Goal: Task Accomplishment & Management: Manage account settings

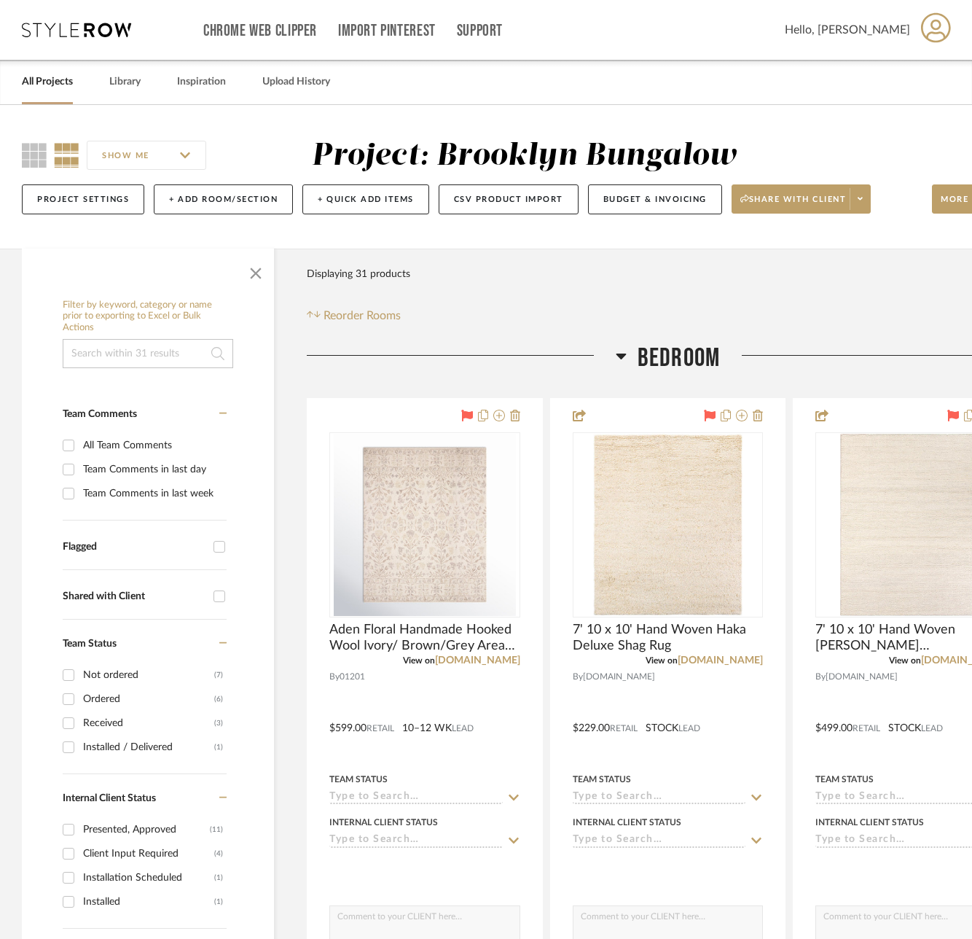
click at [819, 284] on div "Filter Products Displaying 31 products Reorder Rooms" at bounding box center [668, 291] width 722 height 65
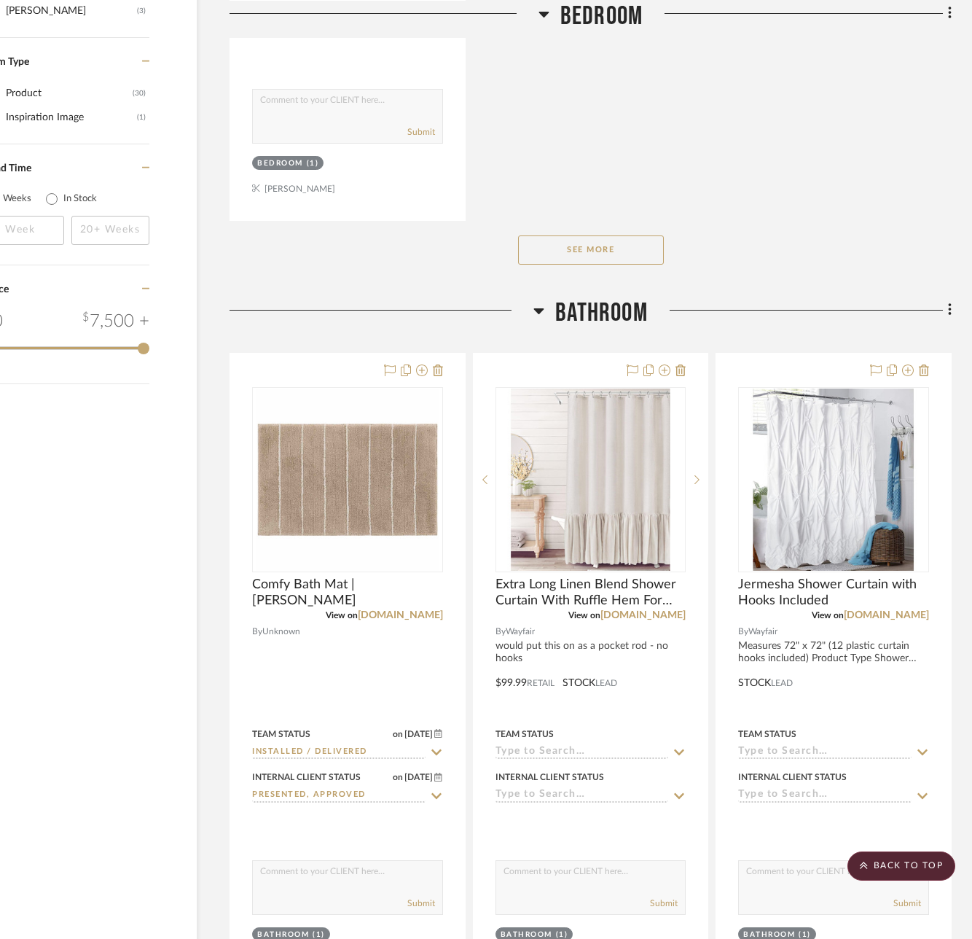
scroll to position [2113, 77]
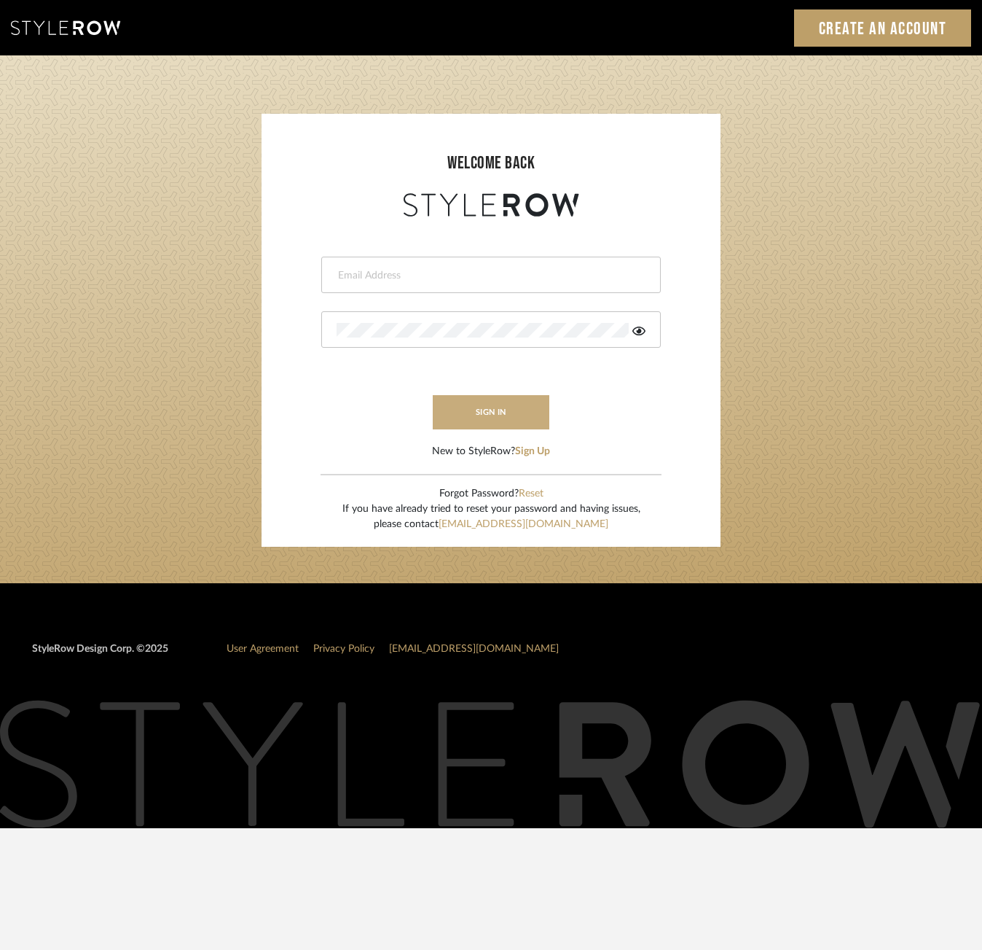
type input "julia@slateandsageinteriors.com"
click at [486, 413] on button "sign in" at bounding box center [491, 412] width 117 height 34
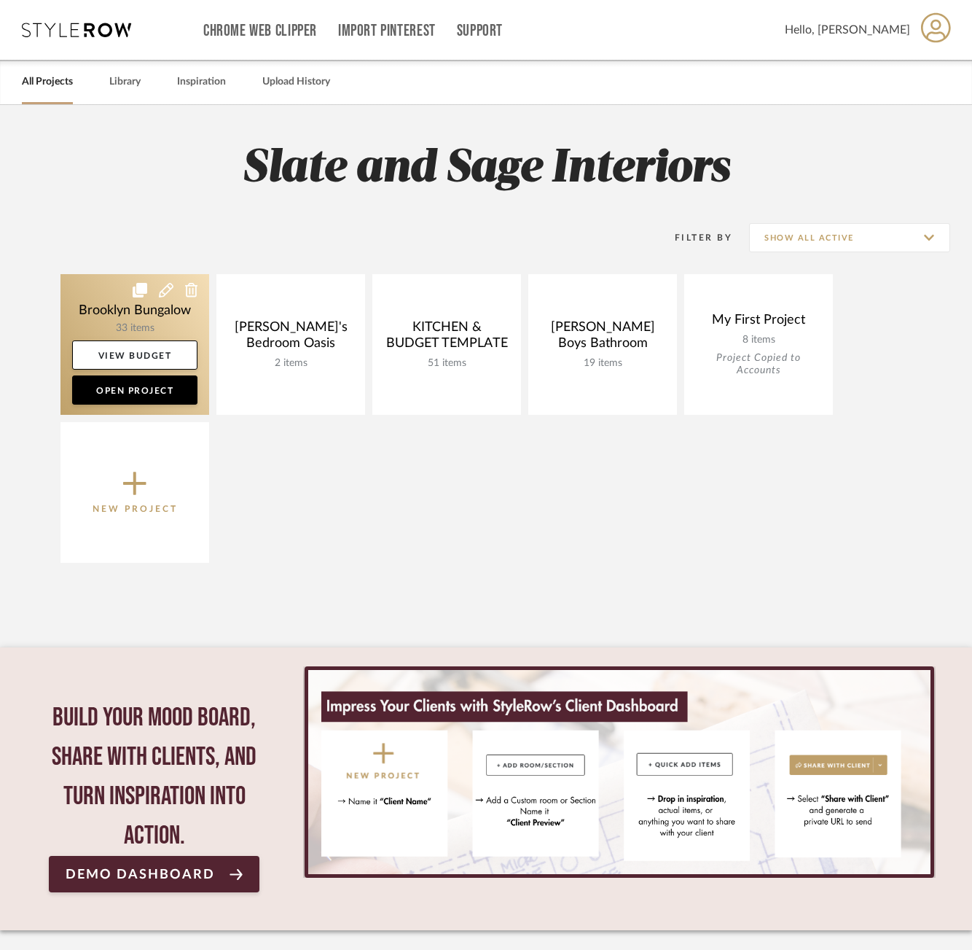
click at [103, 308] on link at bounding box center [134, 344] width 149 height 141
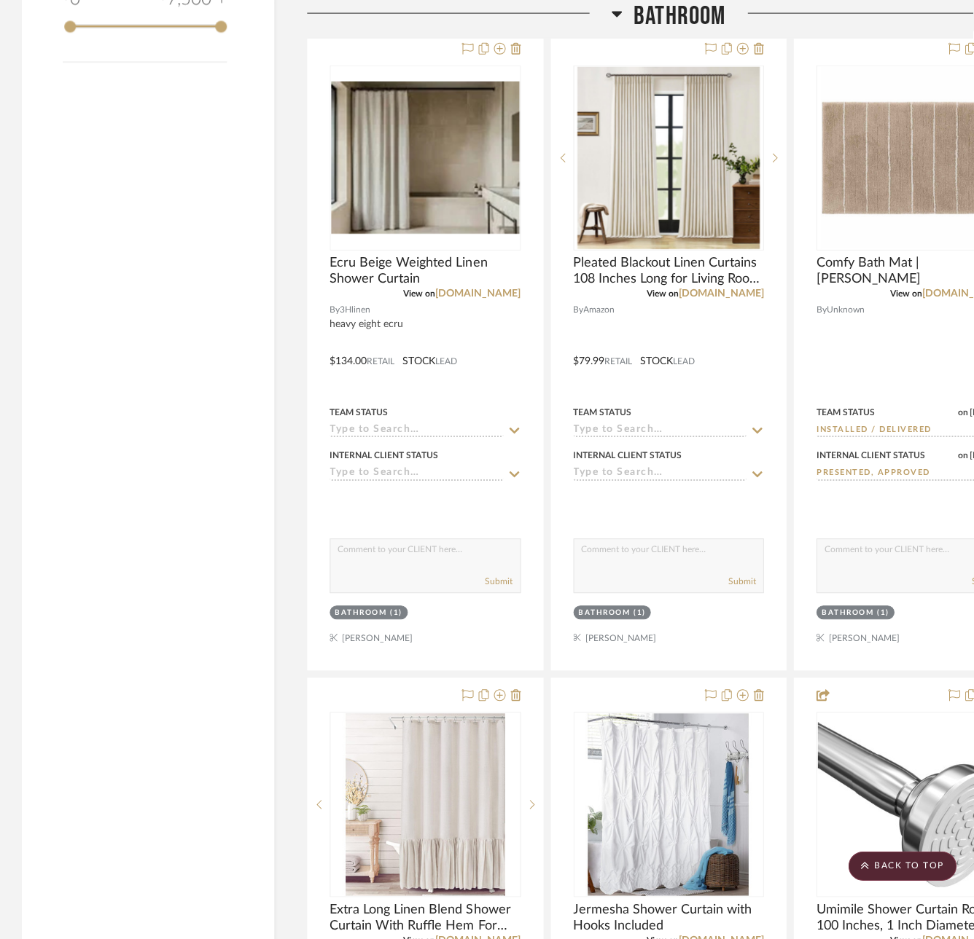
scroll to position [2405, 0]
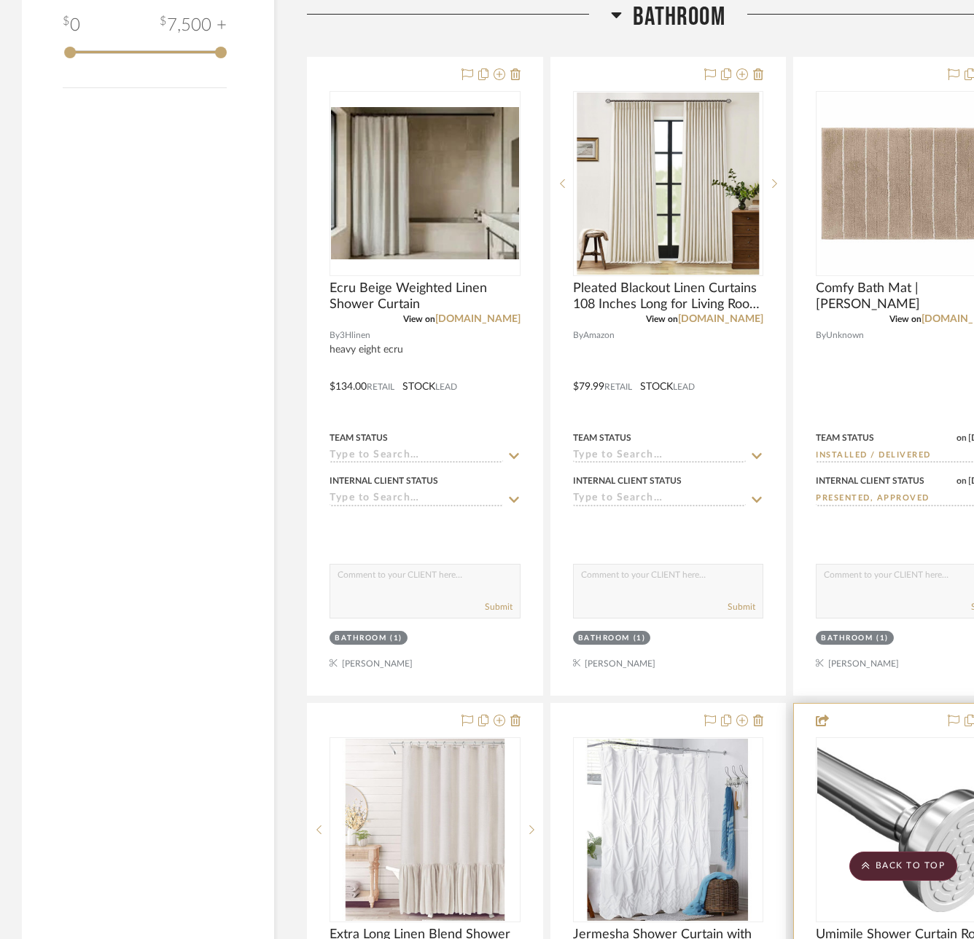
click at [0, 0] on img at bounding box center [0, 0] width 0 height 0
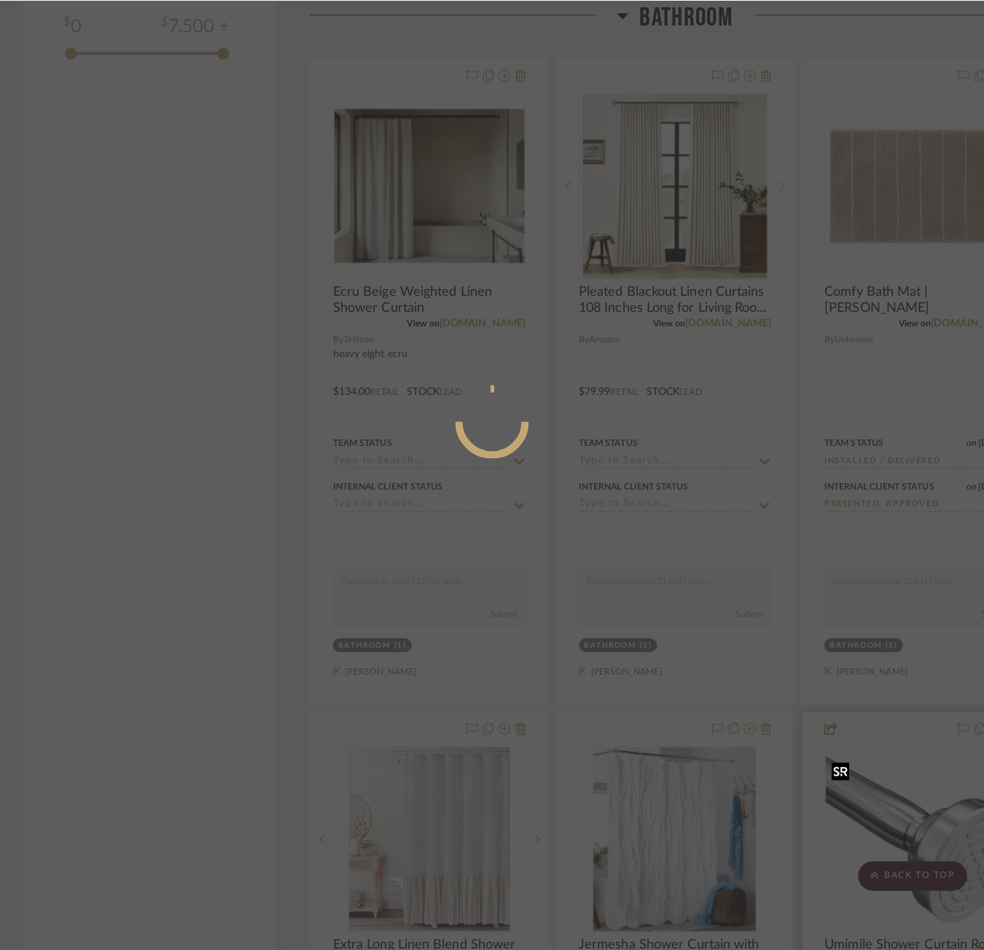
scroll to position [0, 0]
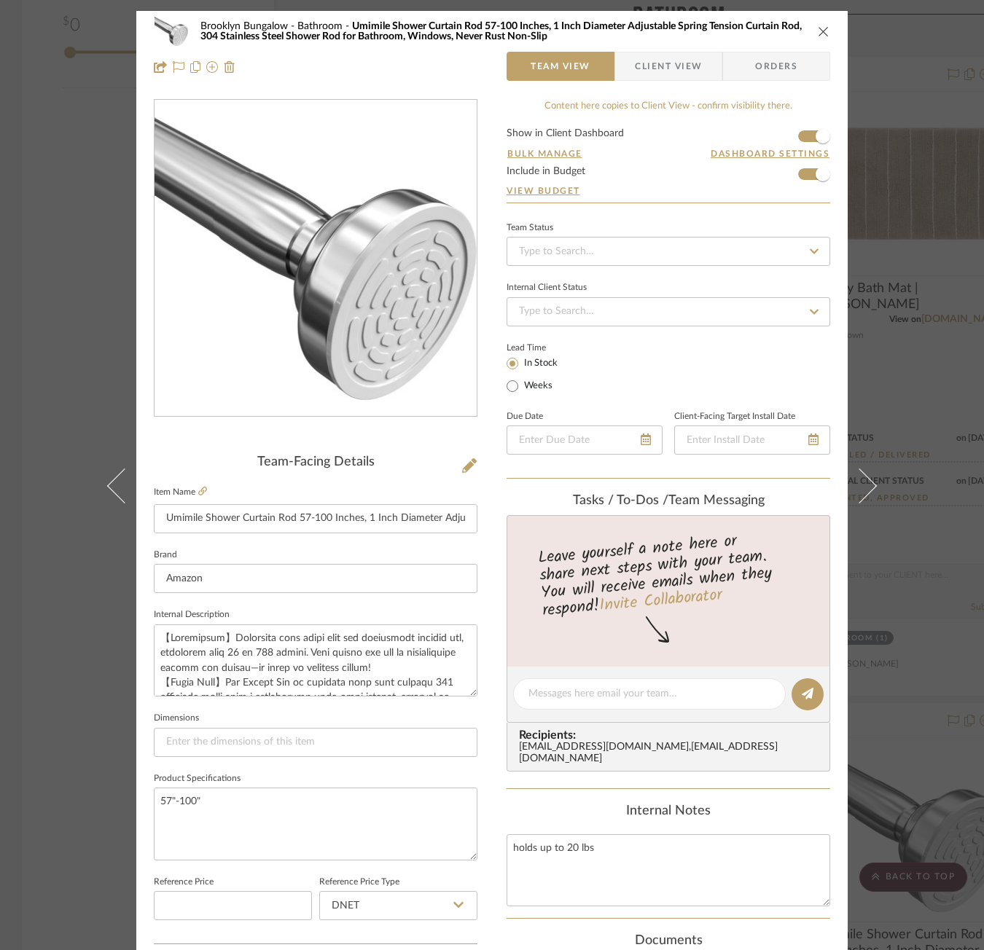
click at [638, 70] on span "Client View" at bounding box center [668, 66] width 67 height 29
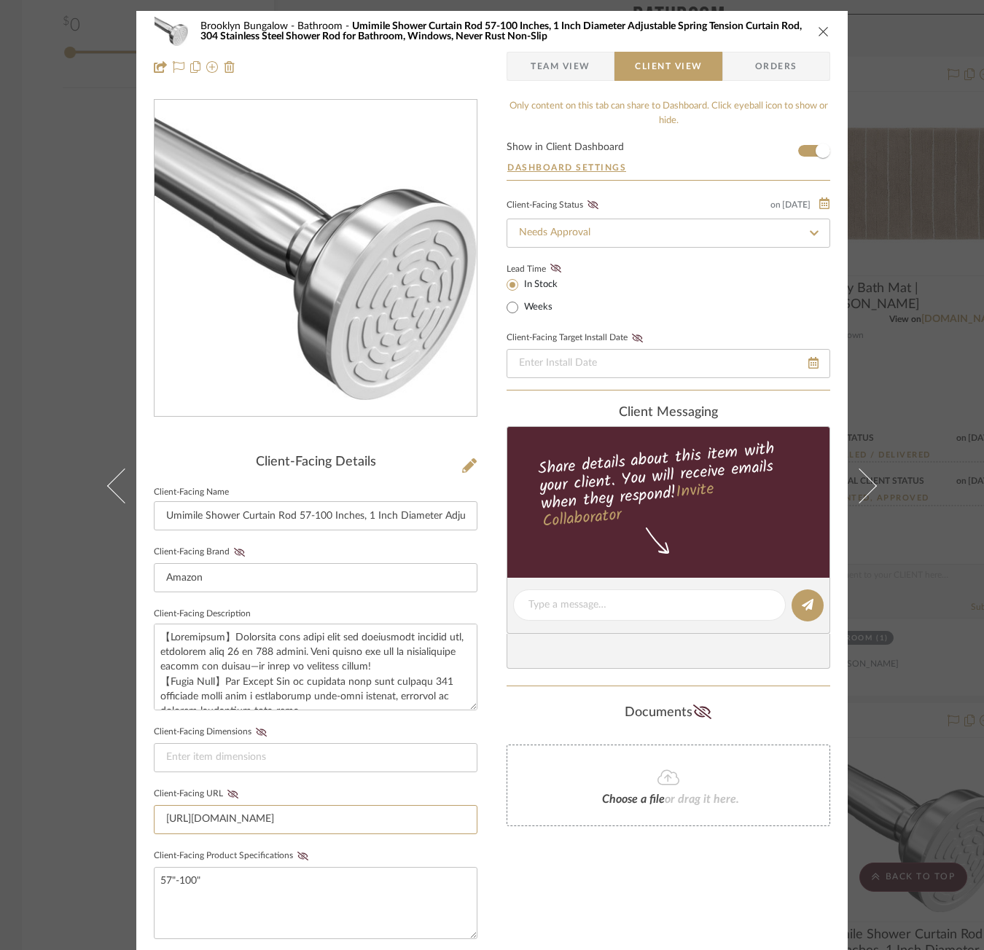
scroll to position [0, 4517]
drag, startPoint x: 157, startPoint y: 816, endPoint x: 936, endPoint y: 762, distance: 780.9
click at [936, 762] on div "Brooklyn Bungalow Bathroom Umimile Shower Curtain Rod 57-100 Inches, 1 Inch Dia…" at bounding box center [492, 475] width 984 height 950
click at [818, 28] on icon "close" at bounding box center [824, 32] width 12 height 12
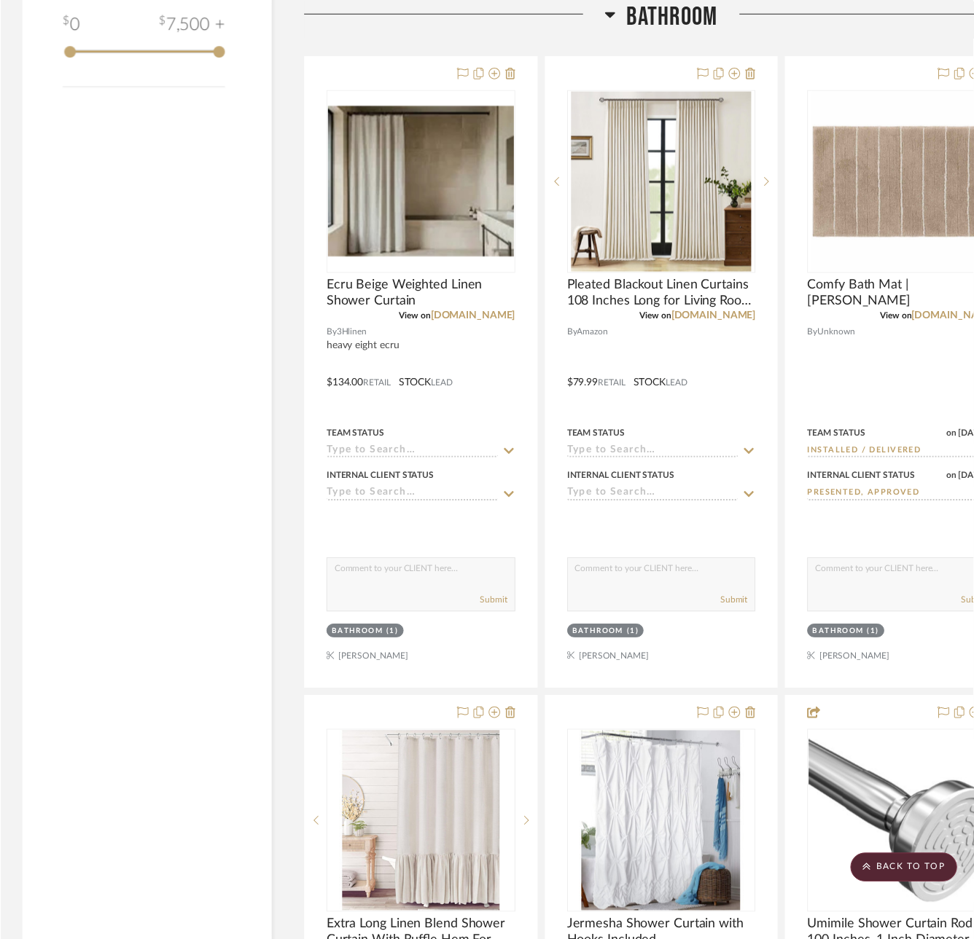
scroll to position [2405, 0]
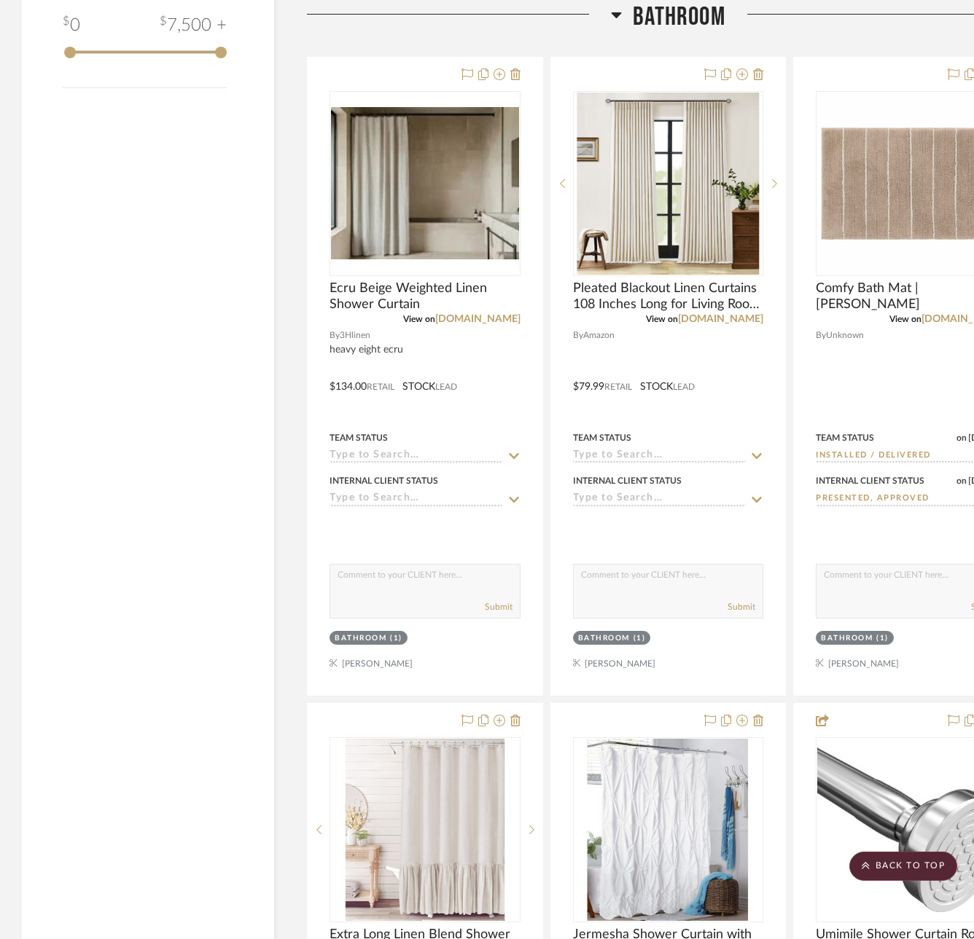
click at [125, 553] on div "Filter by keyword, category or name prior to exporting to Excel or Bulk Actions…" at bounding box center [148, 885] width 252 height 6082
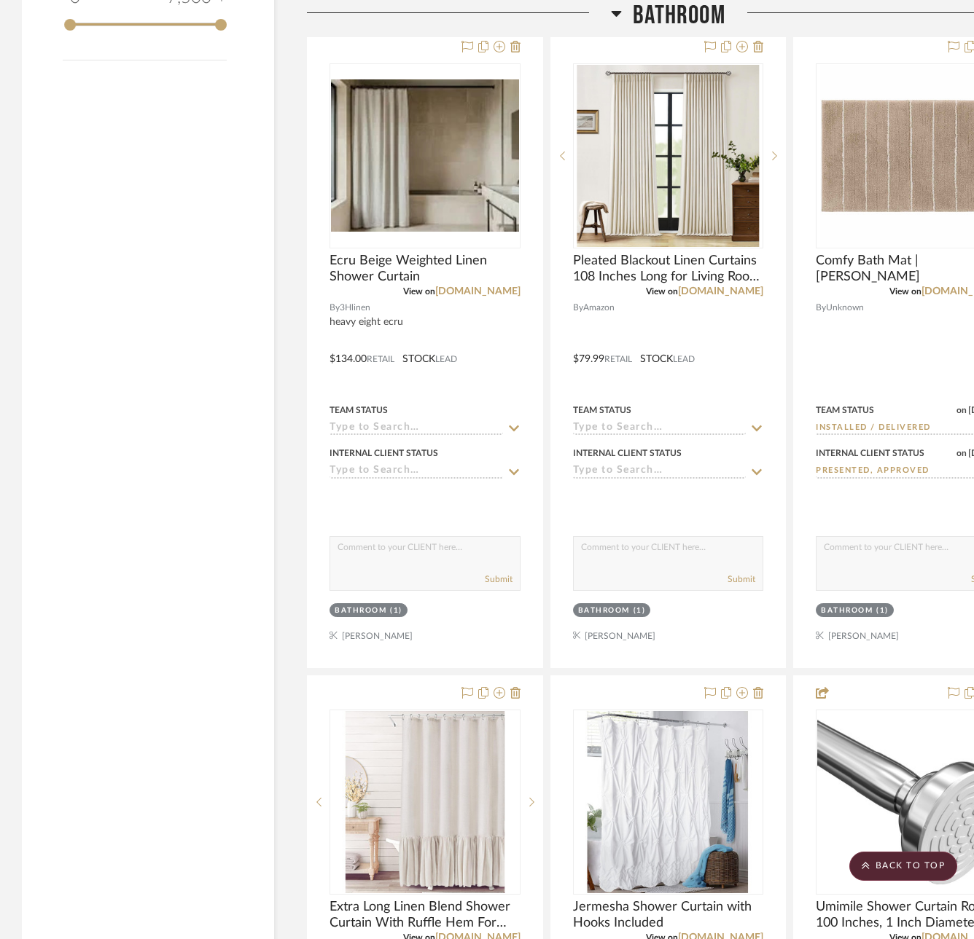
scroll to position [2186, 0]
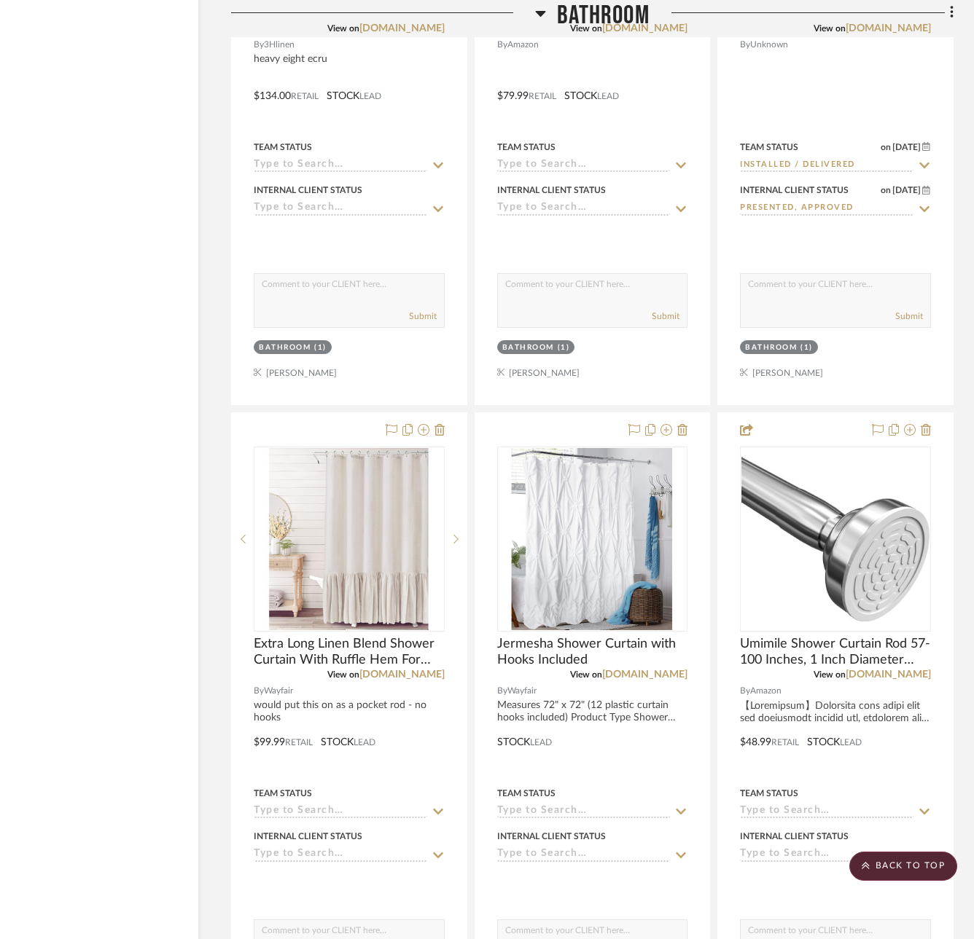
scroll to position [2697, 76]
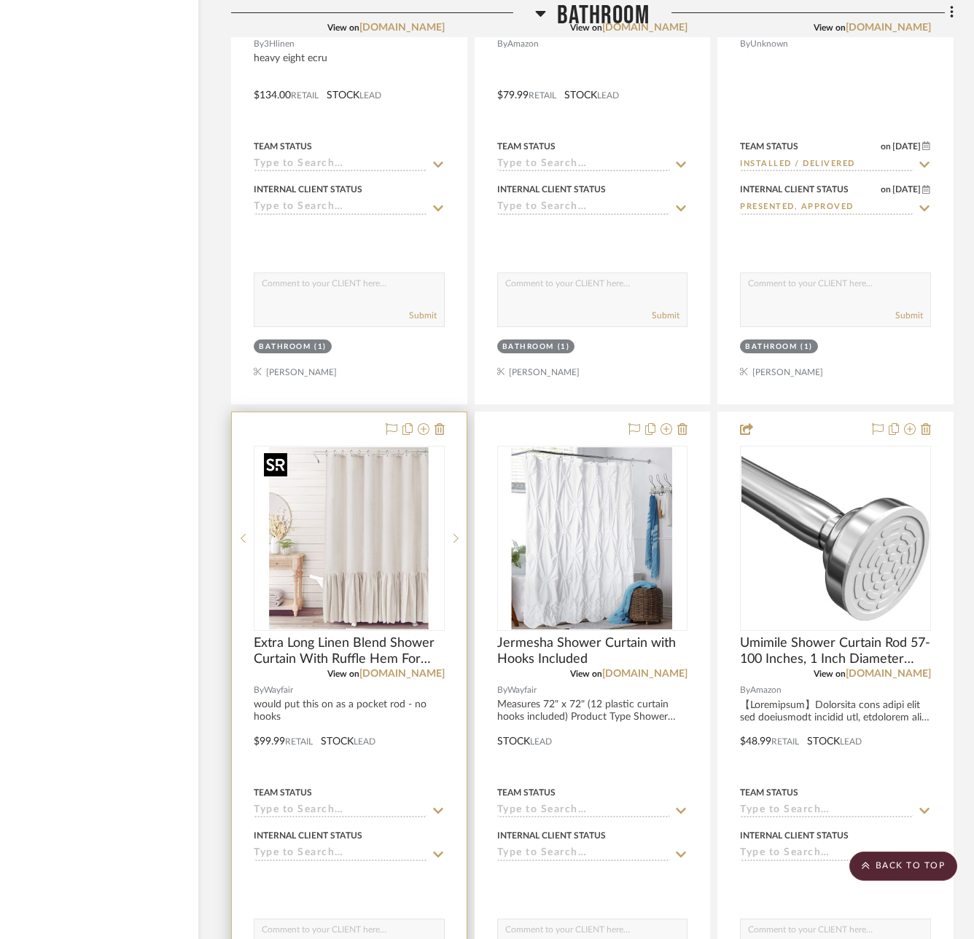
click at [292, 536] on img "0" at bounding box center [349, 538] width 182 height 182
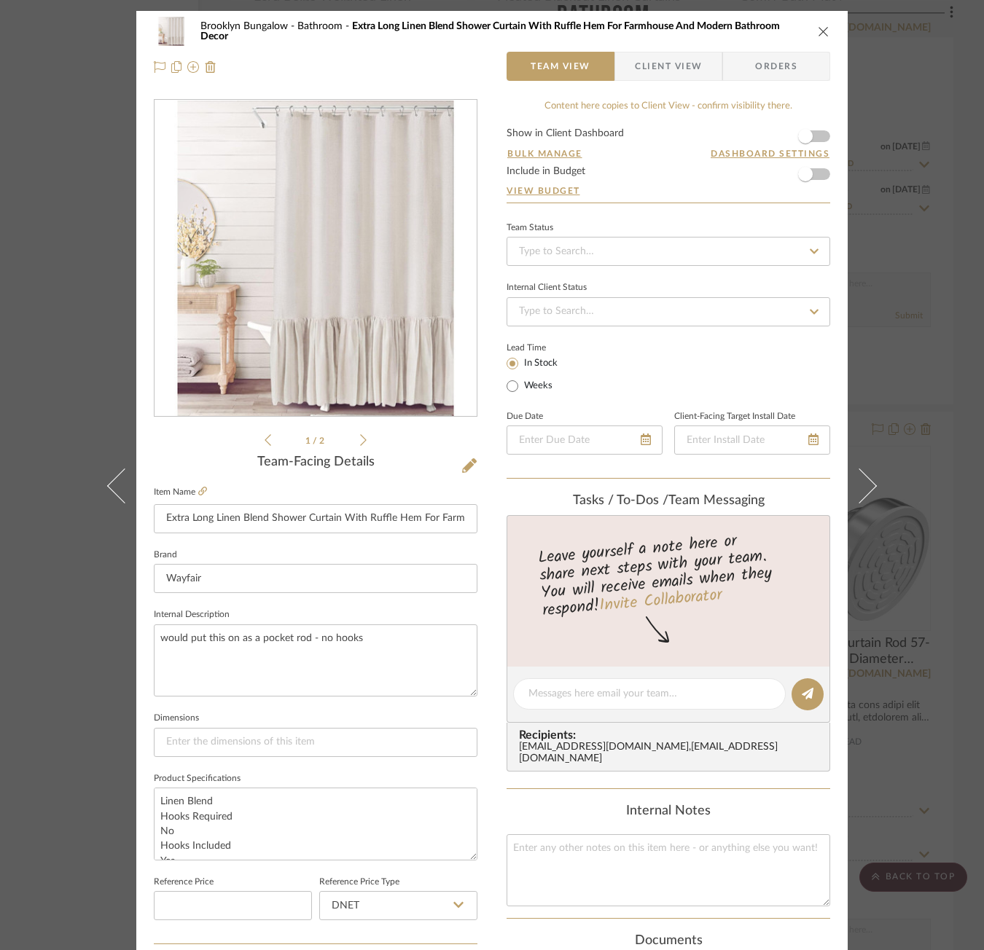
click at [360, 437] on icon at bounding box center [363, 440] width 7 height 13
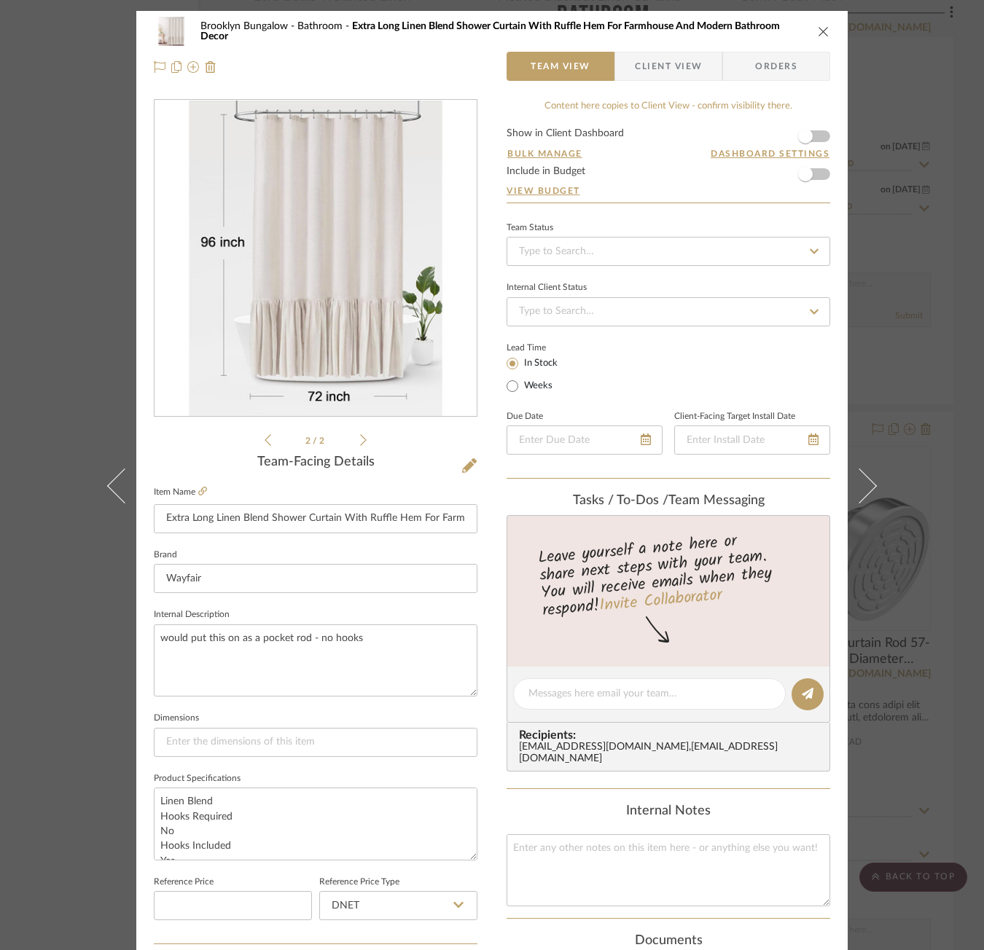
click at [265, 441] on icon at bounding box center [268, 440] width 7 height 13
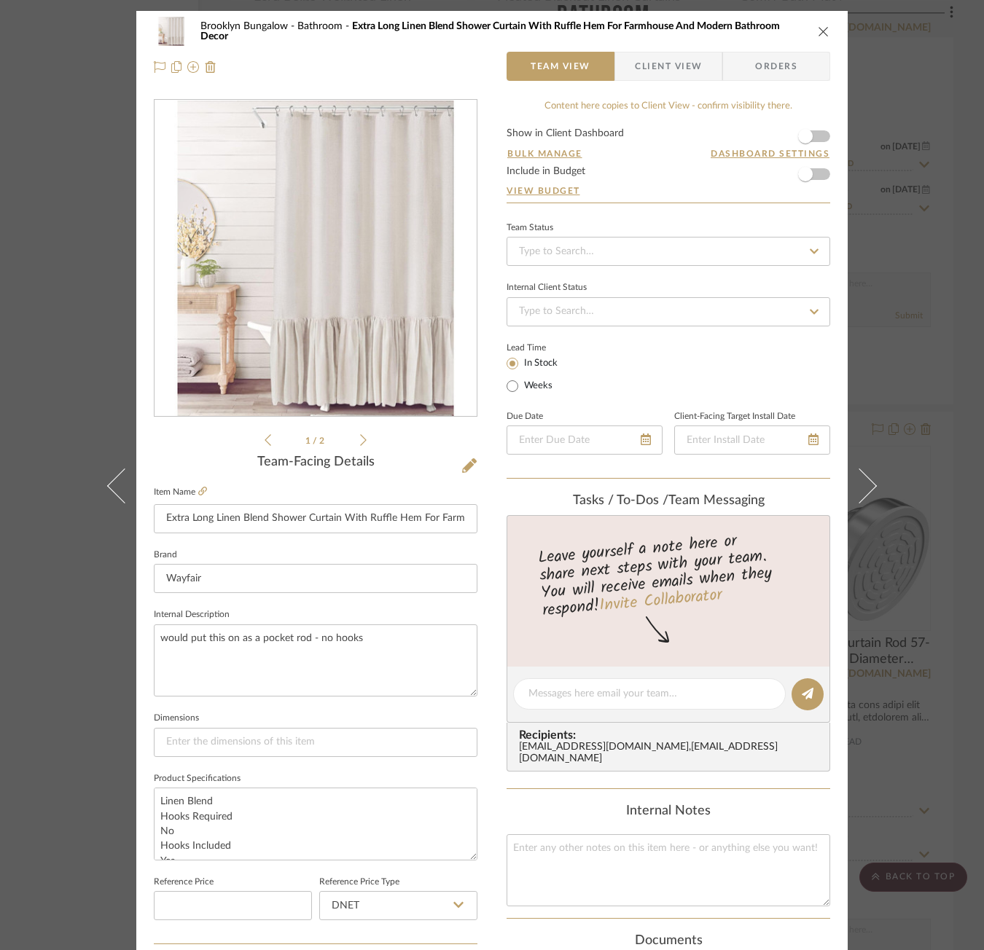
click at [56, 300] on div "Brooklyn Bungalow Bathroom Extra Long Linen Blend Shower Curtain With Ruffle He…" at bounding box center [492, 475] width 984 height 950
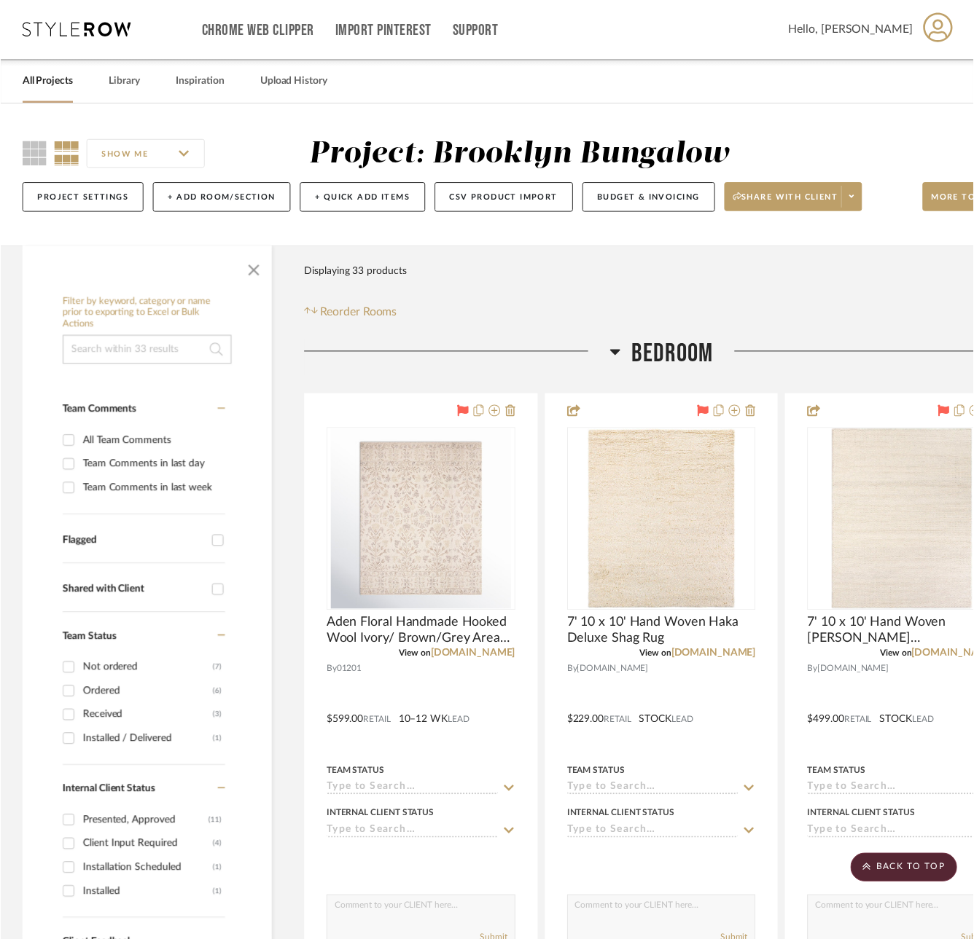
scroll to position [2697, 76]
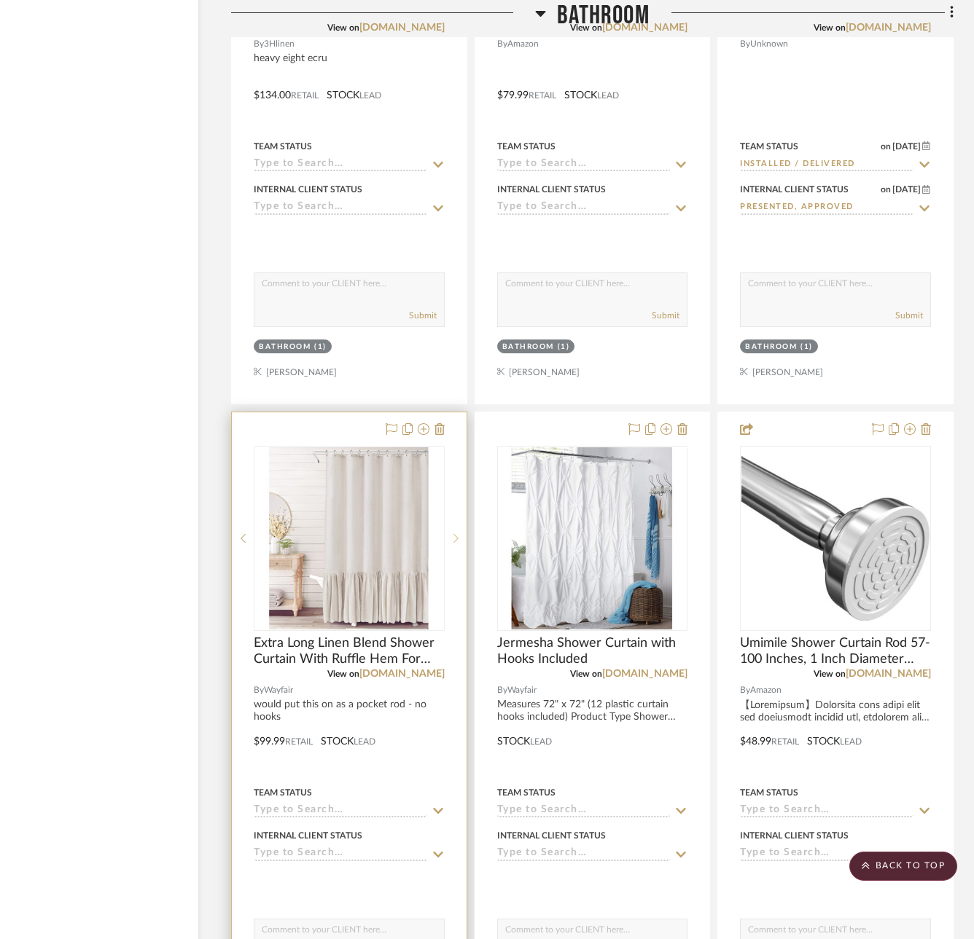
click at [455, 541] on icon at bounding box center [455, 538] width 5 height 10
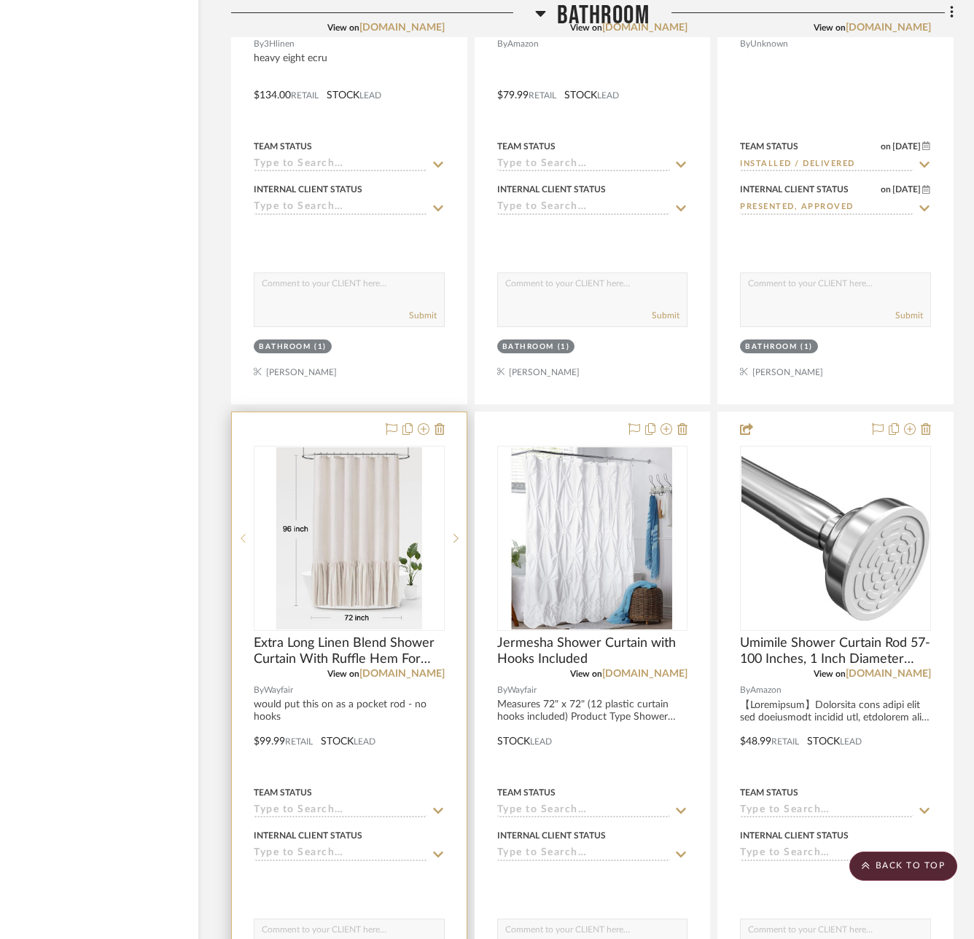
click at [247, 535] on sr-prev-btn at bounding box center [243, 538] width 22 height 10
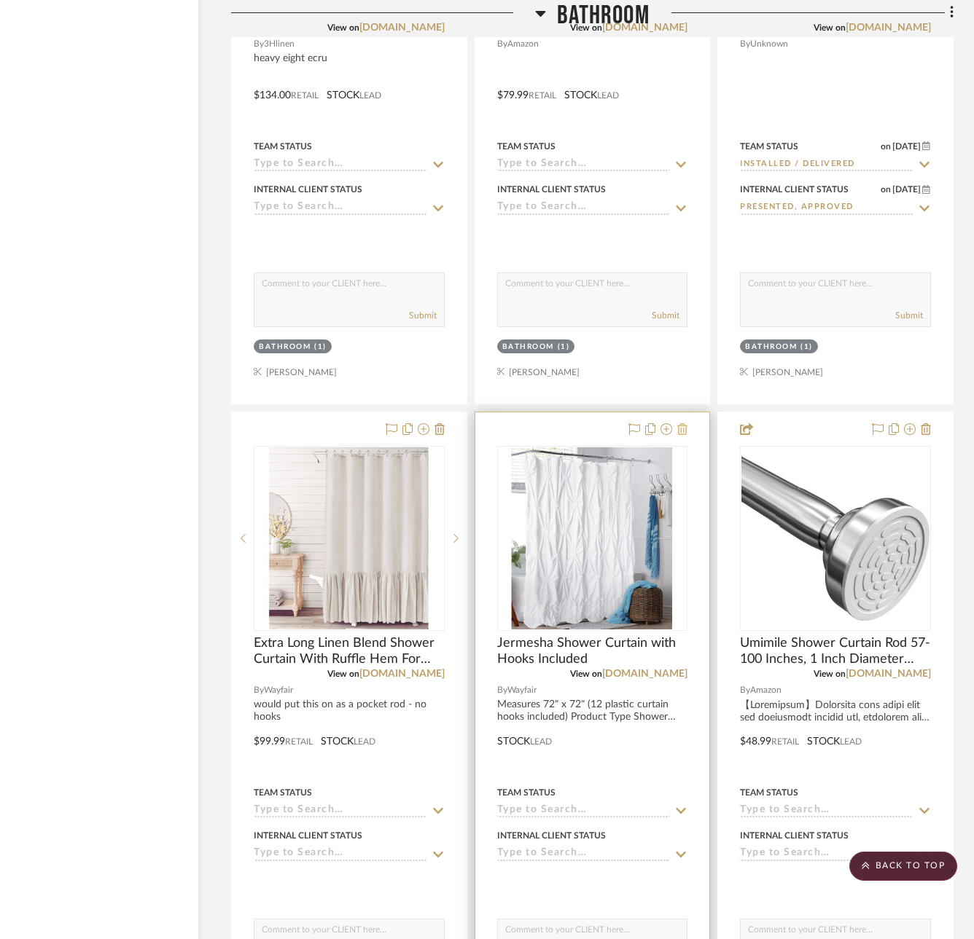
click at [686, 429] on icon at bounding box center [682, 429] width 10 height 12
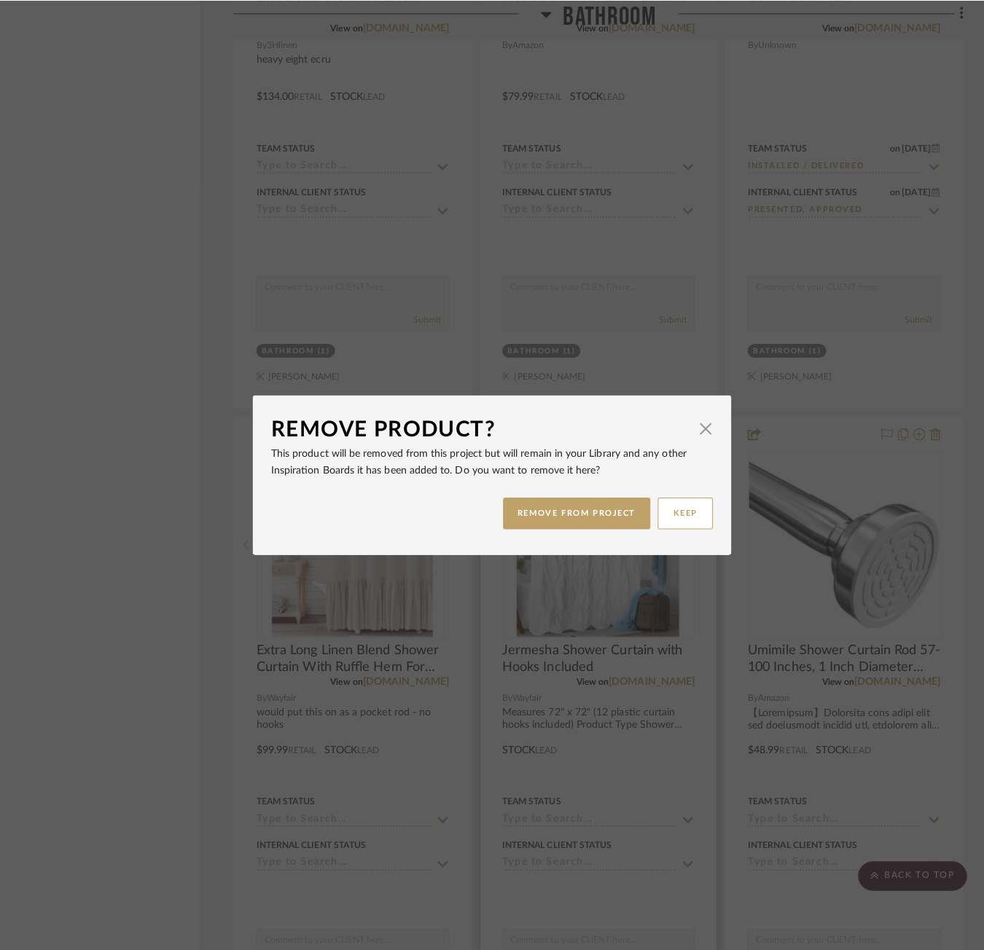
scroll to position [0, 0]
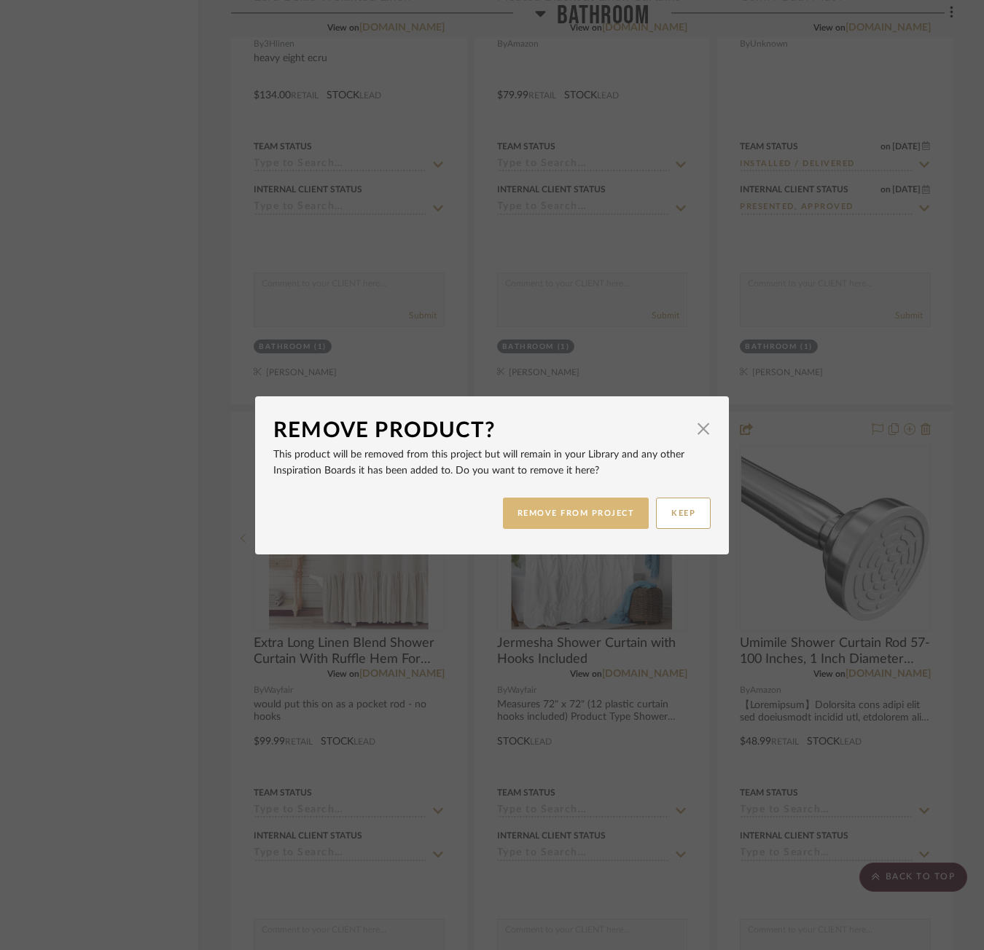
click at [594, 522] on button "REMOVE FROM PROJECT" at bounding box center [576, 513] width 146 height 31
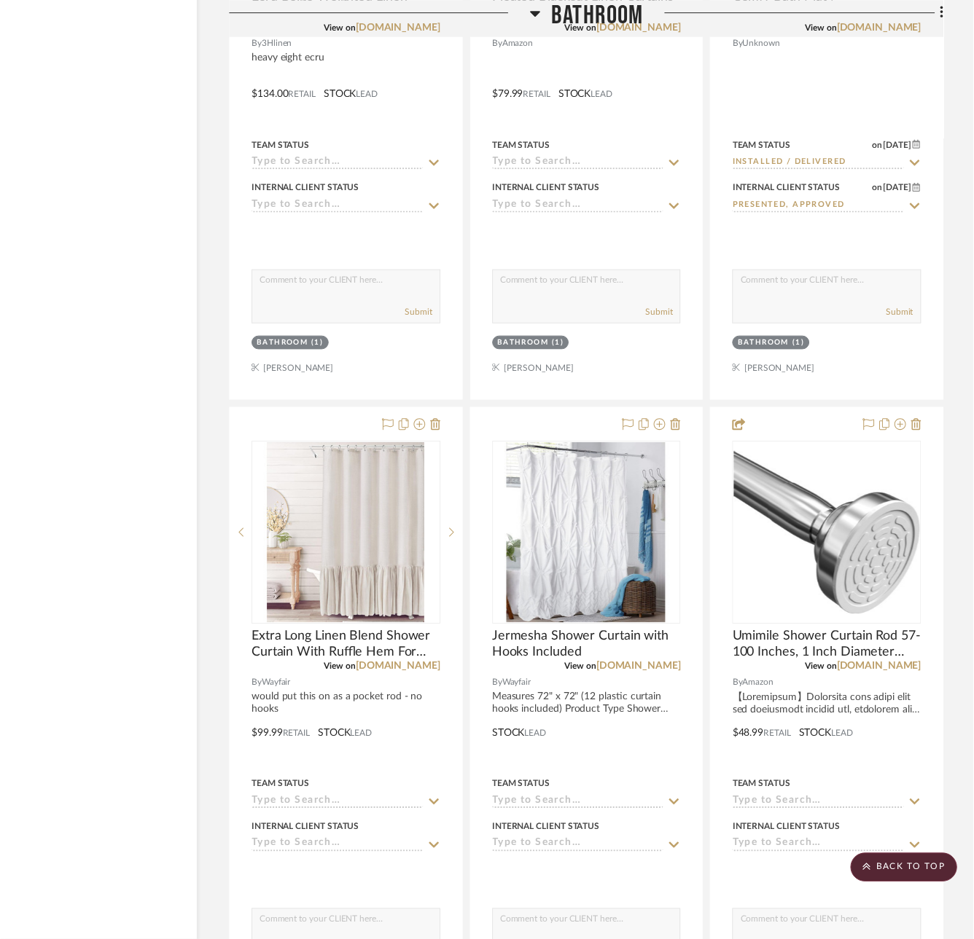
scroll to position [2697, 76]
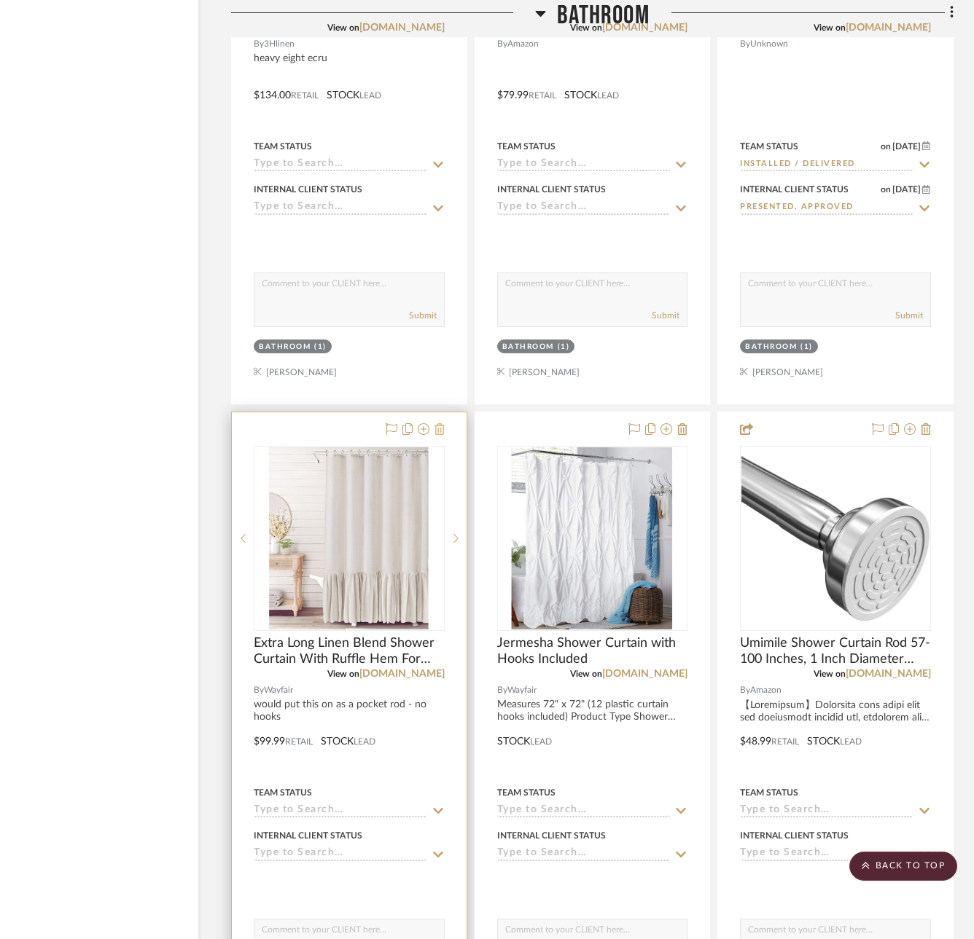
click at [442, 436] on button at bounding box center [439, 429] width 10 height 17
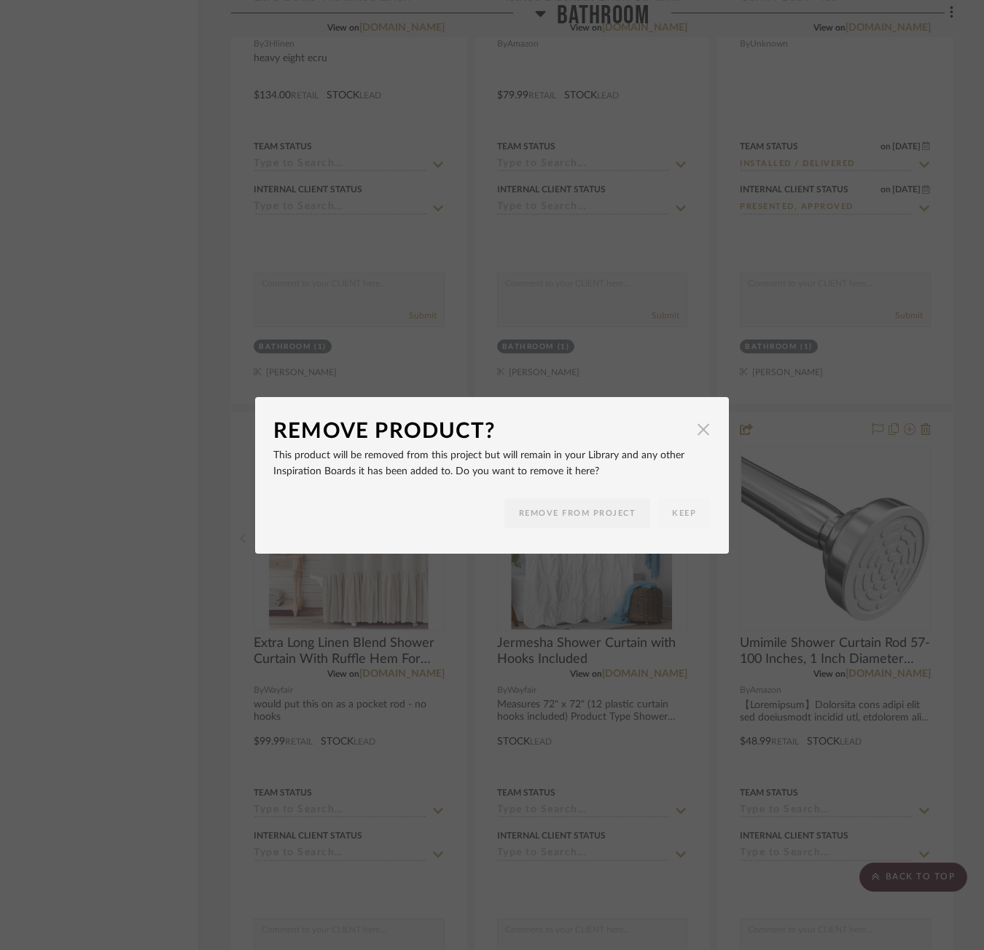
click at [700, 427] on span "button" at bounding box center [703, 429] width 29 height 29
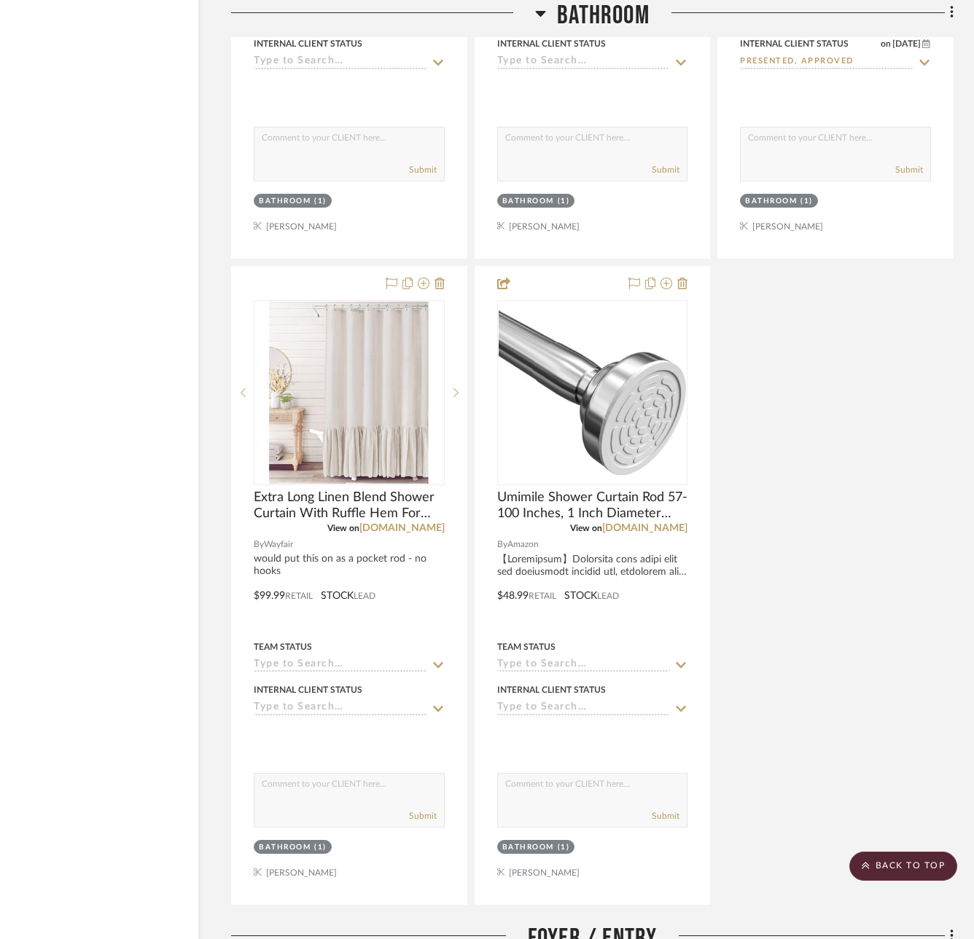
scroll to position [2259, 76]
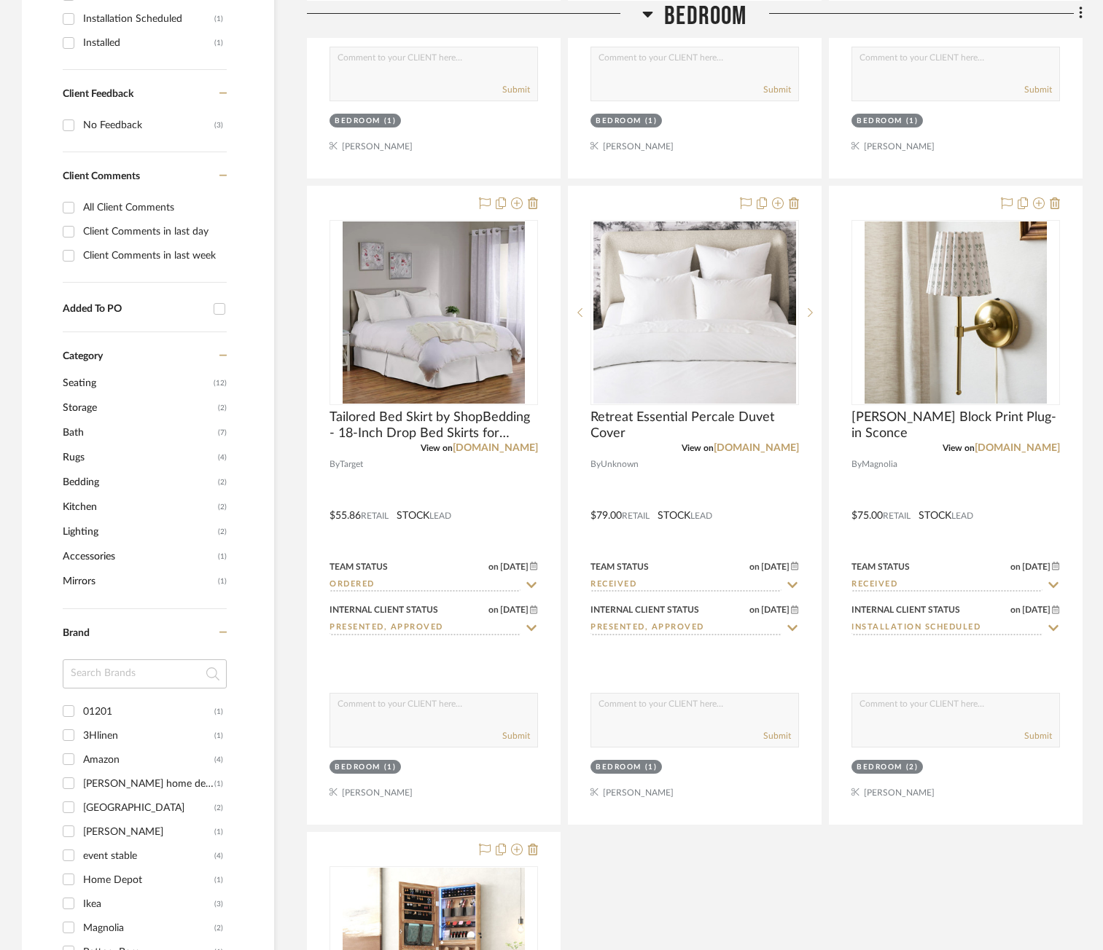
scroll to position [875, 0]
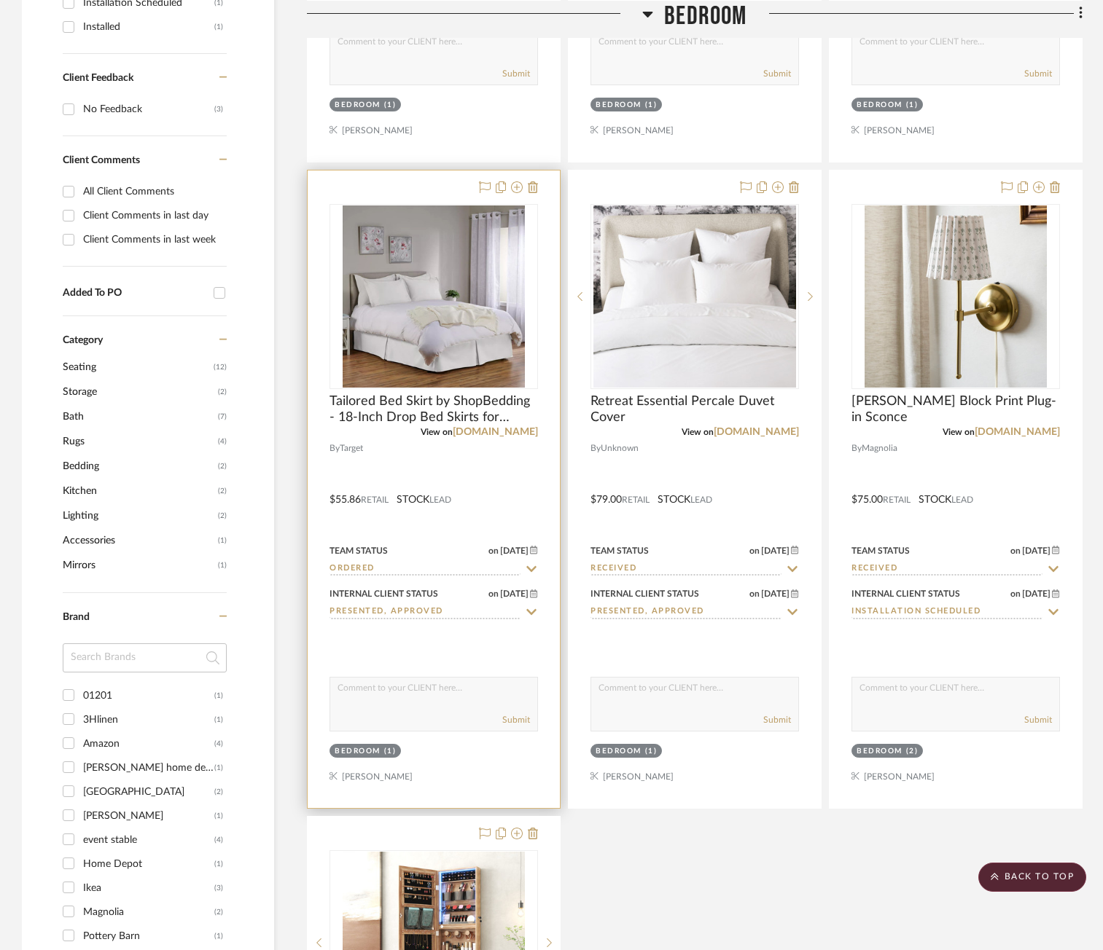
click at [376, 563] on input "Ordered" at bounding box center [424, 570] width 191 height 14
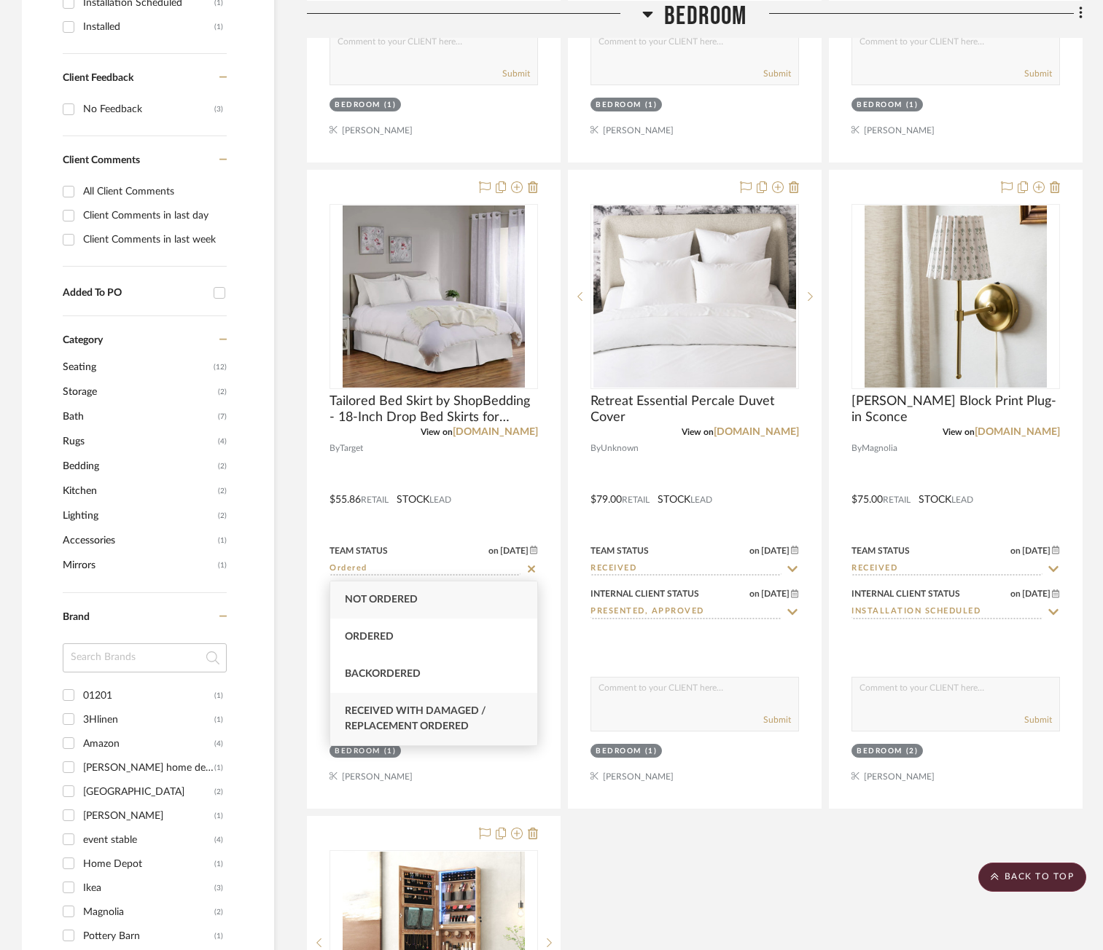
click at [386, 716] on span "Received with Damaged / Replacement Ordered" at bounding box center [415, 719] width 141 height 26
type input "8/13/2025"
type input "Received with Damaged / Replacement Ordered"
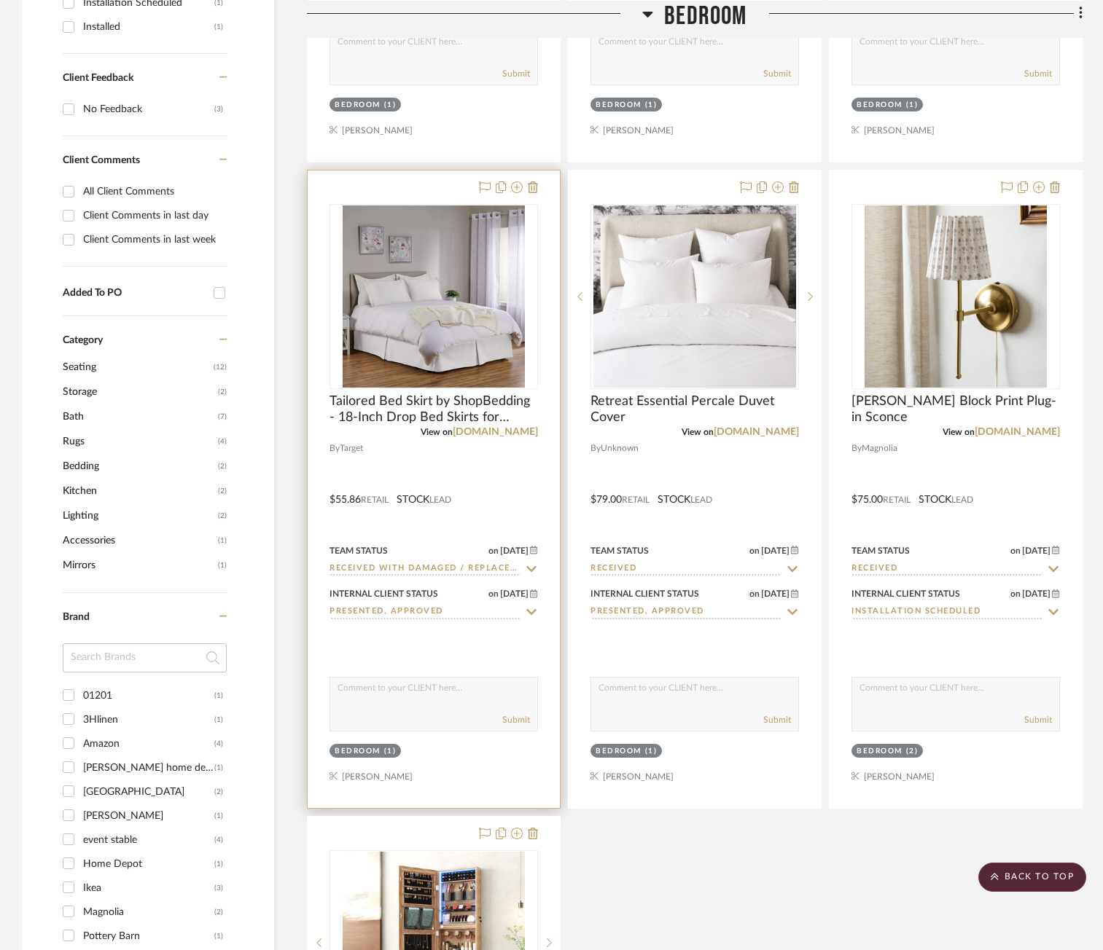
scroll to position [899, 0]
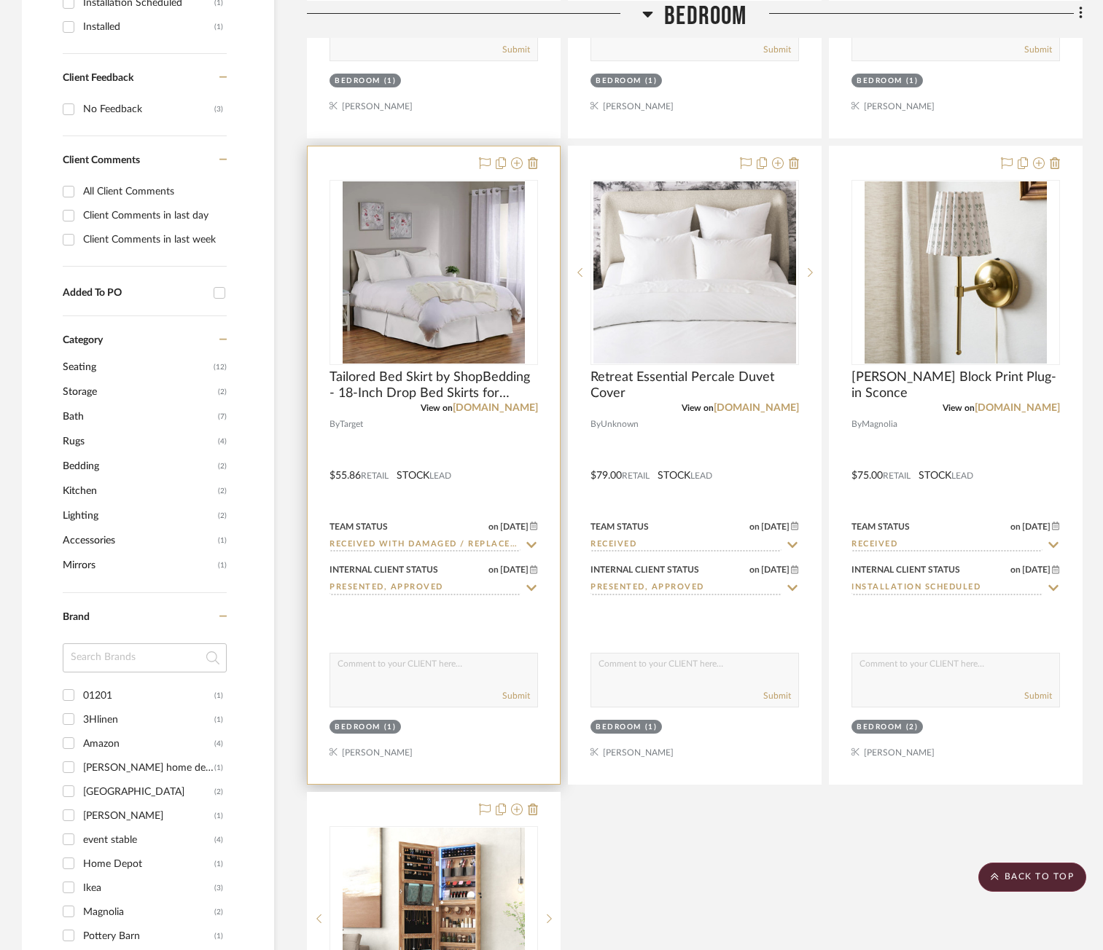
click at [450, 566] on div "Internal Client Status on 7/24/2025" at bounding box center [433, 569] width 208 height 13
click at [448, 536] on div "Team Status on 8/13/2025 8/13/2025 Received with Damaged / Replacement Ordered" at bounding box center [433, 534] width 208 height 35
click at [447, 543] on input "Received with Damaged / Replacement Ordered" at bounding box center [424, 546] width 191 height 14
click at [527, 544] on icon at bounding box center [531, 545] width 13 height 12
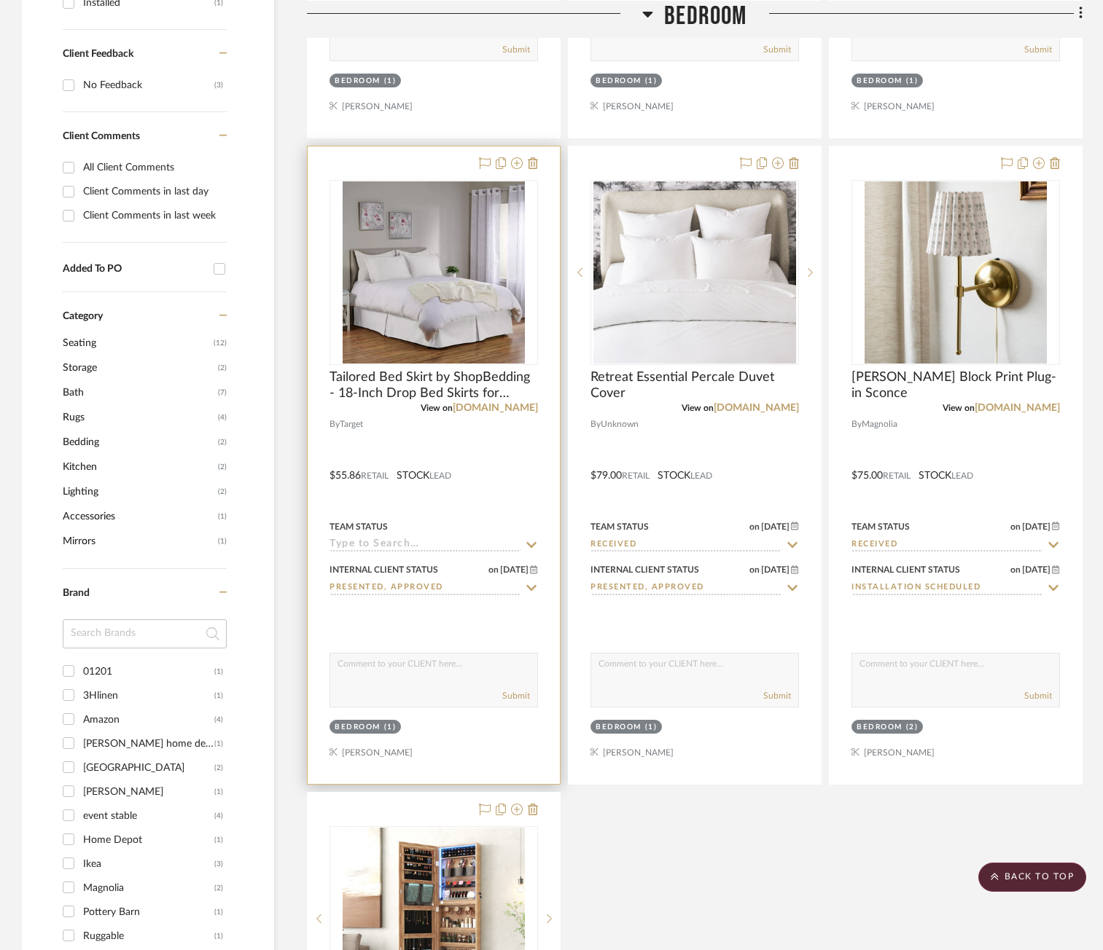
scroll to position [875, 0]
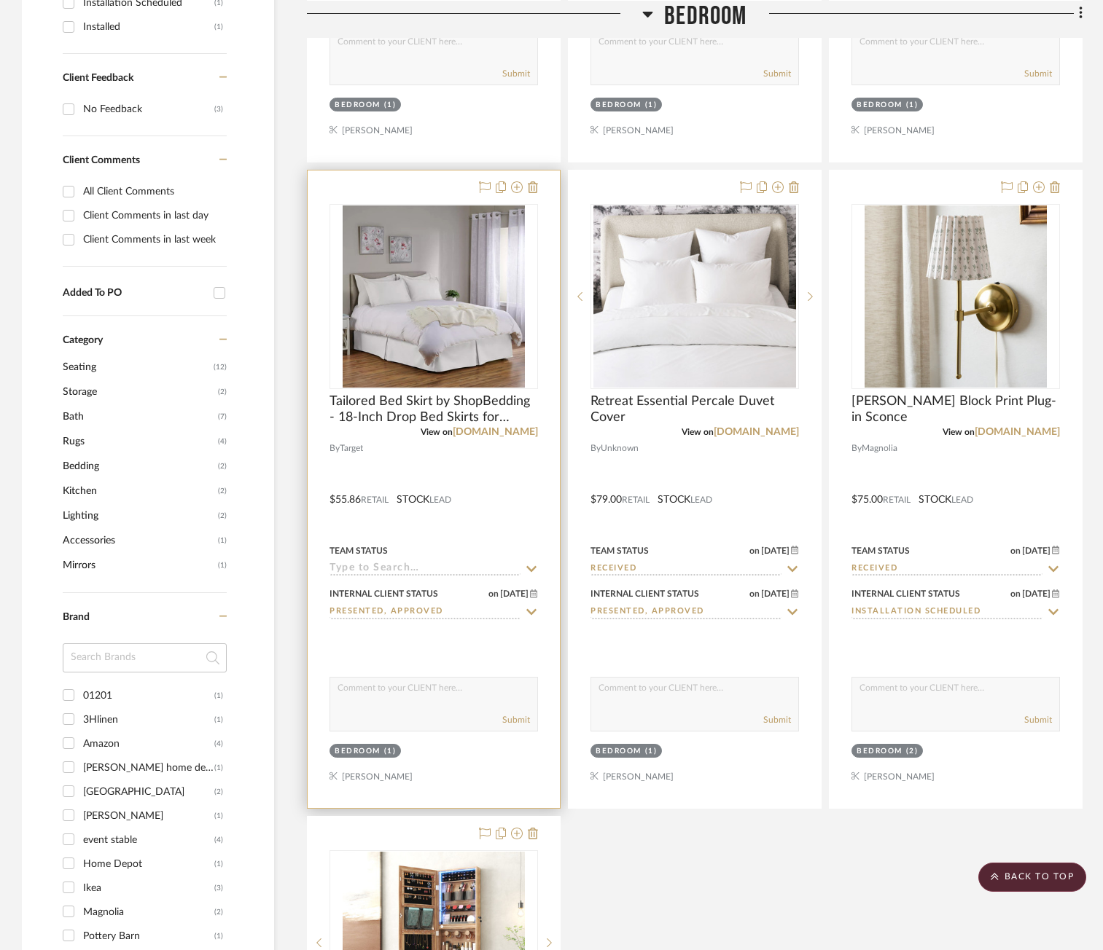
click at [463, 569] on input at bounding box center [424, 570] width 191 height 14
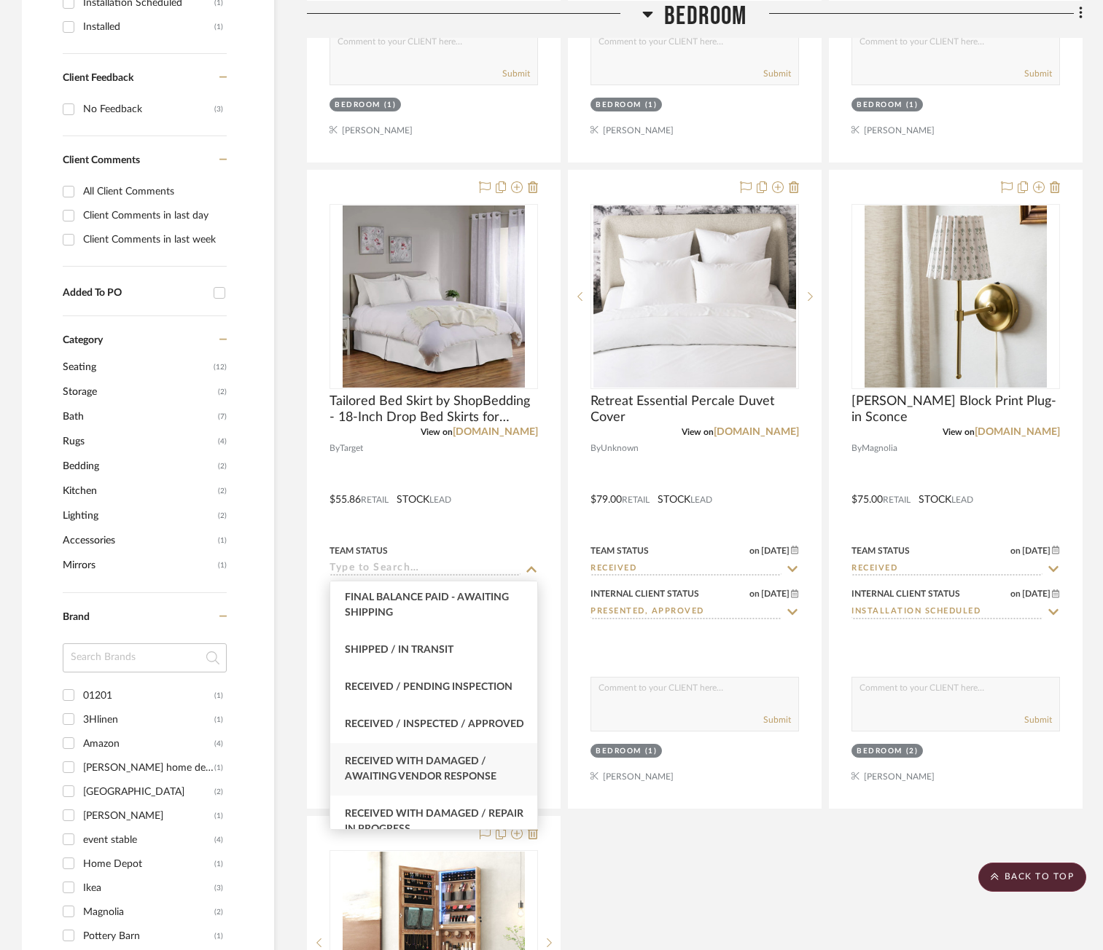
scroll to position [2332, 0]
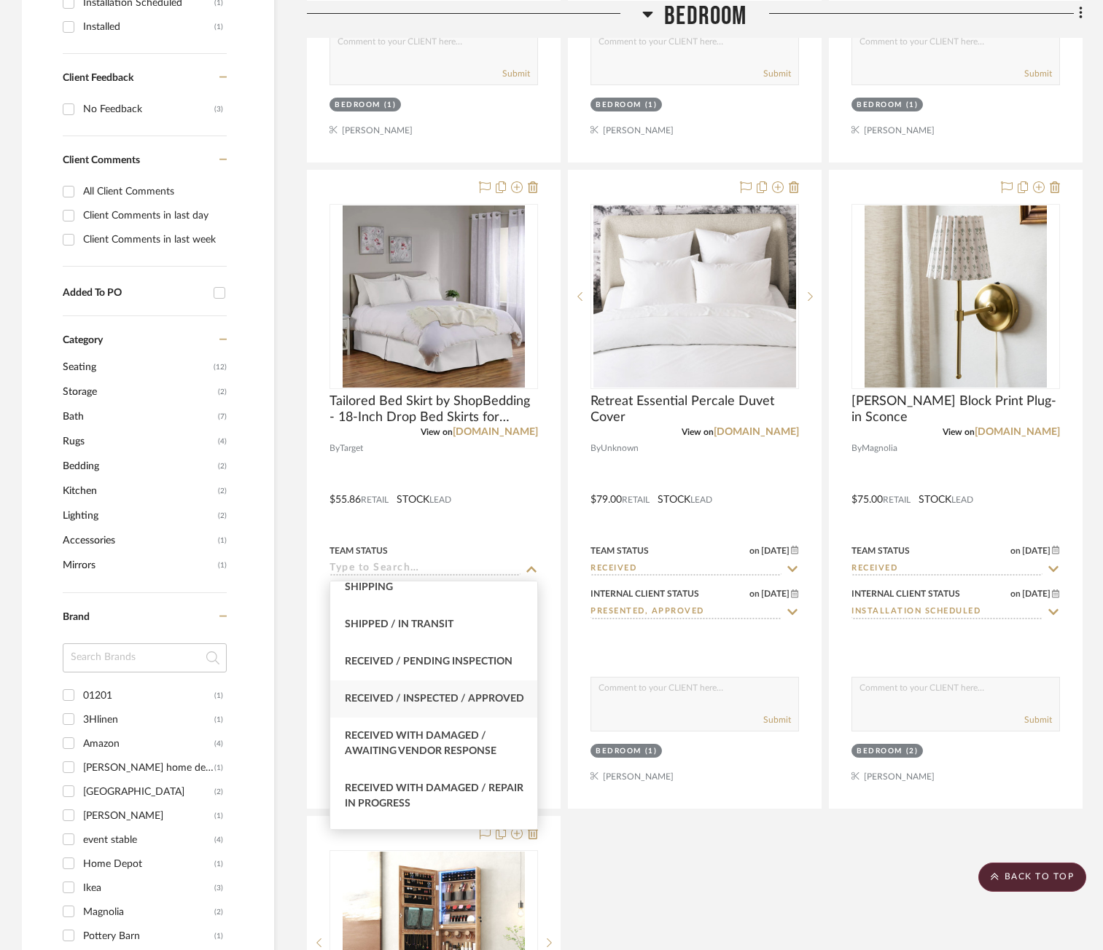
click at [455, 699] on span "Received / Inspected / Approved" at bounding box center [434, 699] width 179 height 10
type input "Received / Inspected / Approved"
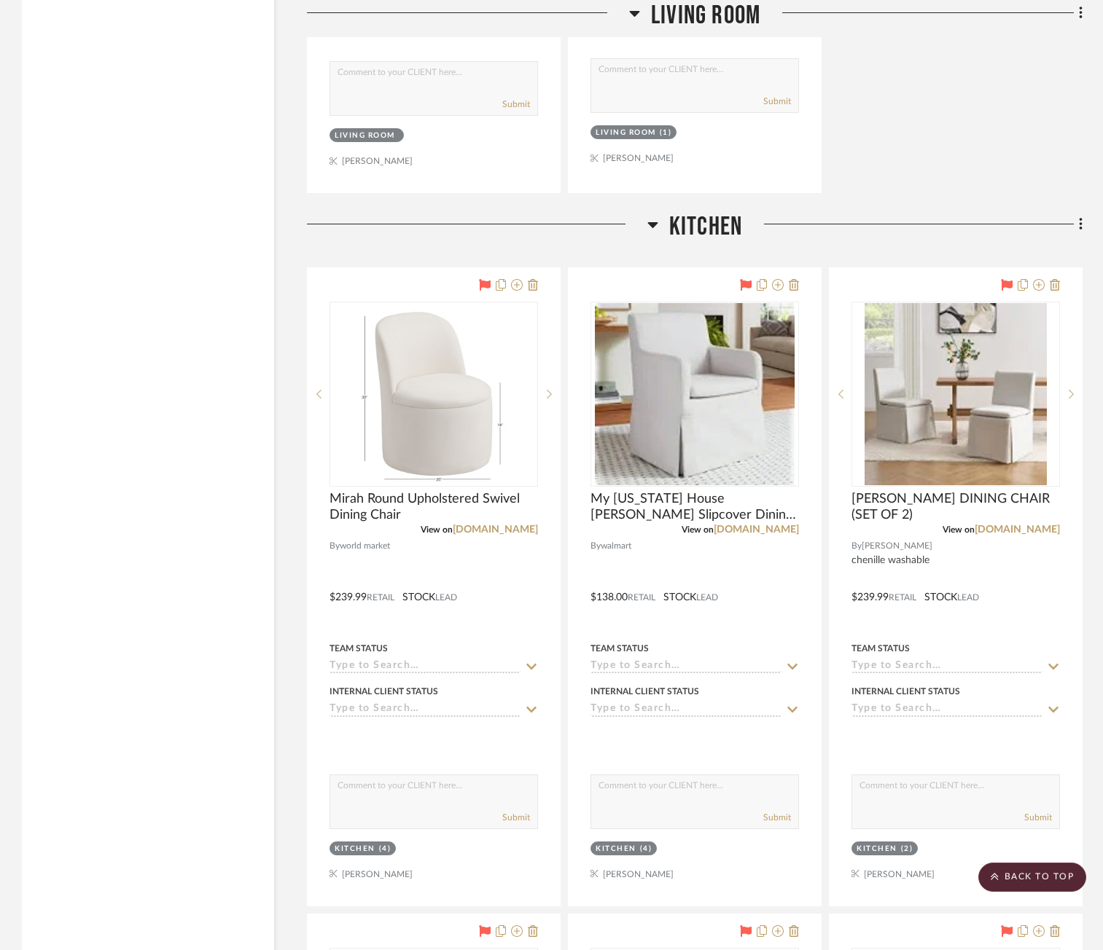
scroll to position [6365, 0]
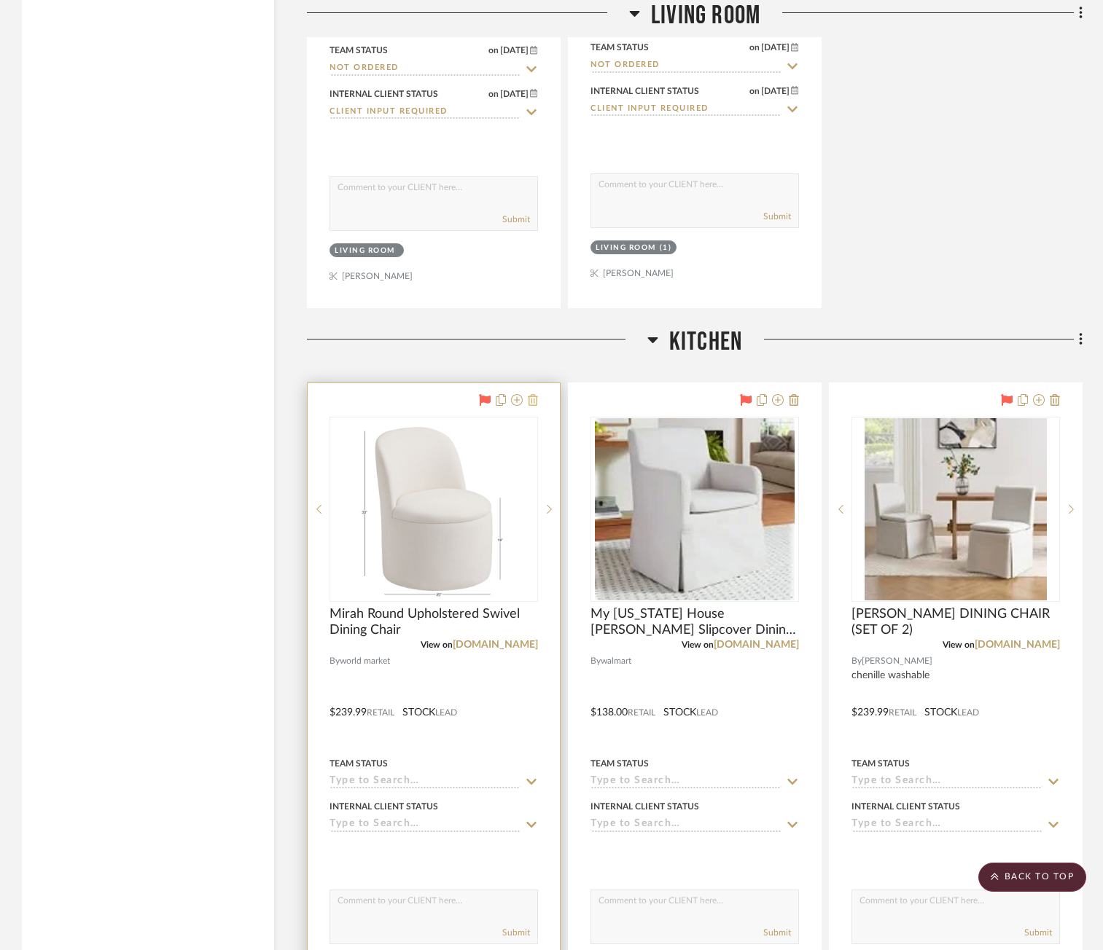
click at [536, 399] on icon at bounding box center [533, 400] width 10 height 12
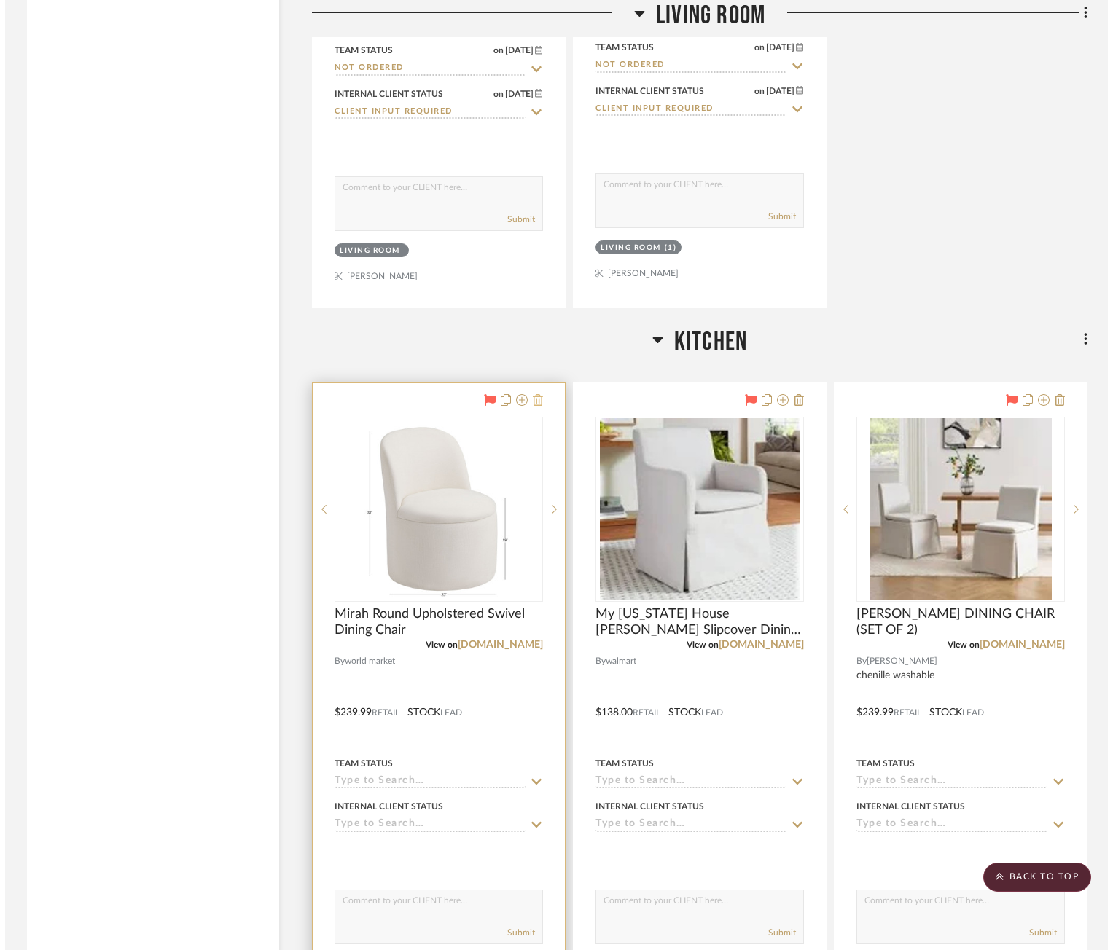
scroll to position [0, 0]
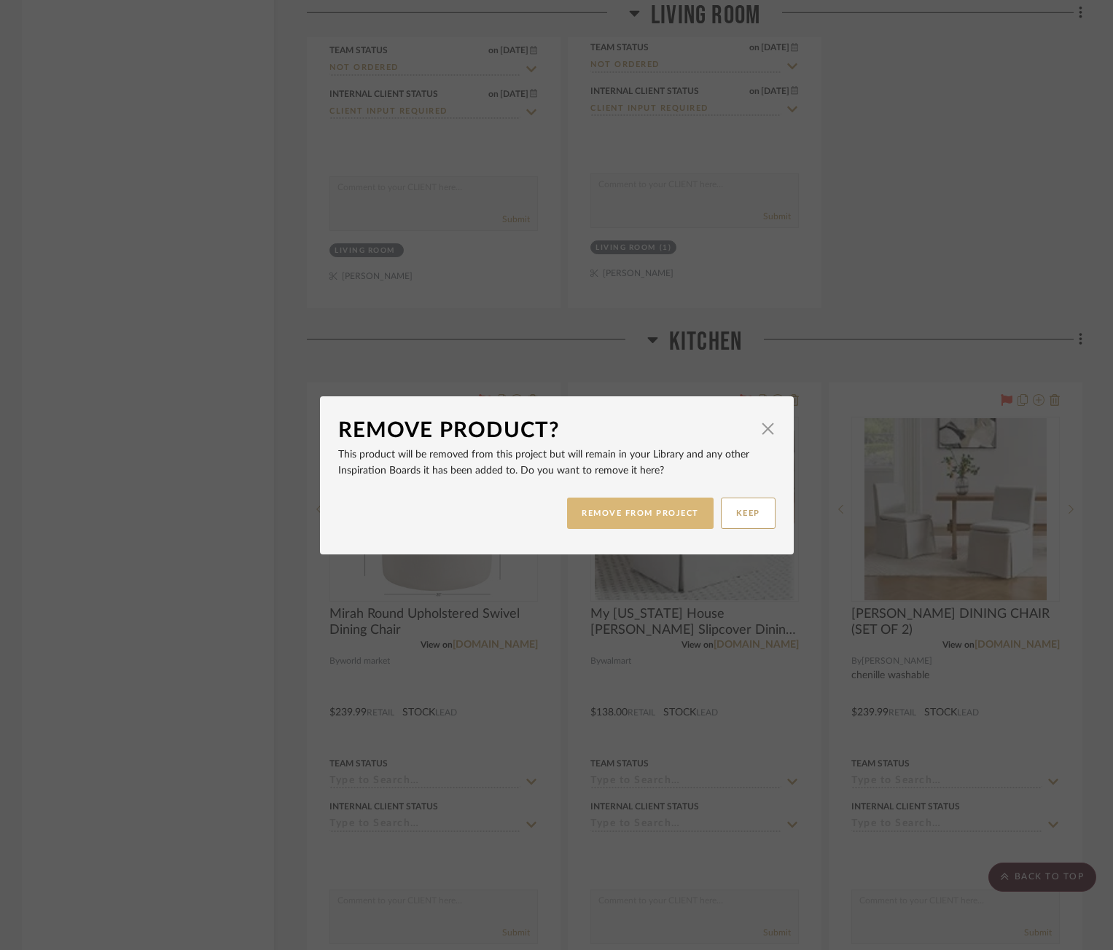
click at [606, 512] on button "REMOVE FROM PROJECT" at bounding box center [640, 513] width 146 height 31
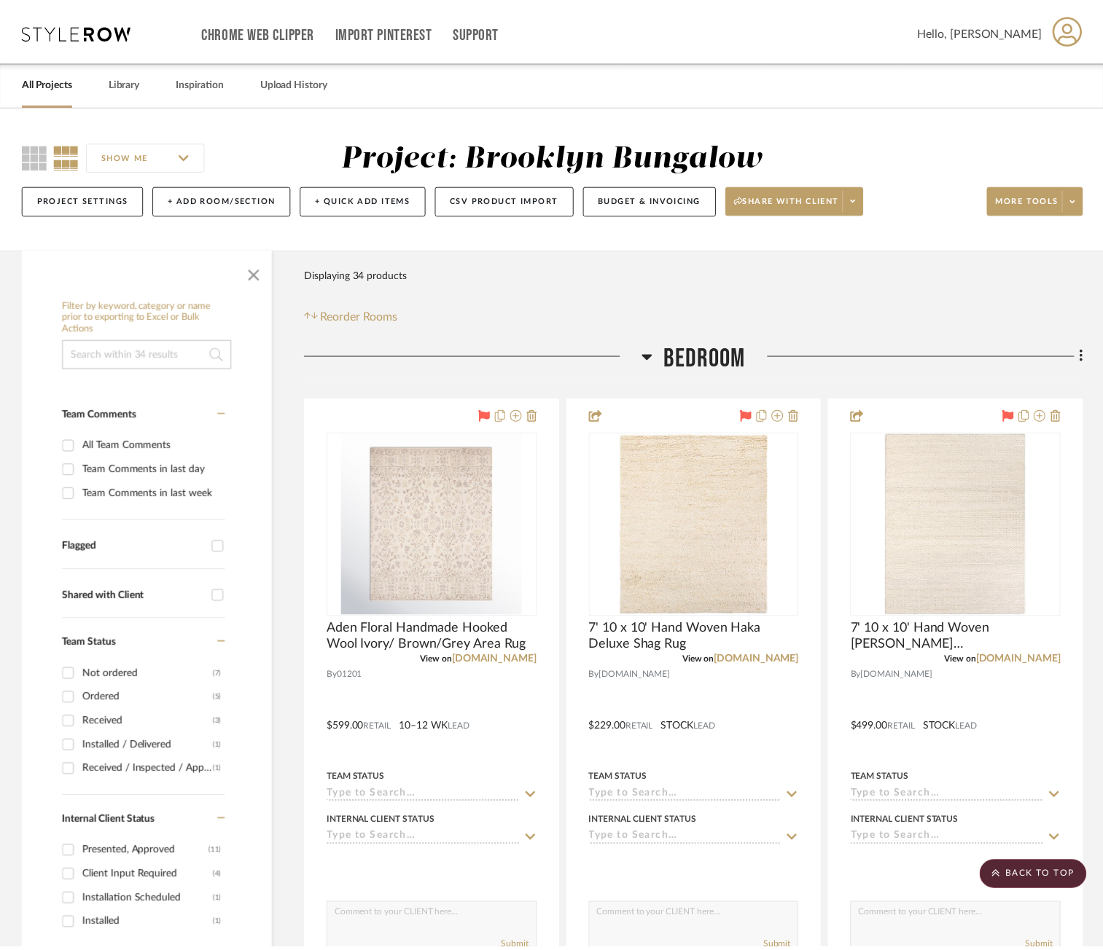
scroll to position [6365, 0]
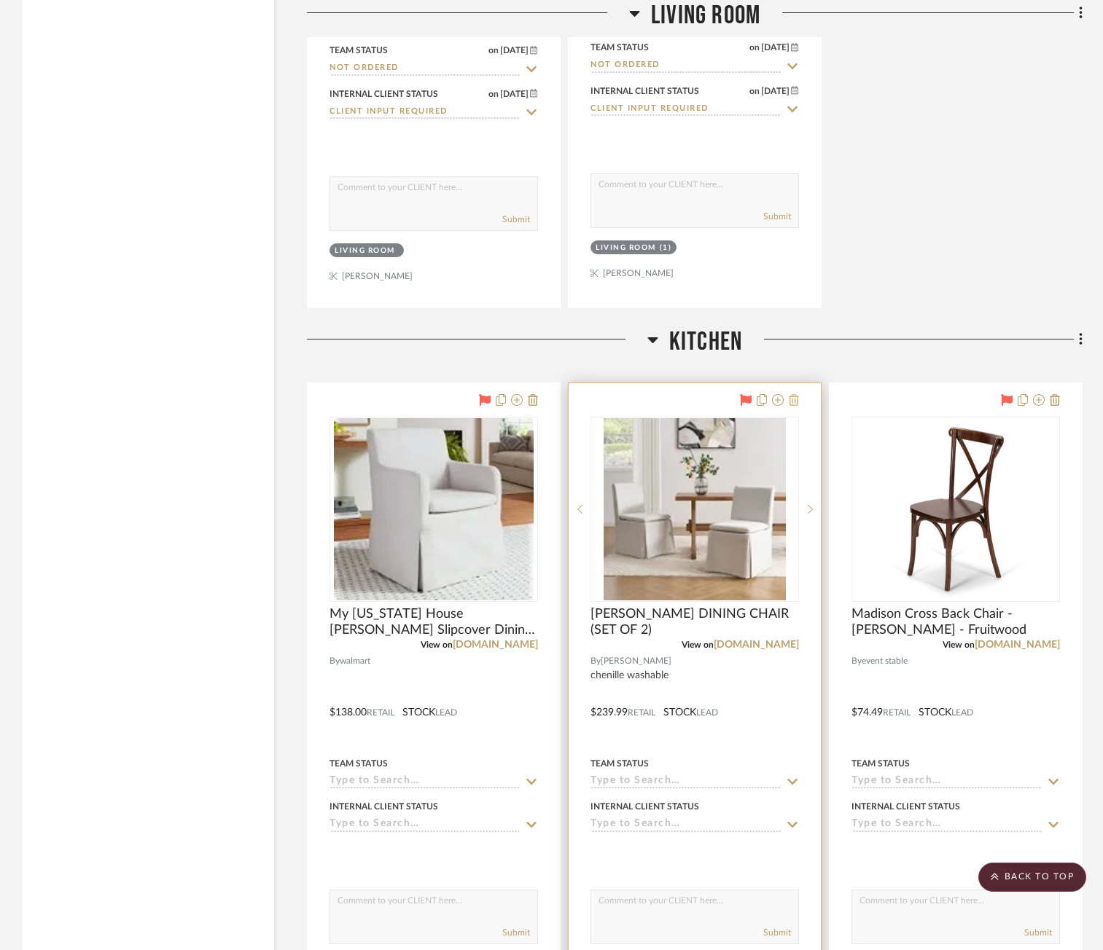
click at [791, 401] on icon at bounding box center [794, 400] width 10 height 12
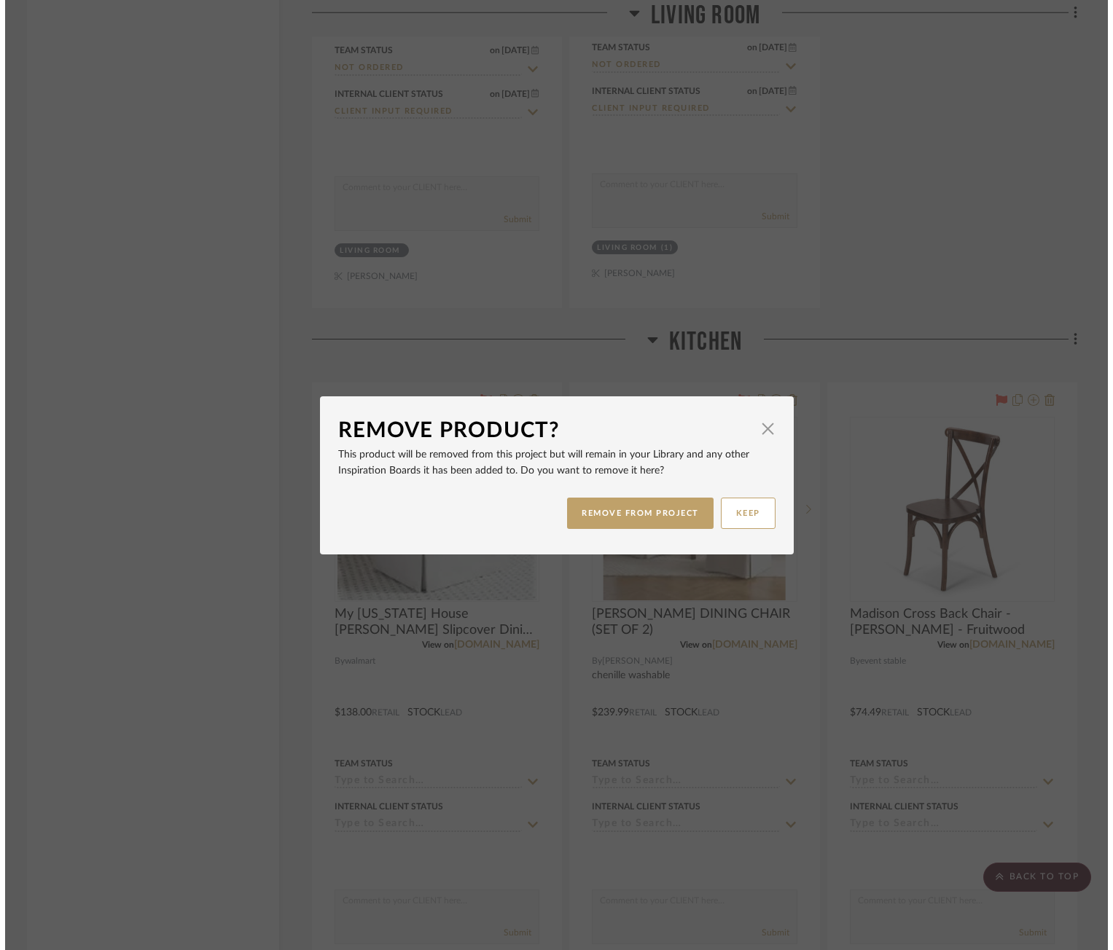
scroll to position [0, 0]
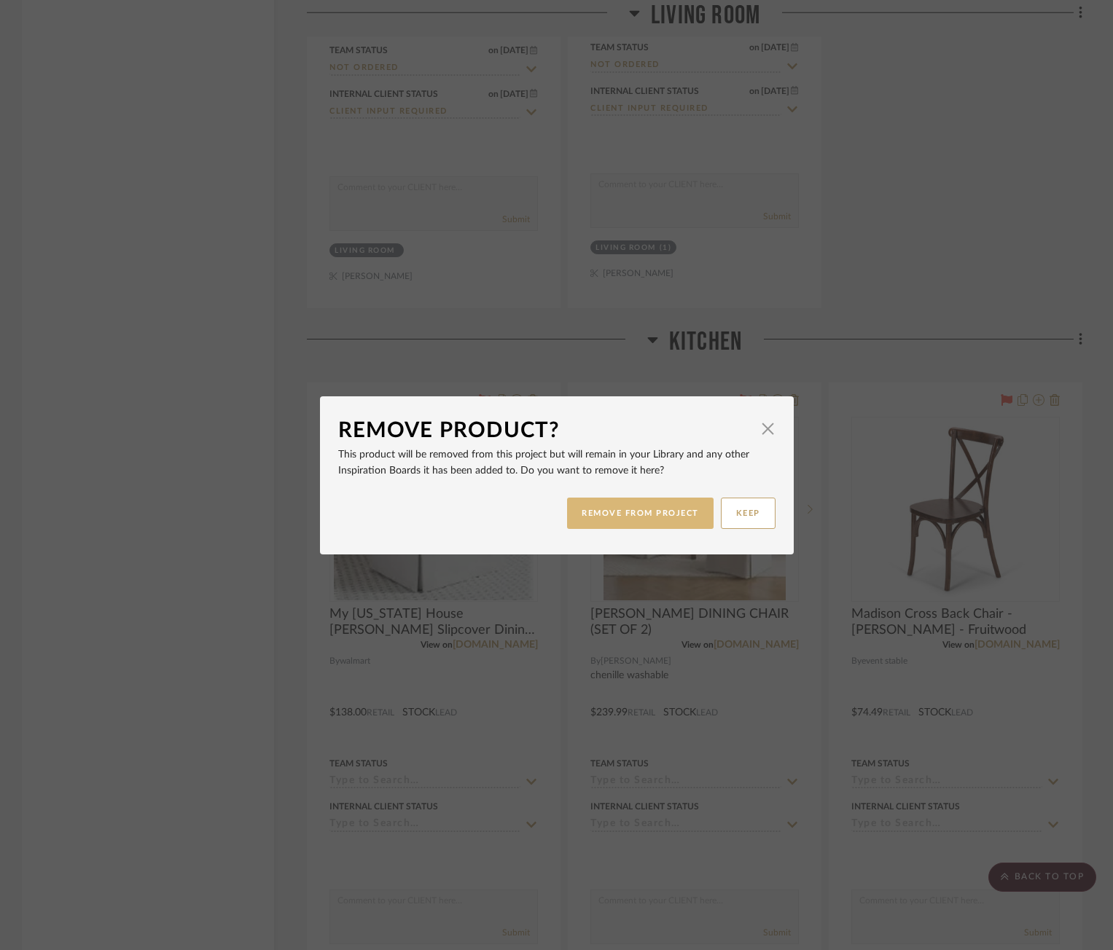
click at [649, 512] on button "REMOVE FROM PROJECT" at bounding box center [640, 513] width 146 height 31
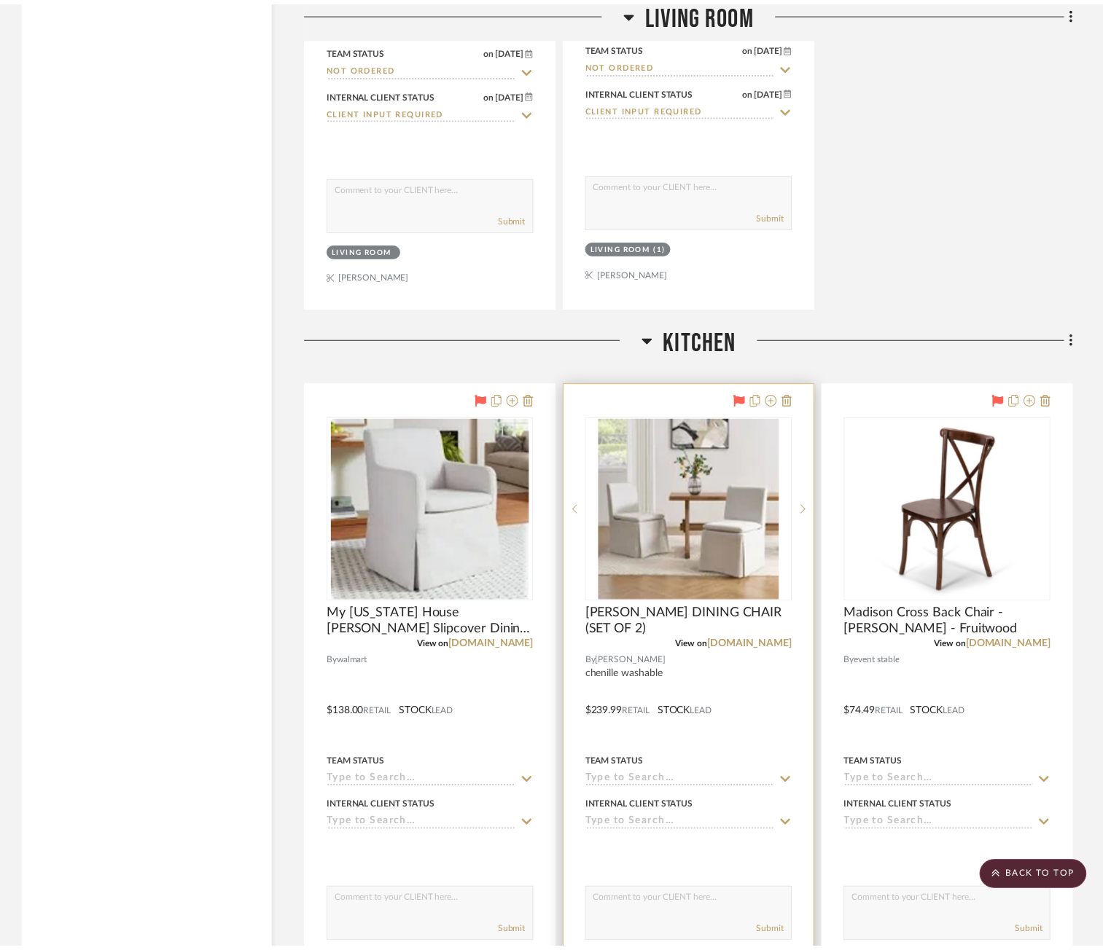
scroll to position [6365, 0]
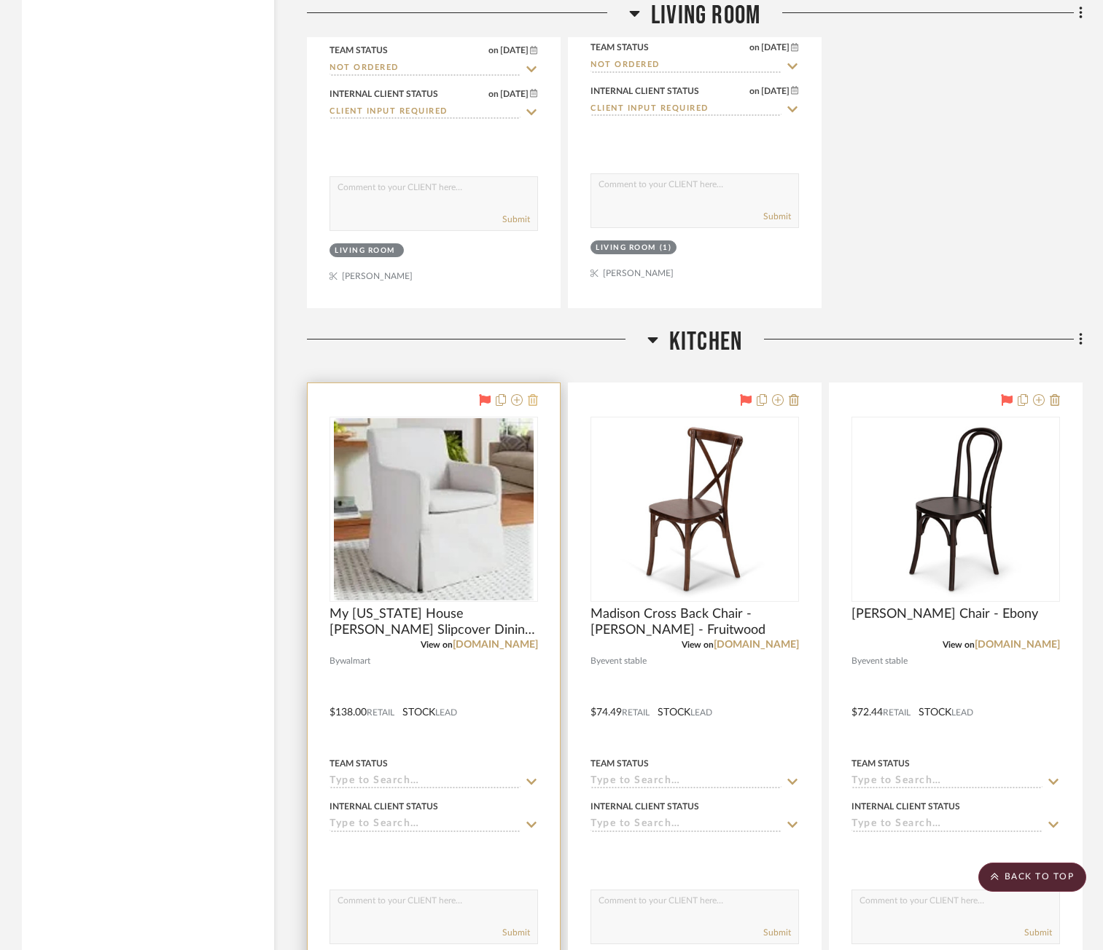
click at [535, 401] on icon at bounding box center [533, 400] width 10 height 12
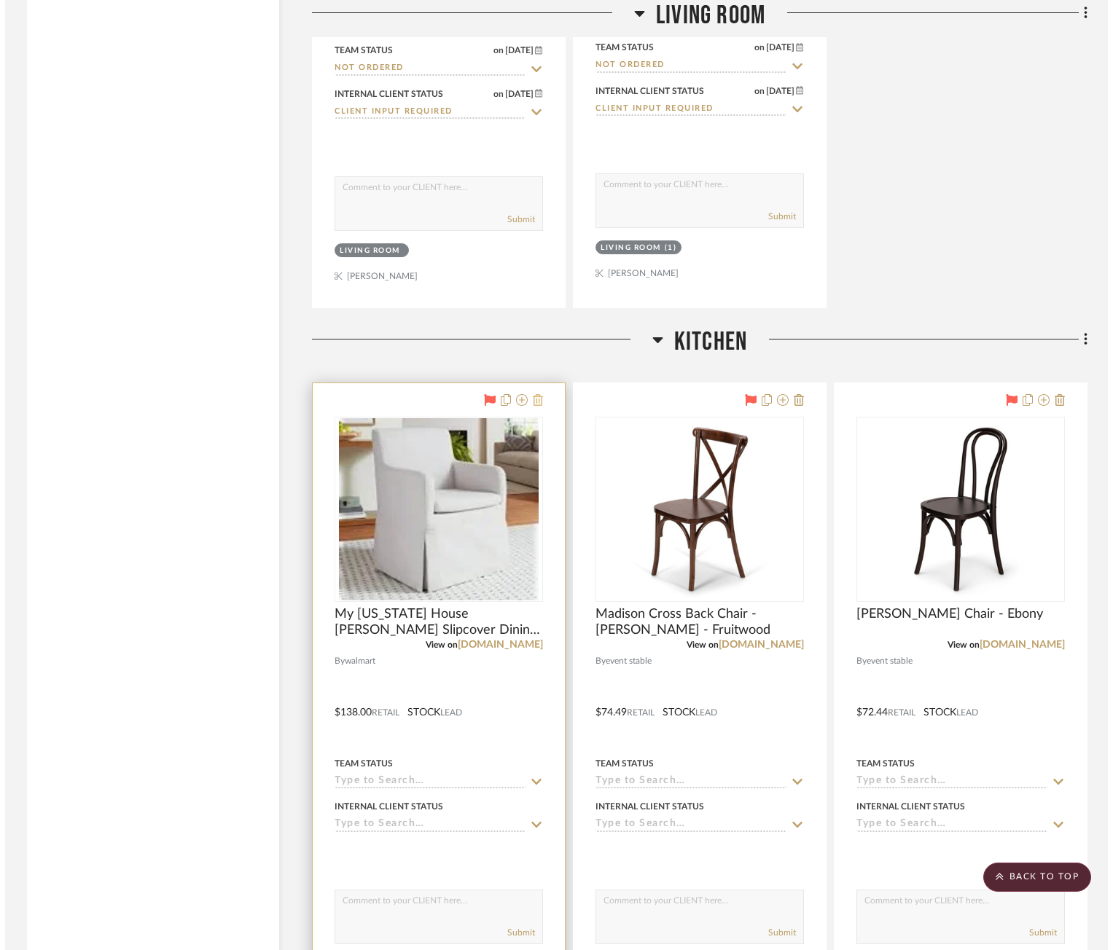
scroll to position [0, 0]
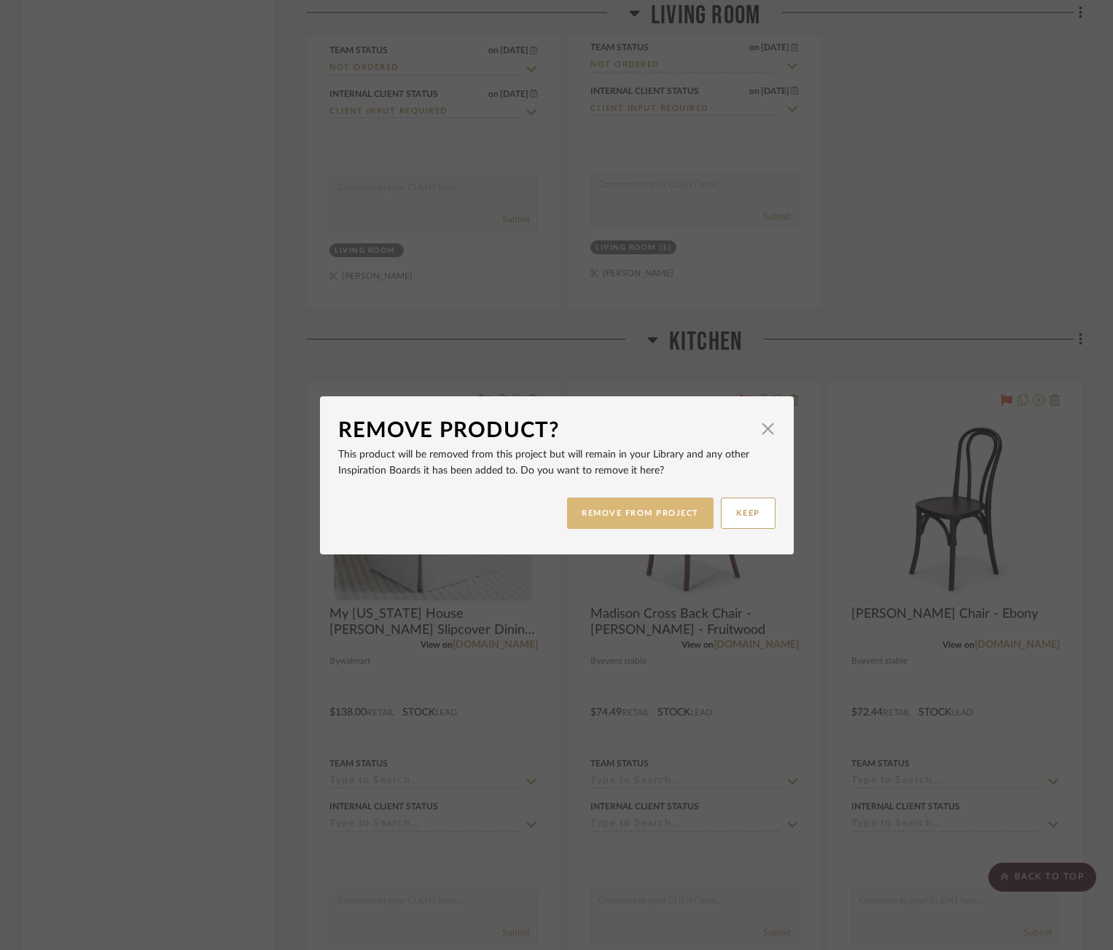
click at [598, 520] on button "REMOVE FROM PROJECT" at bounding box center [640, 513] width 146 height 31
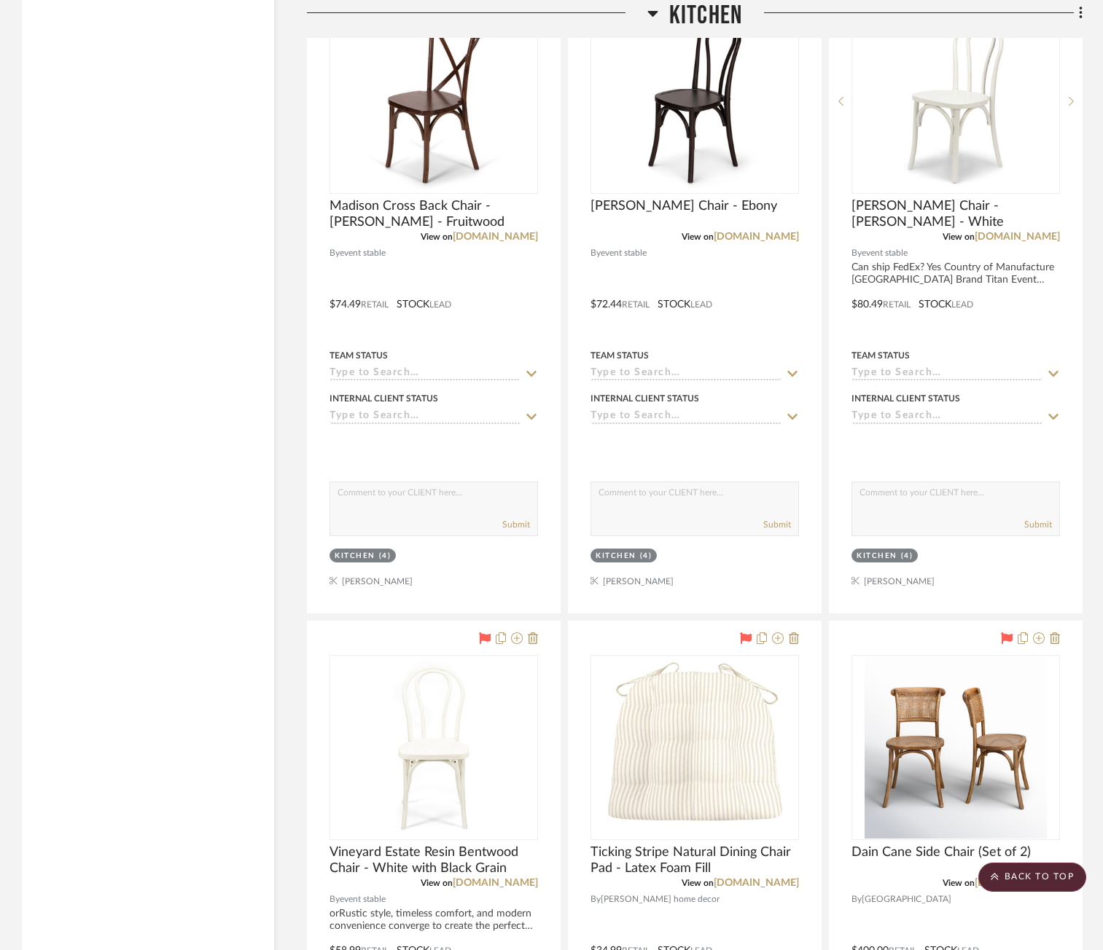
scroll to position [6802, 0]
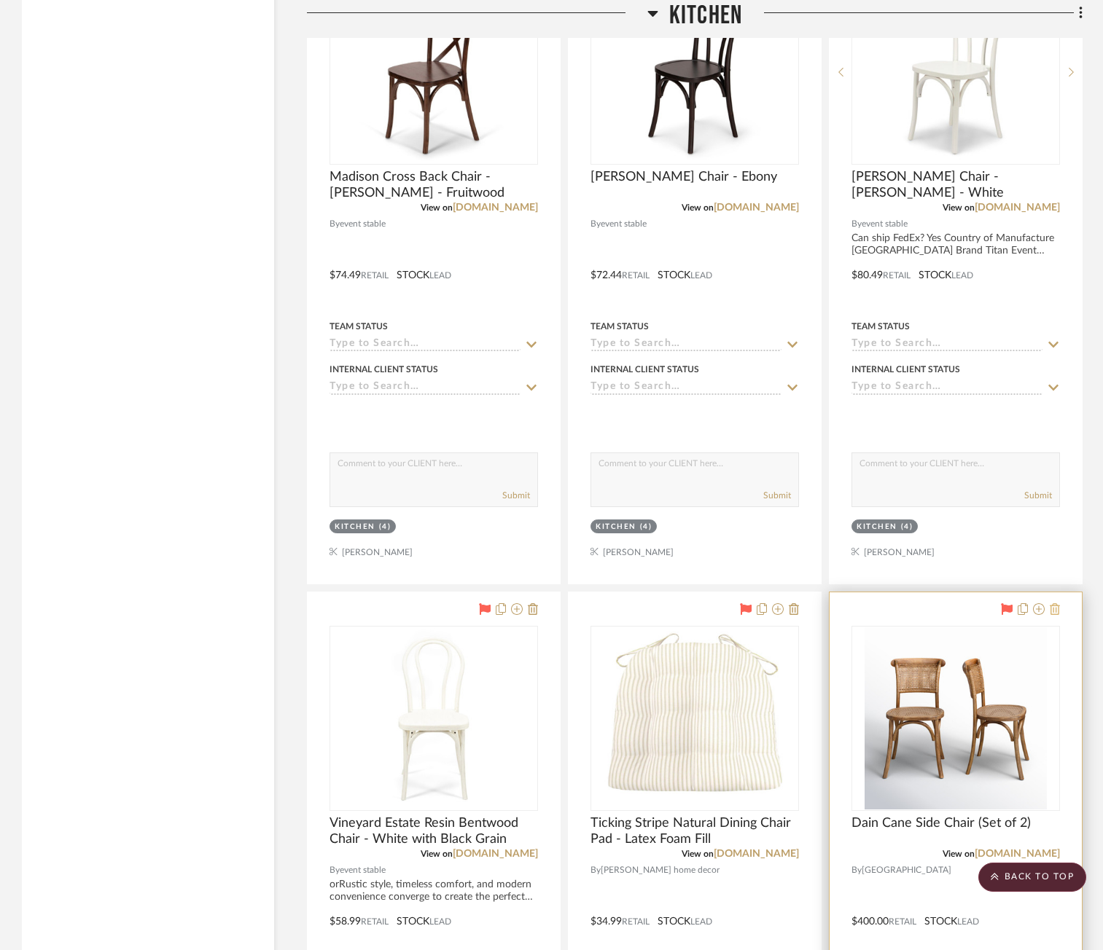
click at [983, 611] on icon at bounding box center [1054, 609] width 10 height 12
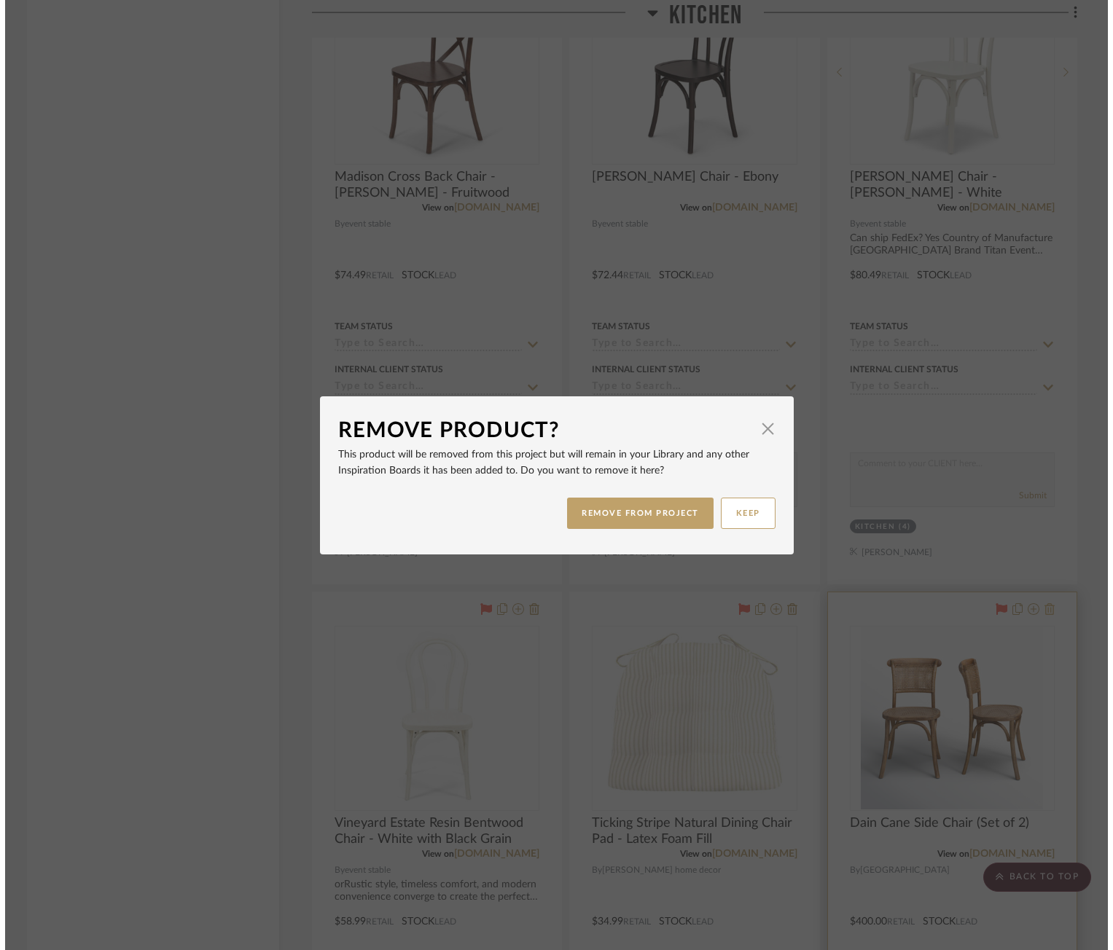
scroll to position [0, 0]
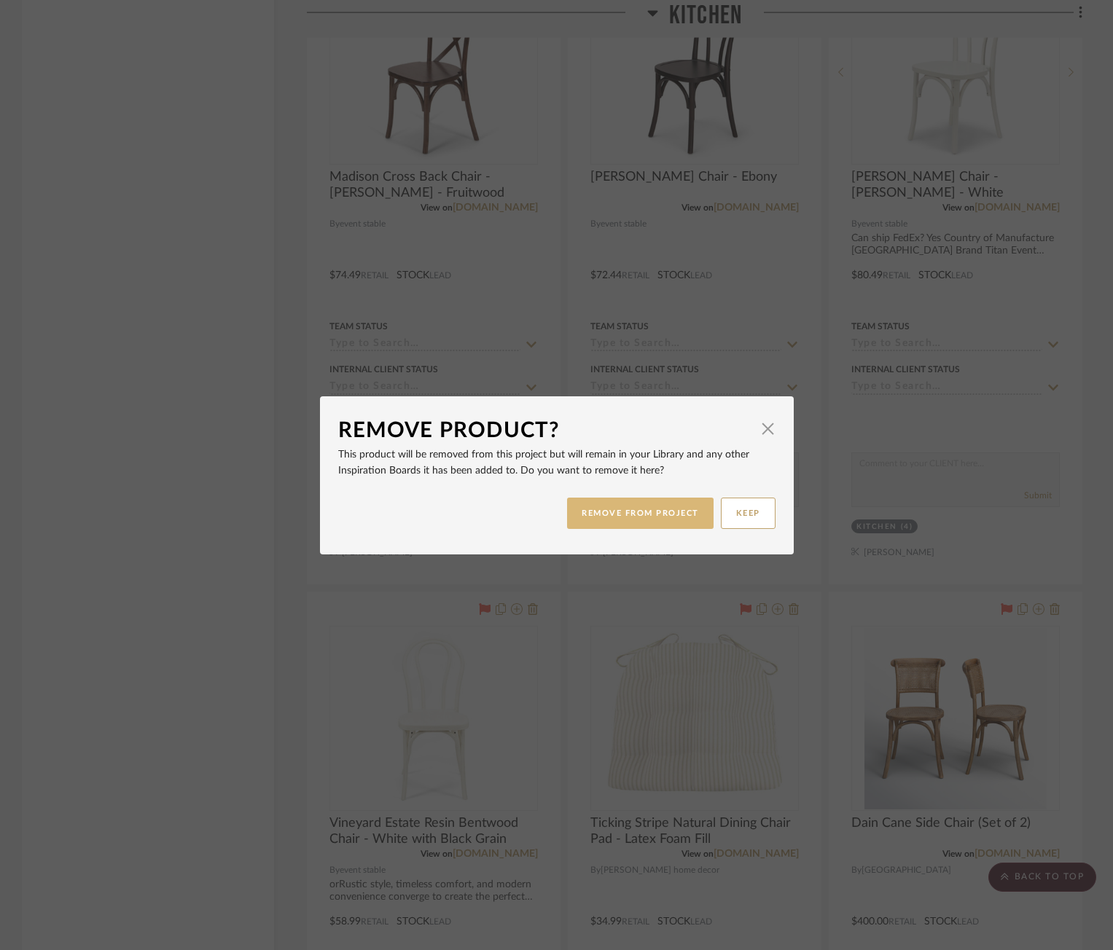
click at [642, 513] on button "REMOVE FROM PROJECT" at bounding box center [640, 513] width 146 height 31
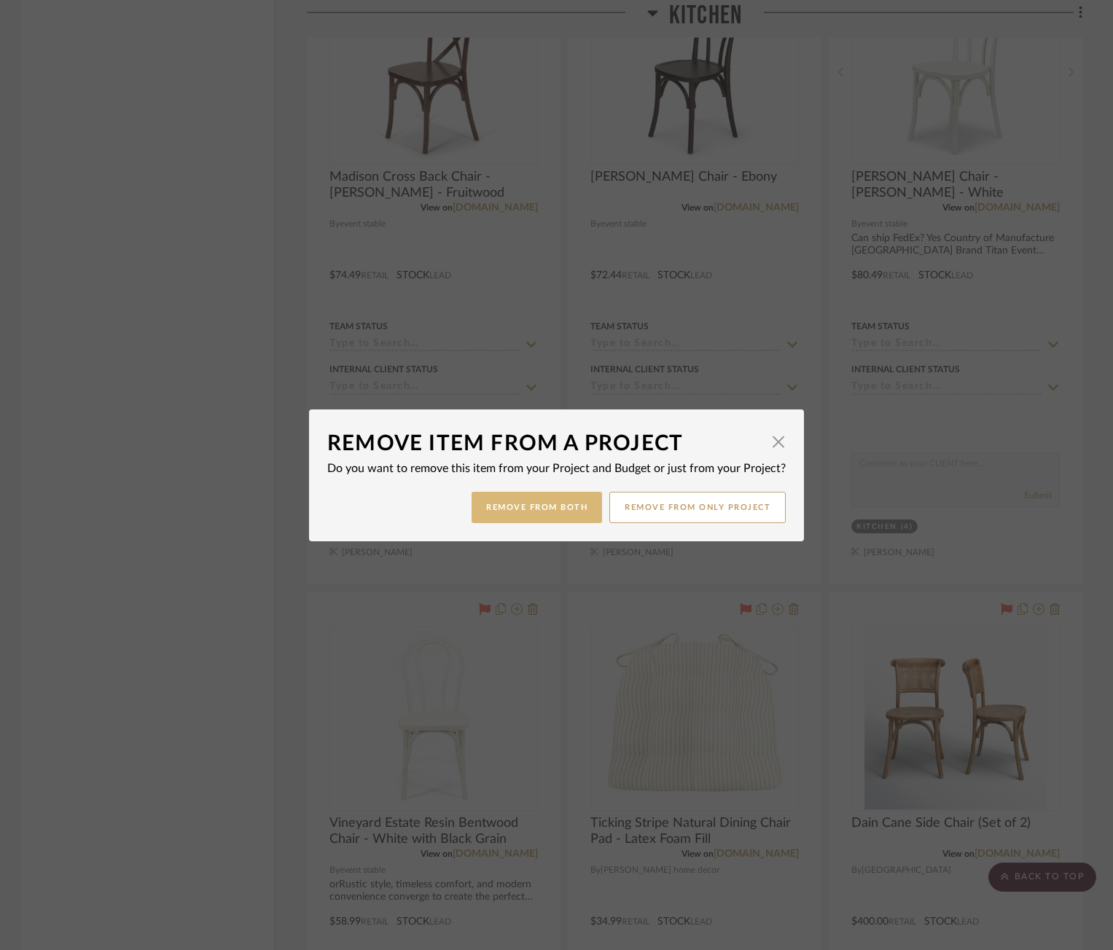
click at [539, 502] on button "Remove from Both" at bounding box center [537, 507] width 130 height 31
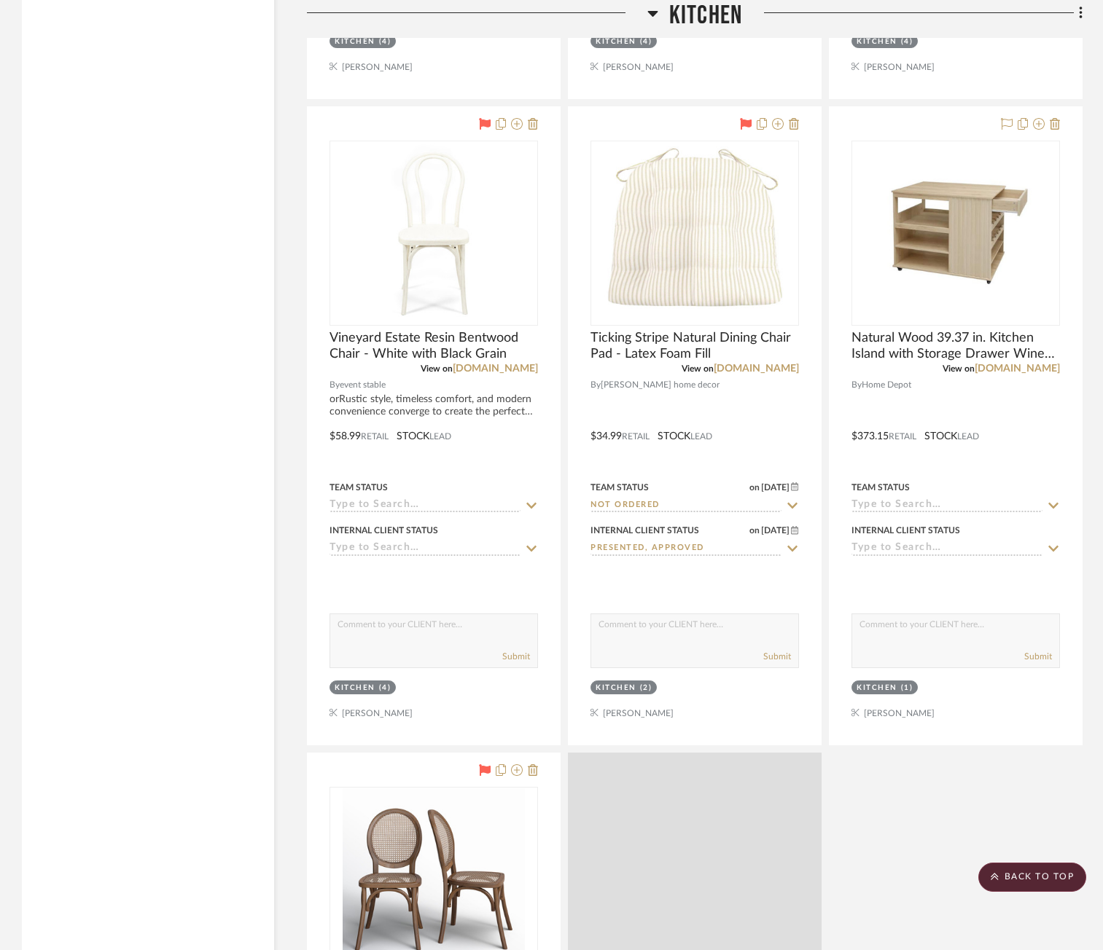
scroll to position [7312, 0]
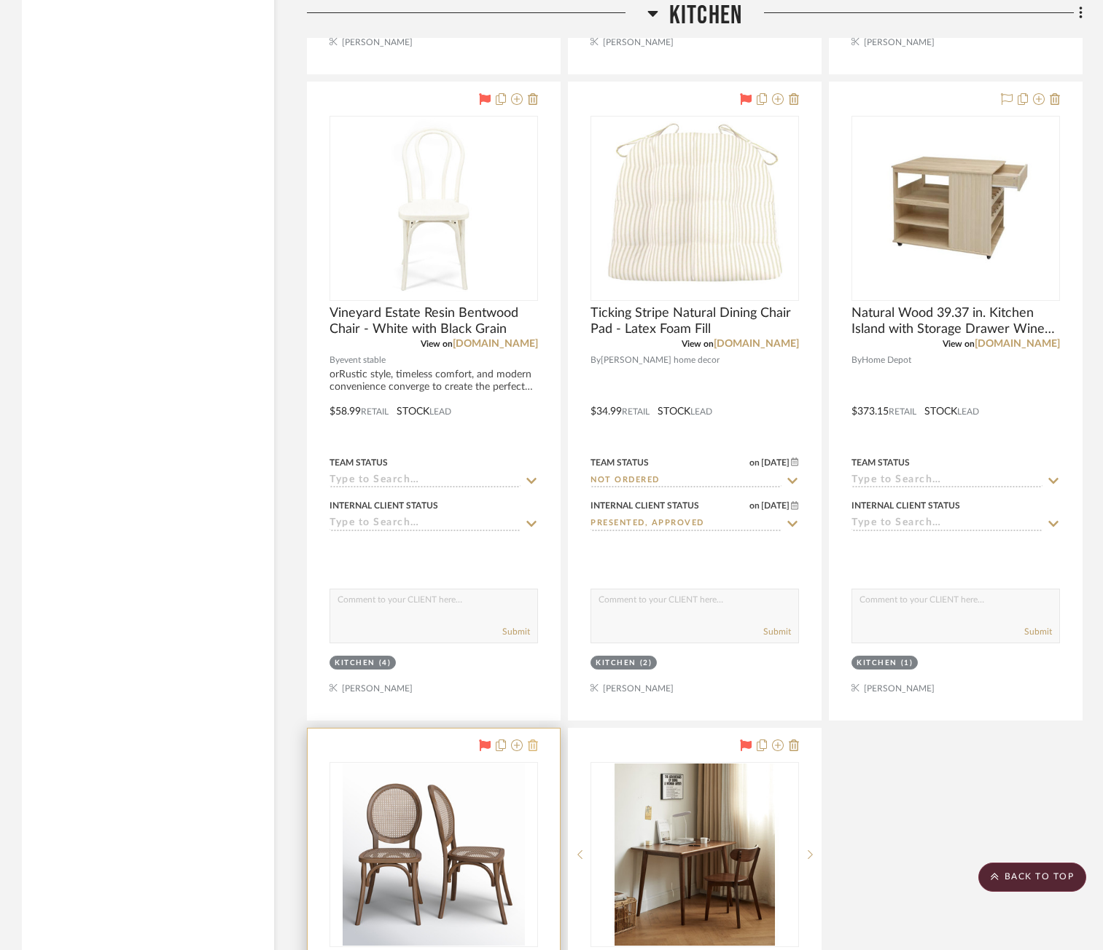
click at [534, 743] on icon at bounding box center [533, 746] width 10 height 12
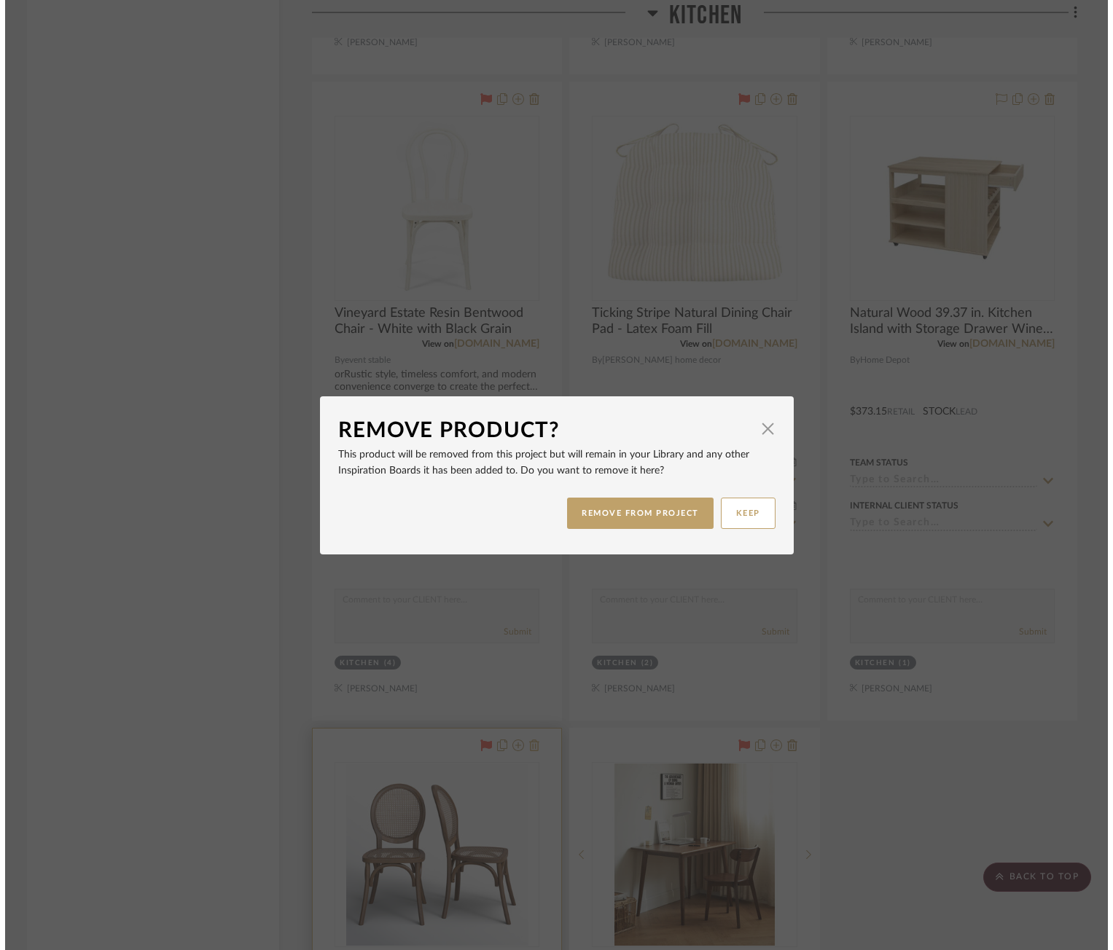
scroll to position [0, 0]
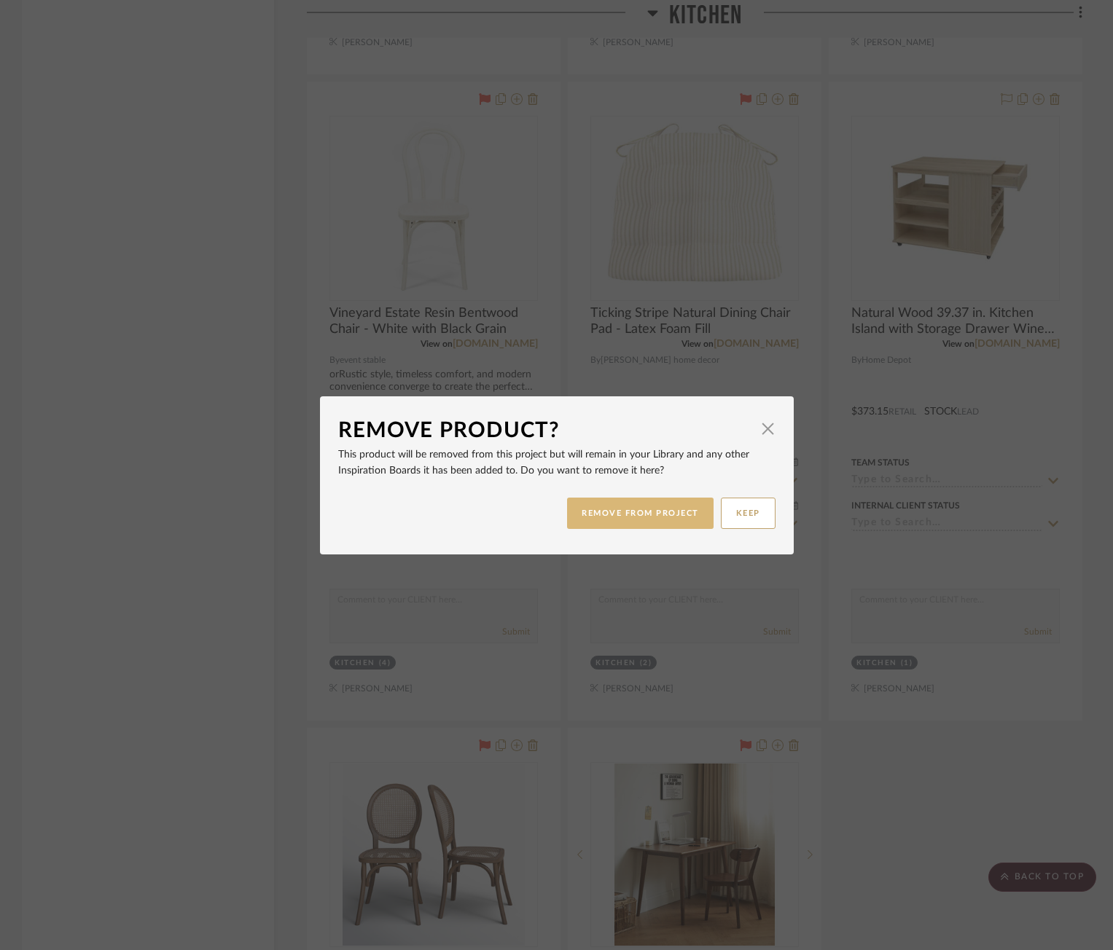
click at [649, 525] on button "REMOVE FROM PROJECT" at bounding box center [640, 513] width 146 height 31
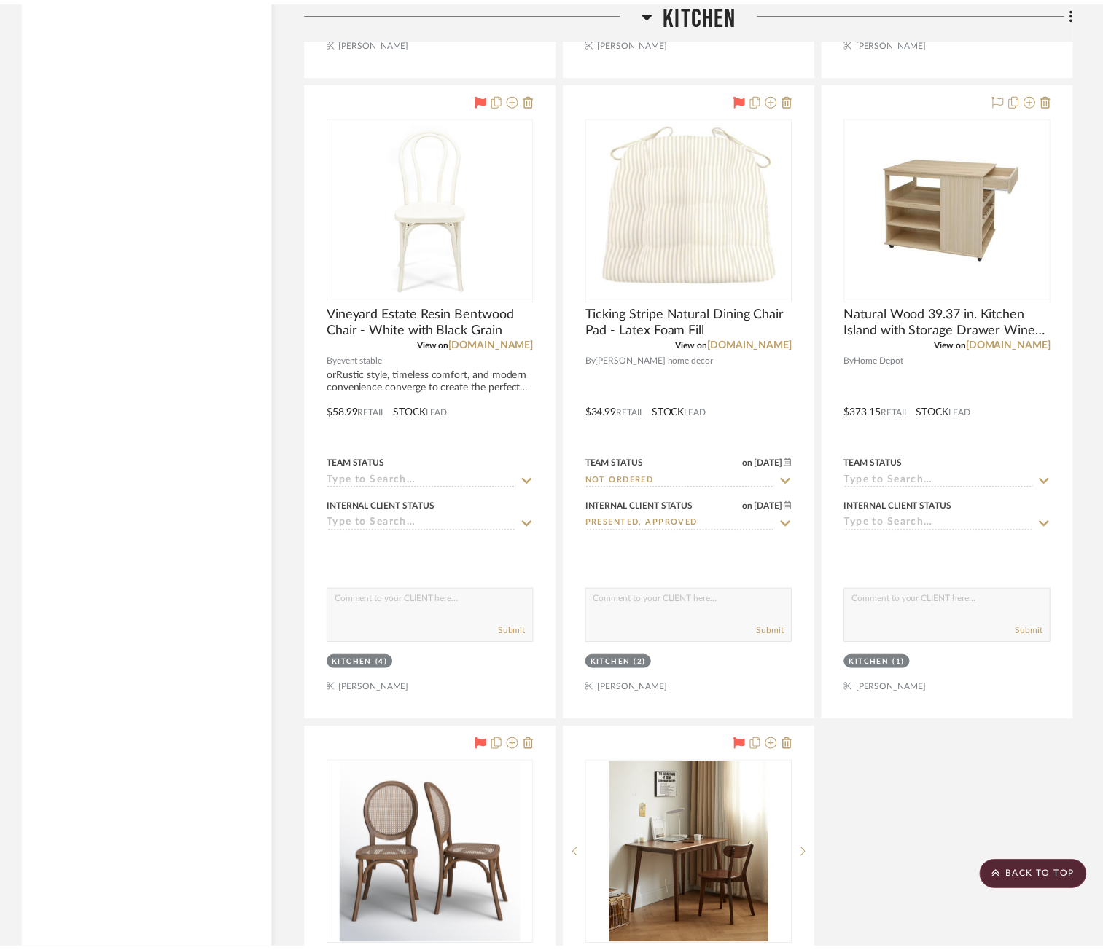
scroll to position [7312, 0]
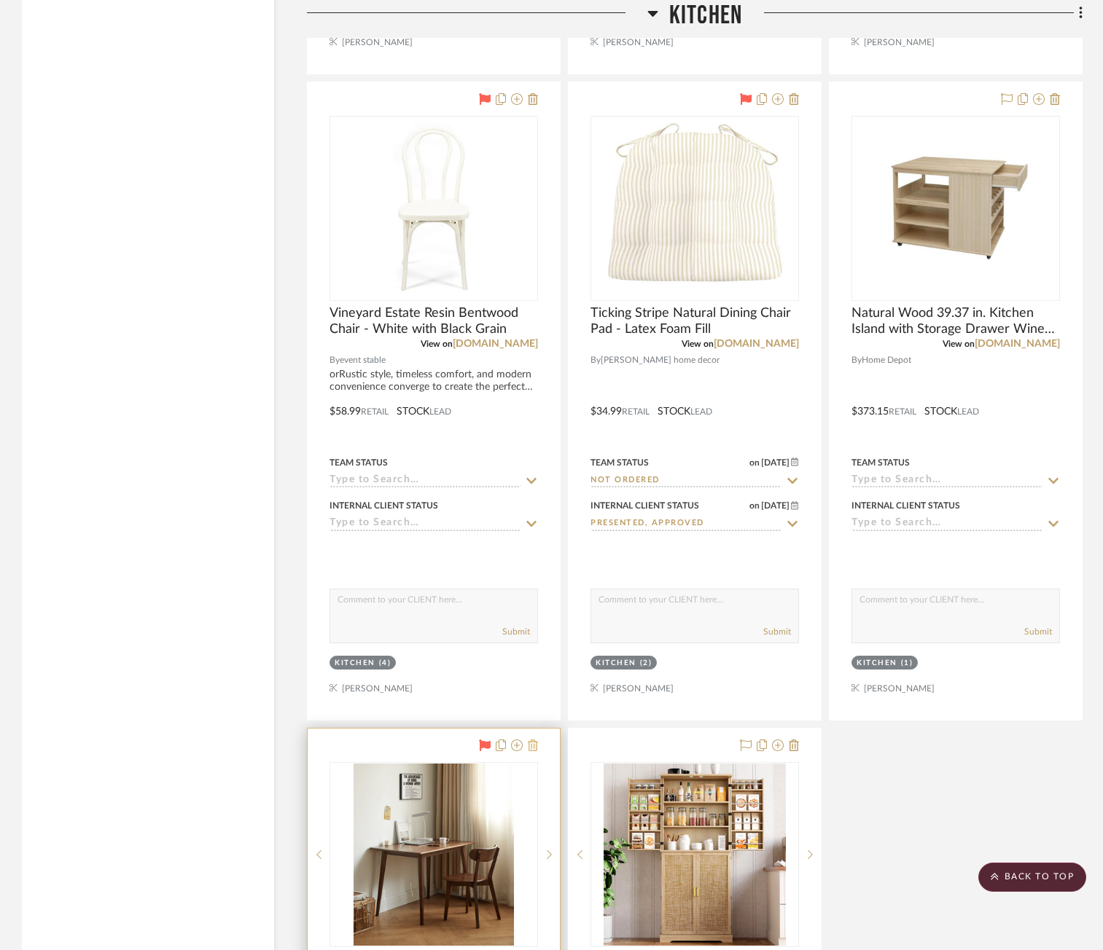
click at [536, 748] on icon at bounding box center [533, 746] width 10 height 12
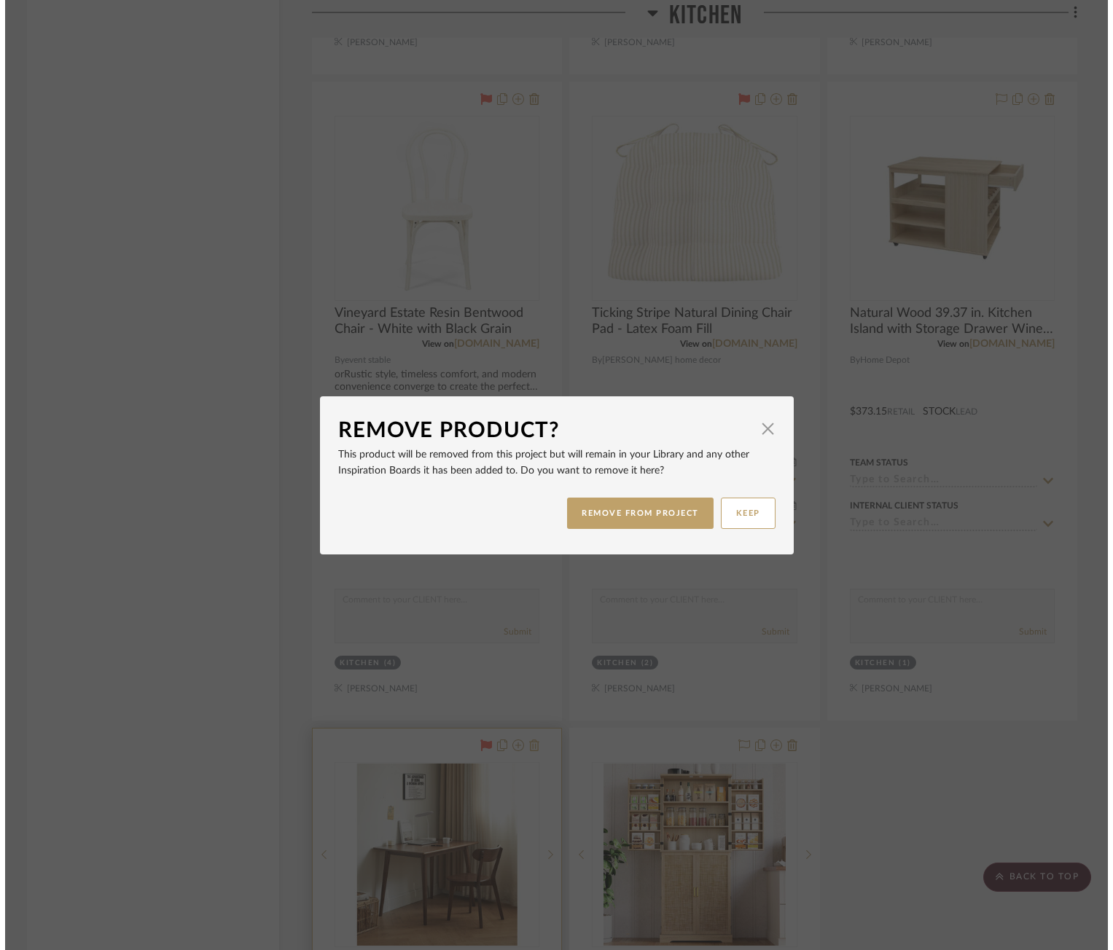
scroll to position [0, 0]
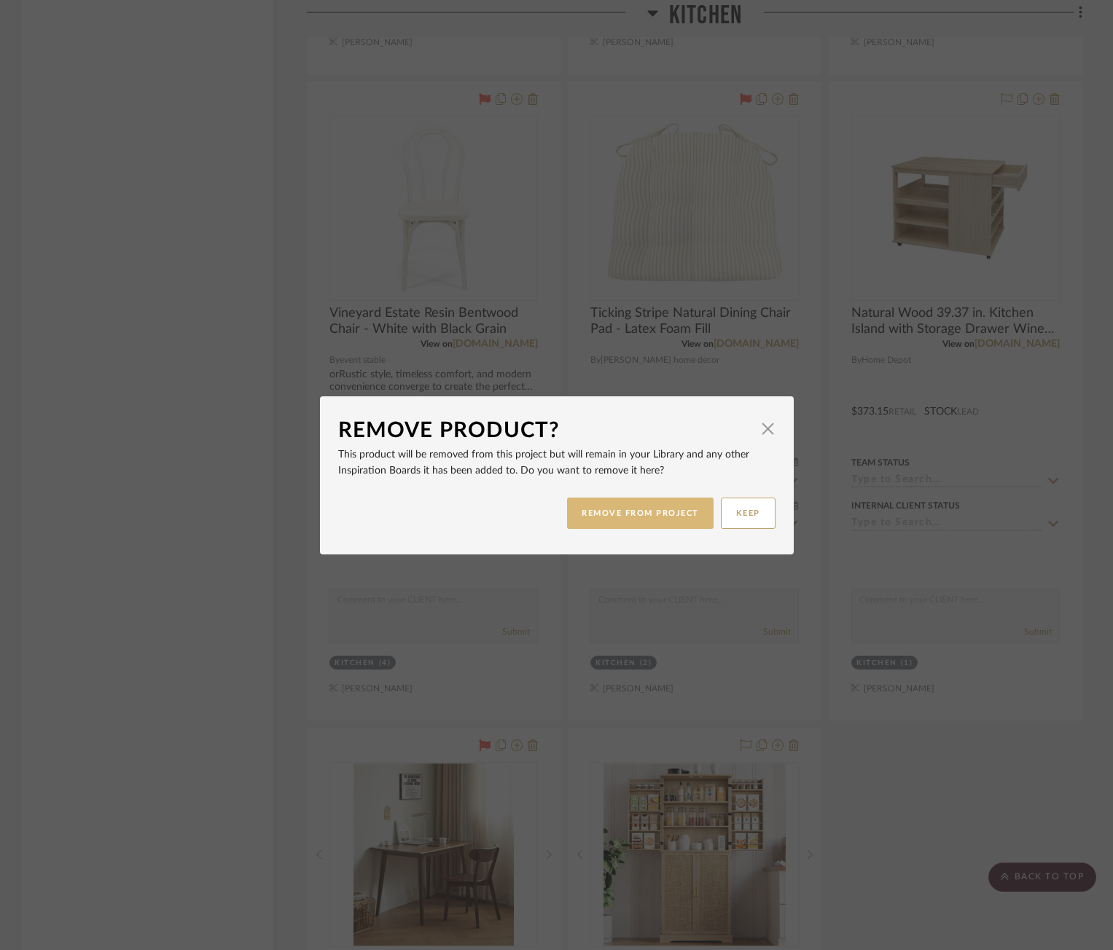
click at [632, 517] on button "REMOVE FROM PROJECT" at bounding box center [640, 513] width 146 height 31
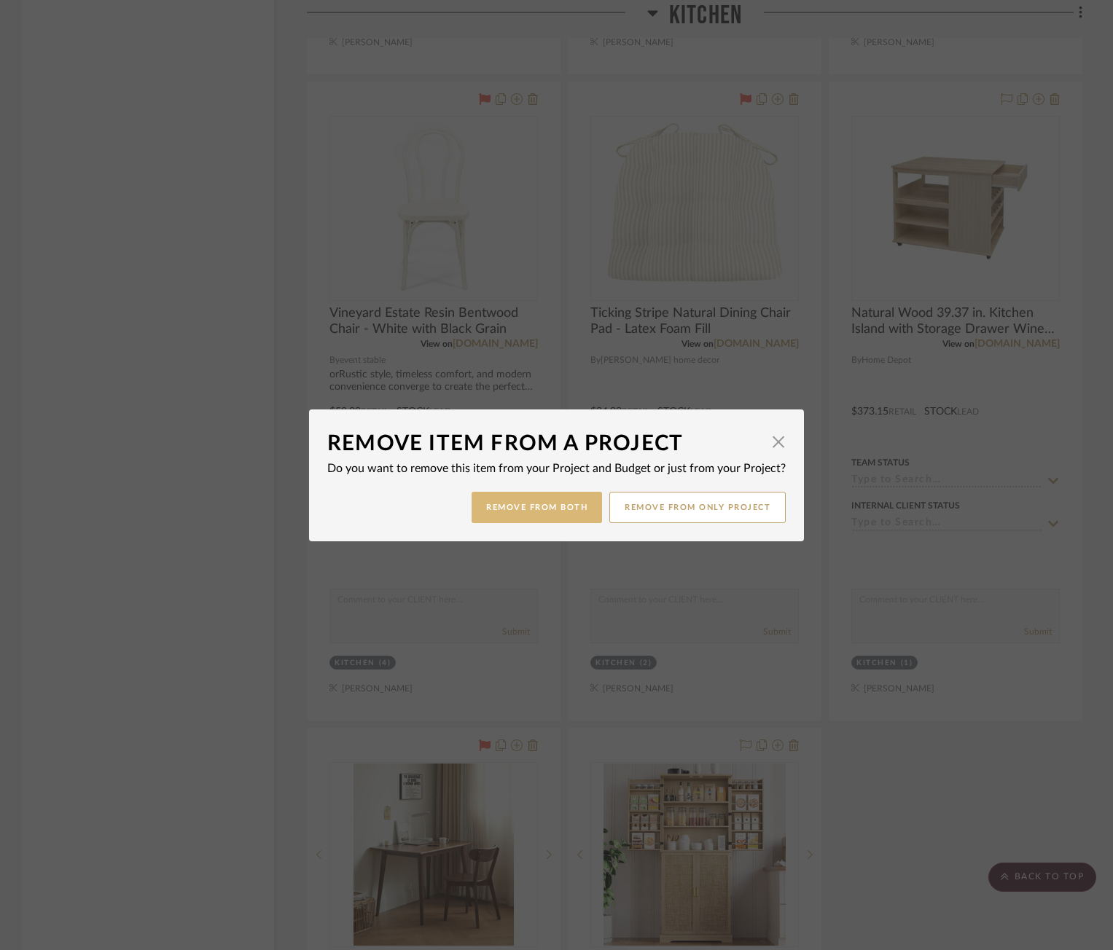
click at [499, 496] on button "Remove from Both" at bounding box center [537, 507] width 130 height 31
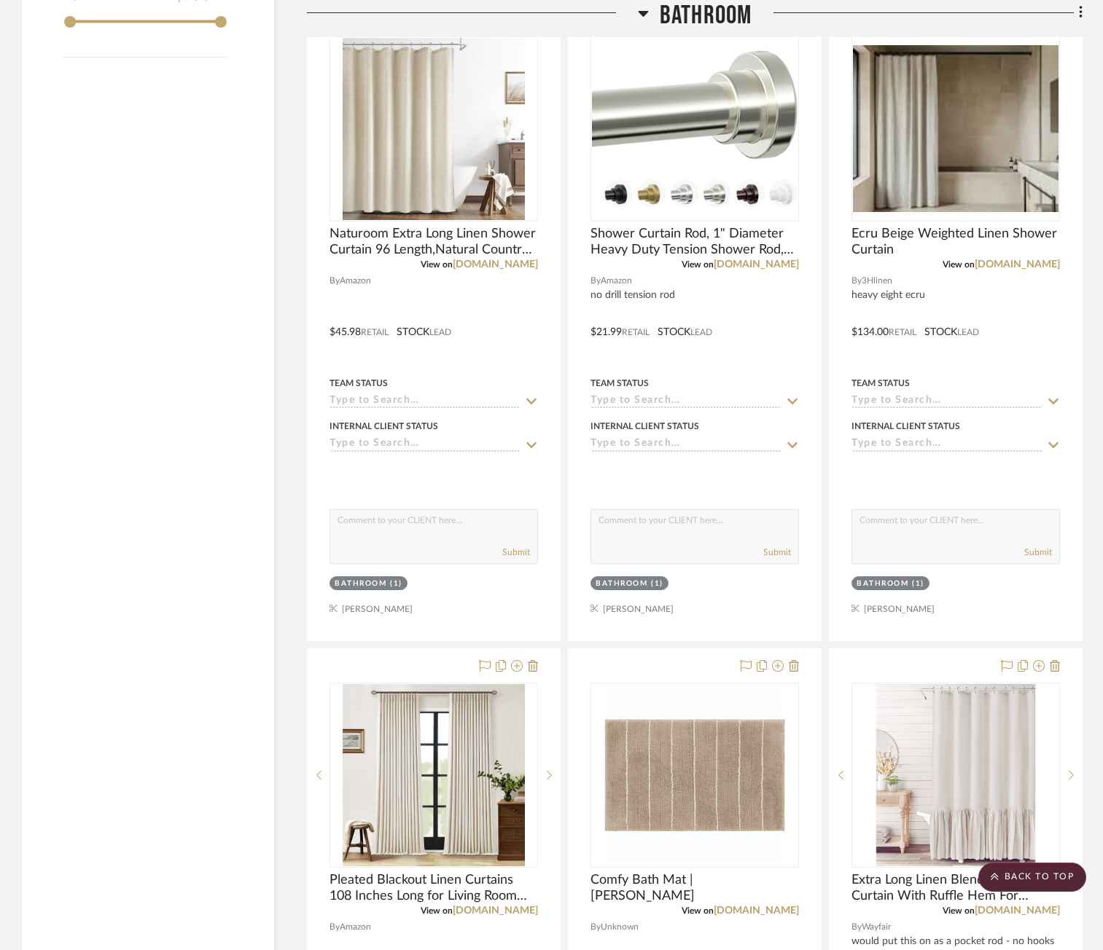
scroll to position [2345, 0]
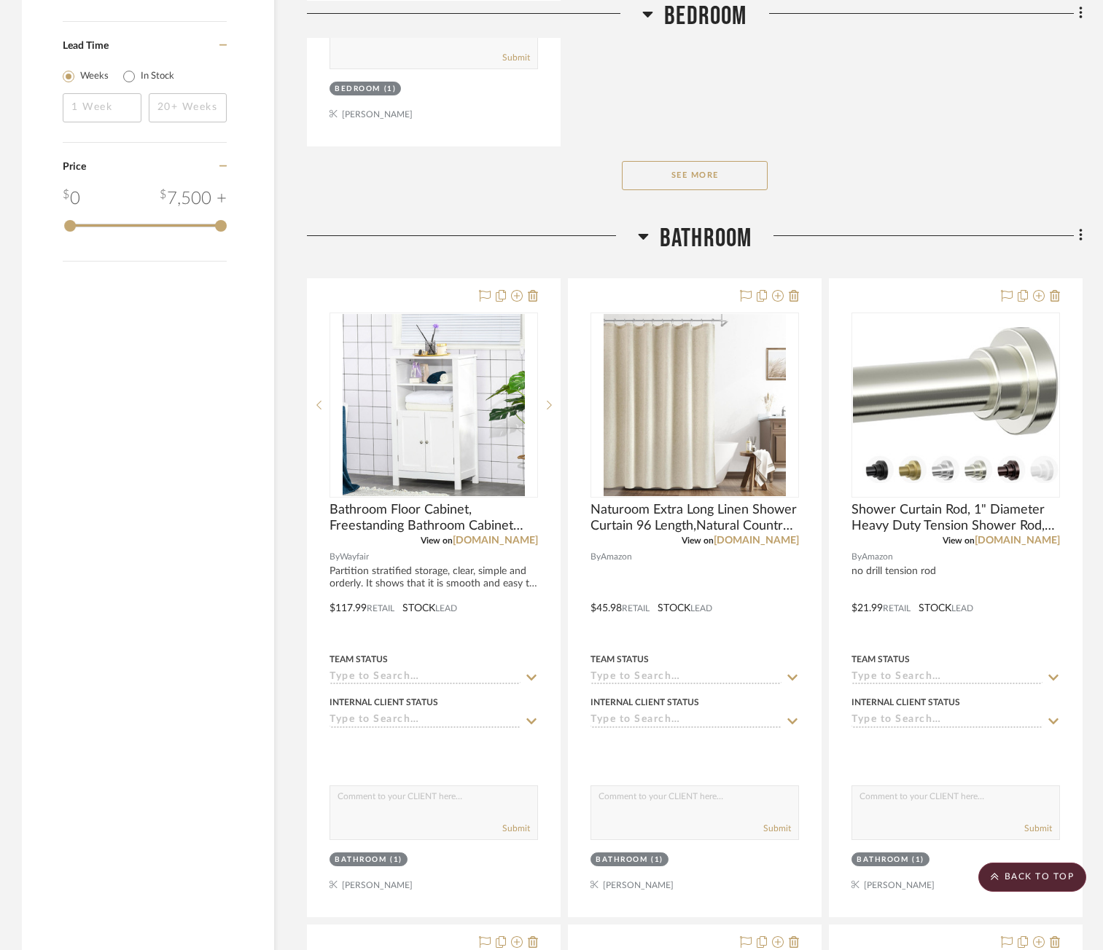
scroll to position [2186, 0]
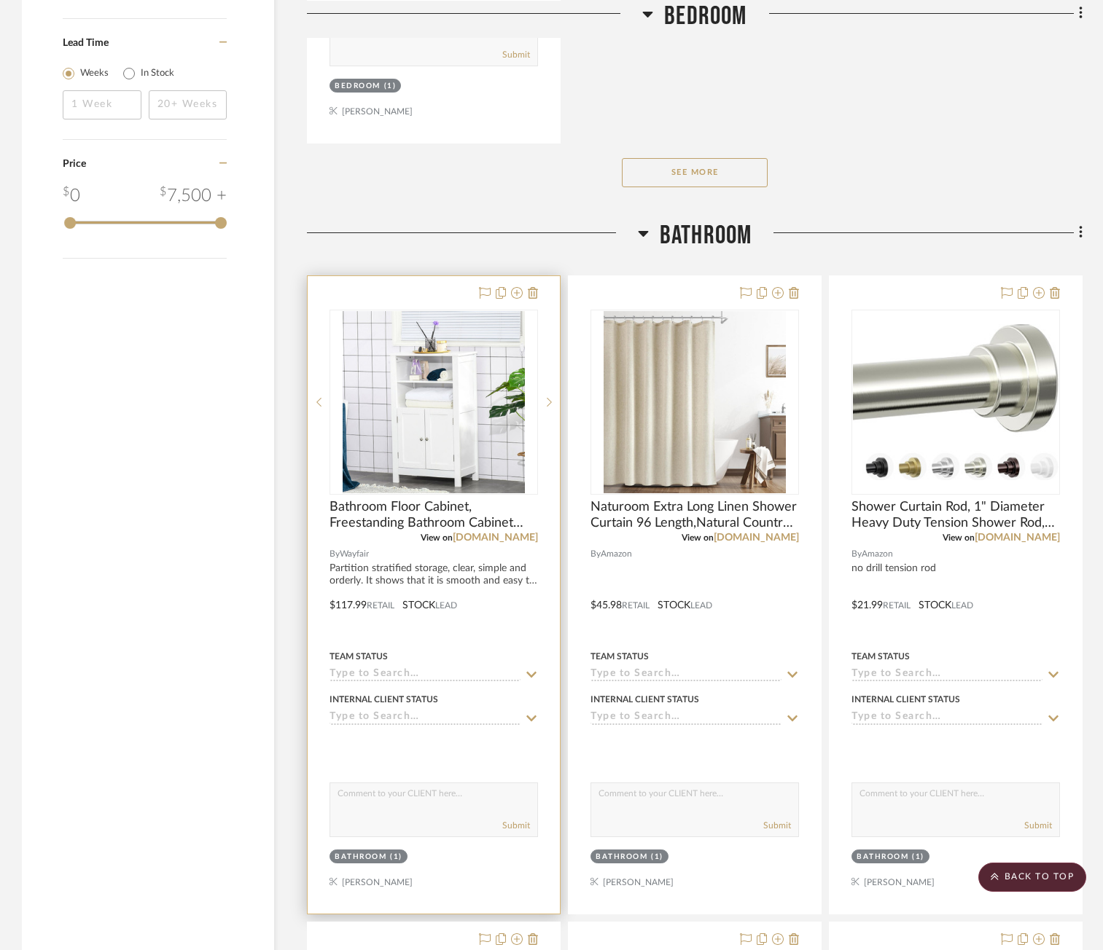
click at [407, 670] on input at bounding box center [424, 675] width 191 height 14
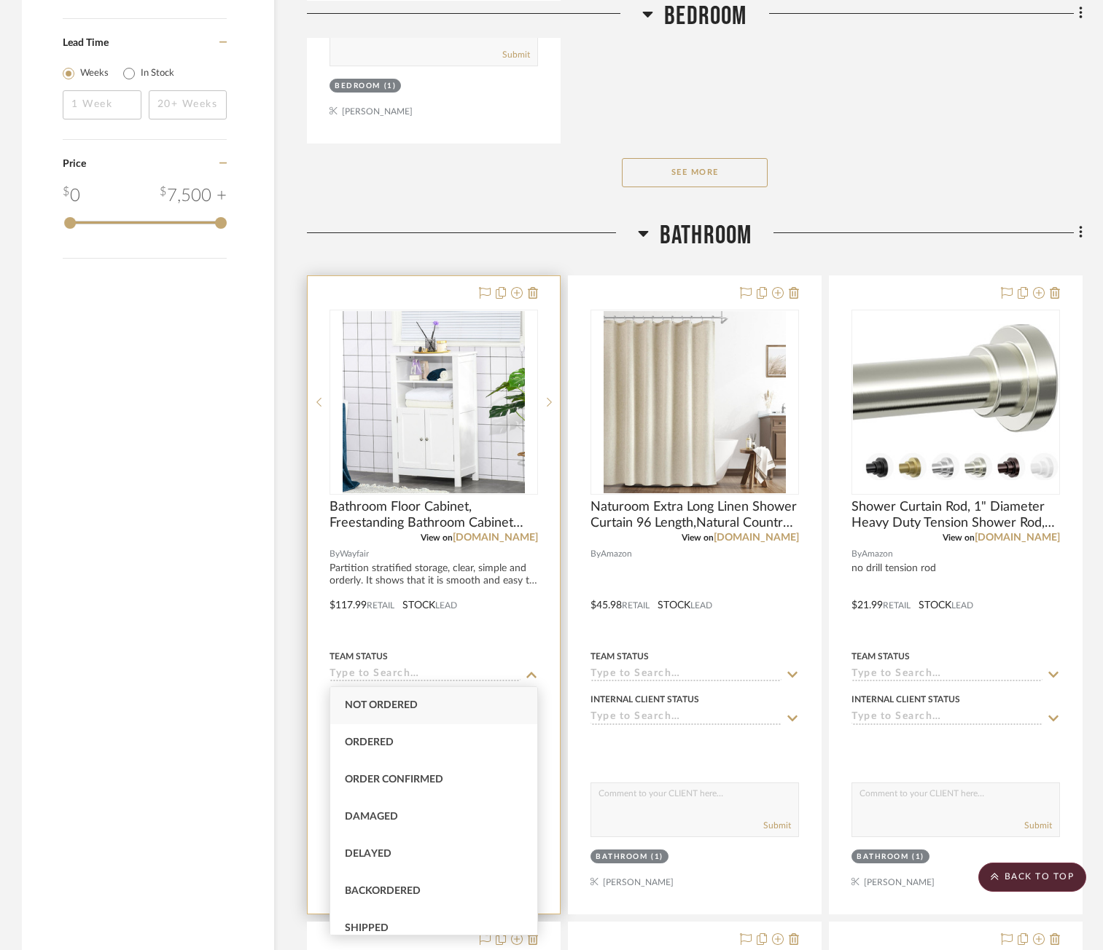
click at [436, 702] on div "Not ordered" at bounding box center [433, 705] width 207 height 37
type input "[DATE]"
type input "Not ordered"
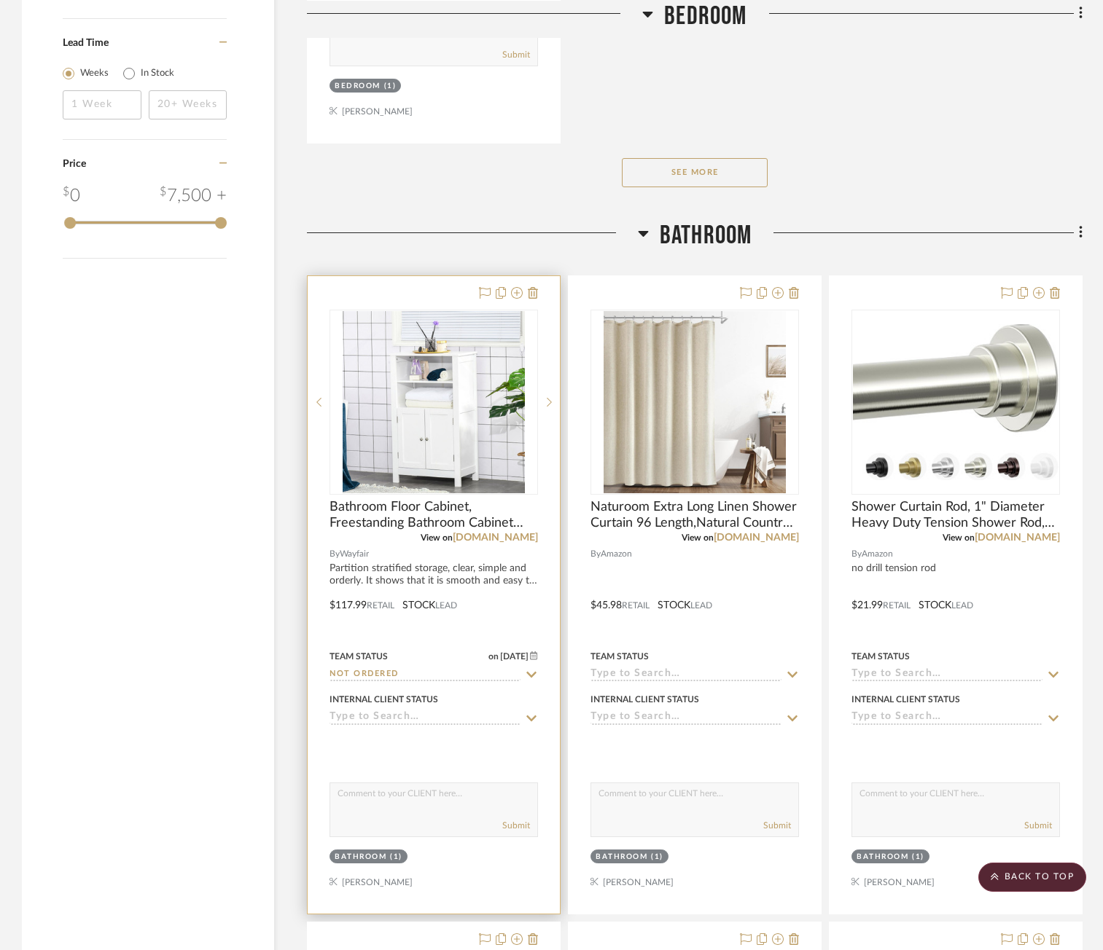
click at [528, 716] on icon at bounding box center [531, 719] width 13 height 12
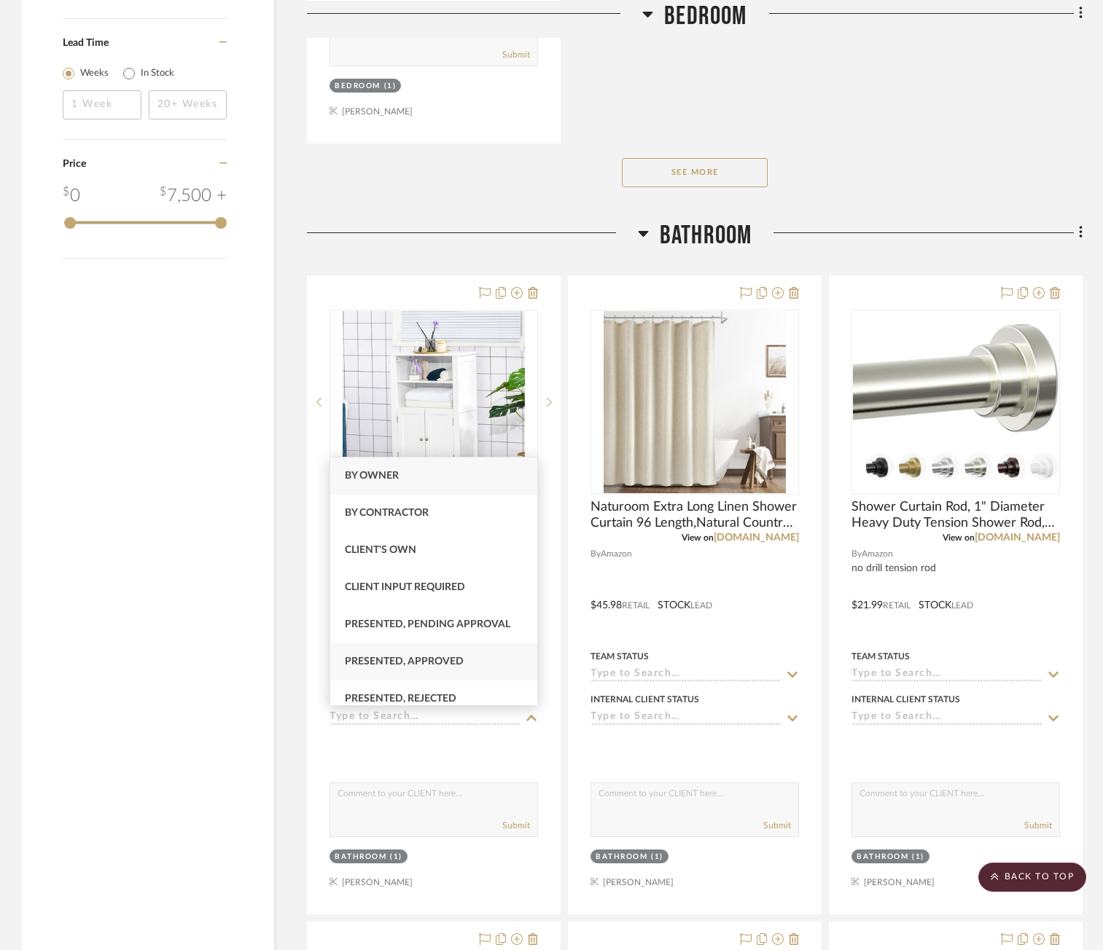
click at [456, 656] on div "Presented, Approved" at bounding box center [433, 662] width 207 height 37
type input "[DATE]"
type input "Presented, Approved"
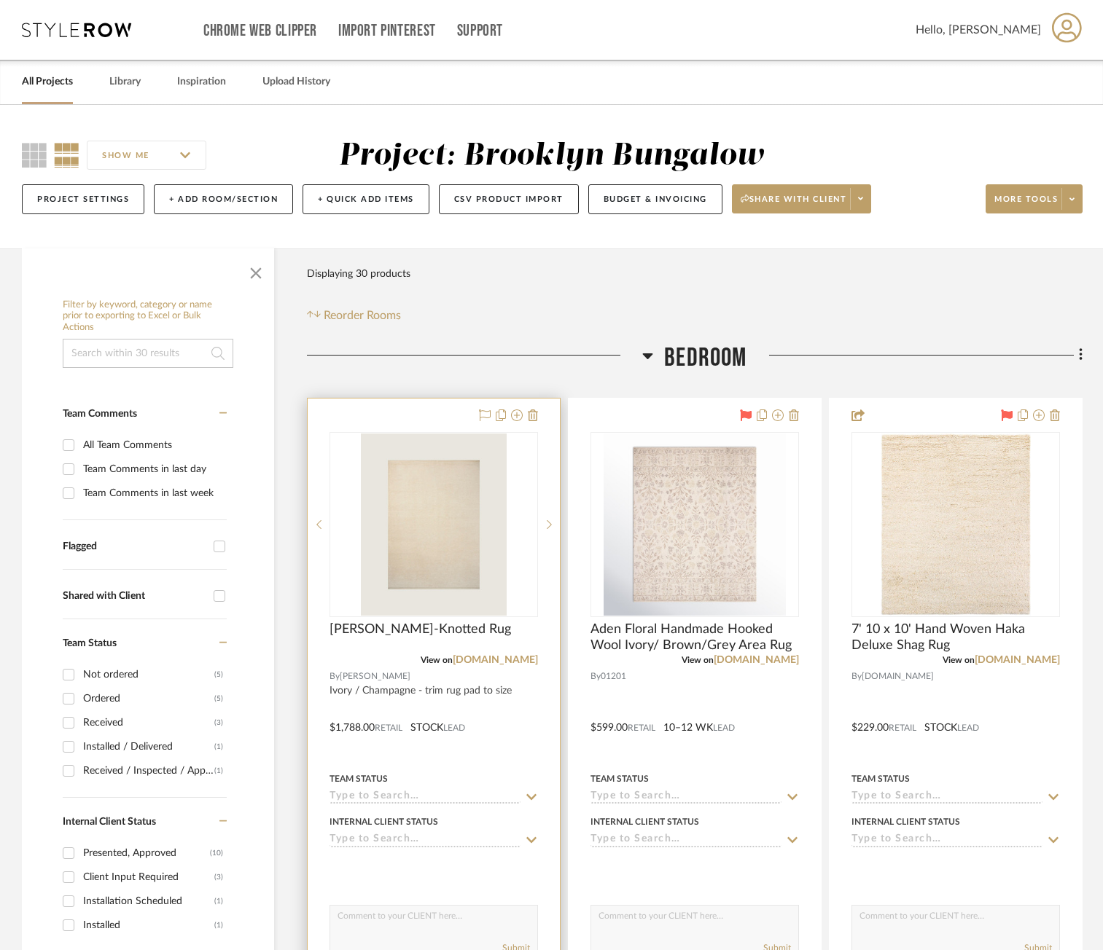
click at [395, 803] on input at bounding box center [424, 798] width 191 height 14
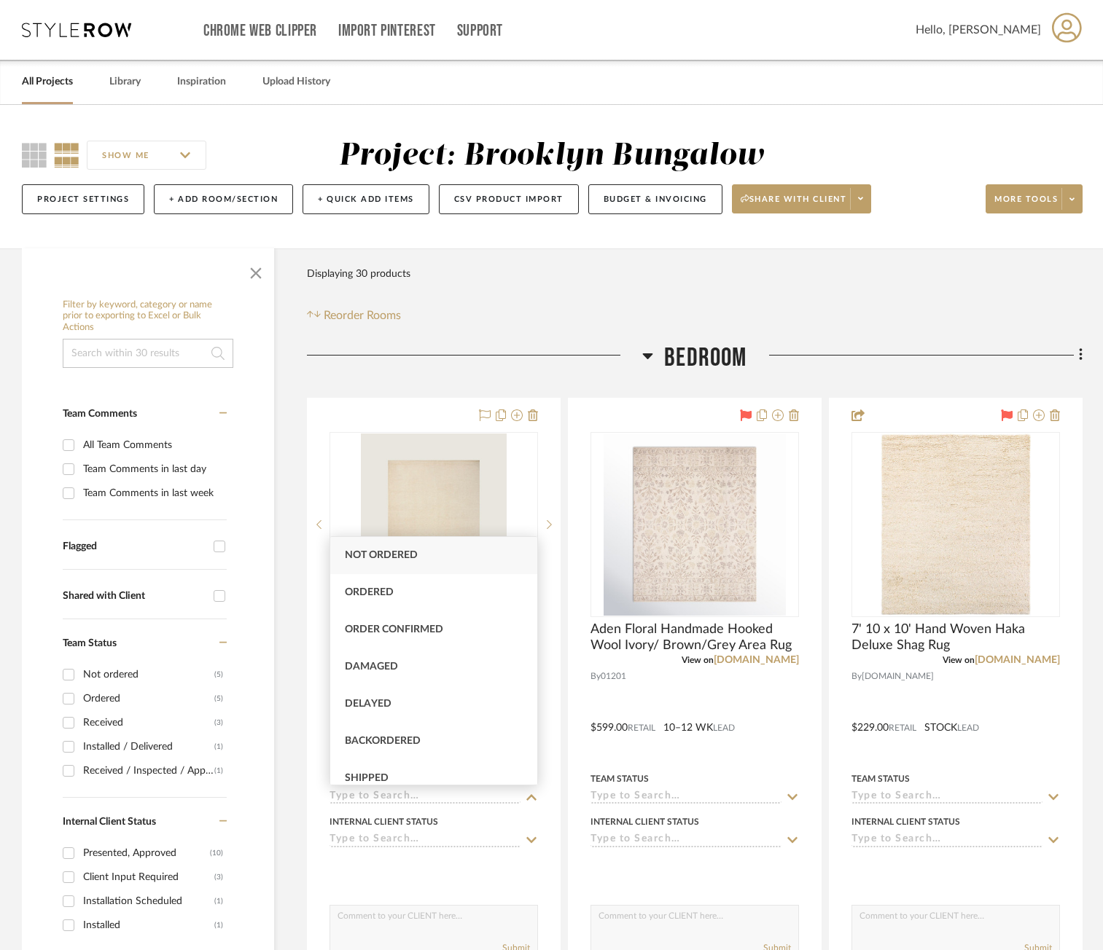
click at [439, 563] on div "Not ordered" at bounding box center [433, 555] width 207 height 37
type input "[DATE]"
type input "Not ordered"
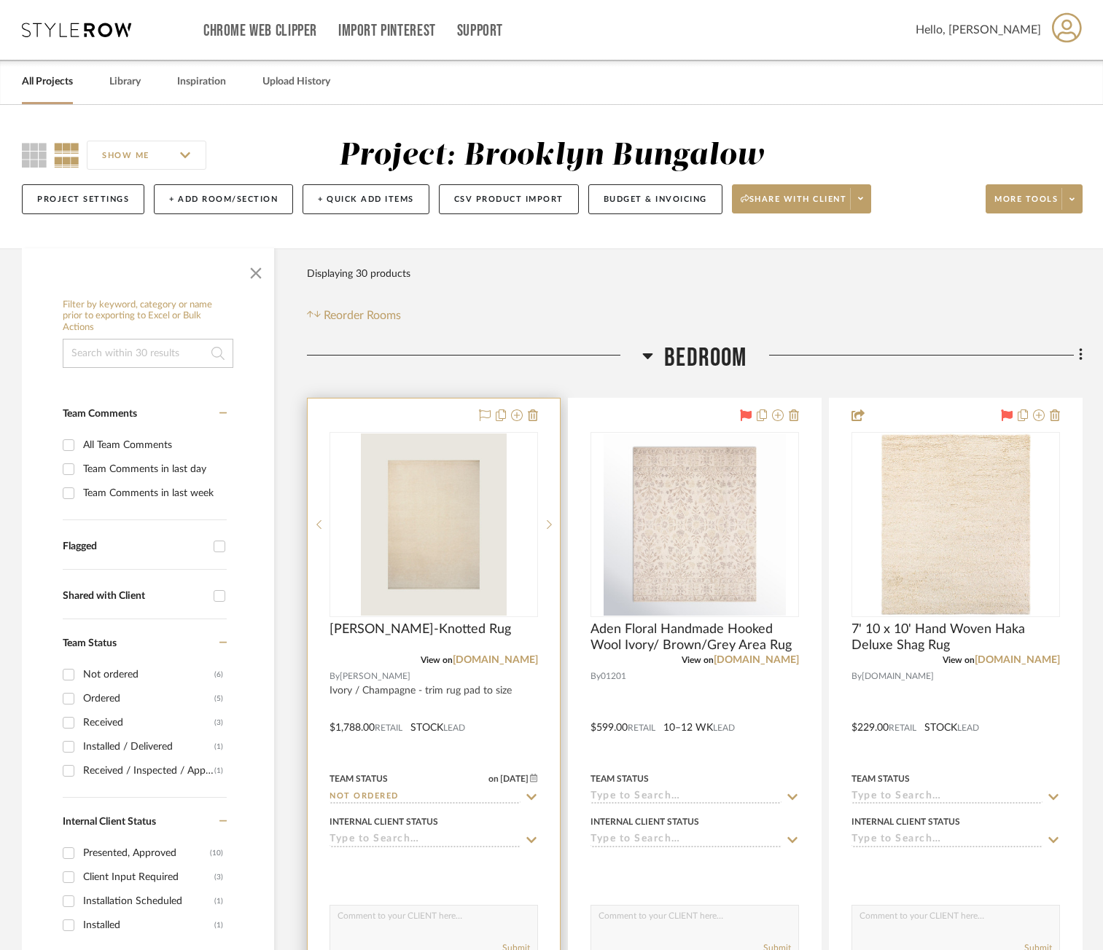
click at [426, 837] on input at bounding box center [424, 841] width 191 height 14
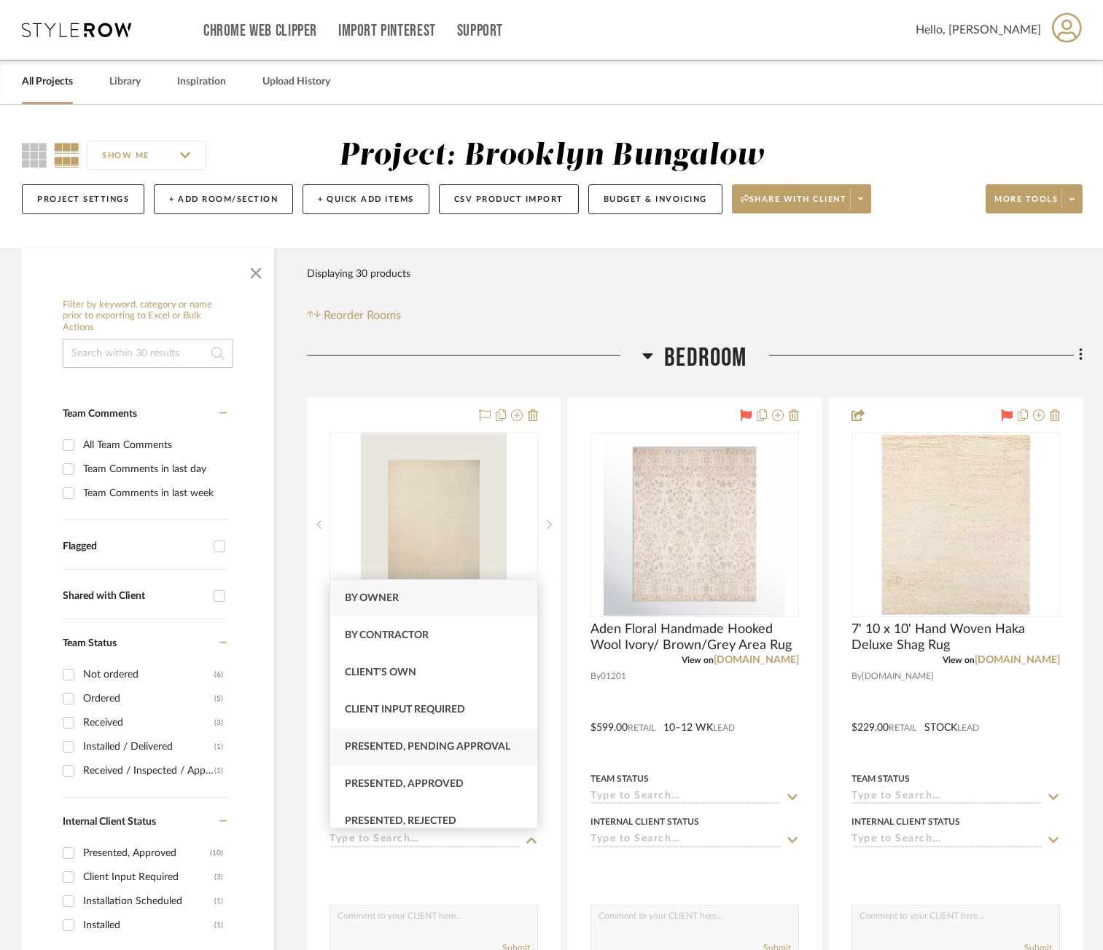
click at [465, 755] on div "Presented, Pending Approval" at bounding box center [433, 747] width 207 height 37
type input "[DATE]"
type input "Presented, Pending Approval"
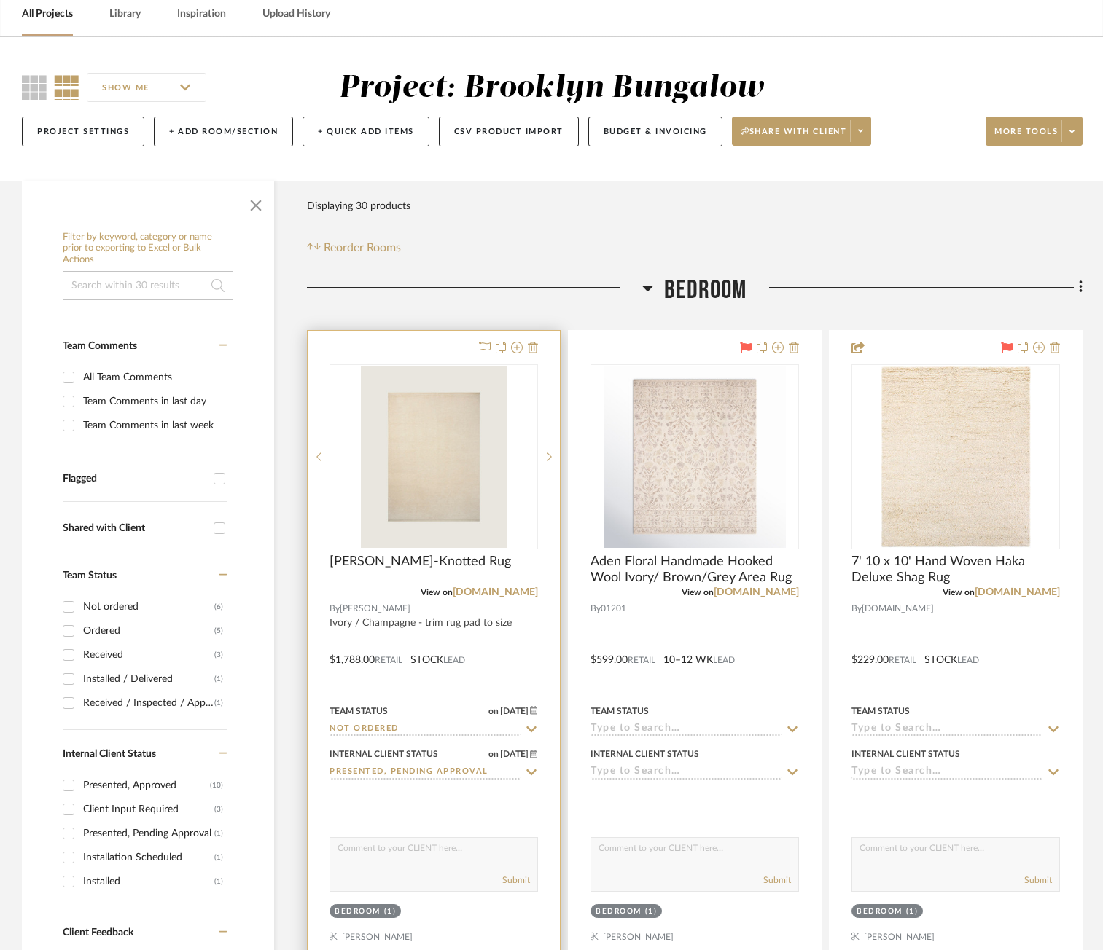
scroll to position [219, 0]
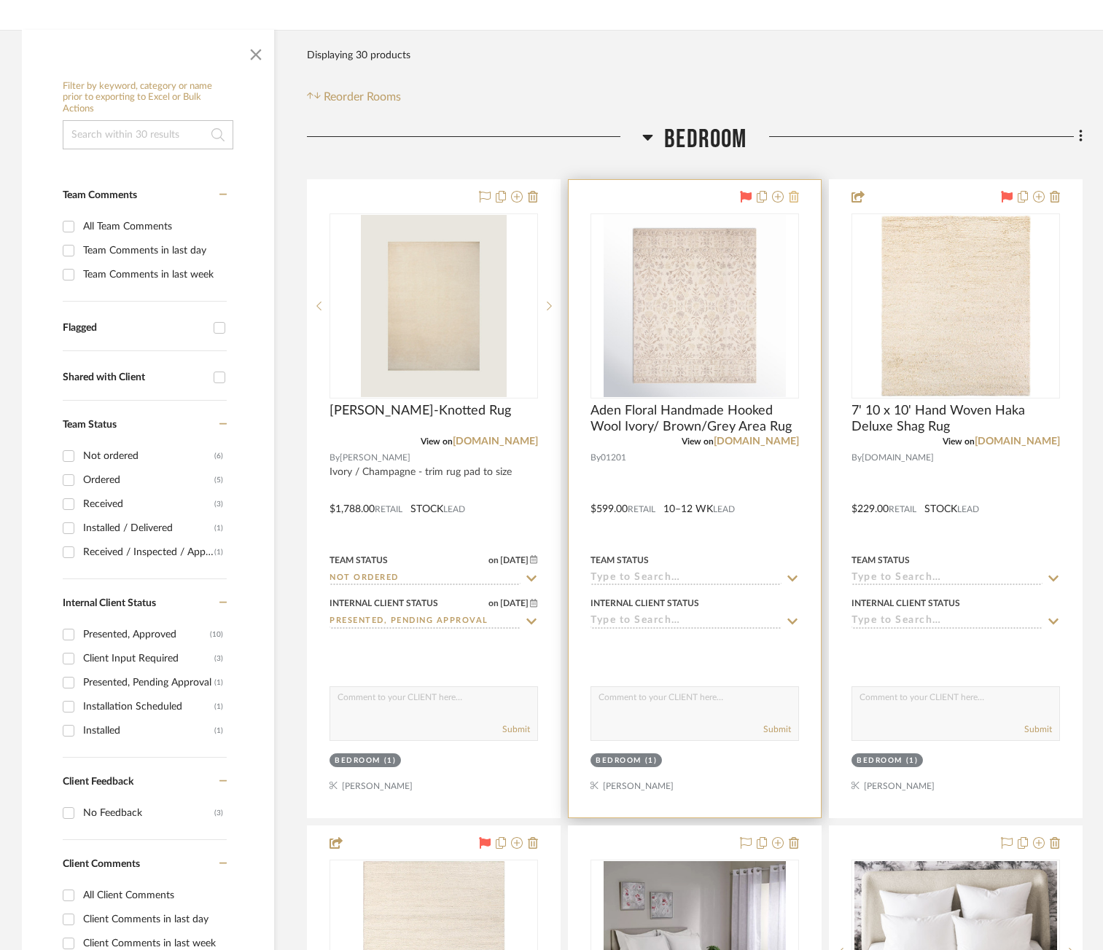
click at [791, 196] on icon at bounding box center [794, 197] width 10 height 12
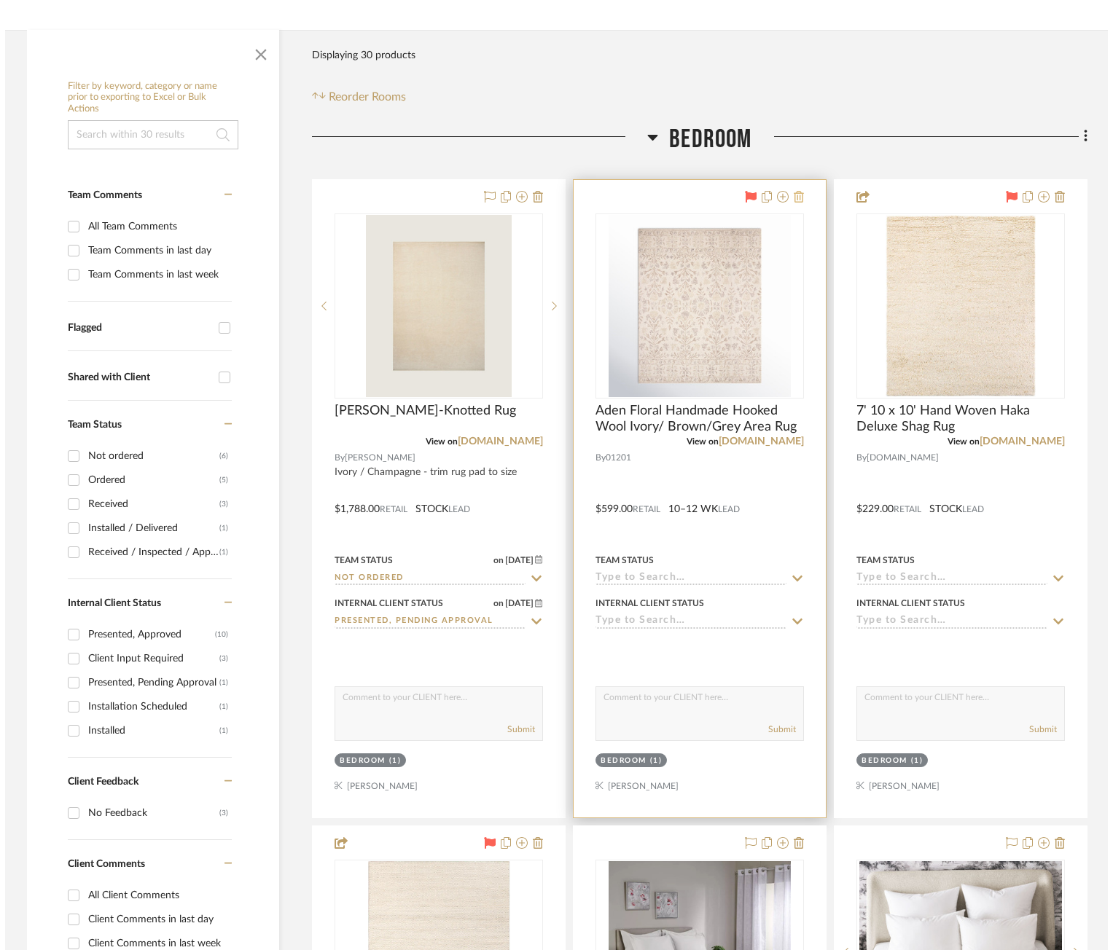
scroll to position [0, 0]
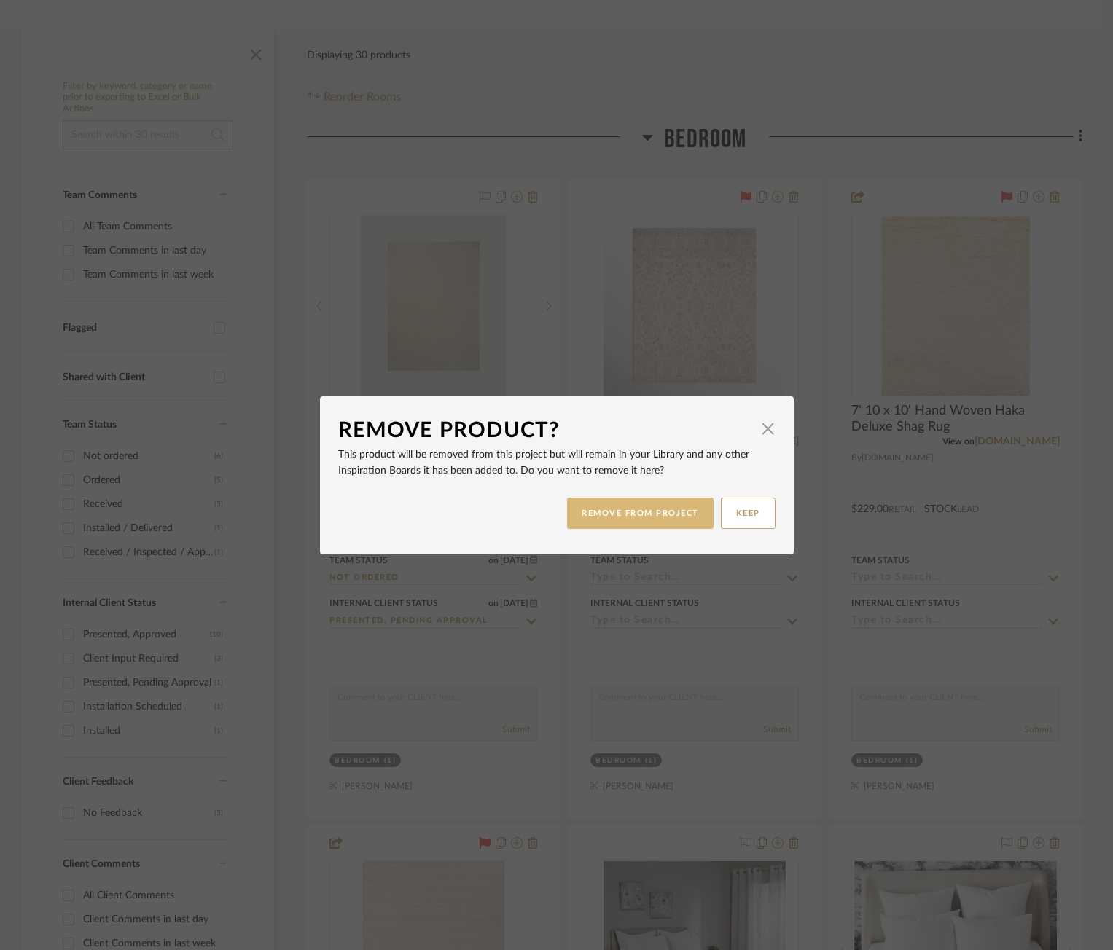
click at [657, 507] on button "REMOVE FROM PROJECT" at bounding box center [640, 513] width 146 height 31
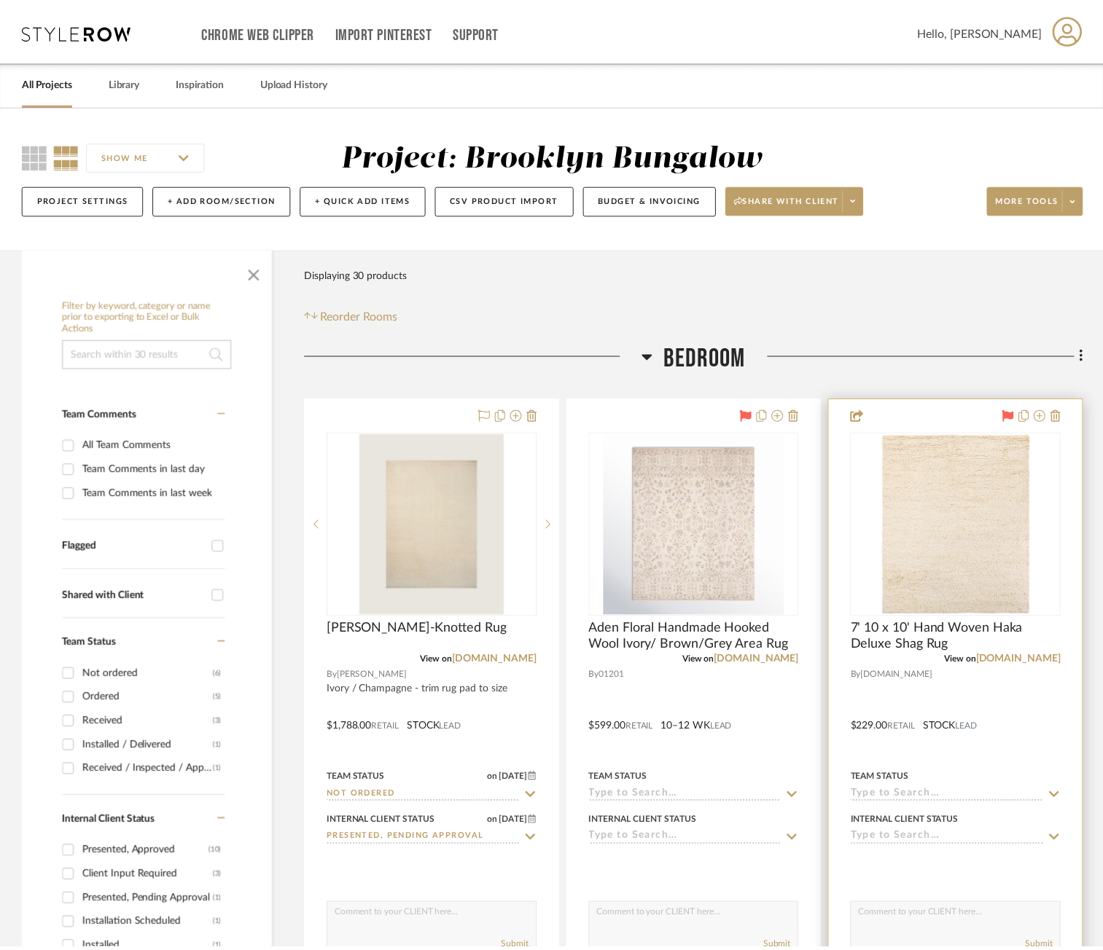
scroll to position [219, 0]
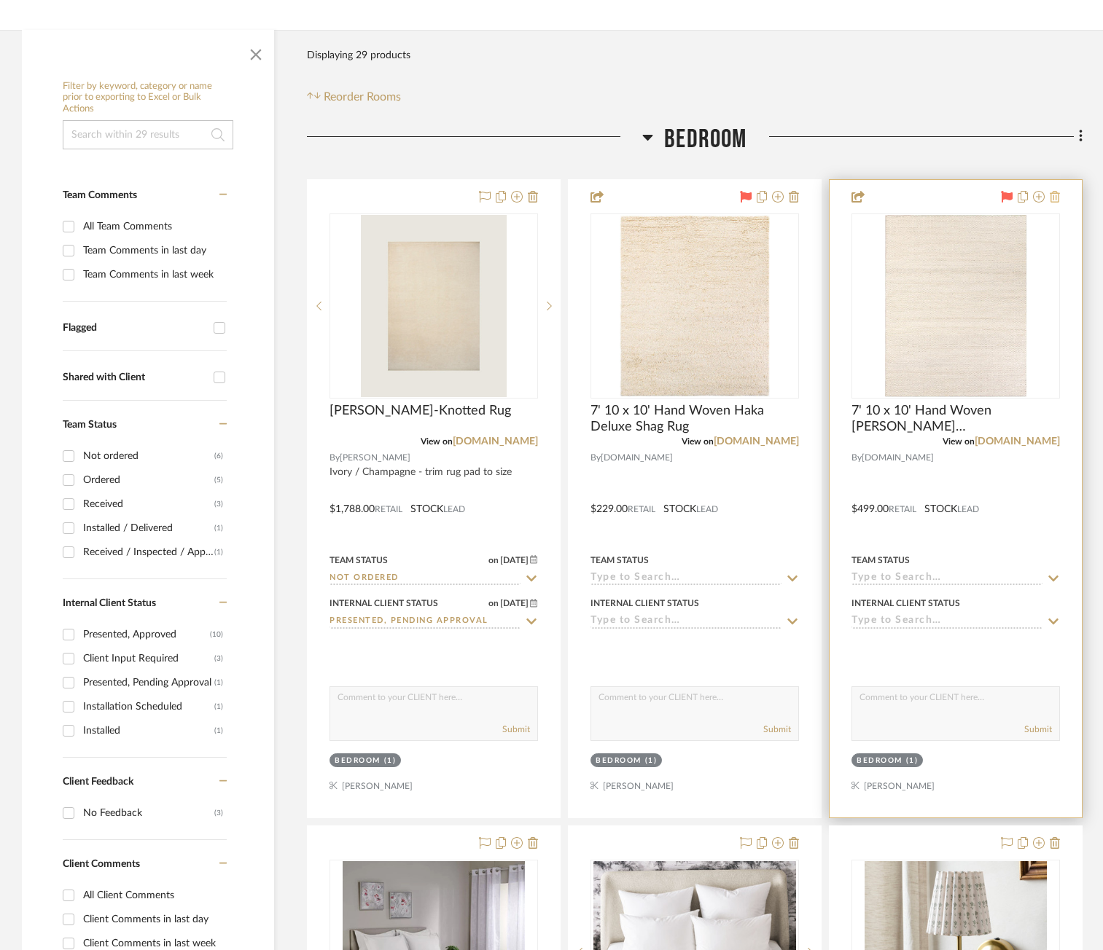
click at [1052, 196] on icon at bounding box center [1054, 197] width 10 height 12
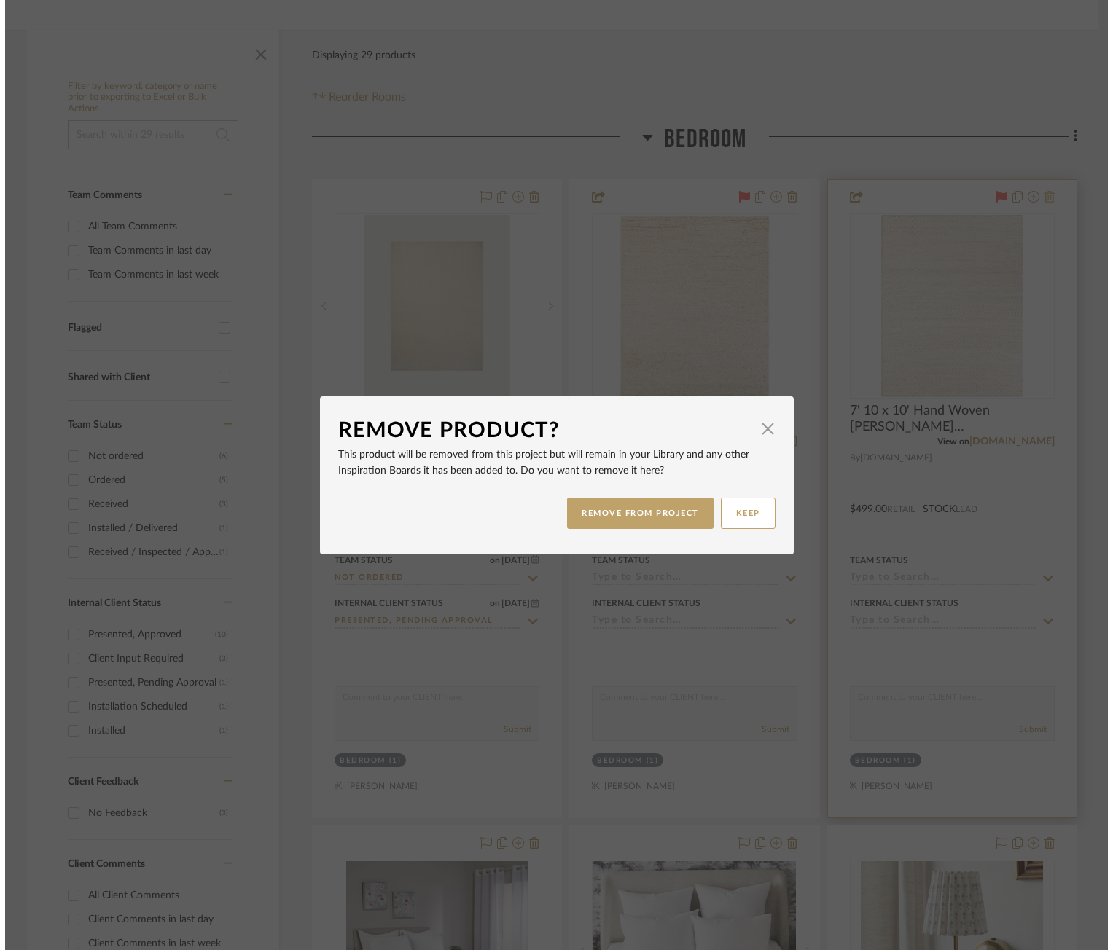
scroll to position [0, 0]
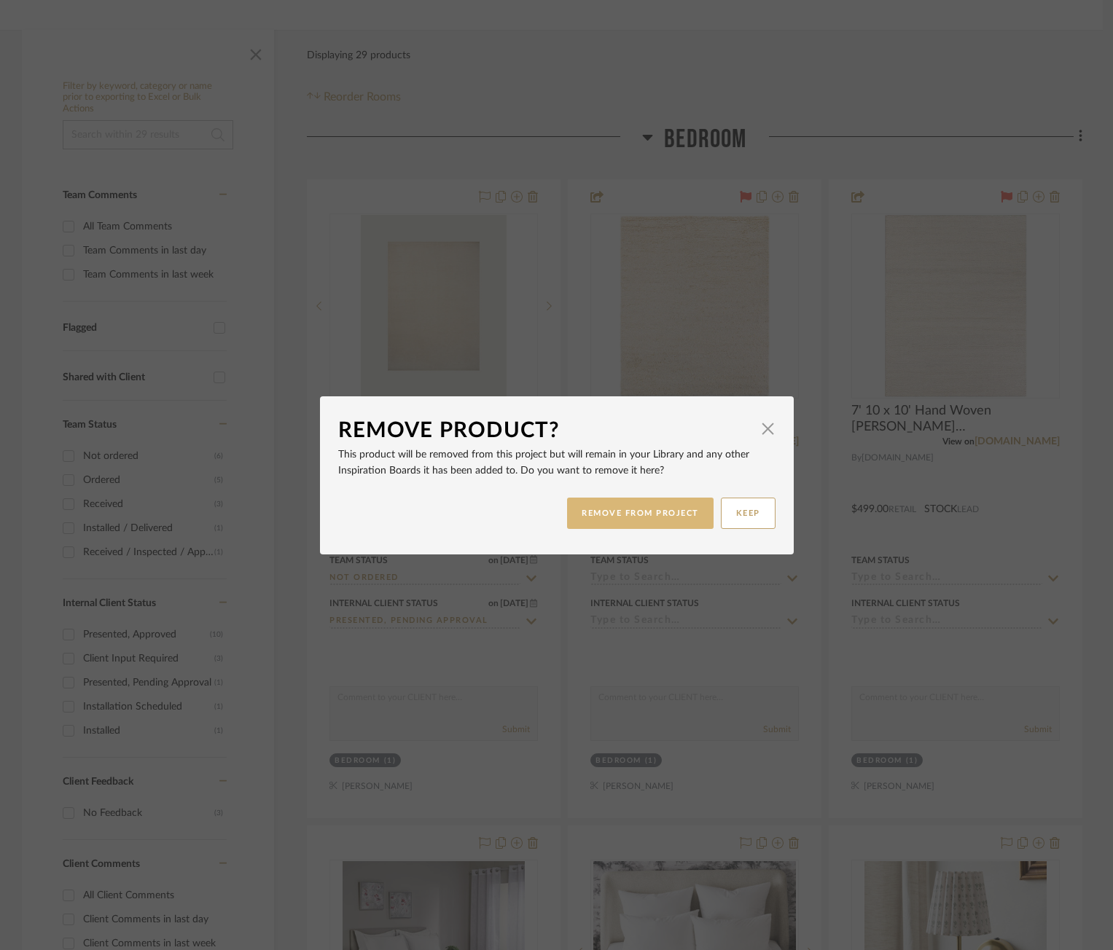
click at [658, 498] on button "REMOVE FROM PROJECT" at bounding box center [640, 513] width 146 height 31
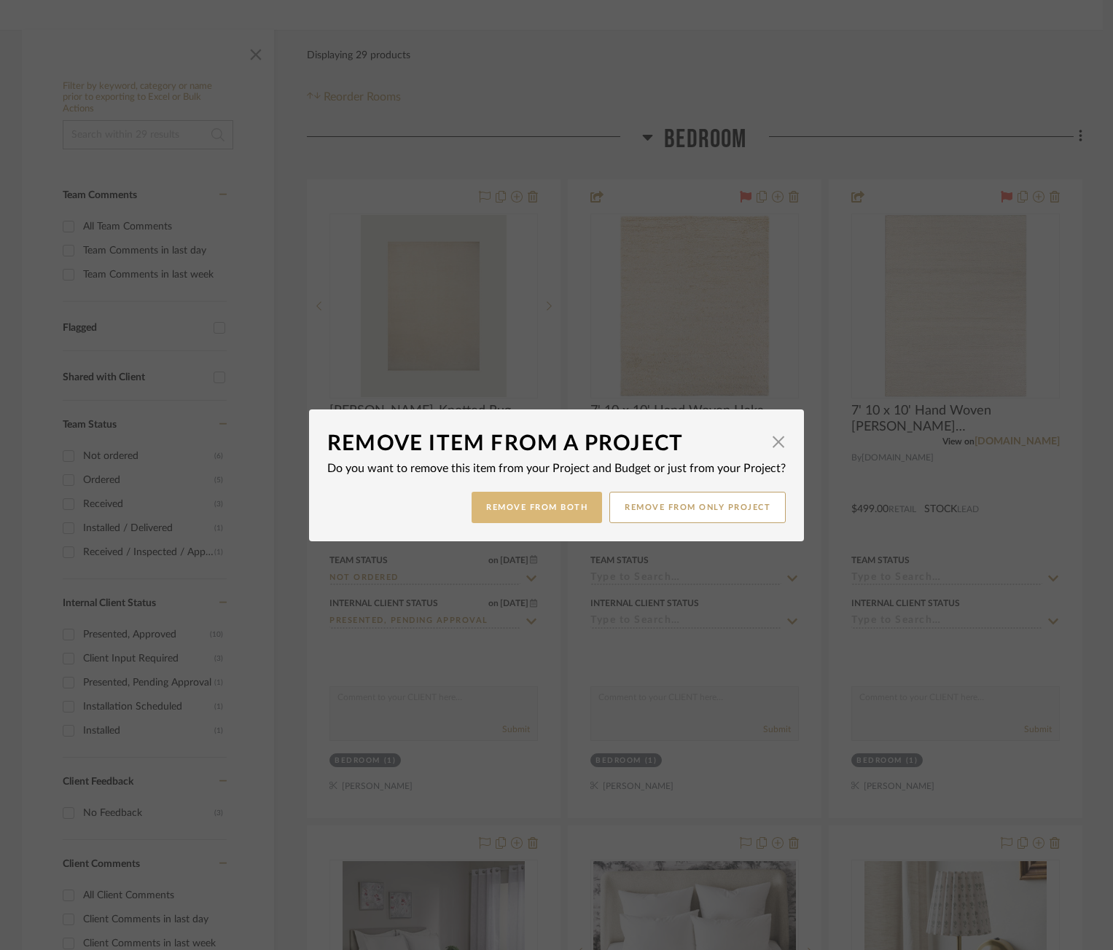
click at [571, 507] on button "Remove from Both" at bounding box center [537, 507] width 130 height 31
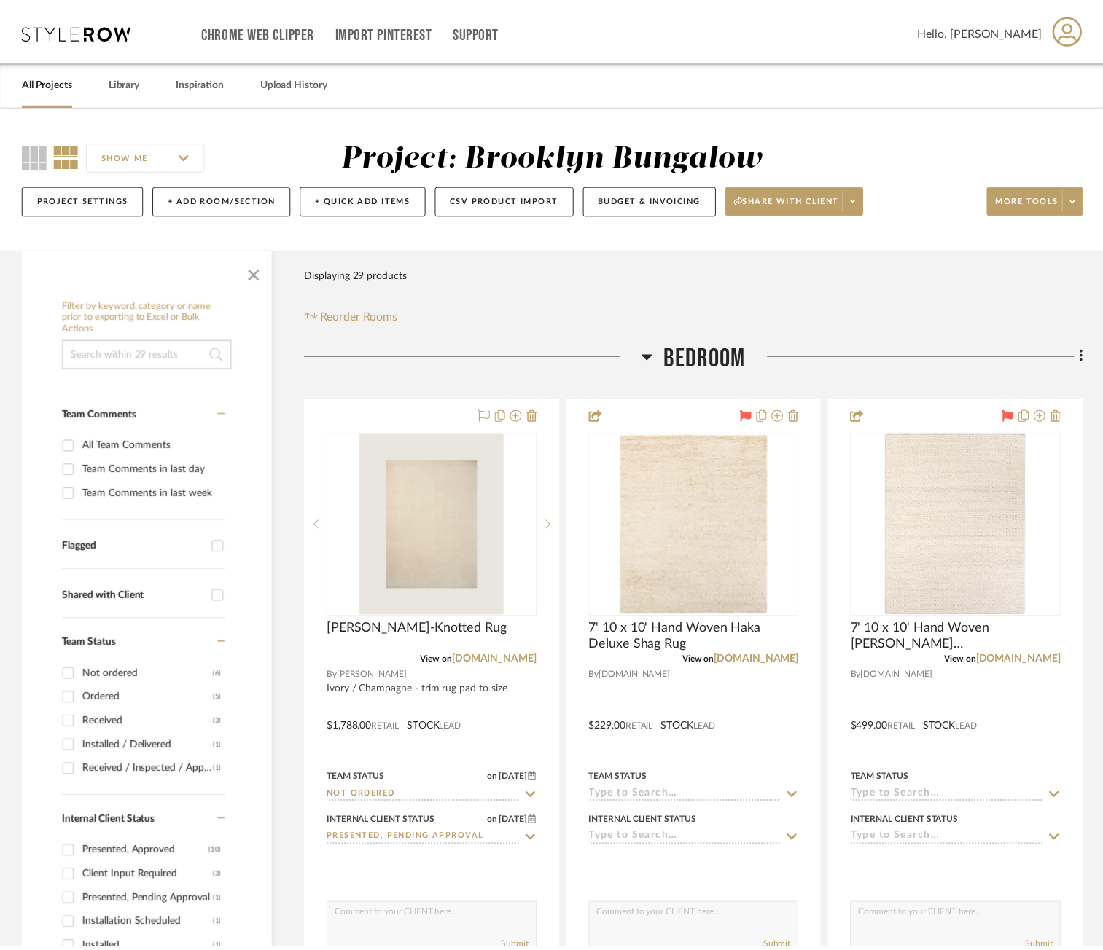
scroll to position [219, 0]
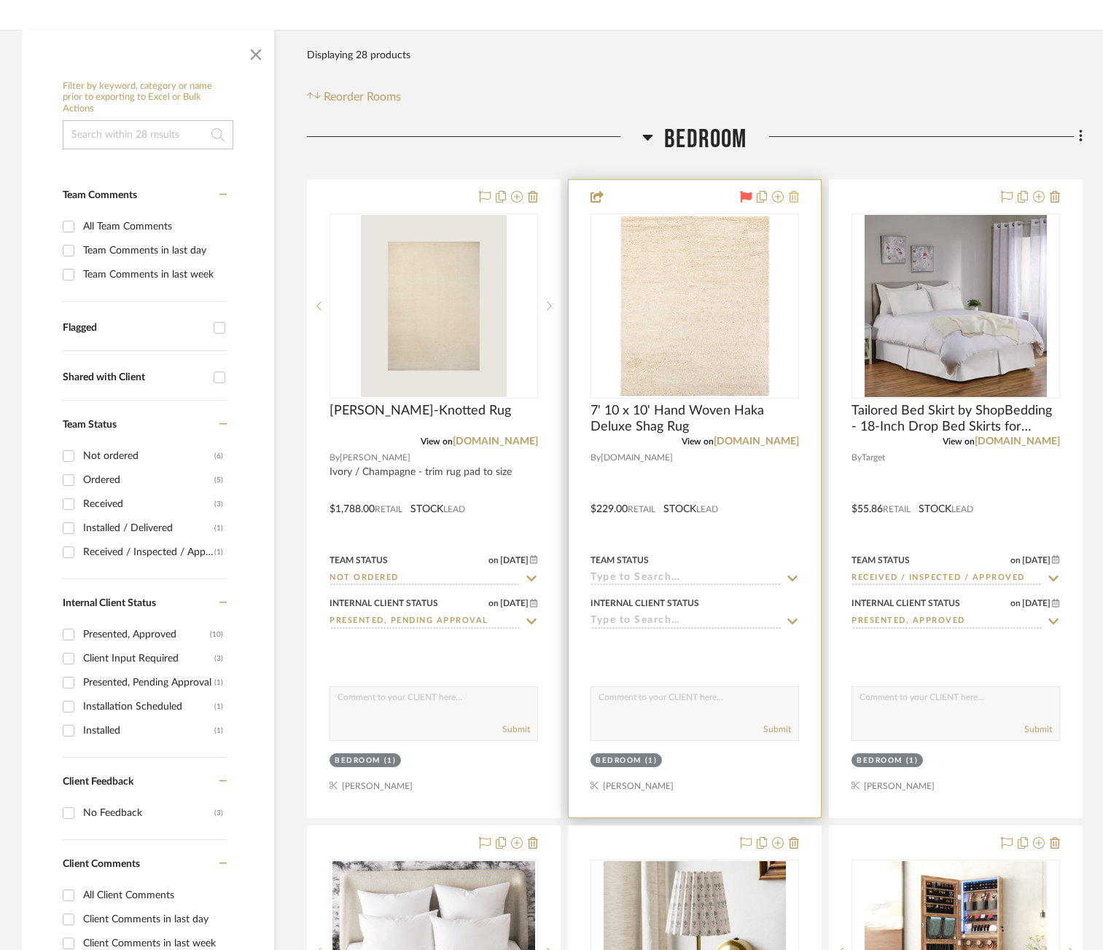
click at [797, 196] on icon at bounding box center [794, 197] width 10 height 12
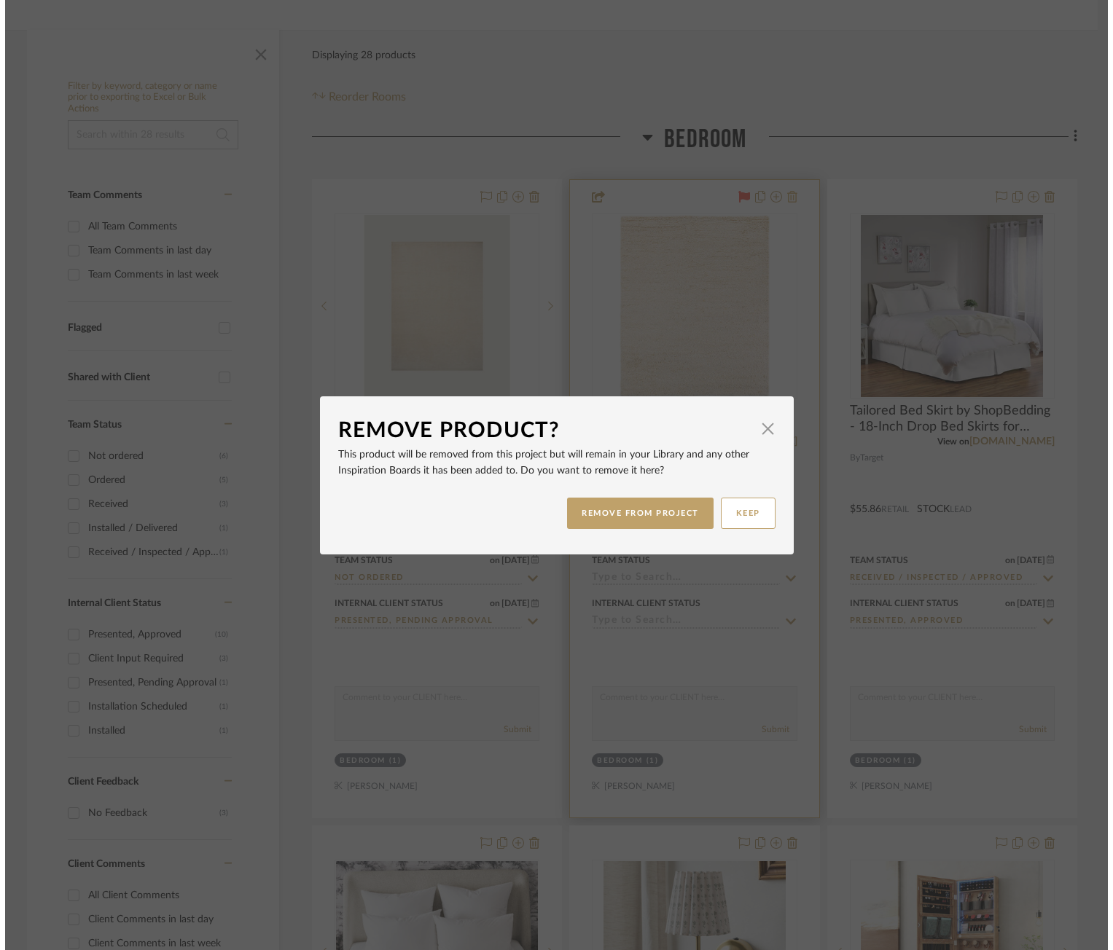
scroll to position [0, 0]
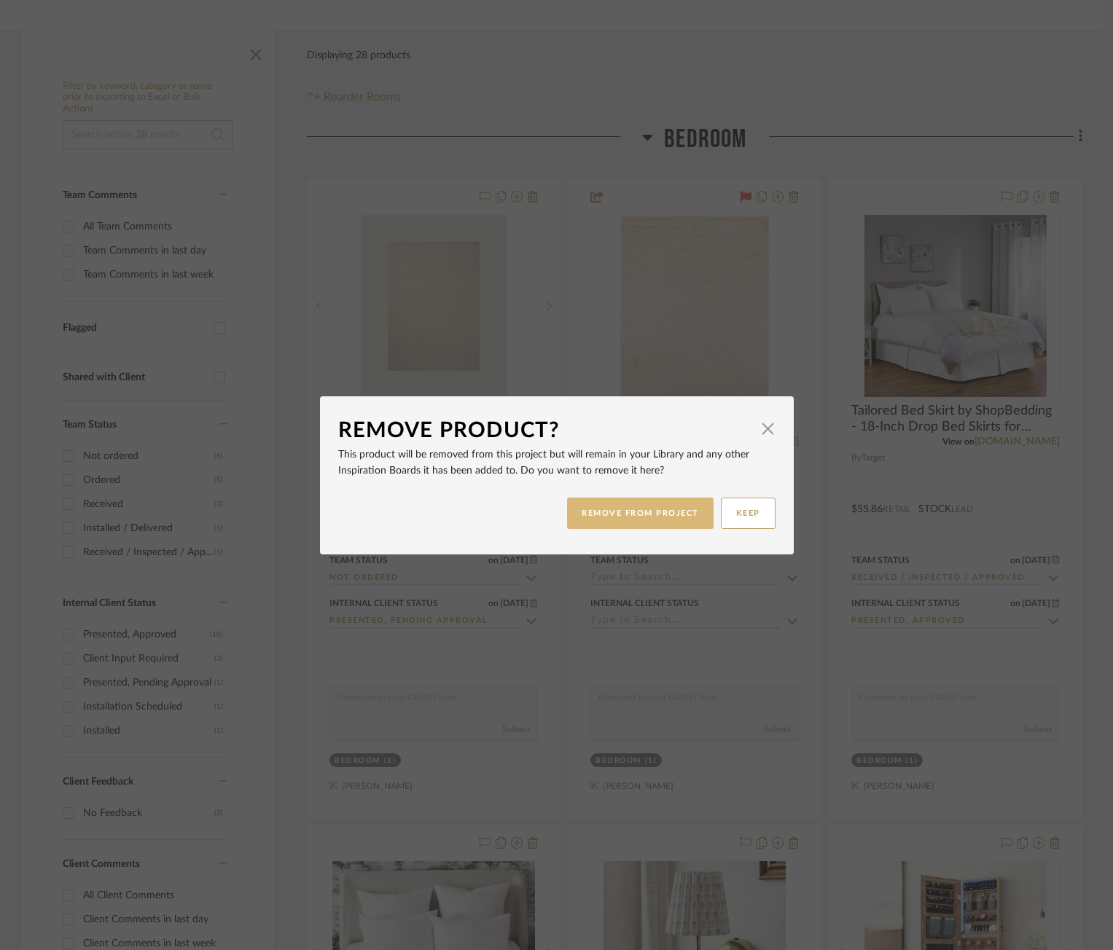
click at [628, 517] on button "REMOVE FROM PROJECT" at bounding box center [640, 513] width 146 height 31
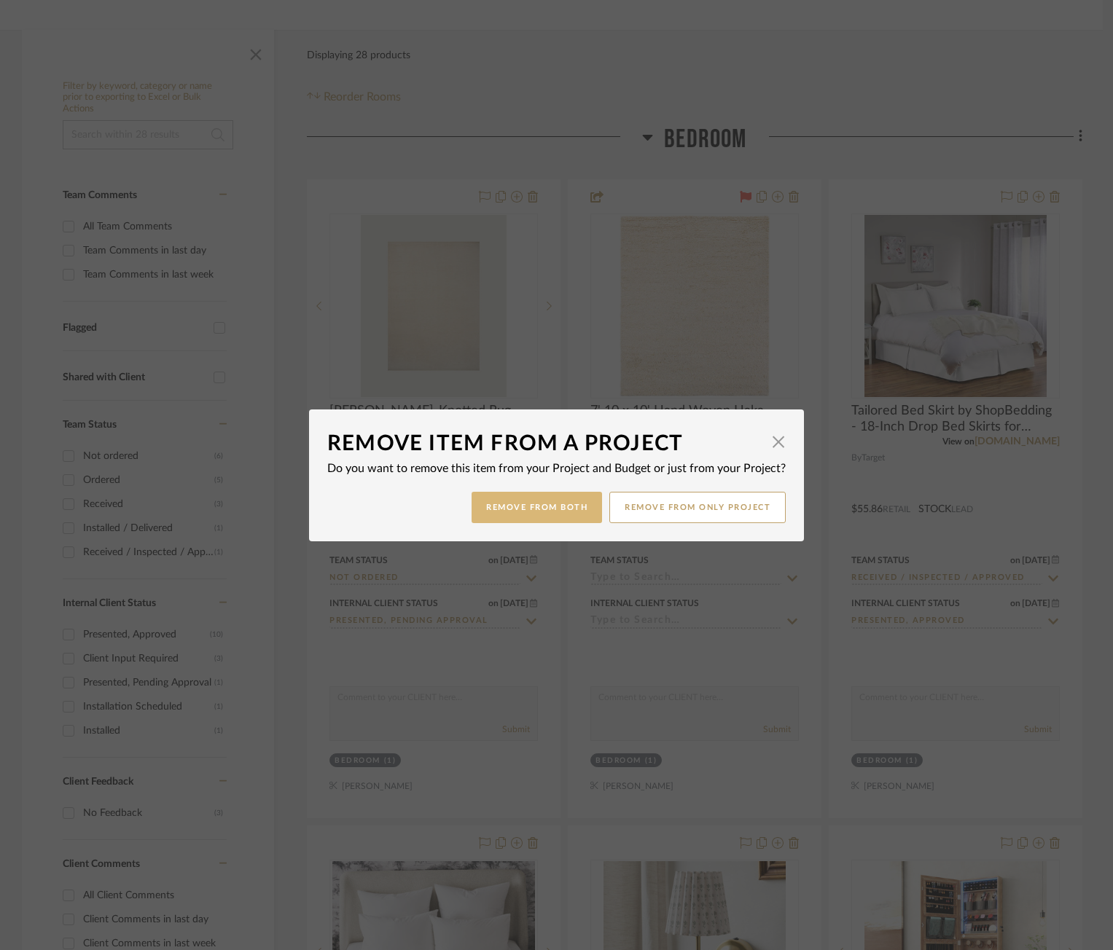
click at [546, 500] on button "Remove from Both" at bounding box center [537, 507] width 130 height 31
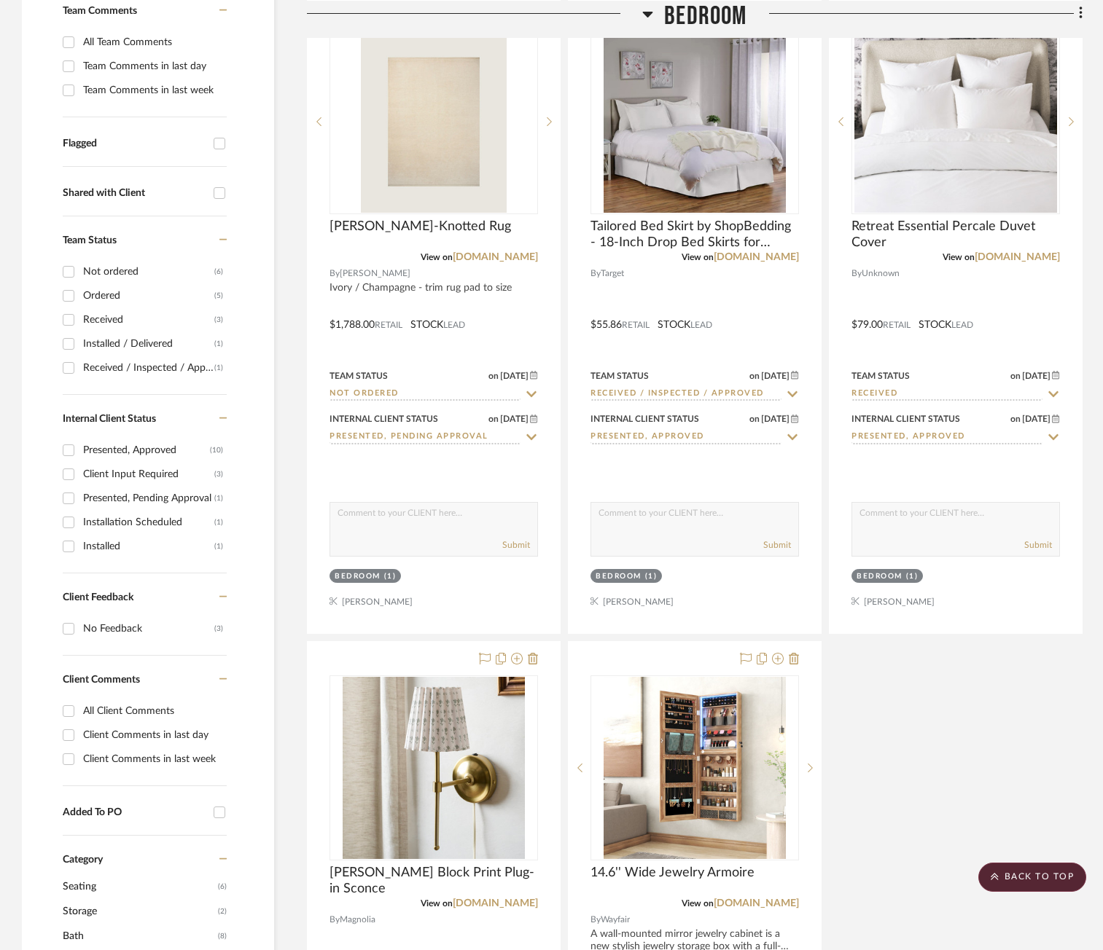
scroll to position [219, 0]
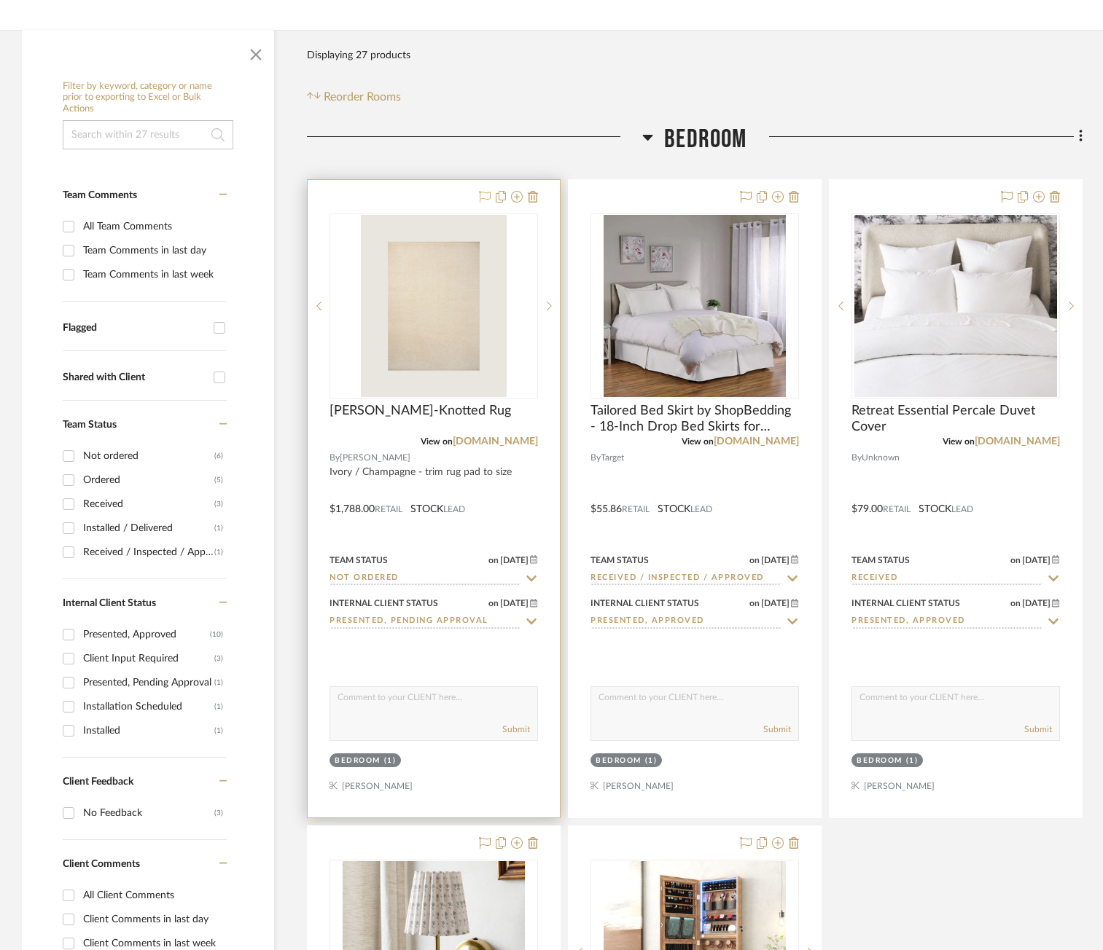
click at [484, 199] on icon at bounding box center [485, 197] width 12 height 12
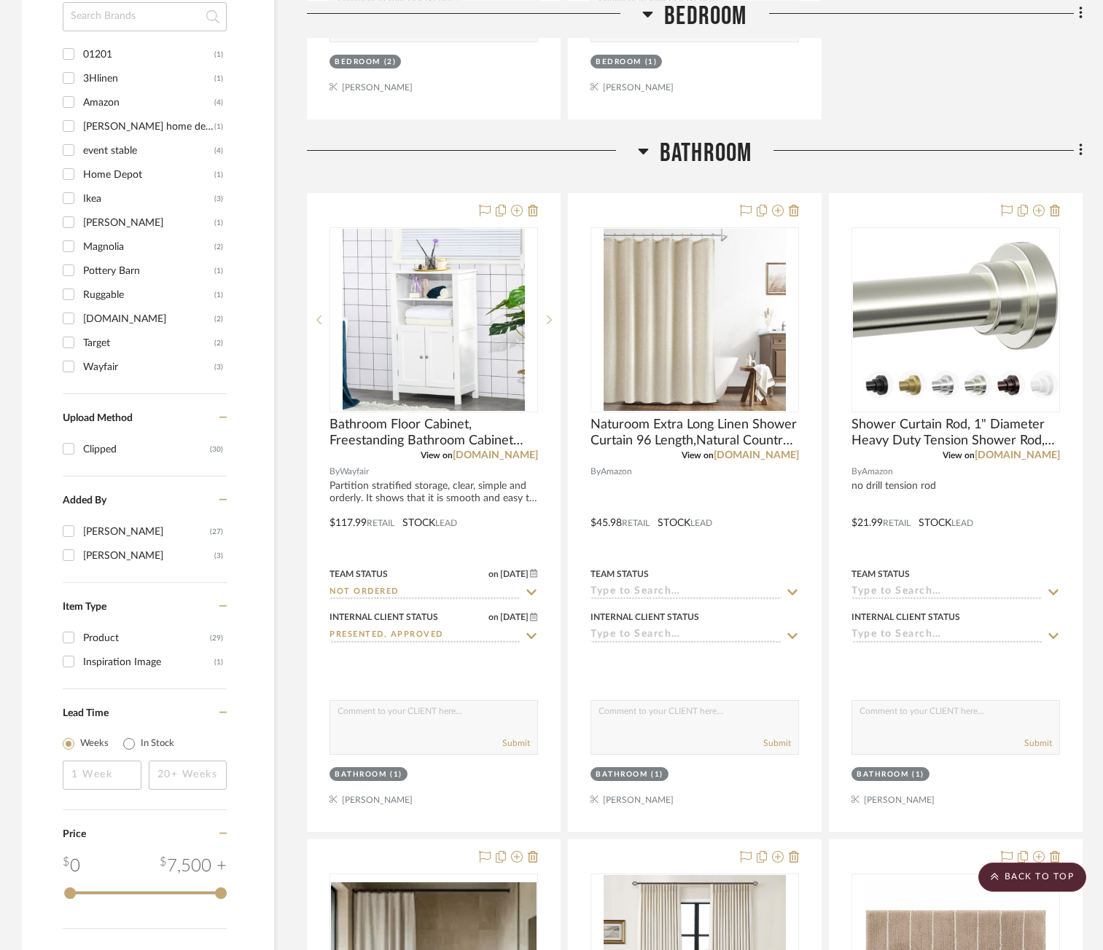
scroll to position [1676, 0]
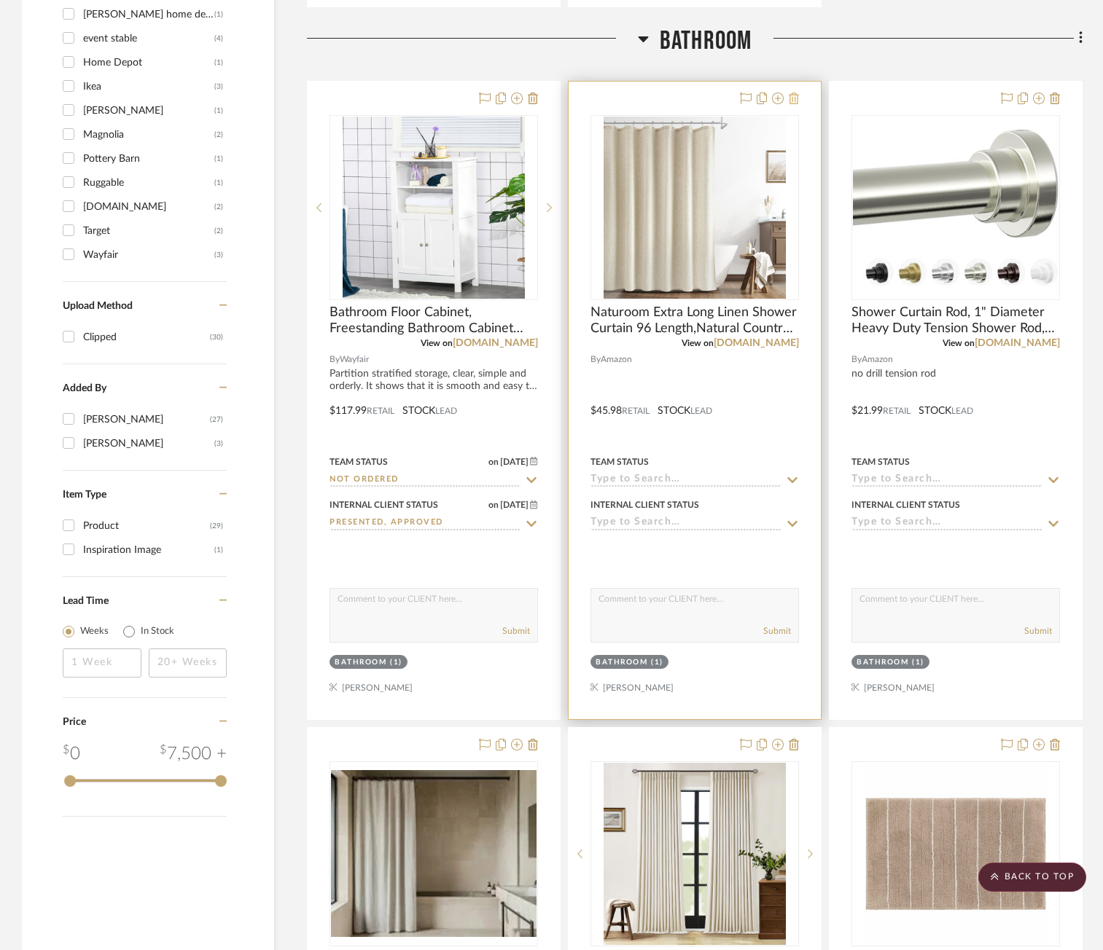
click at [795, 98] on icon at bounding box center [794, 99] width 10 height 12
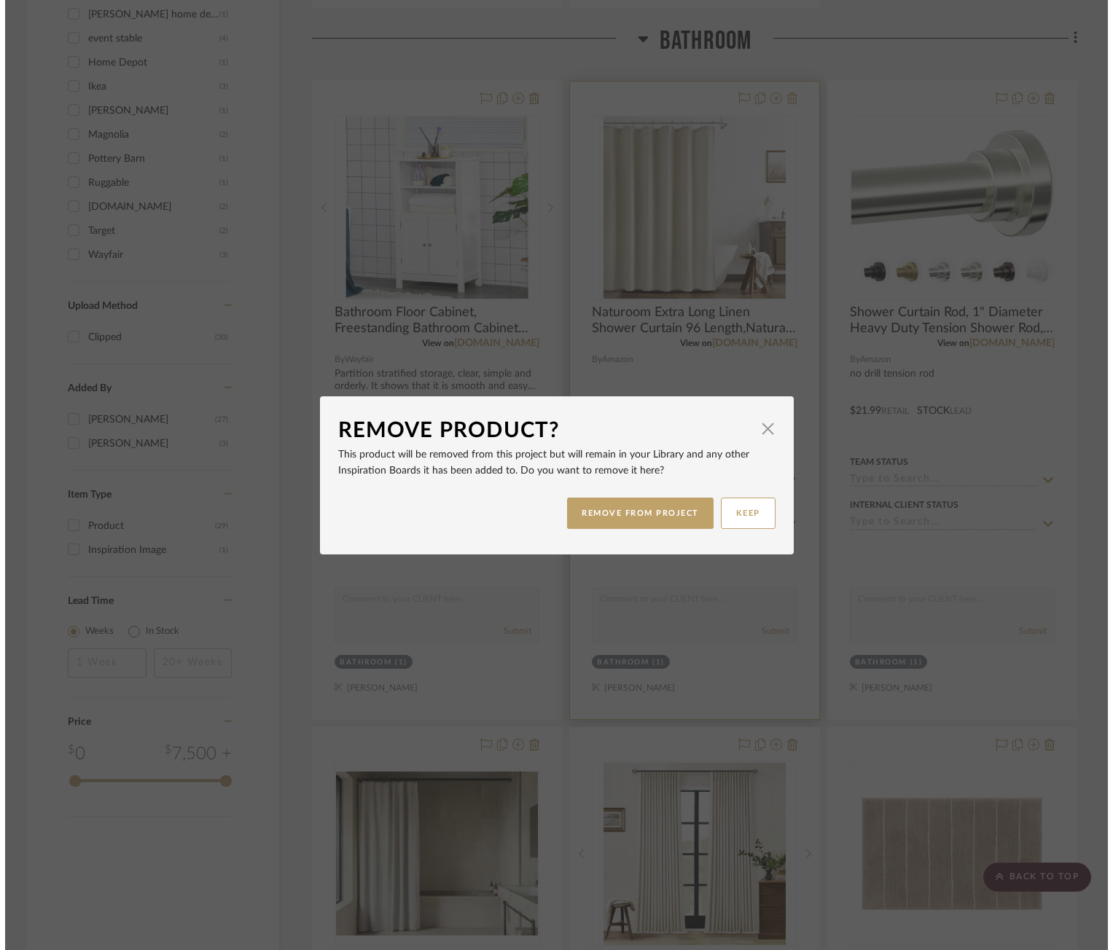
scroll to position [0, 0]
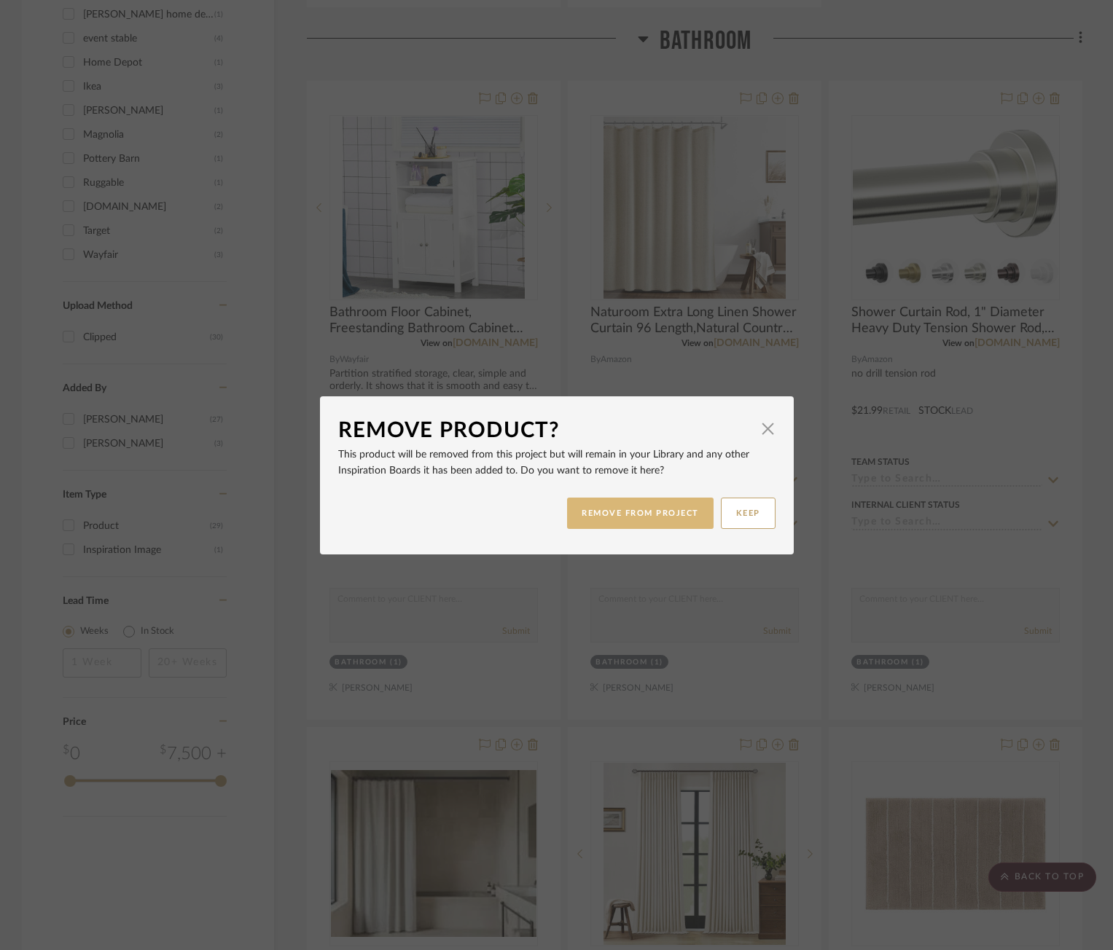
click at [677, 496] on div "REMOVE FROM PROJECT KEEP" at bounding box center [556, 513] width 437 height 46
click at [680, 512] on button "REMOVE FROM PROJECT" at bounding box center [640, 513] width 146 height 31
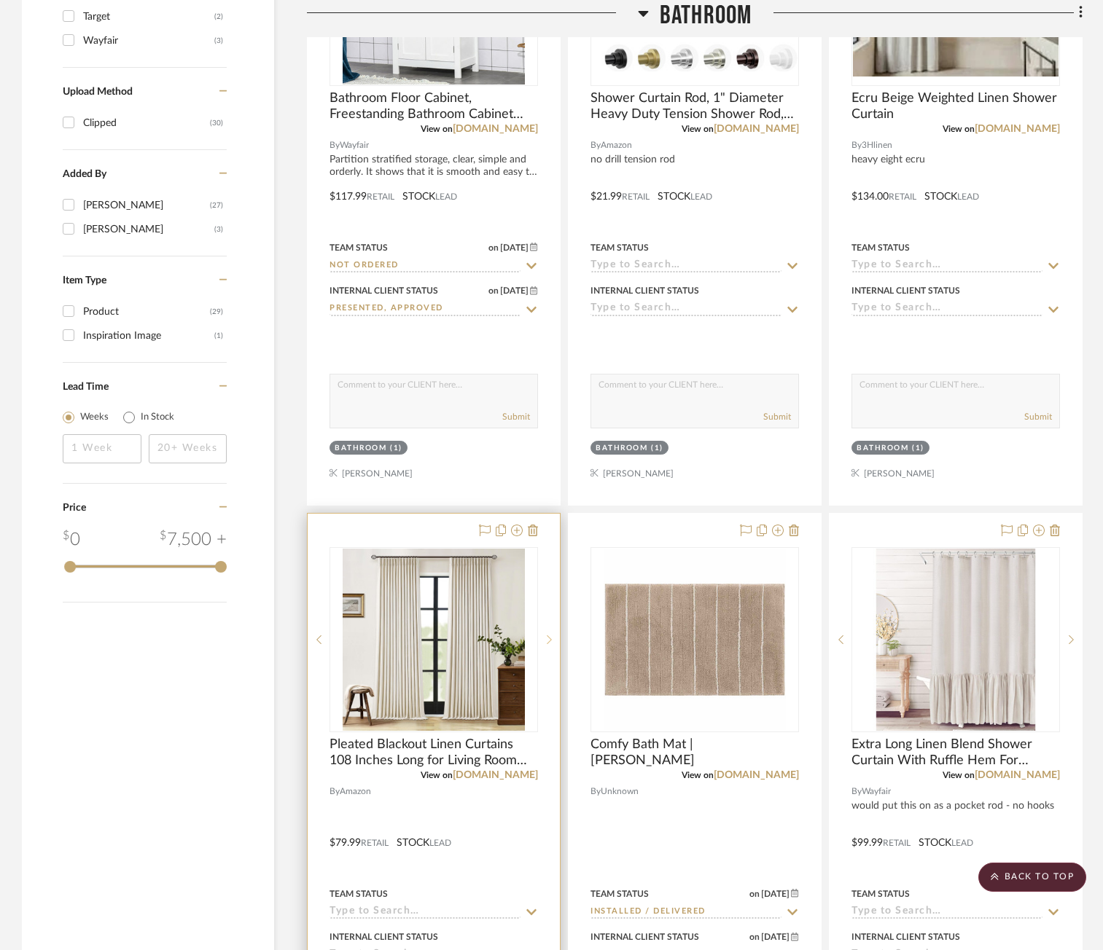
scroll to position [1895, 0]
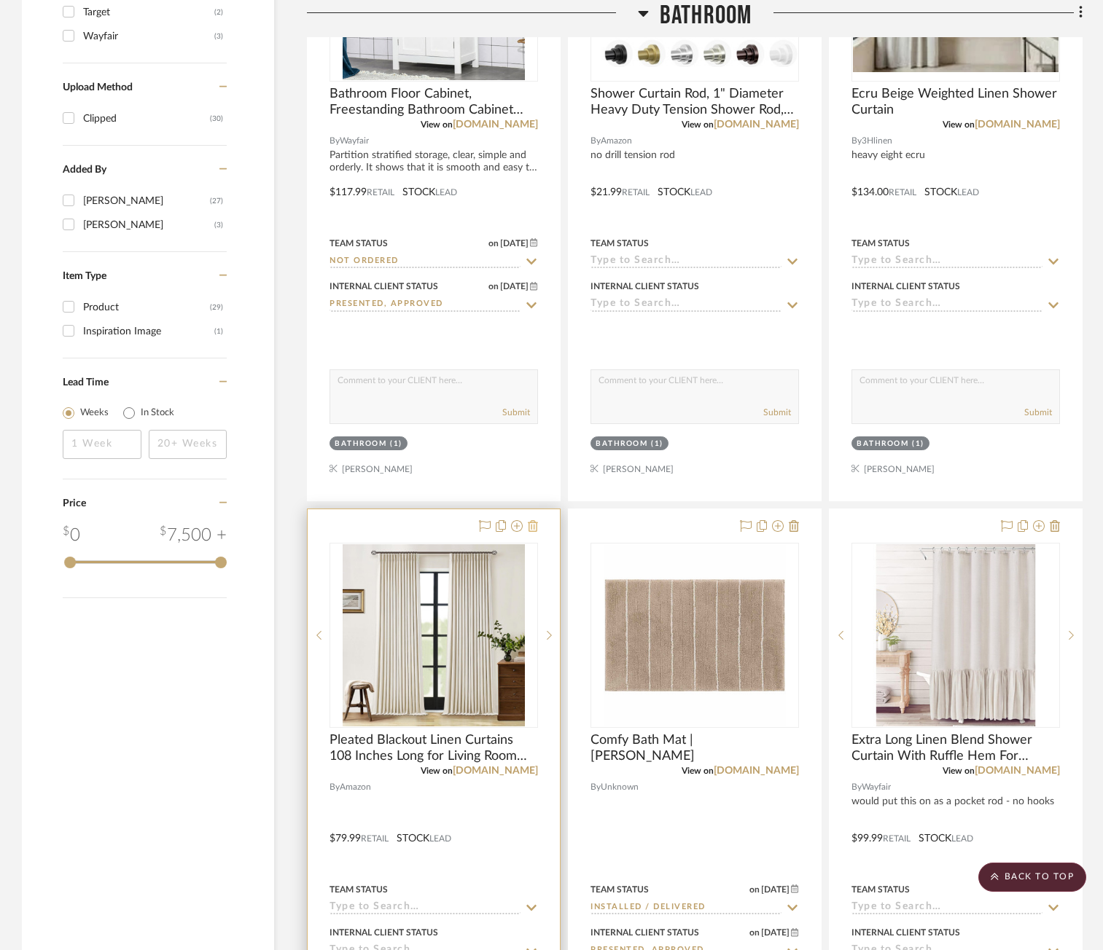
click at [537, 523] on icon at bounding box center [533, 526] width 10 height 12
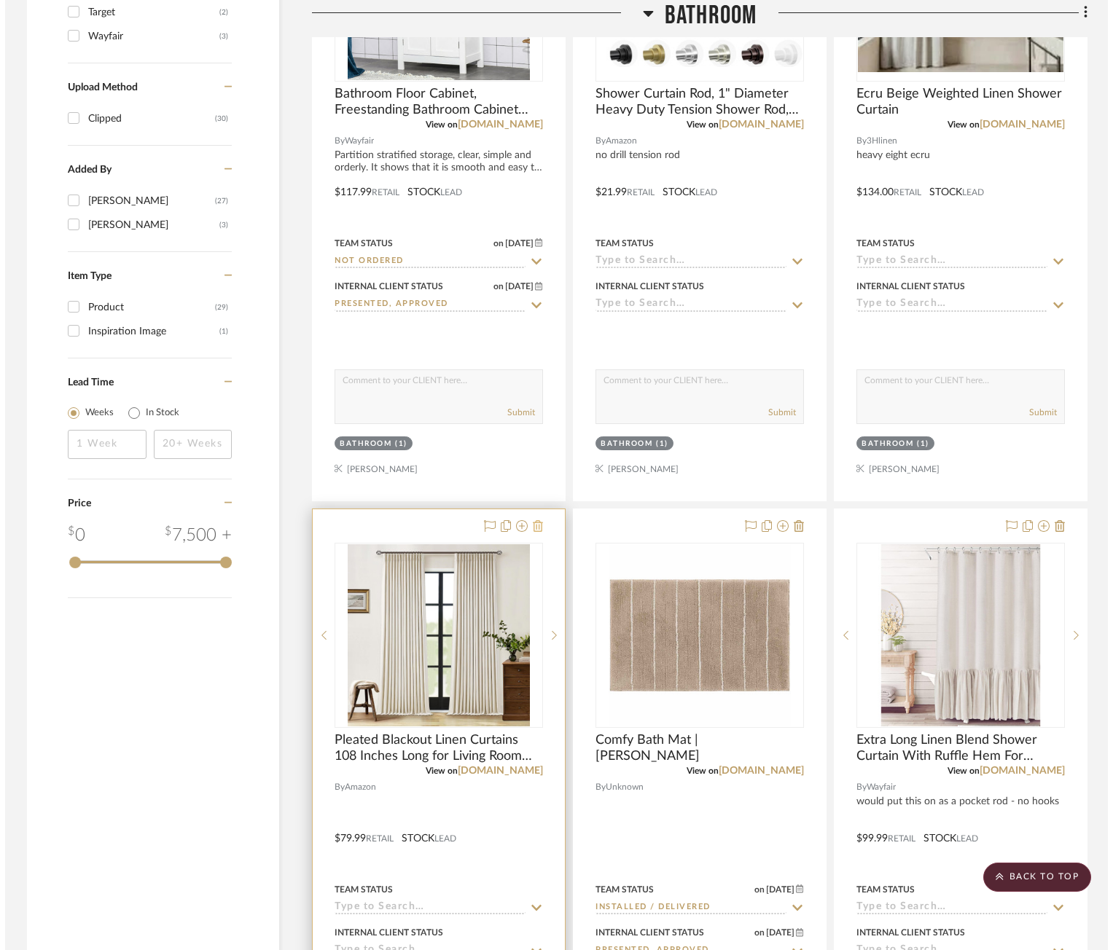
scroll to position [0, 0]
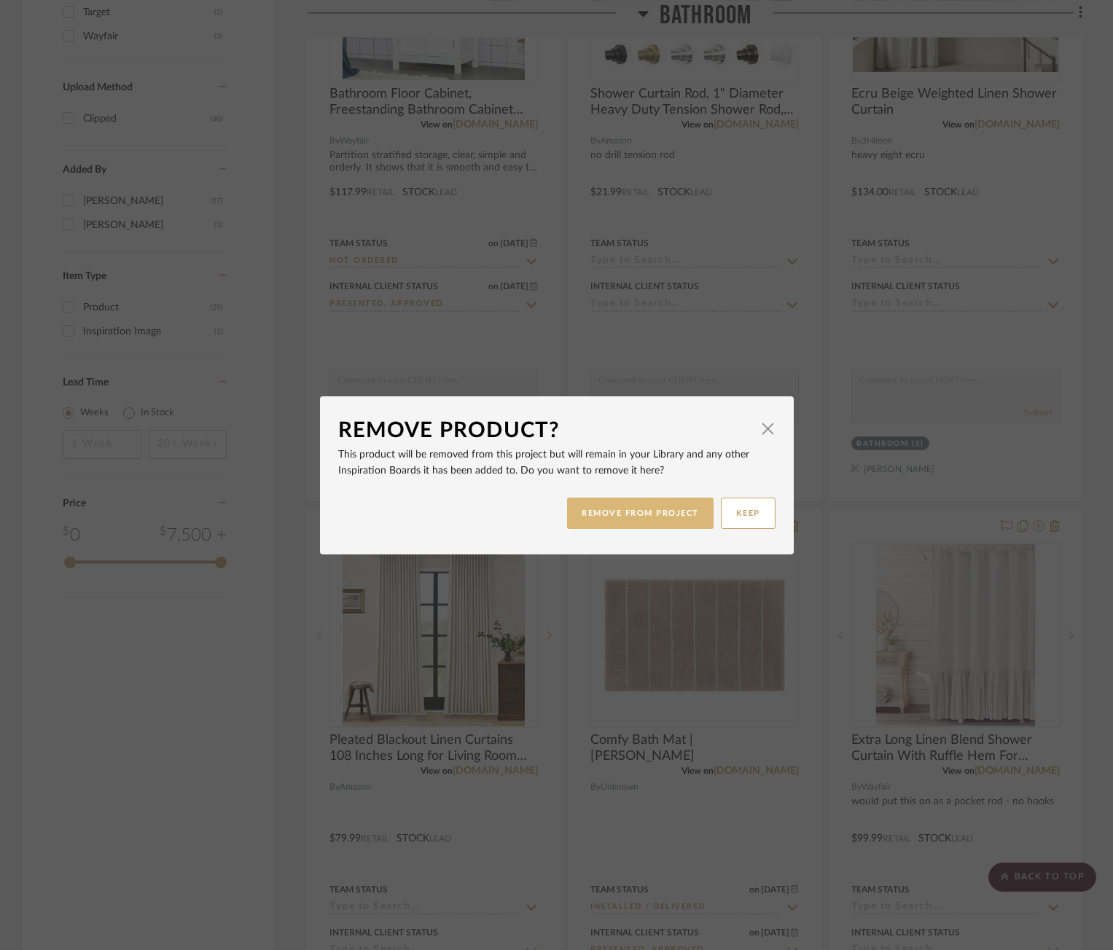
click at [597, 508] on button "REMOVE FROM PROJECT" at bounding box center [640, 513] width 146 height 31
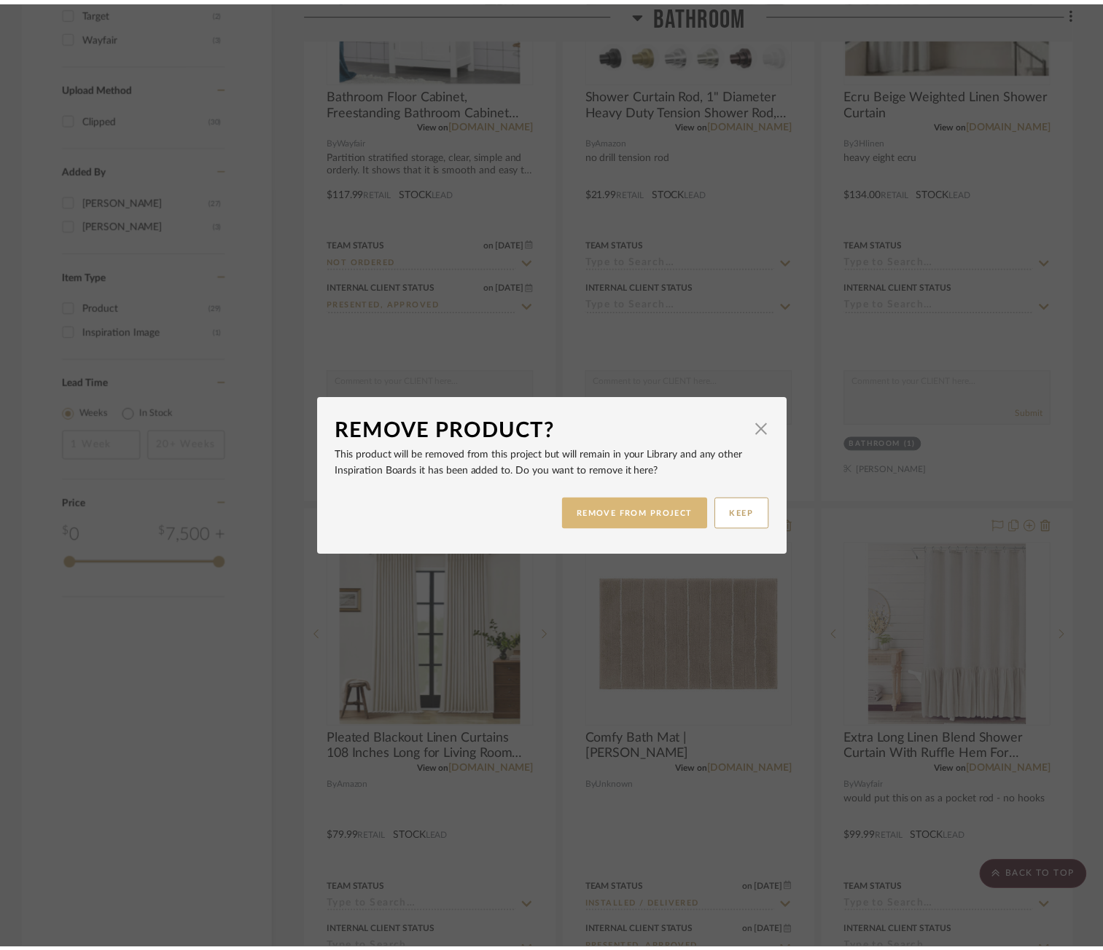
scroll to position [1895, 0]
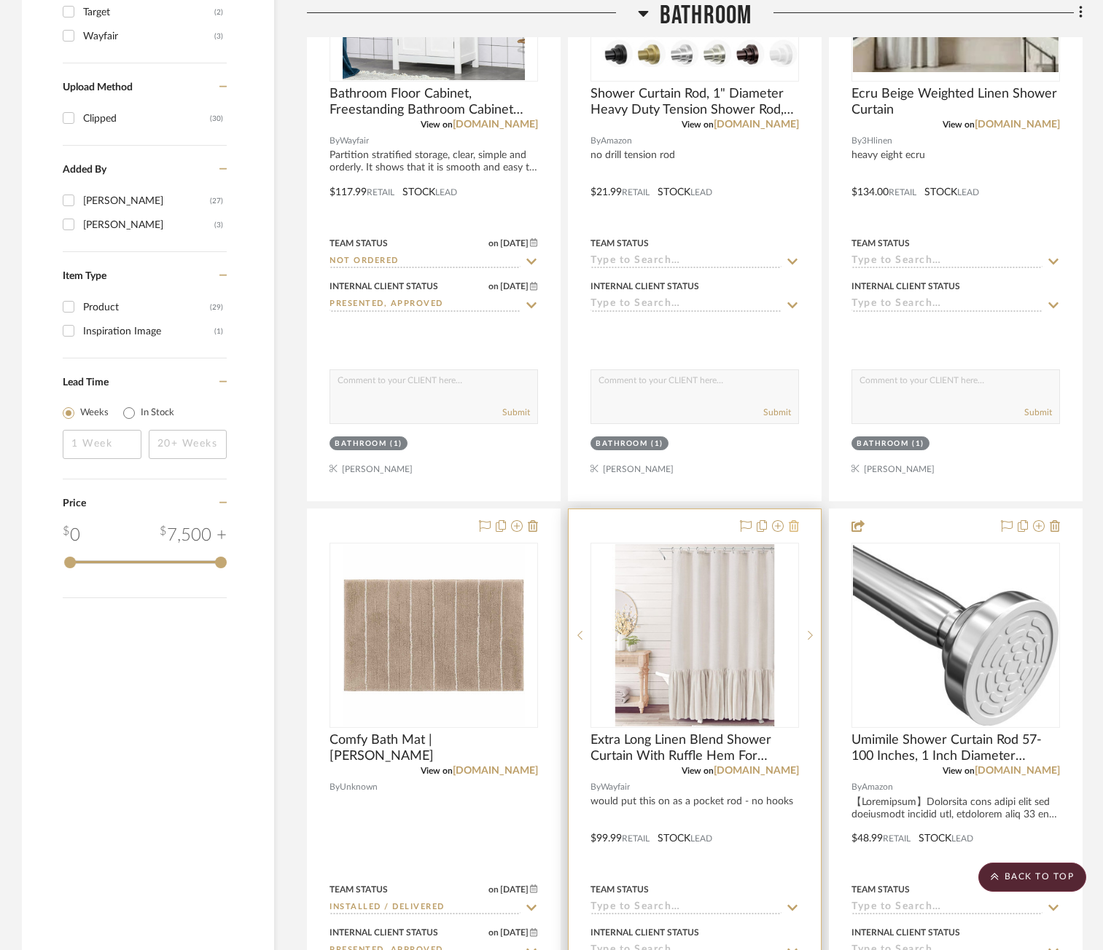
click at [794, 529] on icon at bounding box center [794, 526] width 10 height 12
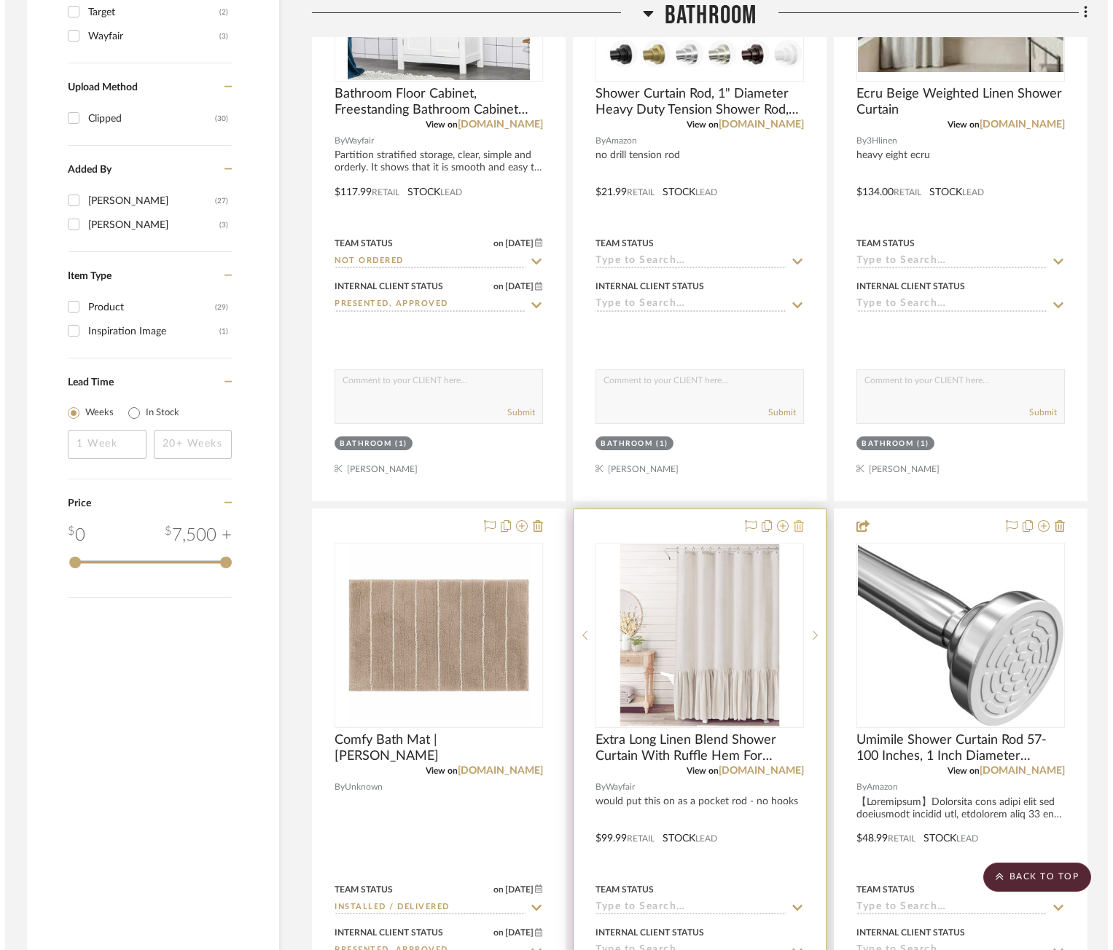
scroll to position [0, 0]
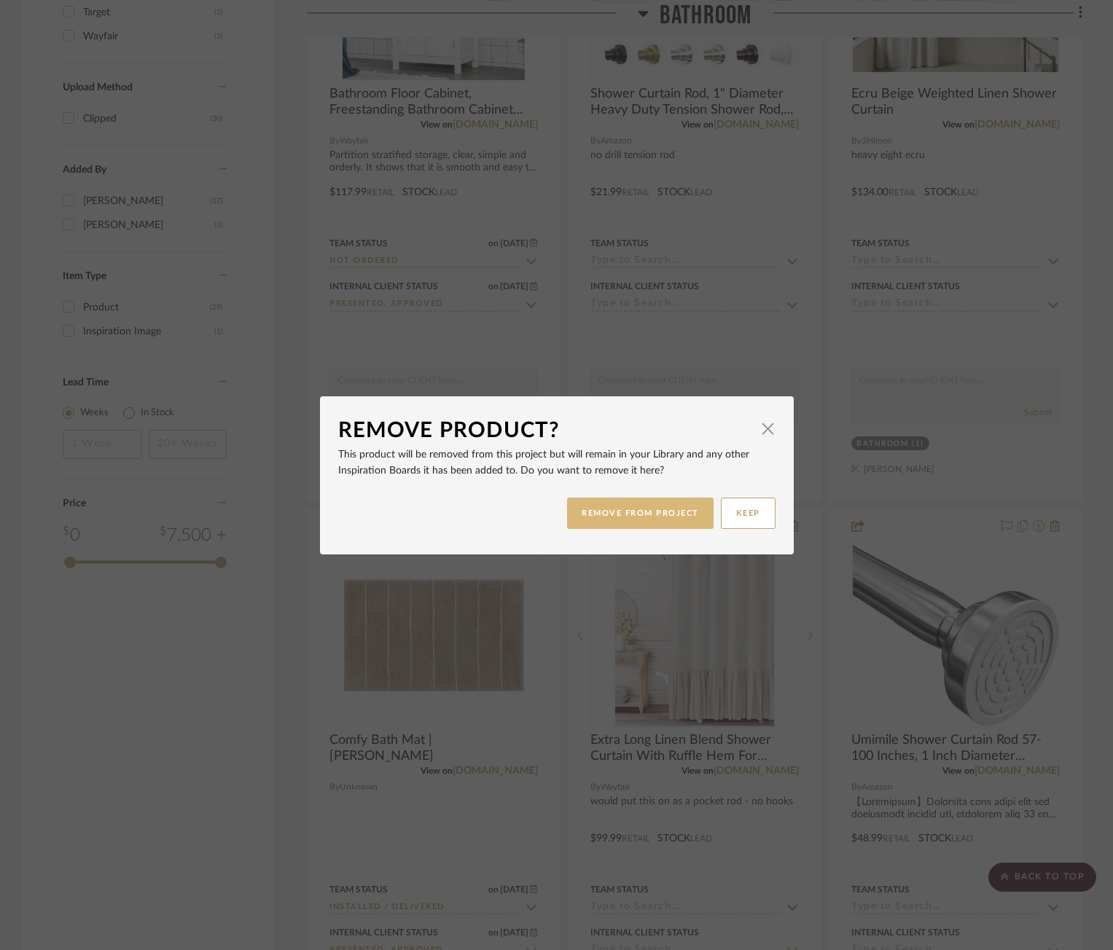
click at [633, 519] on button "REMOVE FROM PROJECT" at bounding box center [640, 513] width 146 height 31
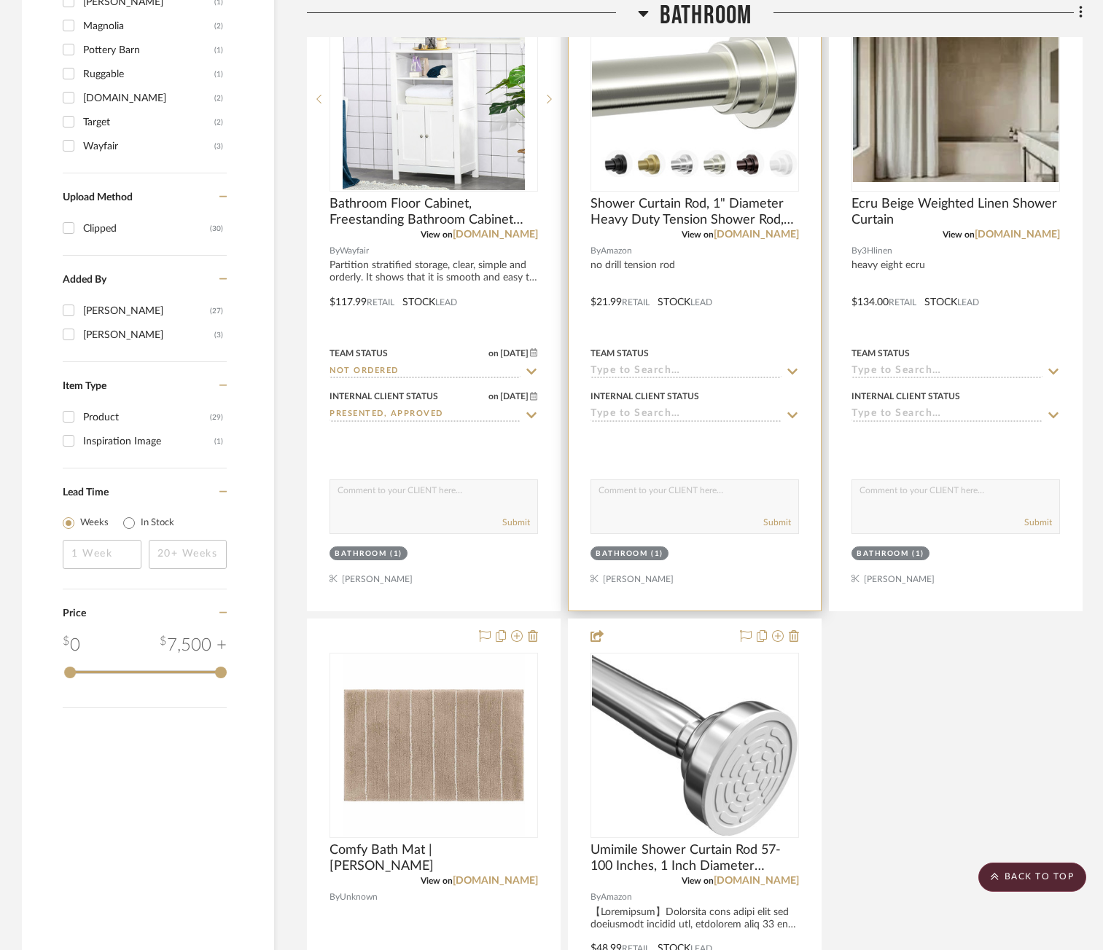
scroll to position [1676, 0]
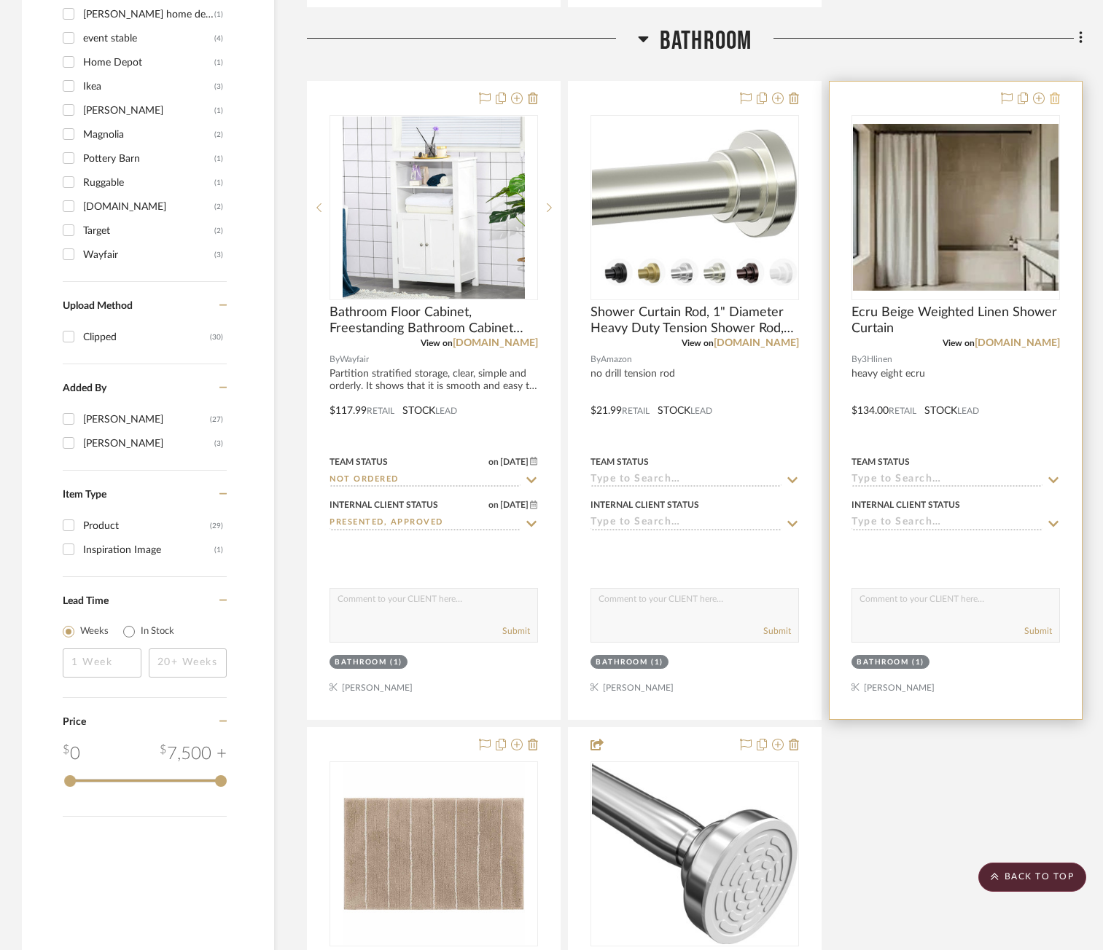
click at [1052, 101] on icon at bounding box center [1054, 99] width 10 height 12
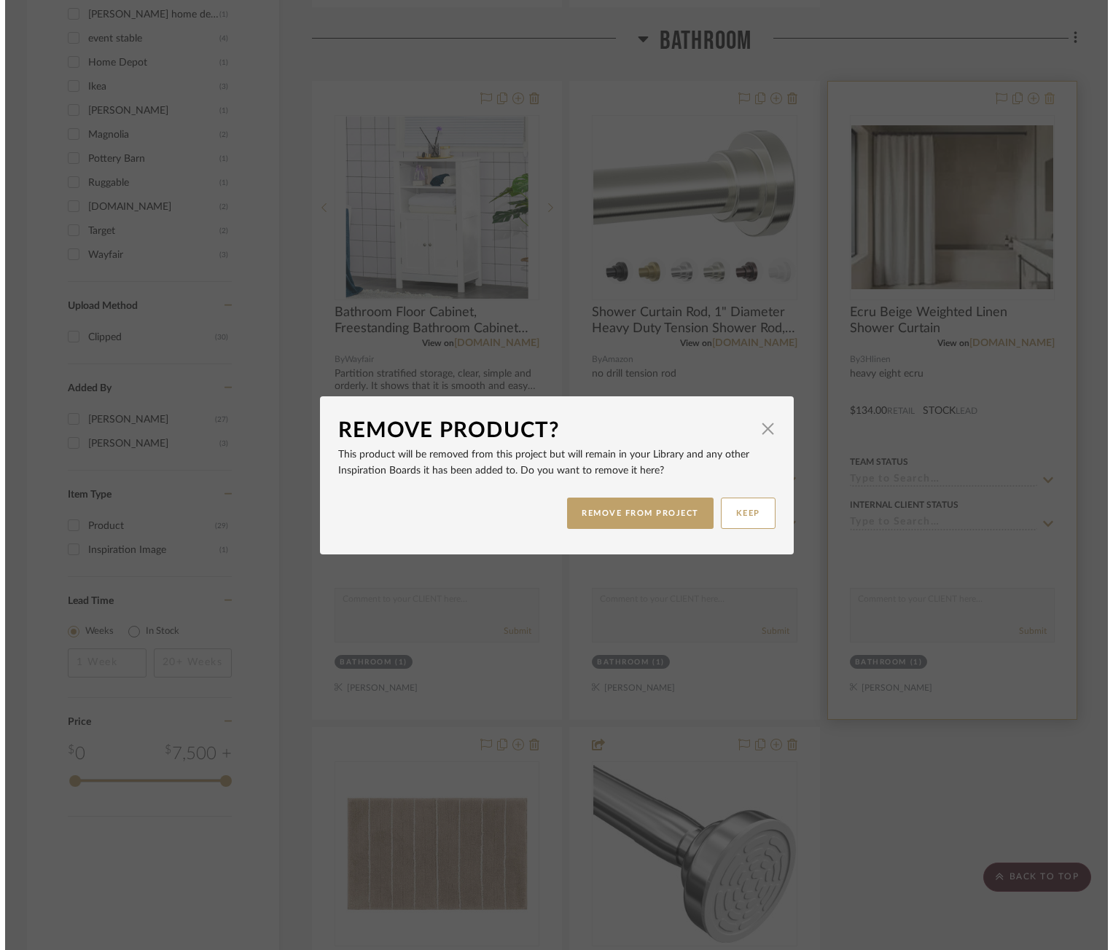
scroll to position [0, 0]
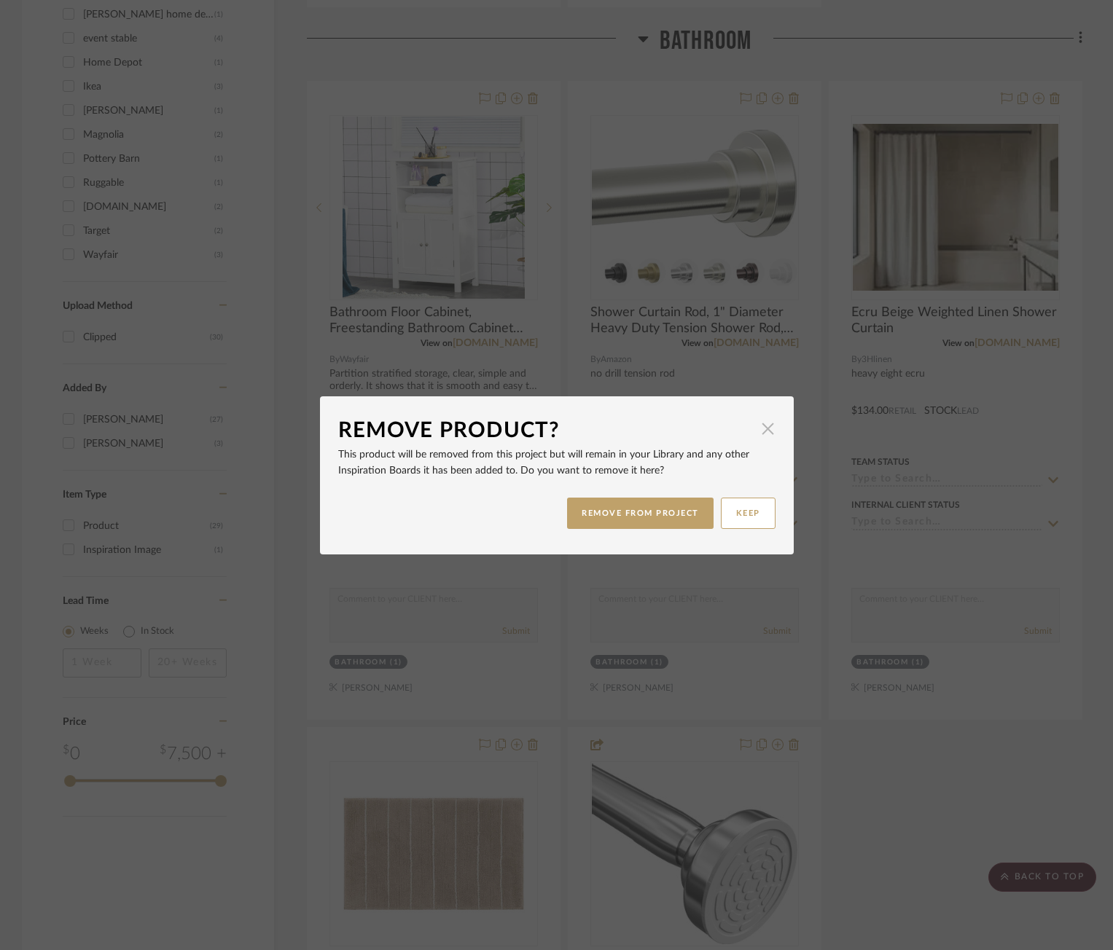
click at [767, 434] on span "button" at bounding box center [768, 429] width 29 height 29
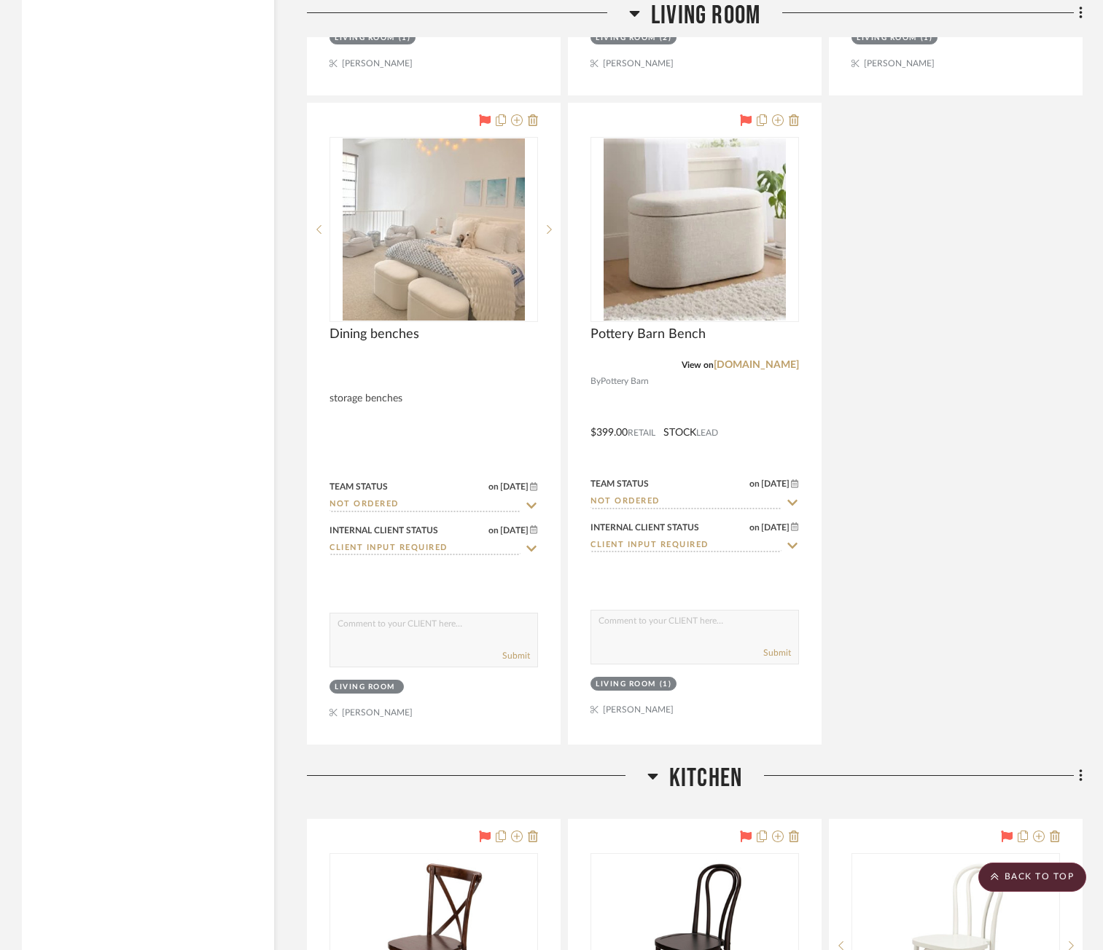
scroll to position [4373, 0]
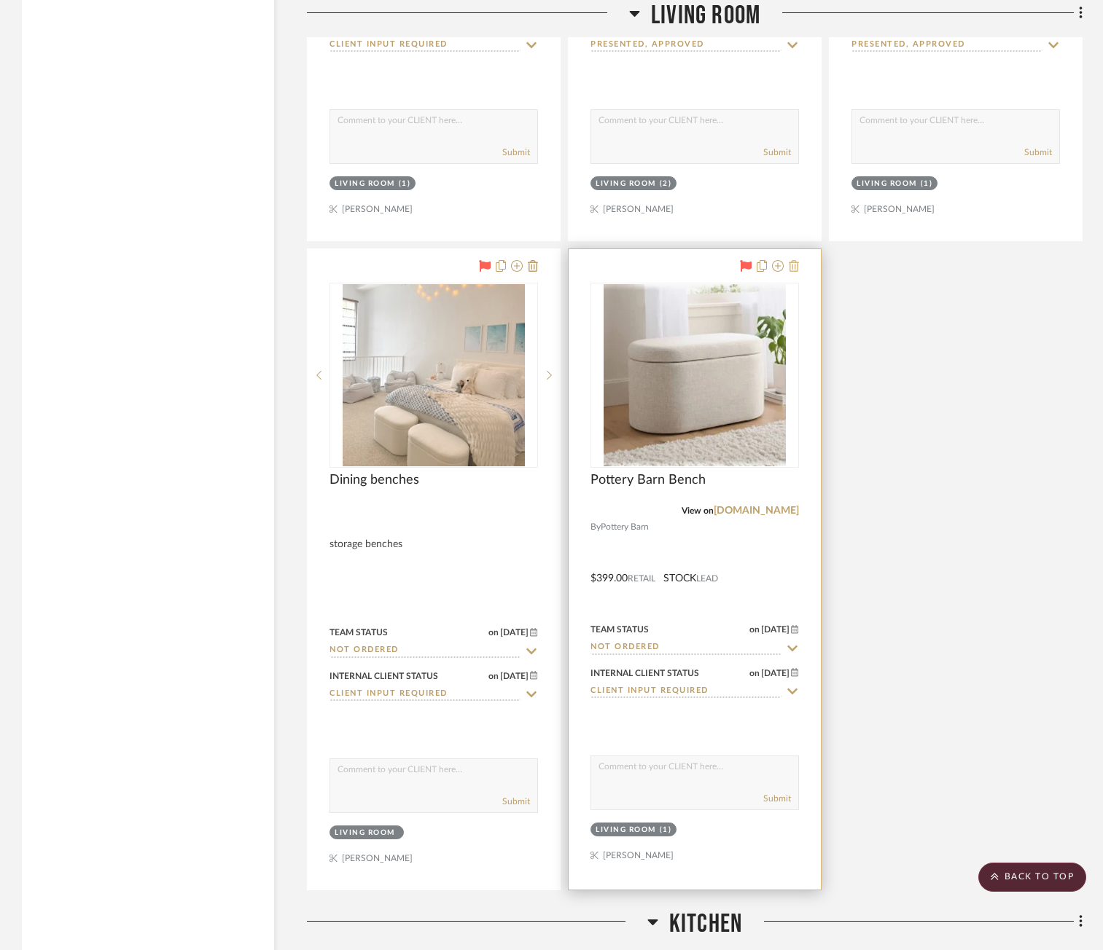
click at [792, 269] on icon at bounding box center [794, 266] width 10 height 12
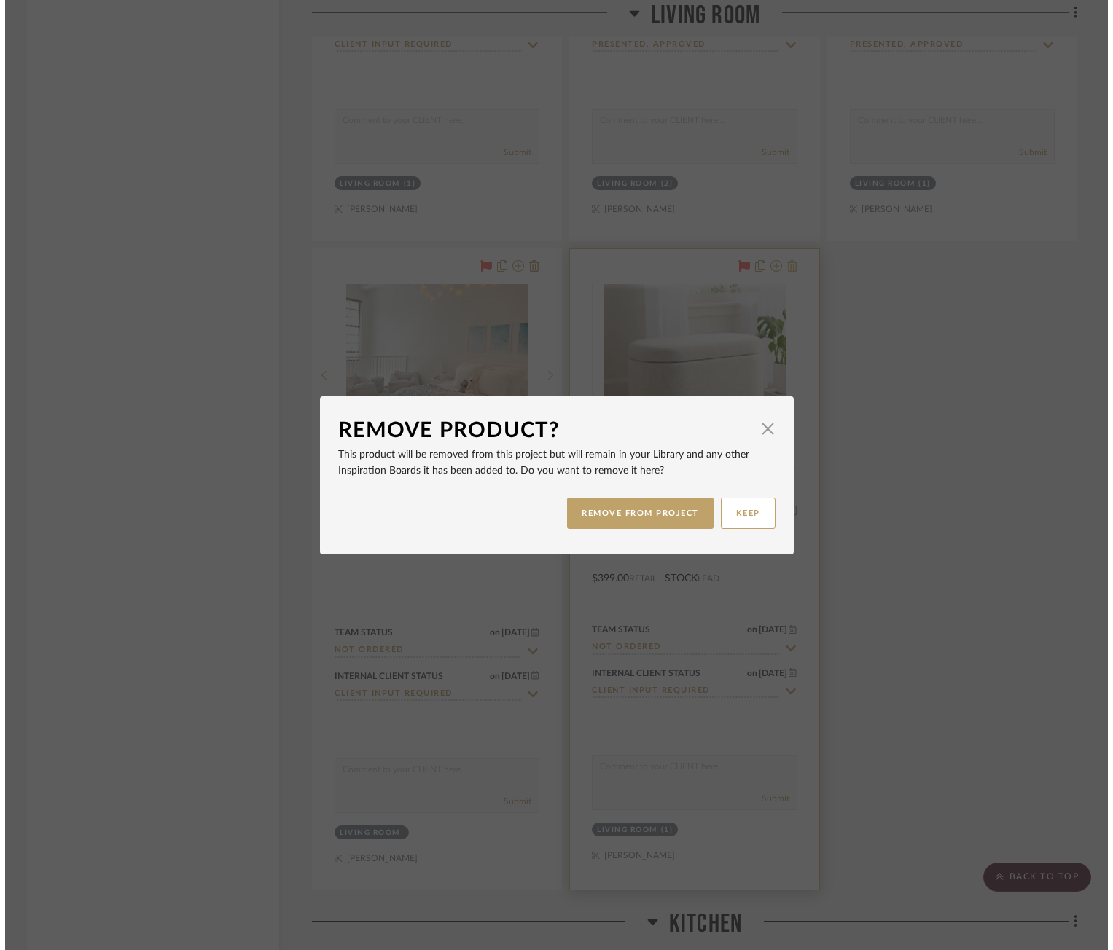
scroll to position [0, 0]
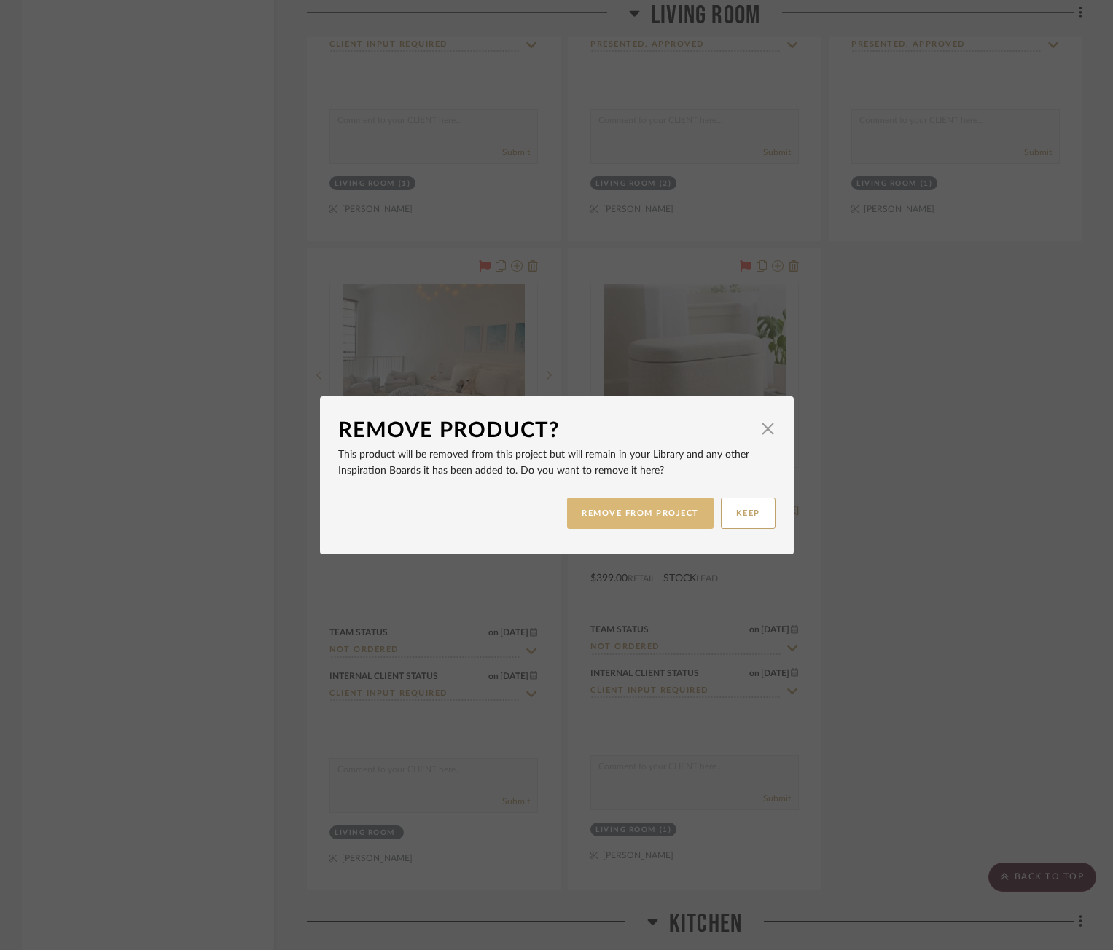
click at [609, 523] on button "REMOVE FROM PROJECT" at bounding box center [640, 513] width 146 height 31
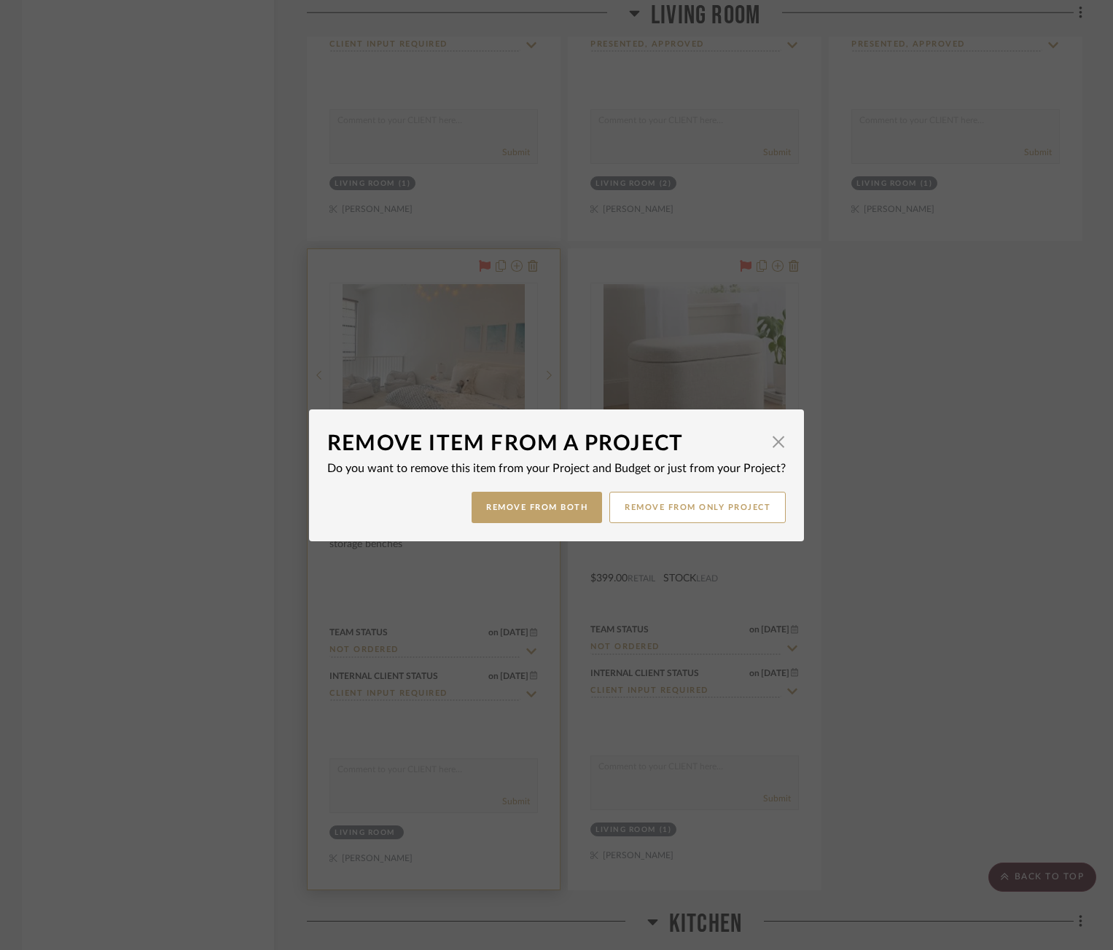
click at [531, 268] on div "Remove Item From a Project × Do you want to remove this item from your Project …" at bounding box center [556, 475] width 1113 height 950
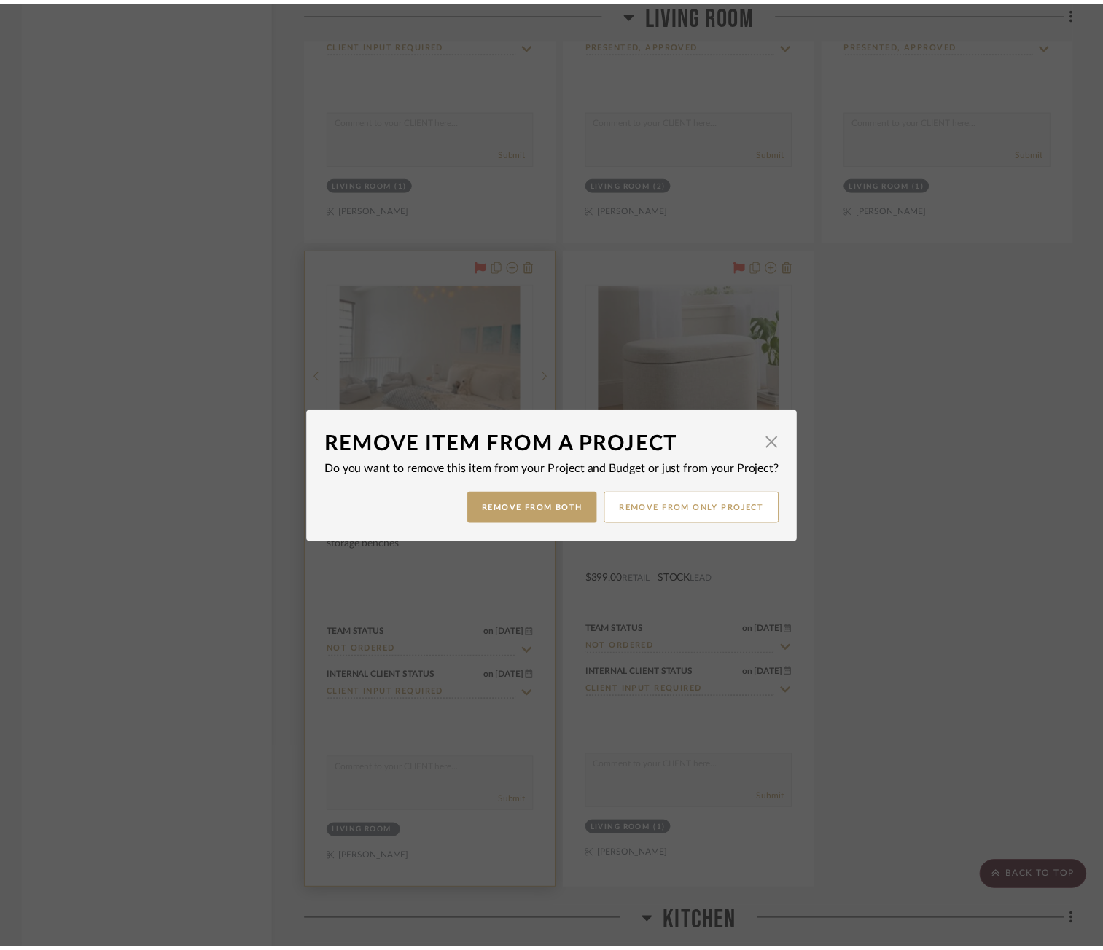
scroll to position [4373, 0]
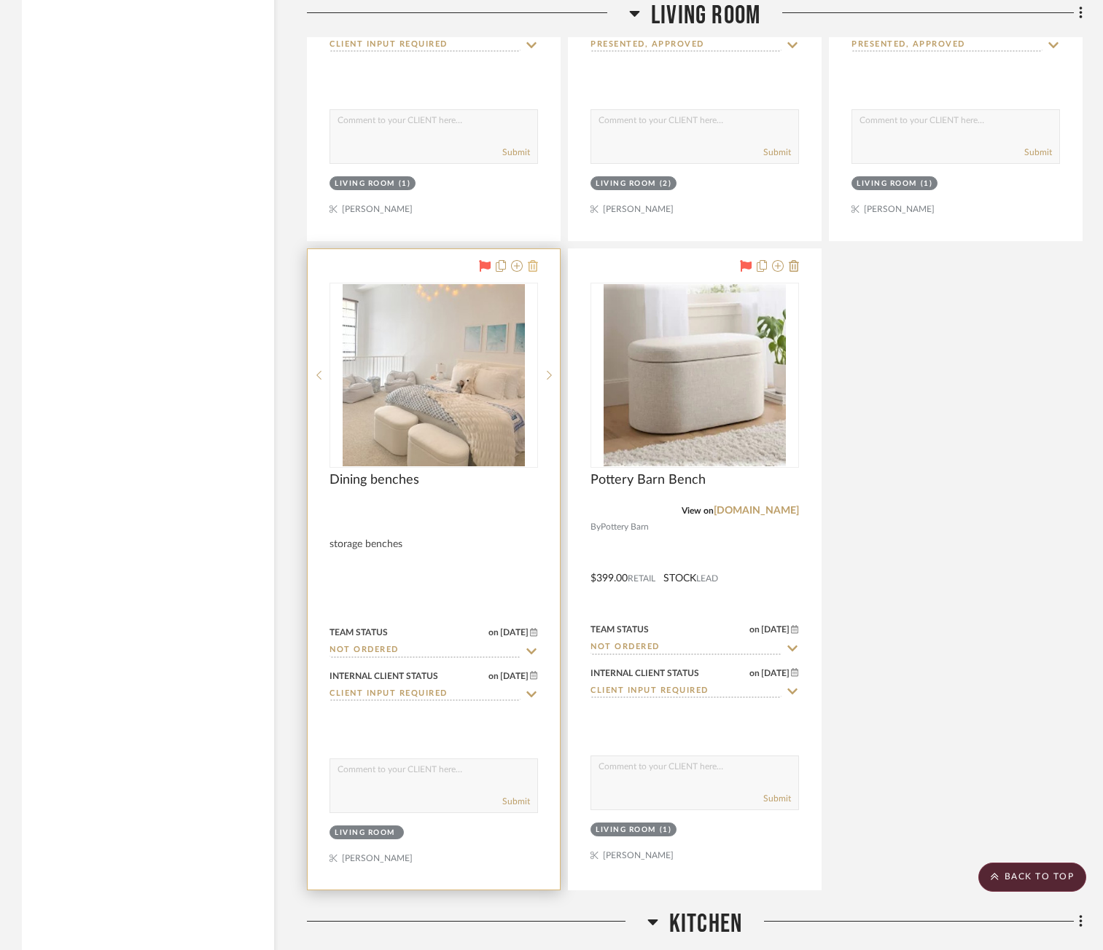
click at [533, 262] on icon at bounding box center [533, 266] width 10 height 12
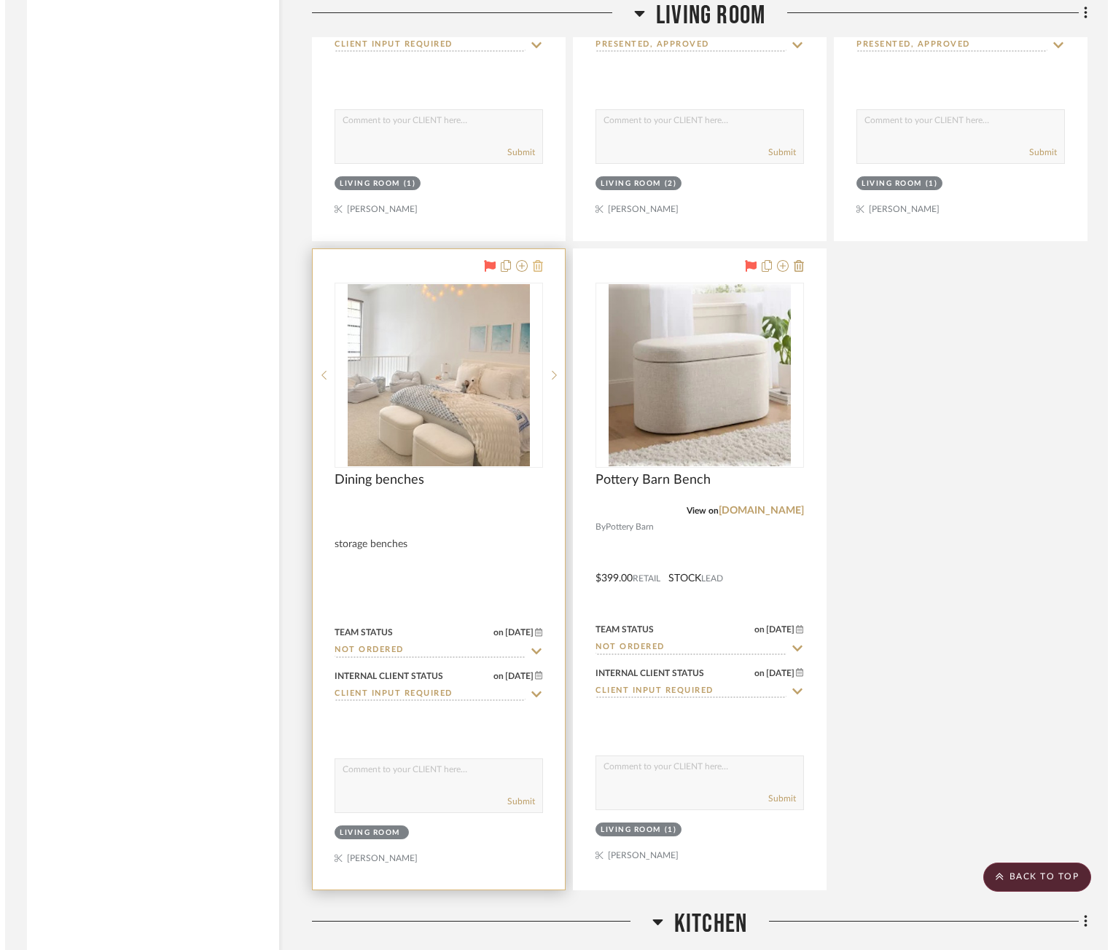
scroll to position [0, 0]
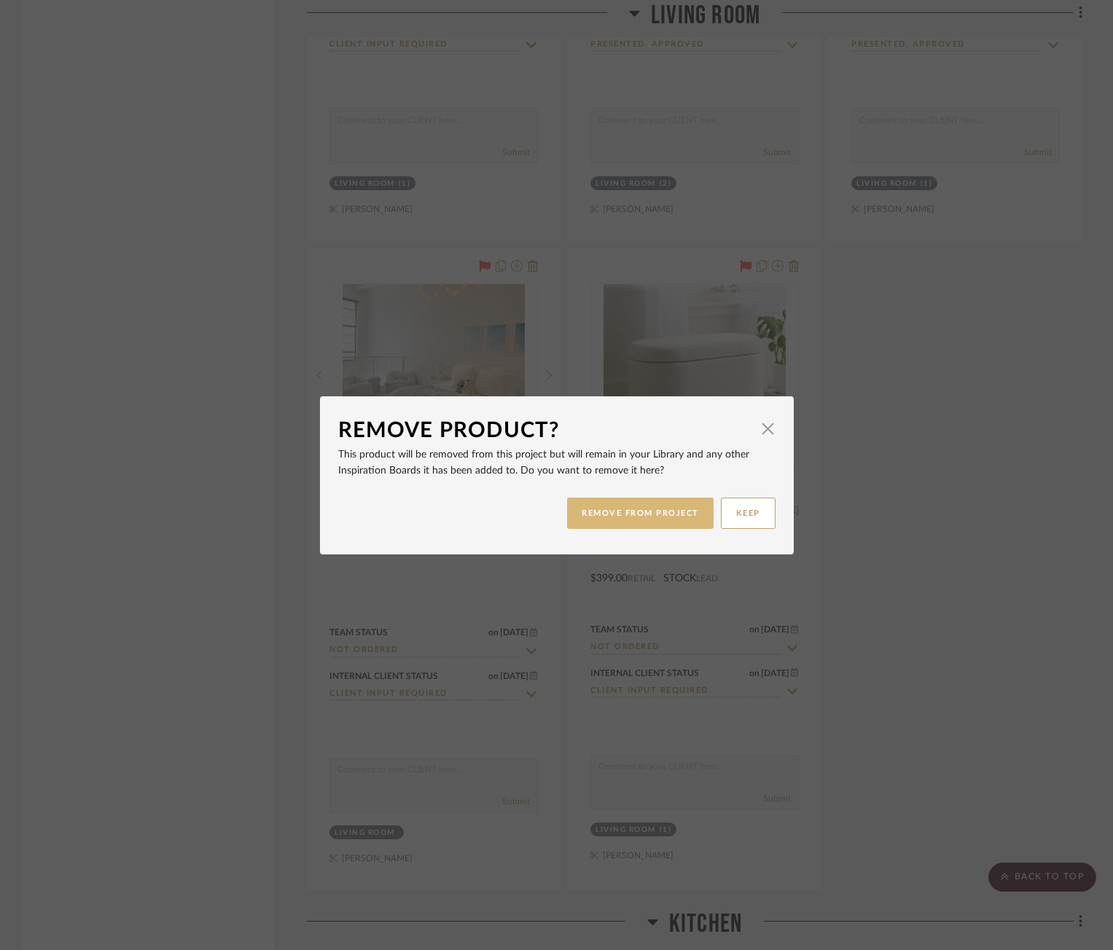
click at [582, 512] on button "REMOVE FROM PROJECT" at bounding box center [640, 513] width 146 height 31
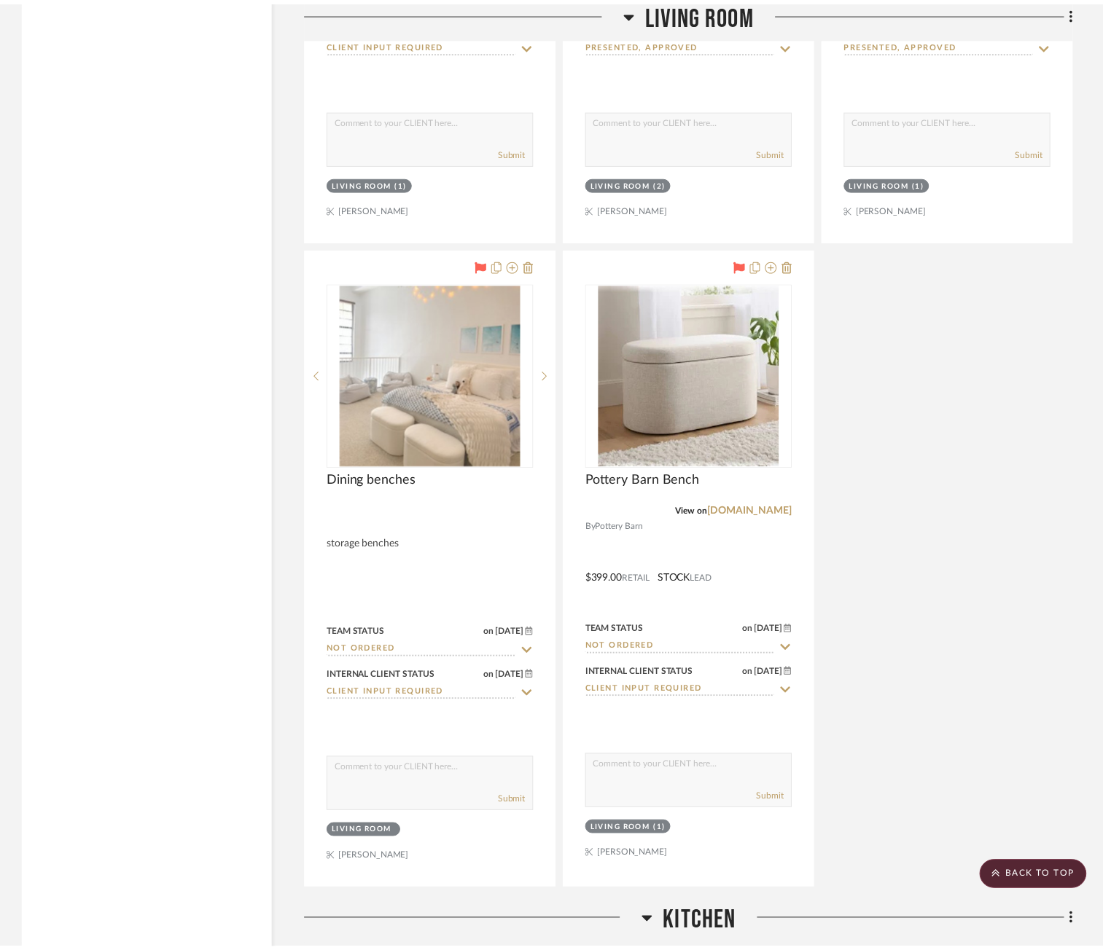
scroll to position [4373, 0]
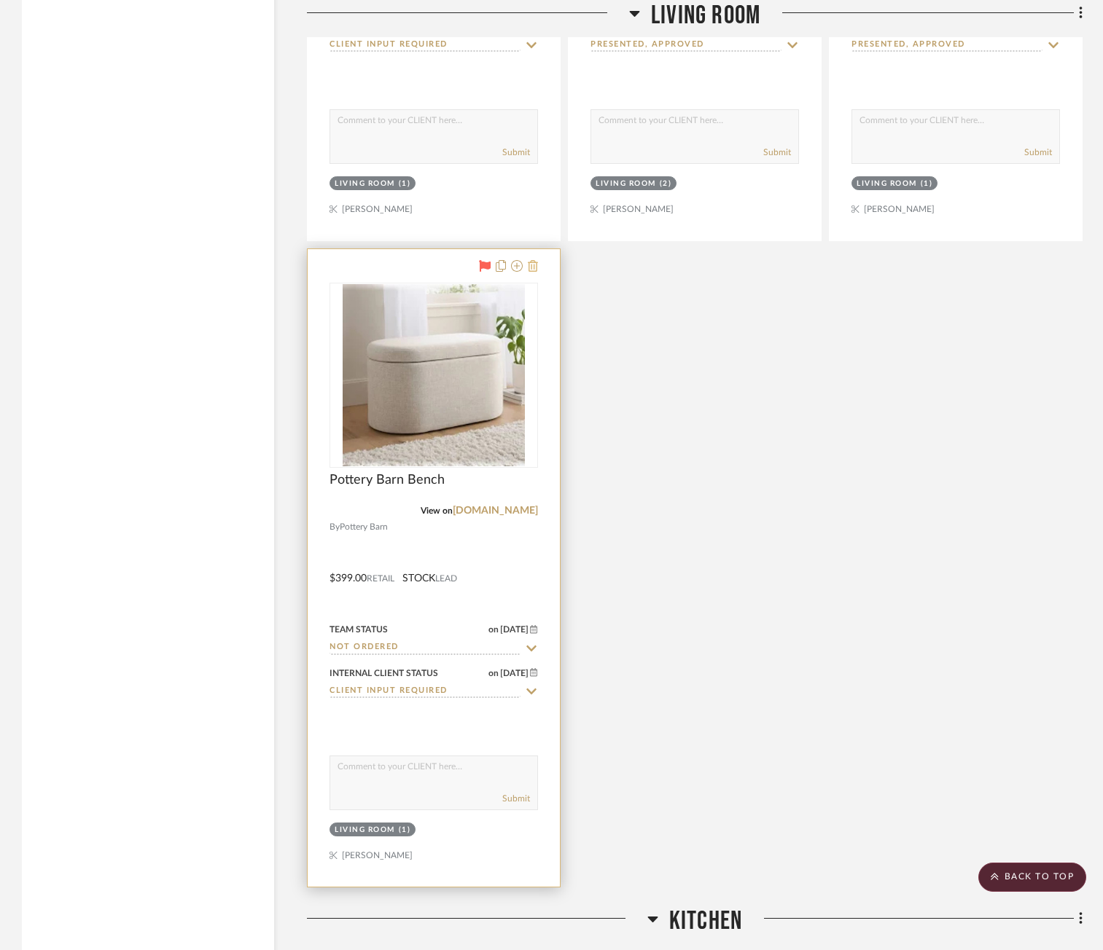
click at [533, 265] on icon at bounding box center [533, 266] width 10 height 12
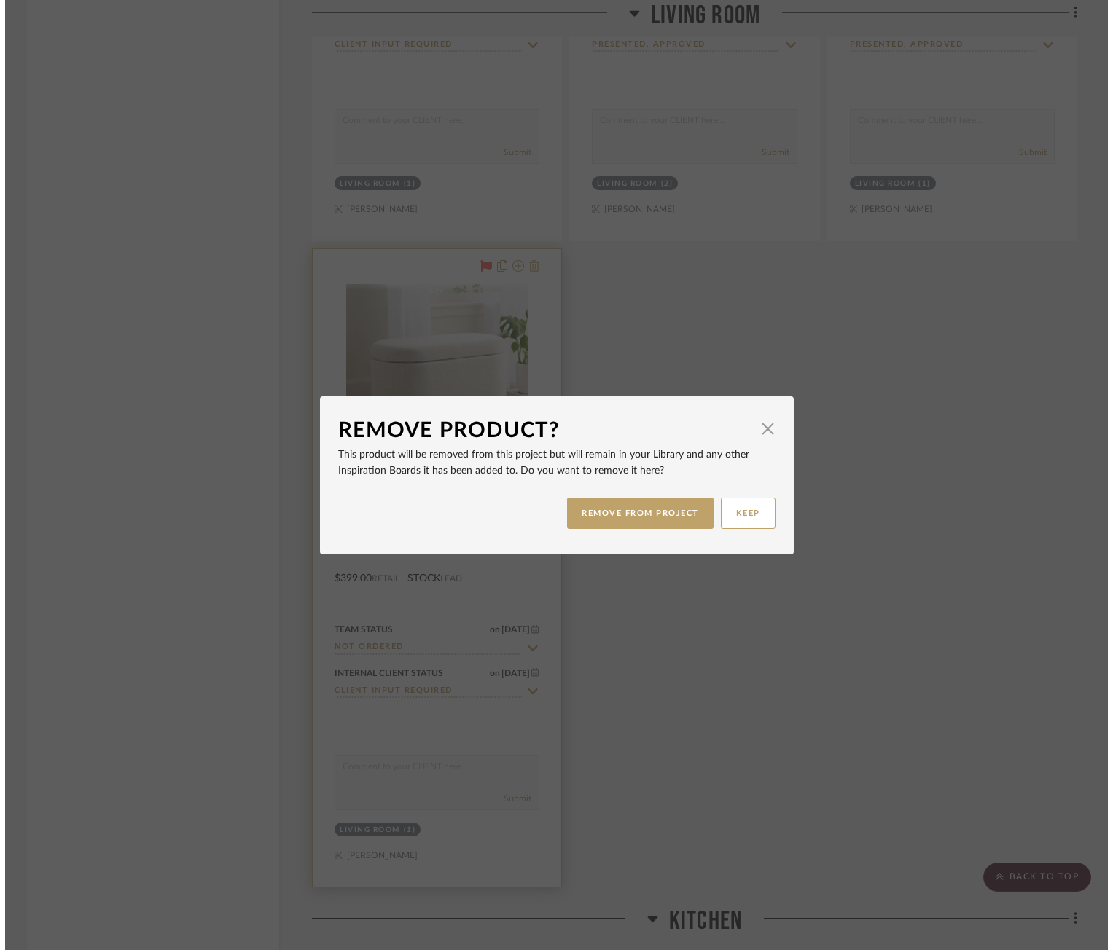
scroll to position [0, 0]
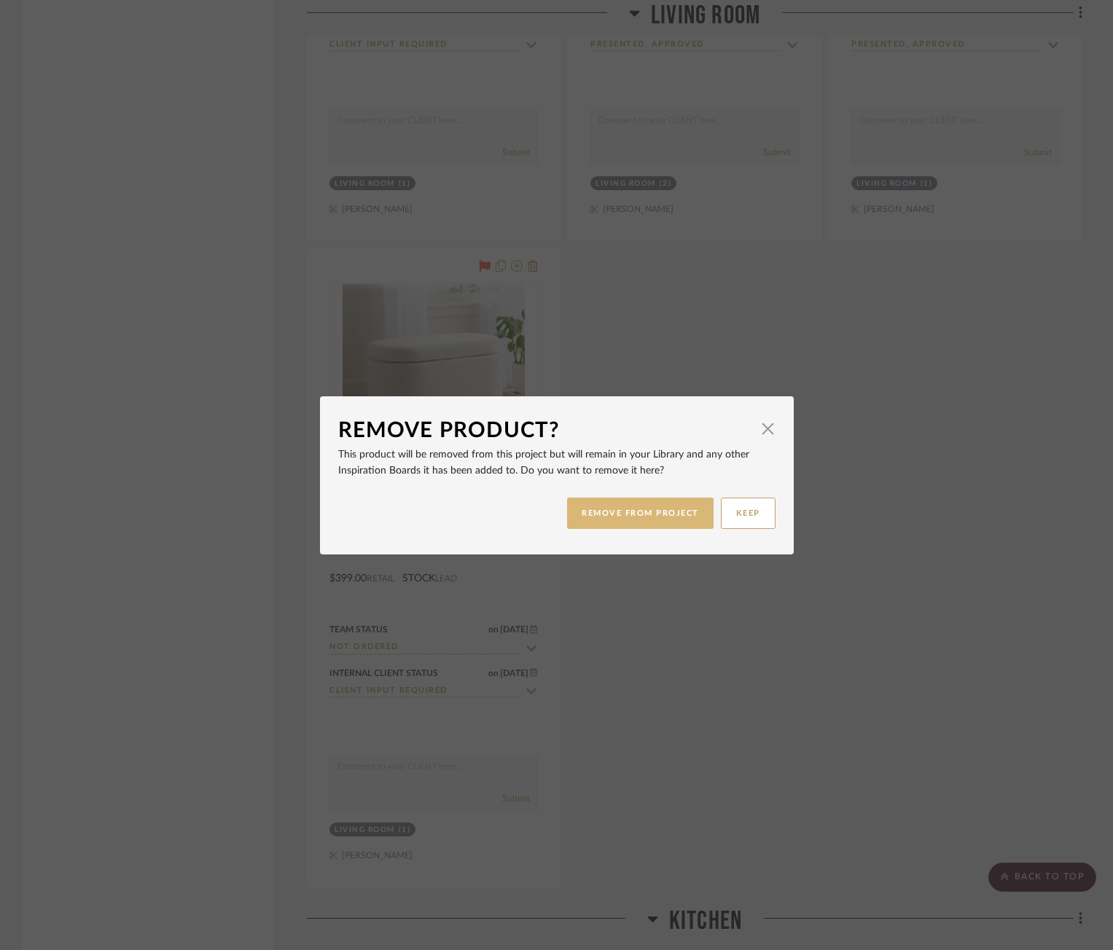
click at [686, 518] on button "REMOVE FROM PROJECT" at bounding box center [640, 513] width 146 height 31
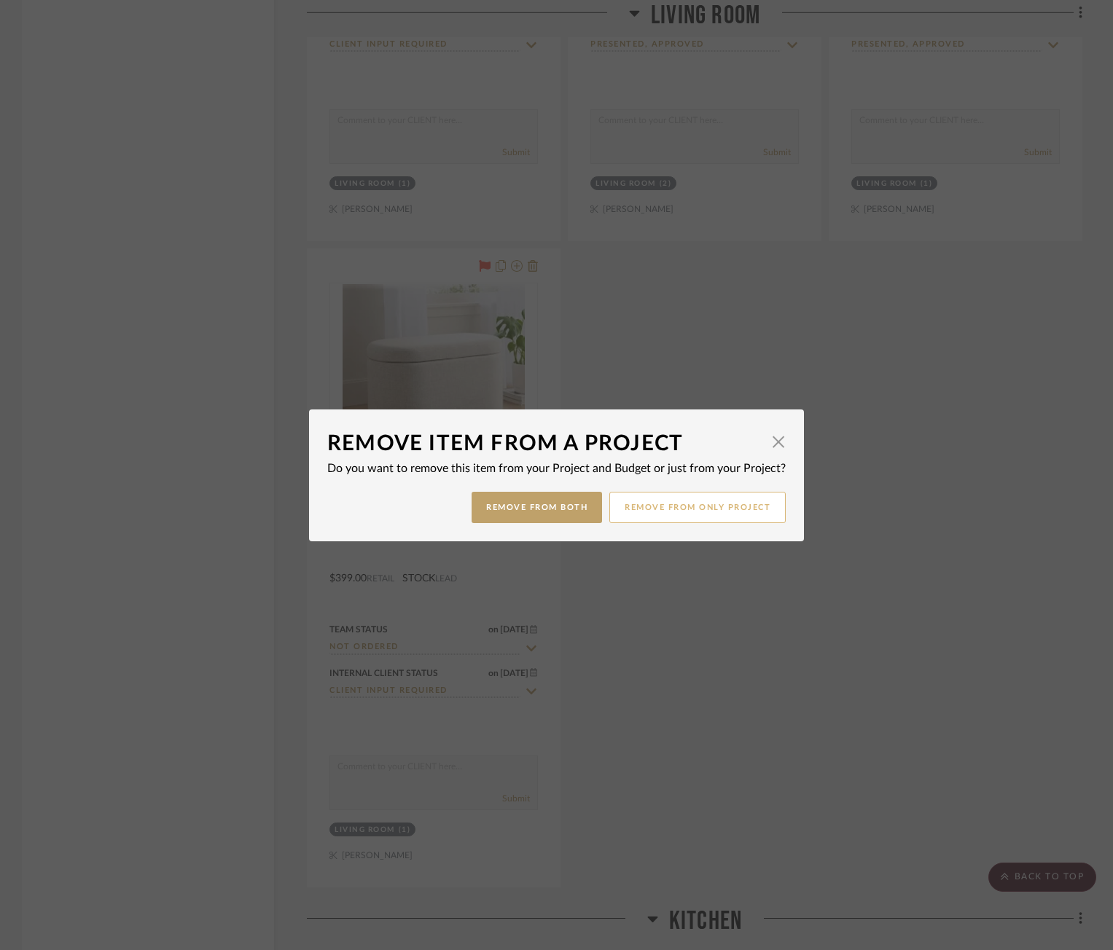
click at [635, 507] on button "Remove from only Project" at bounding box center [697, 507] width 176 height 31
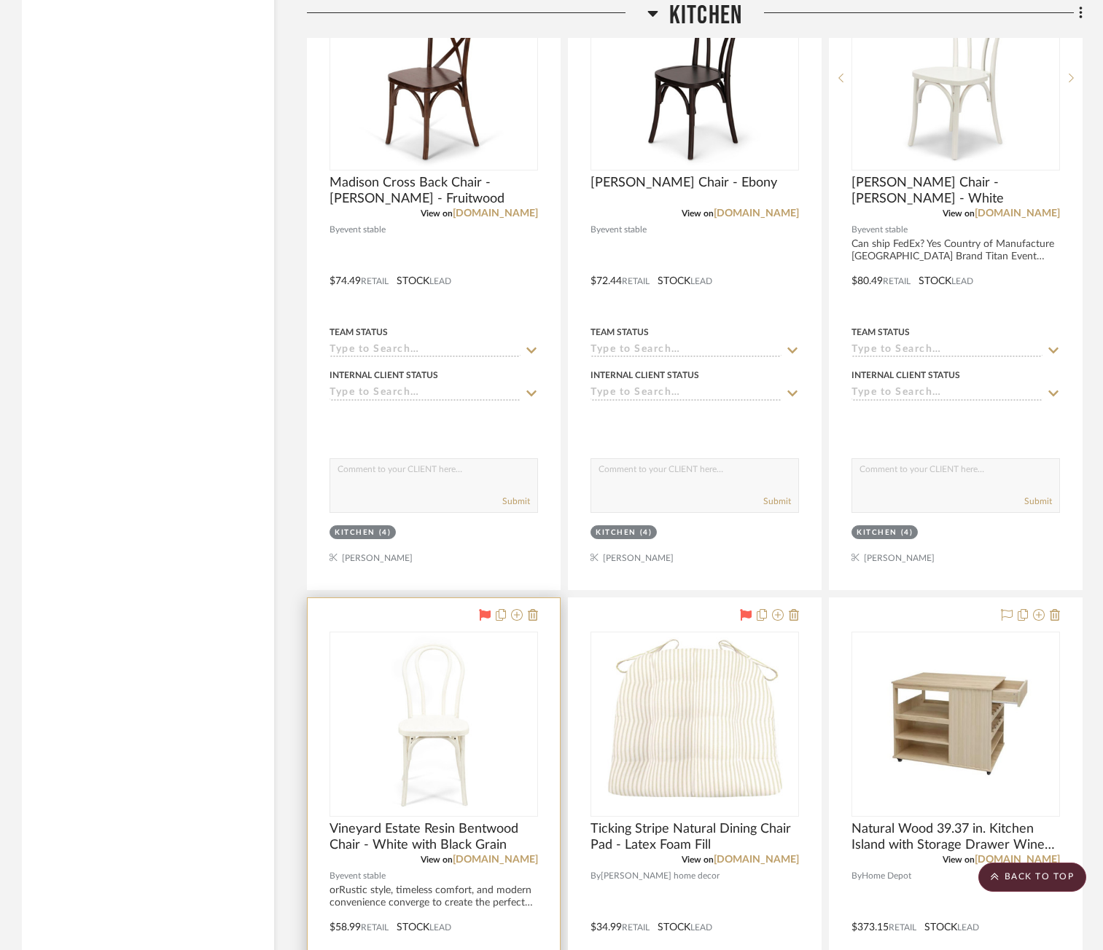
scroll to position [5320, 0]
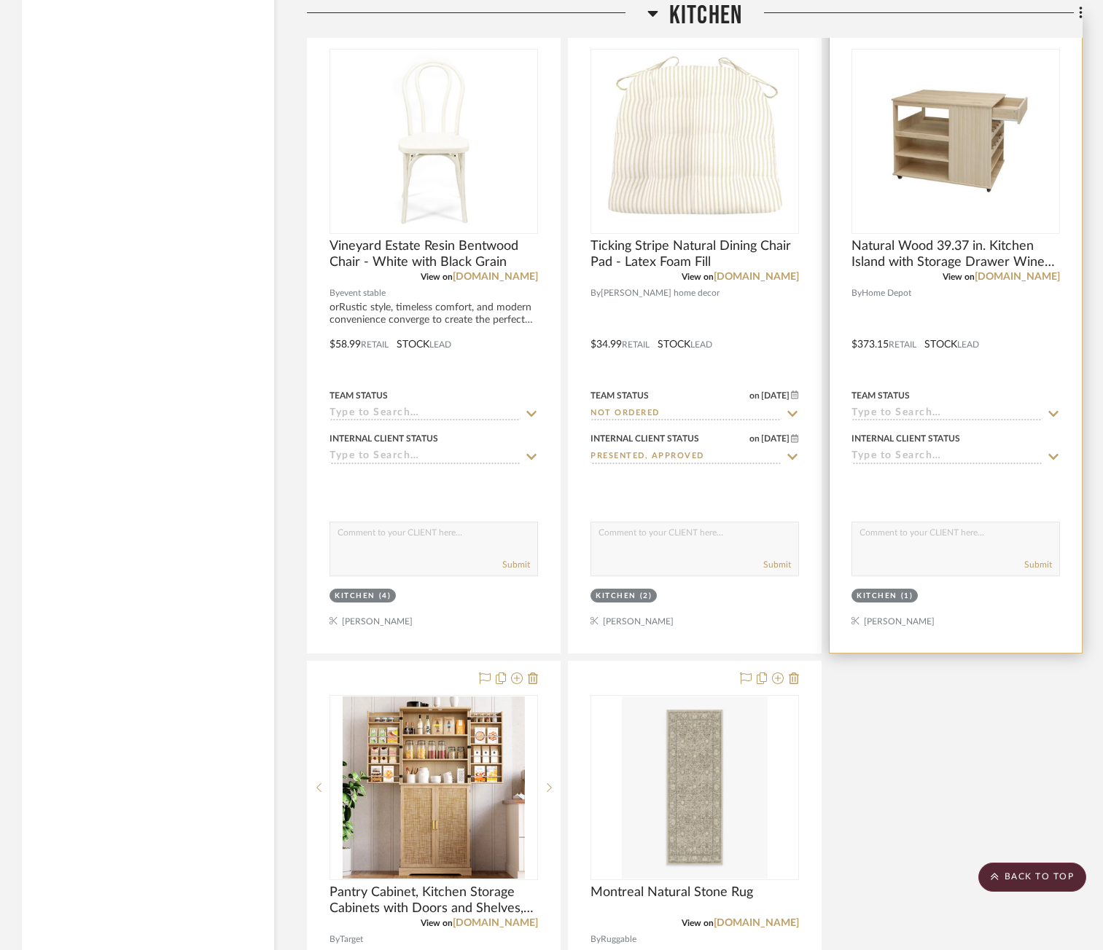
click at [873, 415] on input at bounding box center [946, 414] width 191 height 14
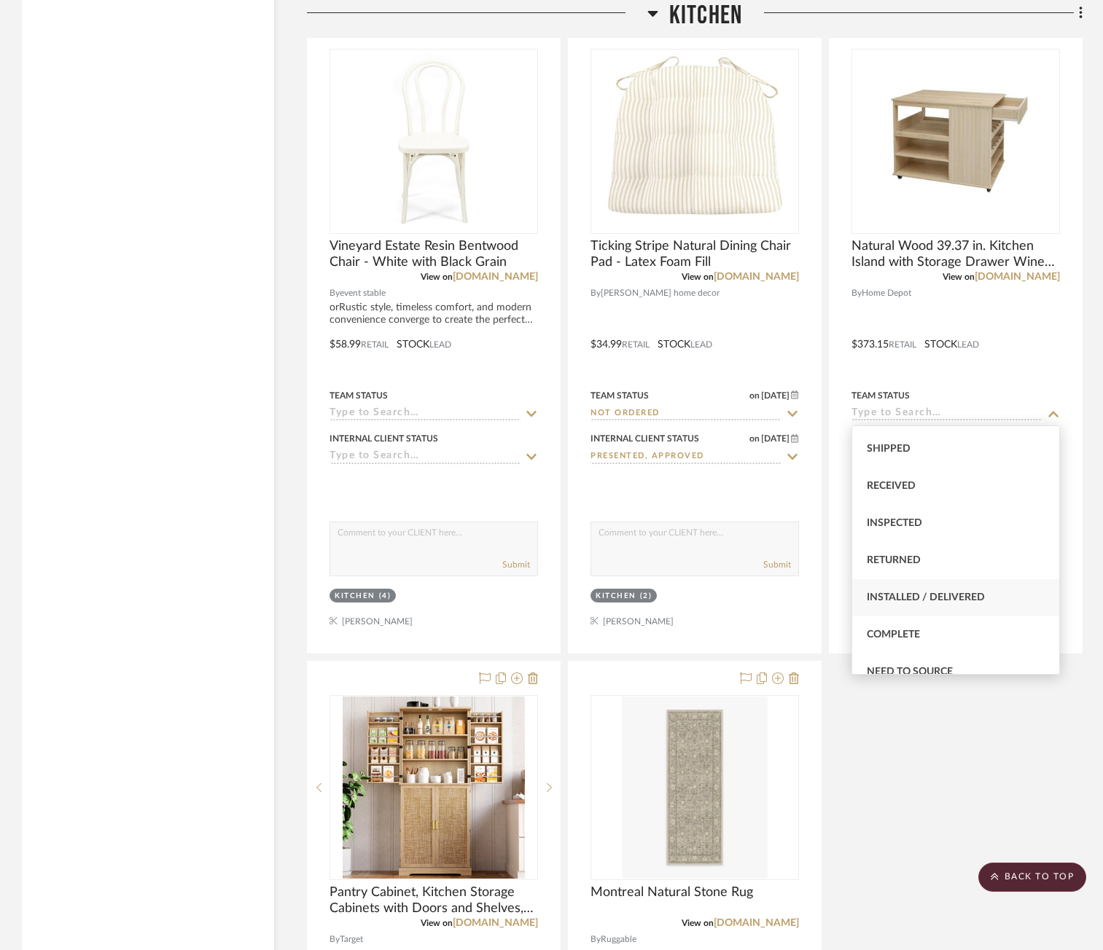
scroll to position [364, 0]
click at [974, 457] on span "Installed / Delivered" at bounding box center [926, 452] width 118 height 10
type input "[DATE]"
type input "Installed / Delivered"
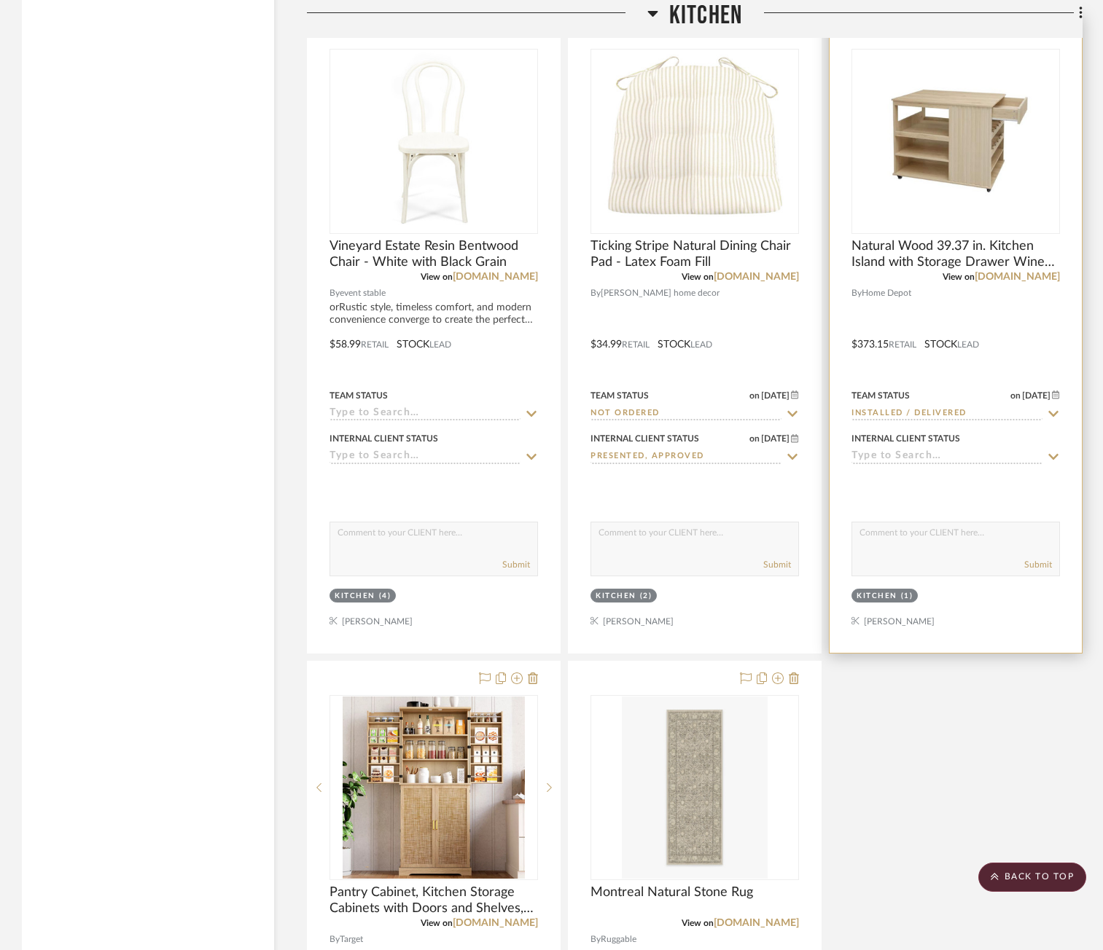
click at [918, 451] on input at bounding box center [946, 457] width 191 height 14
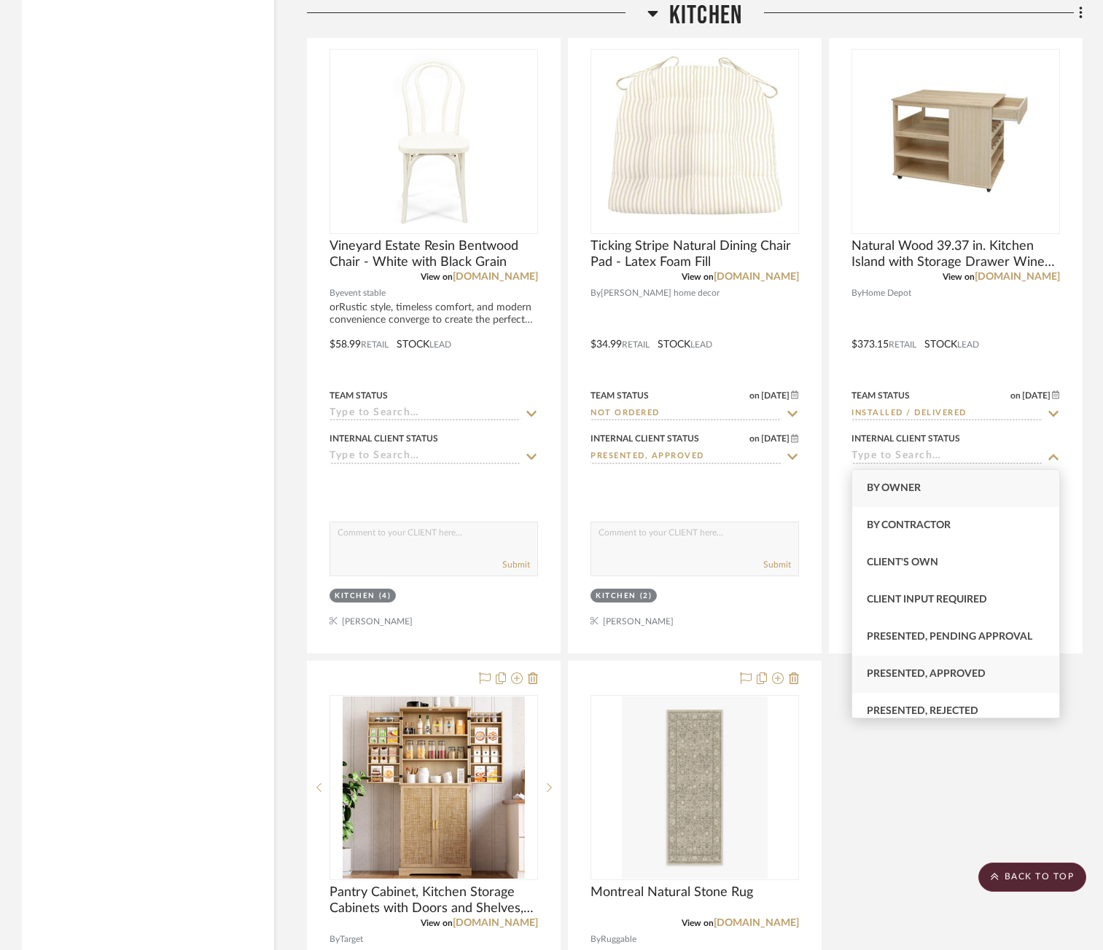
click at [951, 671] on span "Presented, Approved" at bounding box center [926, 674] width 119 height 10
type input "[DATE]"
type input "Presented, Approved"
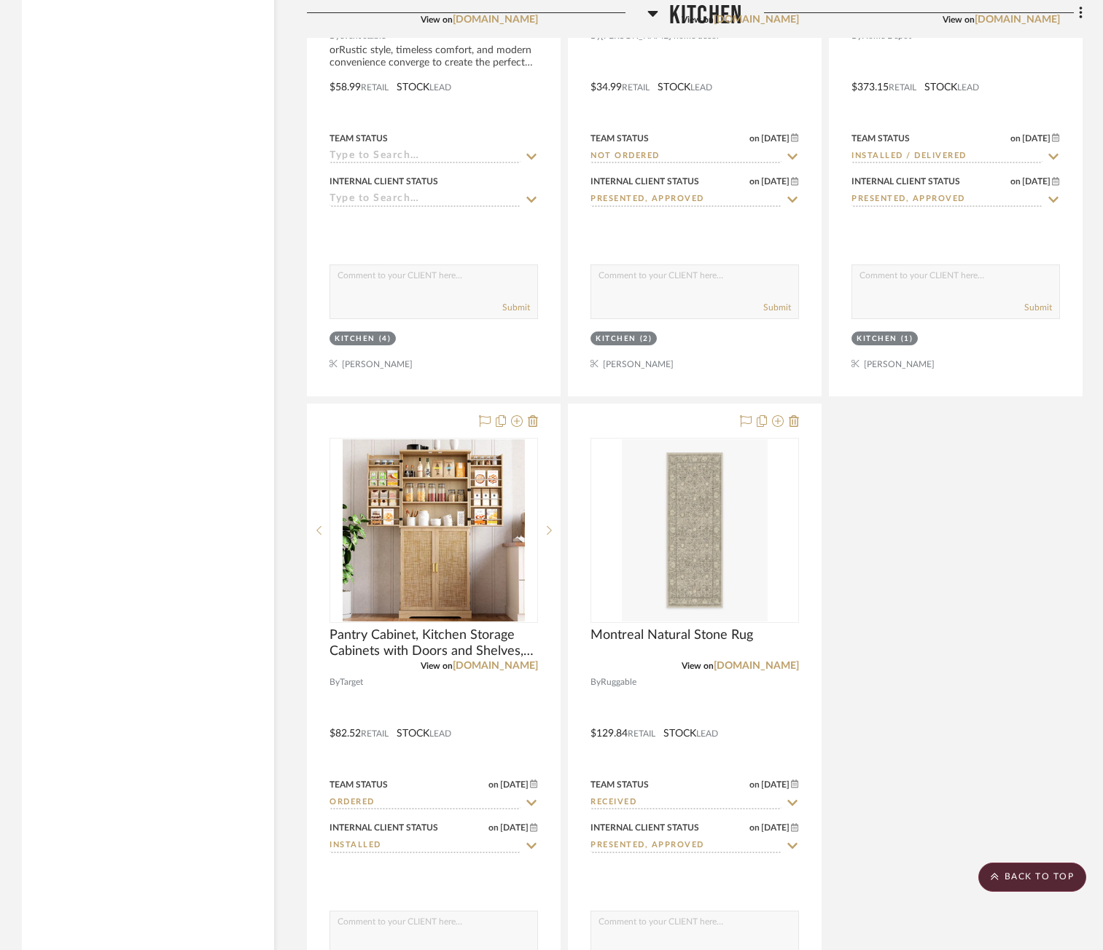
scroll to position [5612, 0]
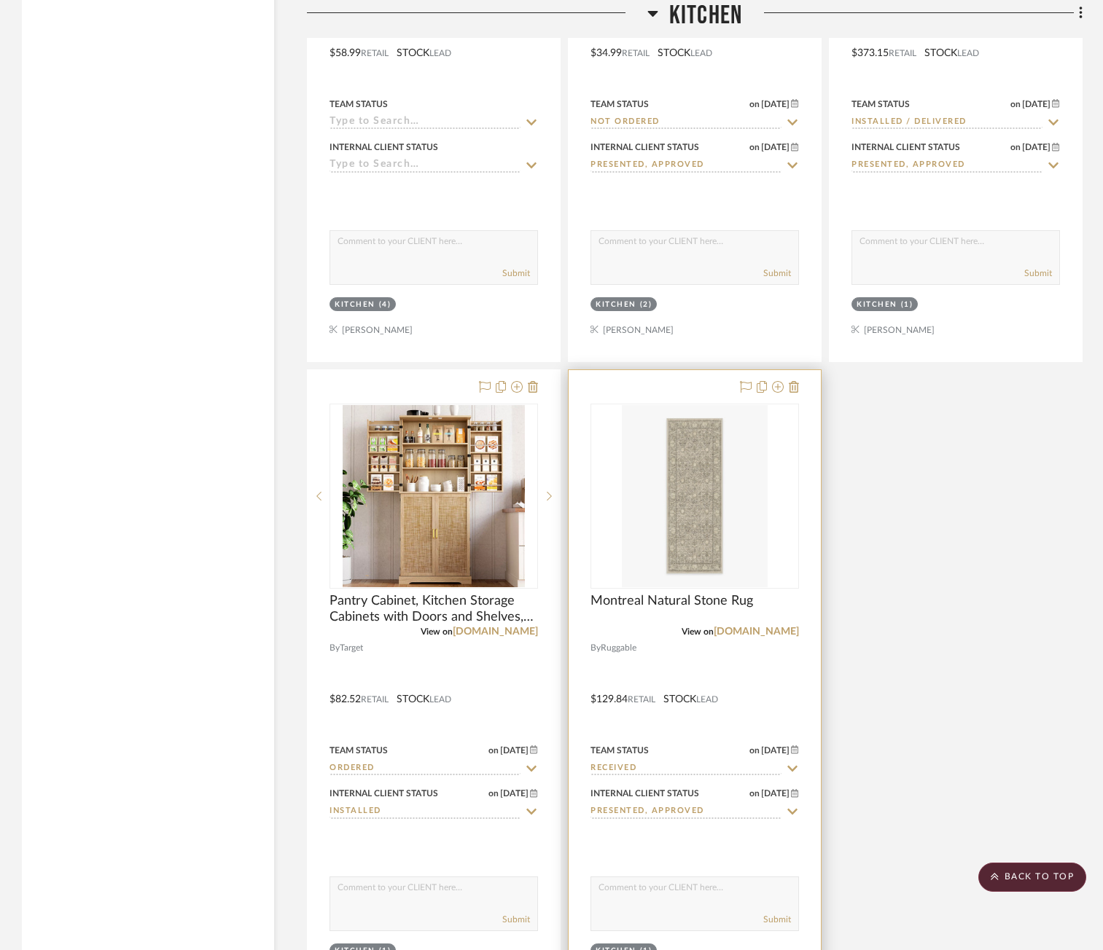
click at [698, 767] on input "Received" at bounding box center [685, 769] width 191 height 14
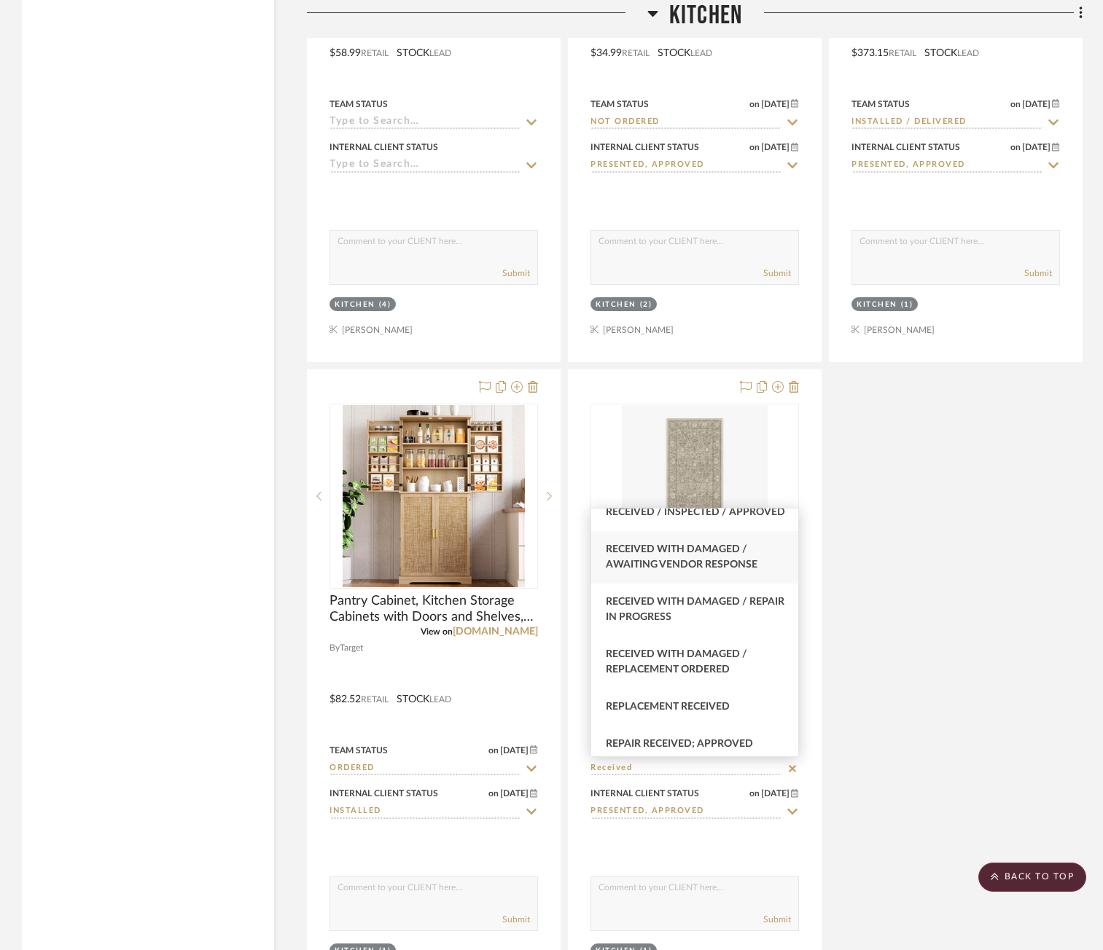
scroll to position [163, 0]
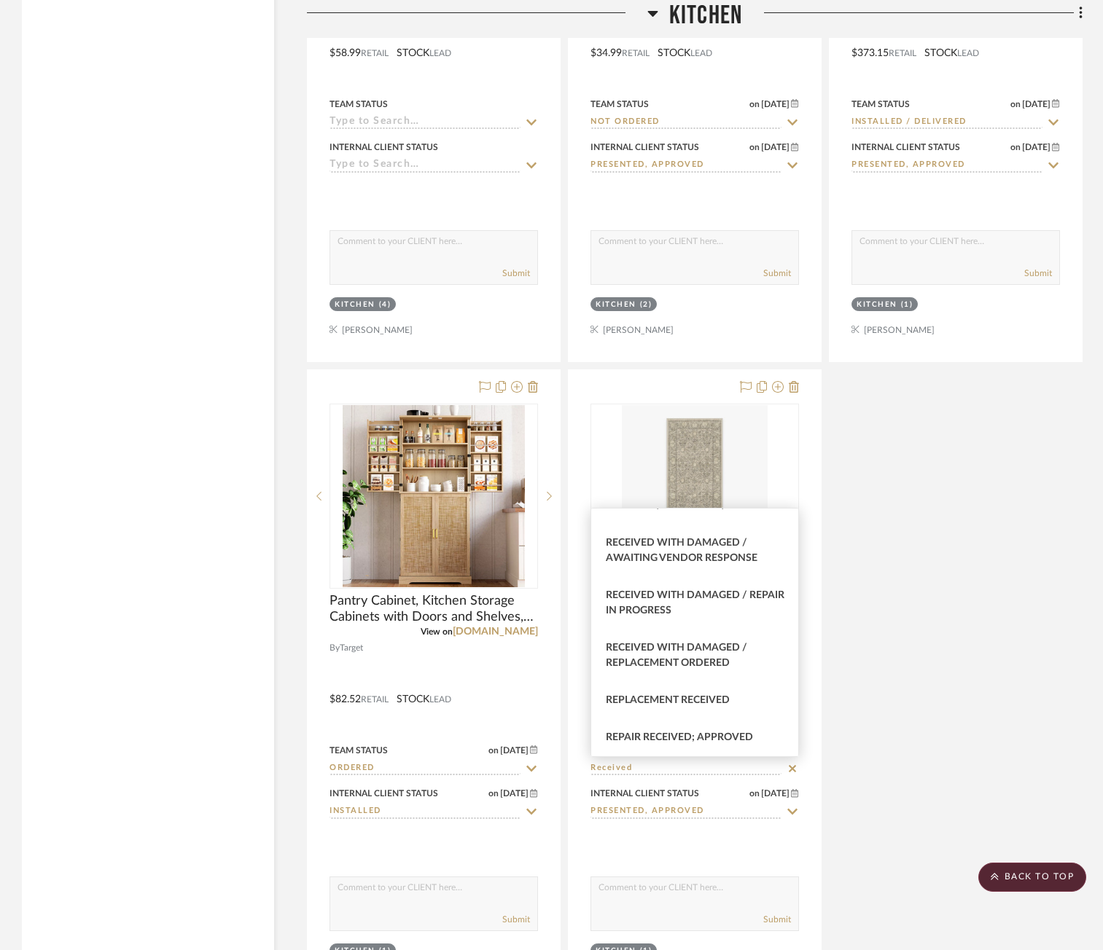
click at [1012, 524] on div "Madison Cross Back Chair - Mark II - Fruitwood View on eventstable.com By event…" at bounding box center [694, 43] width 775 height 1932
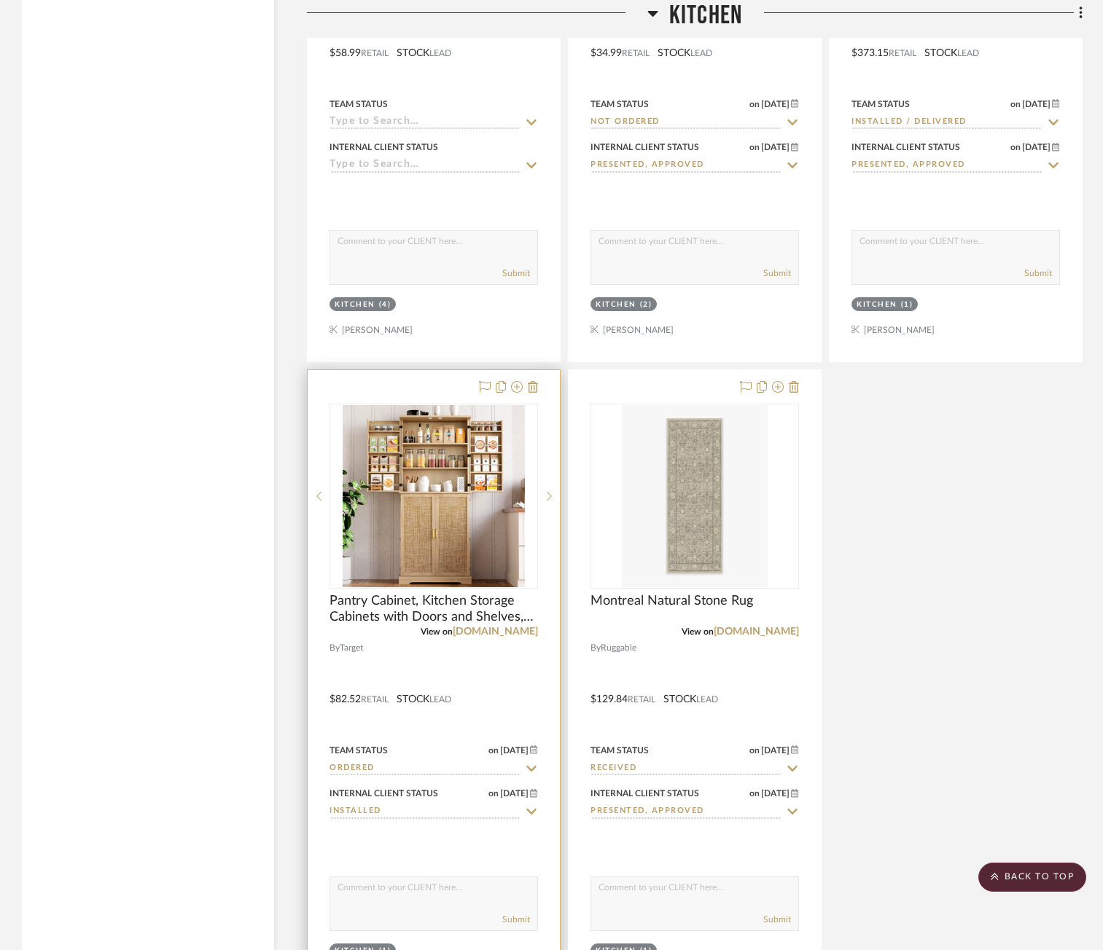
click at [356, 773] on input "Ordered" at bounding box center [424, 769] width 191 height 14
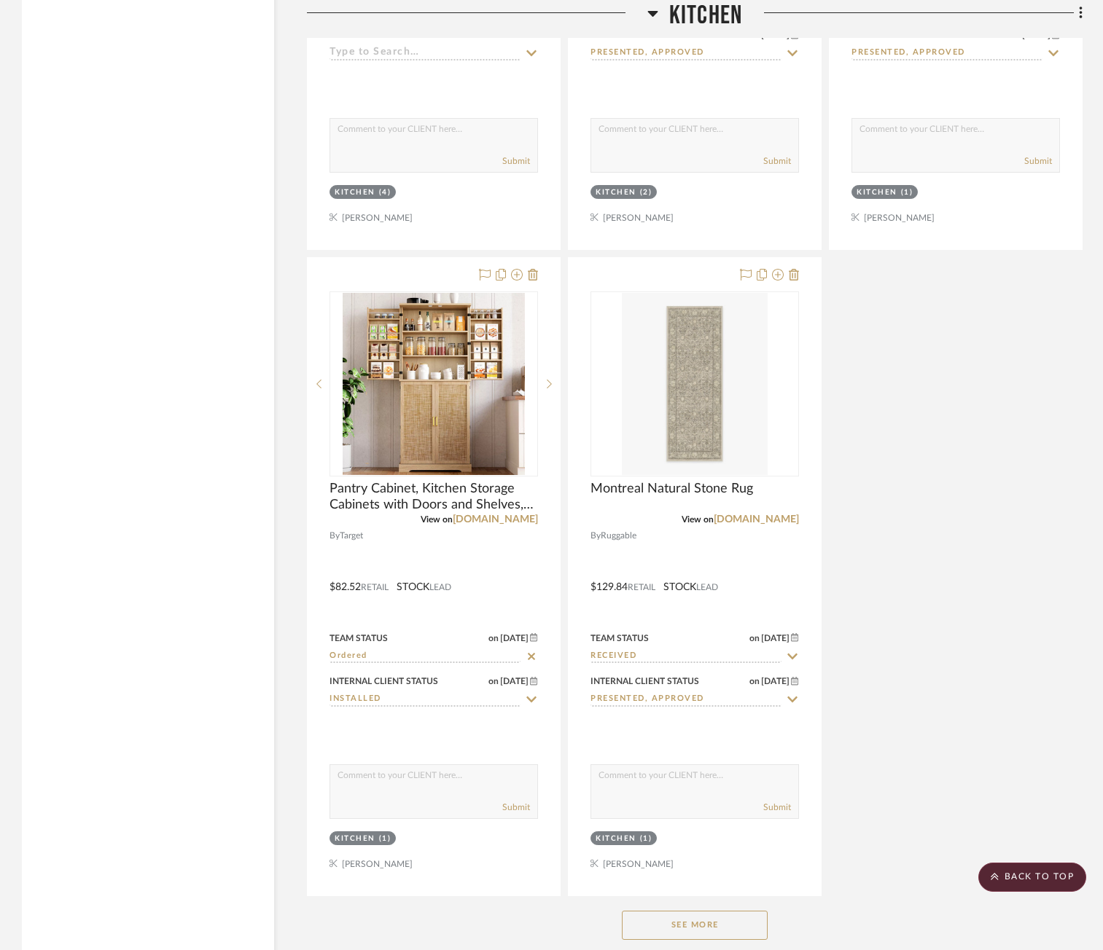
scroll to position [5757, 0]
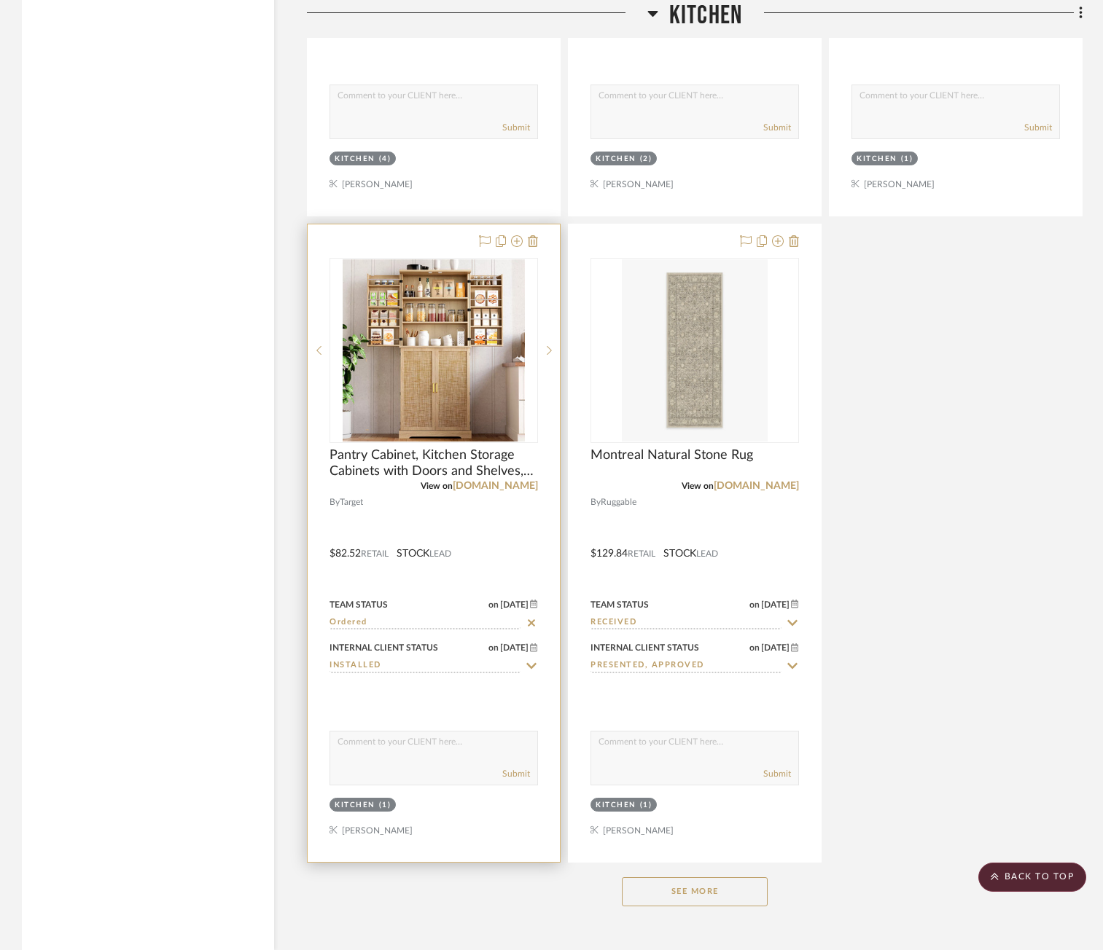
click at [528, 620] on icon at bounding box center [531, 622] width 7 height 7
type input "[DATE]"
click at [421, 624] on input at bounding box center [424, 624] width 191 height 14
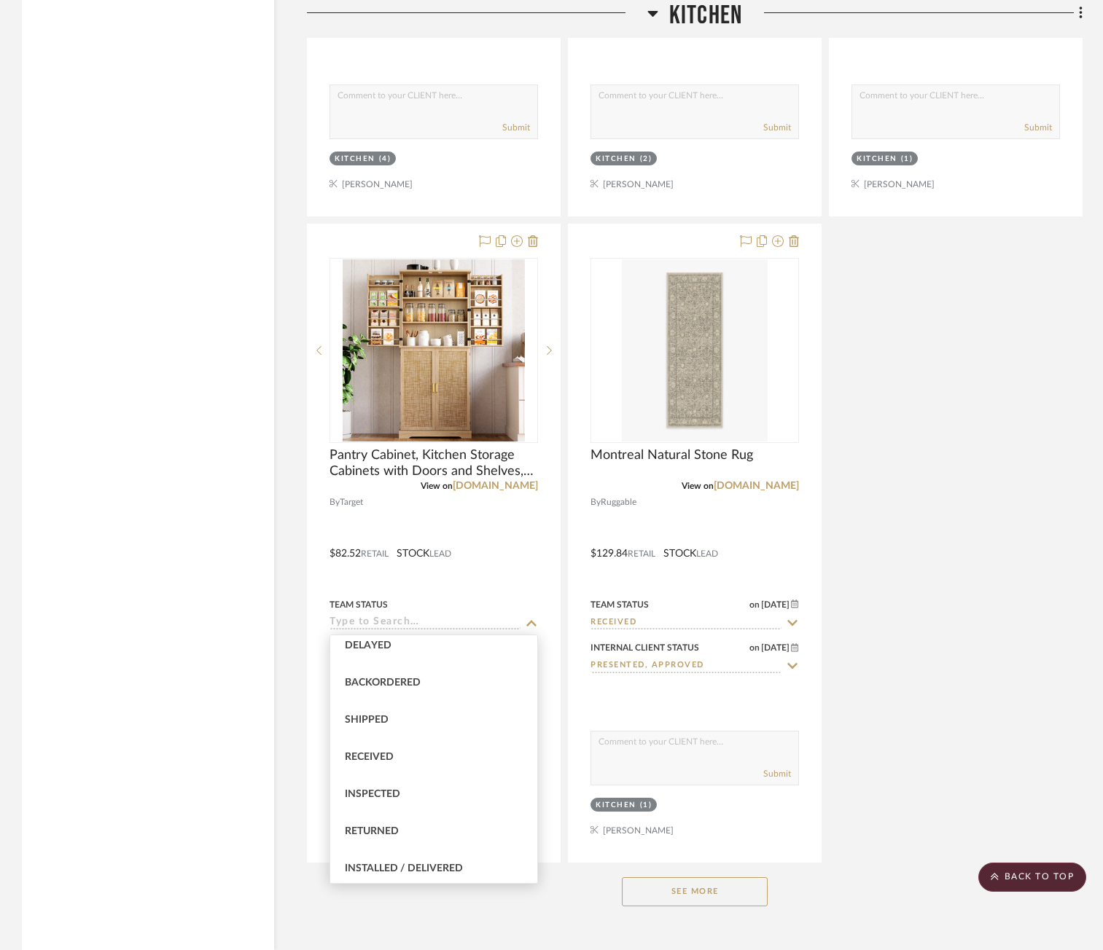
scroll to position [146, 0]
click at [455, 775] on div "Received" at bounding box center [433, 768] width 207 height 37
type input "Received"
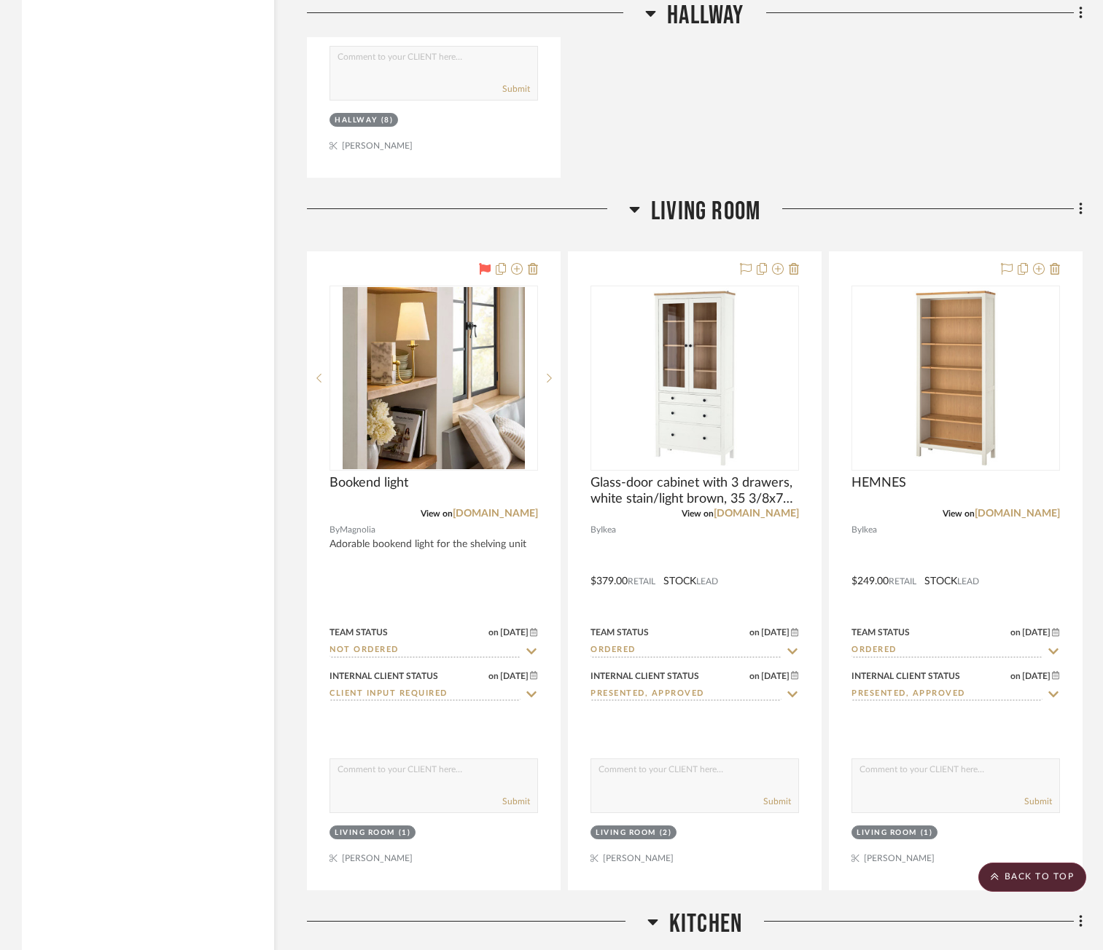
scroll to position [3717, 0]
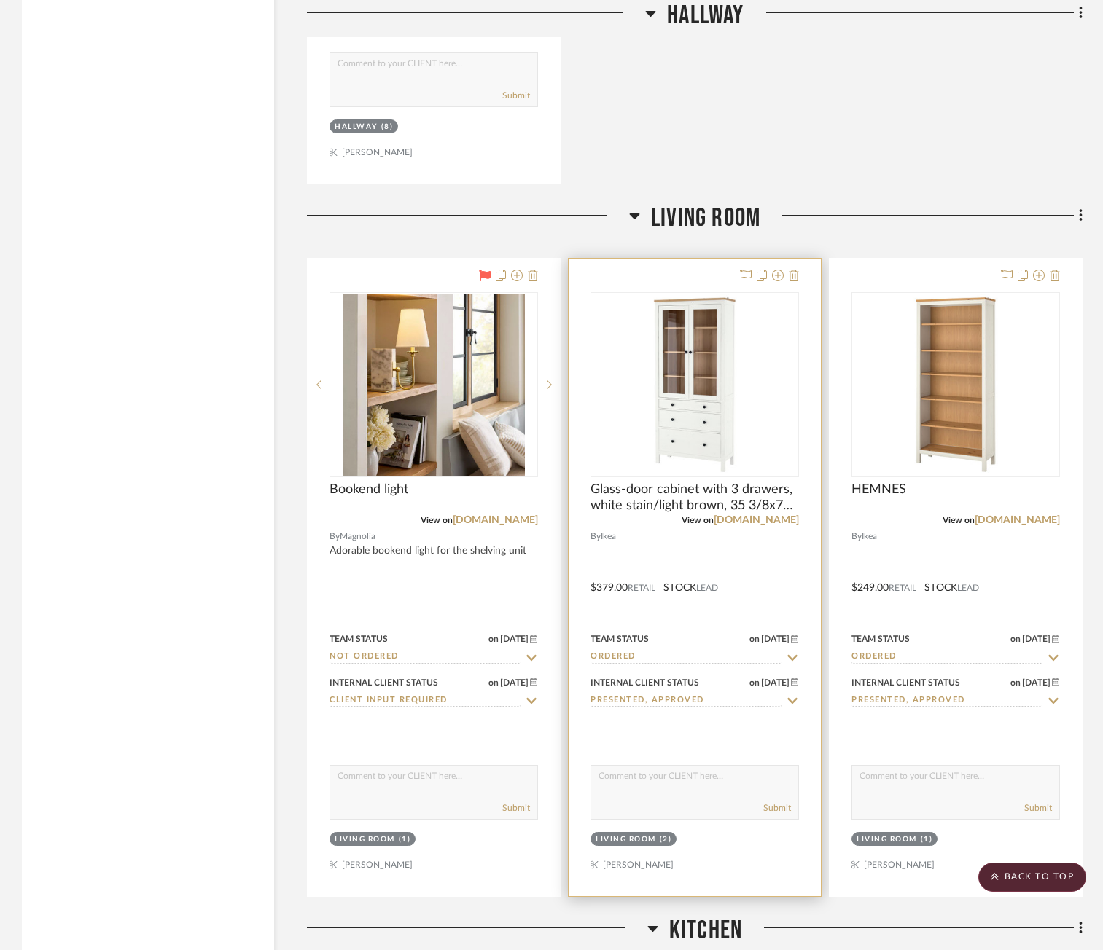
click at [751, 655] on input "Ordered" at bounding box center [685, 658] width 191 height 14
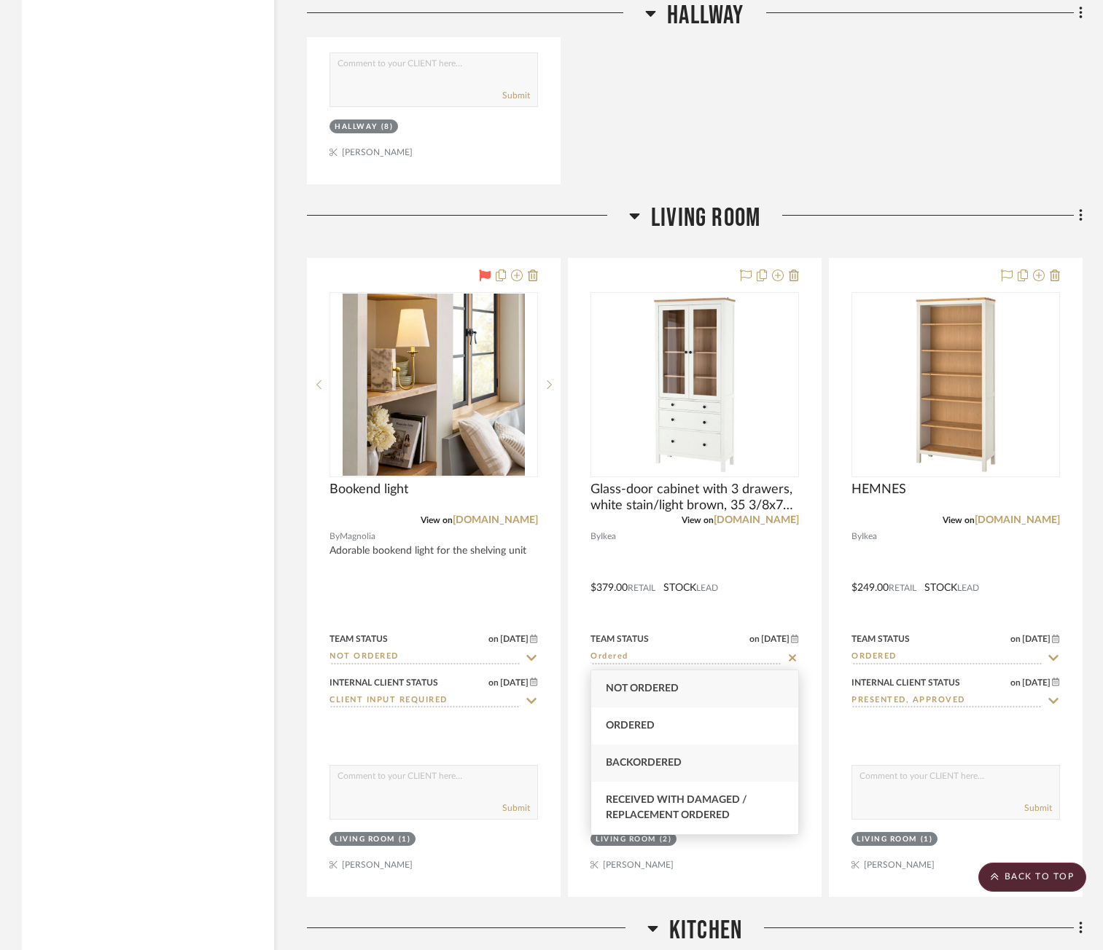
scroll to position [3935, 0]
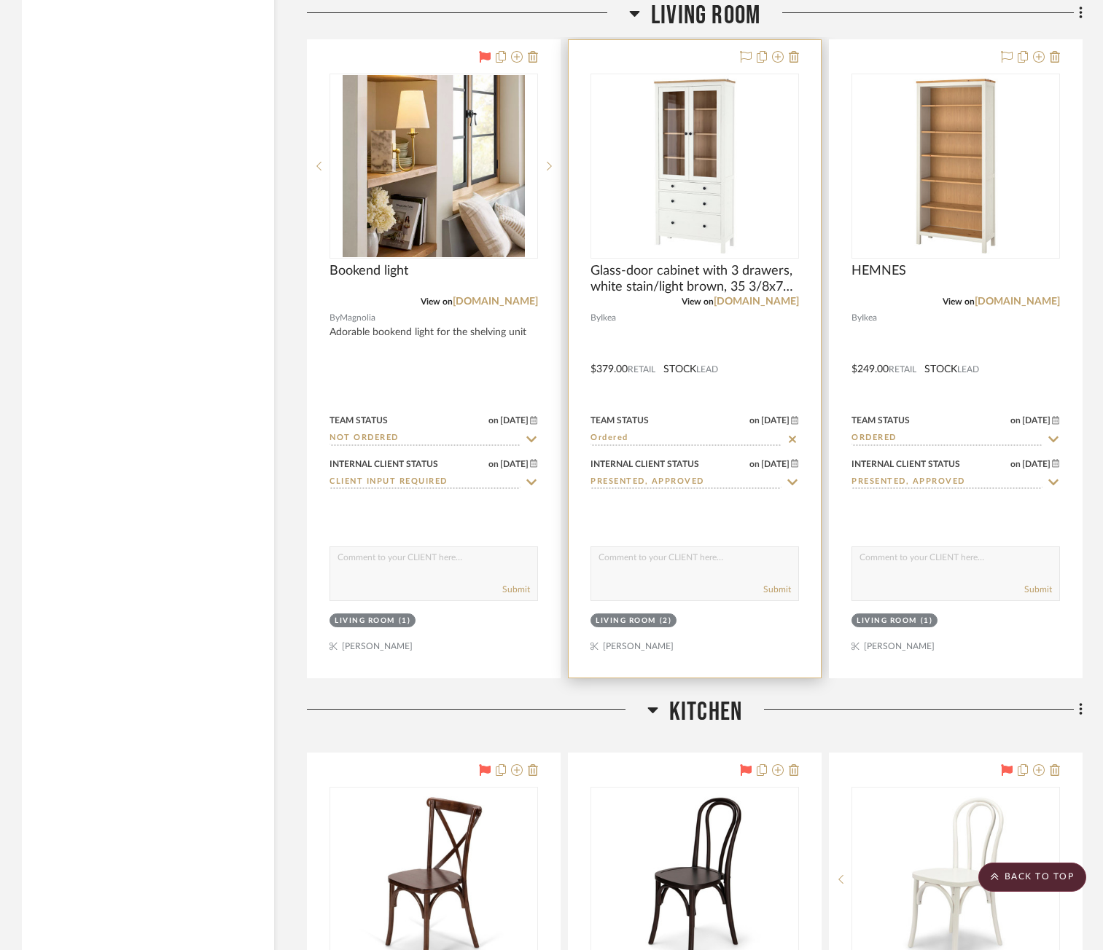
click at [788, 439] on icon at bounding box center [792, 440] width 13 height 12
type input "[DATE]"
click at [737, 444] on input at bounding box center [685, 439] width 191 height 14
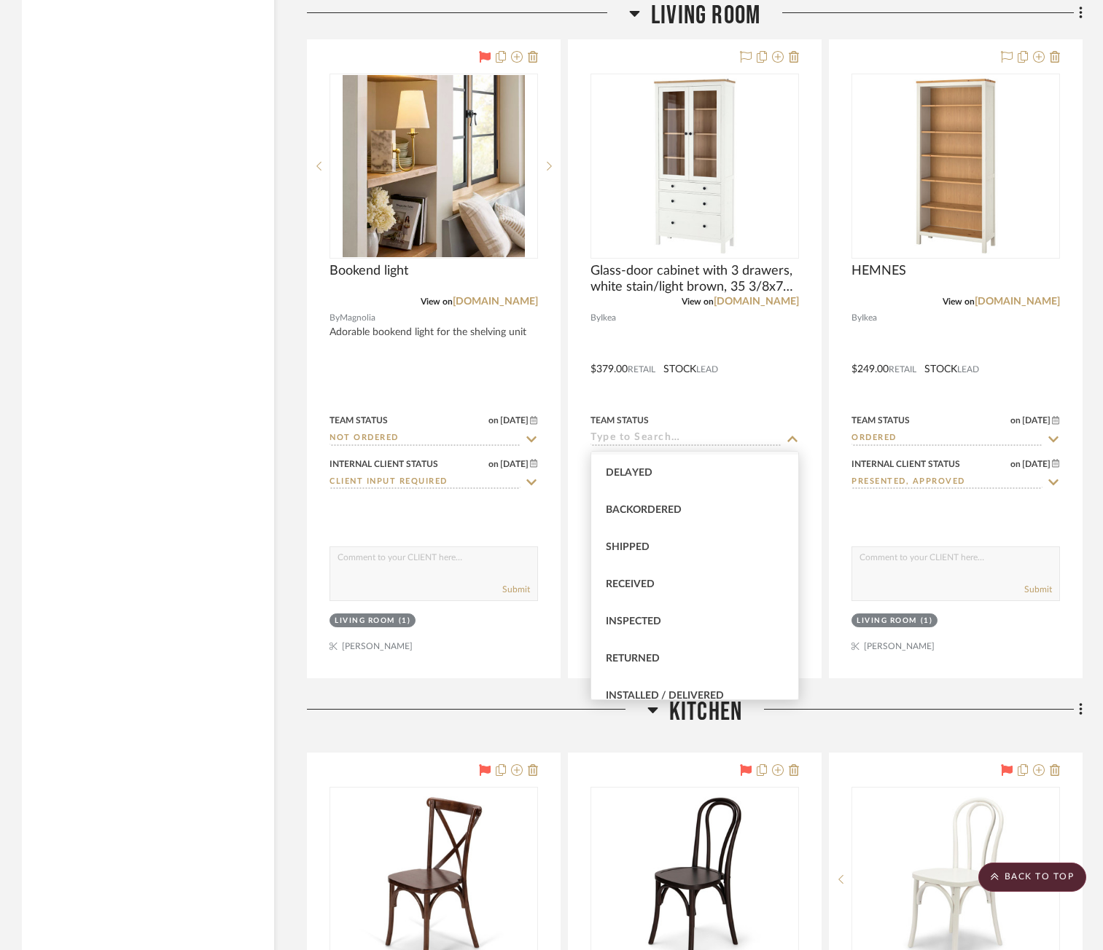
scroll to position [219, 0]
click at [708, 521] on div "Received" at bounding box center [694, 511] width 207 height 37
type input "Received"
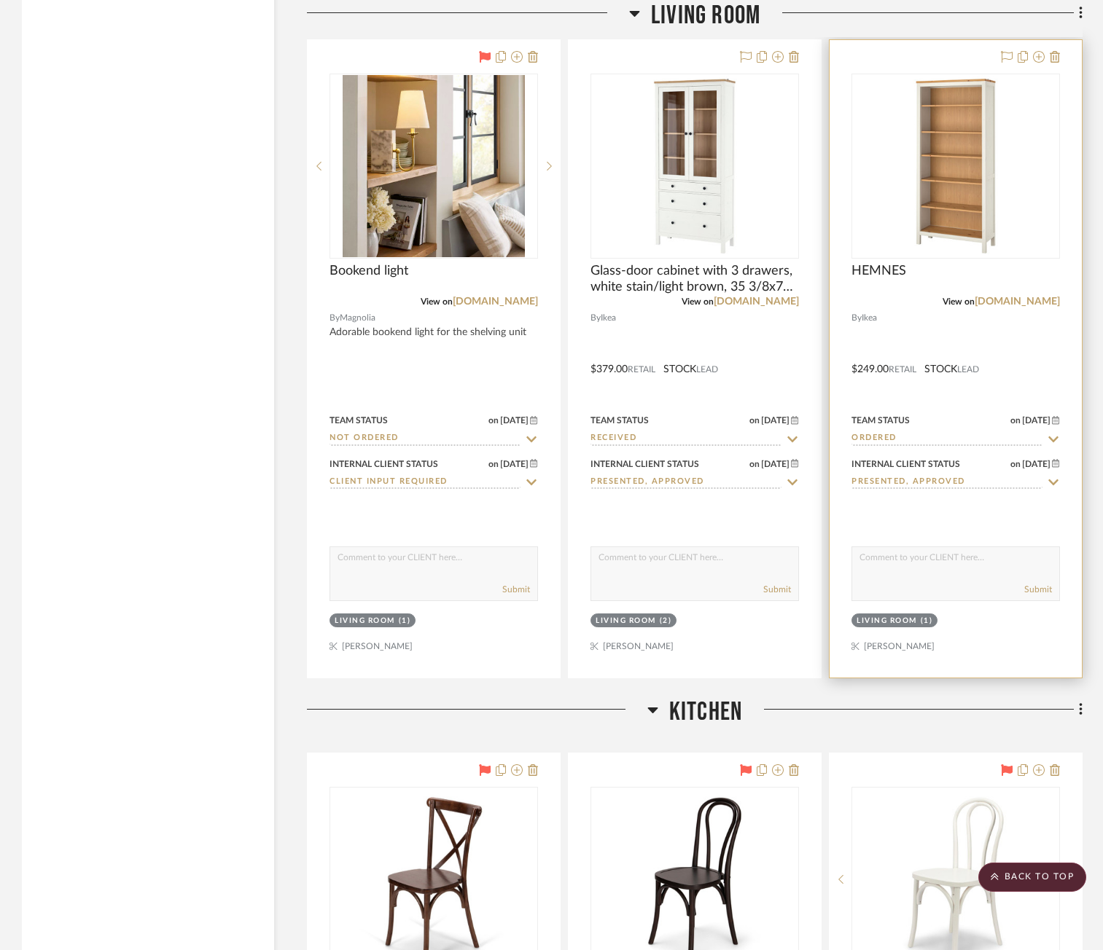
click at [1048, 439] on icon at bounding box center [1053, 440] width 13 height 12
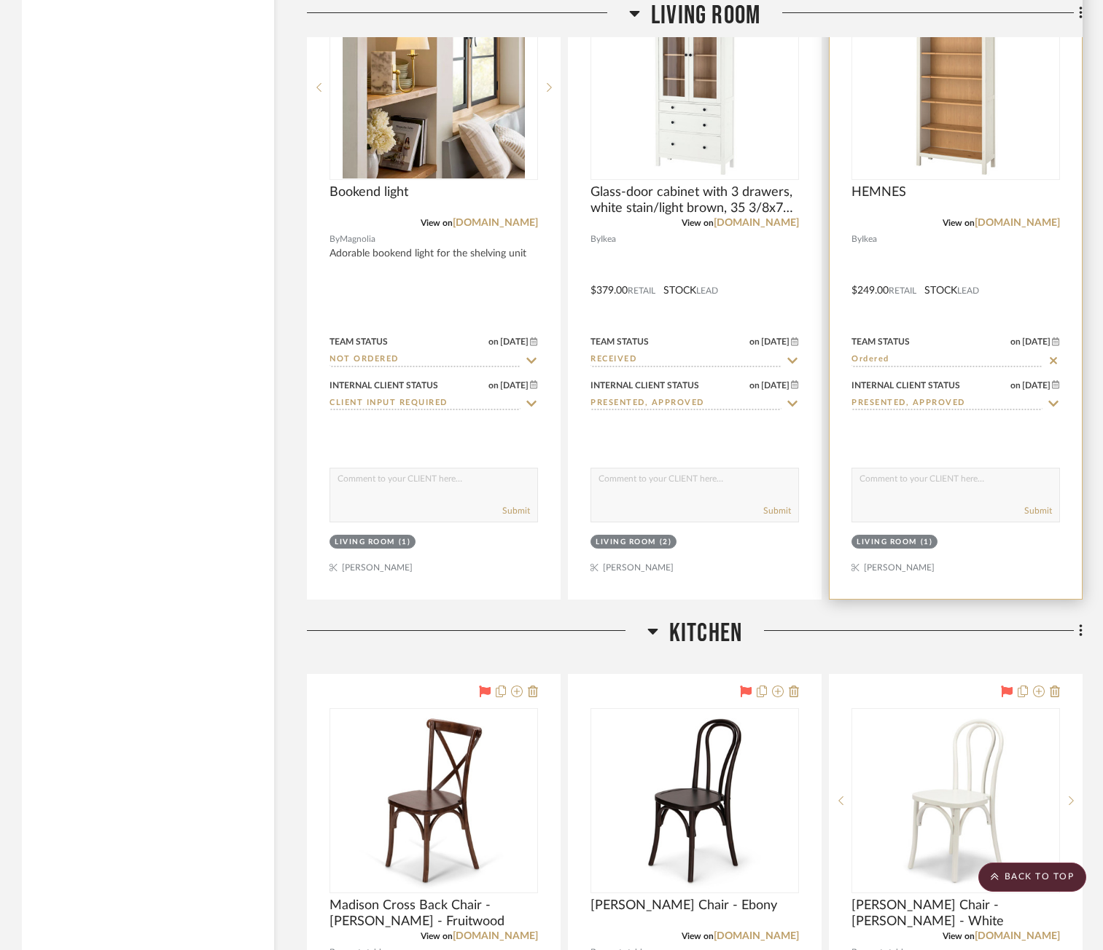
scroll to position [4154, 0]
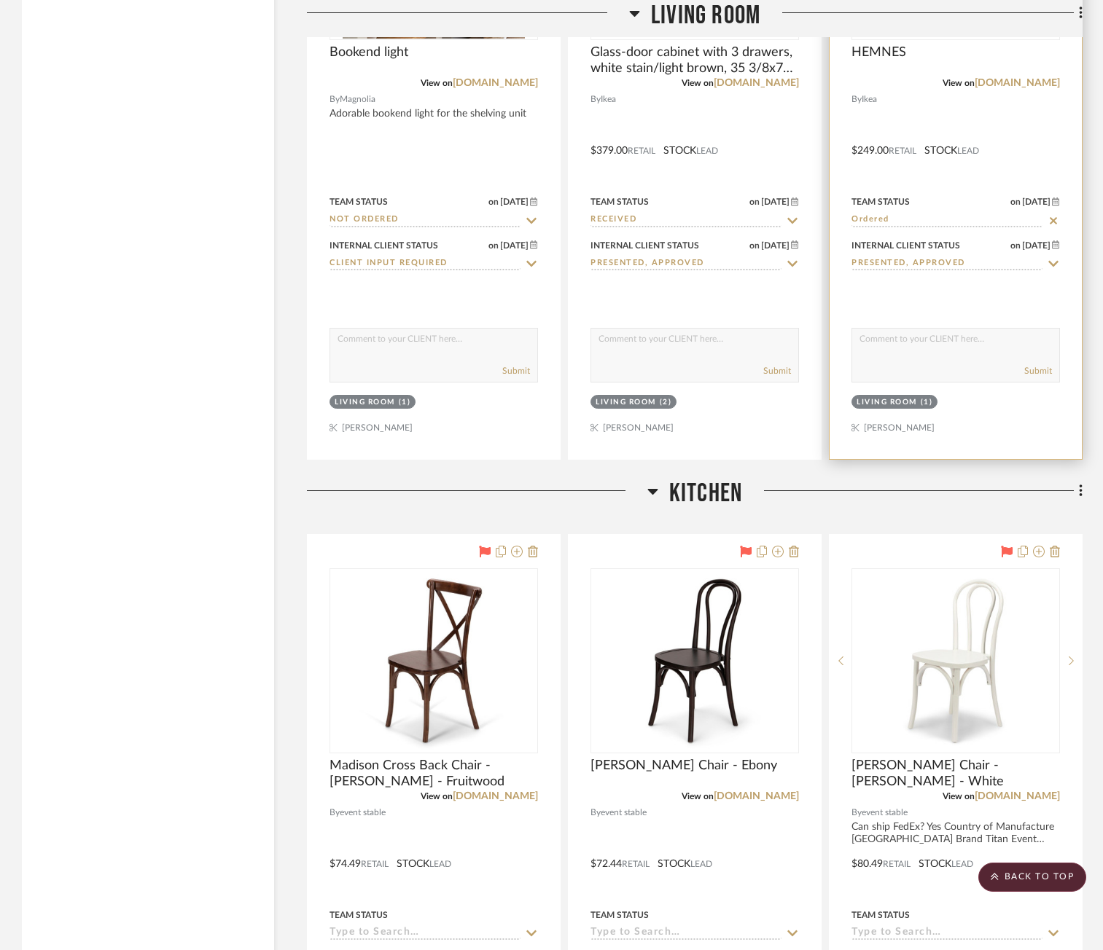
click at [1055, 222] on icon at bounding box center [1052, 220] width 7 height 7
type input "[DATE]"
click at [1050, 219] on icon at bounding box center [1053, 221] width 10 height 6
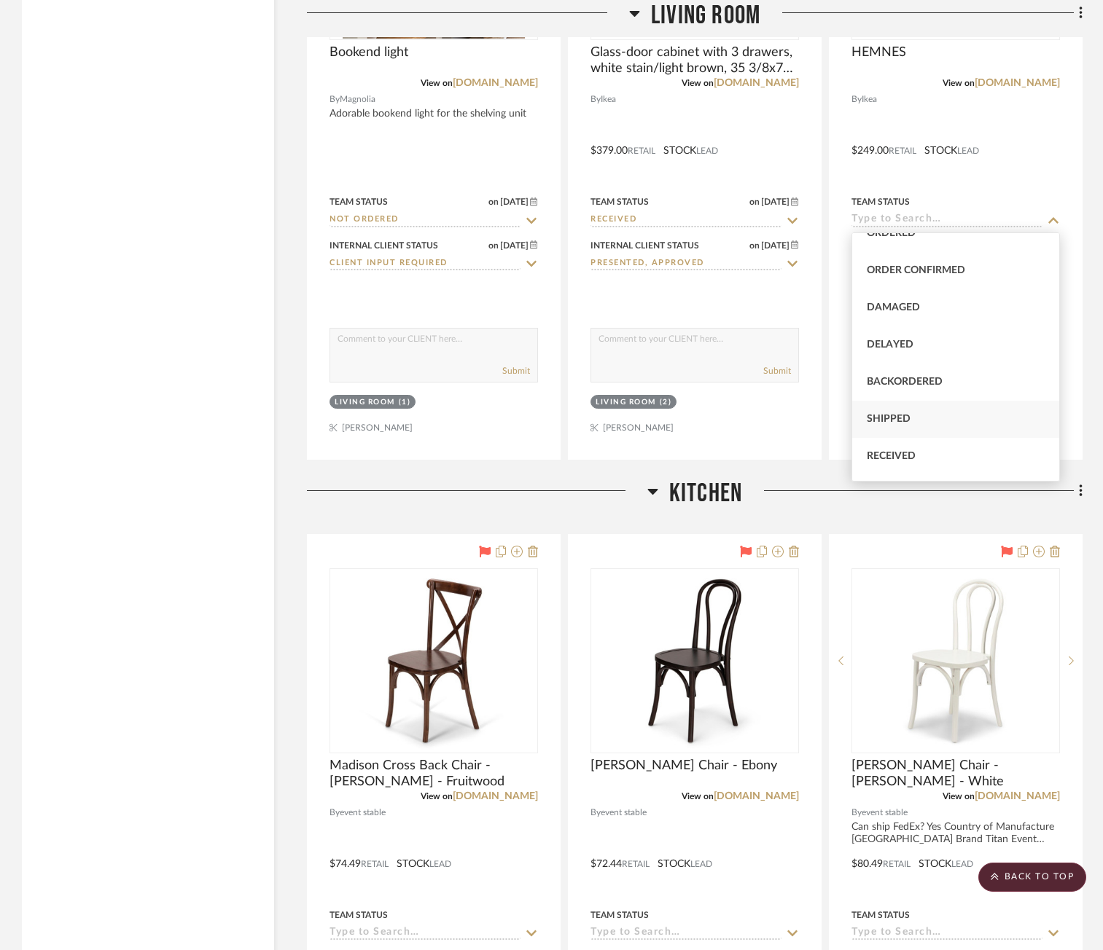
scroll to position [219, 0]
click at [934, 295] on div "Received" at bounding box center [955, 293] width 207 height 37
type input "Received"
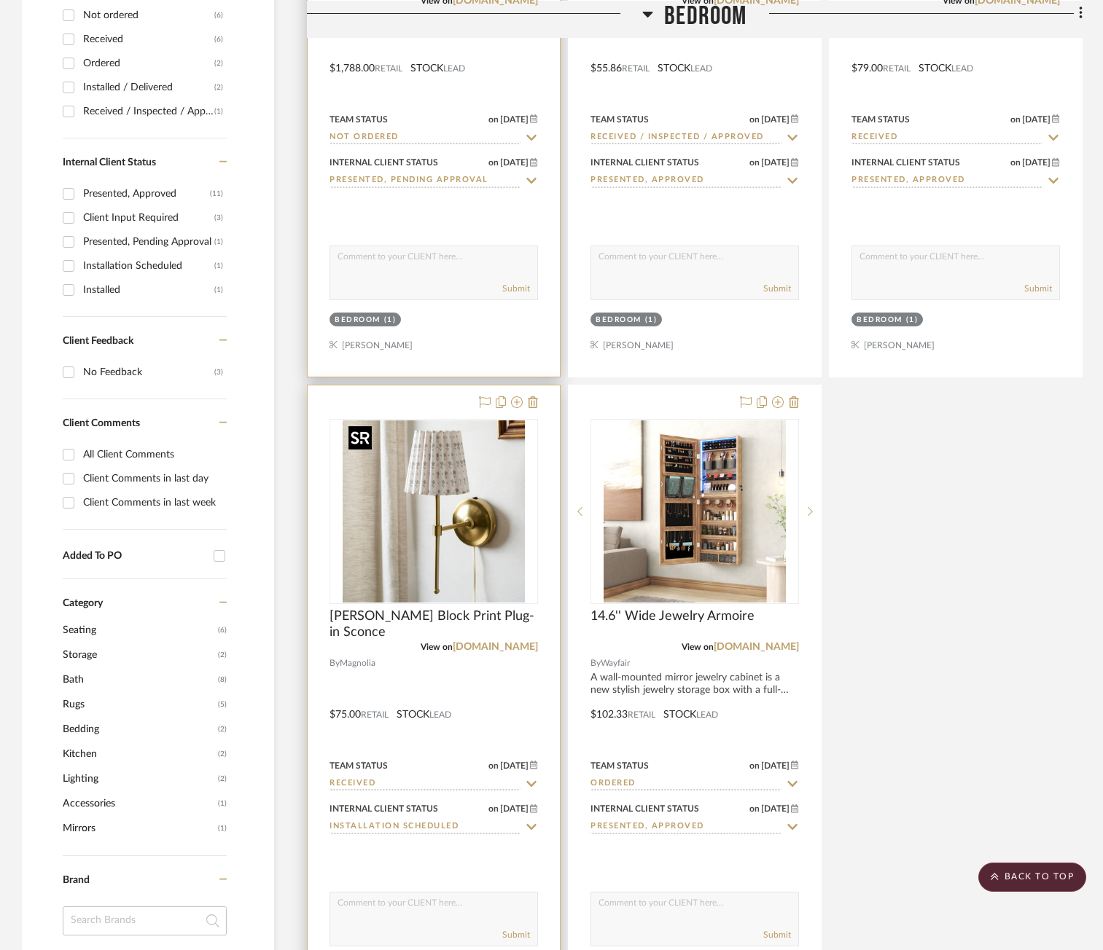
scroll to position [656, 0]
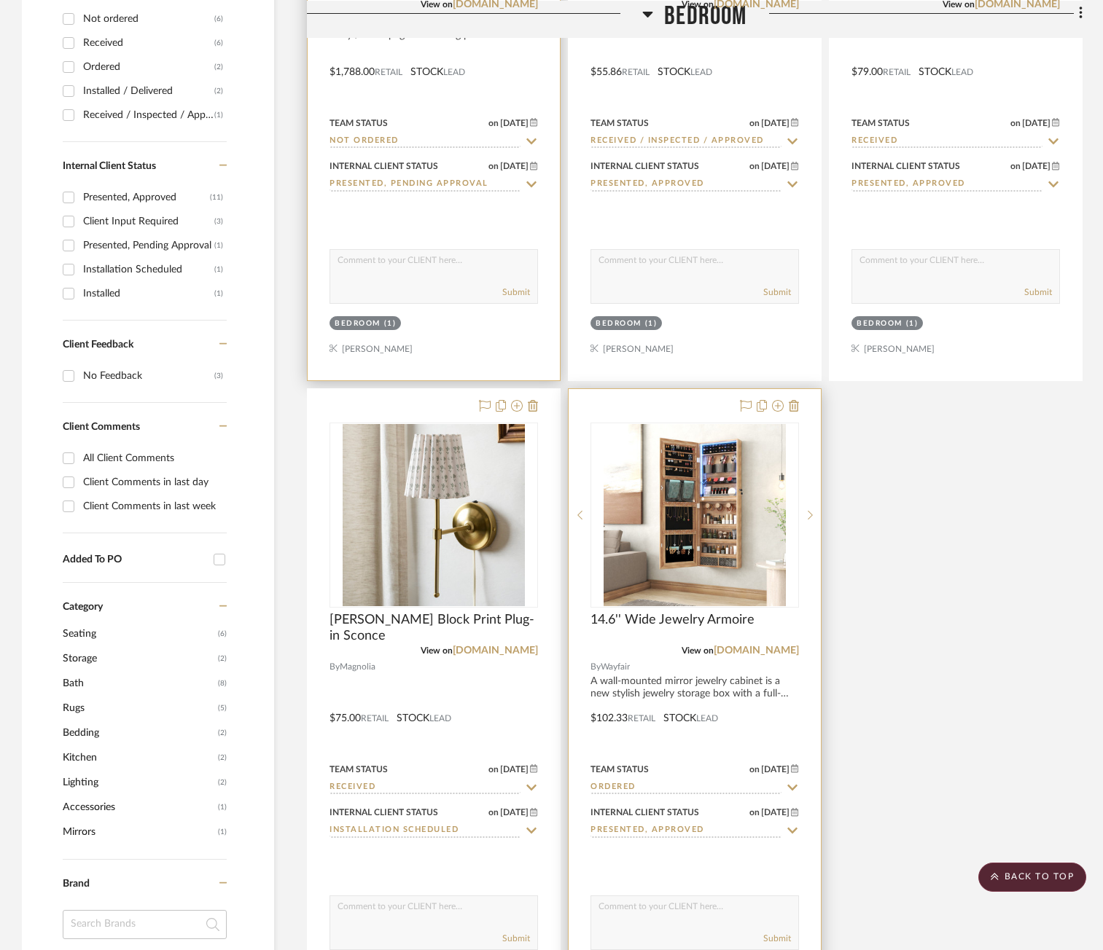
click at [792, 787] on icon at bounding box center [792, 788] width 13 height 12
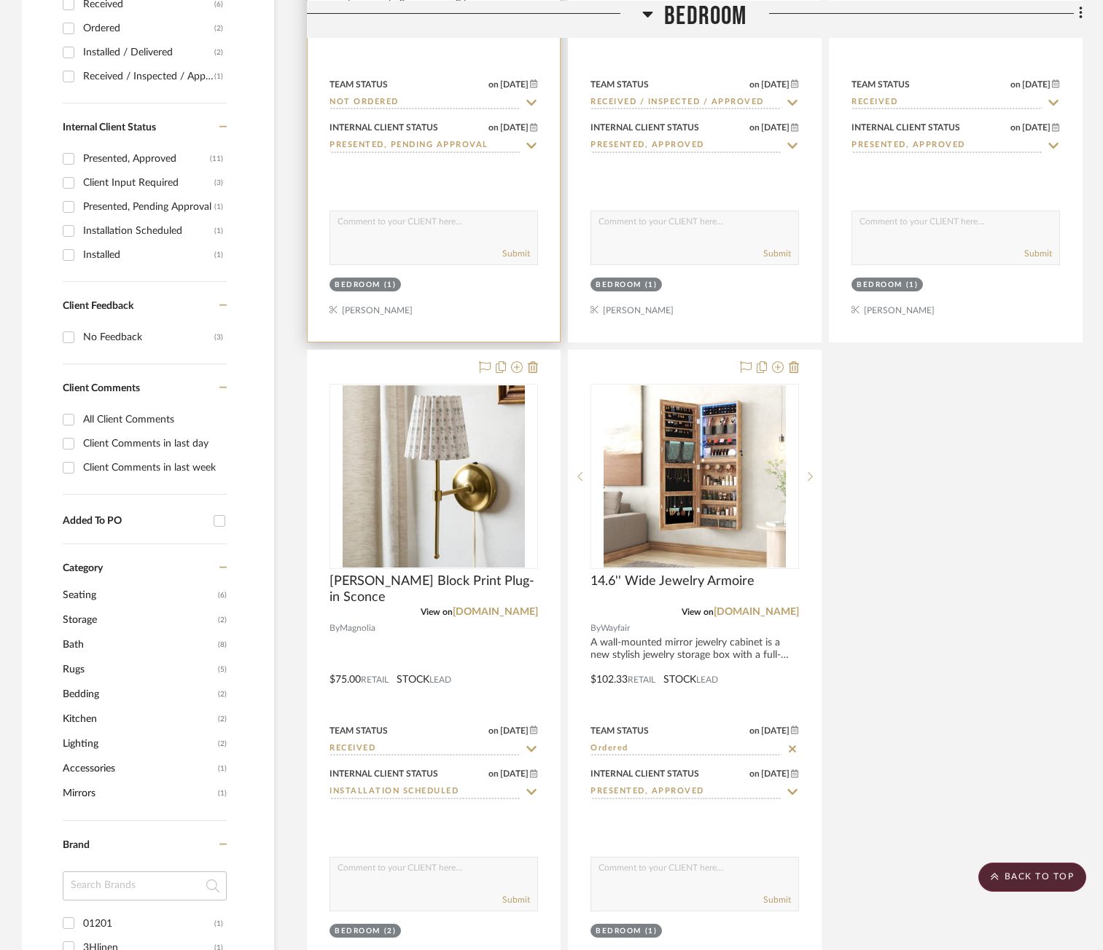
scroll to position [729, 0]
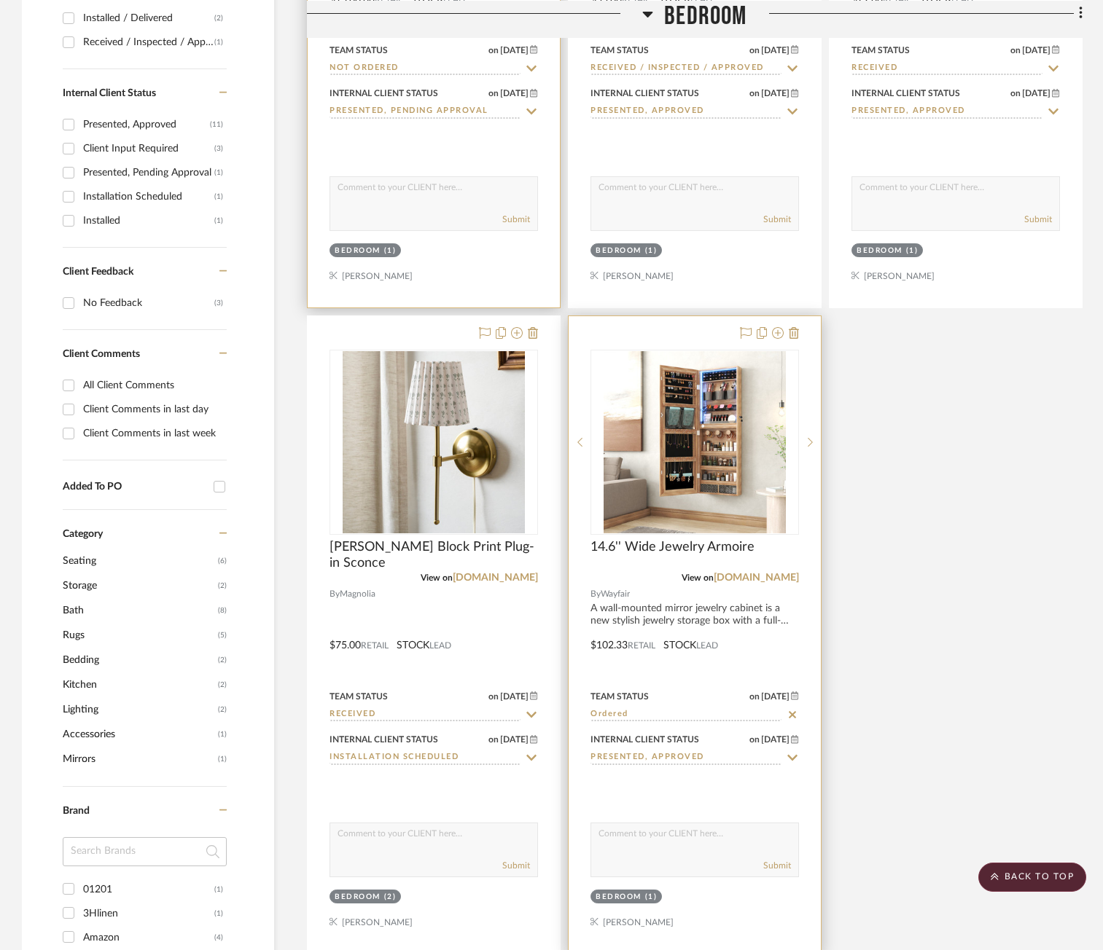
click at [793, 716] on icon at bounding box center [792, 714] width 7 height 7
type input "[DATE]"
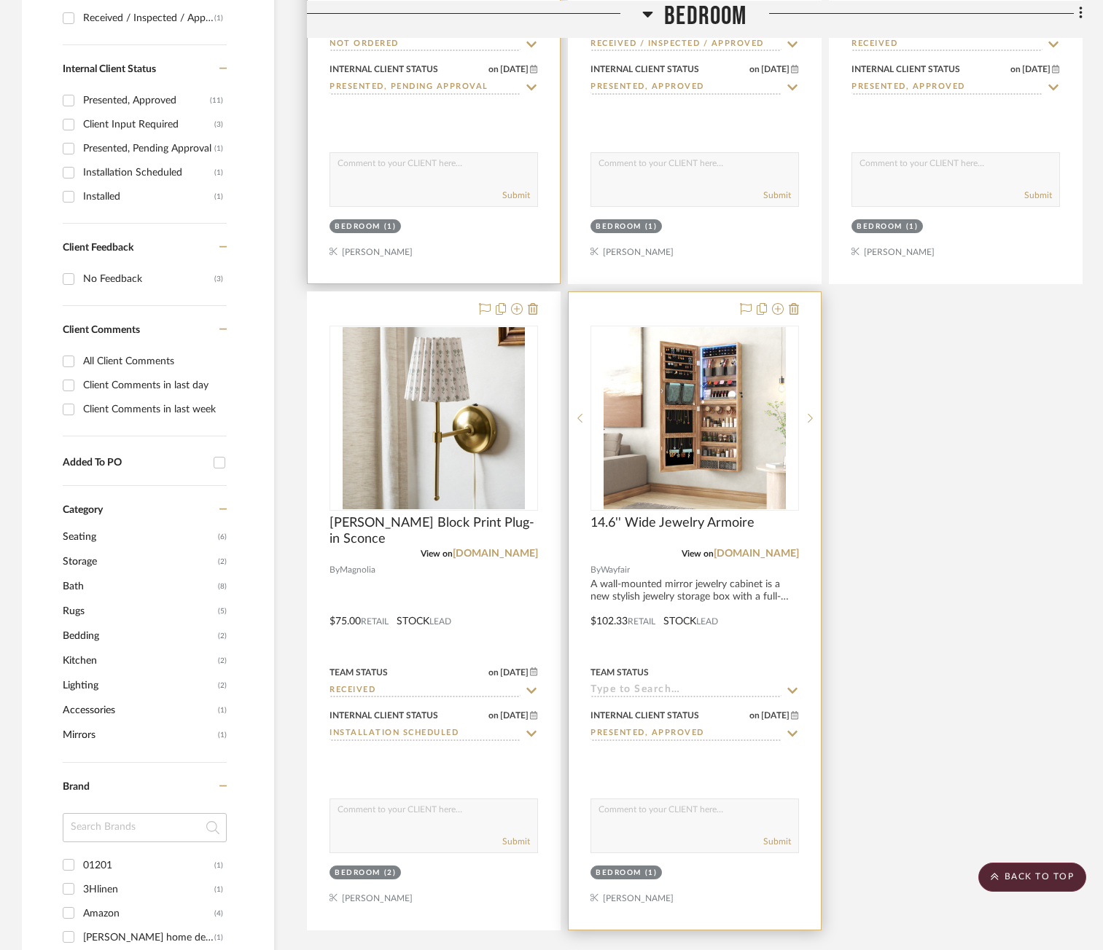
click at [791, 689] on icon at bounding box center [792, 691] width 13 height 12
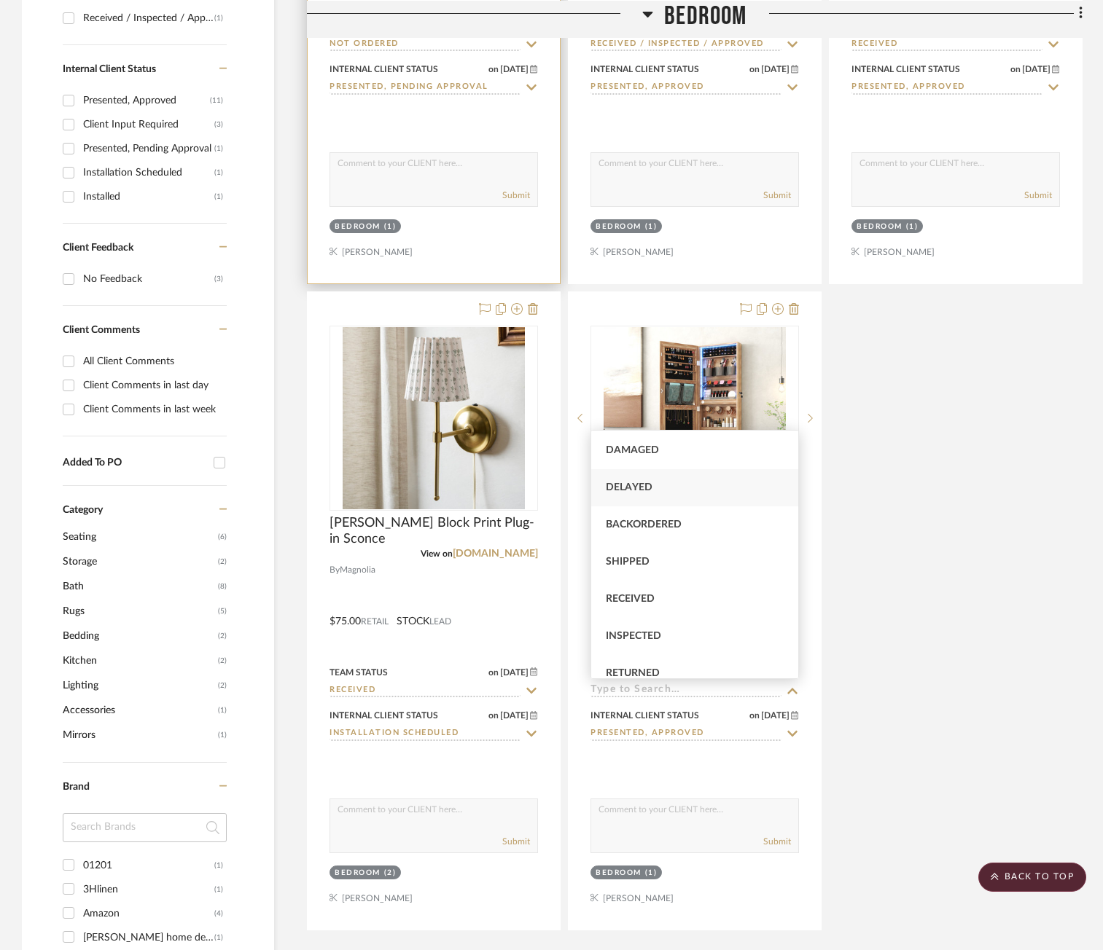
scroll to position [146, 0]
click at [687, 569] on div "Received" at bounding box center [694, 563] width 207 height 37
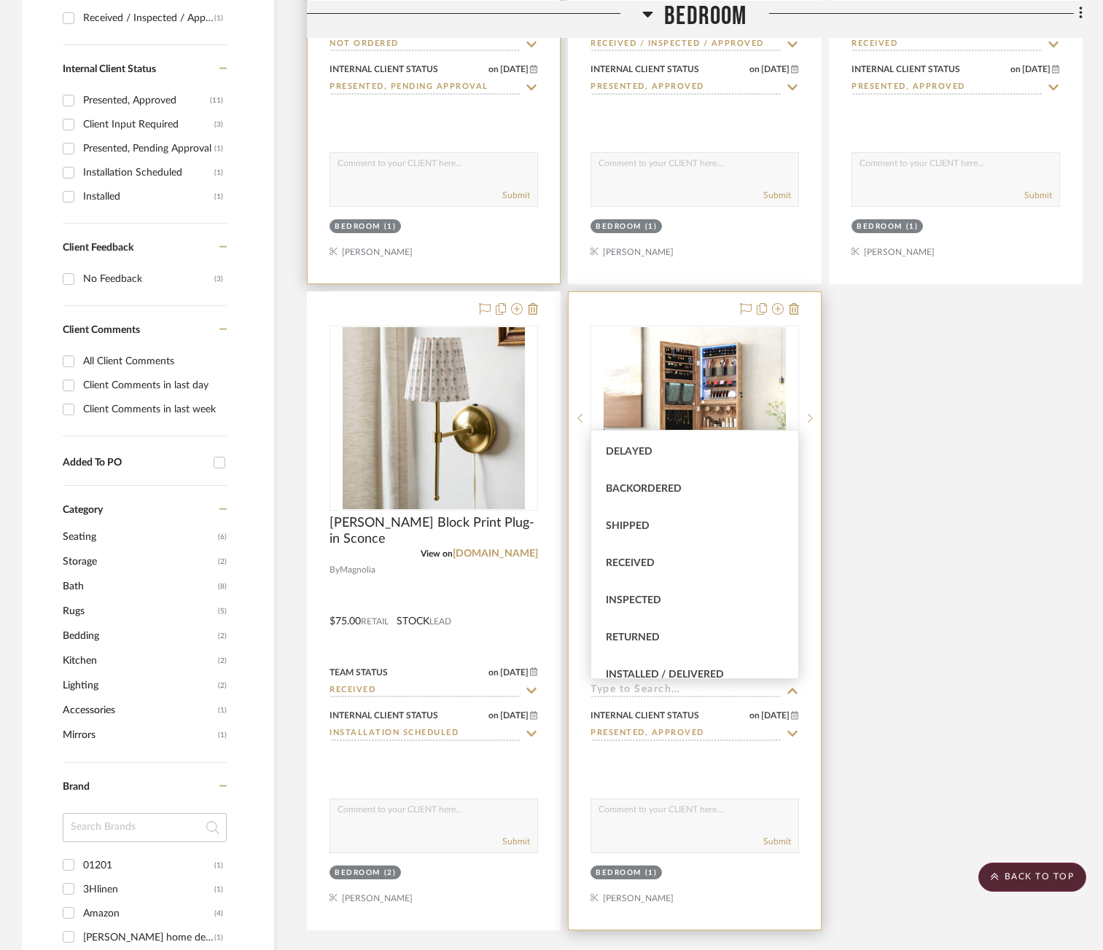
type input "Received"
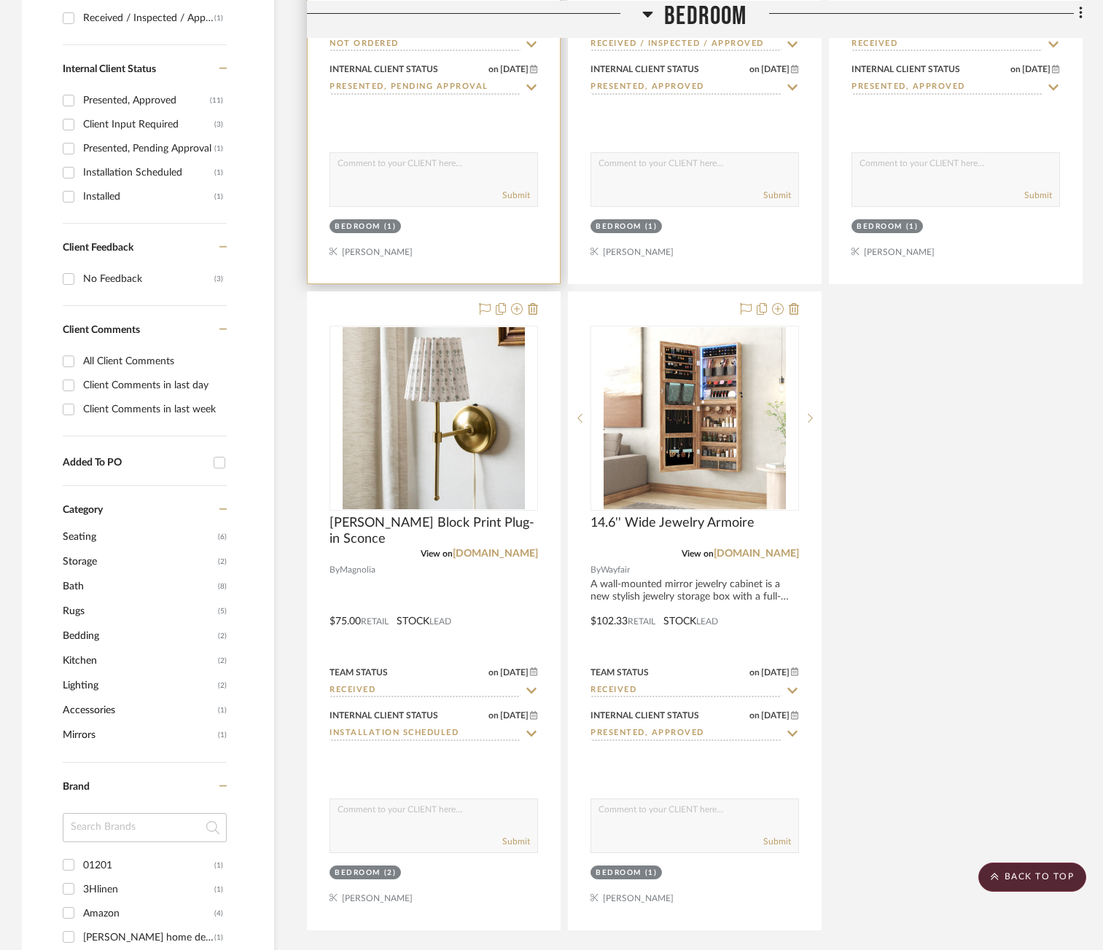
click at [913, 508] on div "Quentin Hand-Knotted Rug View on joonloloi.com By Joon Loloi Ivory / Champagne …" at bounding box center [694, 288] width 775 height 1286
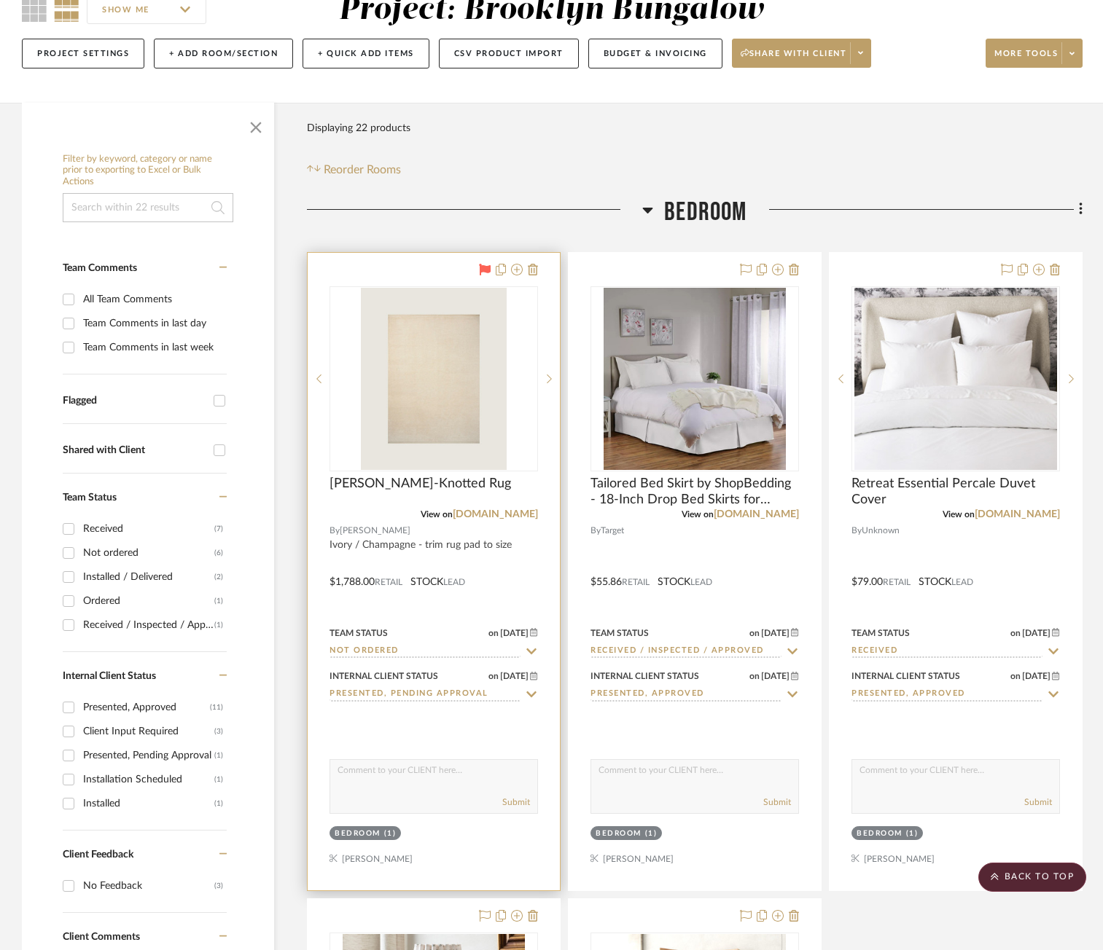
scroll to position [0, 0]
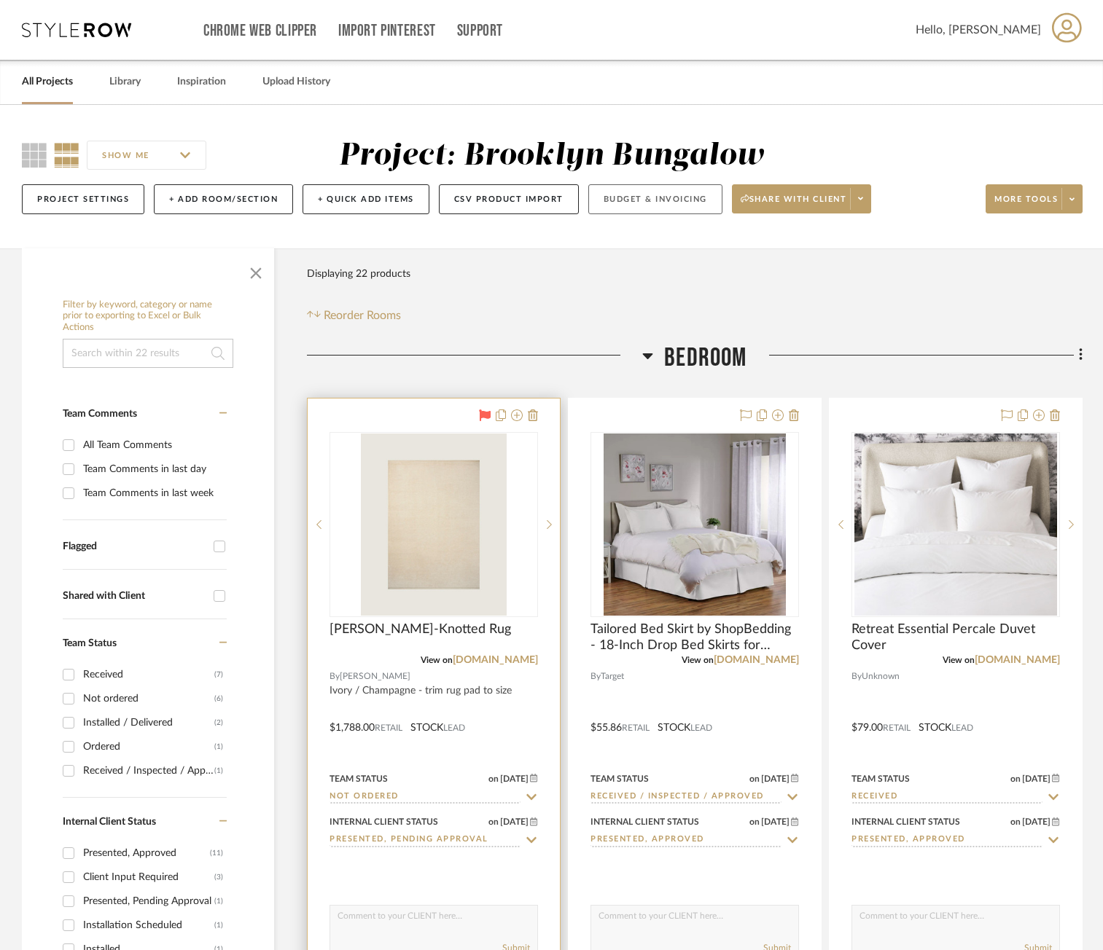
click at [669, 199] on button "Budget & Invoicing" at bounding box center [655, 199] width 134 height 30
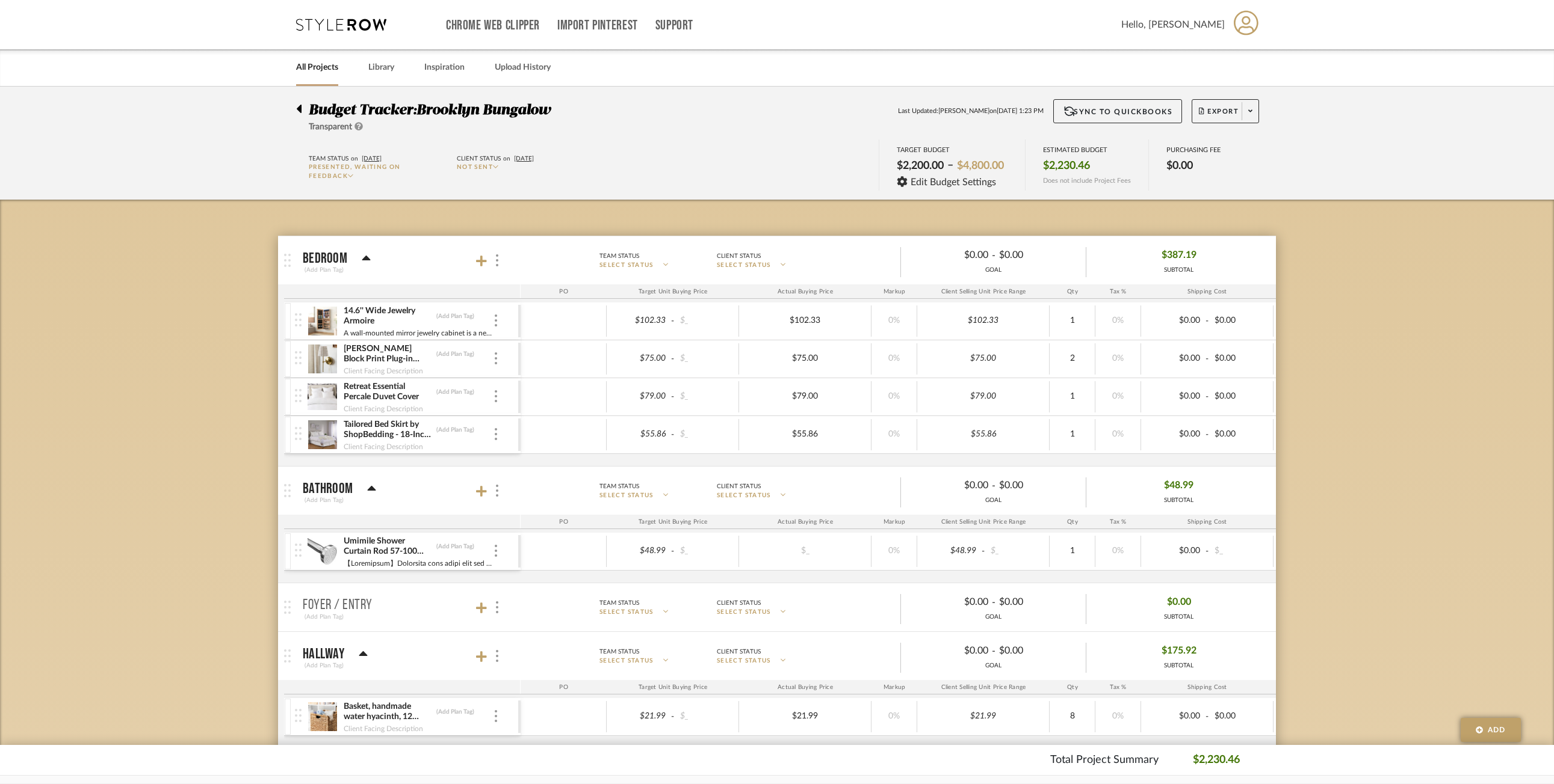
click at [338, 174] on span "Presented, Waiting on Feedback" at bounding box center [355, 172] width 92 height 15
click at [296, 112] on icon at bounding box center [299, 108] width 6 height 14
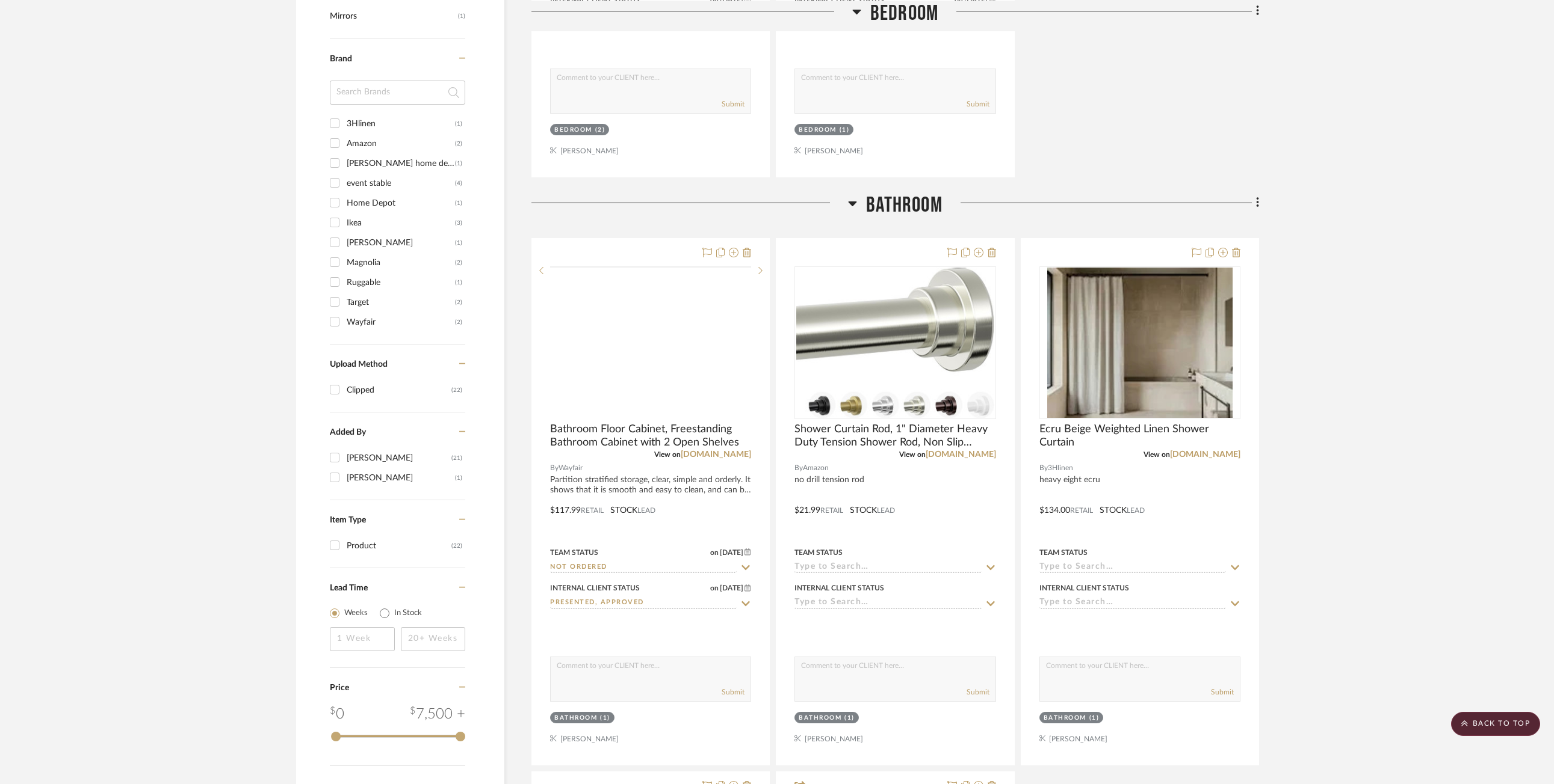
scroll to position [1263, 0]
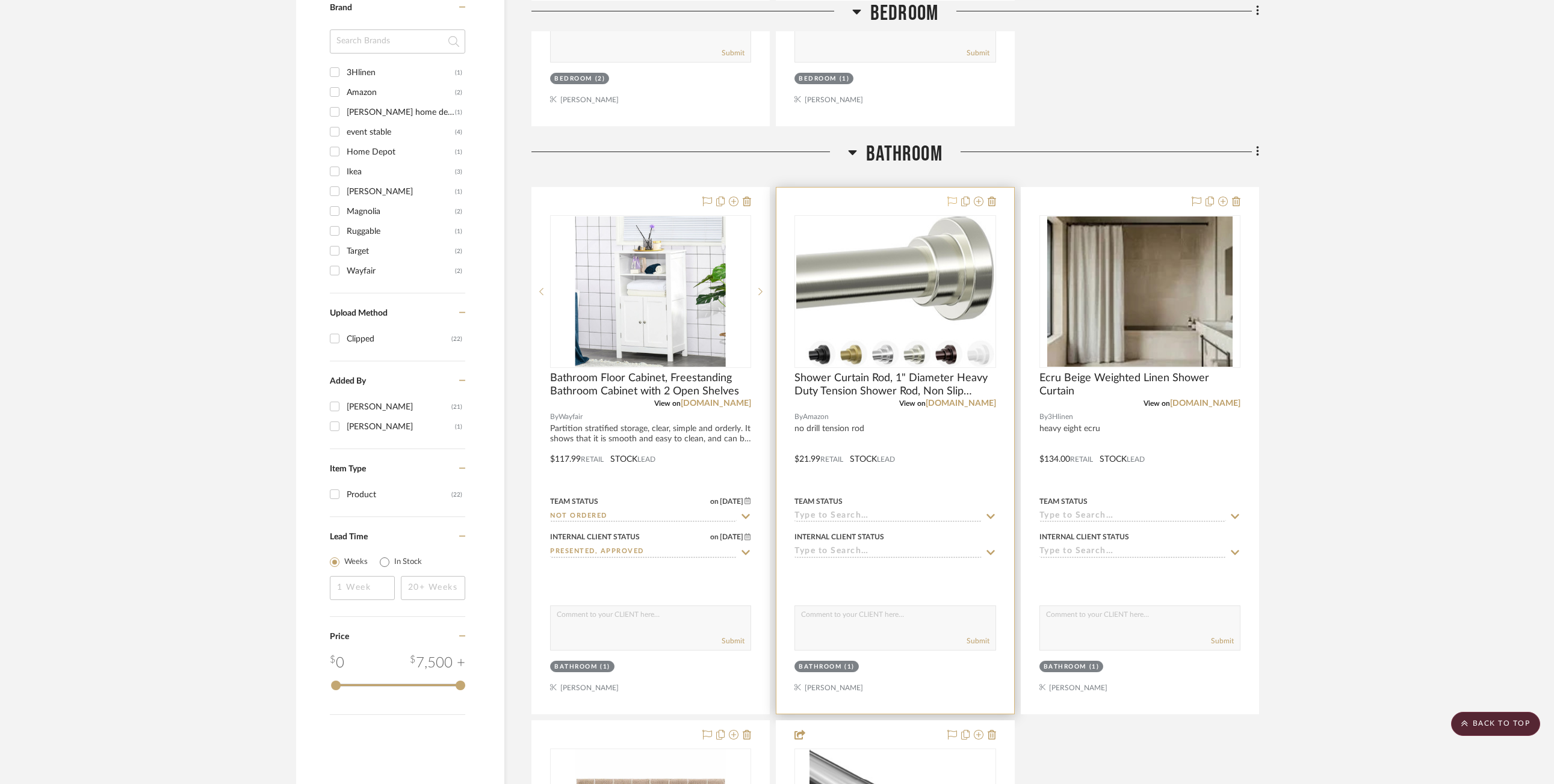
click at [918, 201] on icon at bounding box center [952, 201] width 10 height 10
click at [918, 202] on div at bounding box center [1214, 201] width 53 height 14
click at [918, 199] on icon at bounding box center [1196, 201] width 10 height 10
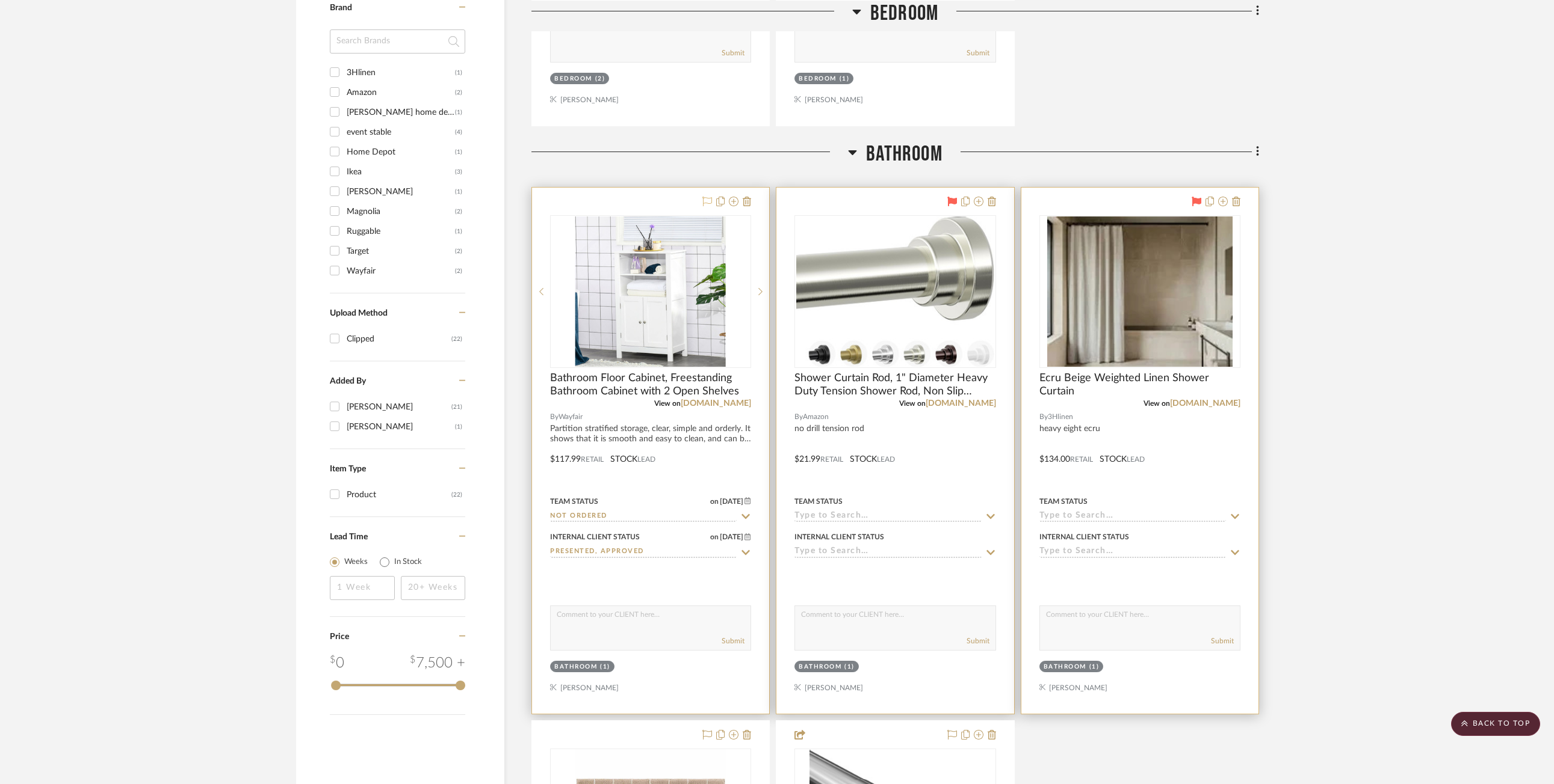
click at [705, 198] on icon at bounding box center [708, 201] width 10 height 10
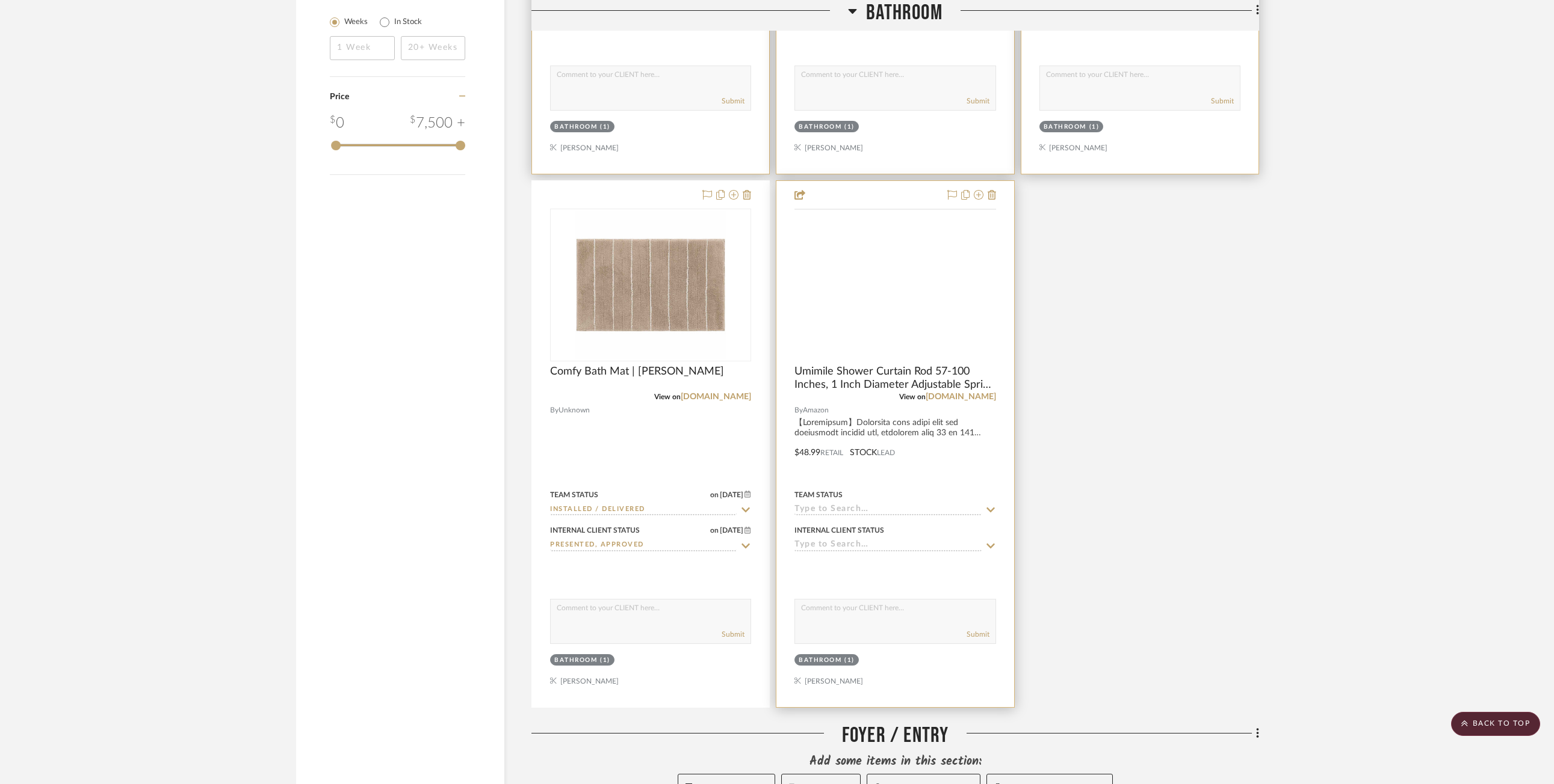
scroll to position [1804, 0]
click at [918, 191] on icon at bounding box center [952, 194] width 10 height 10
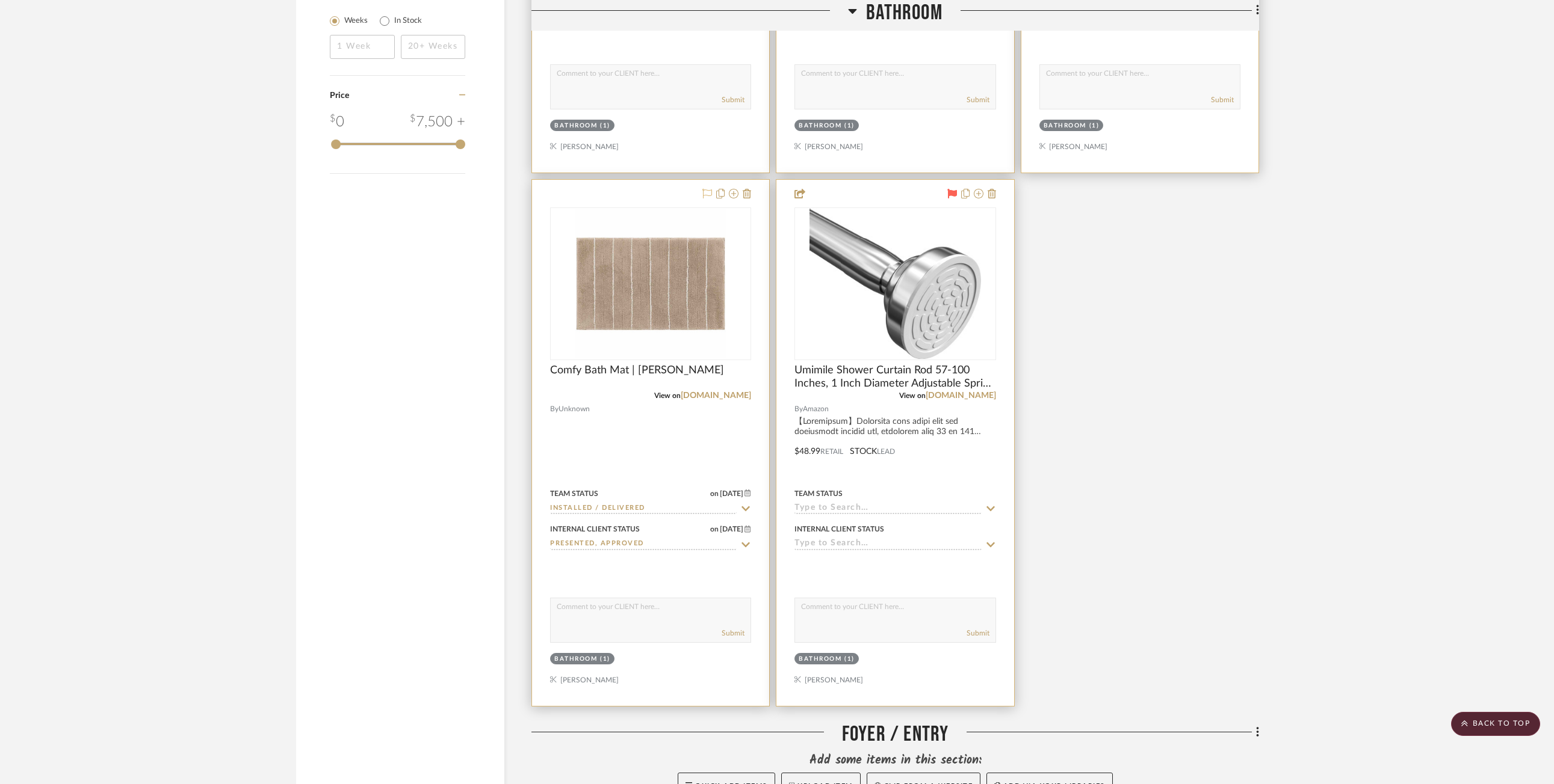
click at [707, 190] on icon at bounding box center [708, 194] width 10 height 10
click at [707, 194] on icon at bounding box center [708, 194] width 10 height 10
click at [918, 501] on div "Team Status" at bounding box center [894, 500] width 201 height 29
click at [918, 509] on icon at bounding box center [990, 509] width 11 height 10
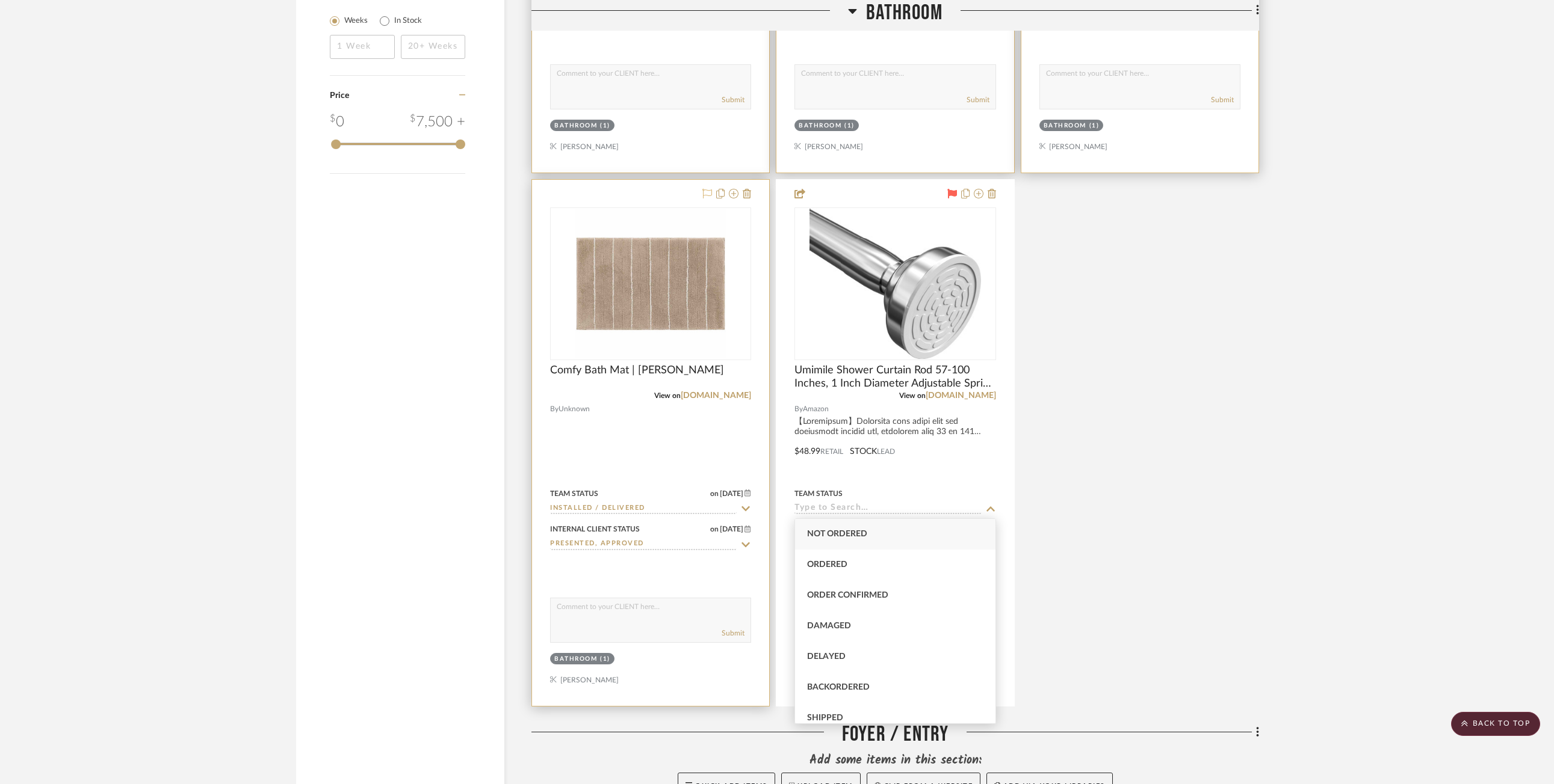
click at [918, 541] on div "Not ordered" at bounding box center [895, 534] width 200 height 31
type input "[DATE]"
type input "Not ordered"
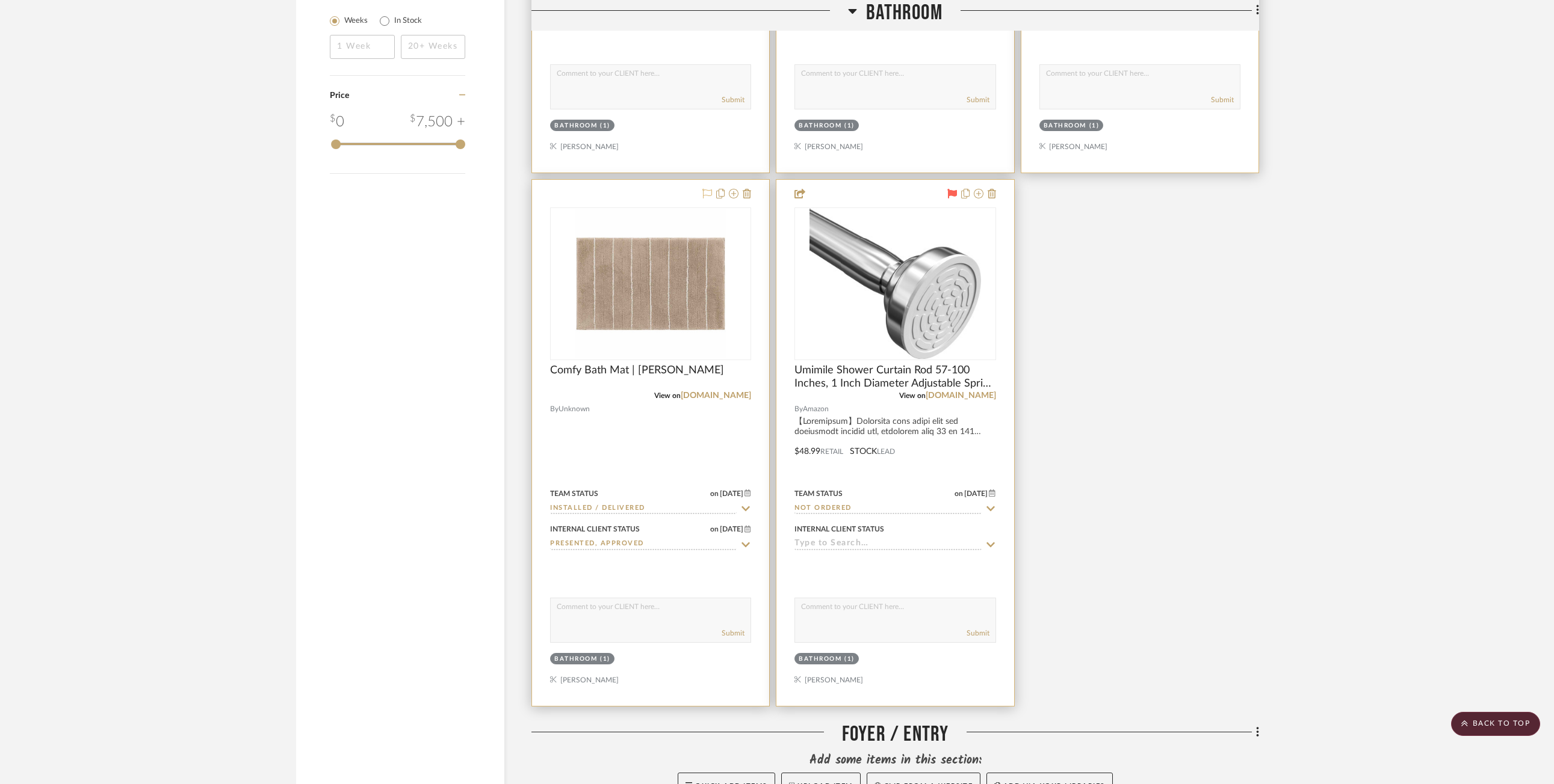
click at [918, 542] on icon at bounding box center [990, 545] width 8 height 5
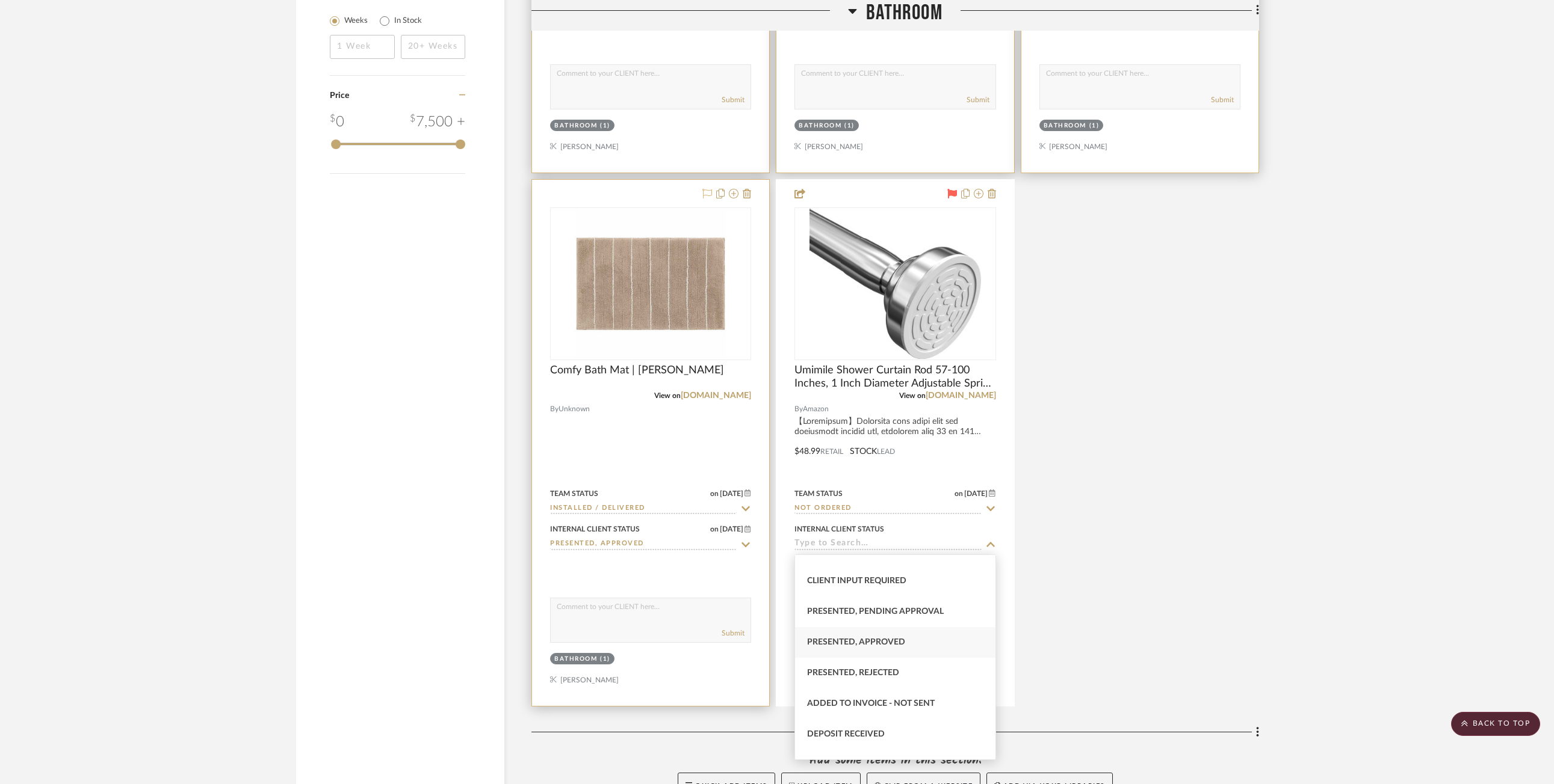
scroll to position [60, 0]
click at [908, 608] on div "Client Input Required" at bounding box center [895, 602] width 200 height 31
type input "[DATE]"
type input "Client Input Required"
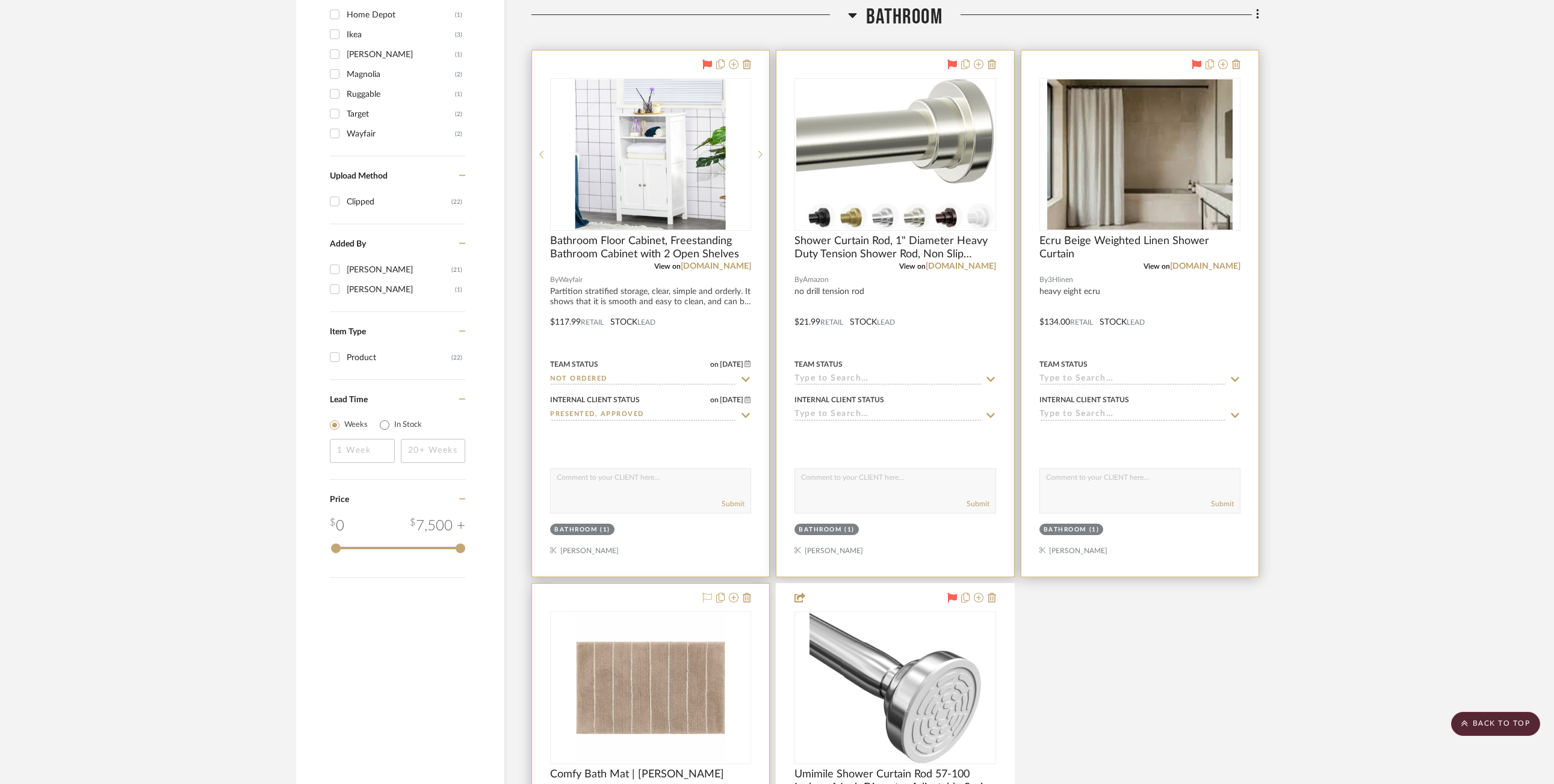
scroll to position [1383, 0]
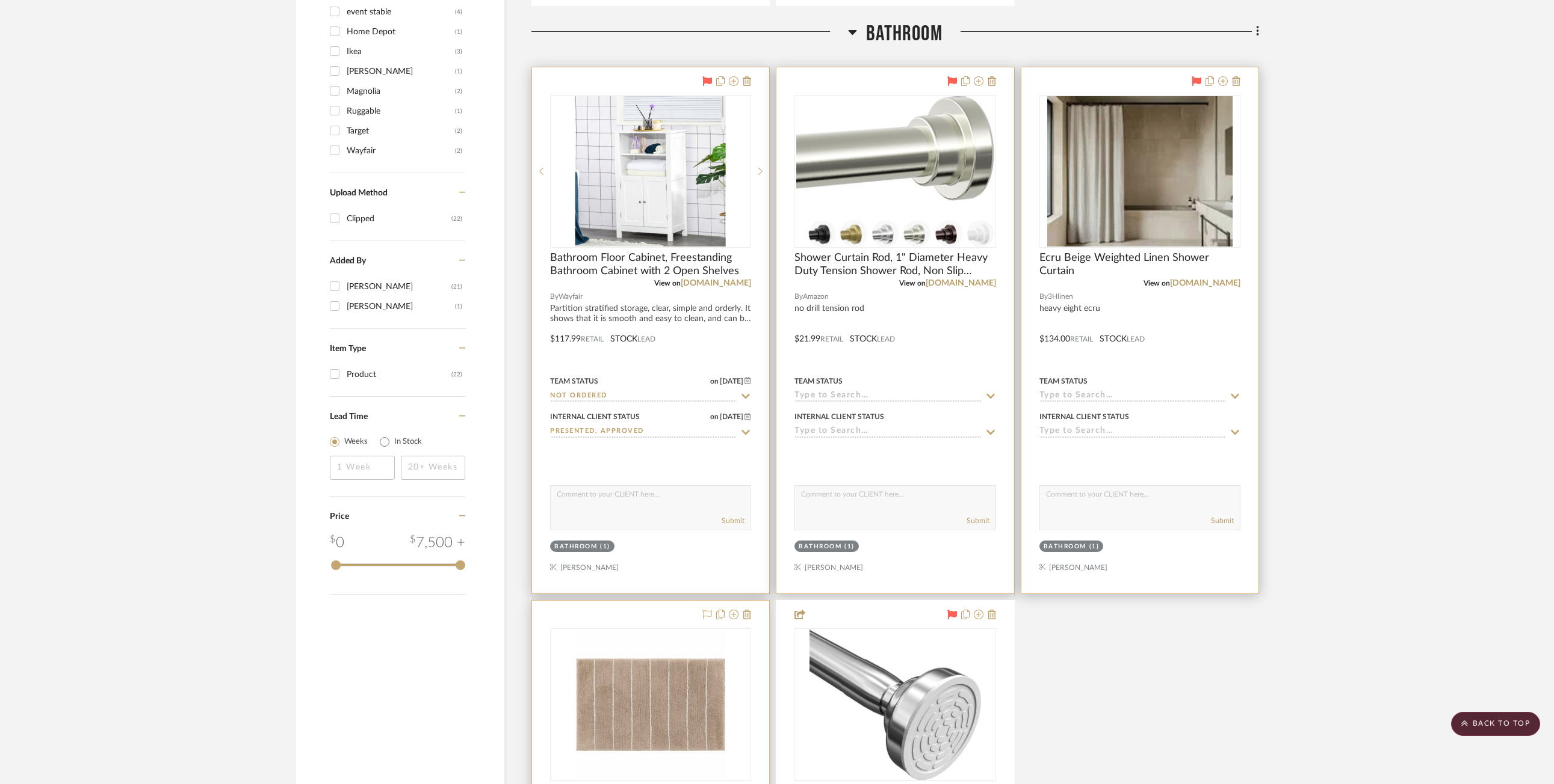
click at [918, 394] on icon at bounding box center [1234, 396] width 11 height 10
click at [918, 413] on div "Not ordered" at bounding box center [1139, 422] width 200 height 31
type input "[DATE]"
type input "Not ordered"
click at [918, 431] on icon at bounding box center [1234, 432] width 11 height 10
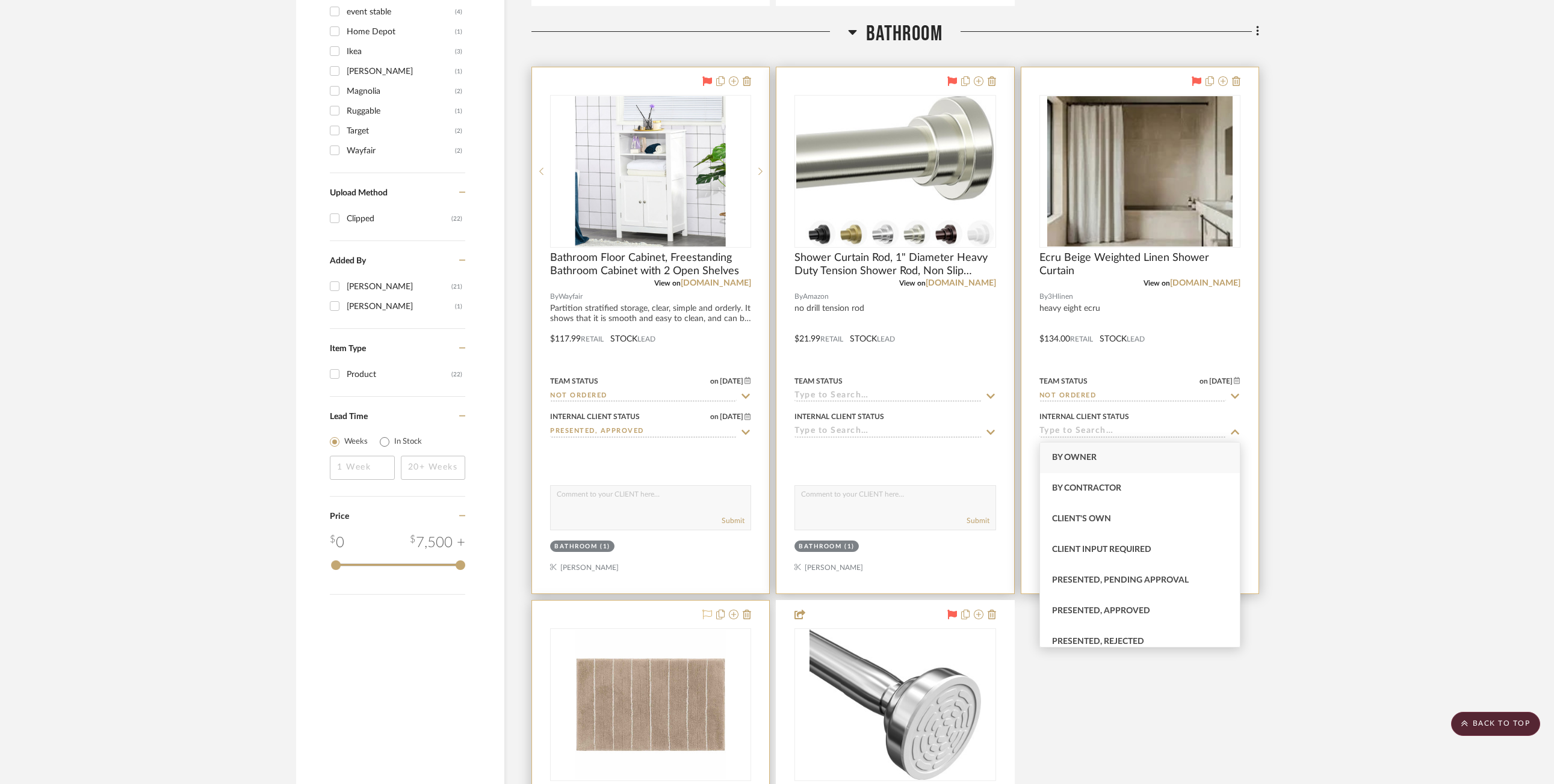
click at [918, 546] on div "Client Input Required" at bounding box center [1139, 550] width 200 height 31
type input "[DATE]"
type input "Client Input Required"
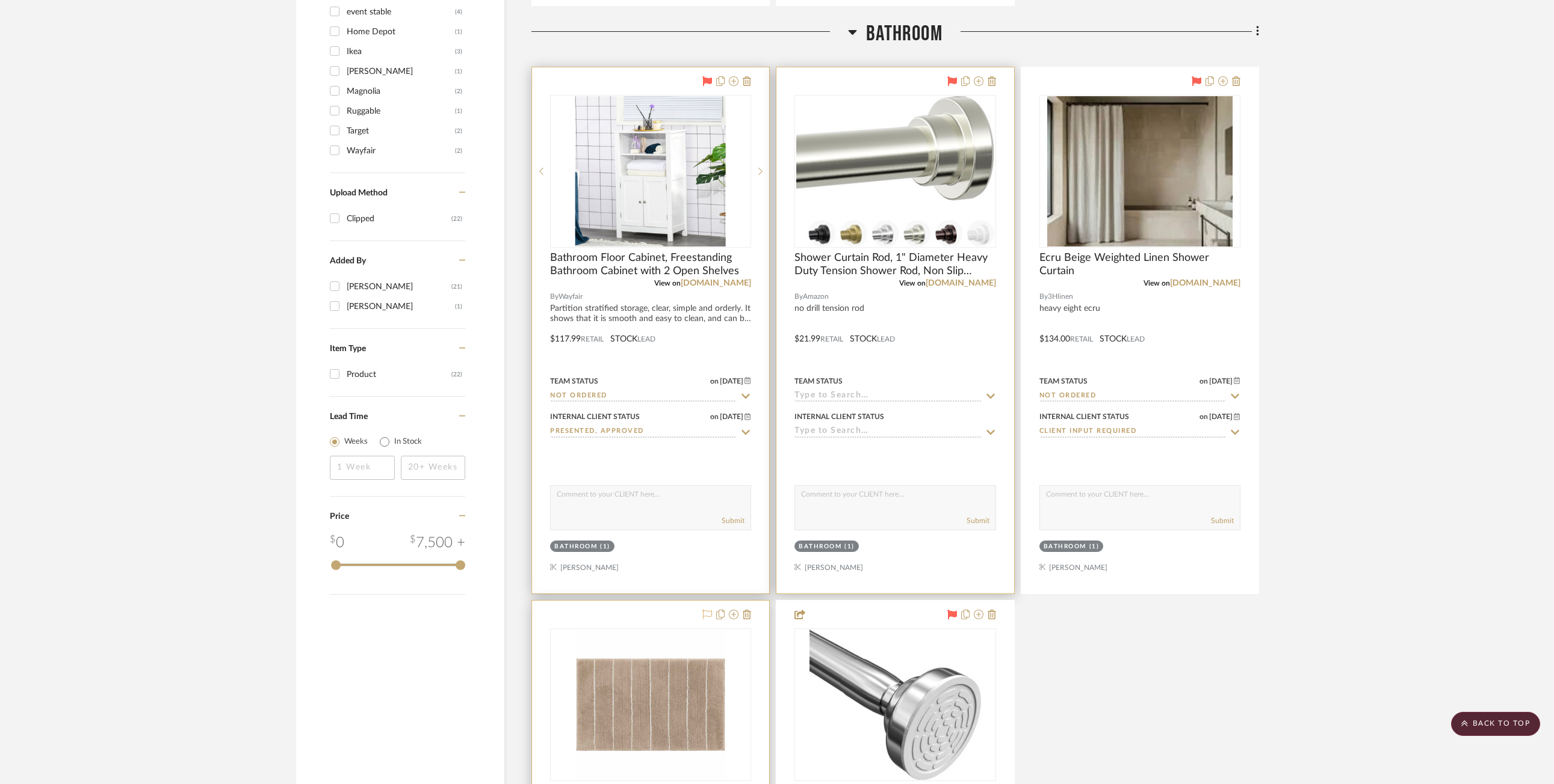
click at [918, 395] on icon at bounding box center [990, 396] width 8 height 5
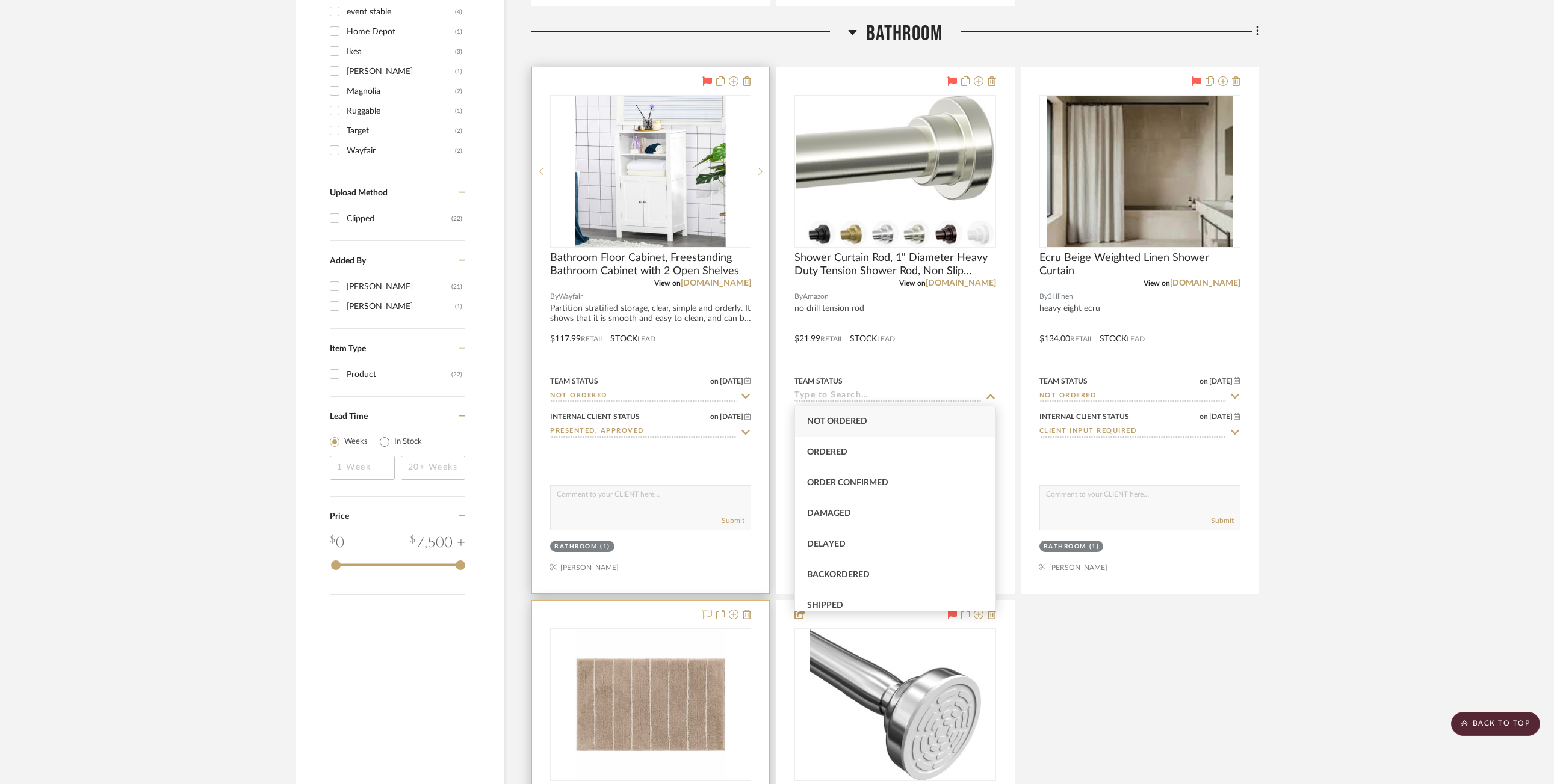
click at [918, 429] on div "Not ordered" at bounding box center [895, 422] width 200 height 31
type input "[DATE]"
type input "Not ordered"
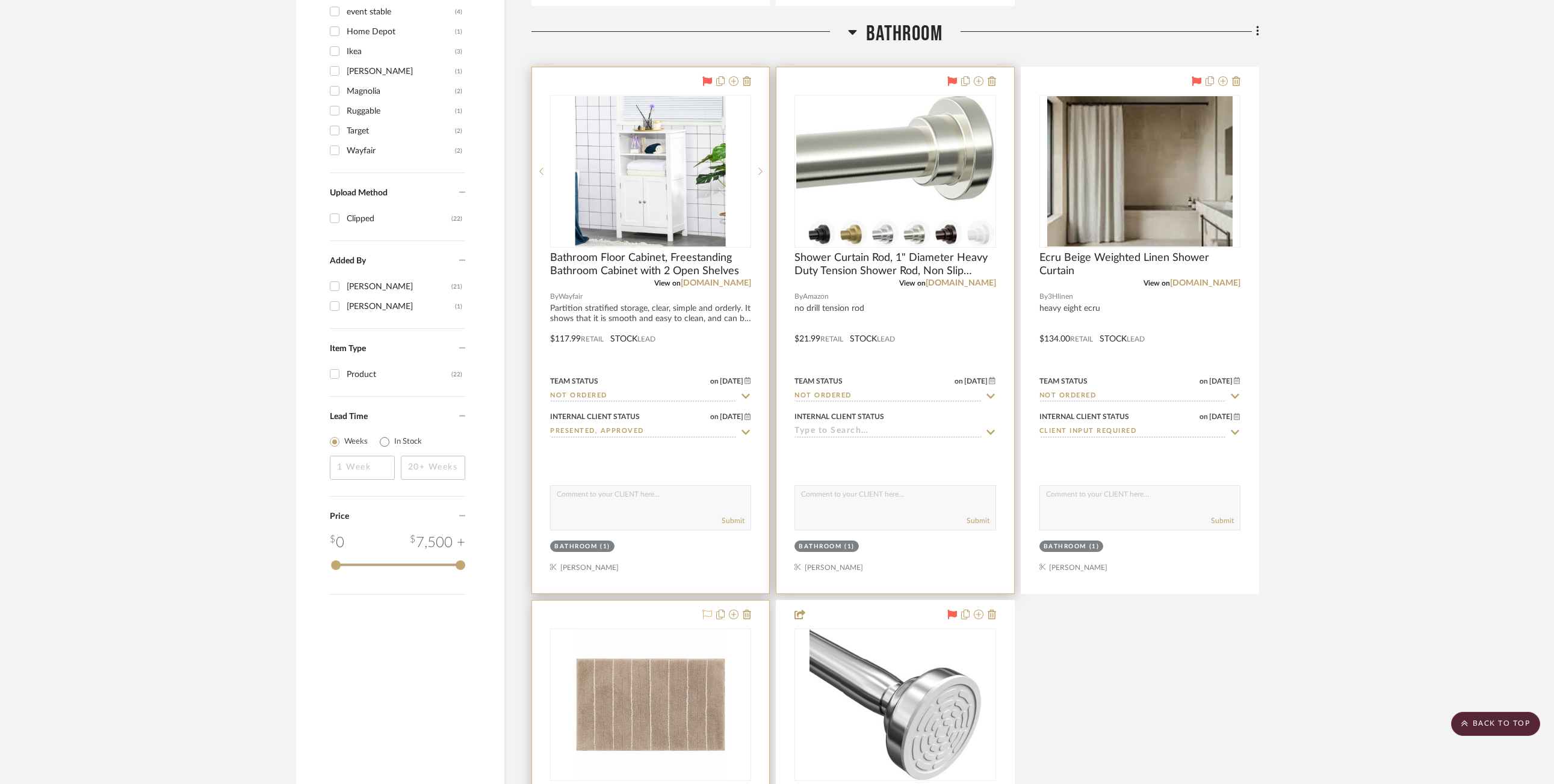
click at [918, 432] on icon at bounding box center [990, 432] width 11 height 10
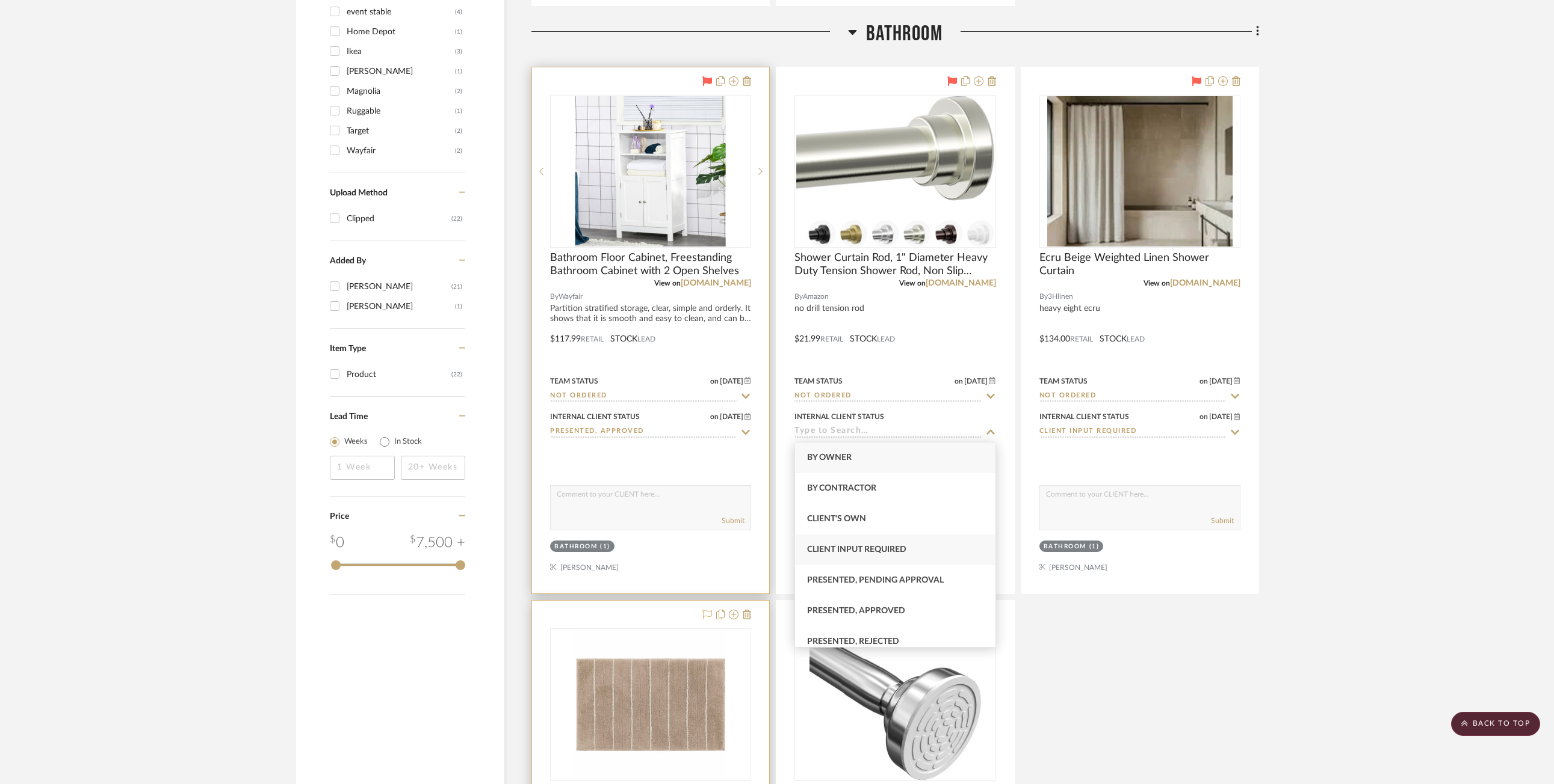
click at [902, 553] on span "Client Input Required" at bounding box center [856, 550] width 99 height 8
type input "[DATE]"
type input "Client Input Required"
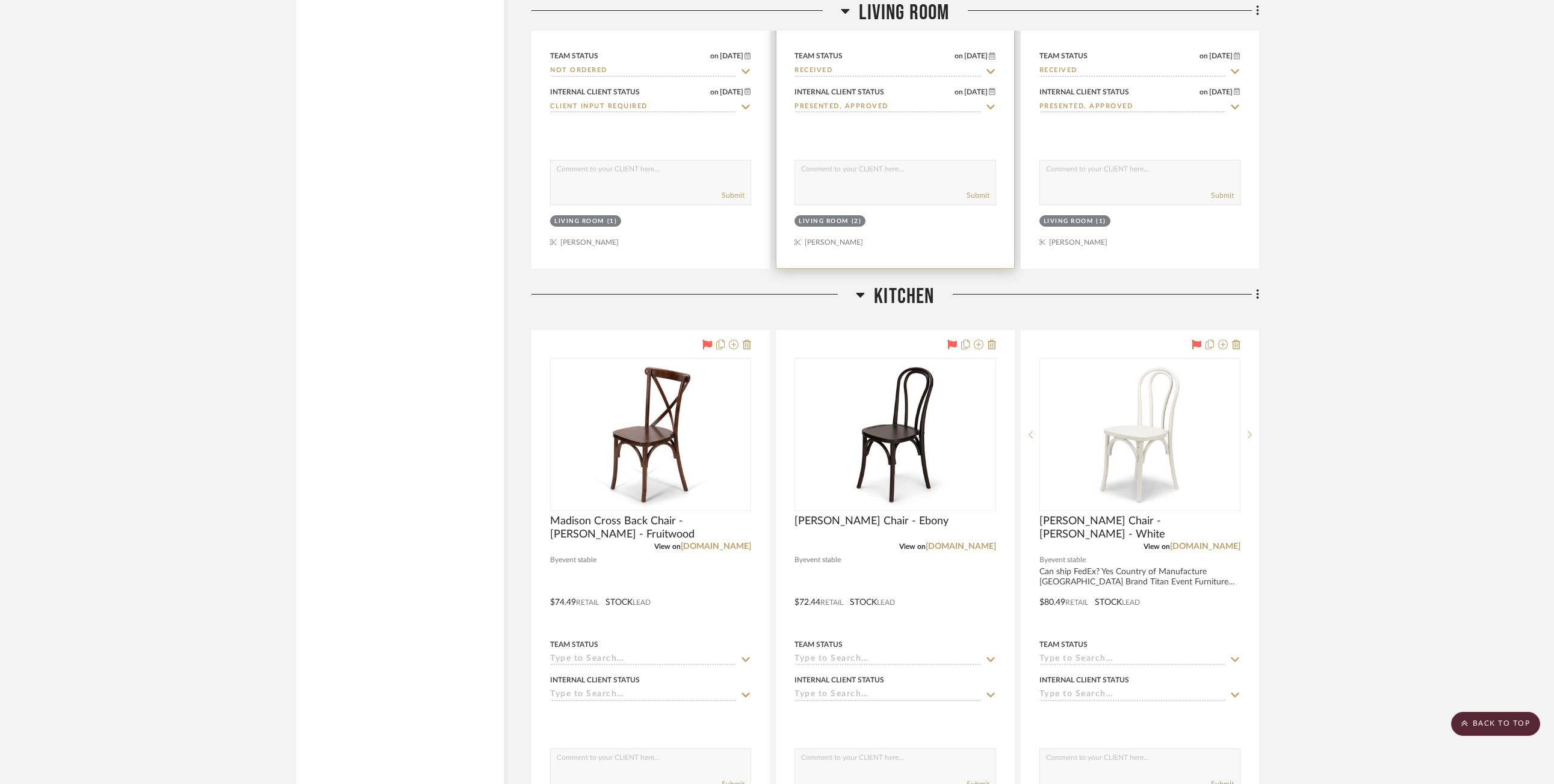
scroll to position [3669, 0]
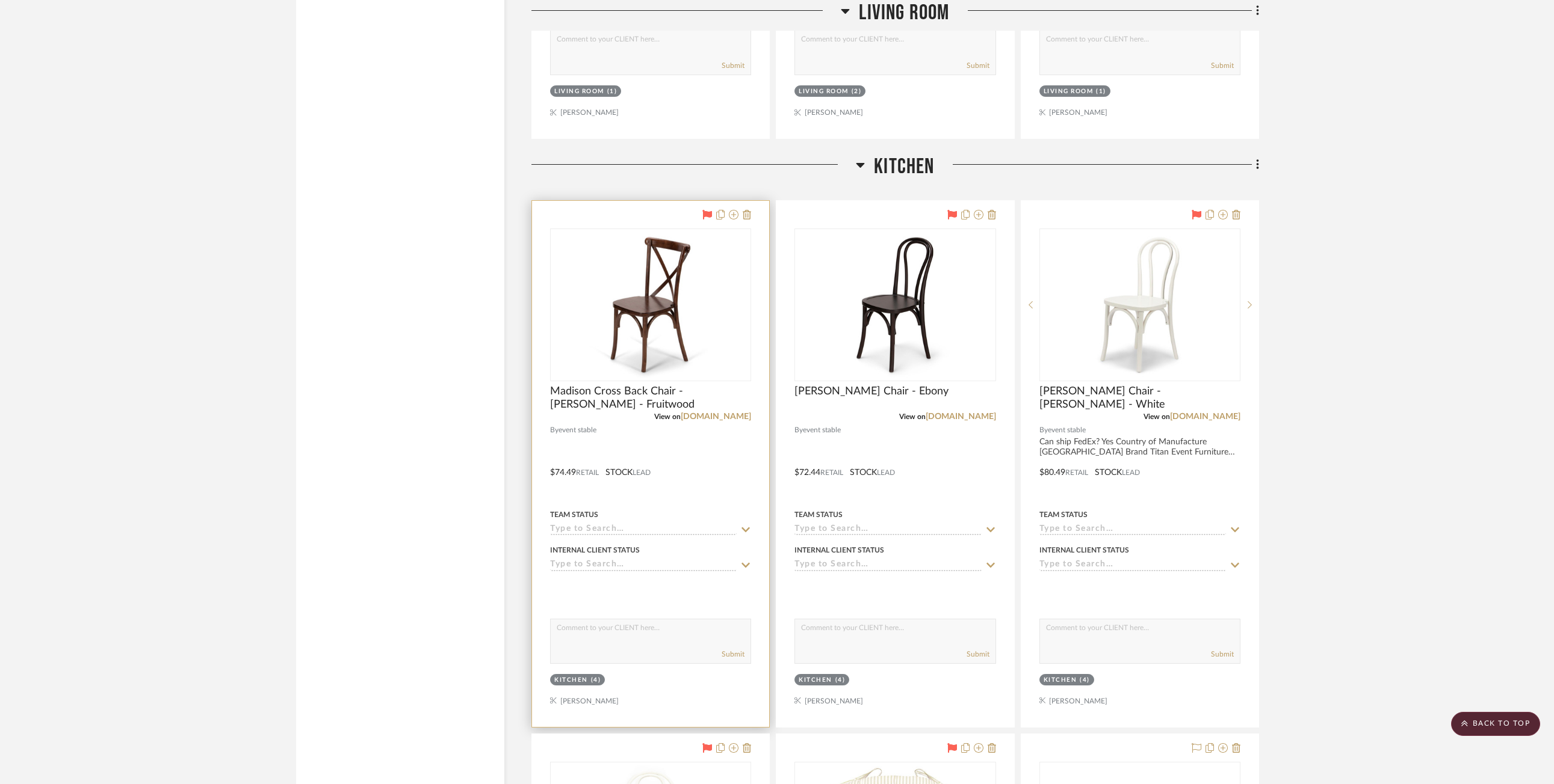
click at [745, 525] on icon at bounding box center [745, 530] width 11 height 10
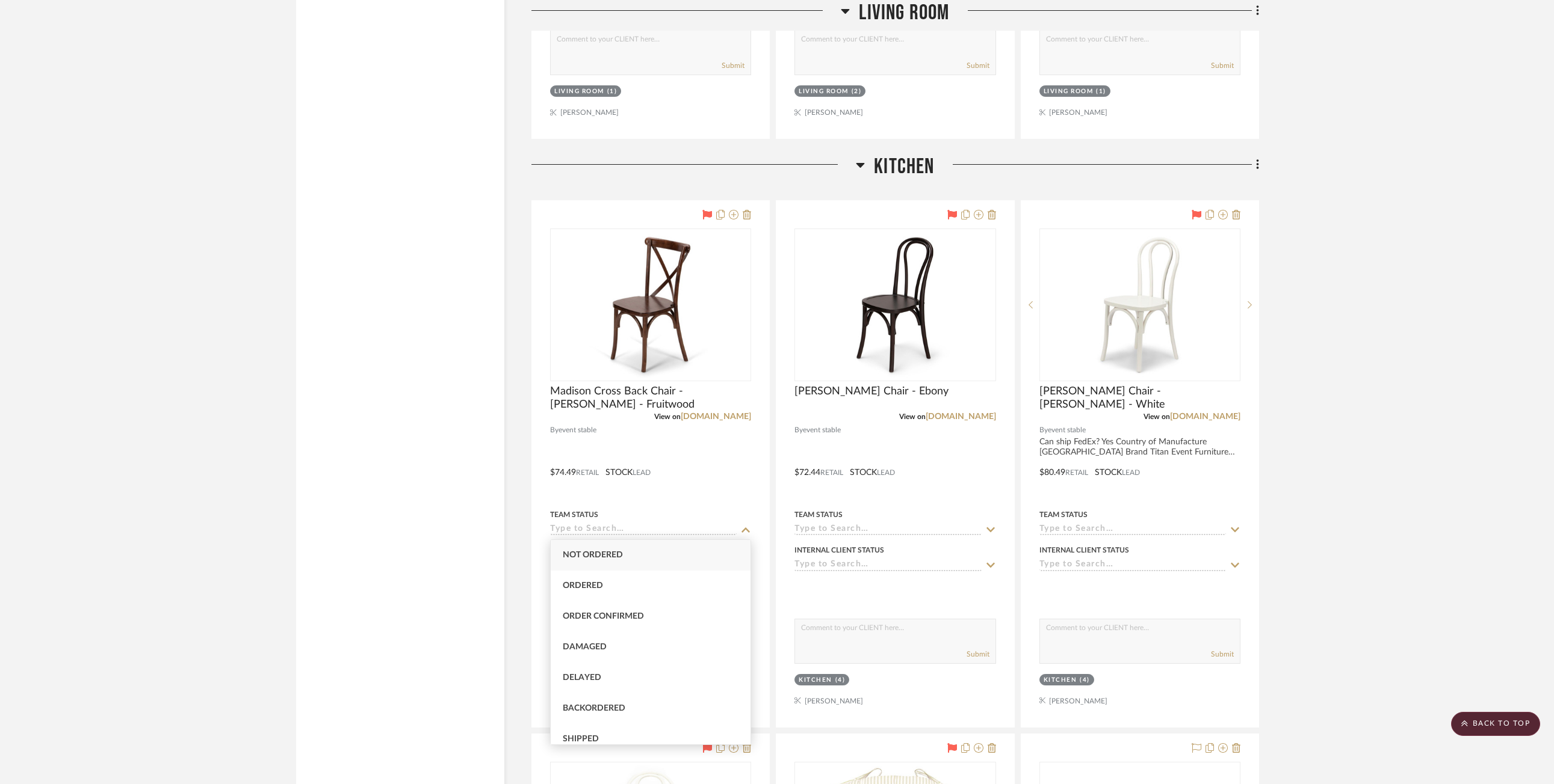
click at [662, 557] on div "Not ordered" at bounding box center [651, 555] width 200 height 31
type input "[DATE]"
type input "Not ordered"
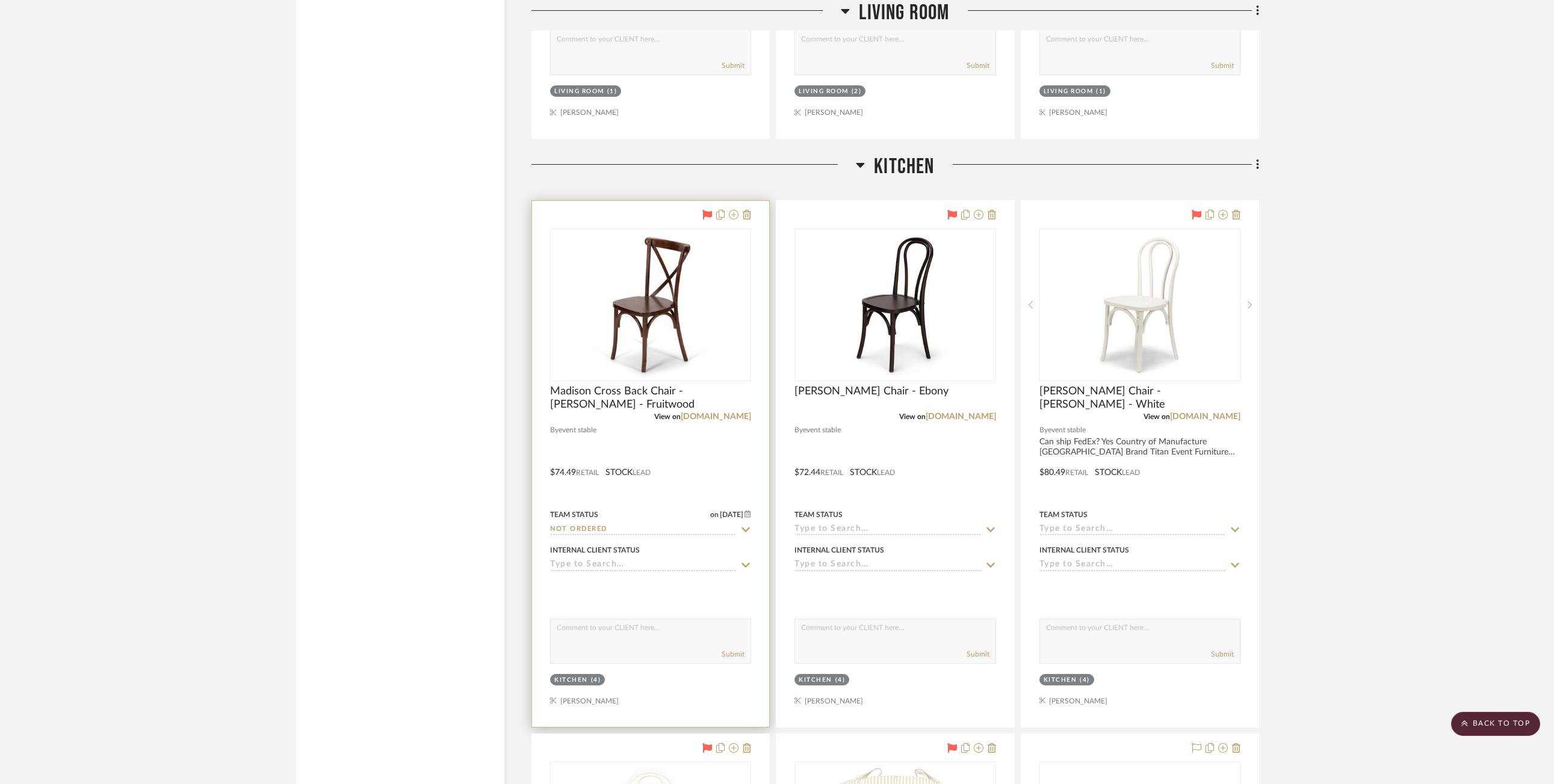
click at [742, 565] on icon at bounding box center [745, 565] width 11 height 10
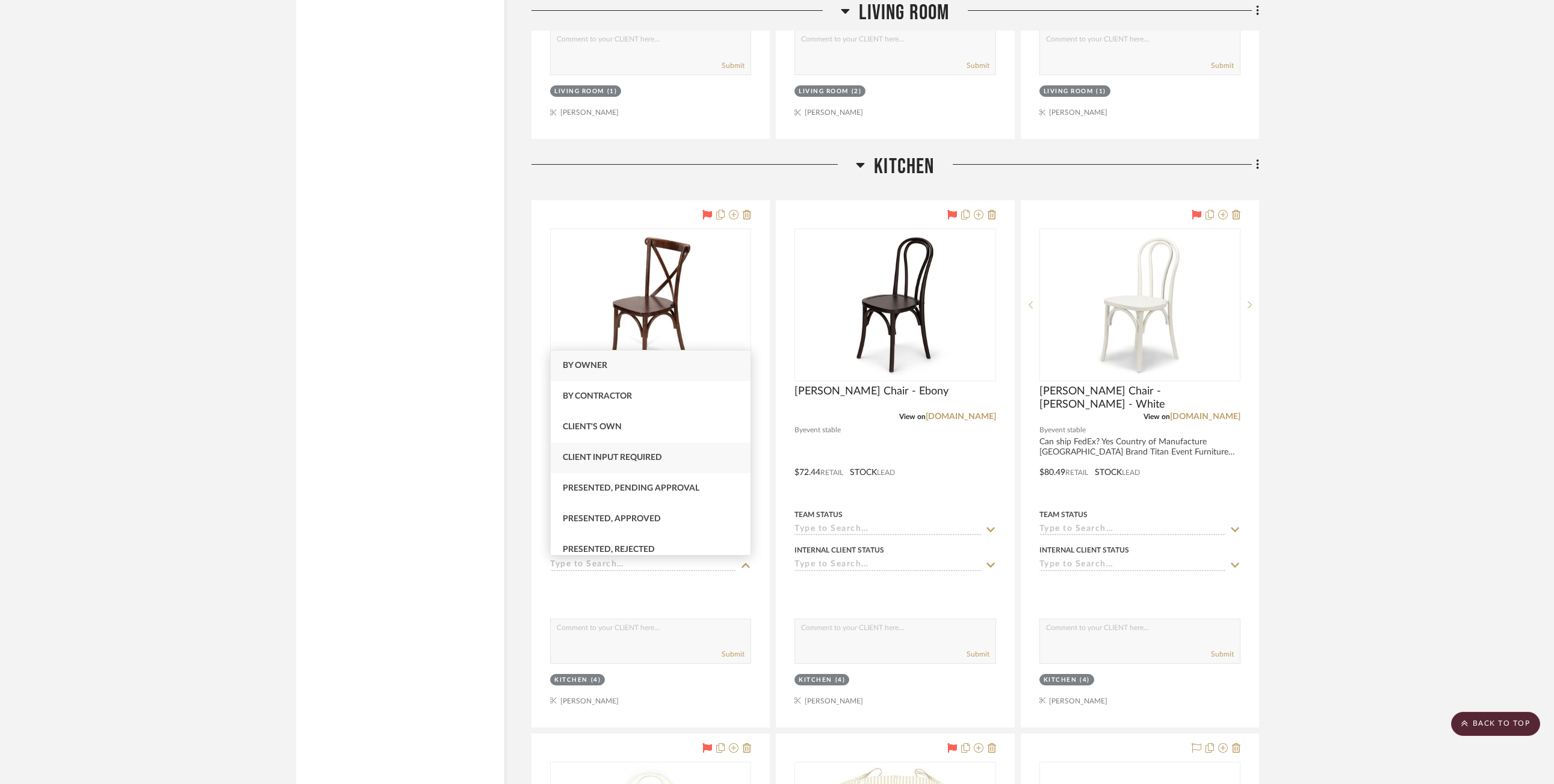
click at [674, 462] on div "Client Input Required" at bounding box center [651, 457] width 200 height 31
type input "[DATE]"
type input "Client Input Required"
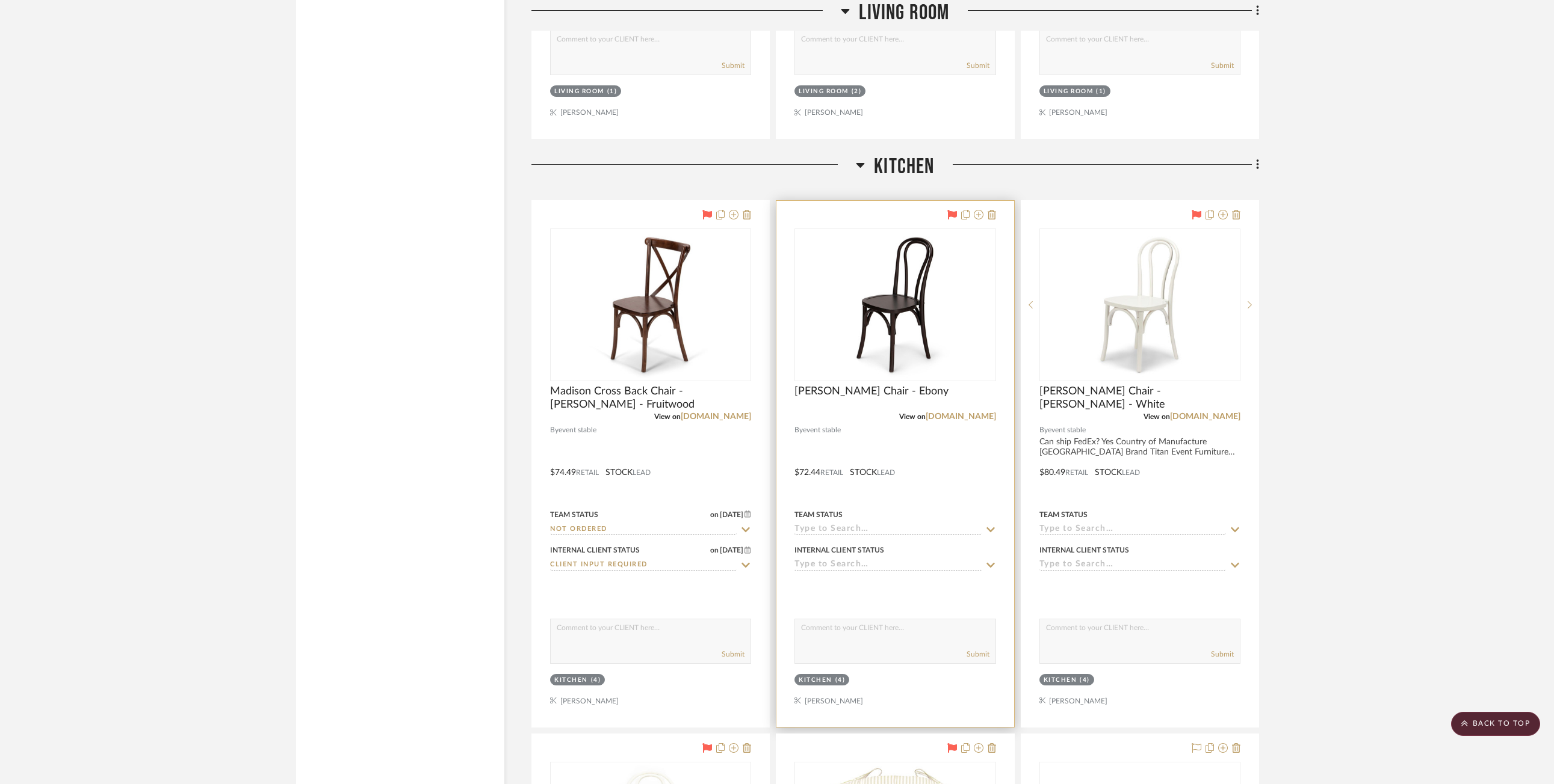
drag, startPoint x: 991, startPoint y: 527, endPoint x: 984, endPoint y: 531, distance: 8.1
click at [918, 528] on icon at bounding box center [990, 530] width 11 height 10
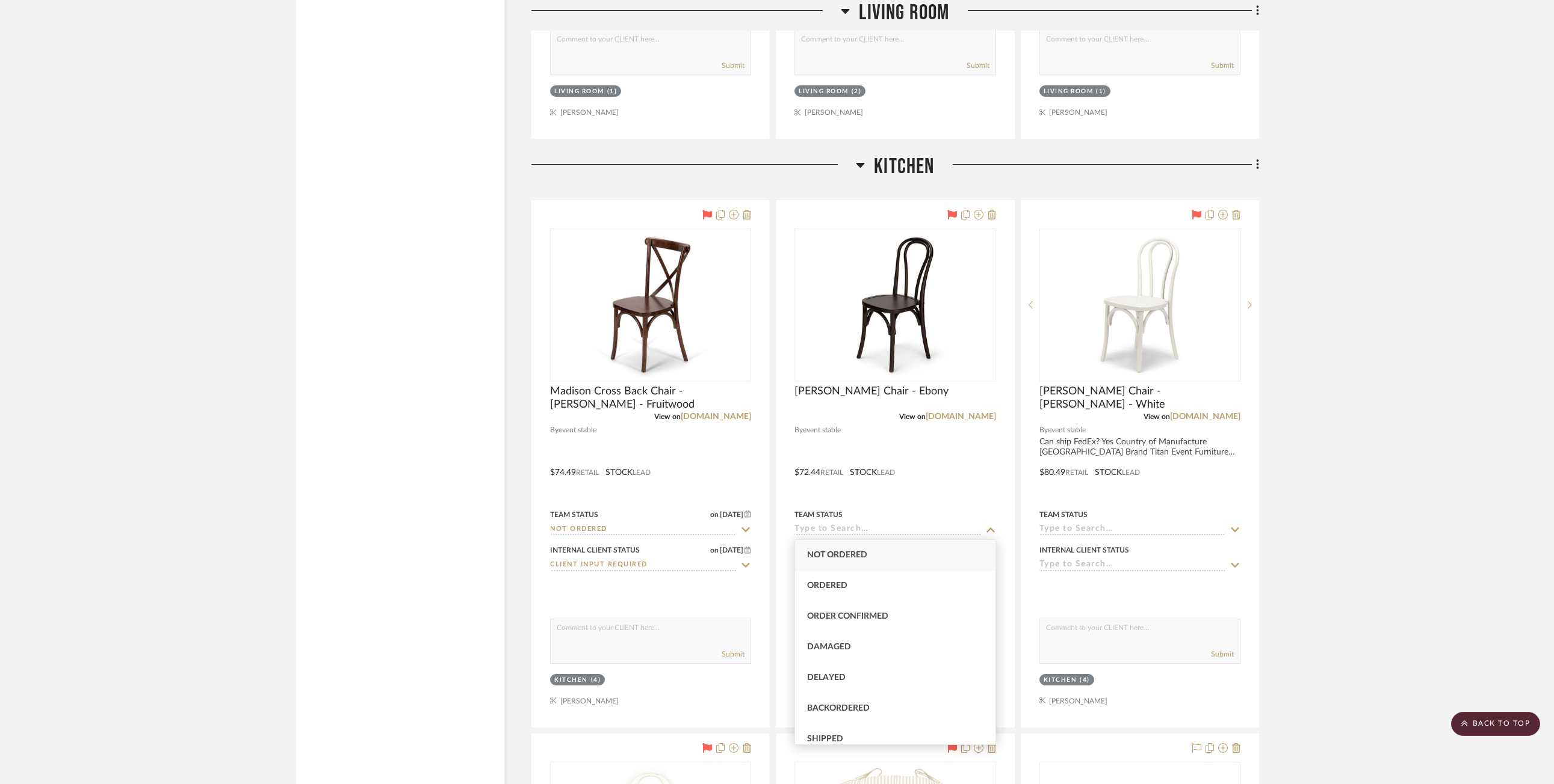
click at [913, 564] on div "Not ordered" at bounding box center [895, 555] width 200 height 31
type input "[DATE]"
type input "Not ordered"
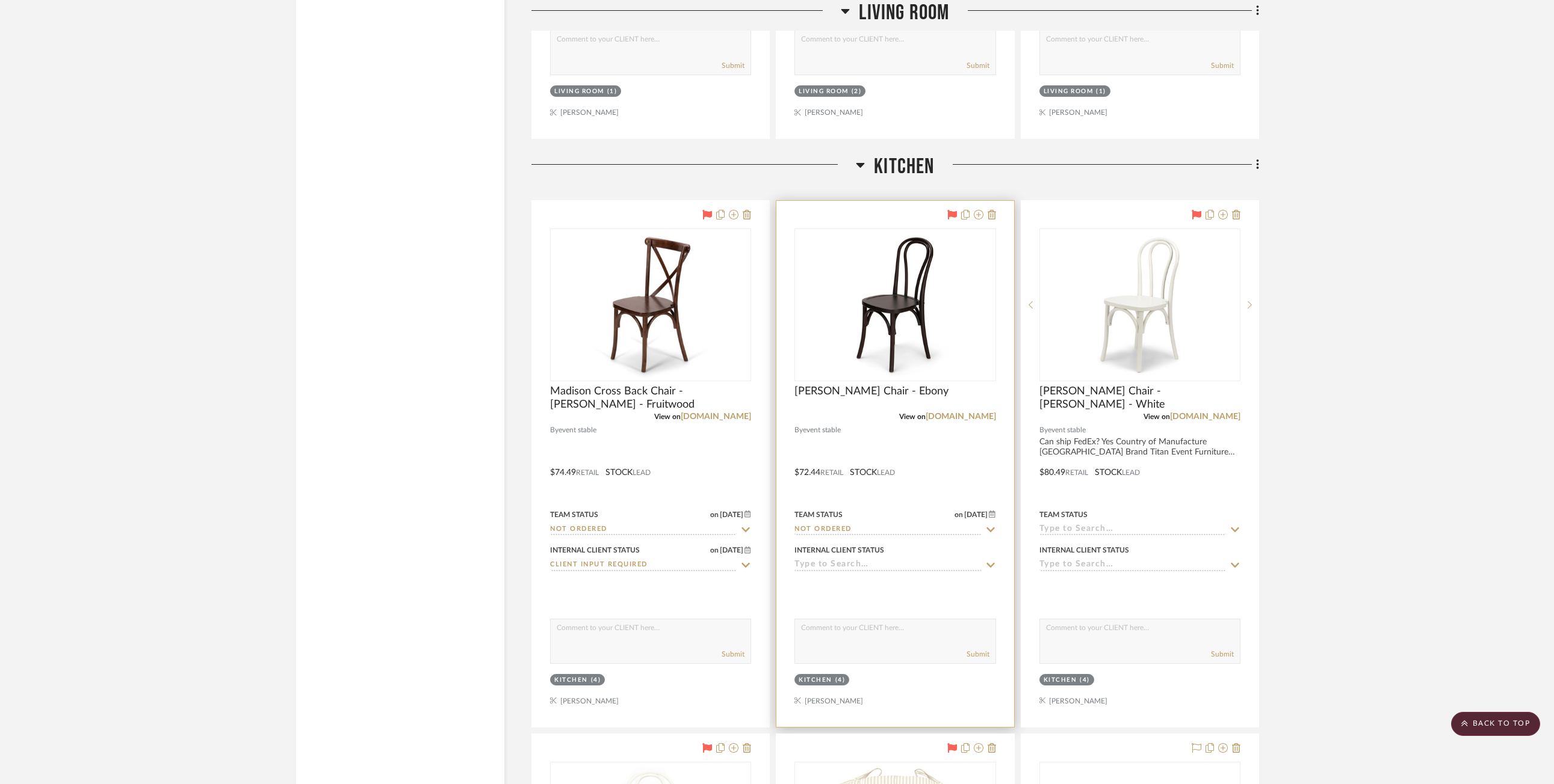
click at [918, 566] on sr-typeahead at bounding box center [894, 566] width 201 height 12
click at [918, 564] on icon at bounding box center [990, 565] width 8 height 5
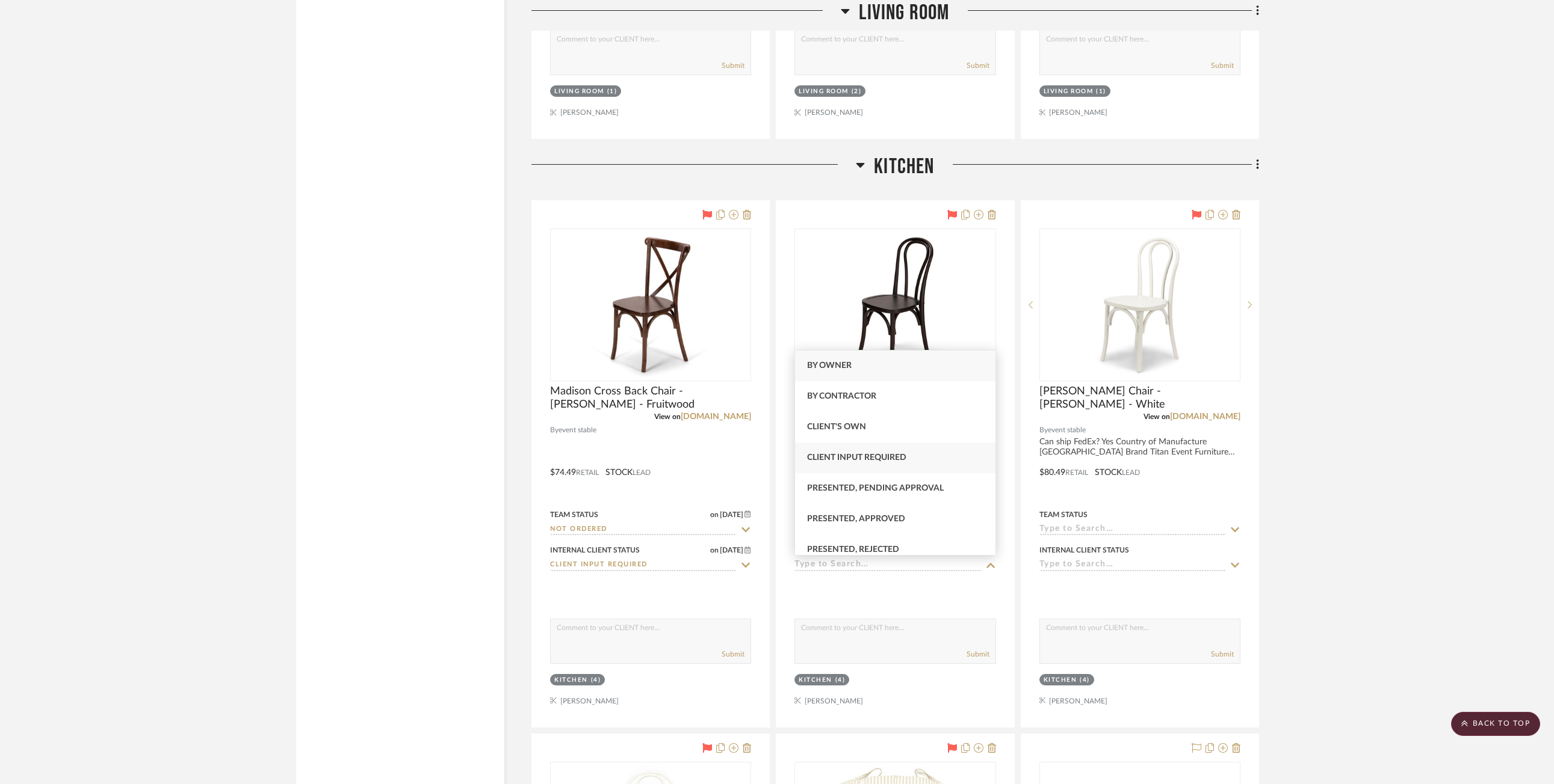
click at [890, 462] on div "Client Input Required" at bounding box center [895, 457] width 200 height 31
type input "[DATE]"
type input "Client Input Required"
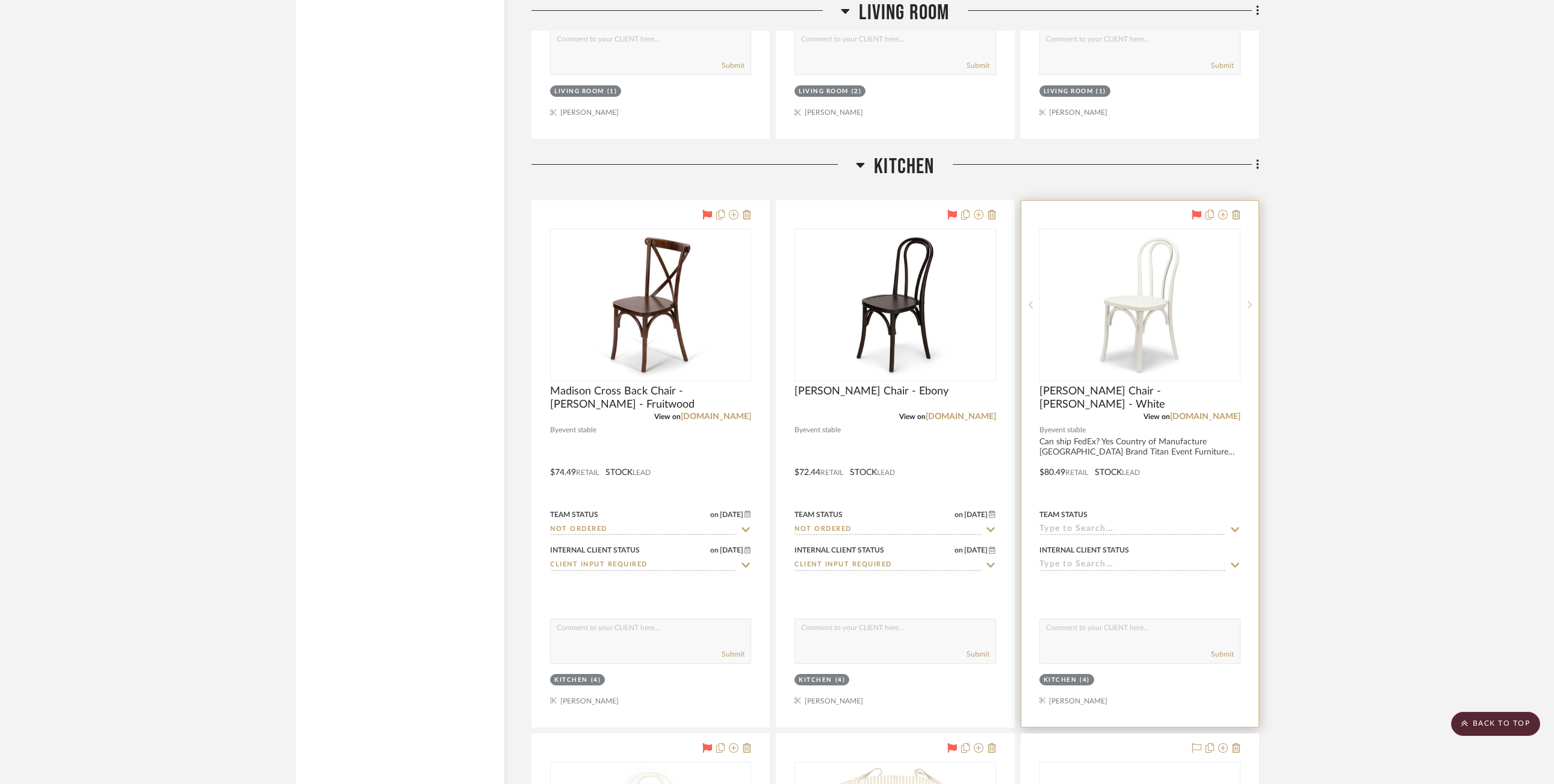
click at [918, 530] on icon at bounding box center [1234, 530] width 8 height 5
click at [918, 558] on div "Not ordered" at bounding box center [1139, 555] width 200 height 31
type input "[DATE]"
type input "Not ordered"
click at [918, 566] on icon at bounding box center [1234, 565] width 11 height 10
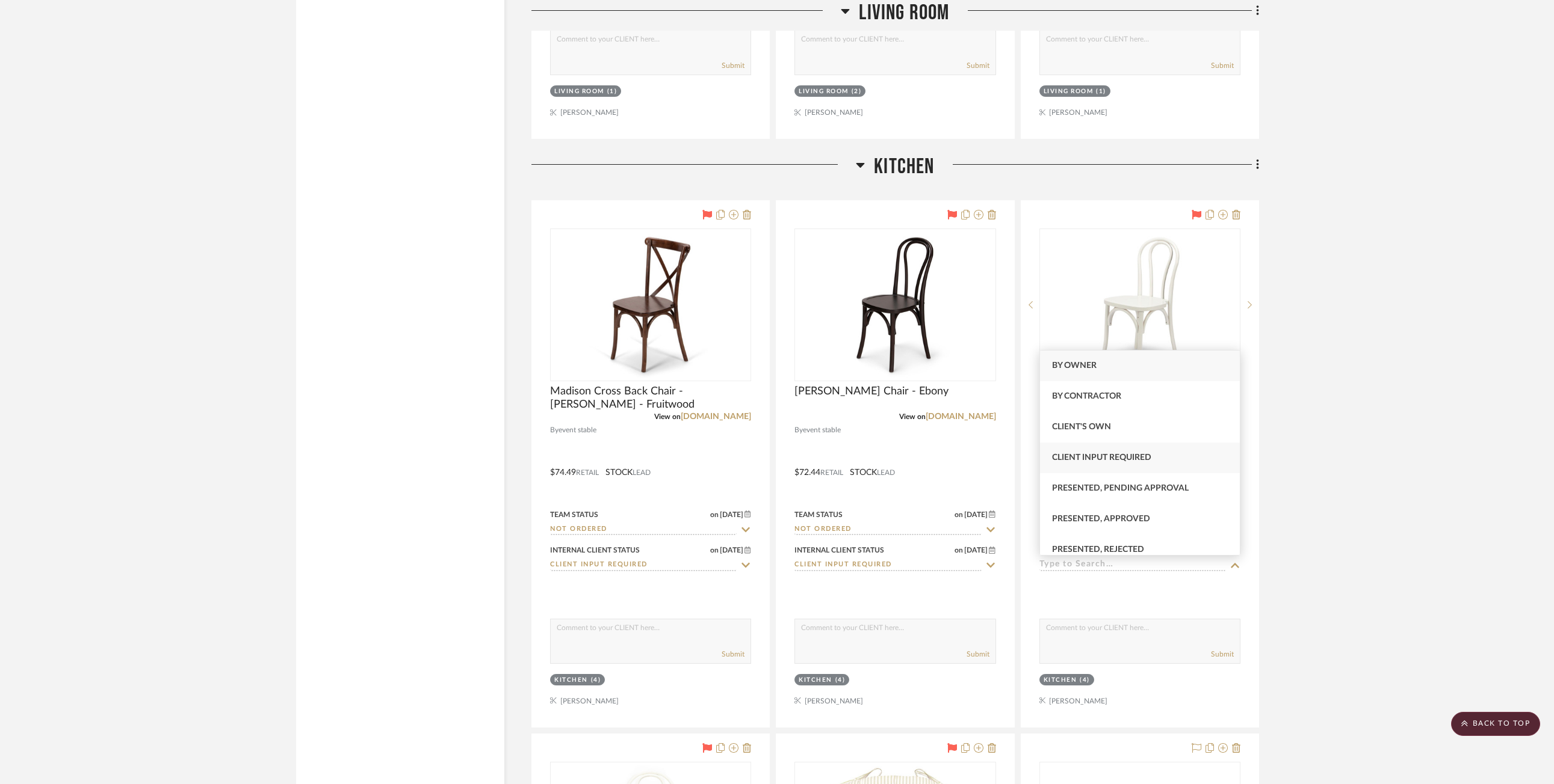
click at [918, 456] on div "Client Input Required" at bounding box center [1139, 457] width 200 height 31
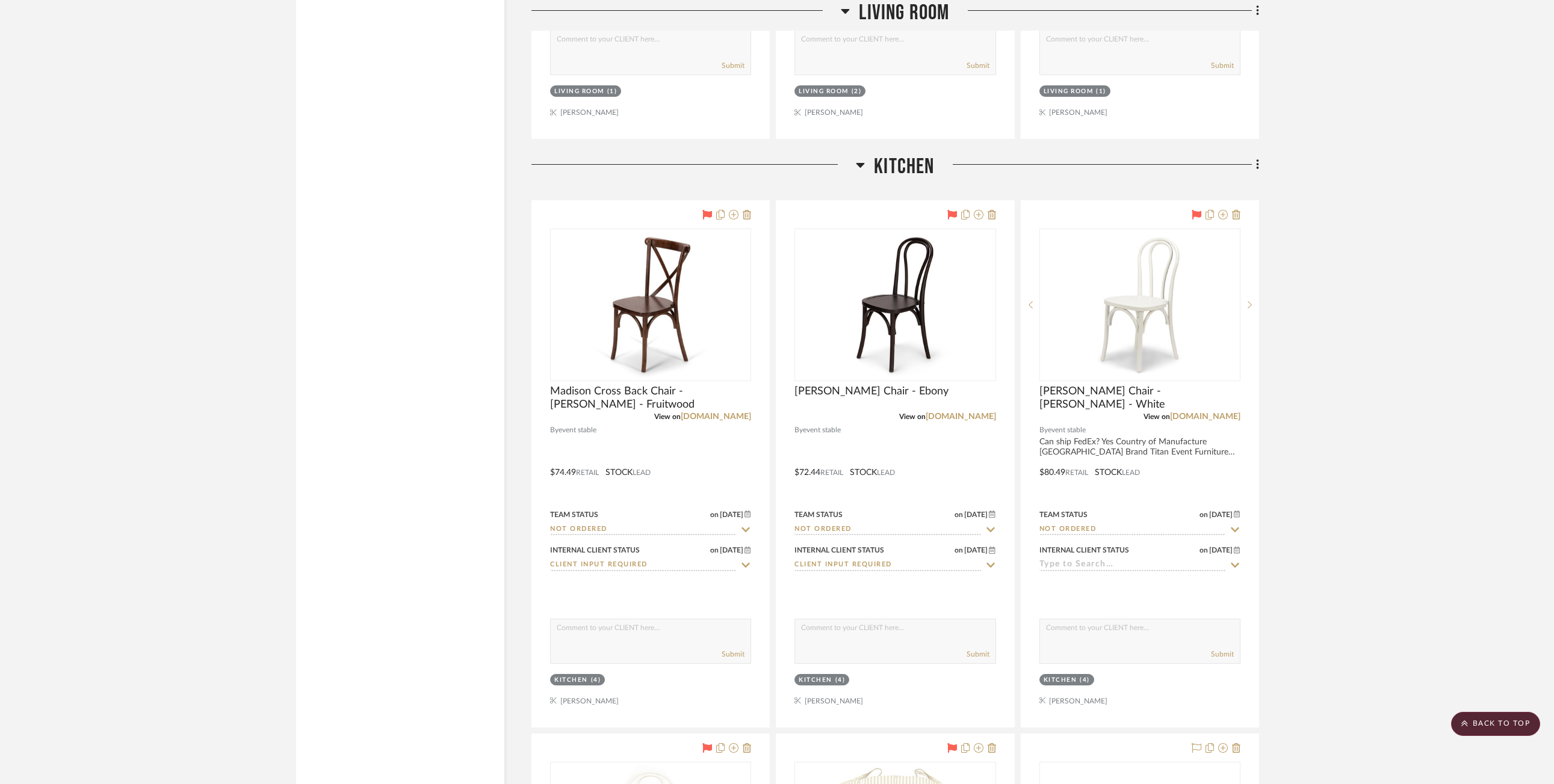
type input "[DATE]"
type input "Client Input Required"
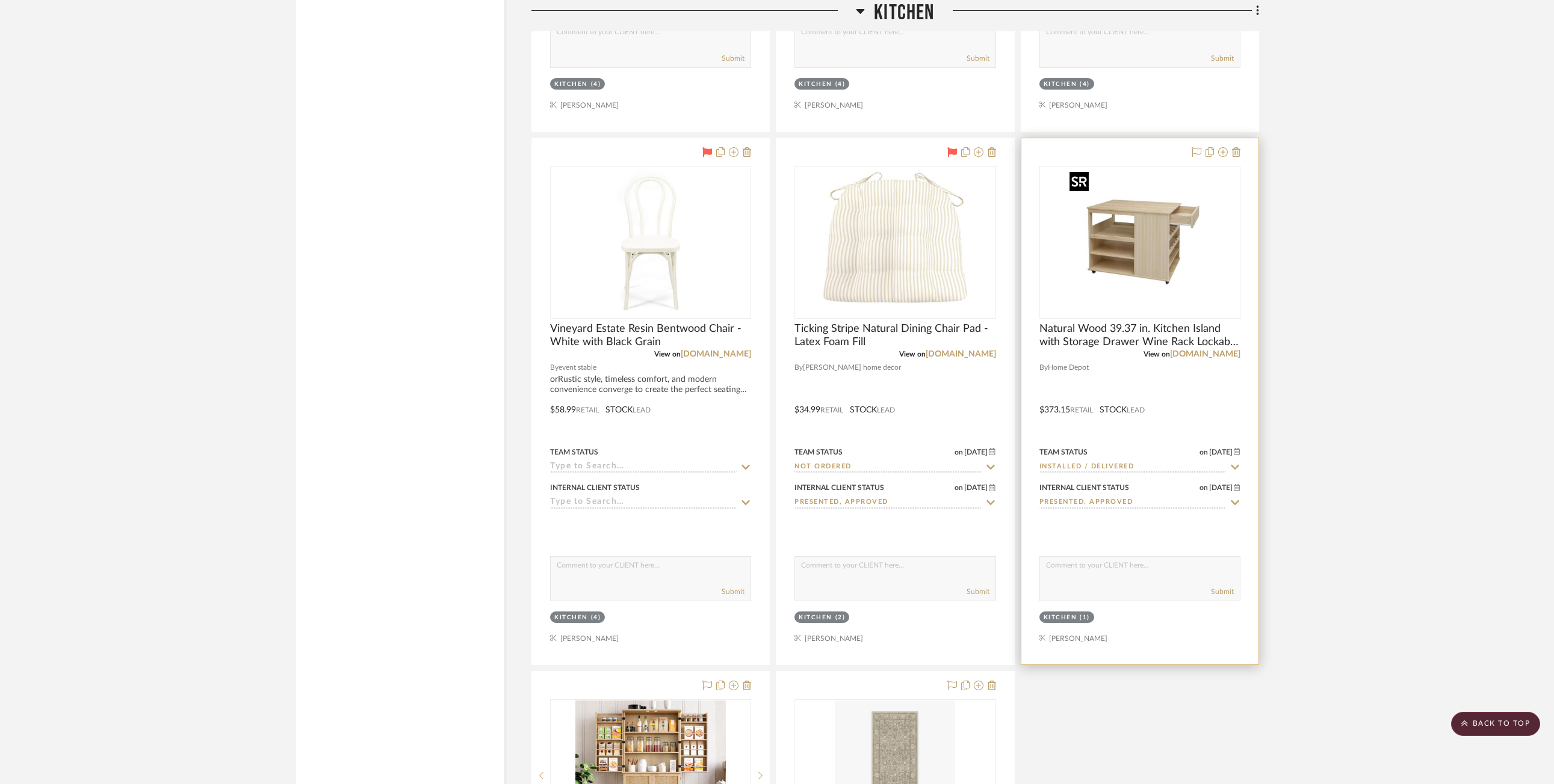
scroll to position [4270, 0]
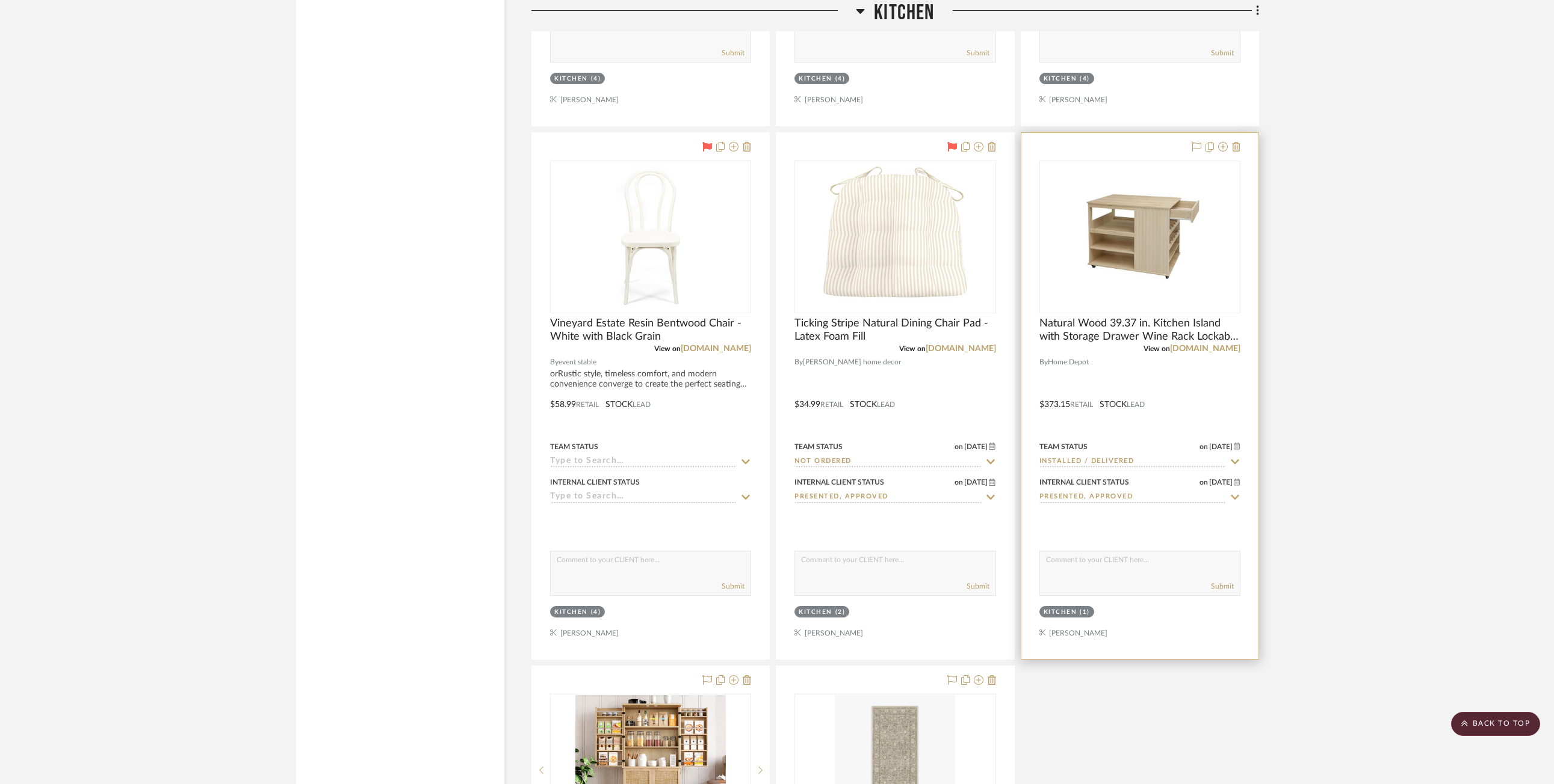
click at [918, 378] on div at bounding box center [1139, 396] width 237 height 527
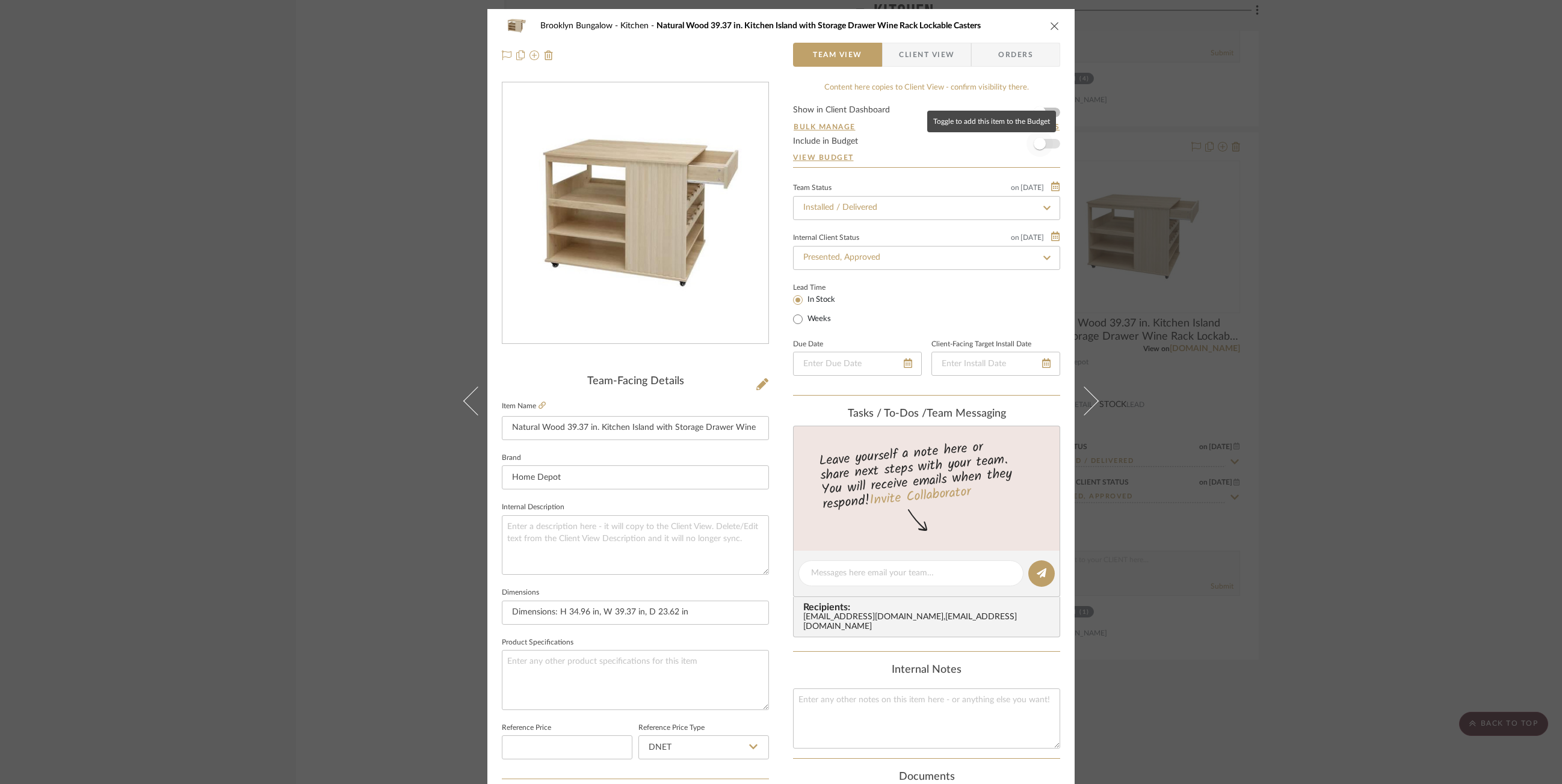
click at [918, 139] on span "button" at bounding box center [1039, 144] width 26 height 26
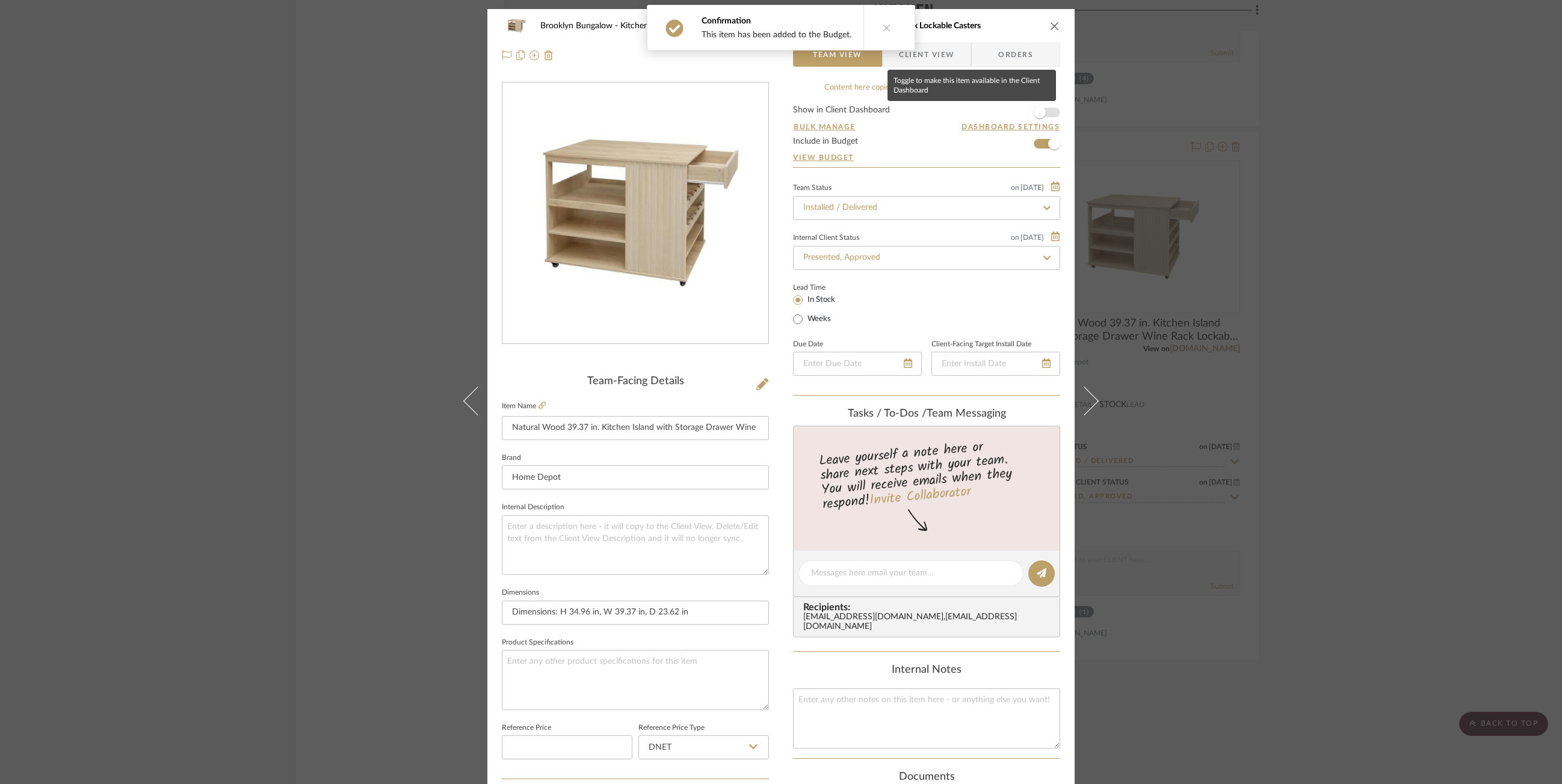
click at [918, 107] on span "button" at bounding box center [1039, 112] width 26 height 26
click at [918, 26] on icon "close" at bounding box center [1055, 26] width 10 height 10
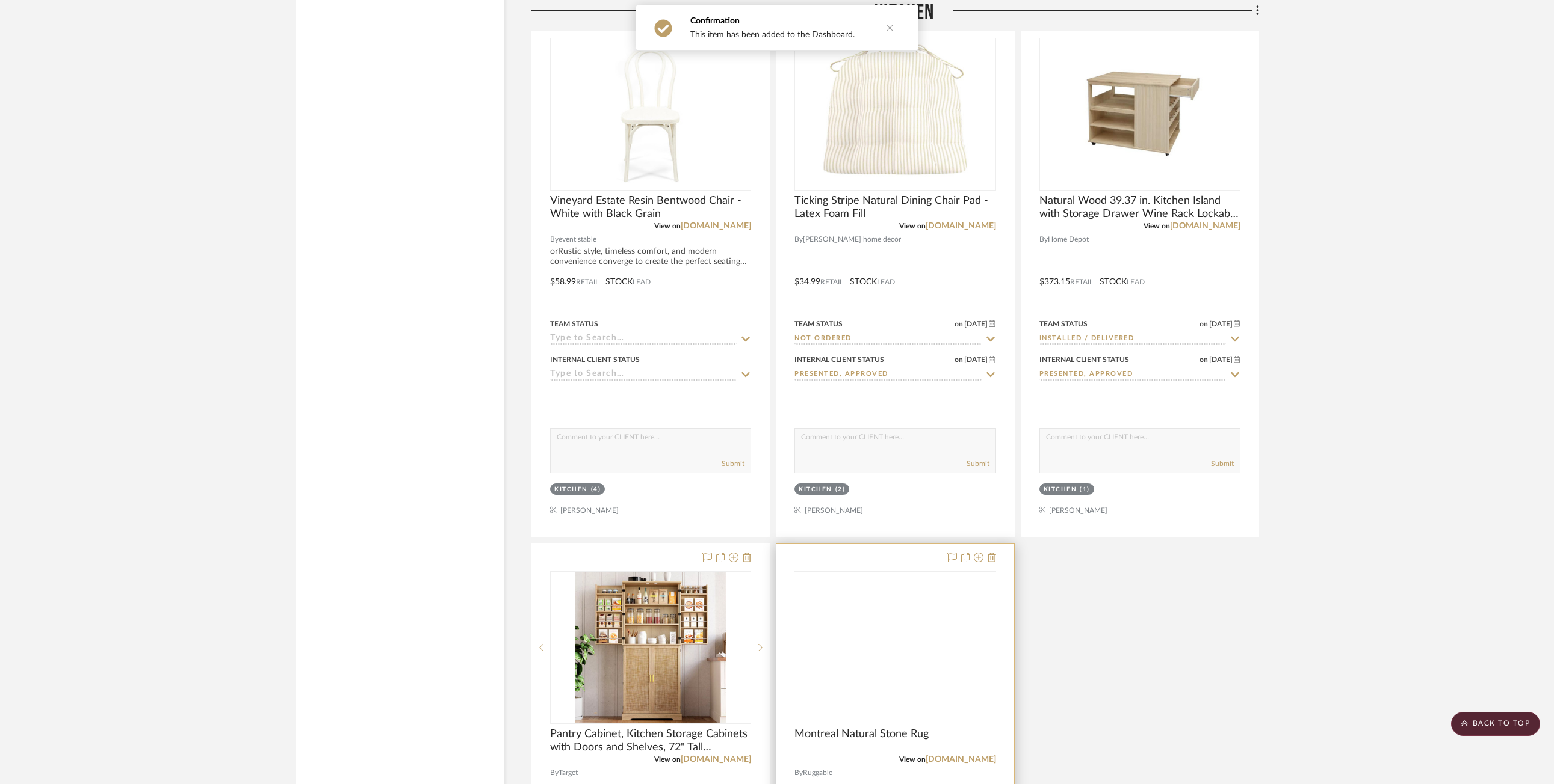
scroll to position [4511, 0]
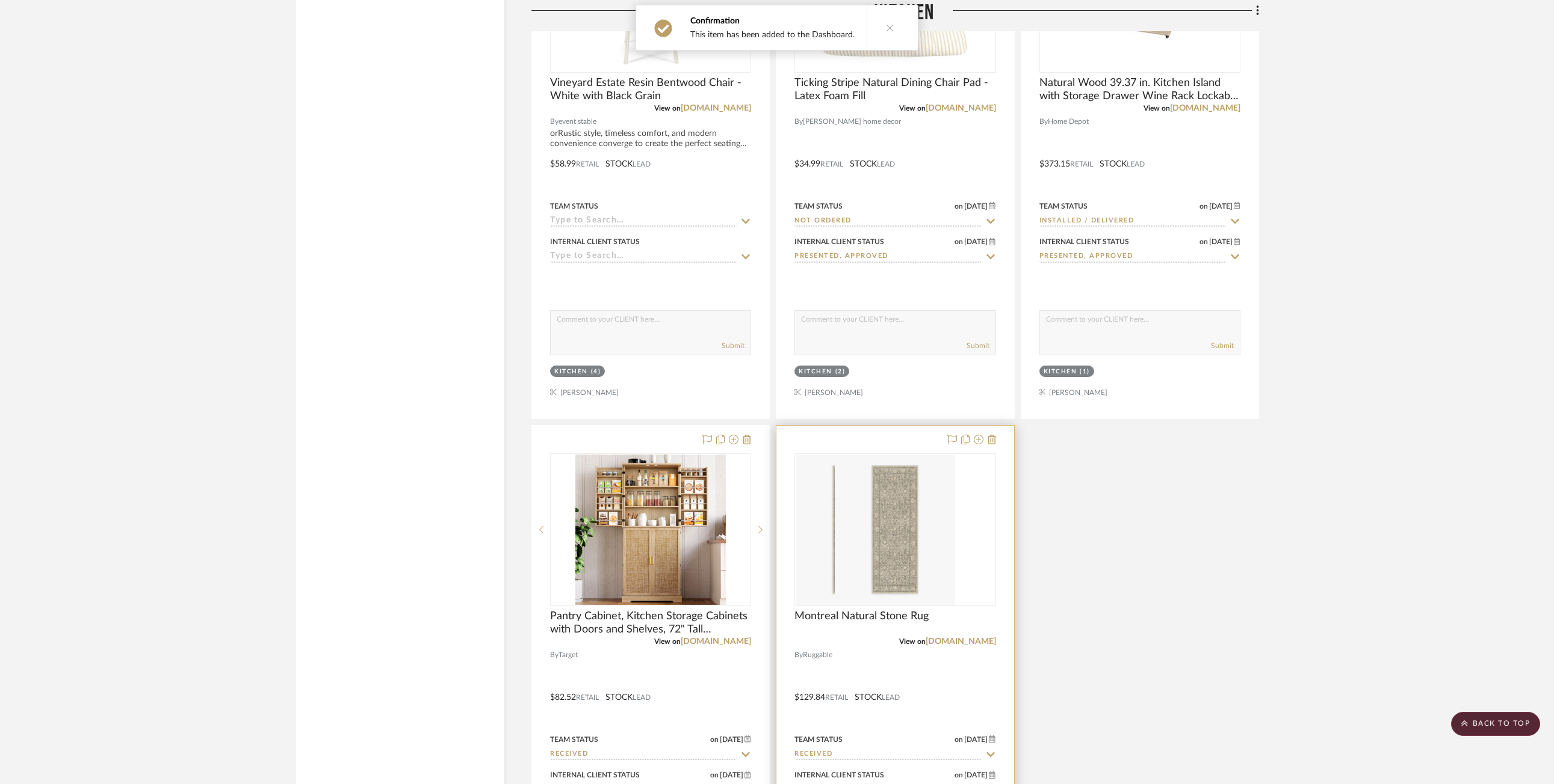
click at [917, 502] on div "0" at bounding box center [855, 530] width 121 height 152
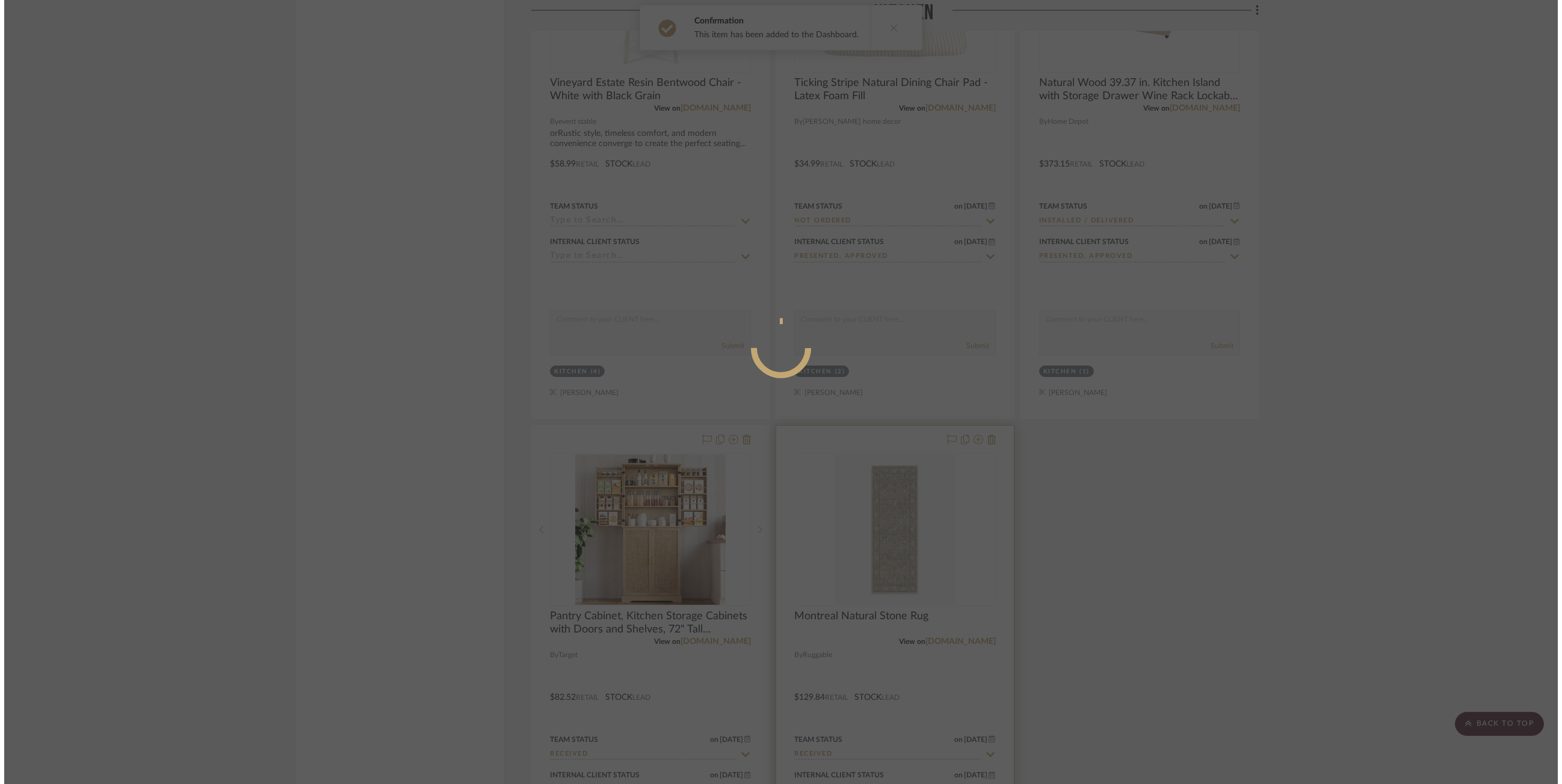
scroll to position [0, 0]
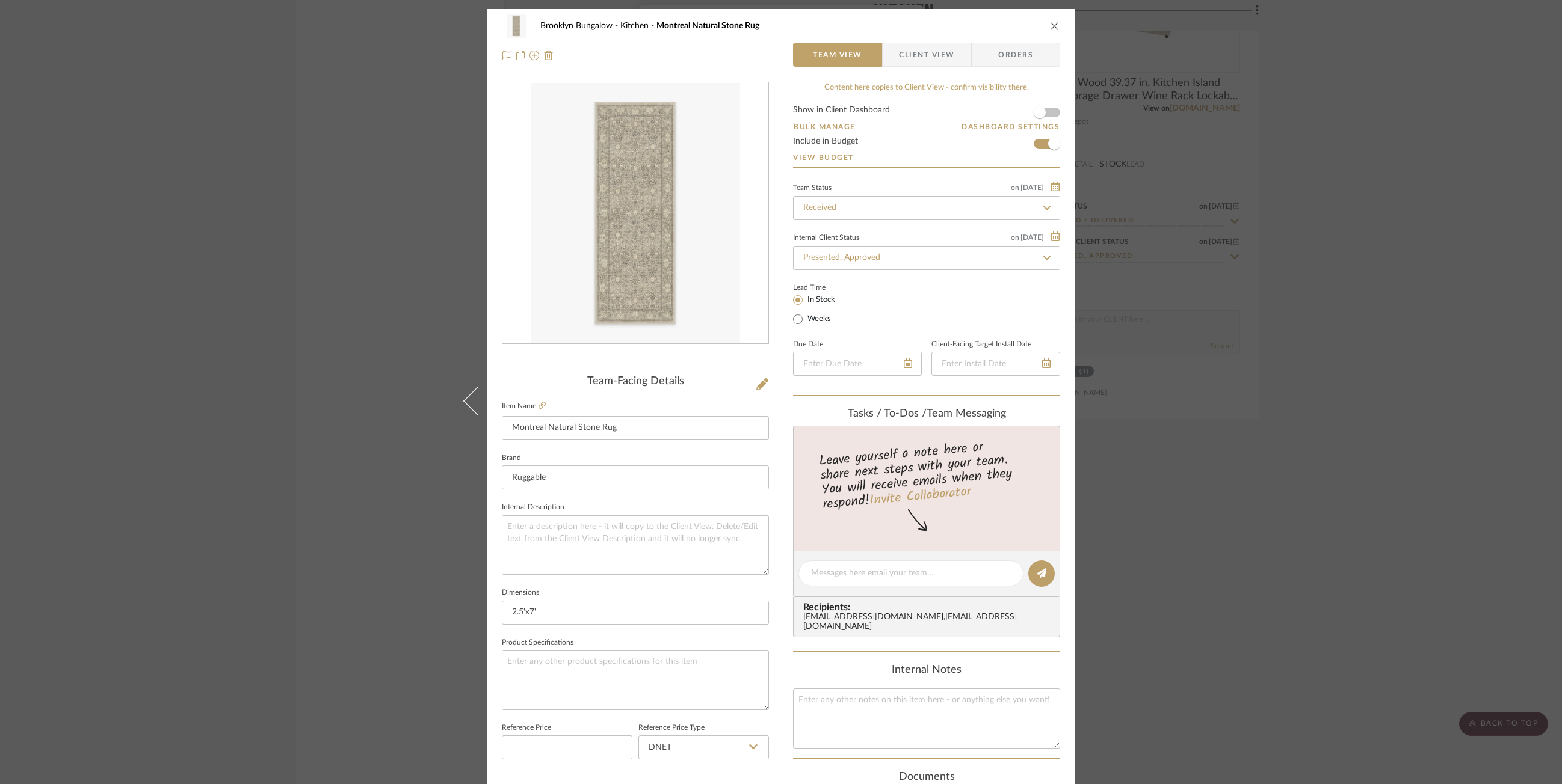
click at [918, 171] on div "Brooklyn Bungalow Kitchen Montreal Natural Stone Rug Team View Client View Orde…" at bounding box center [781, 392] width 1562 height 784
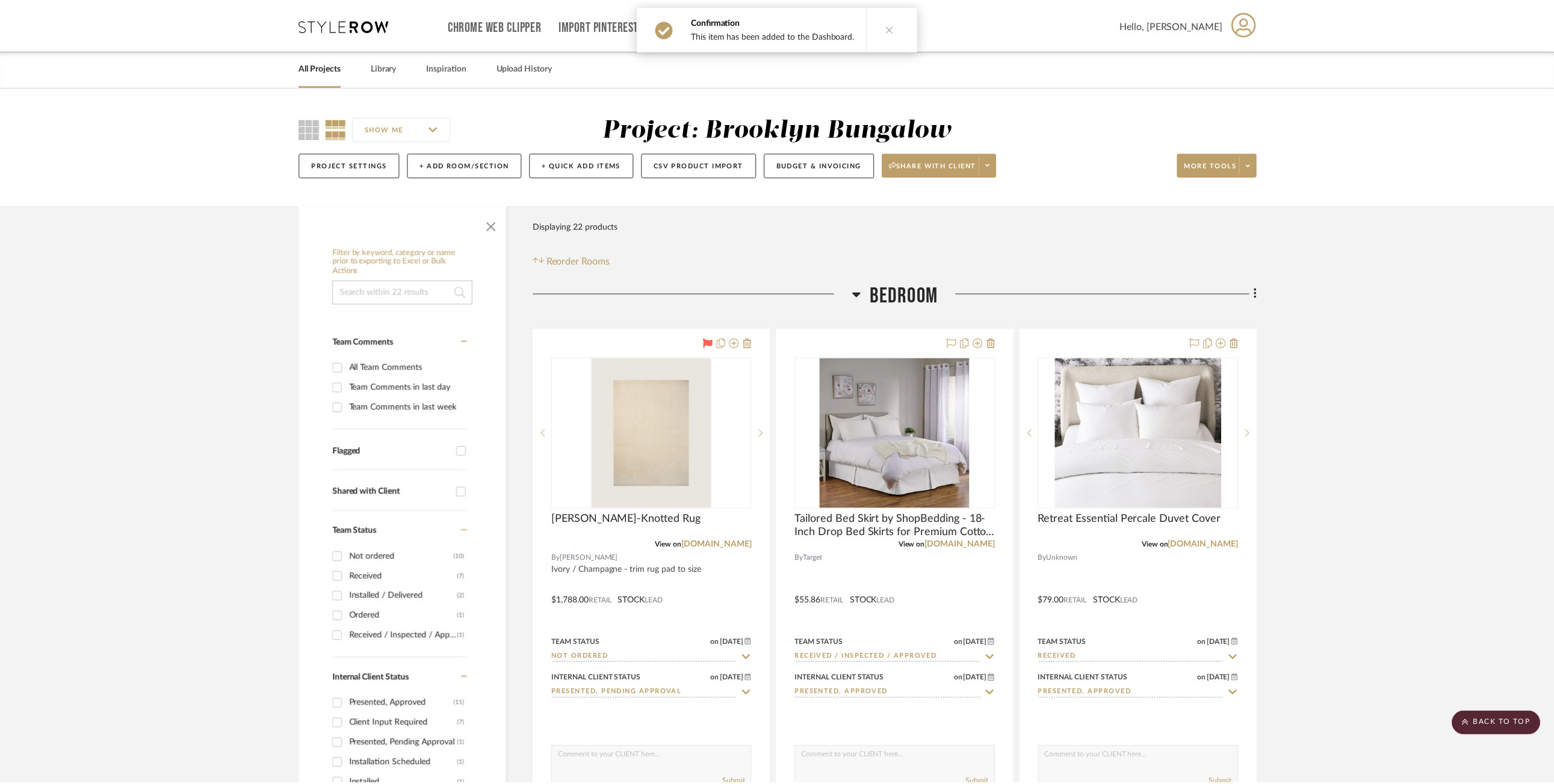
scroll to position [4511, 0]
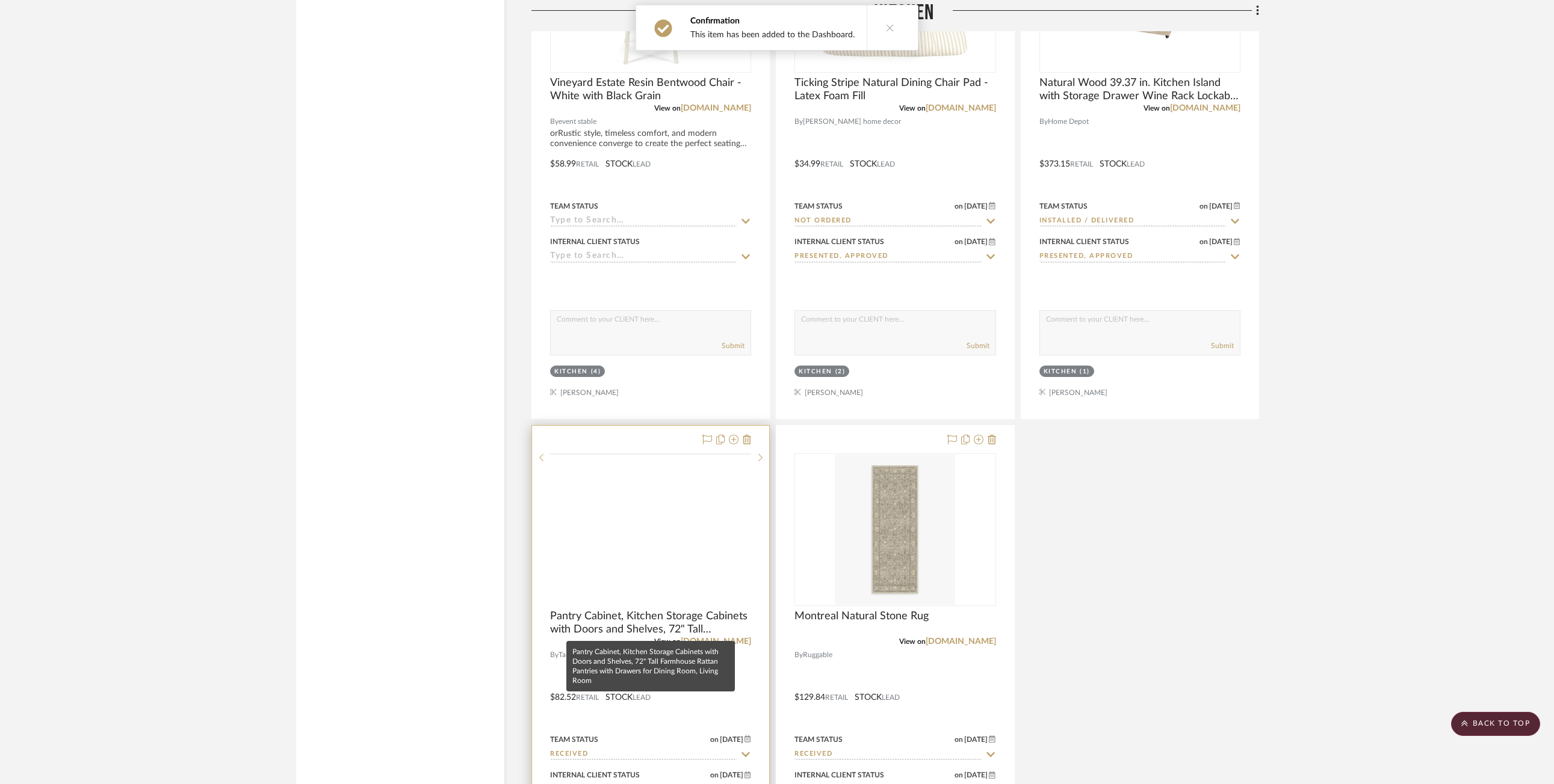
click at [0, 0] on img at bounding box center [0, 0] width 0 height 0
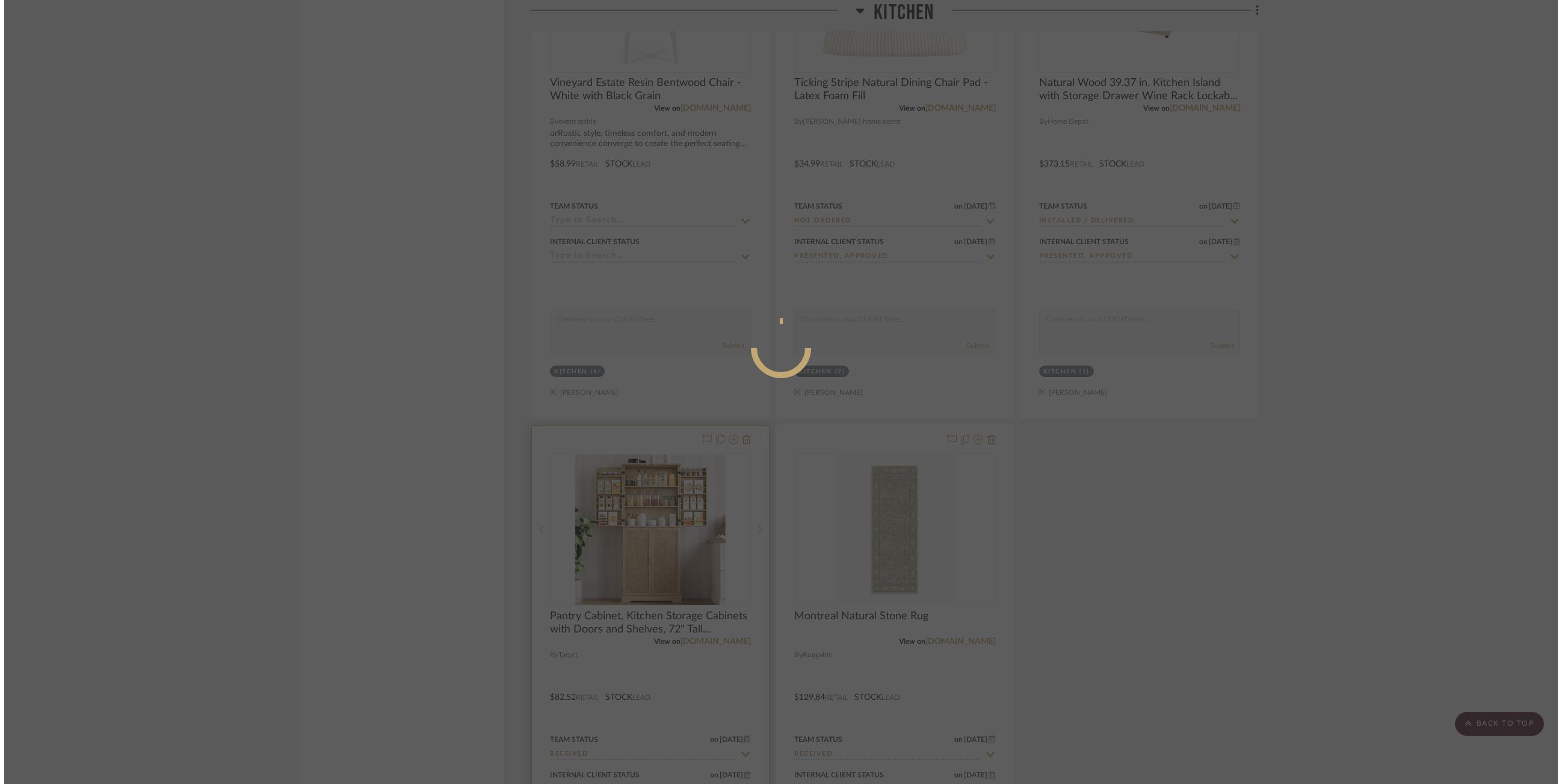
scroll to position [0, 0]
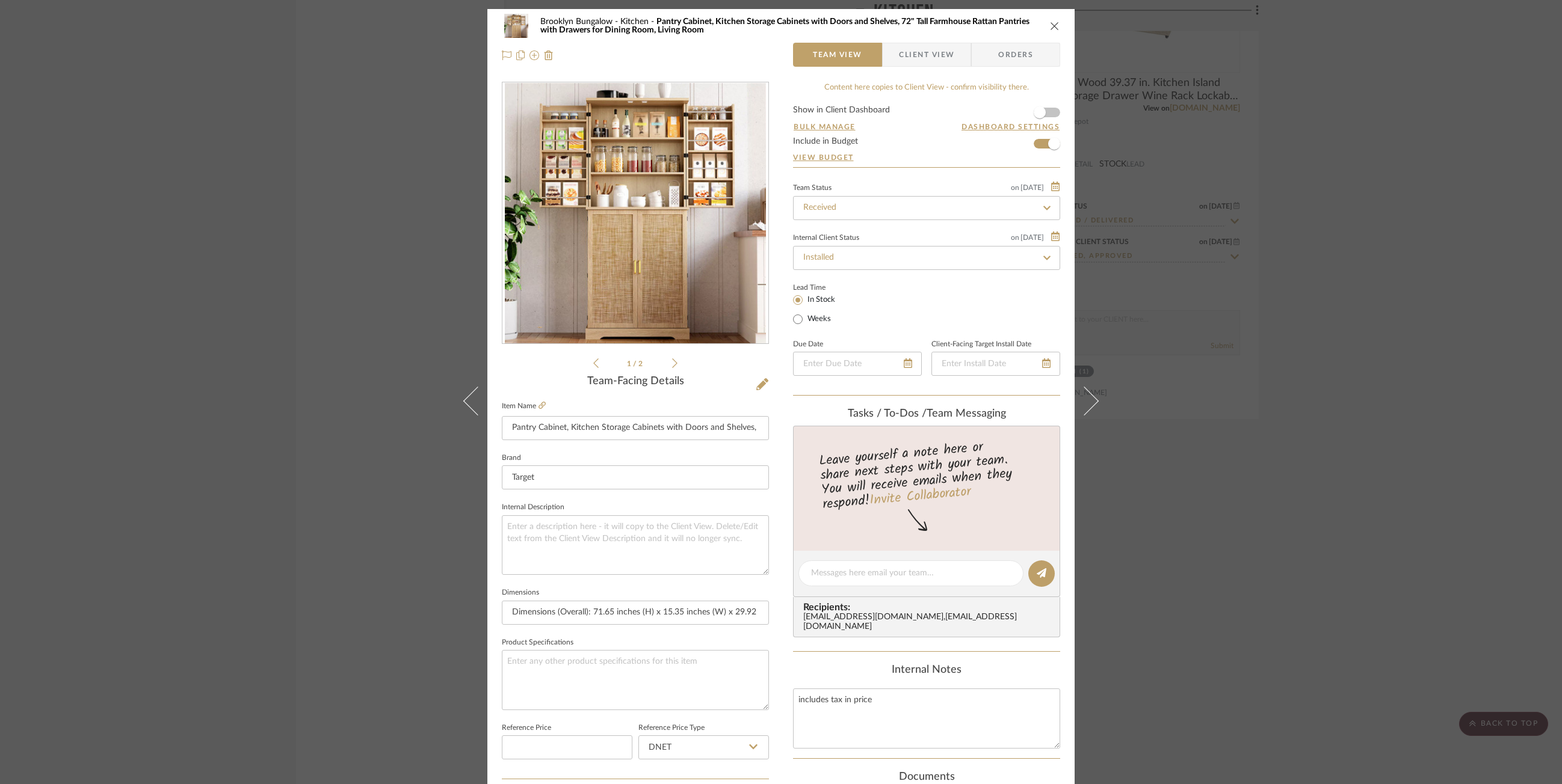
click at [918, 149] on div "Brooklyn Bungalow Kitchen Pantry Cabinet, Kitchen Storage Cabinets with Doors a…" at bounding box center [781, 392] width 1562 height 784
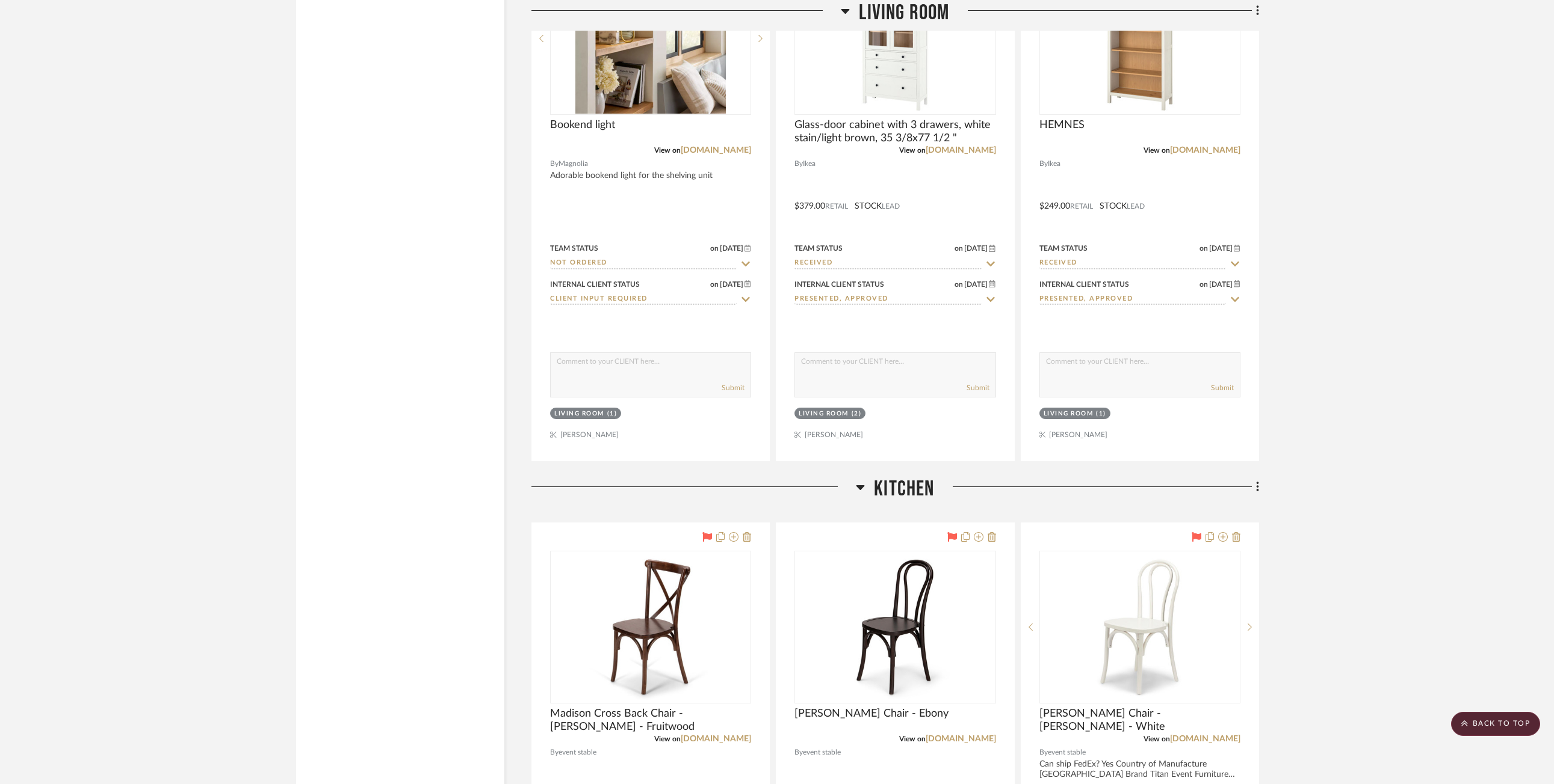
scroll to position [3068, 0]
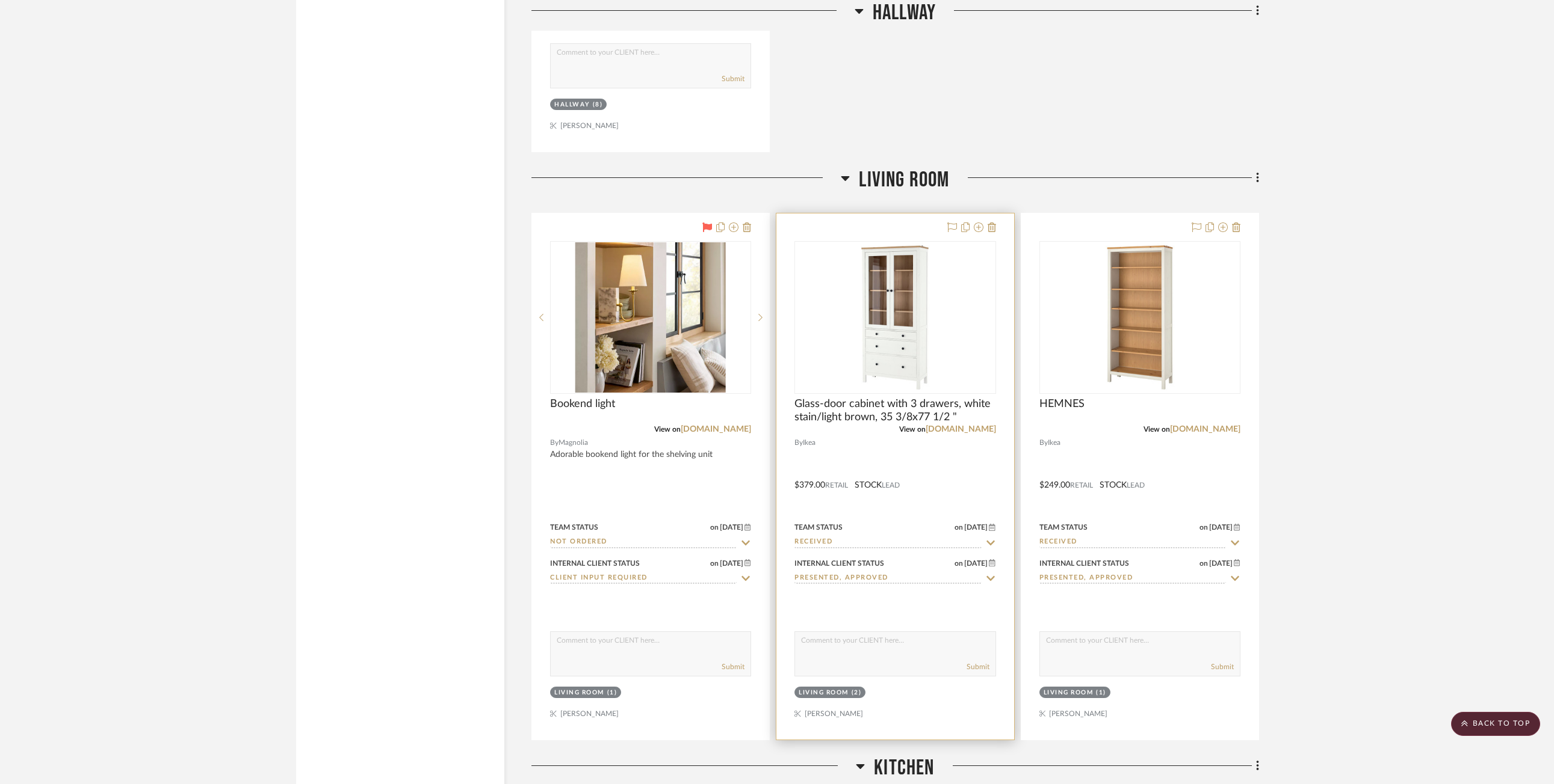
click at [918, 462] on div at bounding box center [894, 477] width 237 height 527
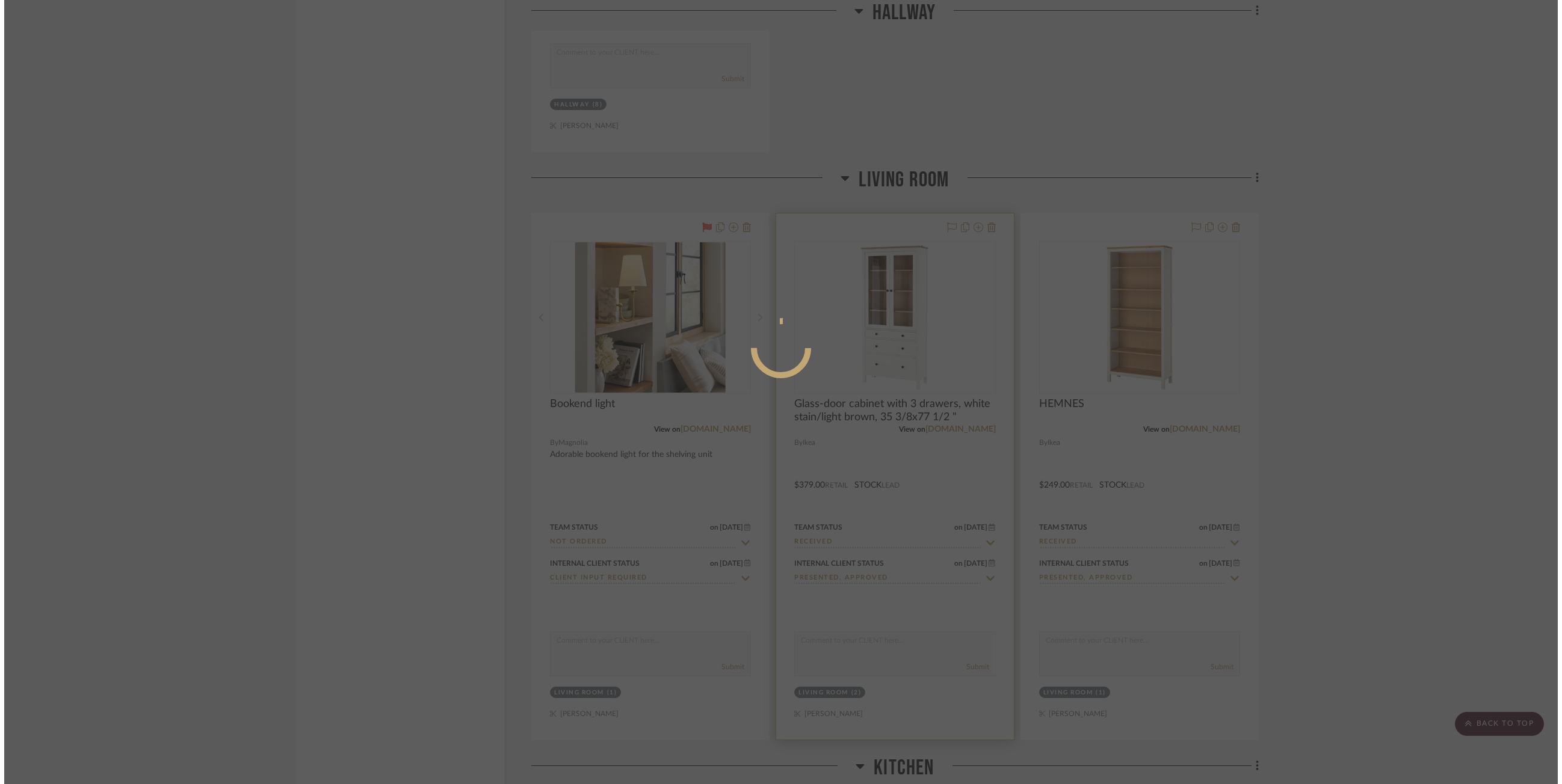
scroll to position [0, 0]
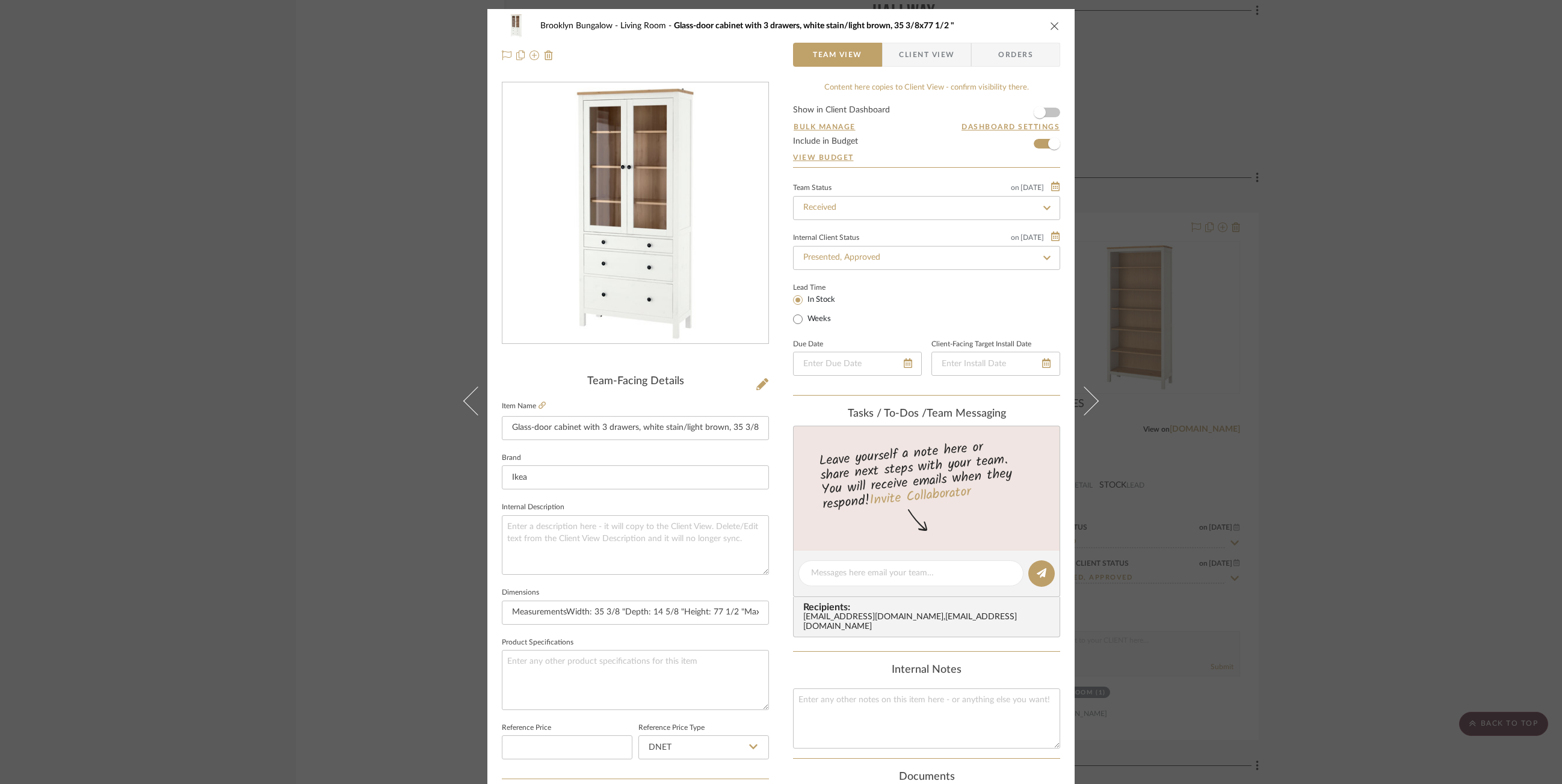
click at [918, 309] on div "Brooklyn Bungalow Living Room Glass-door cabinet with 3 drawers, white stain/li…" at bounding box center [781, 392] width 1562 height 784
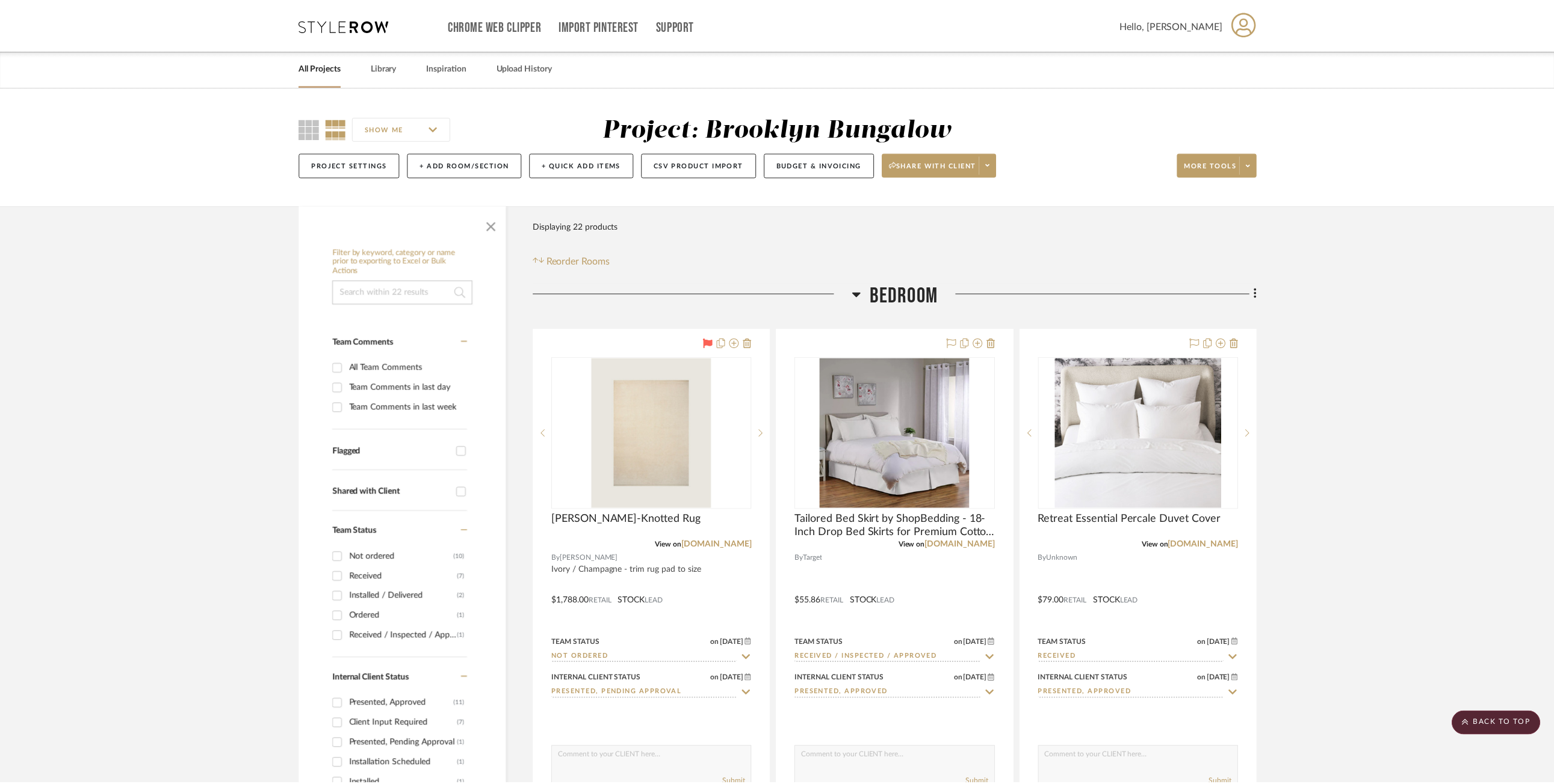
scroll to position [3068, 0]
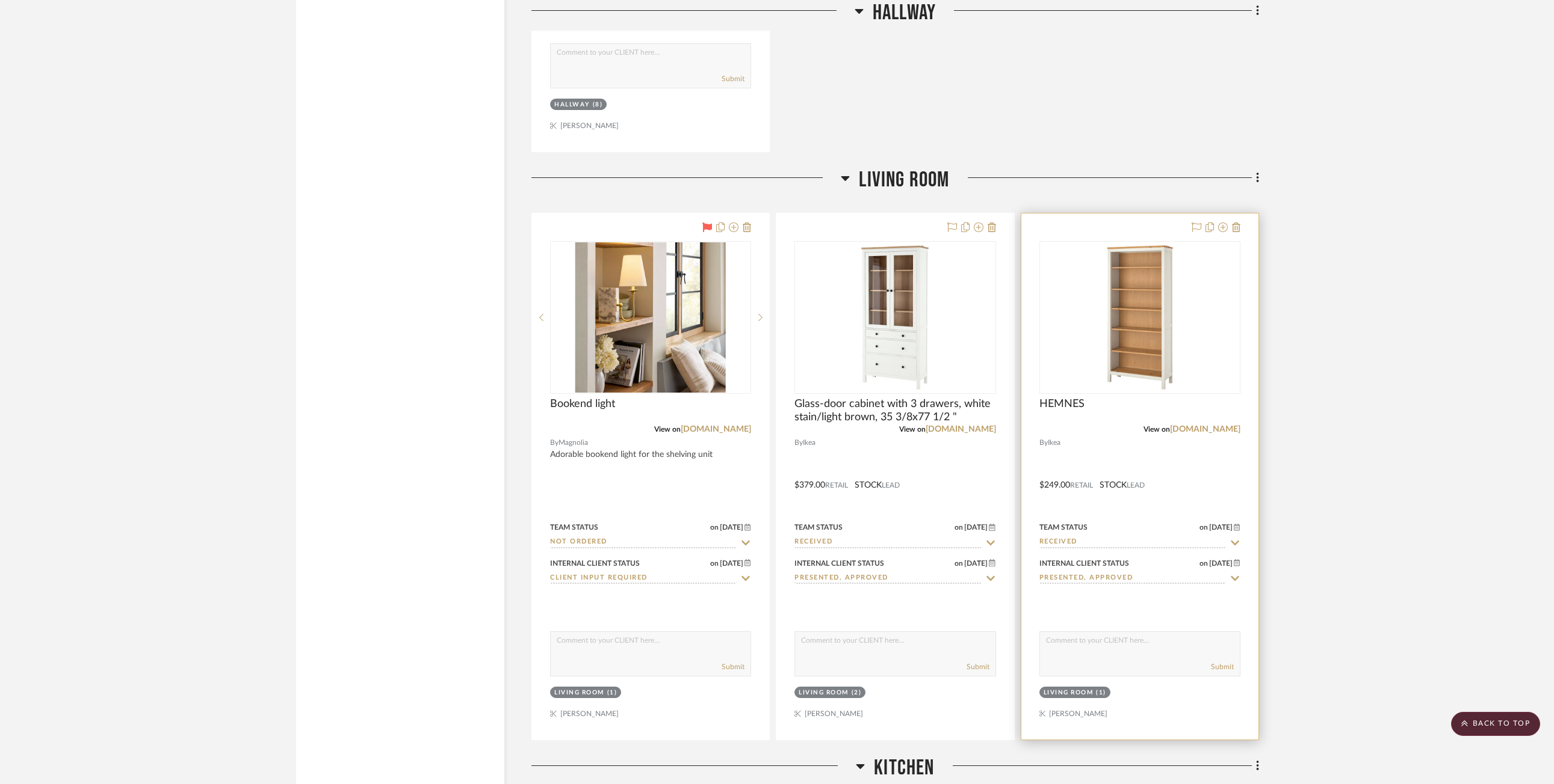
click at [918, 473] on div at bounding box center [1139, 477] width 237 height 527
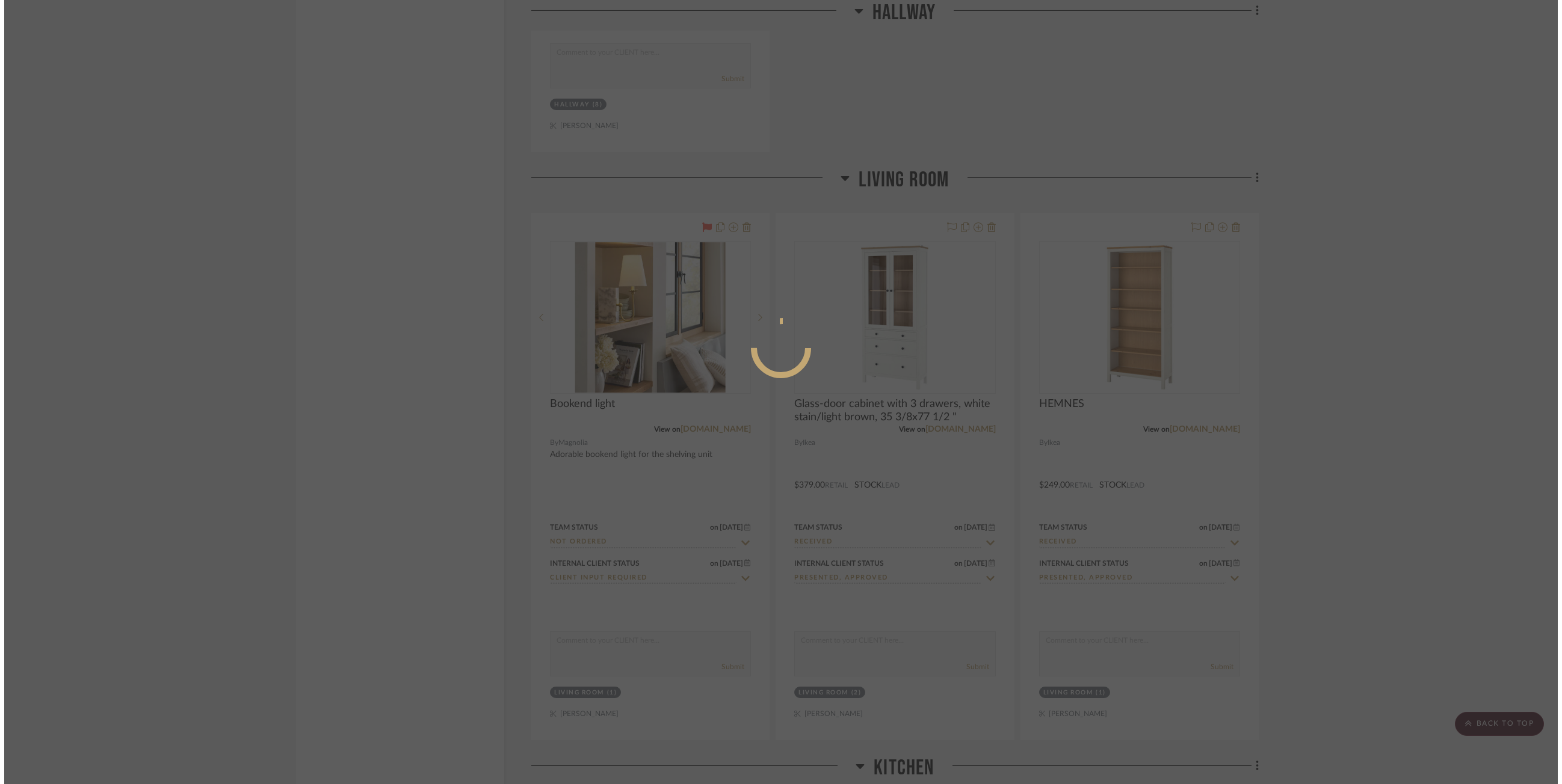
scroll to position [0, 0]
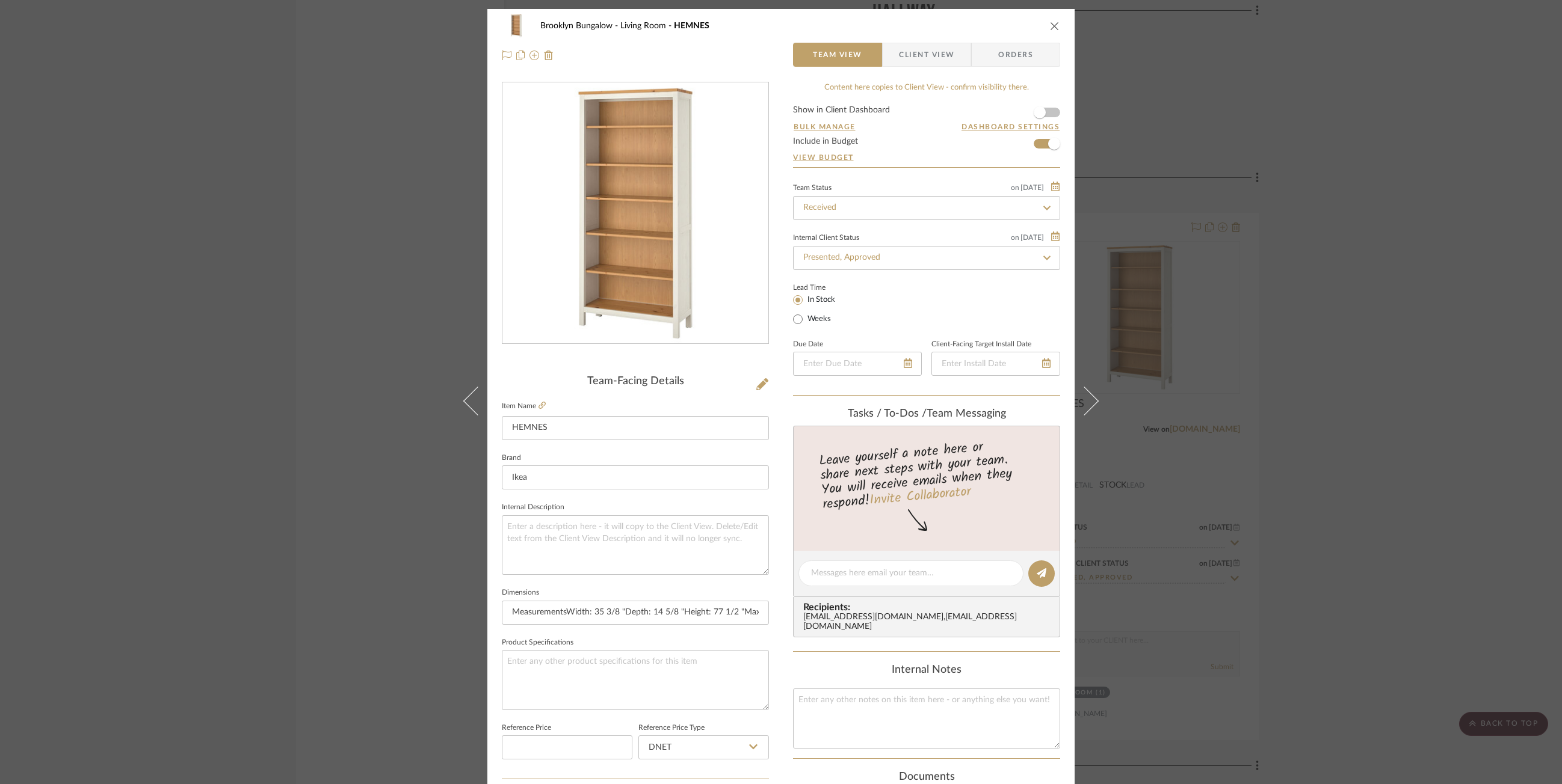
click at [918, 342] on div "Brooklyn Bungalow Living Room HEMNES Team View Client View Orders Team-Facing D…" at bounding box center [781, 392] width 1562 height 784
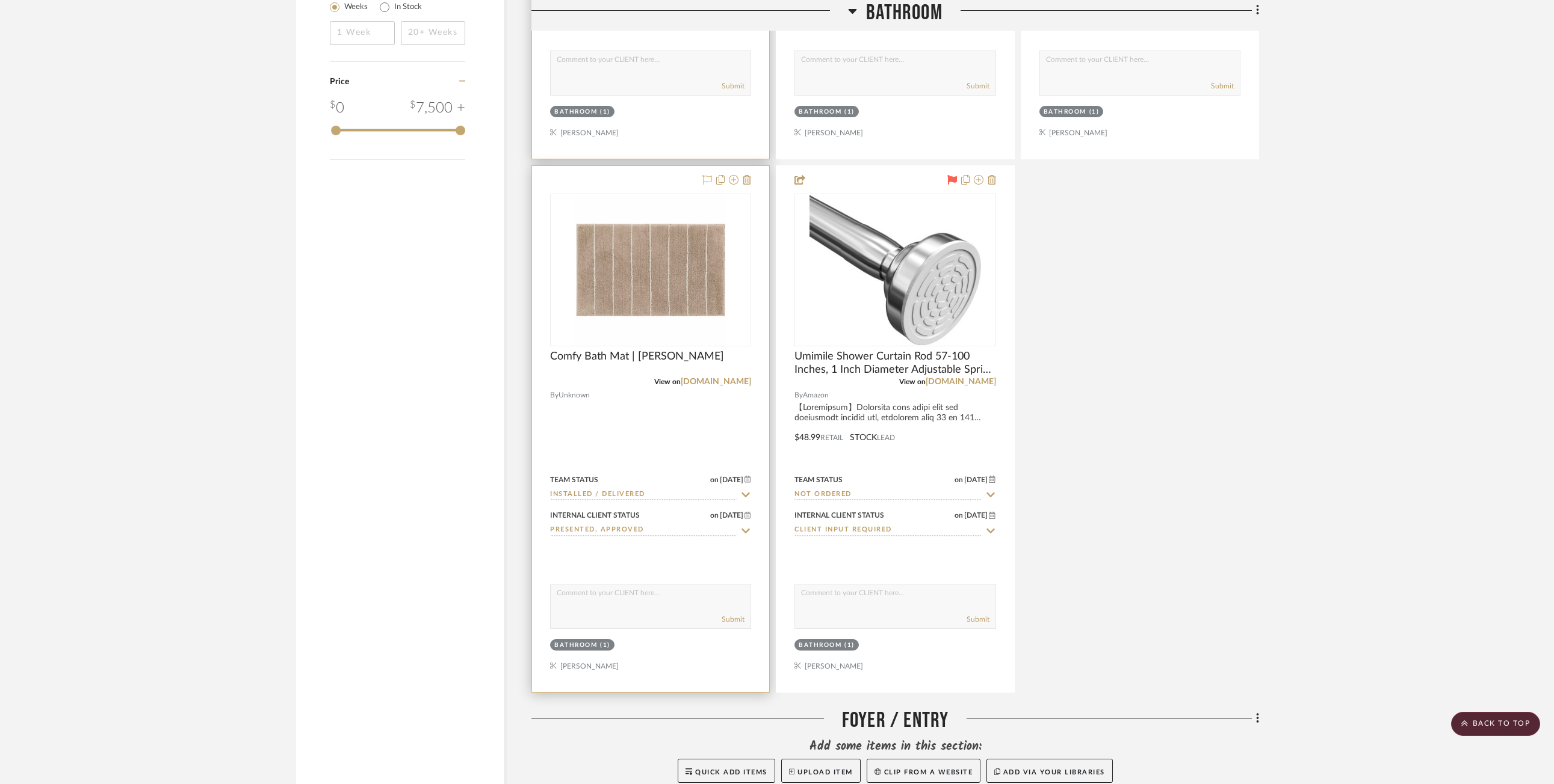
scroll to position [1804, 0]
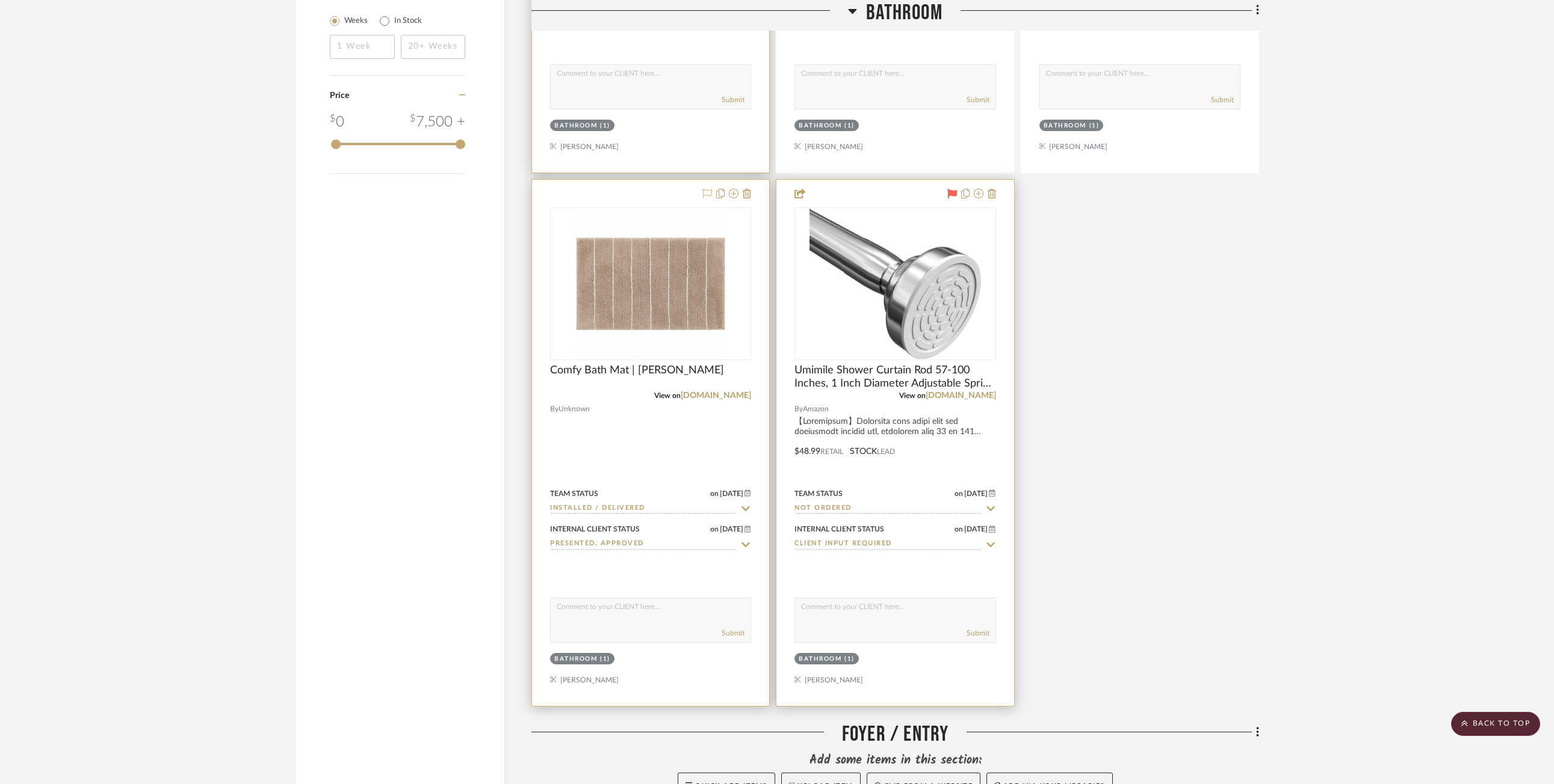
click at [918, 455] on div at bounding box center [894, 443] width 237 height 527
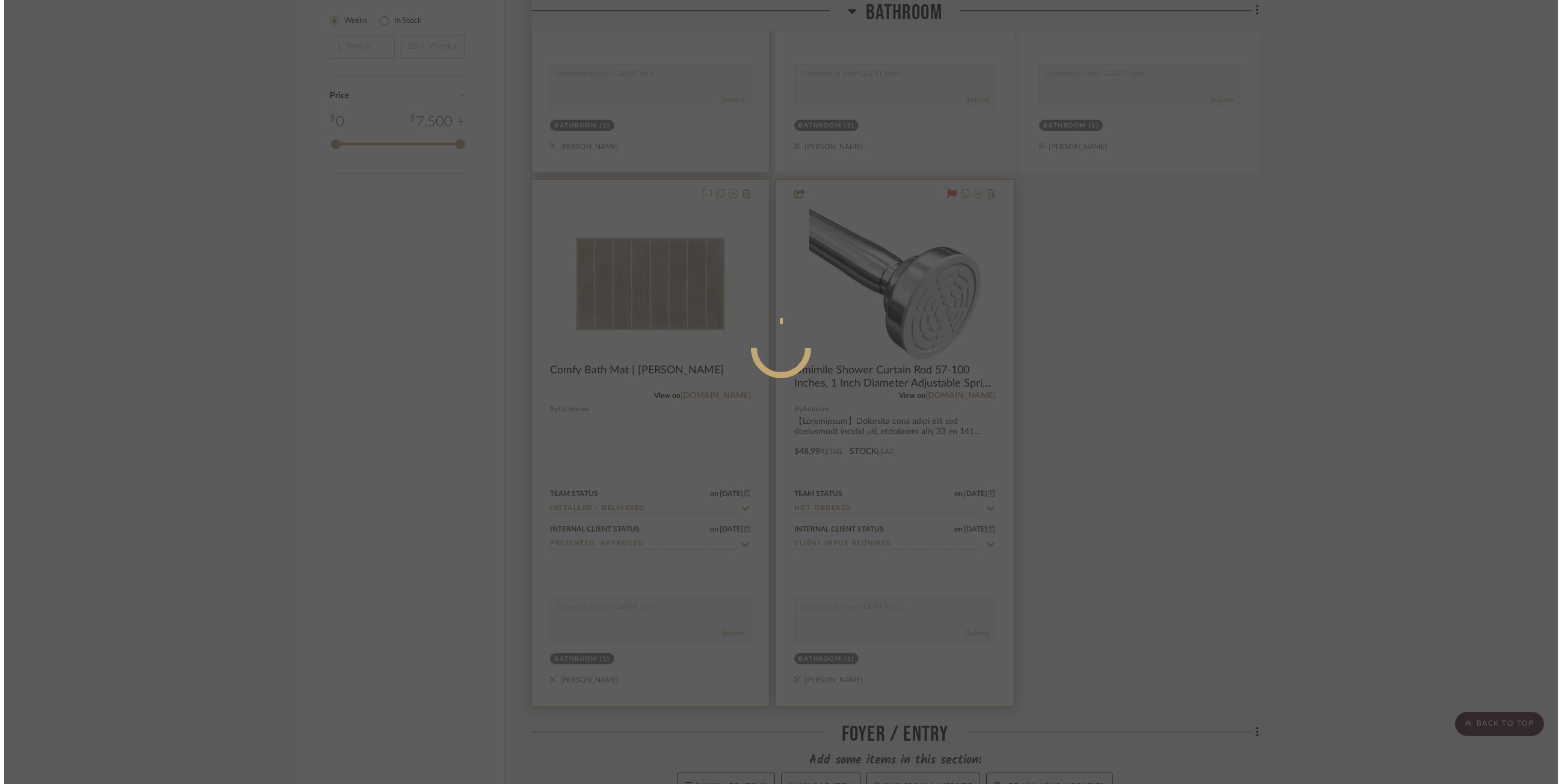
scroll to position [0, 0]
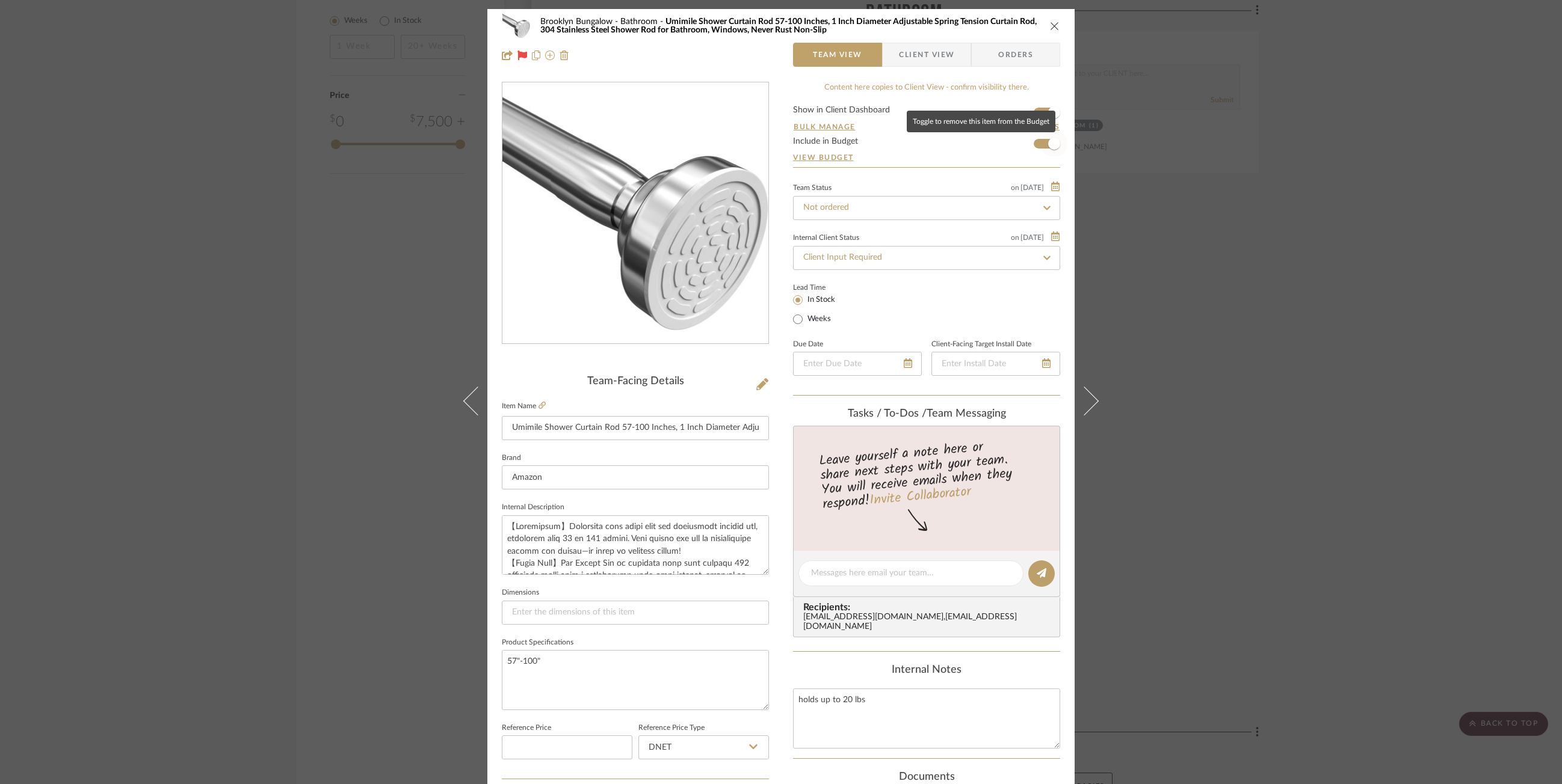
click at [918, 141] on span "button" at bounding box center [1054, 144] width 26 height 26
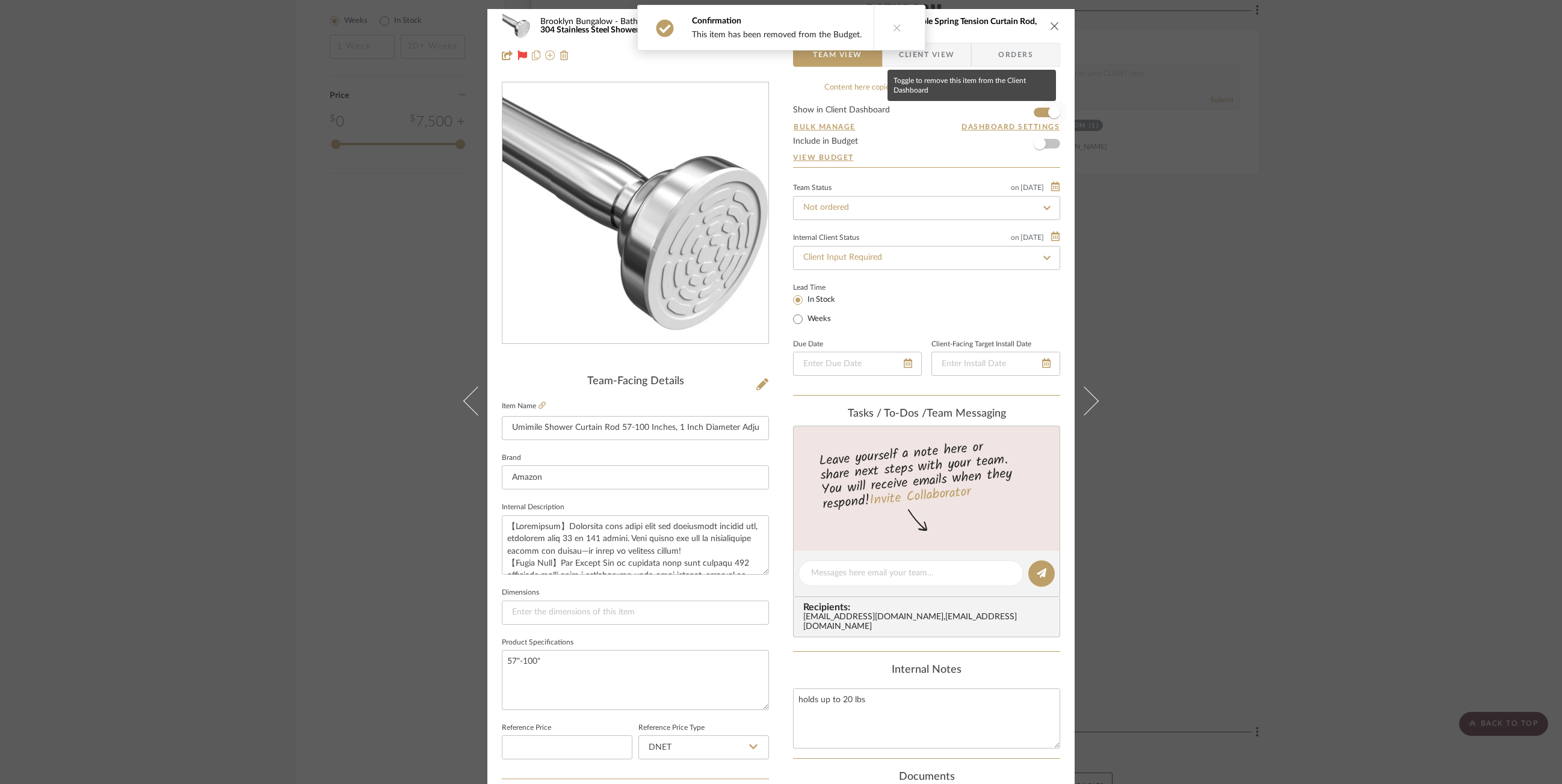
click at [918, 116] on span "button" at bounding box center [1054, 112] width 26 height 26
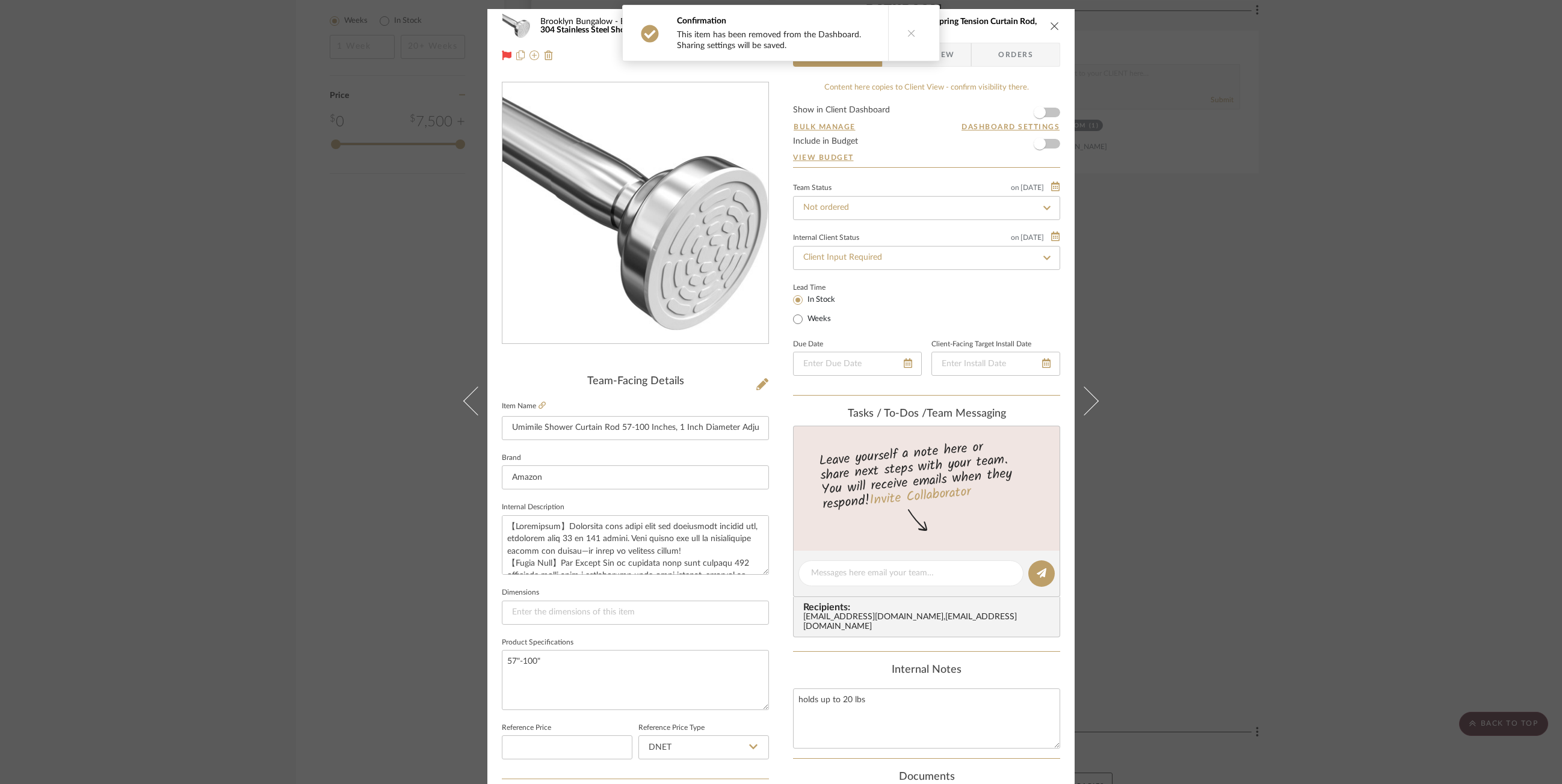
click at [918, 252] on div "Brooklyn Bungalow Bathroom Umimile Shower Curtain Rod 57-100 Inches, 1 Inch Dia…" at bounding box center [781, 392] width 1562 height 784
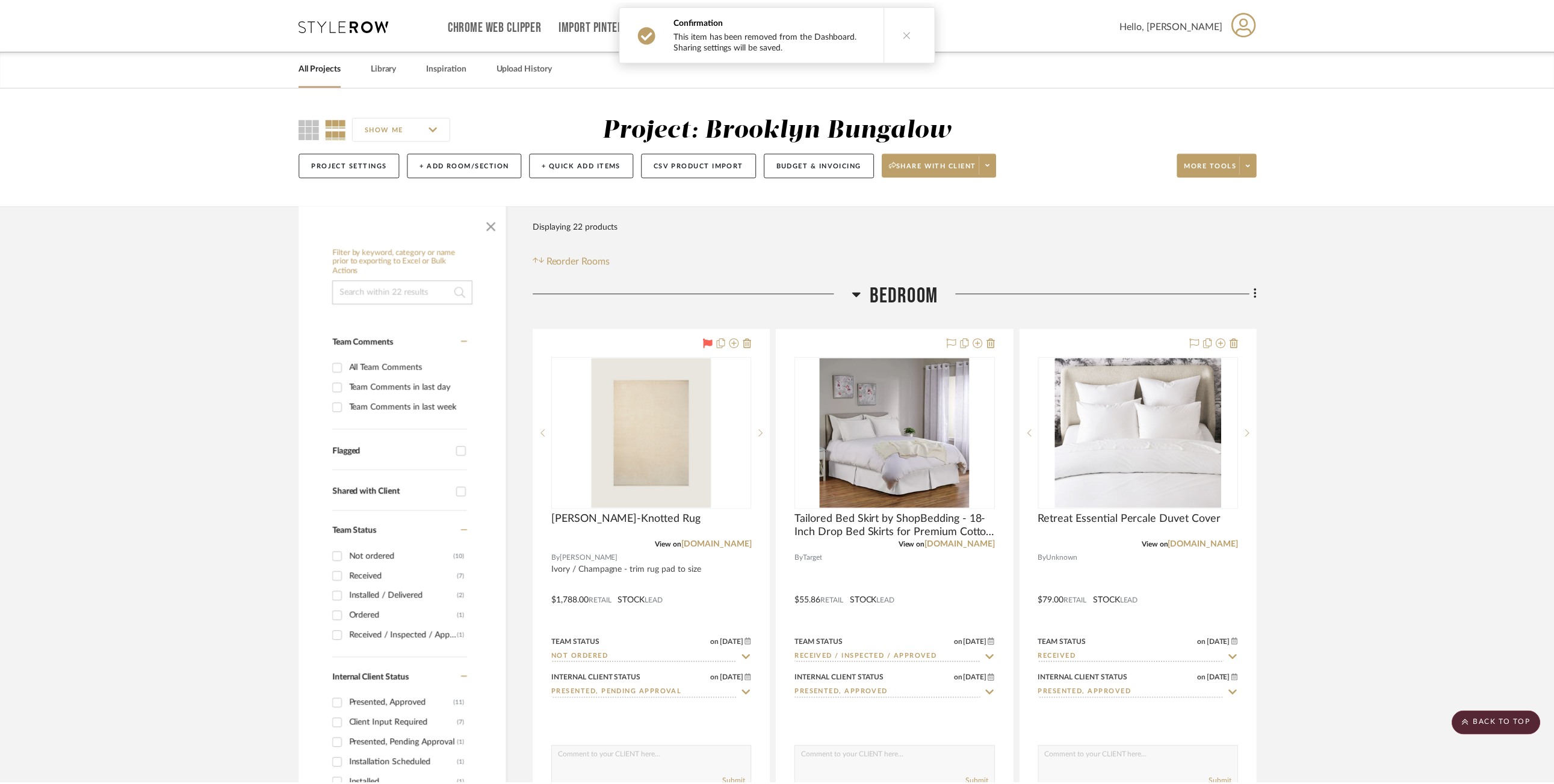
scroll to position [1804, 0]
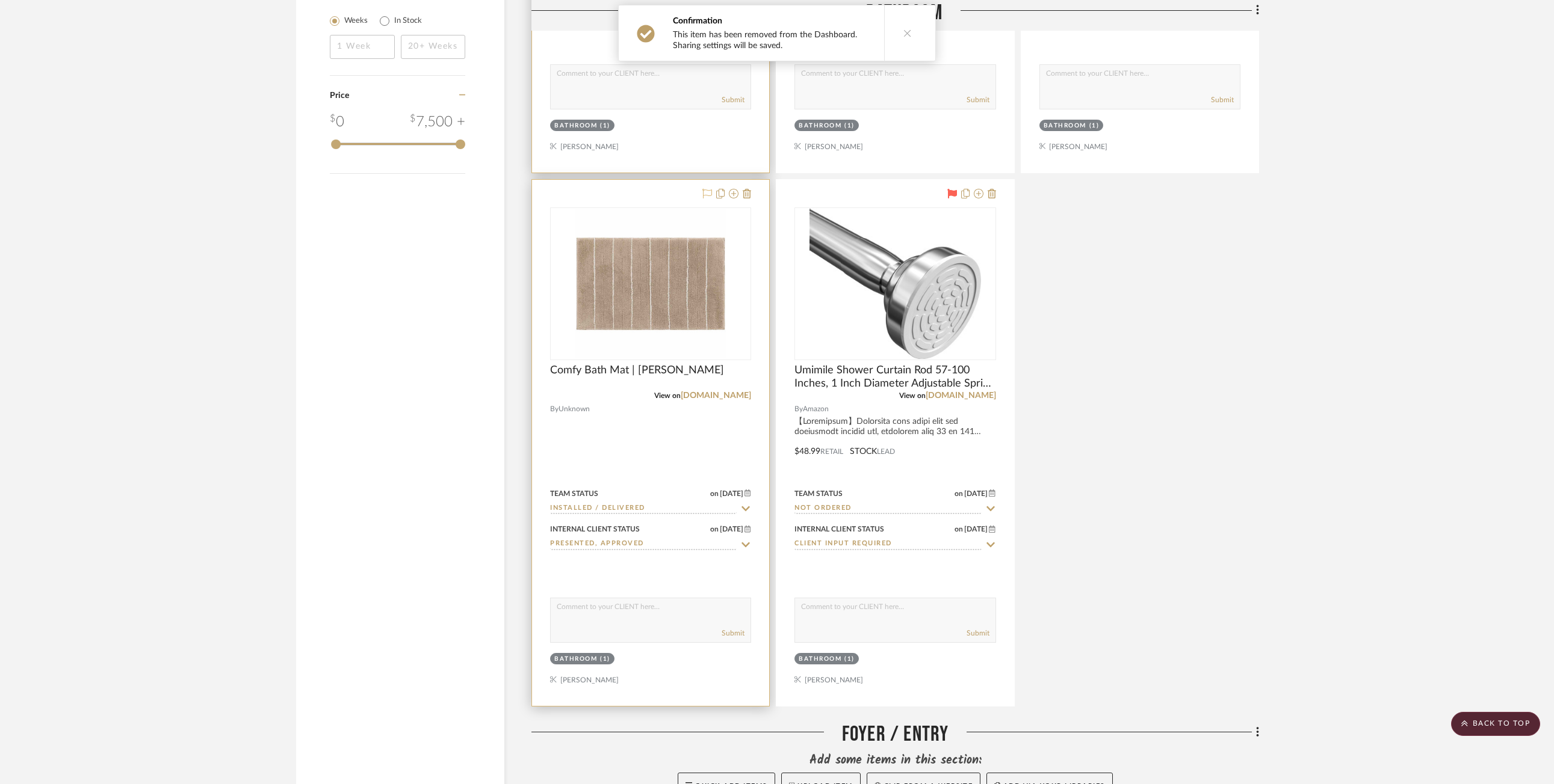
click at [639, 436] on div at bounding box center [650, 443] width 237 height 527
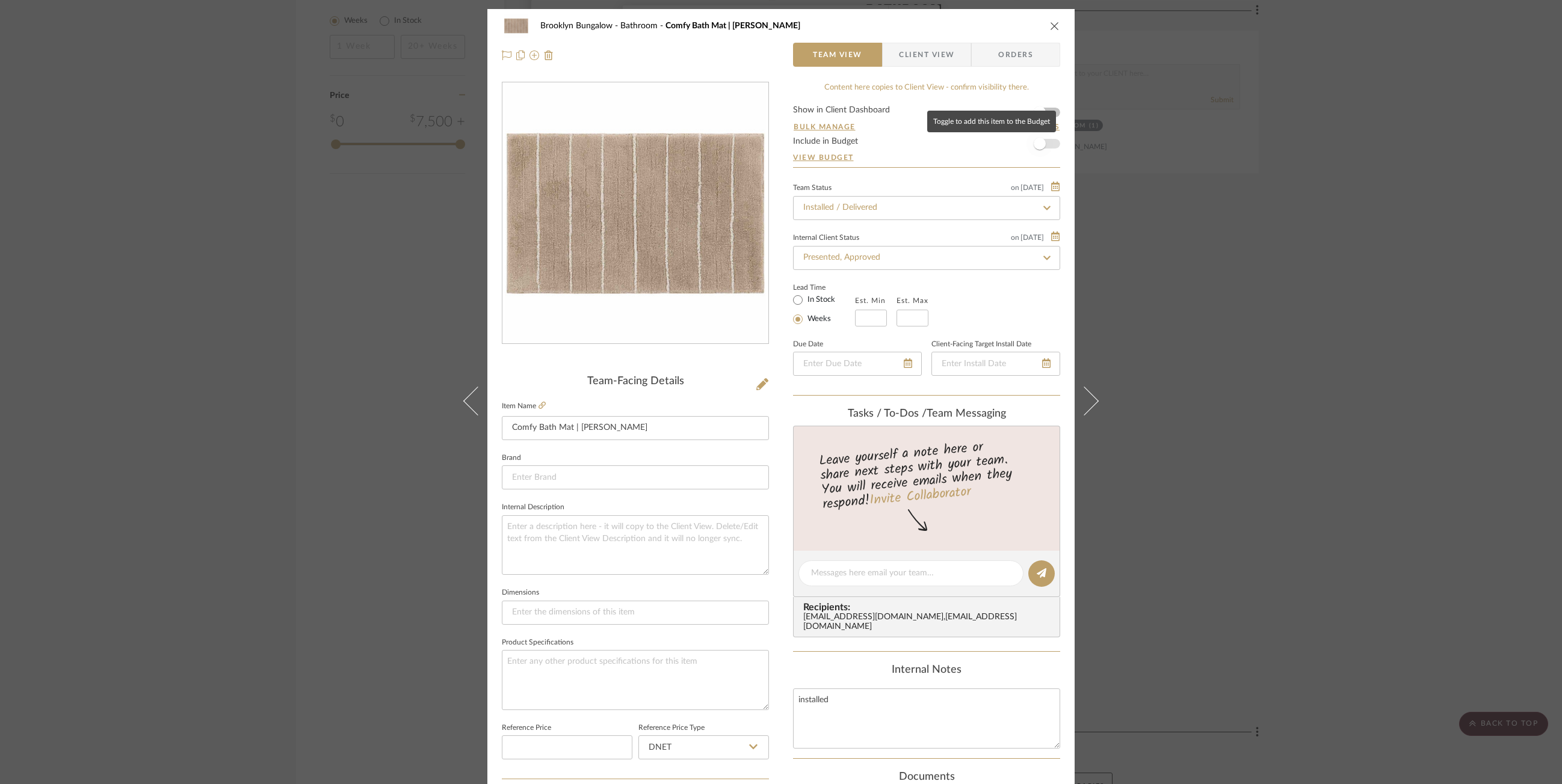
click at [918, 141] on span "button" at bounding box center [1039, 144] width 26 height 26
click at [918, 356] on div "Brooklyn Bungalow Bathroom Comfy Bath Mat | Darby Team View Client View Orders …" at bounding box center [781, 392] width 1562 height 784
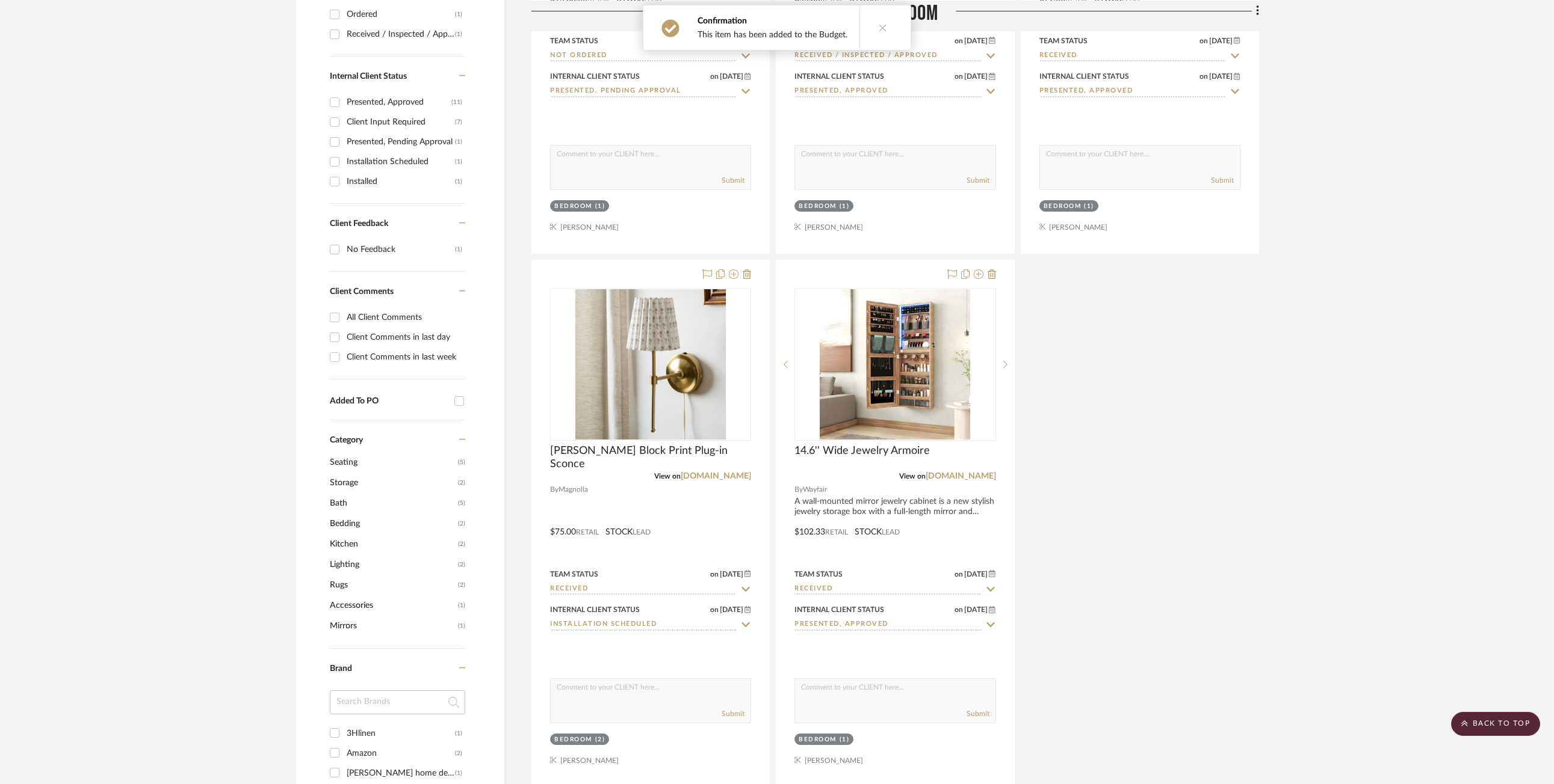
scroll to position [602, 0]
click at [918, 517] on div at bounding box center [894, 524] width 237 height 527
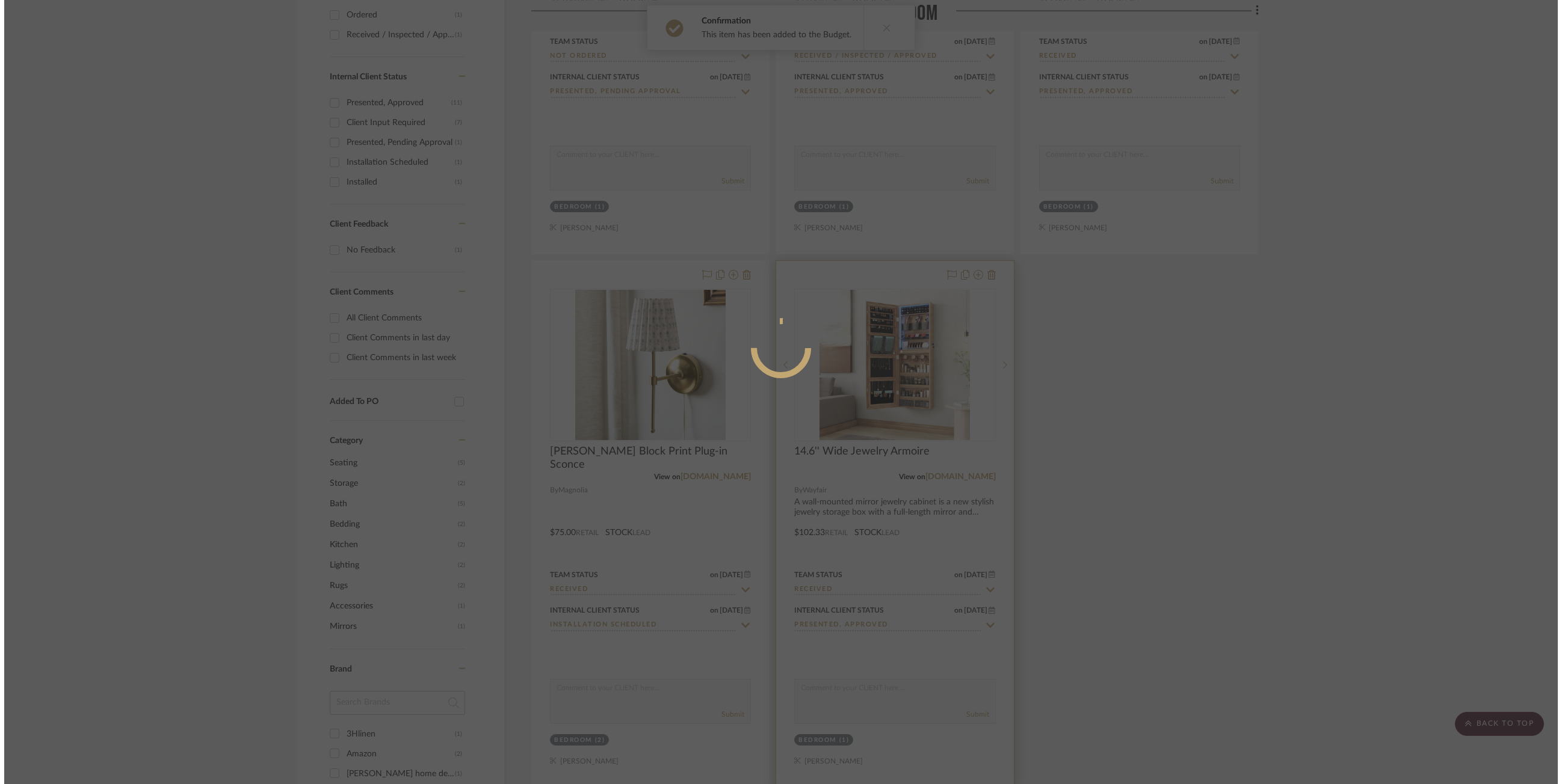
scroll to position [0, 0]
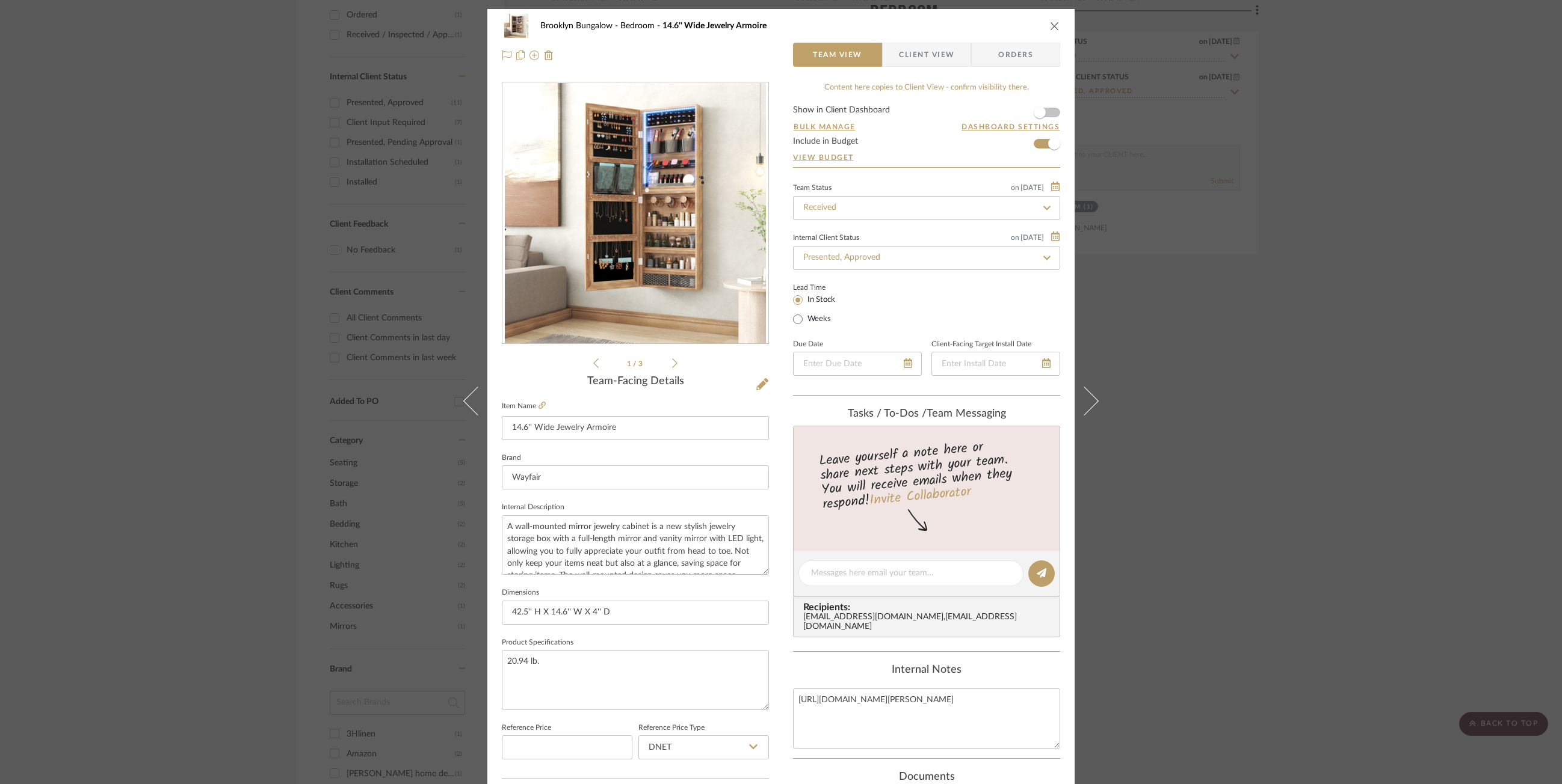
click at [918, 342] on div "Brooklyn Bungalow Bedroom 14.6'' Wide Jewelry Armoire Team View Client View Ord…" at bounding box center [781, 392] width 1562 height 784
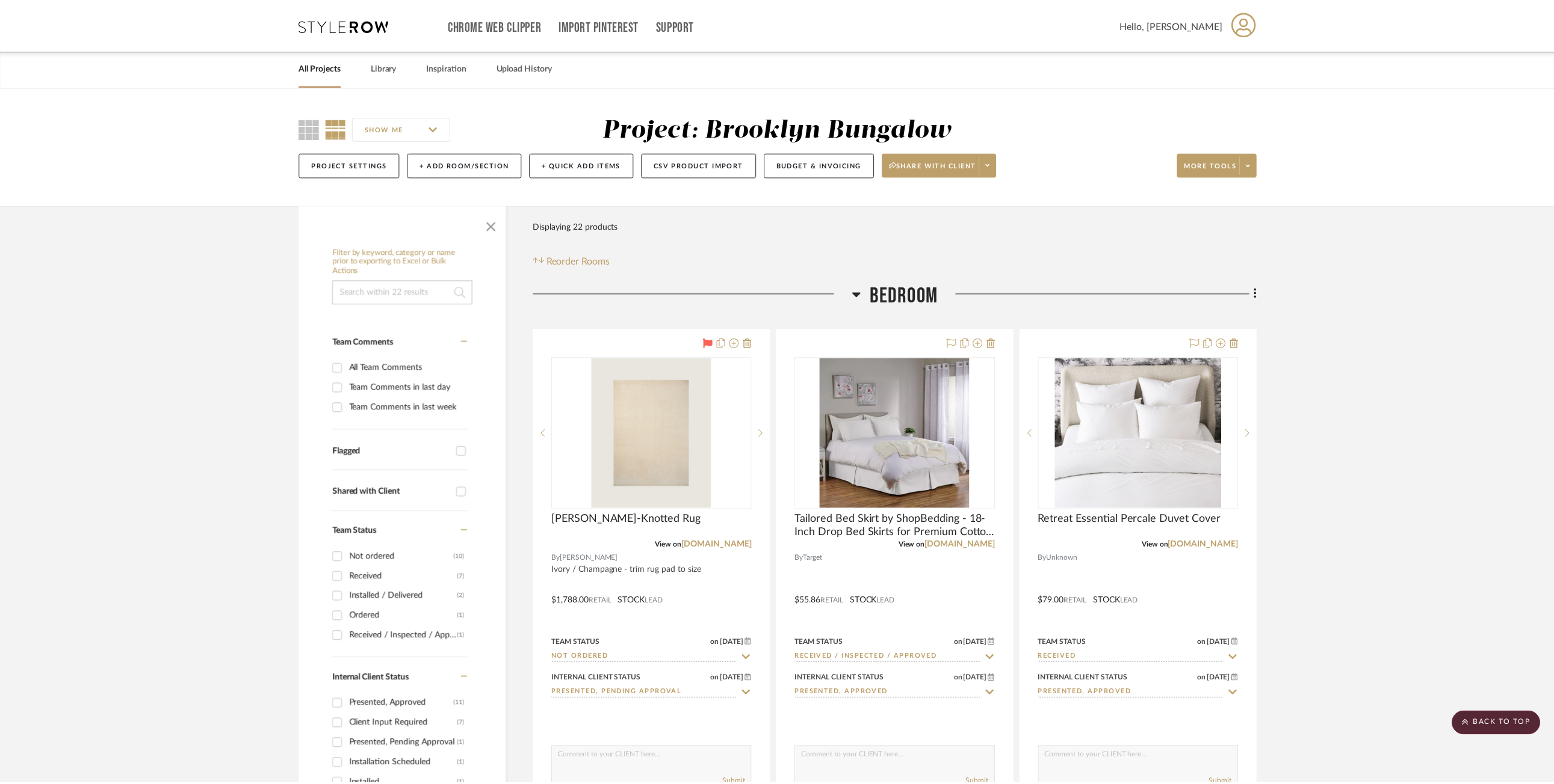
scroll to position [602, 0]
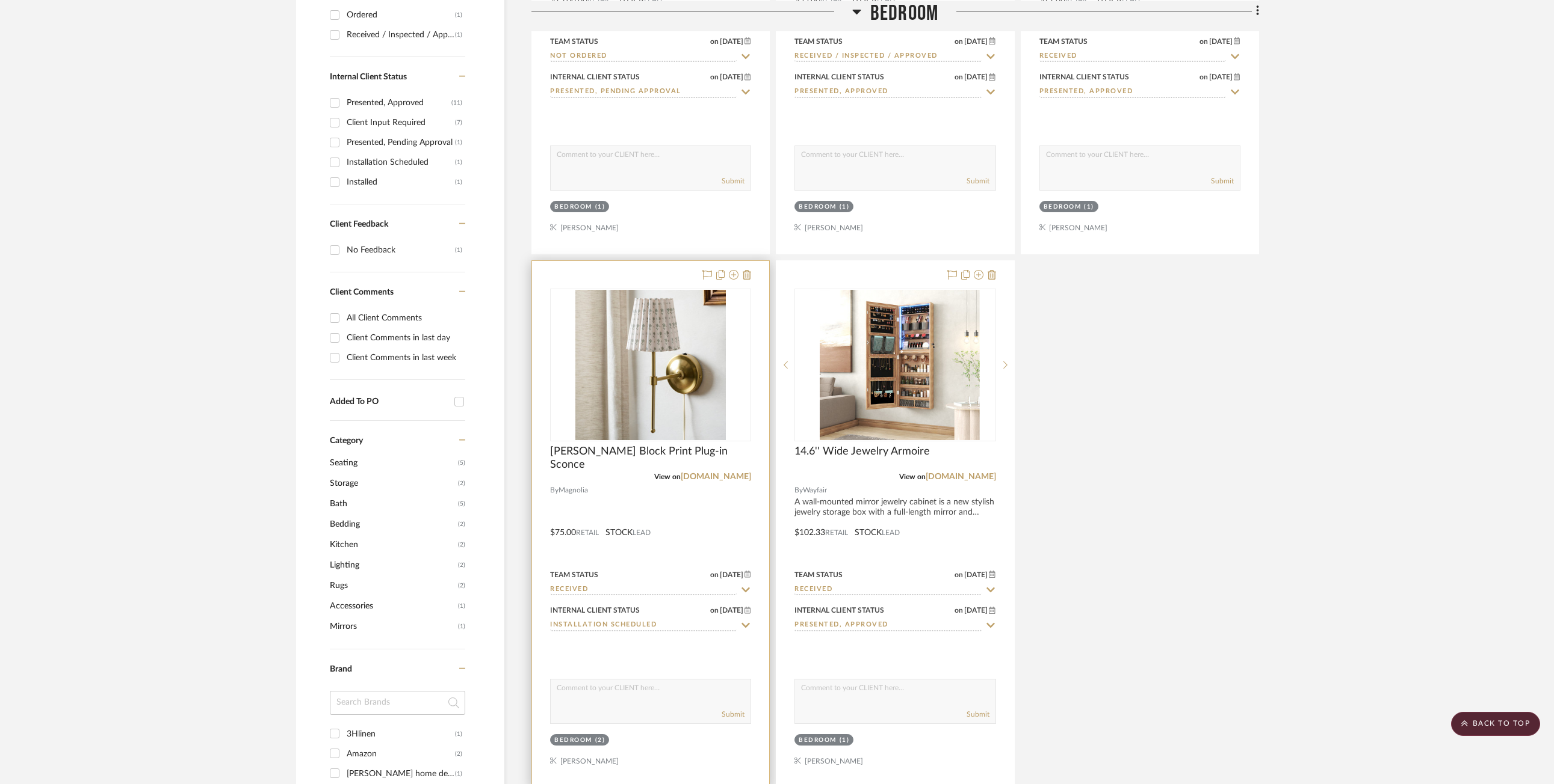
click at [649, 513] on div at bounding box center [650, 524] width 237 height 527
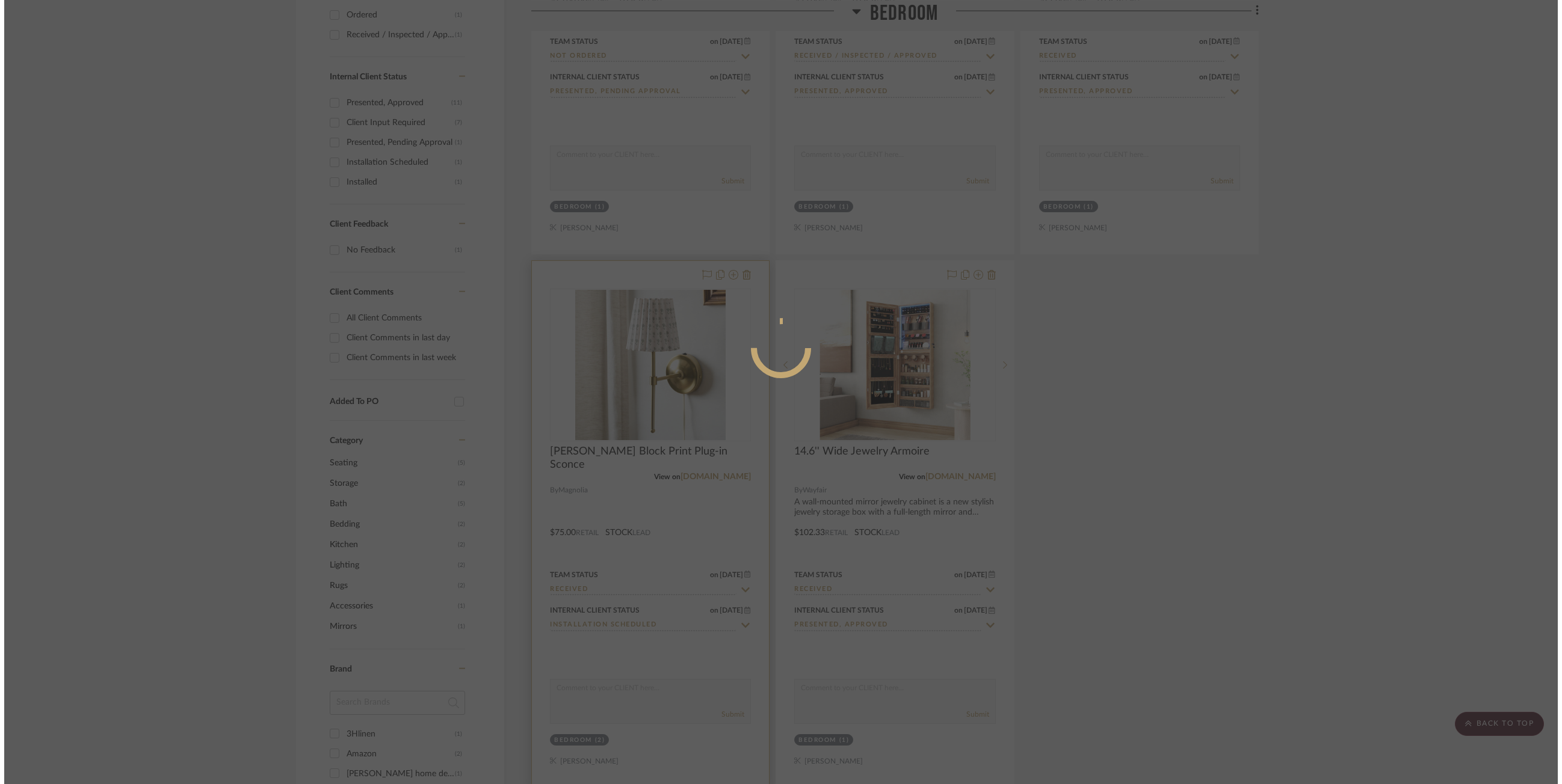
scroll to position [0, 0]
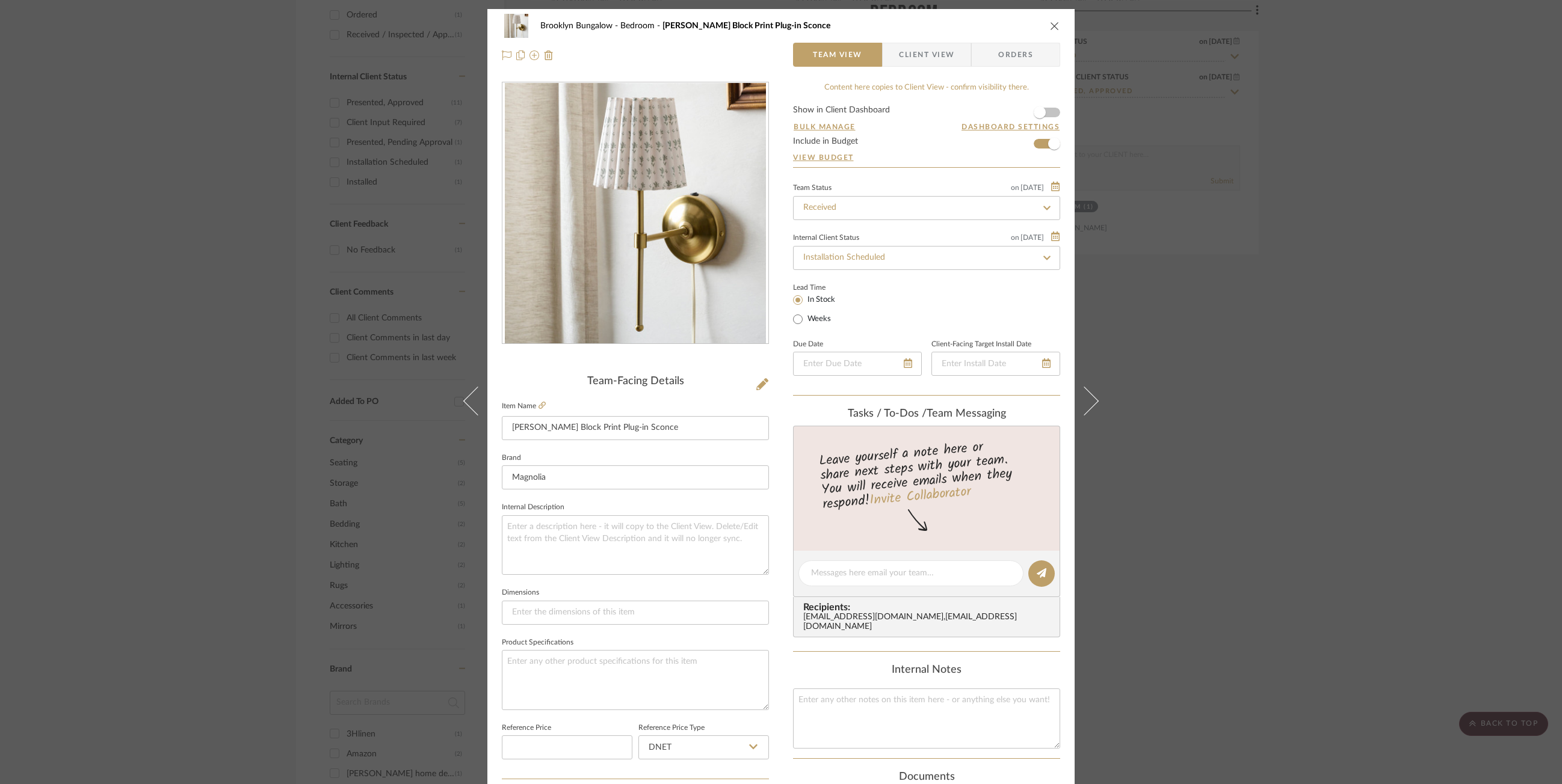
click at [918, 327] on div "Brooklyn Bungalow Bedroom Hattie Block Print Plug-in Sconce Team View Client Vi…" at bounding box center [781, 392] width 1562 height 784
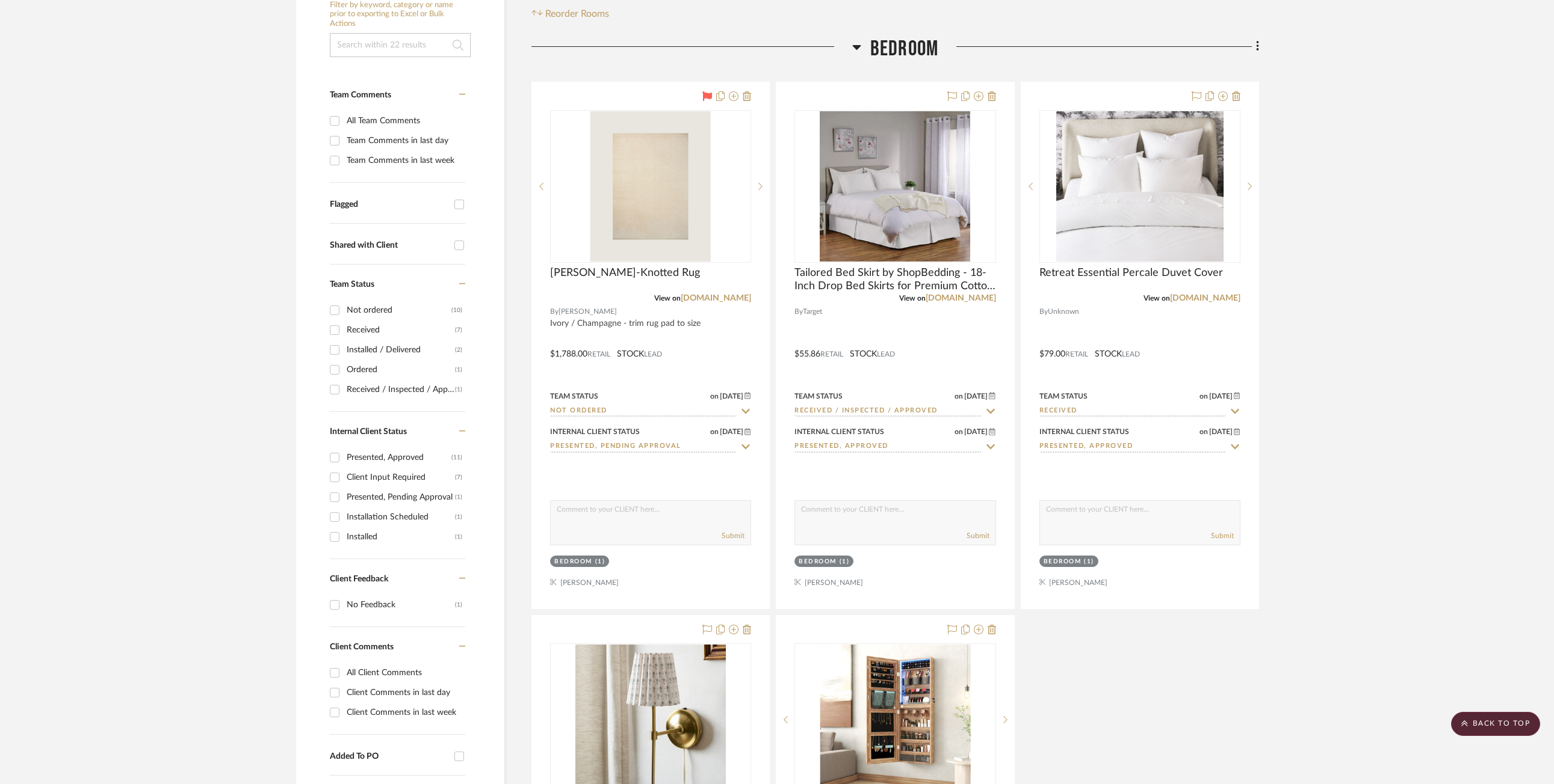
scroll to position [181, 0]
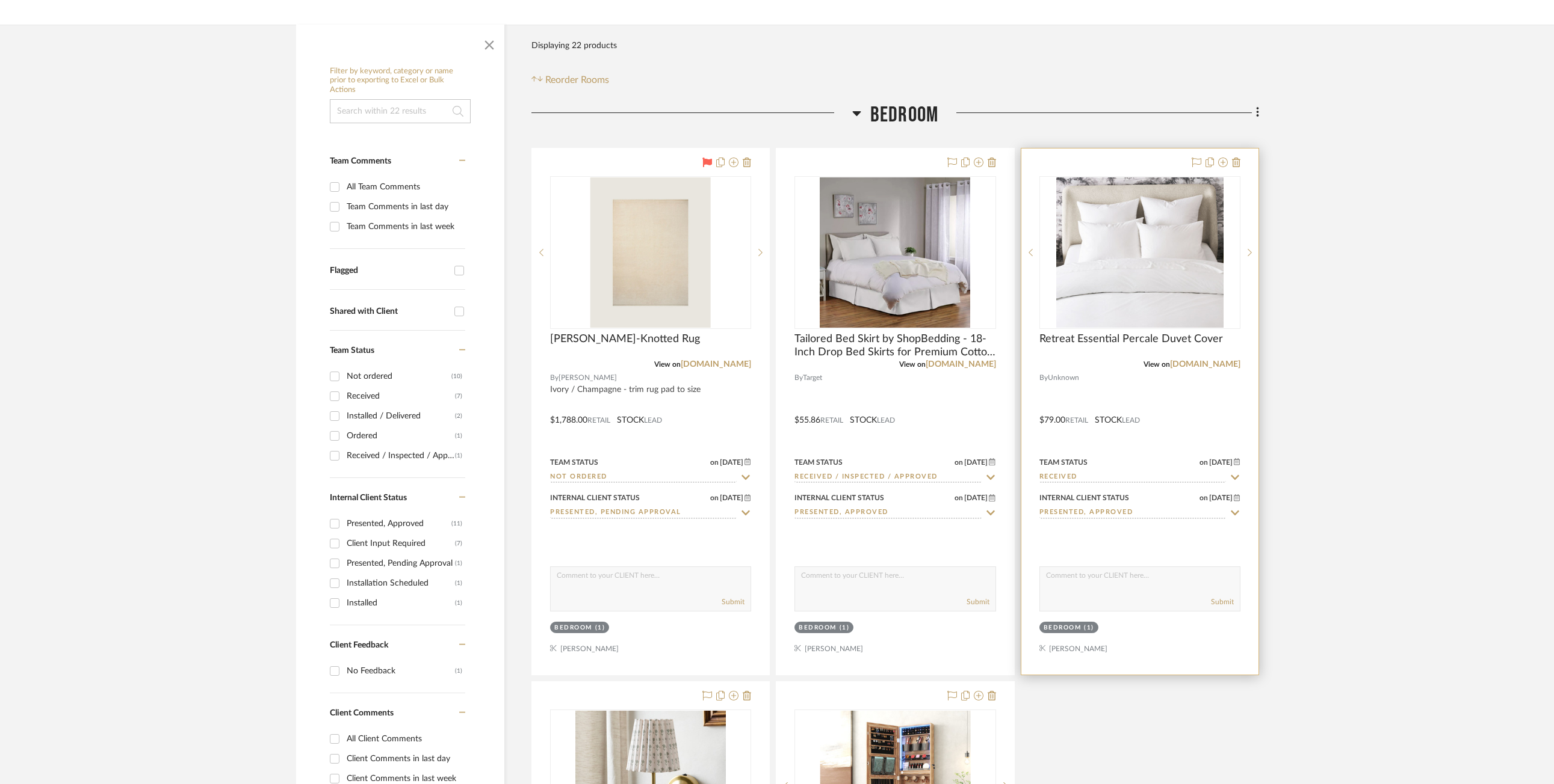
click at [918, 390] on div at bounding box center [1139, 412] width 237 height 527
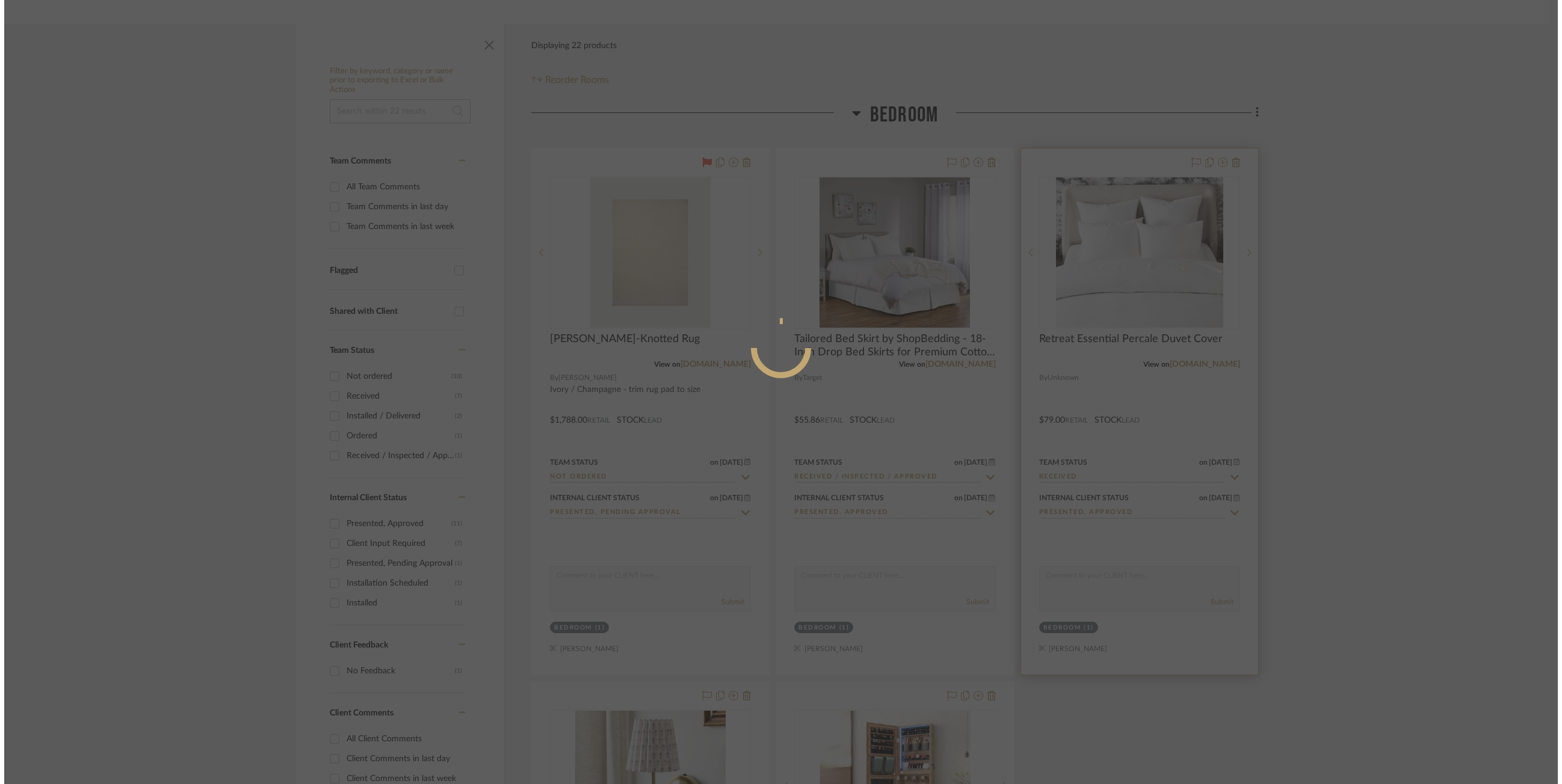
scroll to position [0, 0]
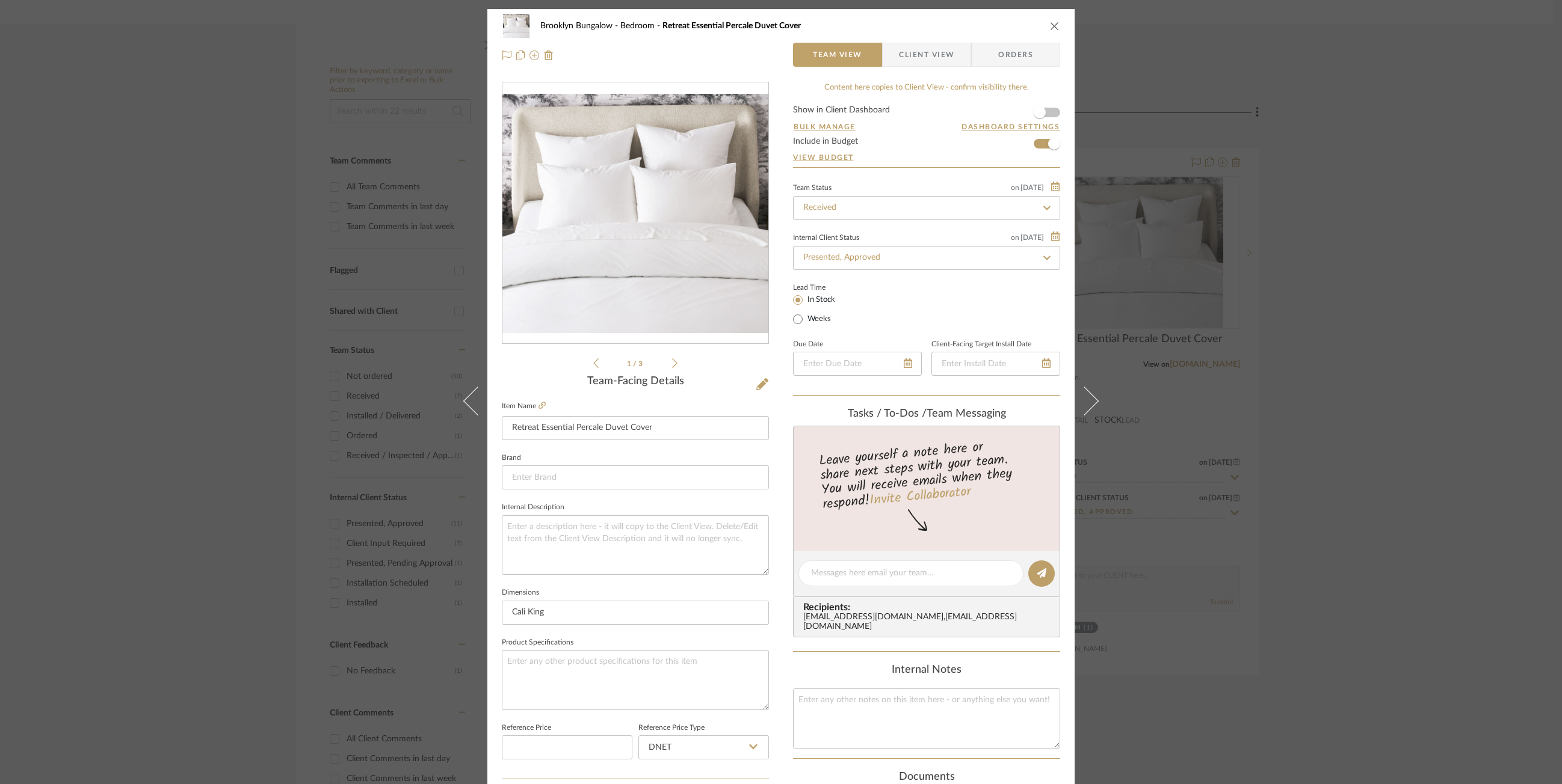
click at [918, 239] on div "Brooklyn Bungalow Bedroom Retreat Essential Percale Duvet Cover Team View Clien…" at bounding box center [781, 392] width 1562 height 784
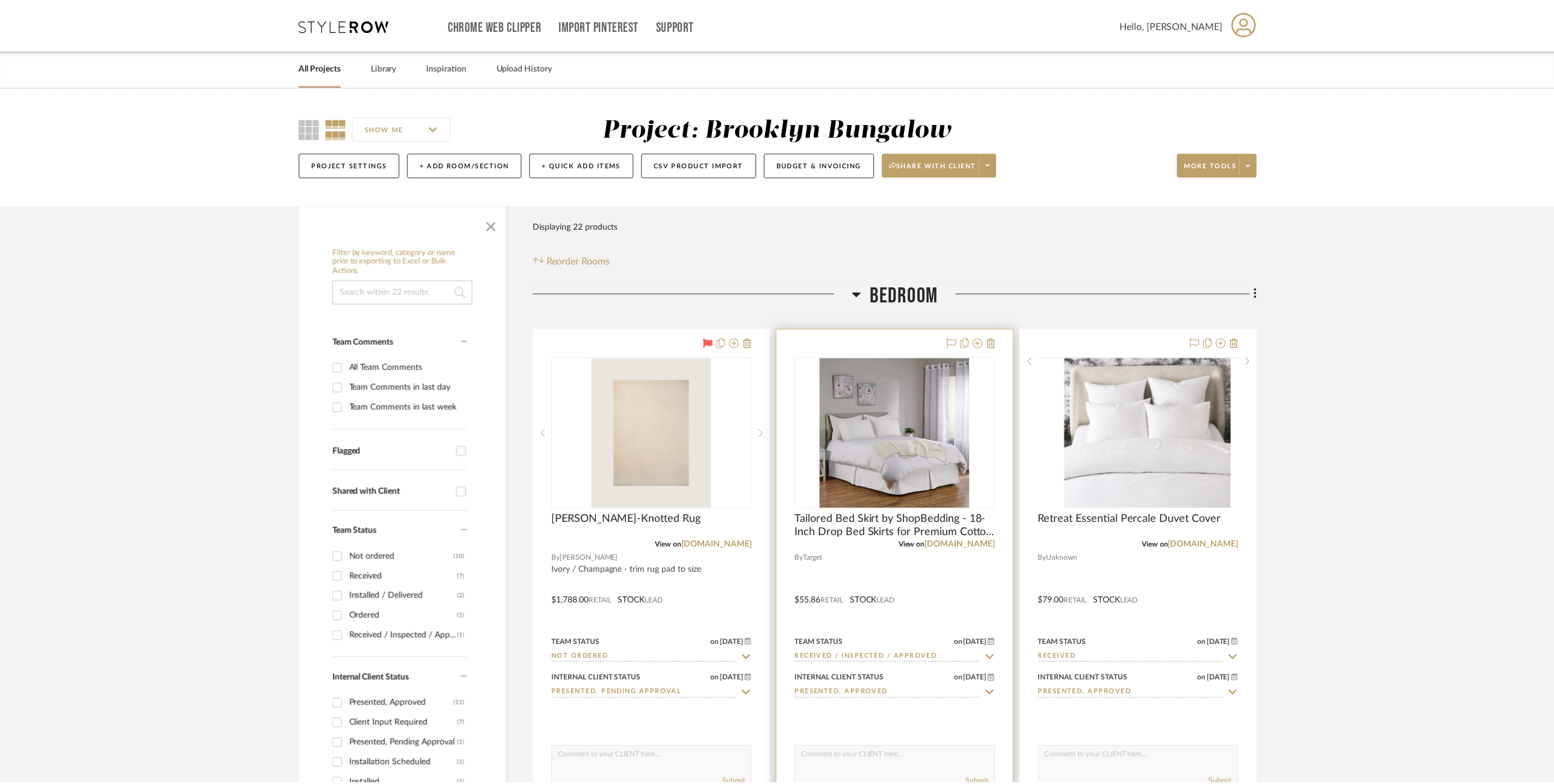
scroll to position [181, 0]
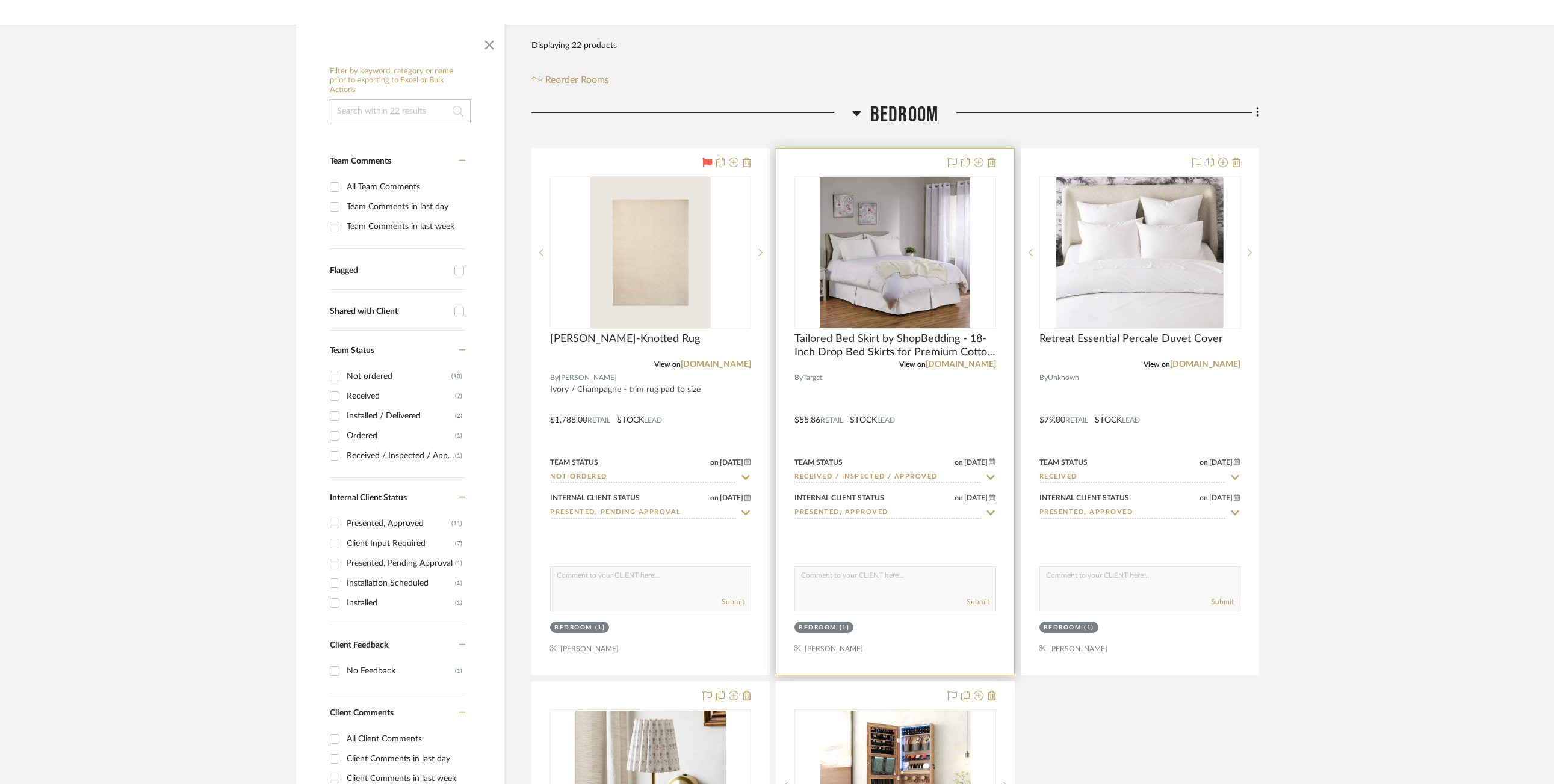
click at [844, 418] on div at bounding box center [894, 412] width 237 height 527
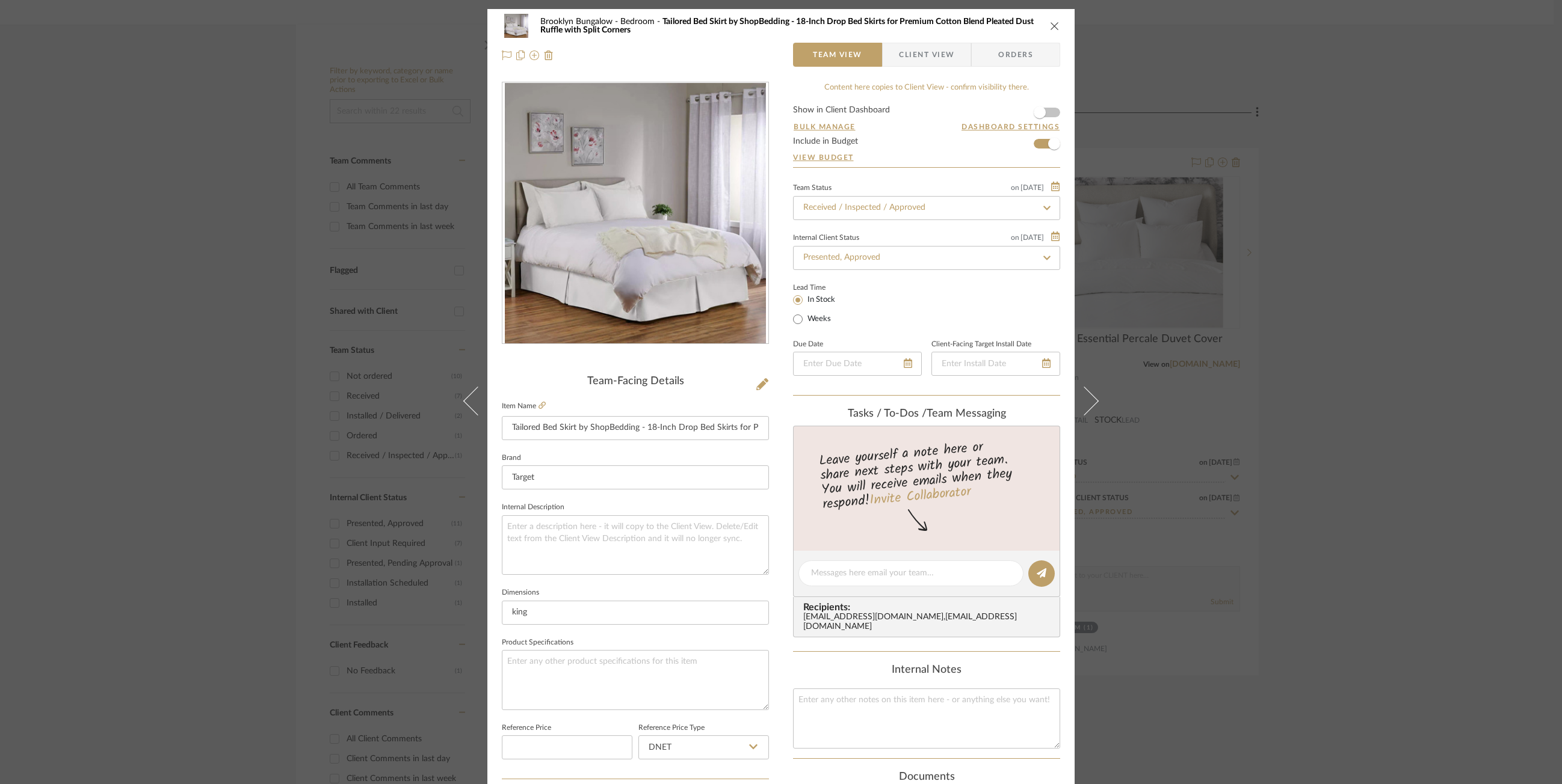
click at [918, 300] on div "Brooklyn Bungalow Bedroom Tailored Bed Skirt by ShopBedding - 18-Inch Drop Bed …" at bounding box center [781, 392] width 1562 height 784
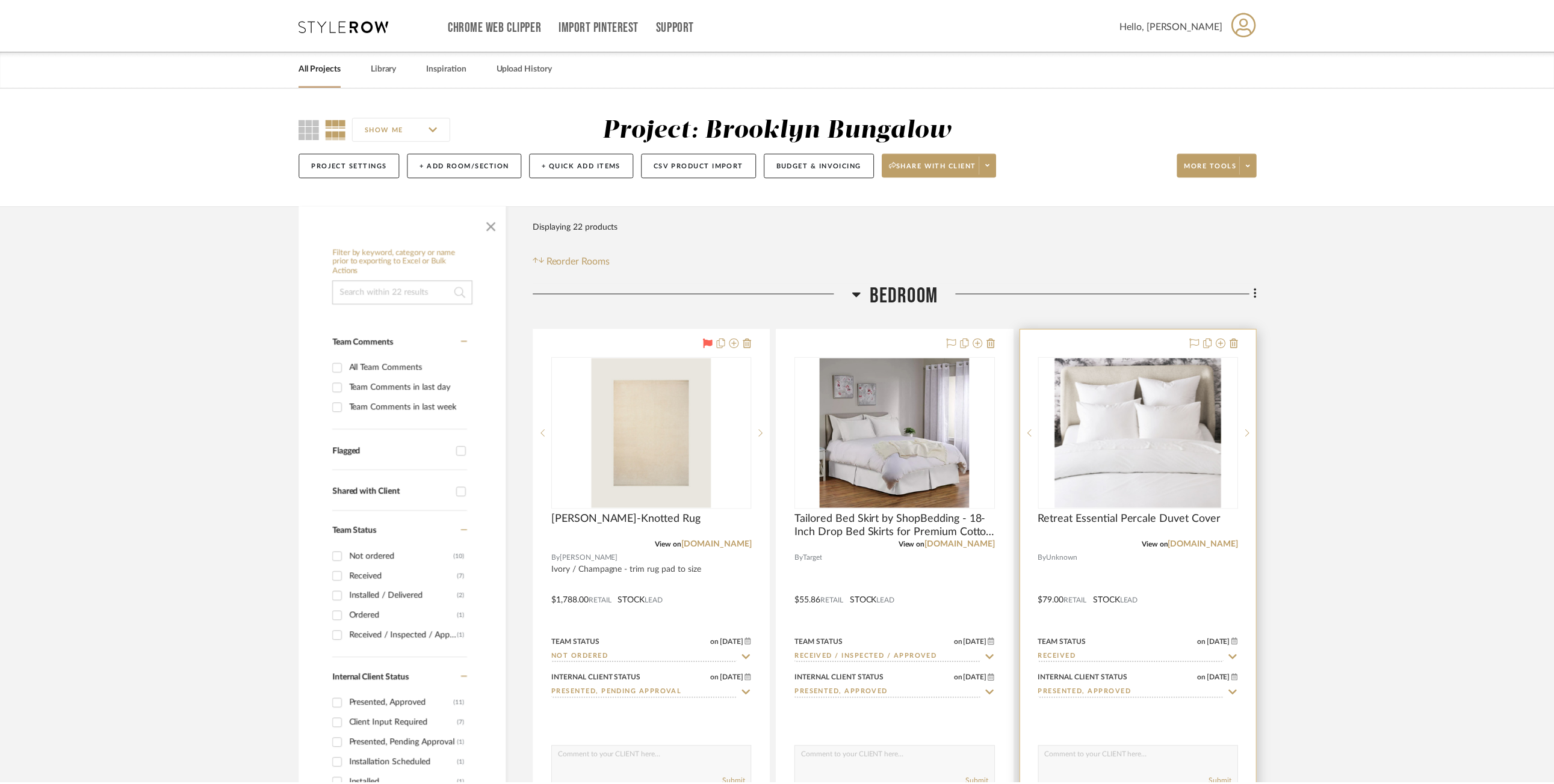
scroll to position [181, 0]
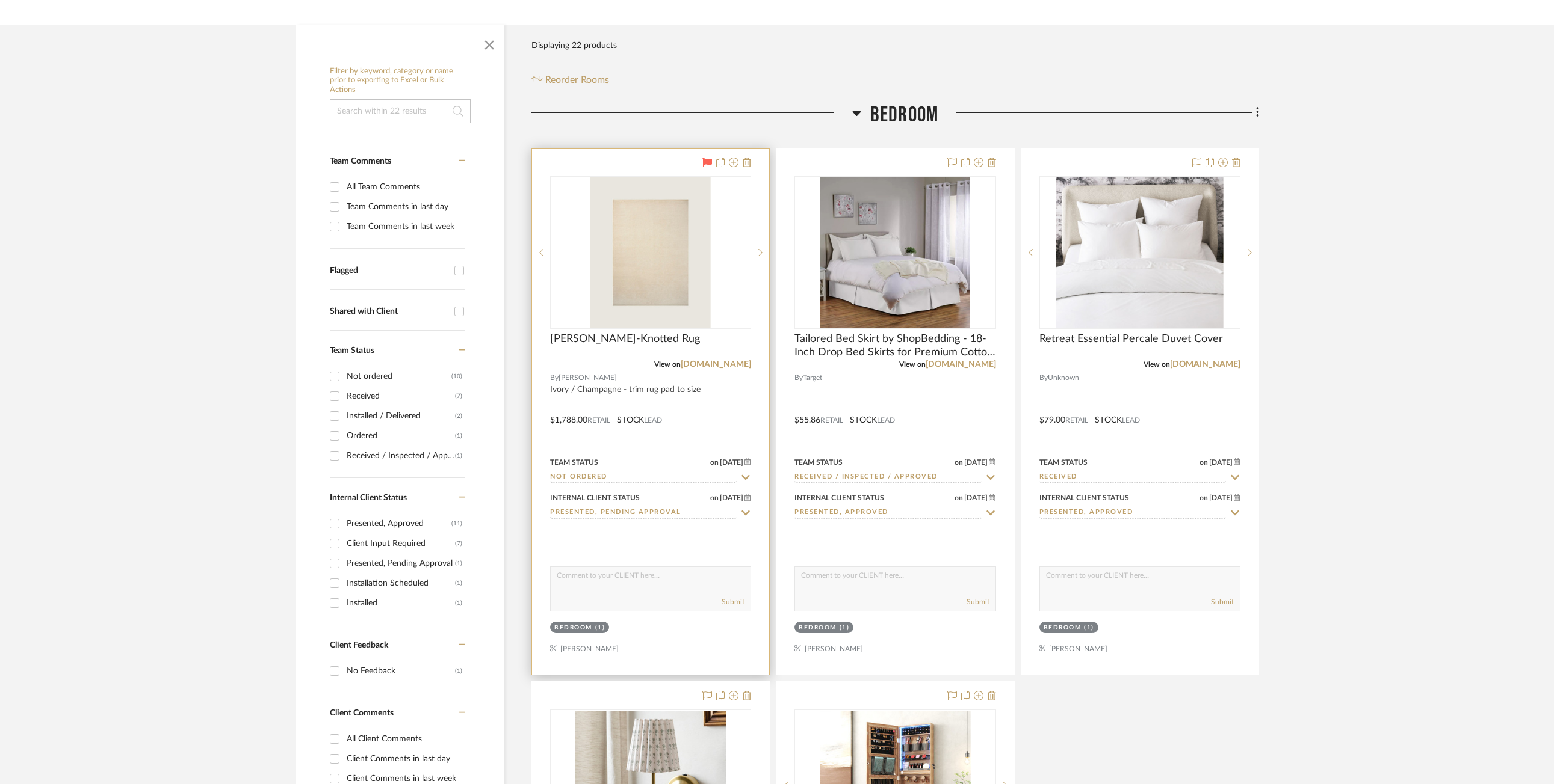
click at [672, 406] on div at bounding box center [650, 412] width 237 height 527
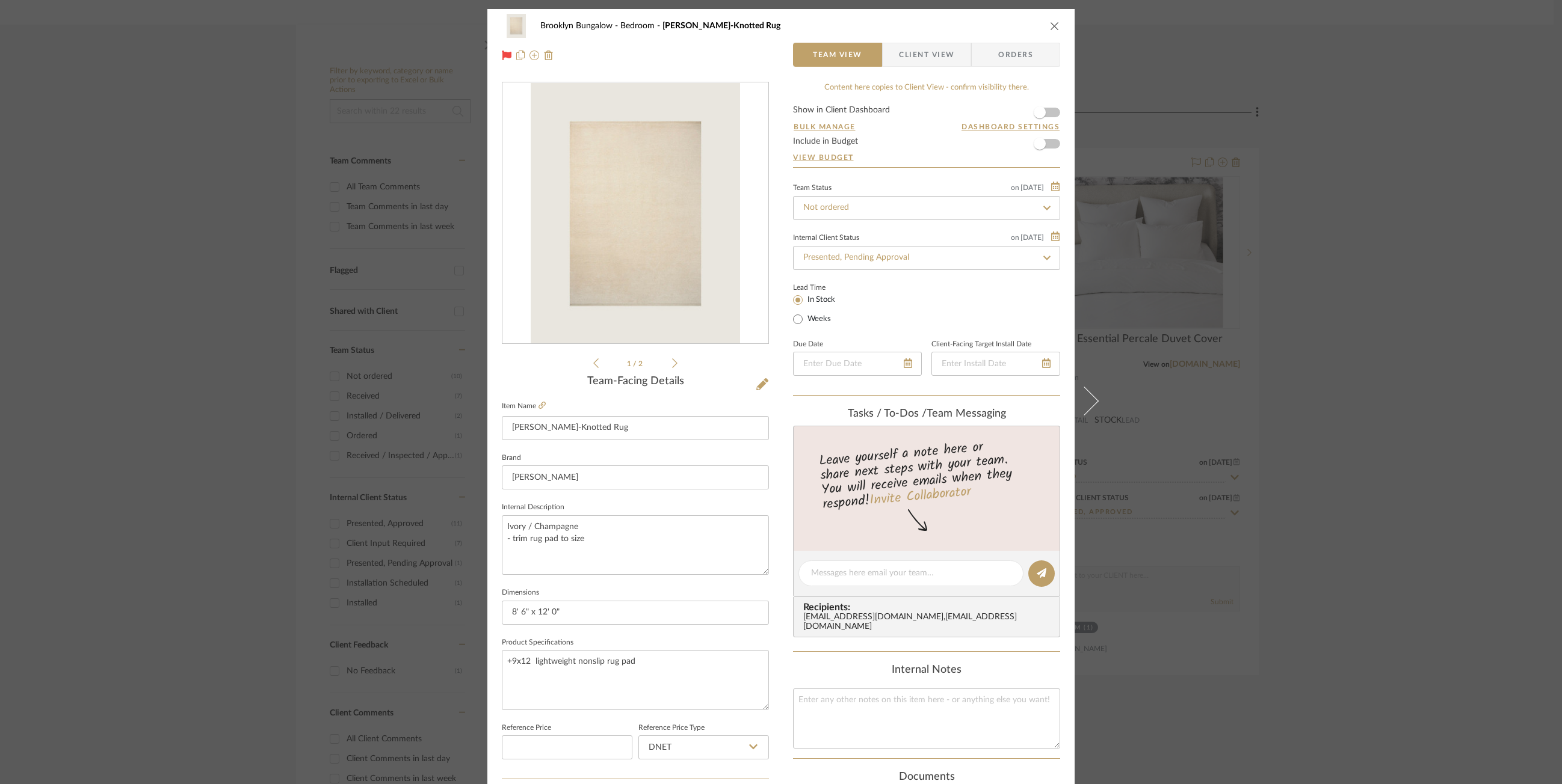
click at [918, 234] on div "Brooklyn Bungalow Bedroom Quentin Hand-Knotted Rug Team View Client View Orders…" at bounding box center [781, 392] width 1562 height 784
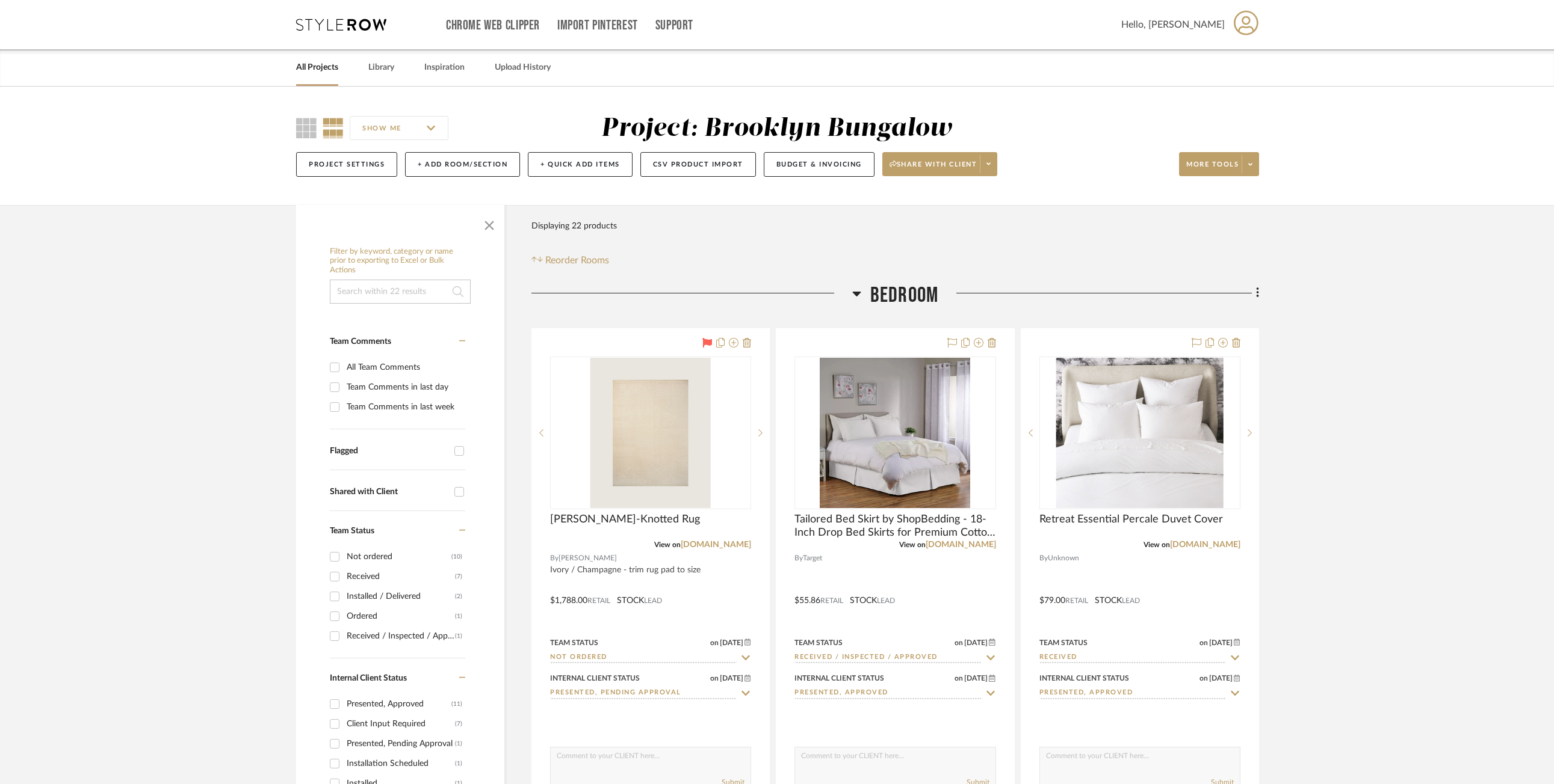
drag, startPoint x: 783, startPoint y: 168, endPoint x: 762, endPoint y: 225, distance: 60.7
click at [749, 246] on div "Filter Products Displaying 22 products Reorder Rooms" at bounding box center [895, 240] width 727 height 54
click at [804, 174] on button "Budget & Invoicing" at bounding box center [819, 164] width 111 height 25
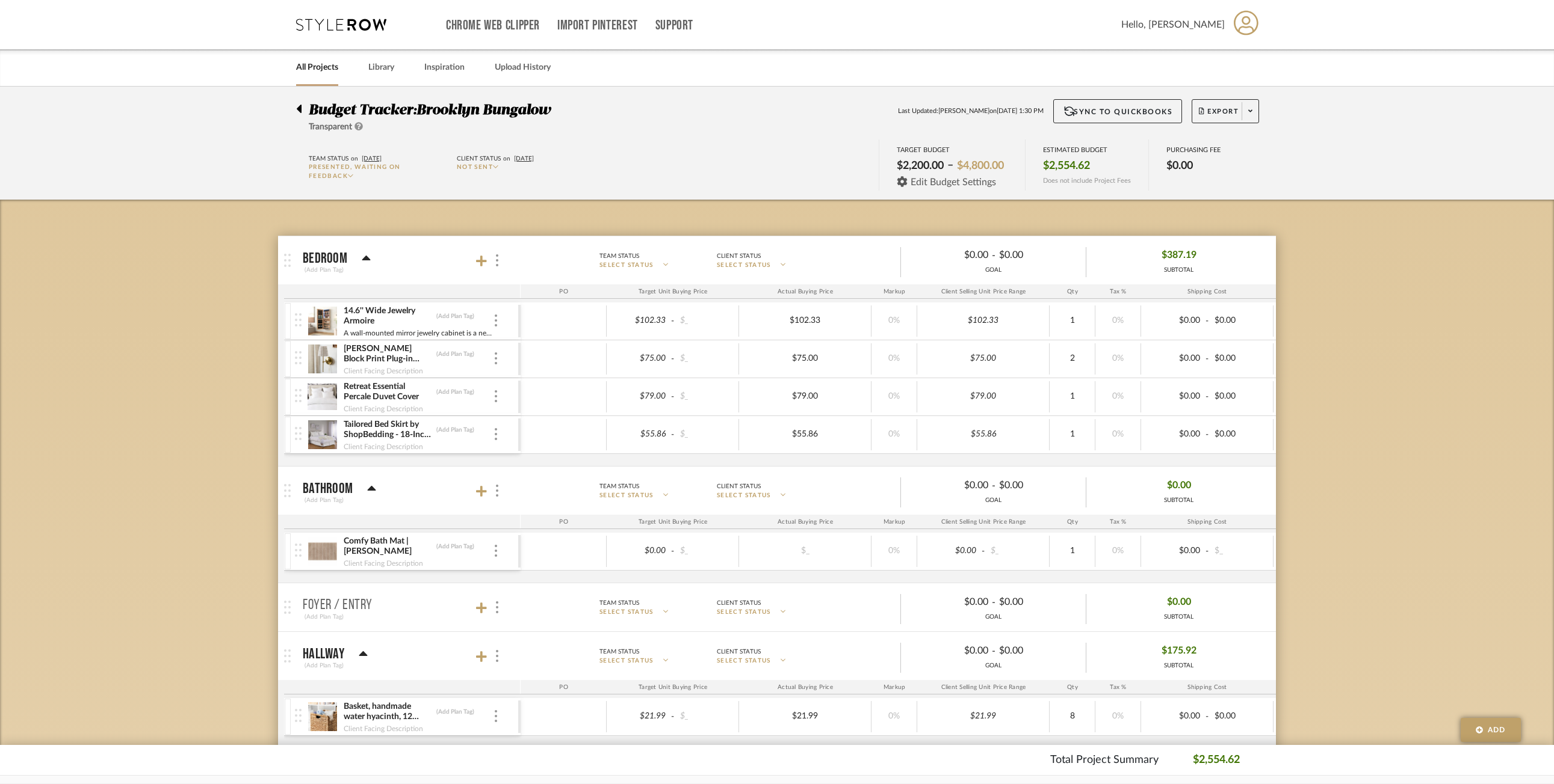
click at [913, 185] on span "Edit Budget Settings" at bounding box center [953, 182] width 85 height 11
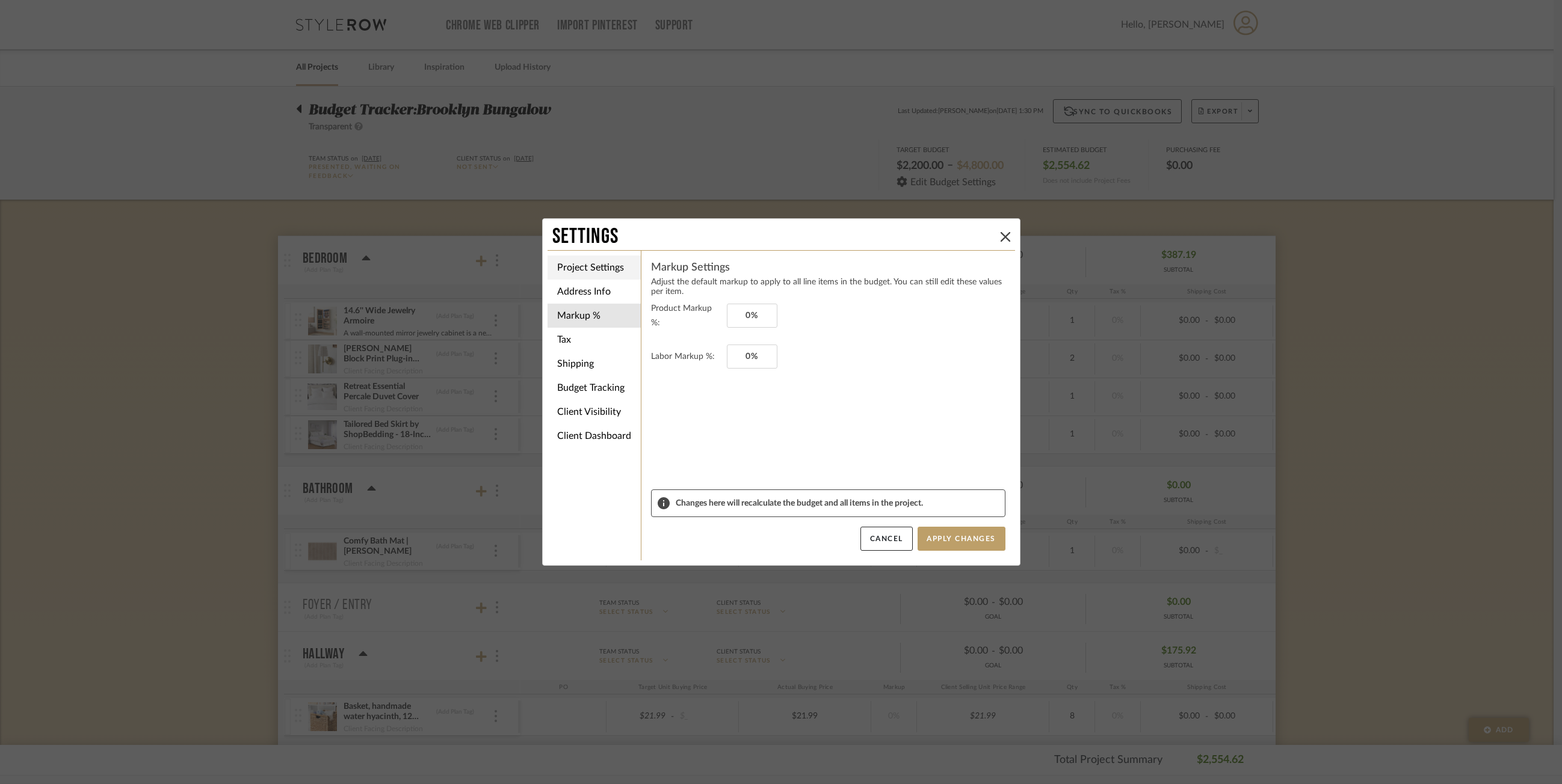
click at [567, 267] on li "Project Settings" at bounding box center [594, 267] width 93 height 24
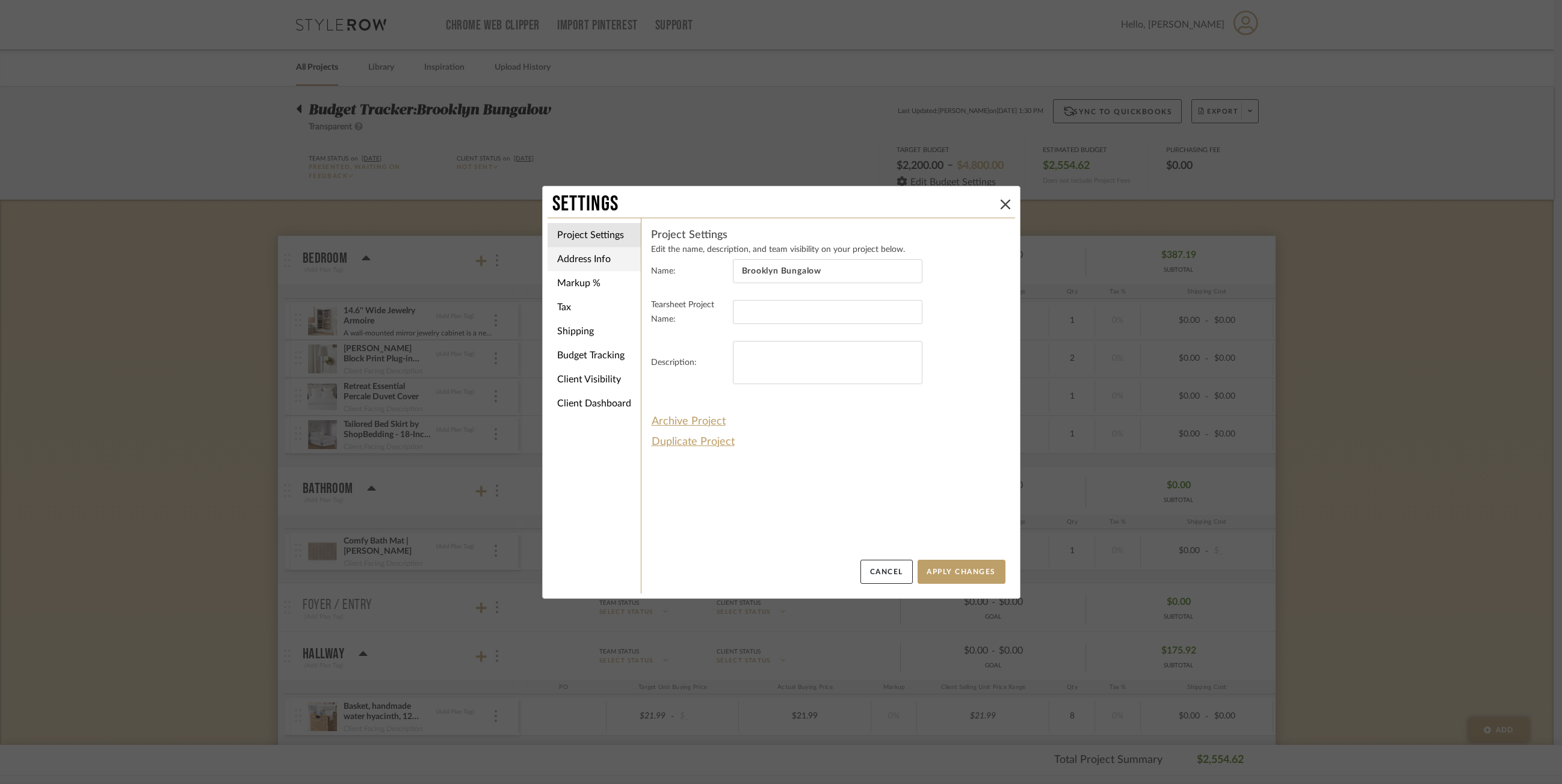
click at [568, 253] on li "Address Info" at bounding box center [594, 259] width 93 height 24
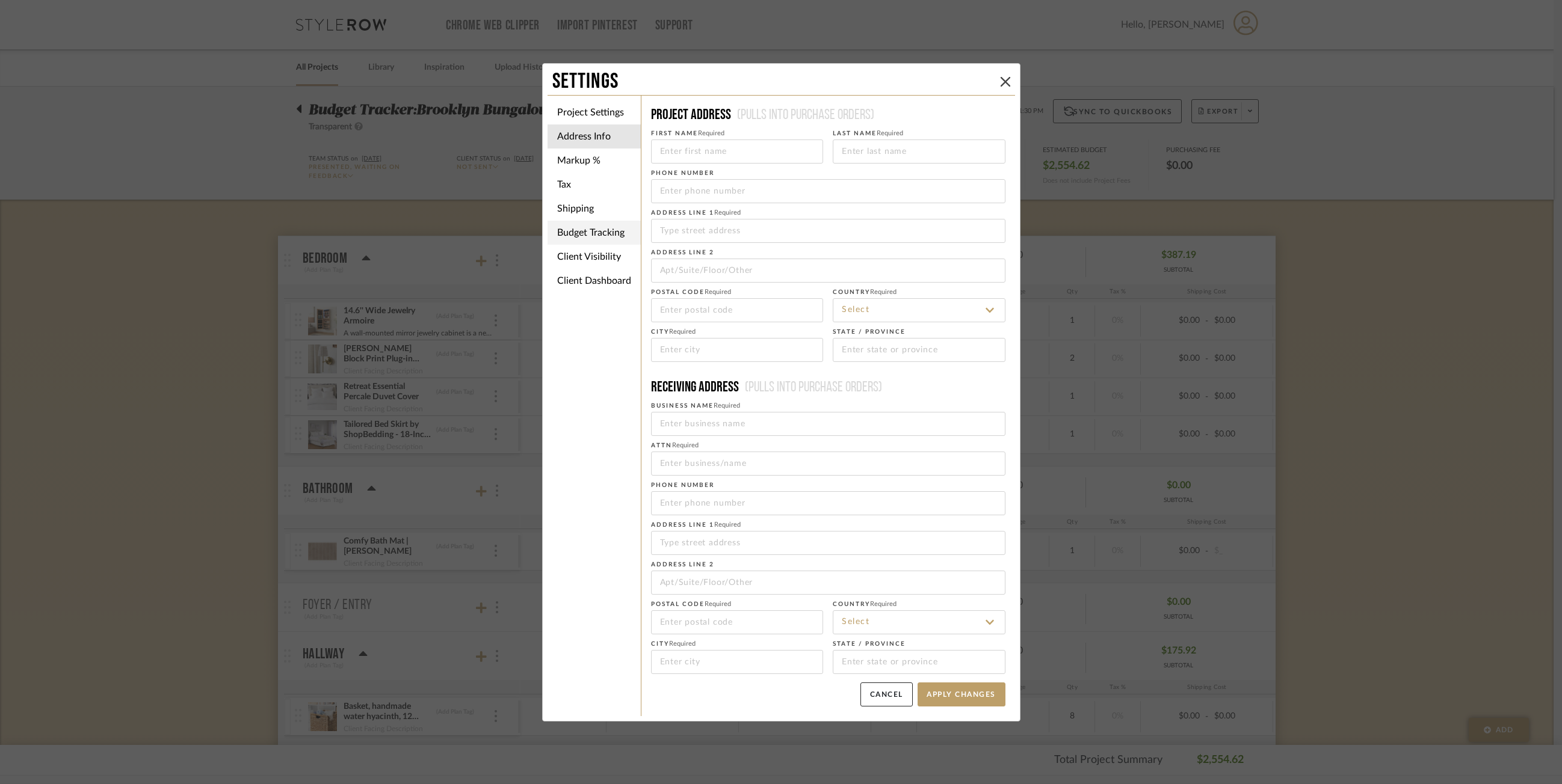
click at [574, 235] on li "Budget Tracking" at bounding box center [594, 232] width 93 height 24
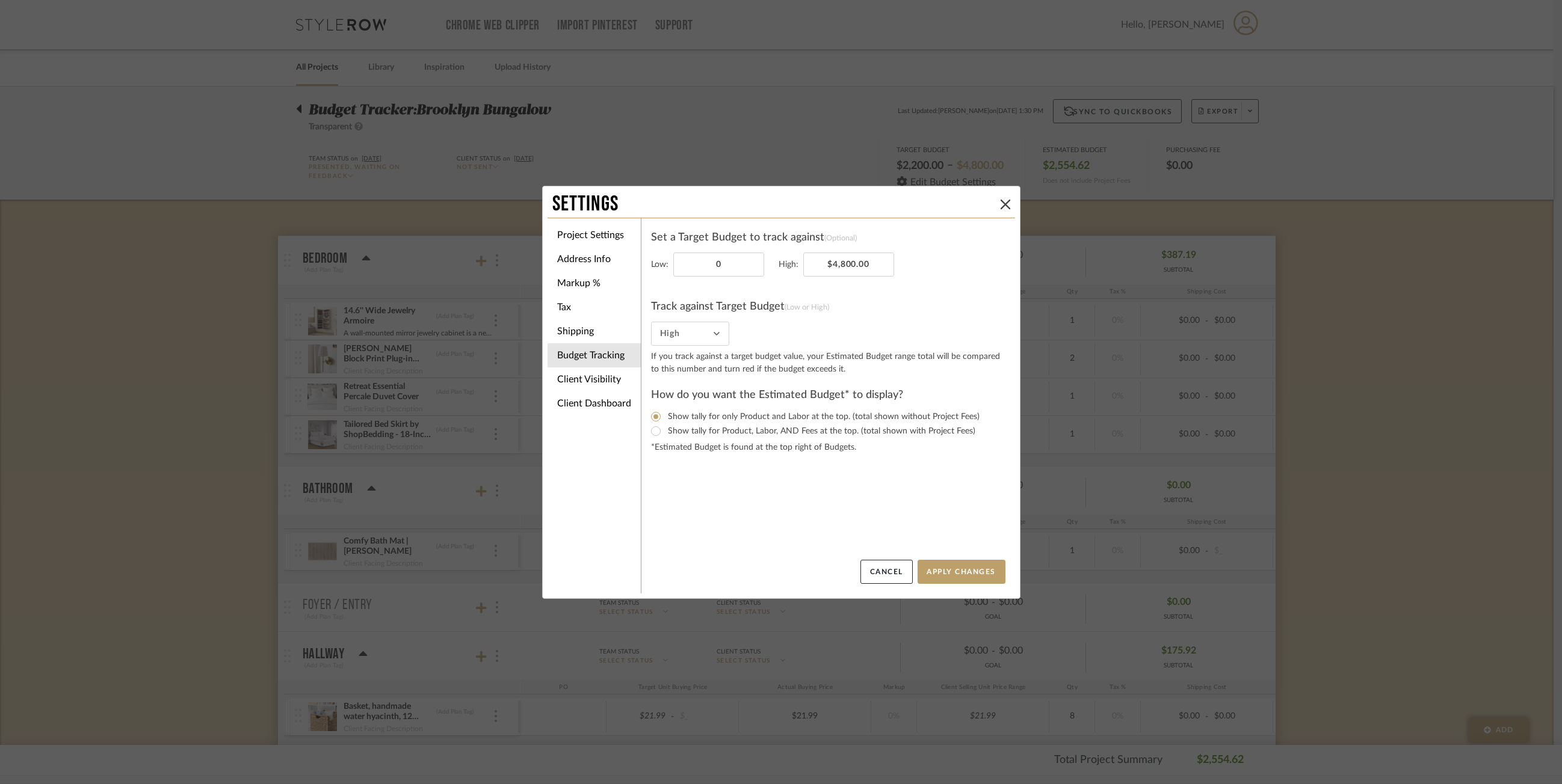
type input "$0.00"
click at [918, 282] on form "Set a Target Budget to track against (Optional) Low: $0.00 High: $4,800.00 Trac…" at bounding box center [828, 341] width 354 height 226
click at [918, 569] on button "Apply Changes" at bounding box center [961, 572] width 88 height 24
click at [918, 206] on icon at bounding box center [1006, 205] width 10 height 10
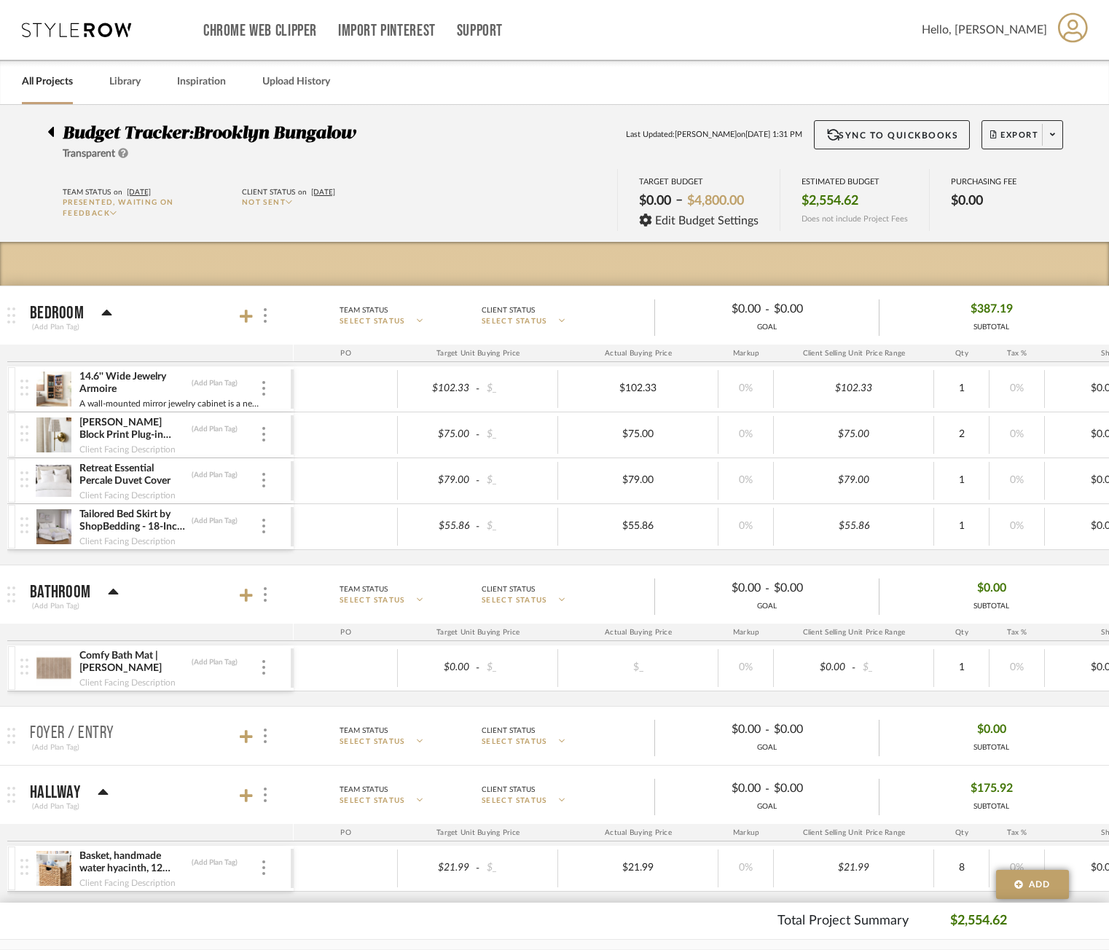
click at [53, 127] on icon at bounding box center [50, 131] width 7 height 17
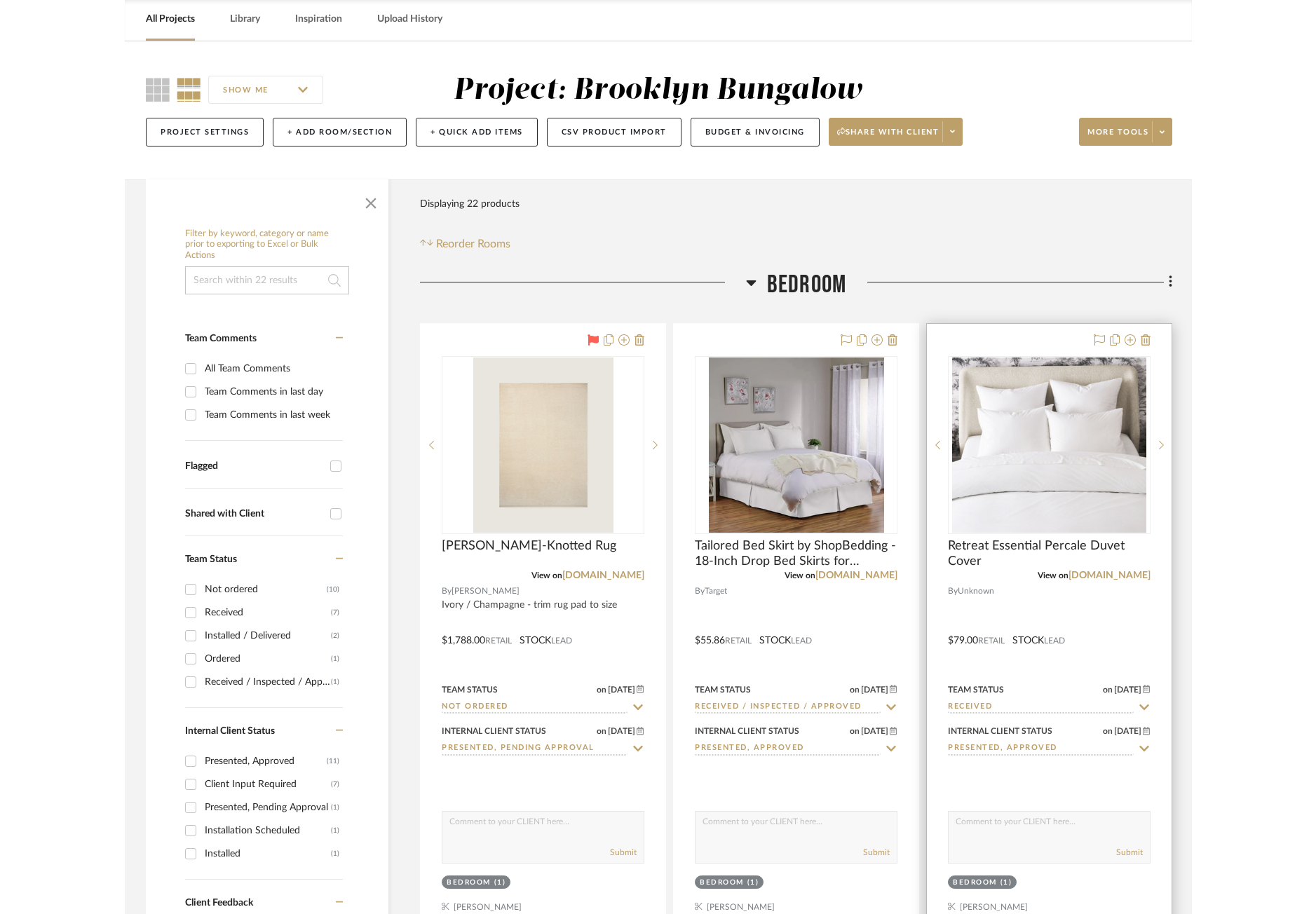
scroll to position [140, 0]
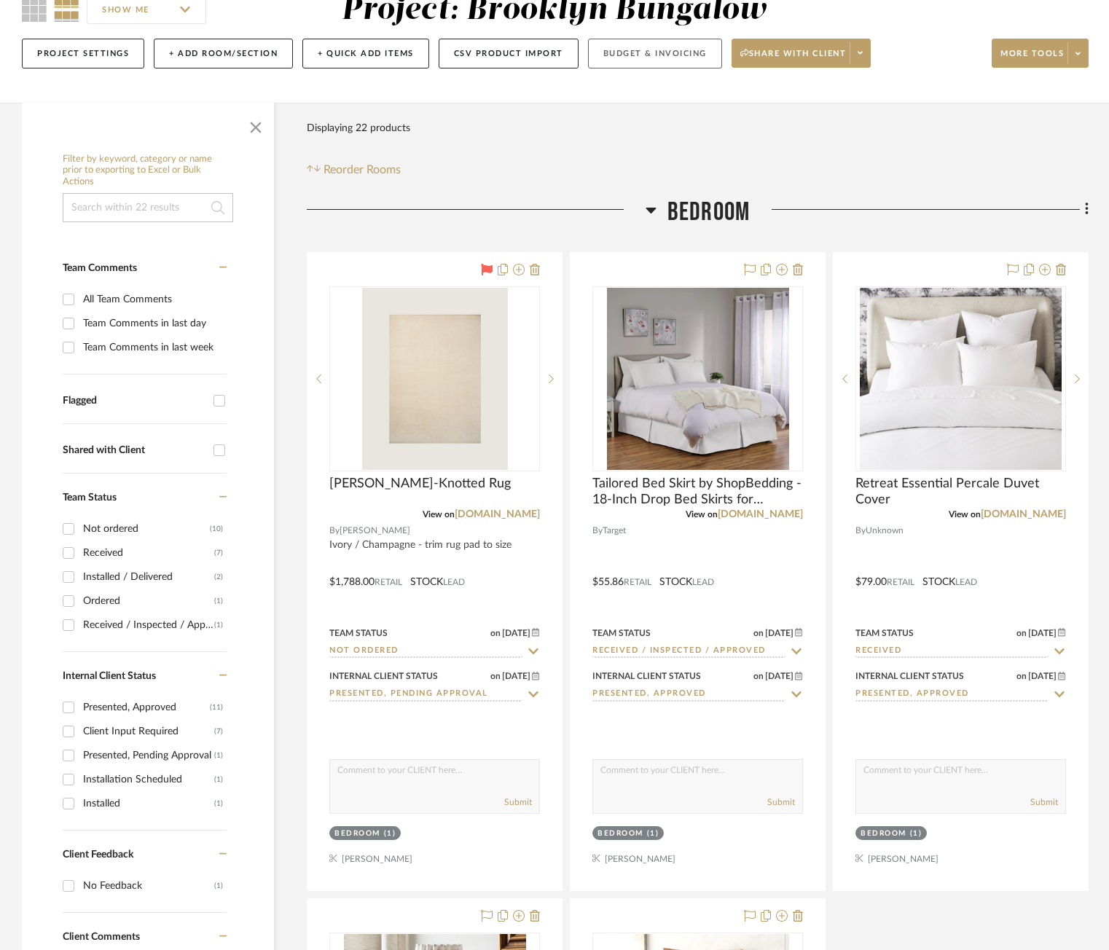
click at [643, 63] on button "Budget & Invoicing" at bounding box center [655, 54] width 134 height 30
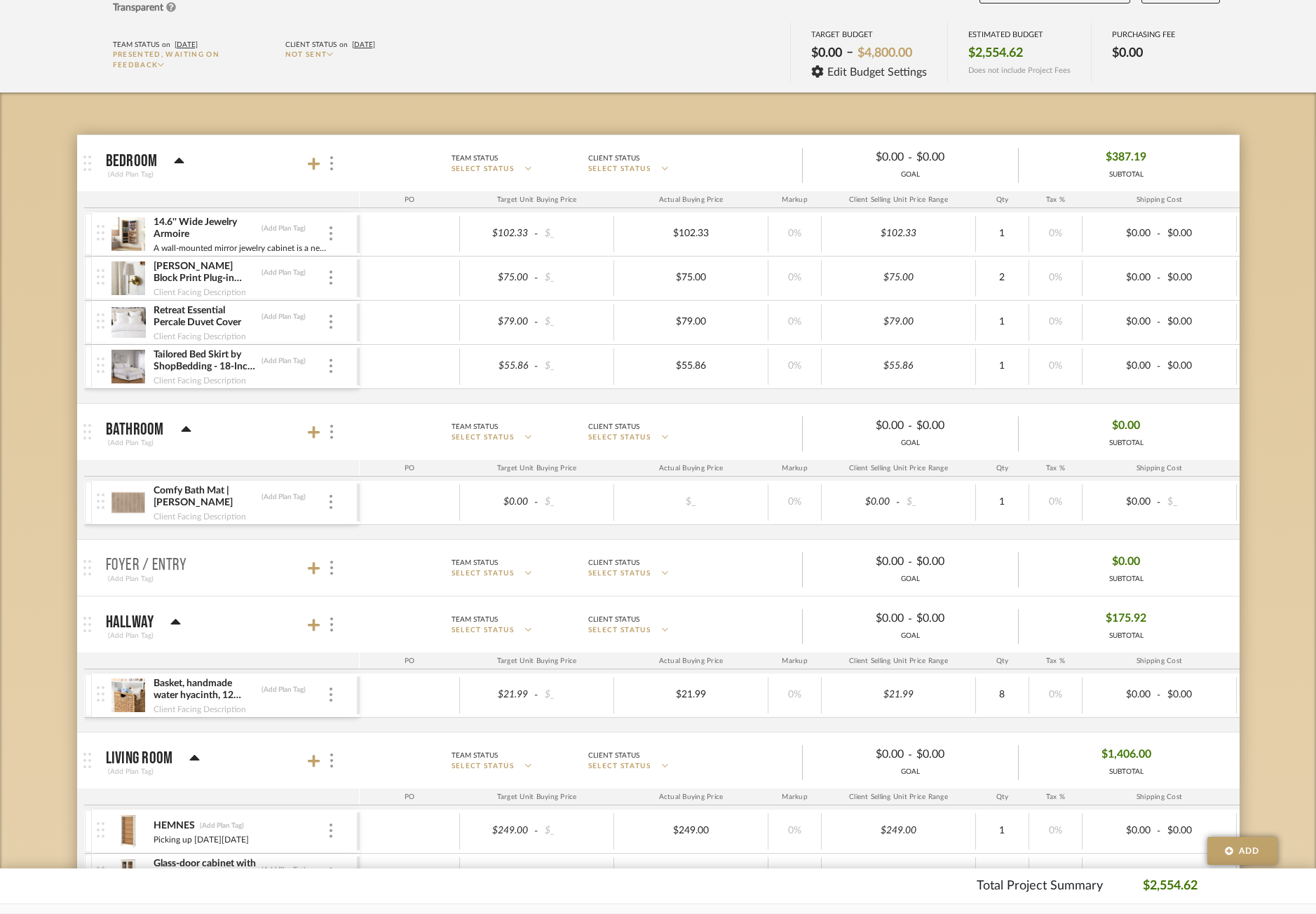
click at [128, 497] on img at bounding box center [129, 502] width 35 height 34
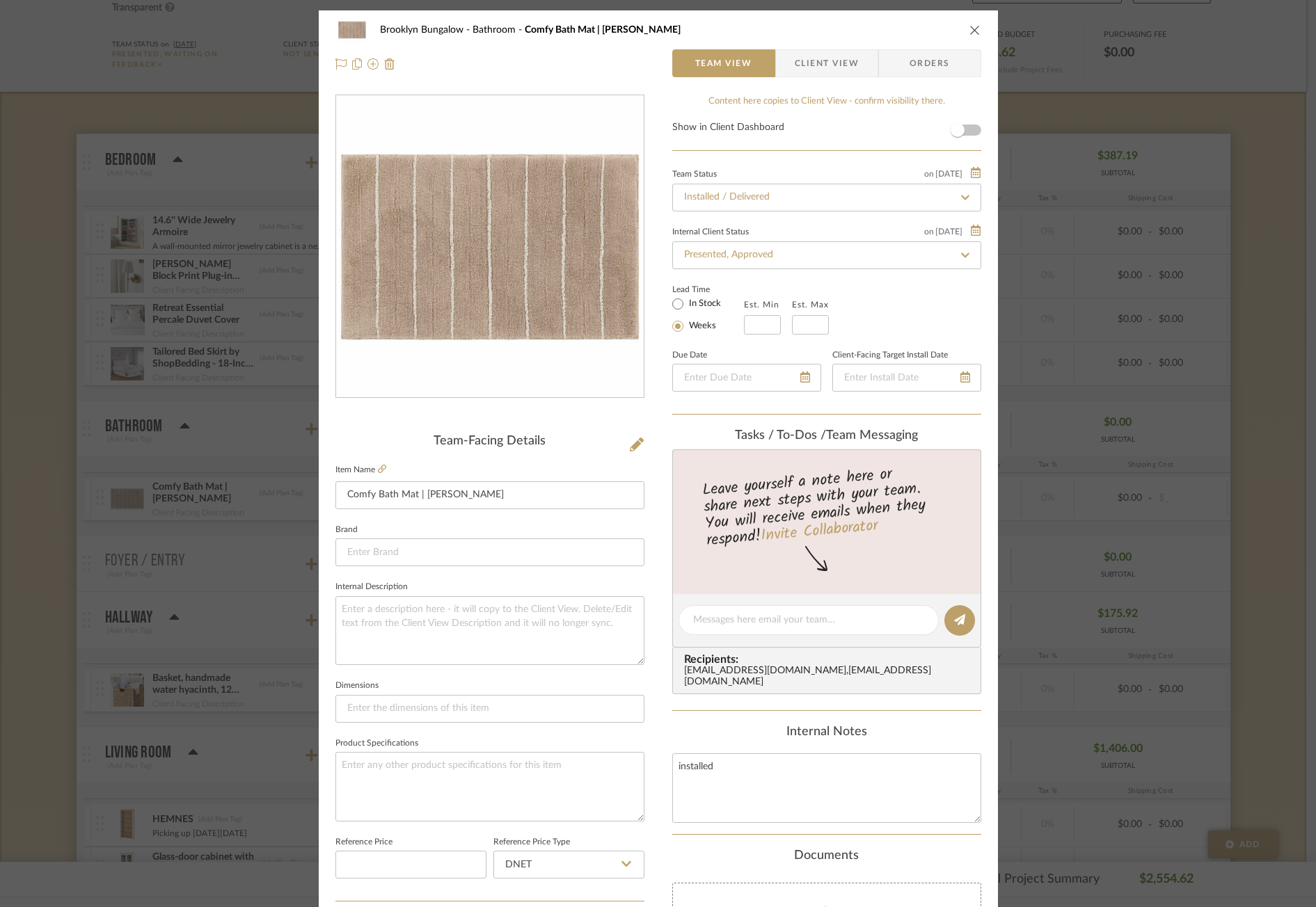
click at [220, 87] on div "Brooklyn Bungalow Bathroom Comfy Bath Mat | Darby Team View Client View Orders …" at bounding box center [658, 454] width 1316 height 907
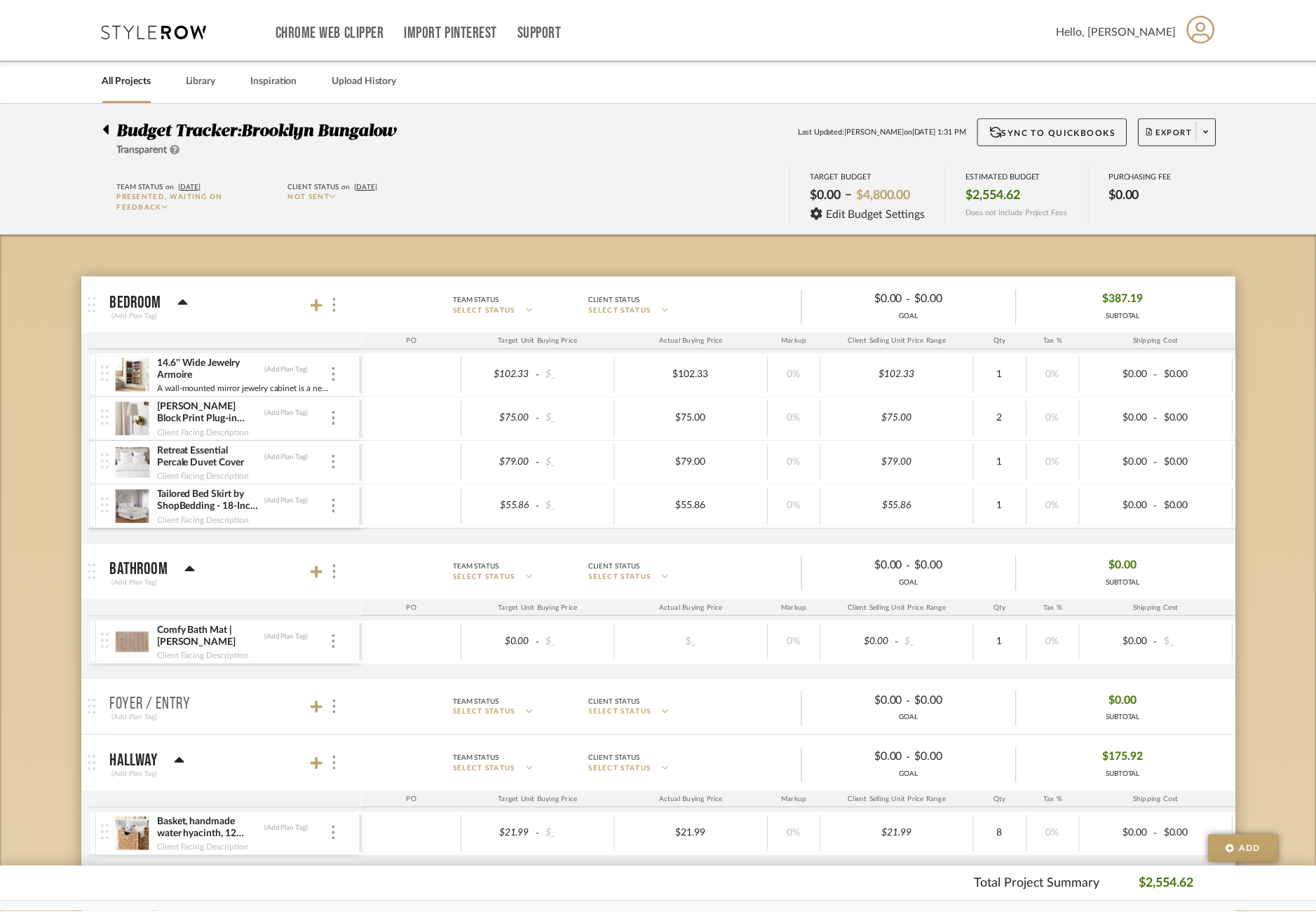
scroll to position [140, 0]
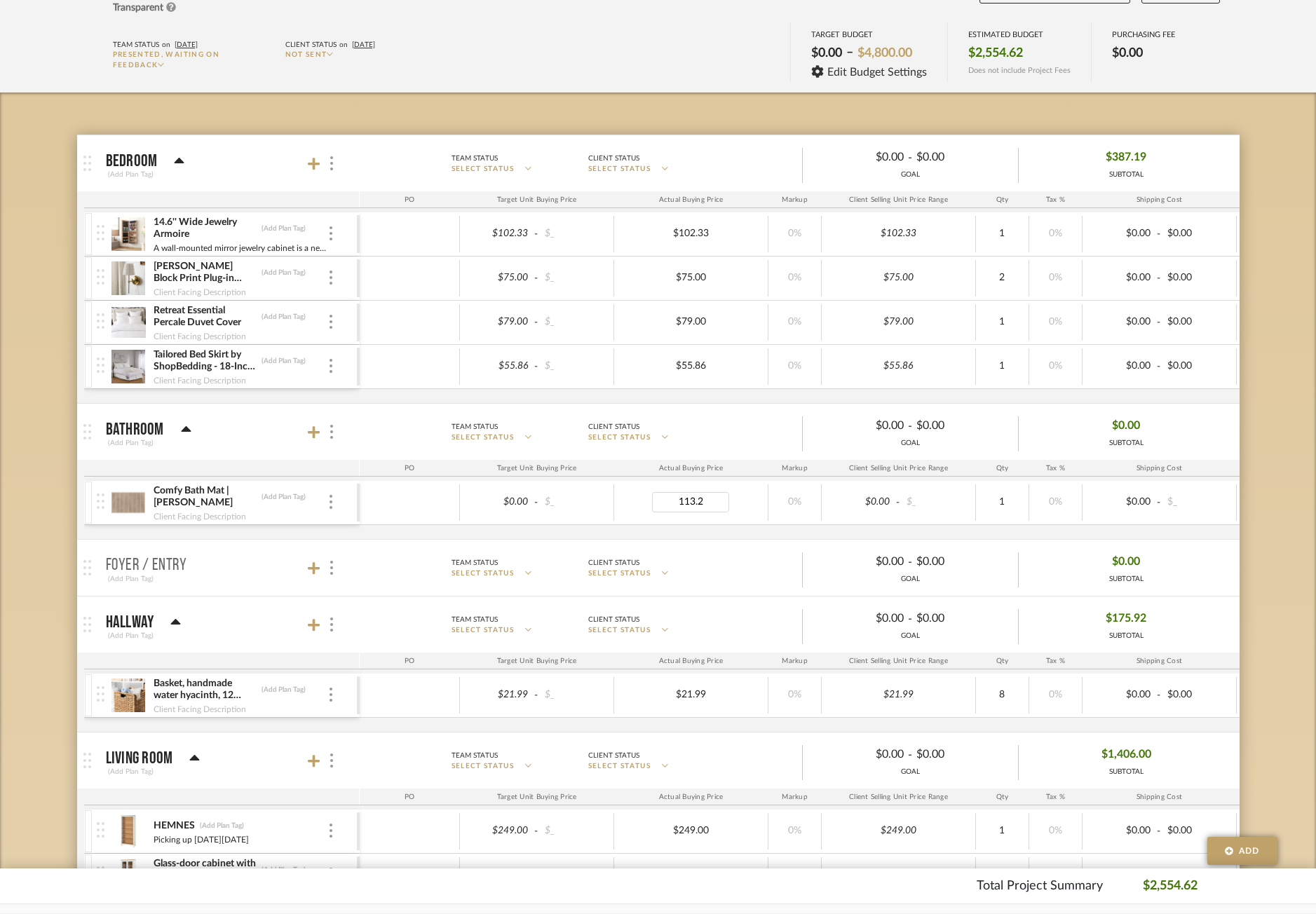
type input "113.28"
click at [1070, 457] on body "Chrome Web Clipper Import Pinterest Support All Projects Library Inspiration Up…" at bounding box center [658, 317] width 1316 height 914
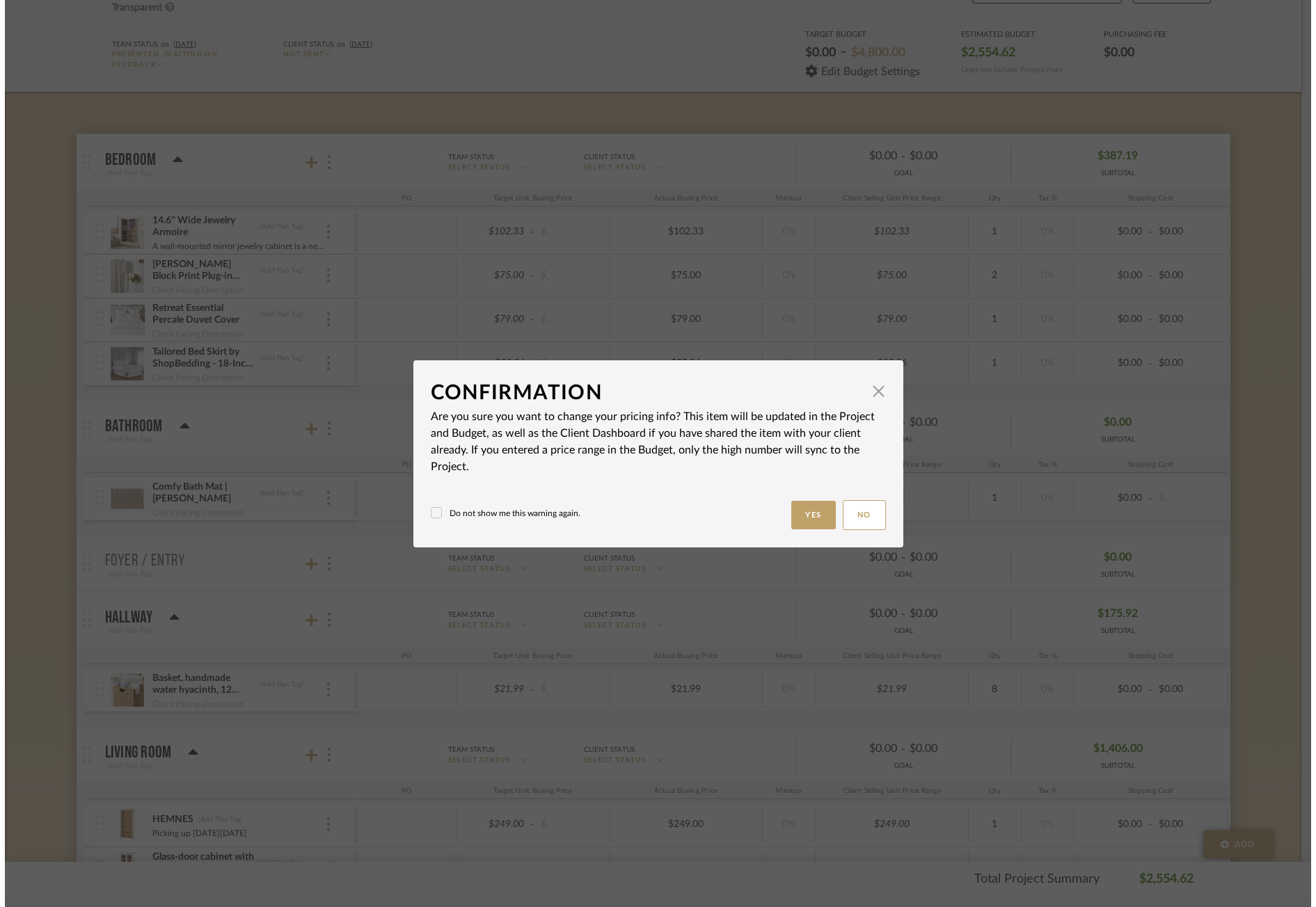
scroll to position [0, 0]
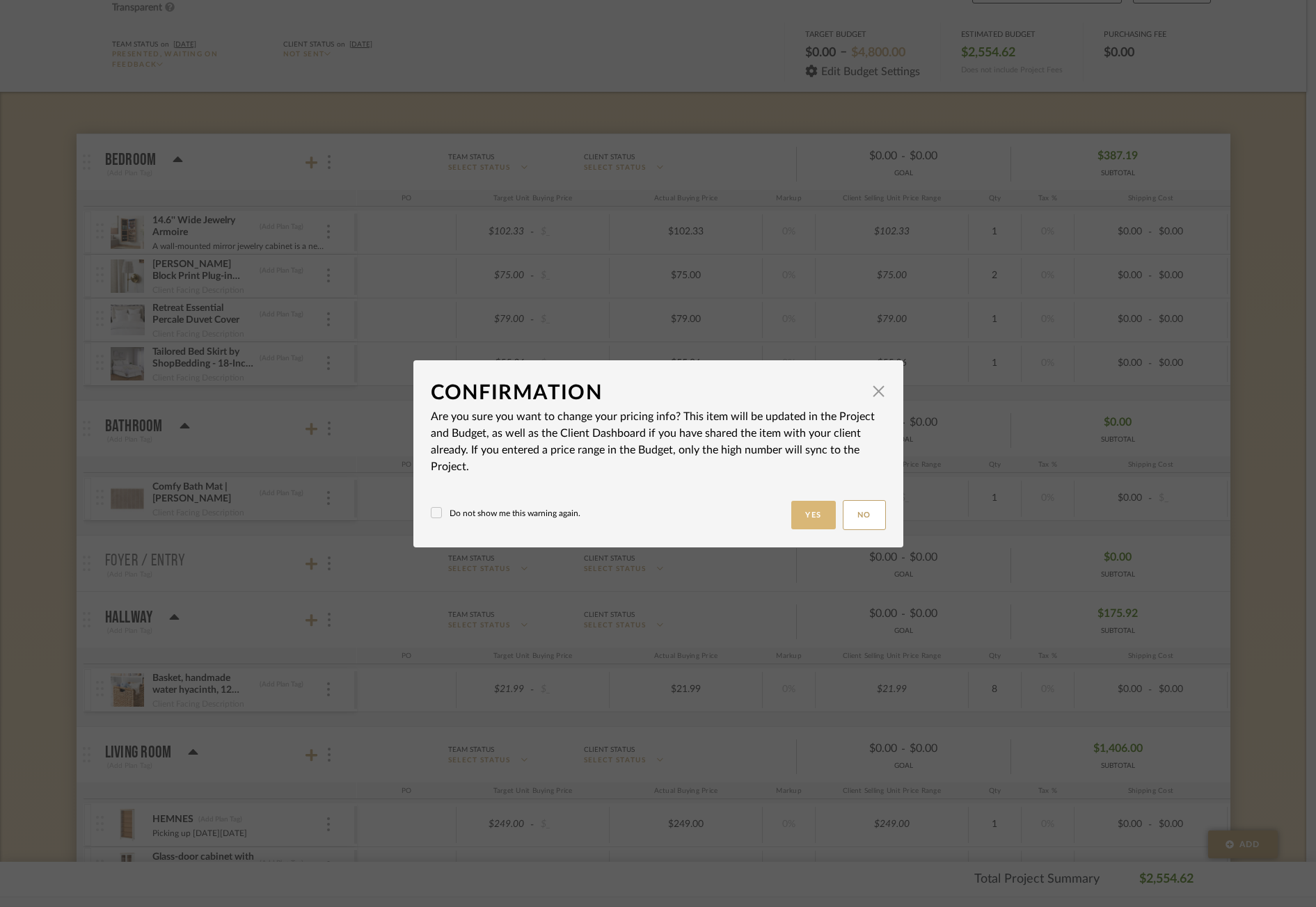
click at [799, 518] on button "Yes" at bounding box center [814, 516] width 45 height 29
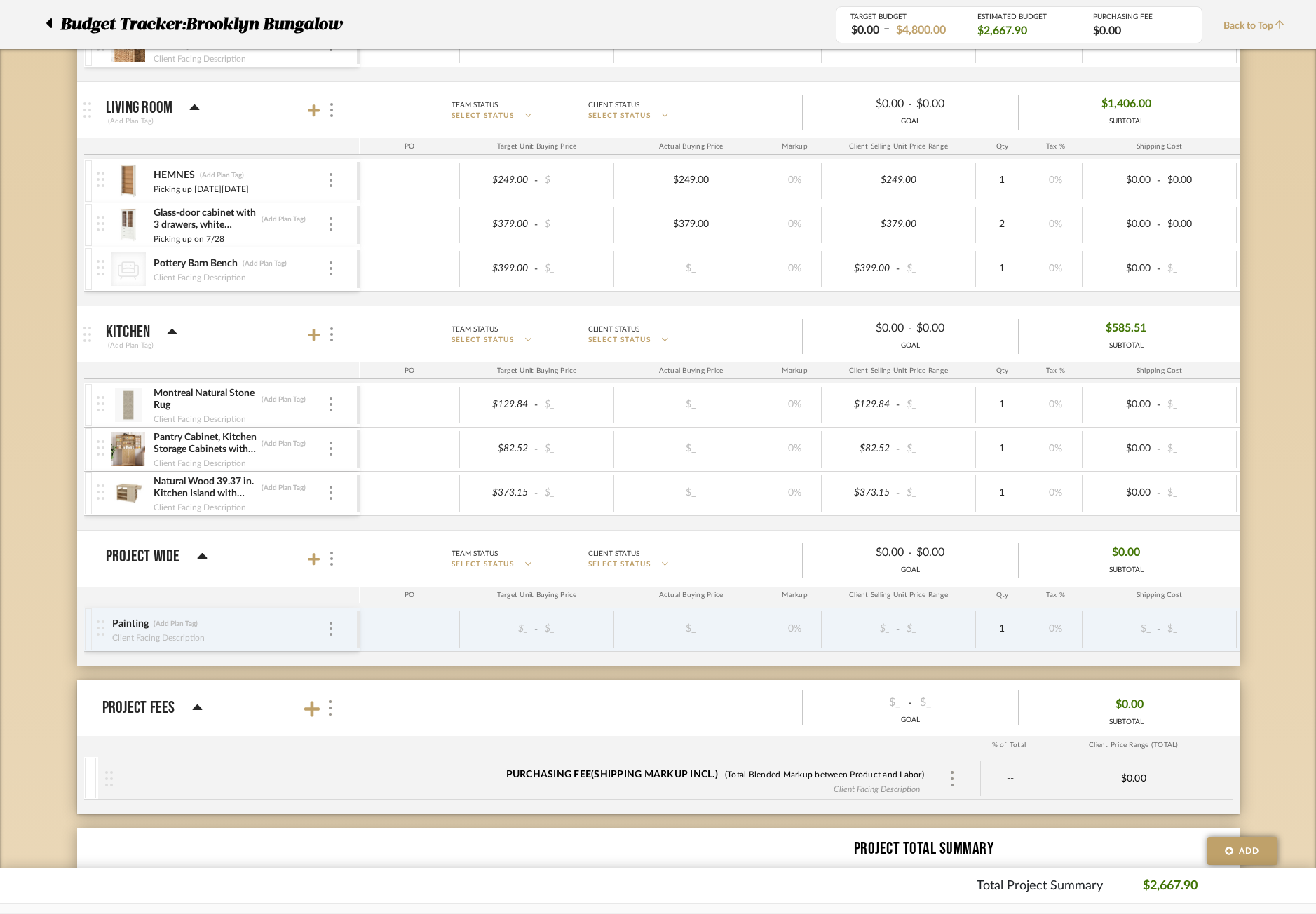
scroll to position [842, 0]
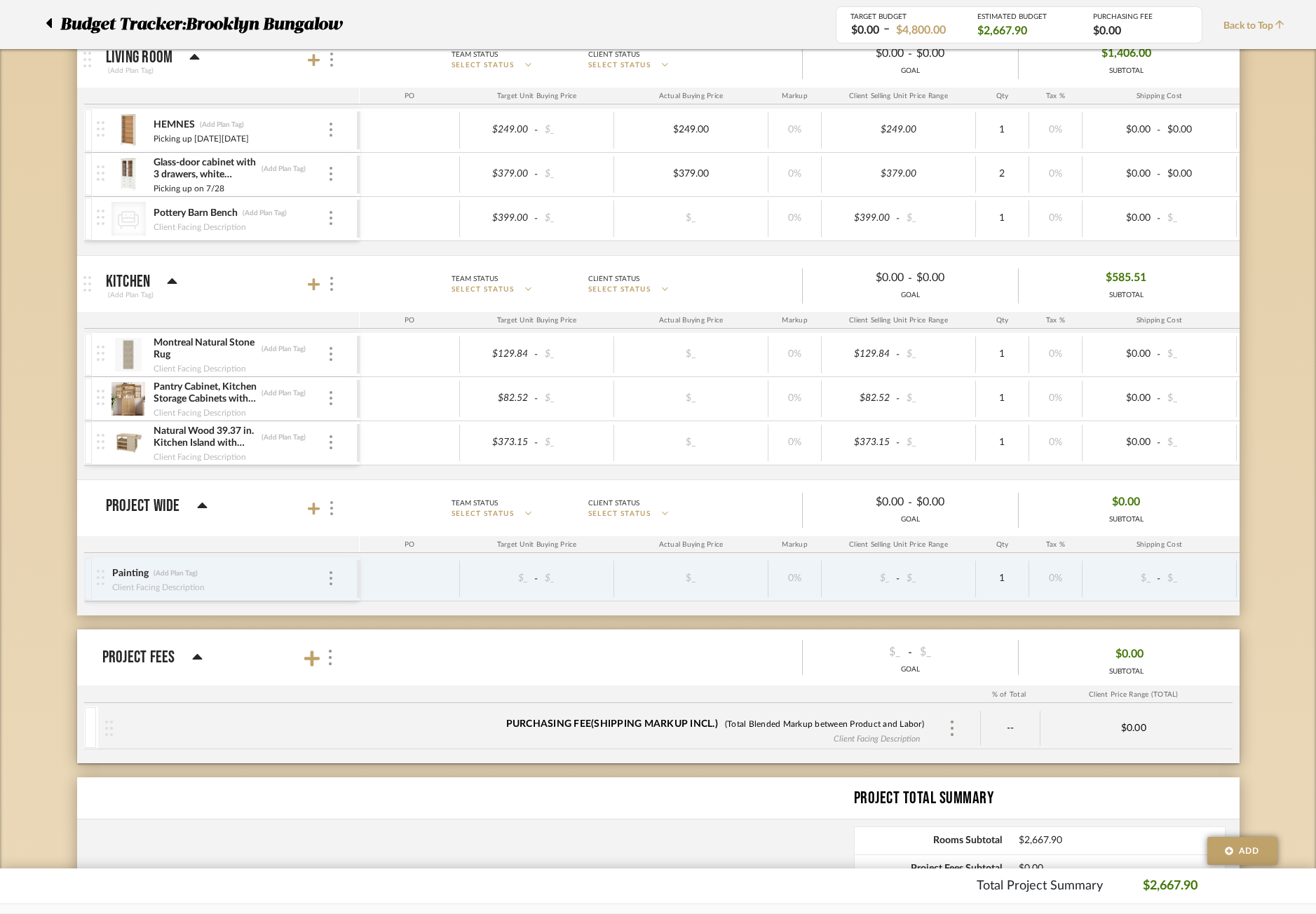
click at [50, 24] on icon at bounding box center [49, 23] width 6 height 10
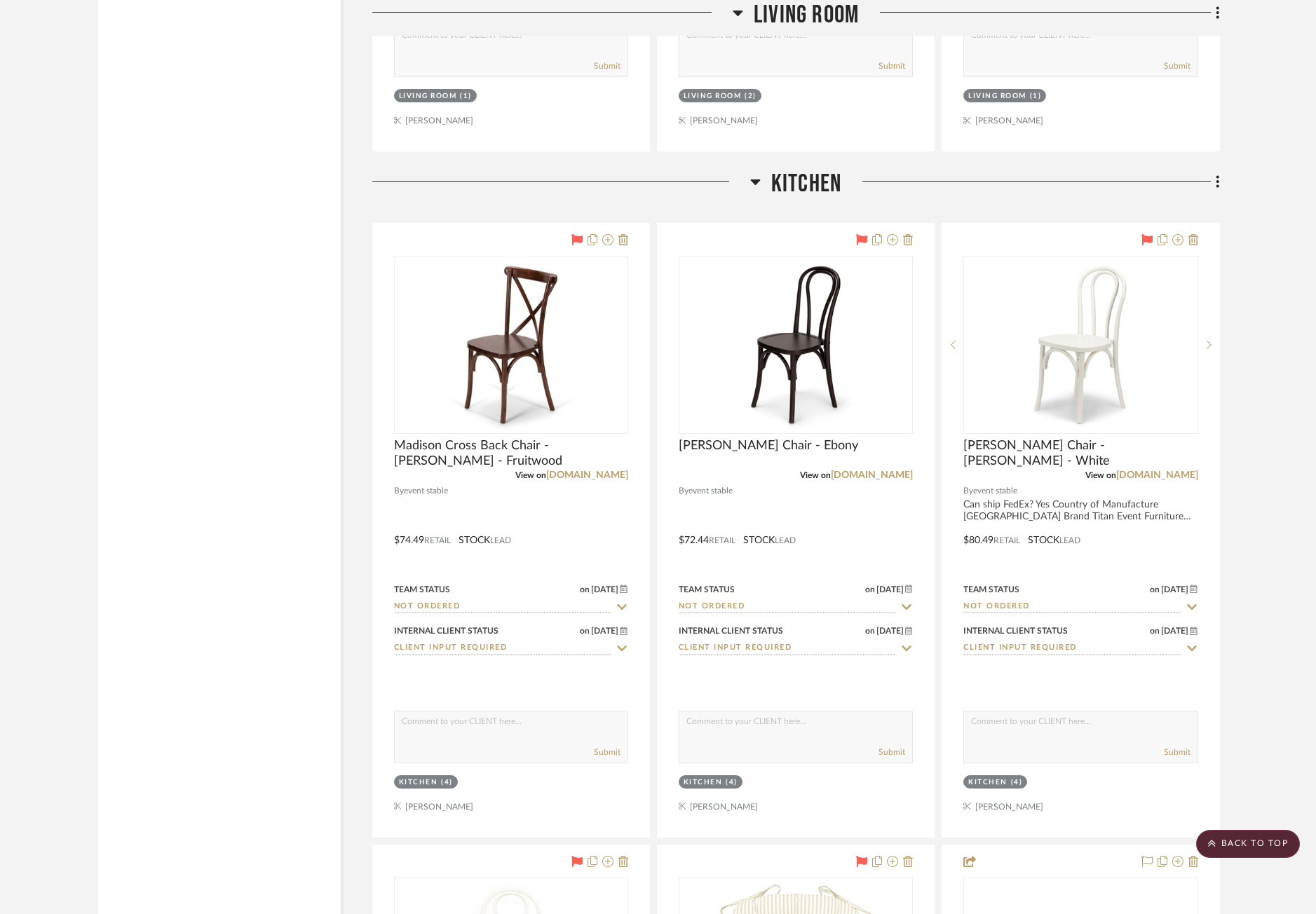
scroll to position [4487, 0]
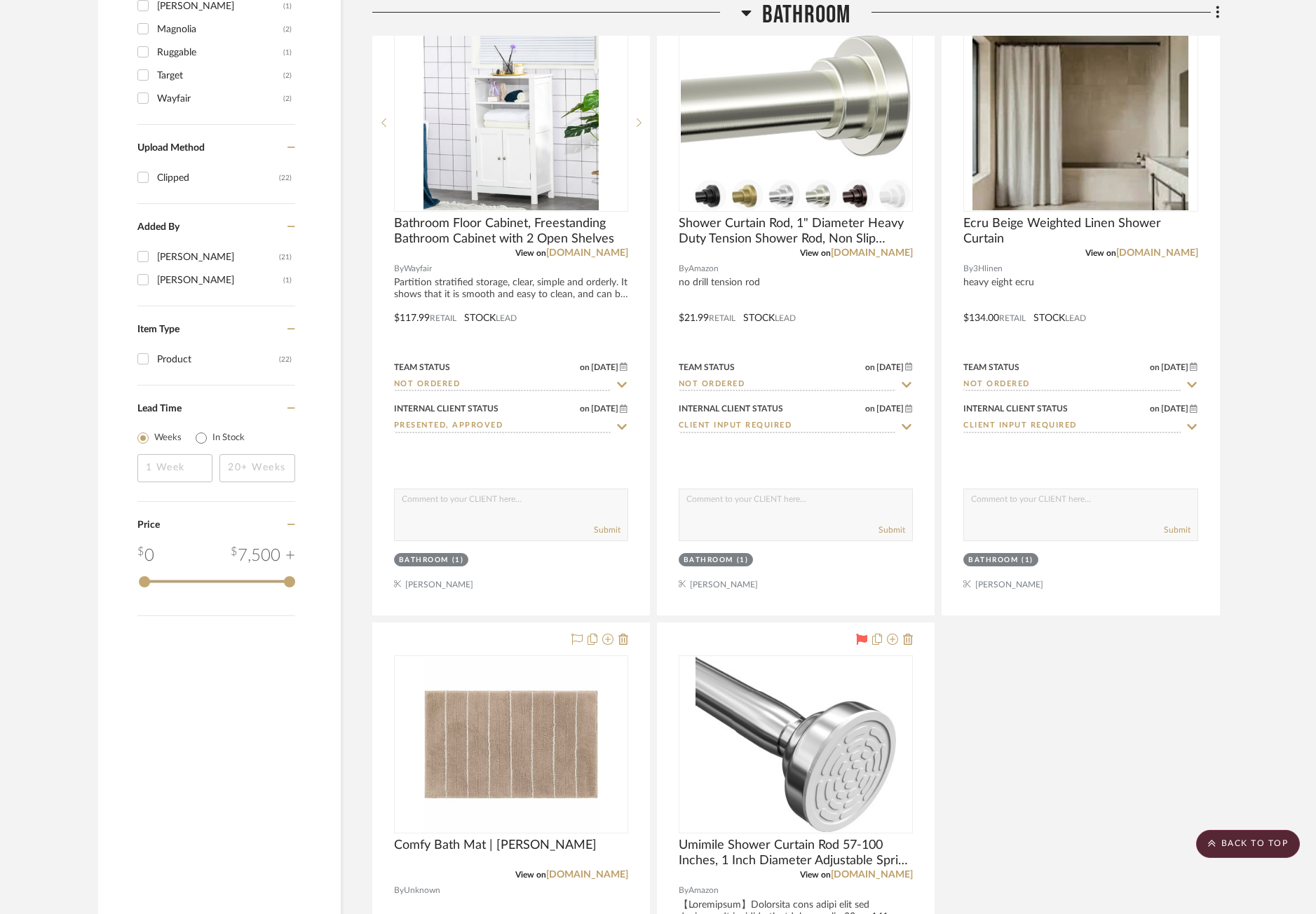
scroll to position [1472, 0]
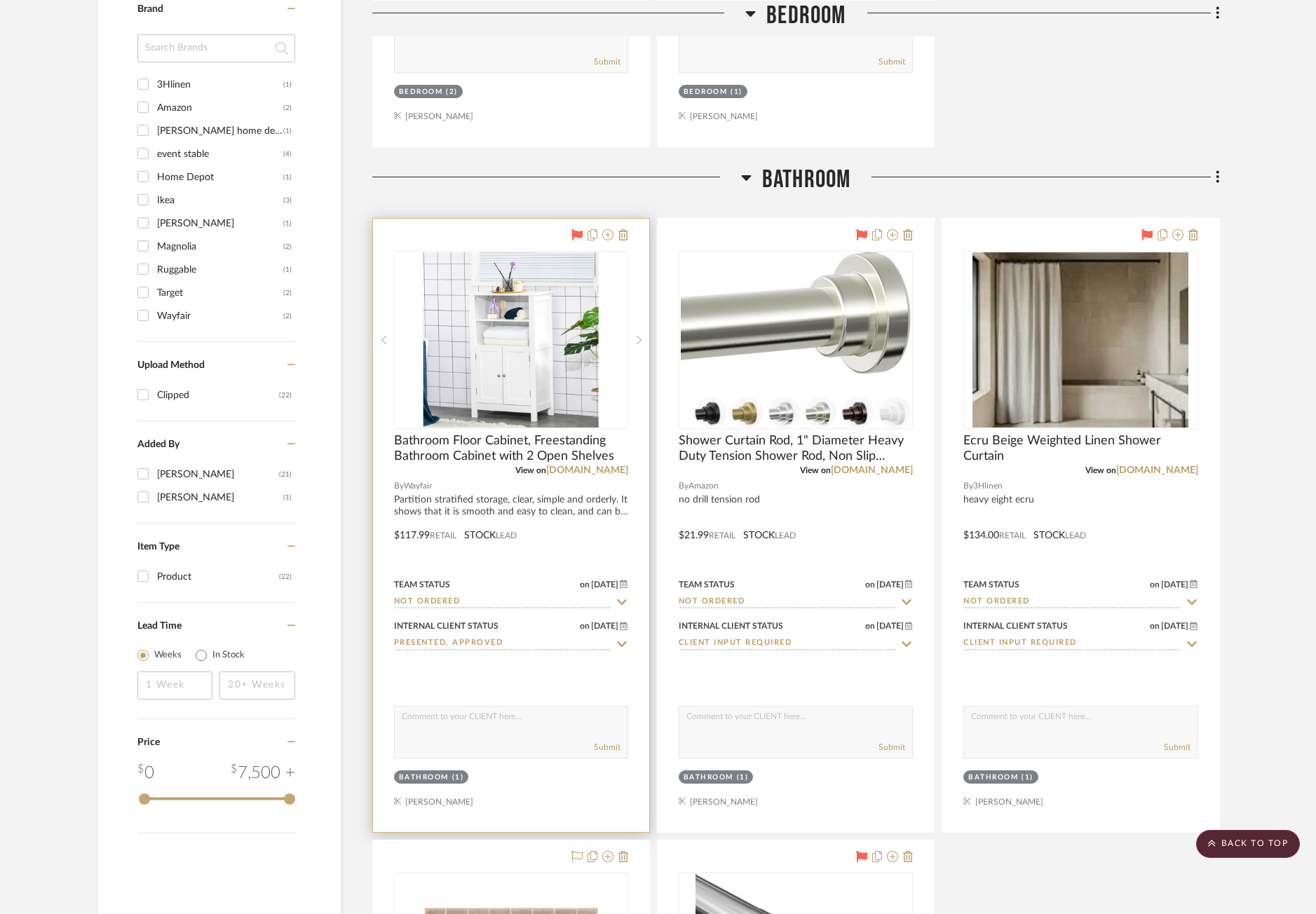
click at [422, 227] on div at bounding box center [511, 525] width 276 height 614
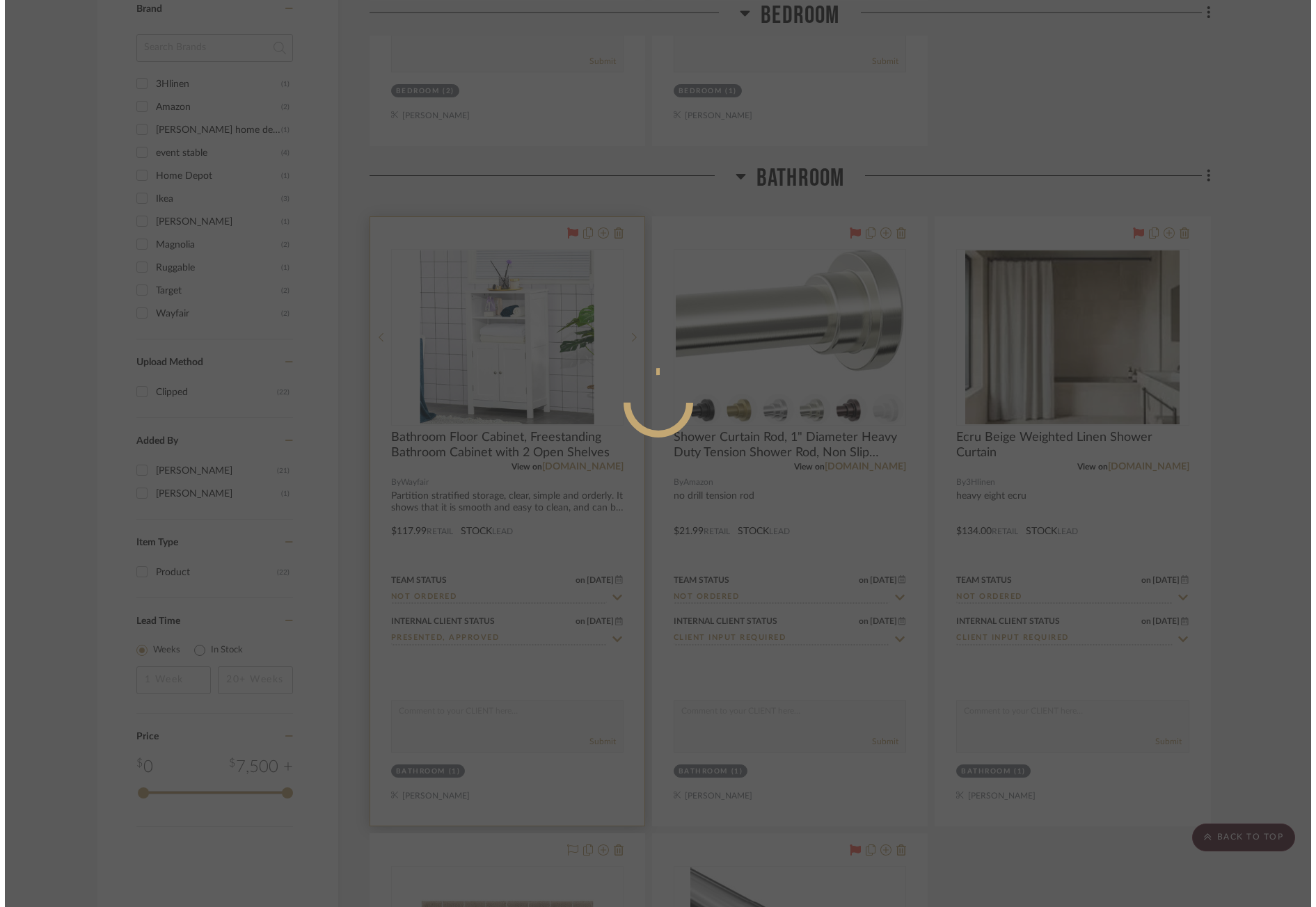
scroll to position [0, 0]
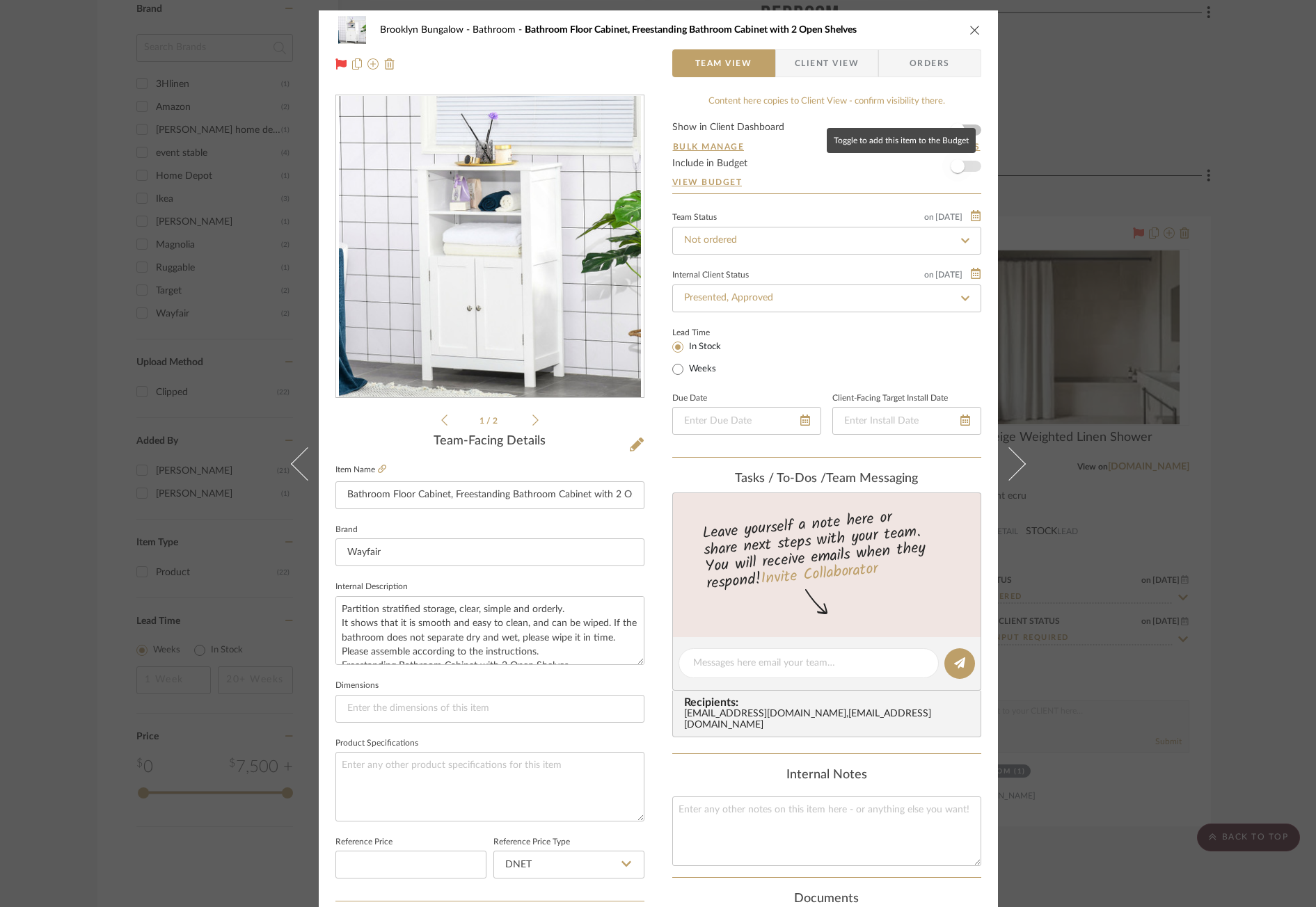
click at [959, 162] on span "button" at bounding box center [958, 166] width 31 height 31
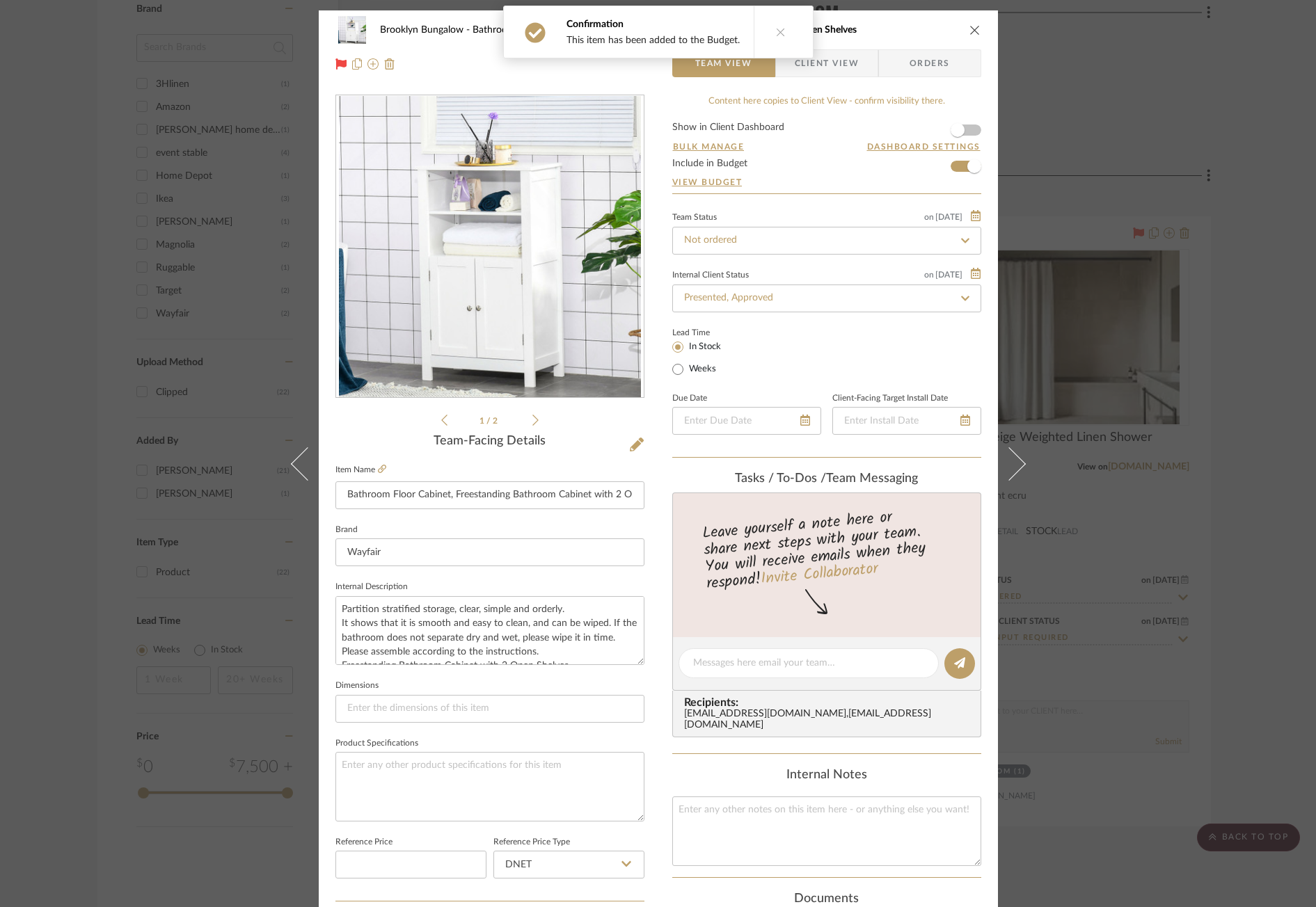
click at [973, 30] on icon "close" at bounding box center [975, 31] width 11 height 11
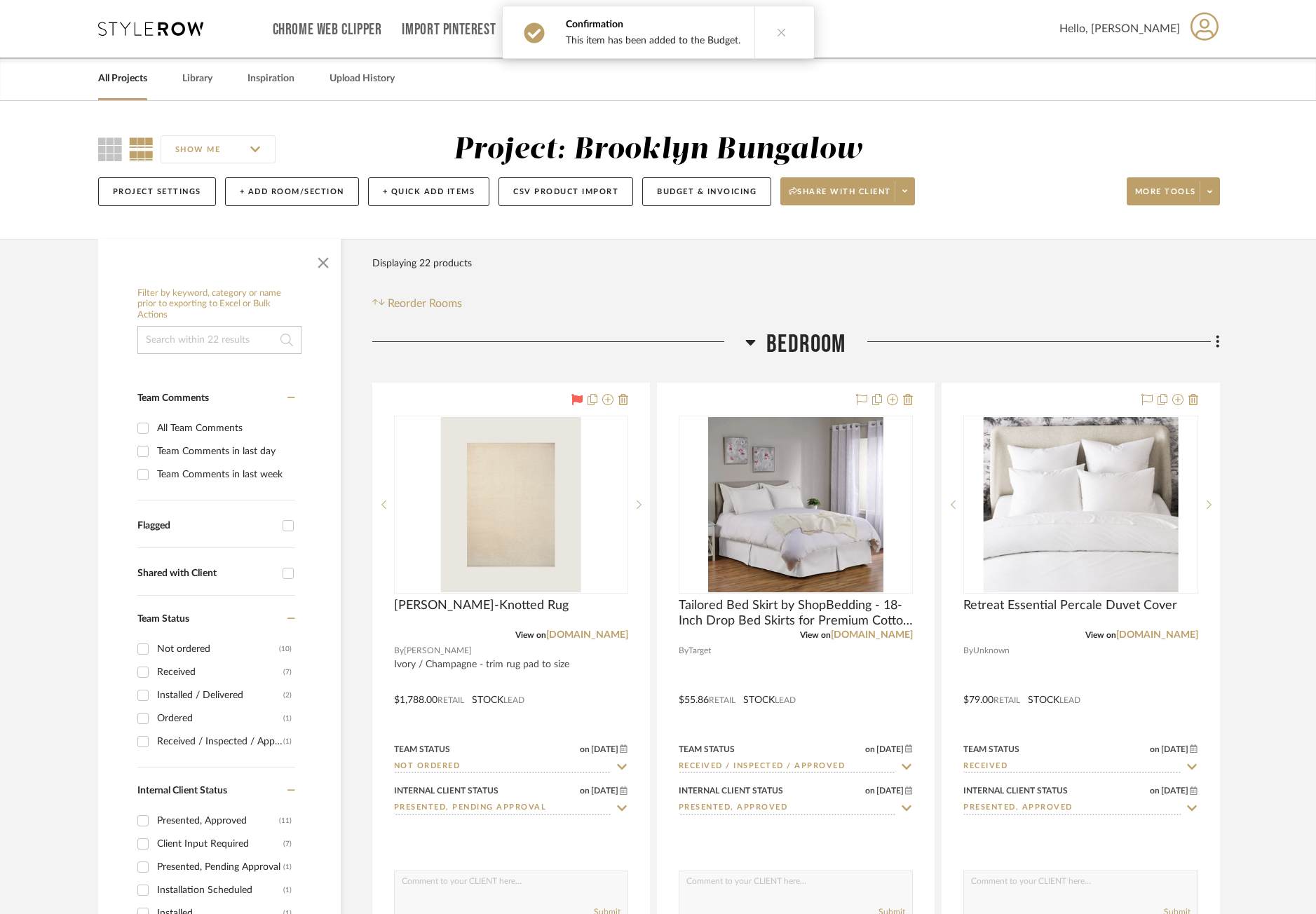
click at [679, 175] on div "Project Settings + Add Room/Section + Quick Add Items CSV Product Import Budget…" at bounding box center [659, 191] width 1122 height 47
click at [682, 194] on button "Budget & Invoicing" at bounding box center [707, 191] width 129 height 29
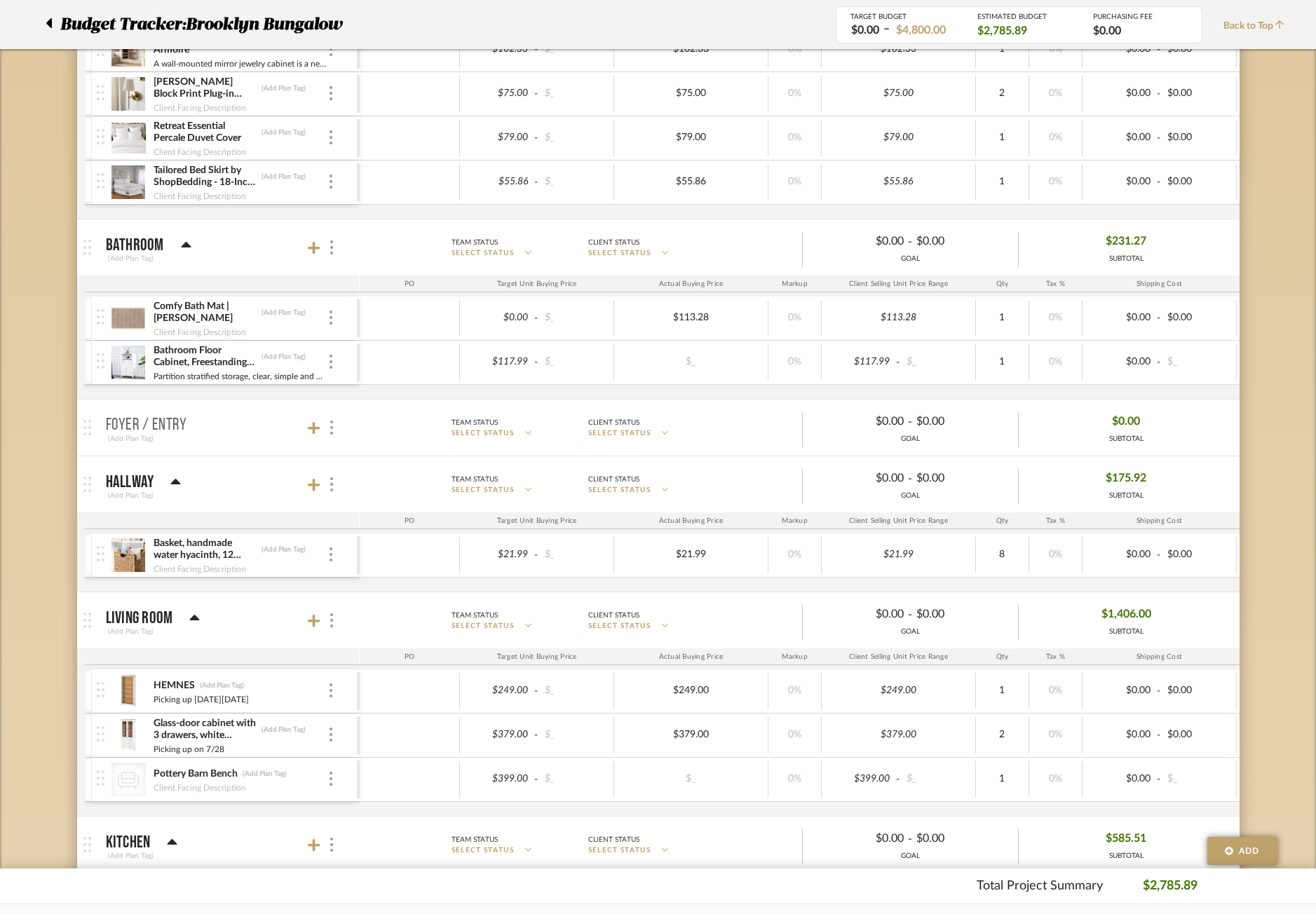
scroll to position [491, 0]
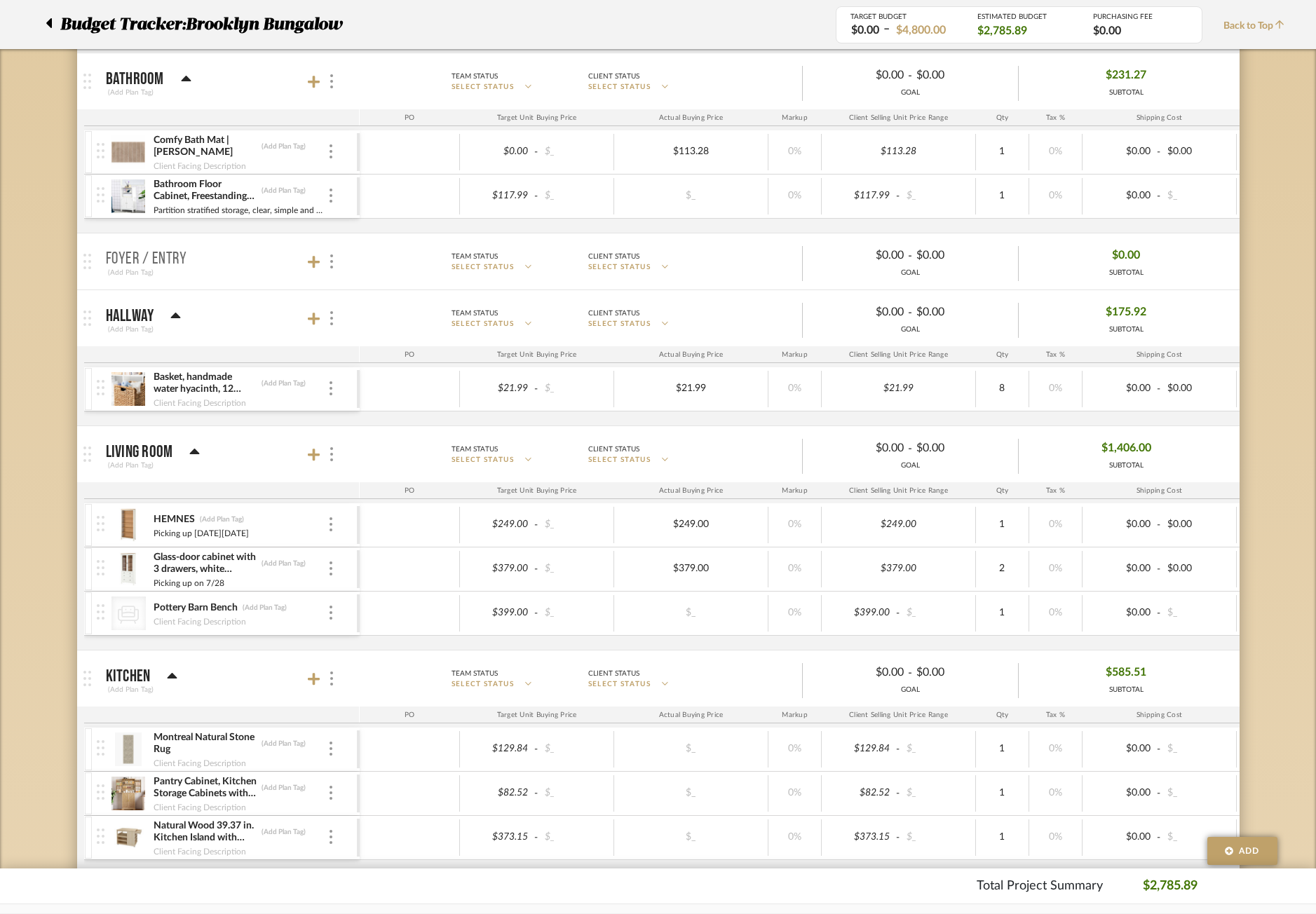
click at [52, 18] on div at bounding box center [52, 24] width 14 height 25
click at [50, 30] on icon at bounding box center [48, 22] width 7 height 16
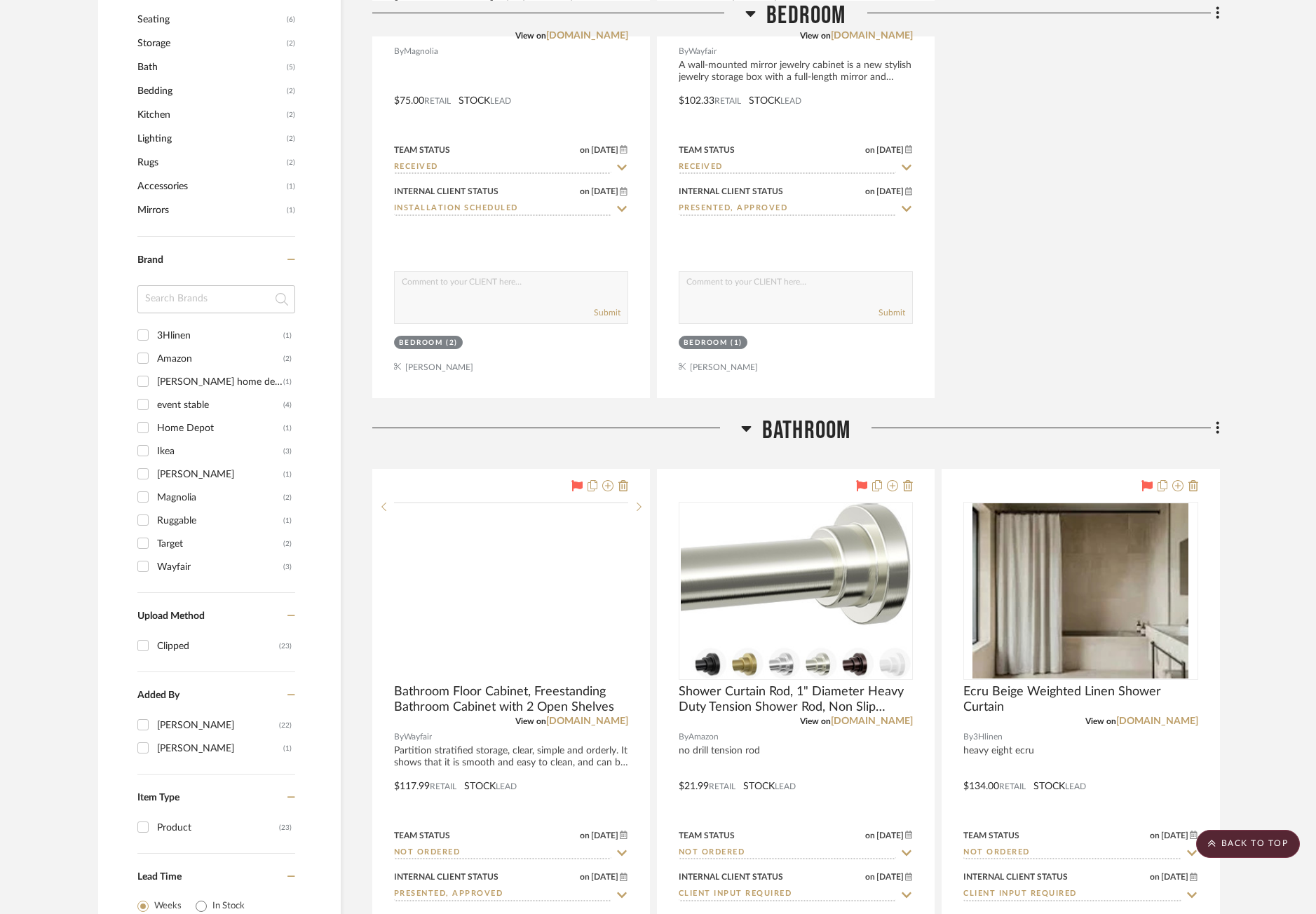
scroll to position [1472, 0]
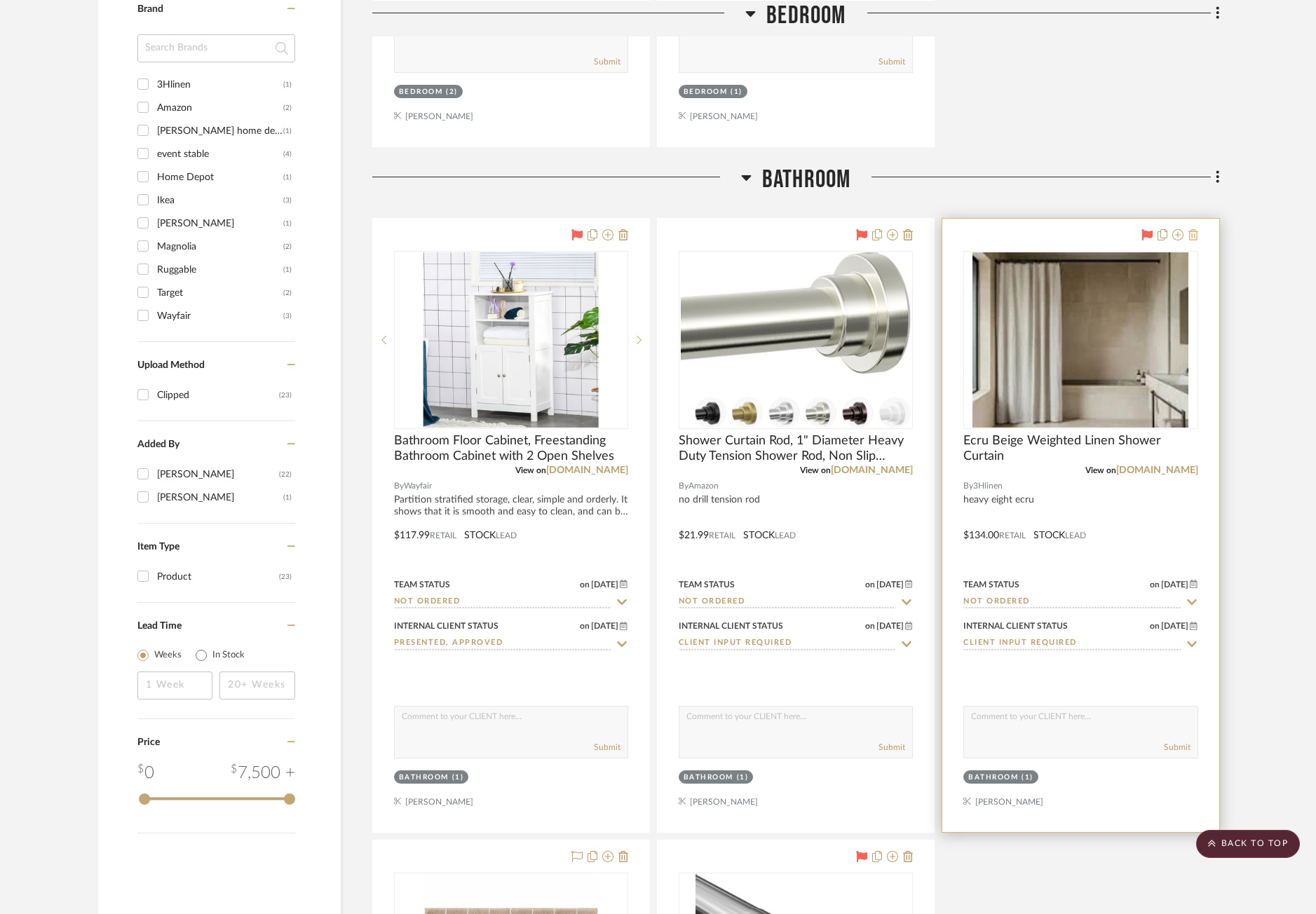
click at [1070, 233] on icon at bounding box center [1193, 235] width 10 height 12
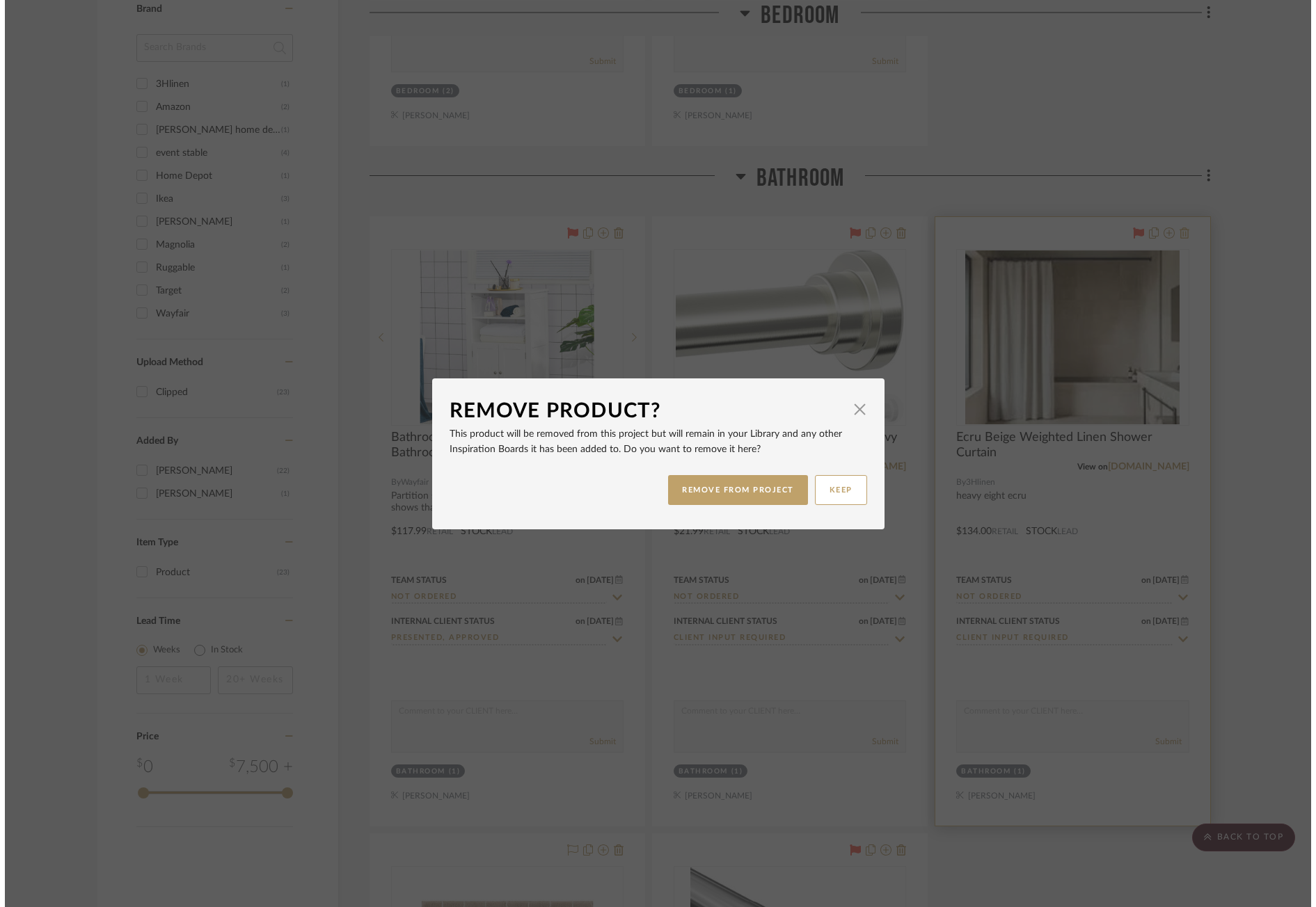
scroll to position [0, 0]
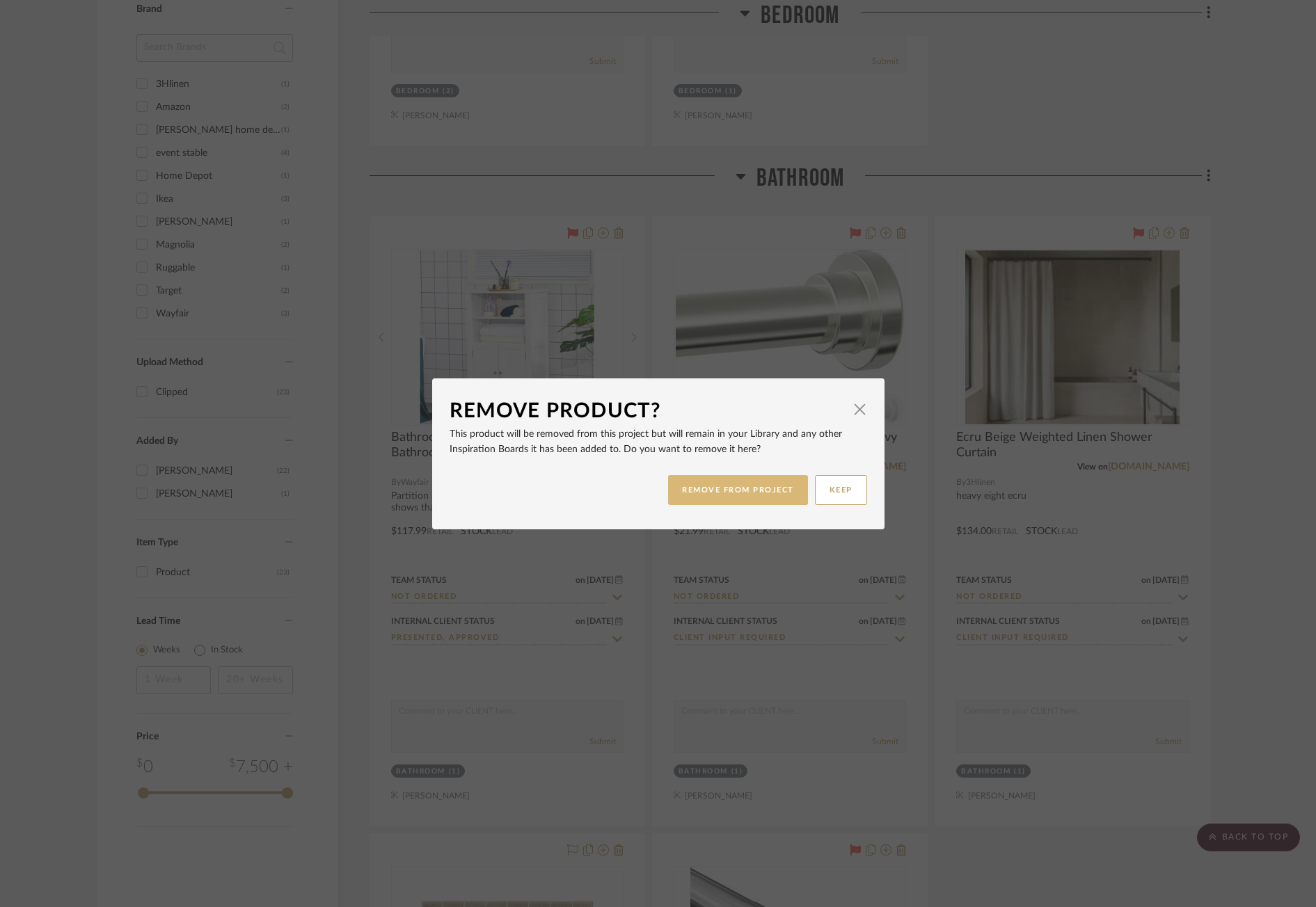
click at [774, 489] on button "REMOVE FROM PROJECT" at bounding box center [738, 490] width 139 height 30
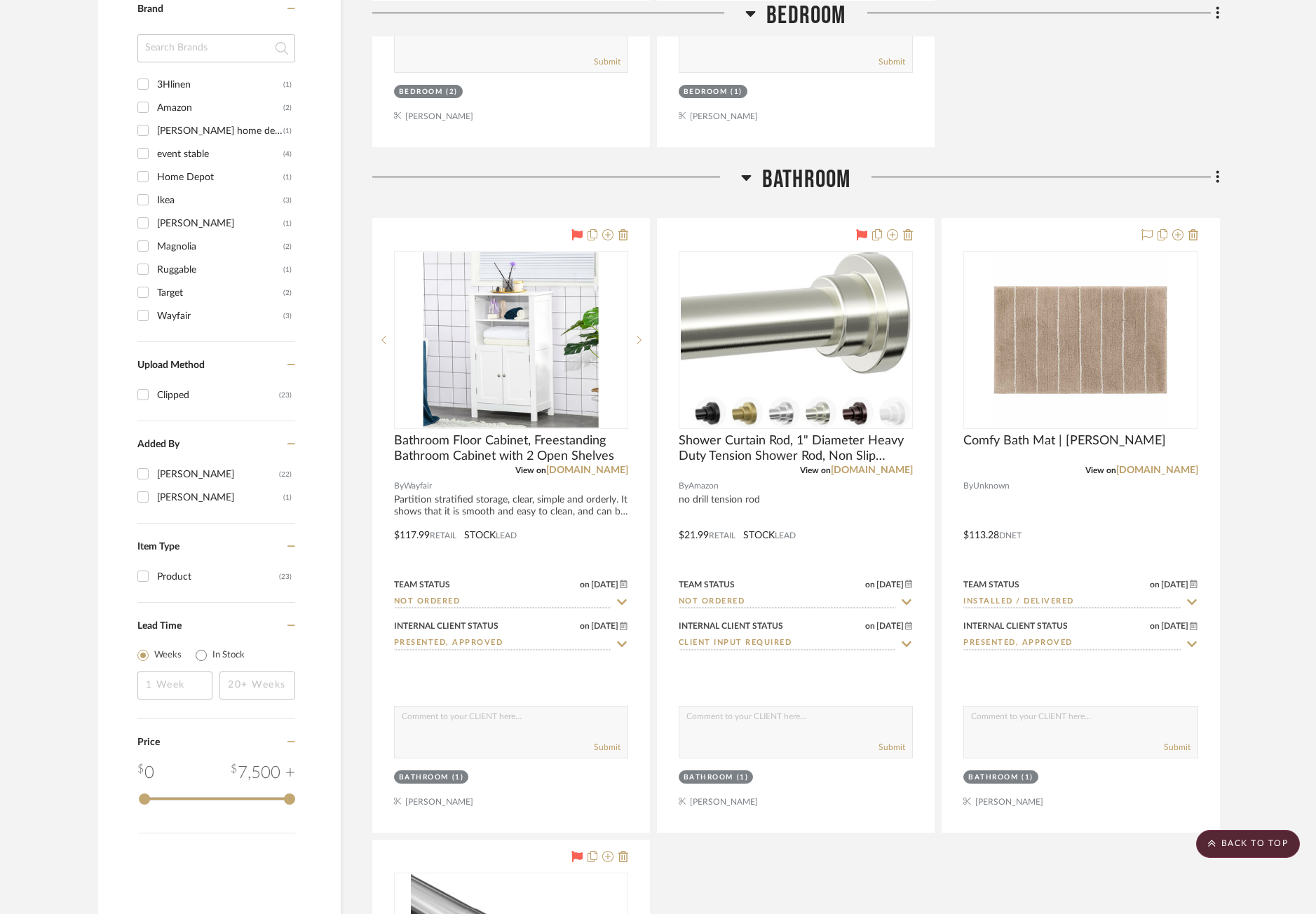
scroll to position [1612, 0]
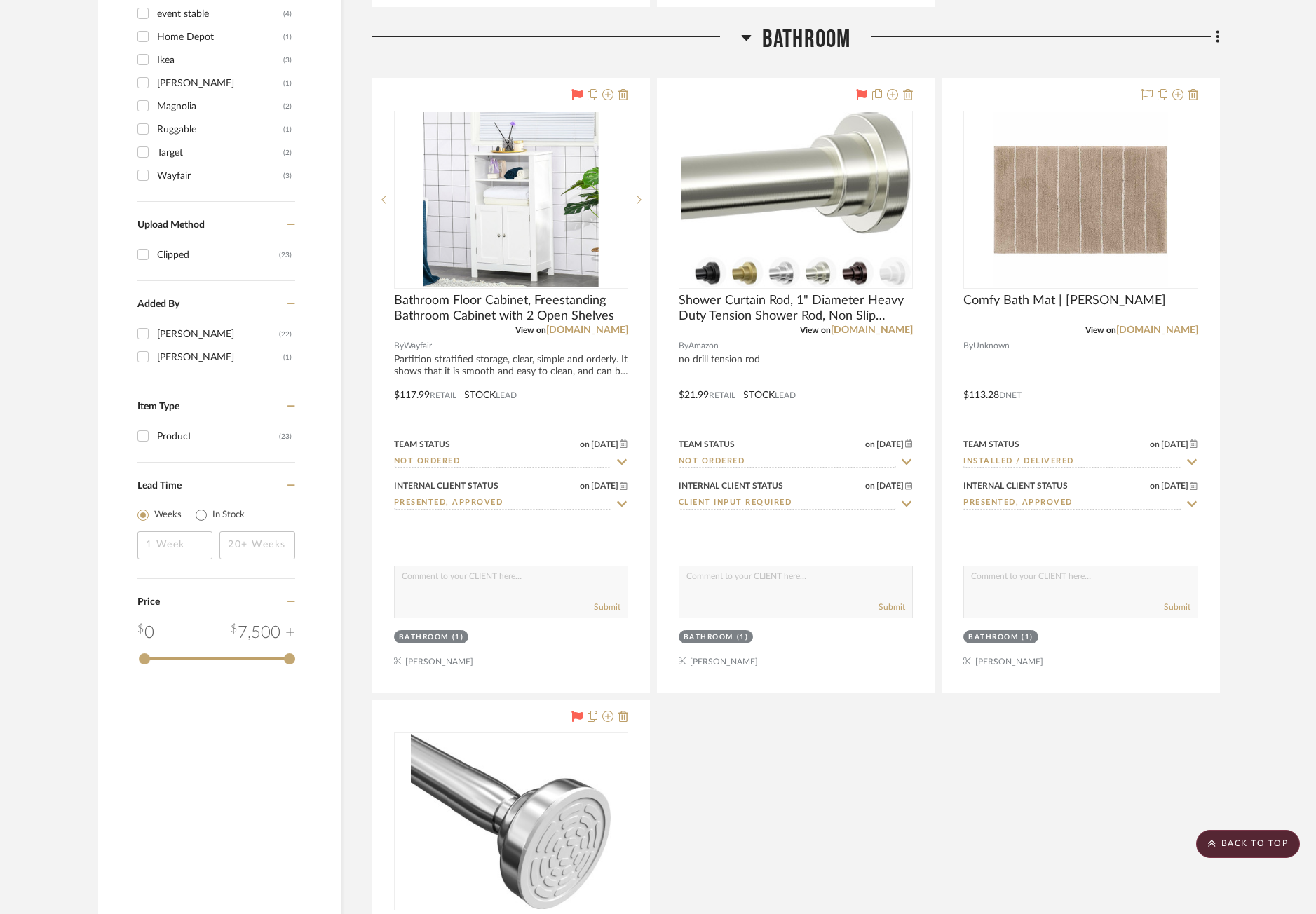
click at [849, 752] on div "Bathroom Floor Cabinet, Freestanding Bathroom Cabinet with 2 Open Shelves View …" at bounding box center [796, 697] width 848 height 1237
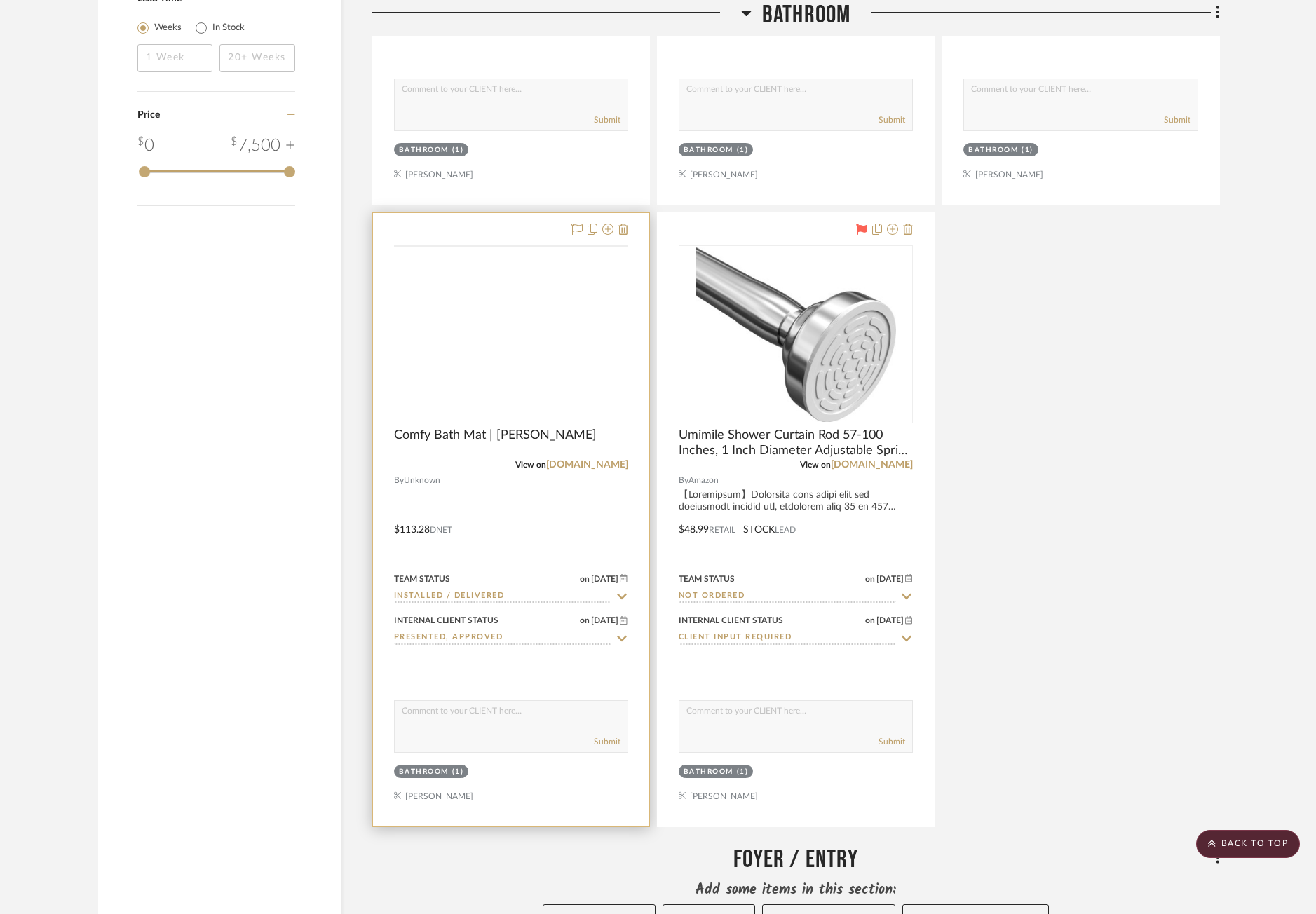
scroll to position [2103, 0]
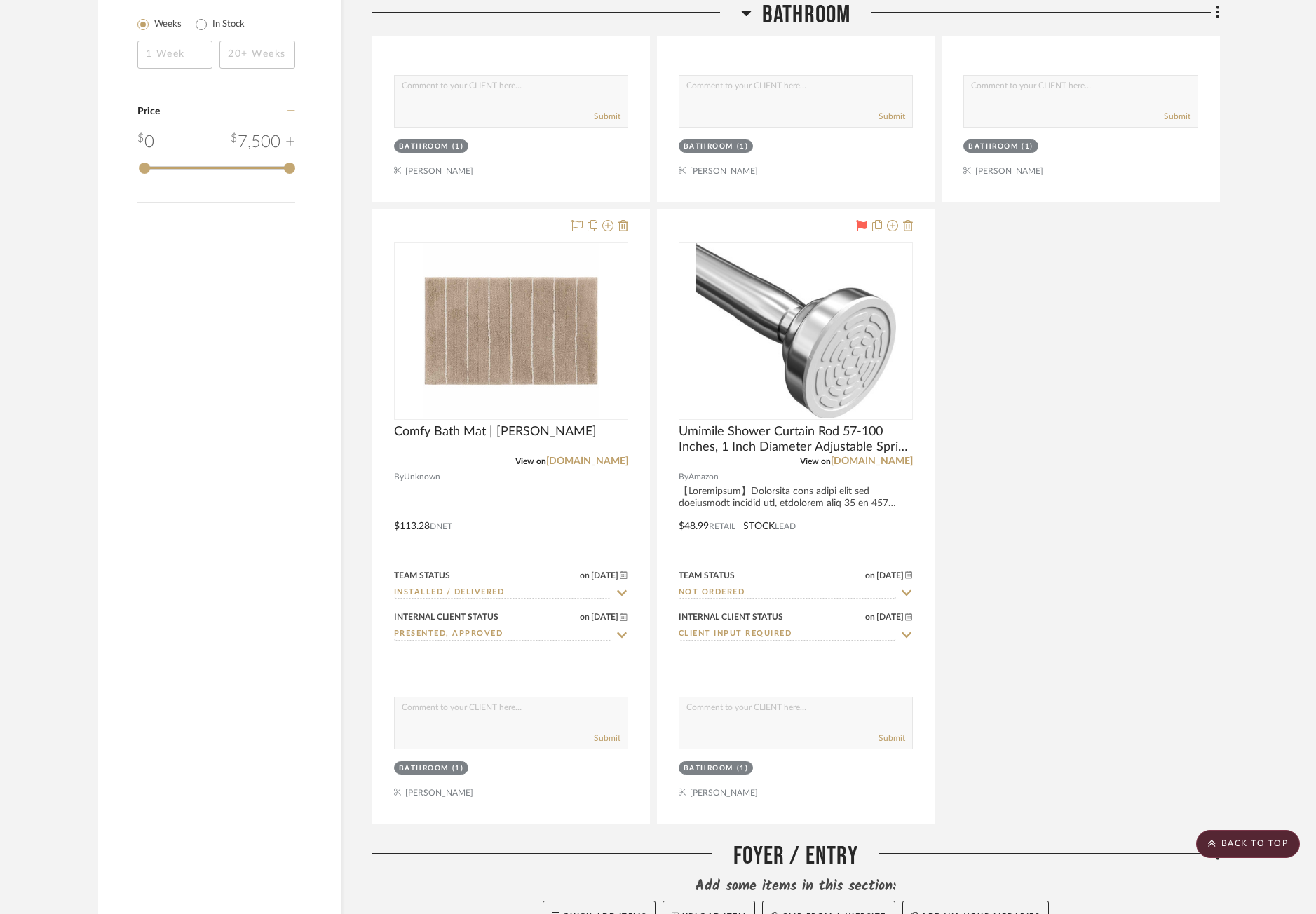
click at [1009, 410] on div "Linen Shower Curtain, Custom Shower Curtain with button-hole, Extra Wide Shower…" at bounding box center [796, 206] width 848 height 1237
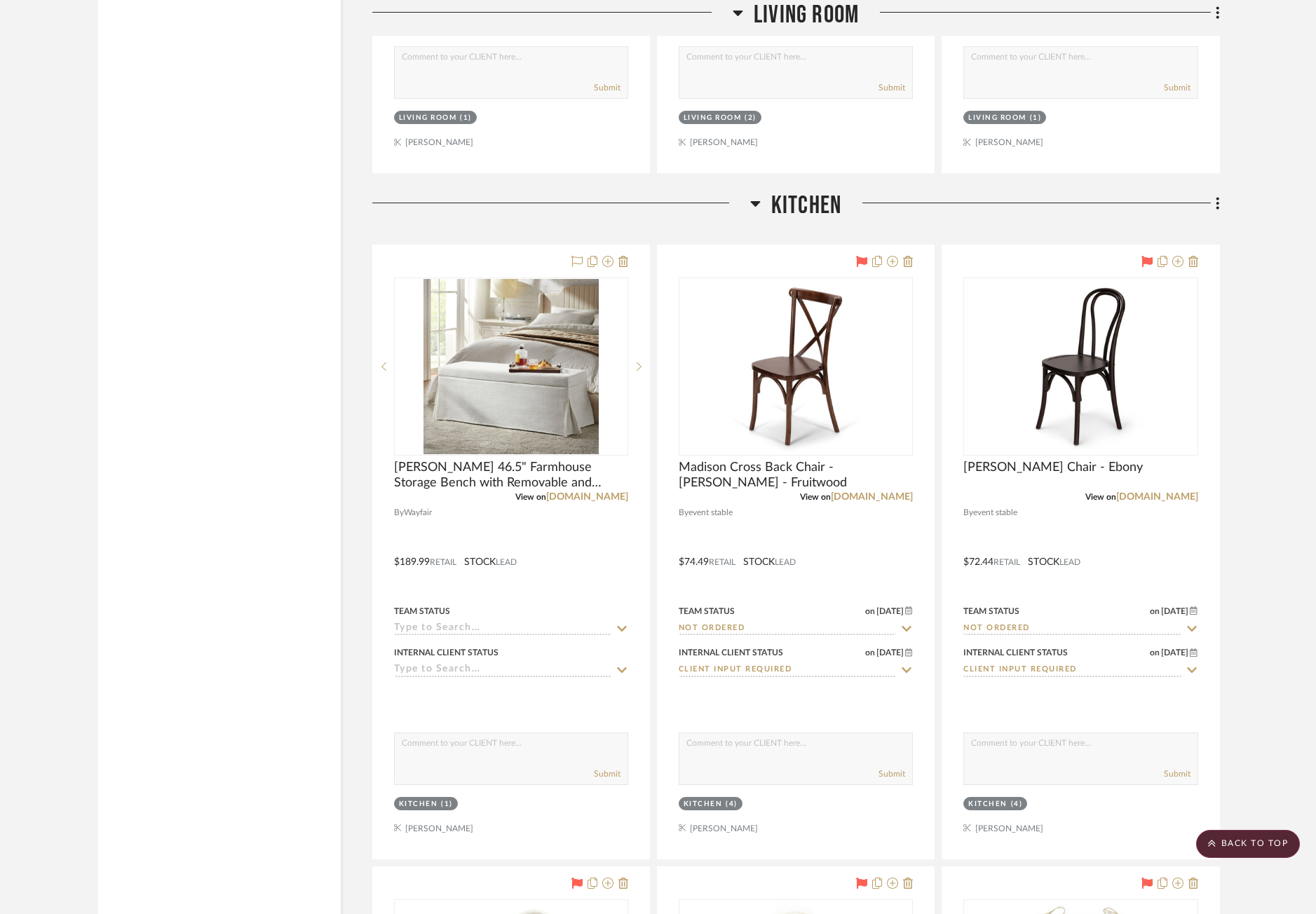
scroll to position [4348, 0]
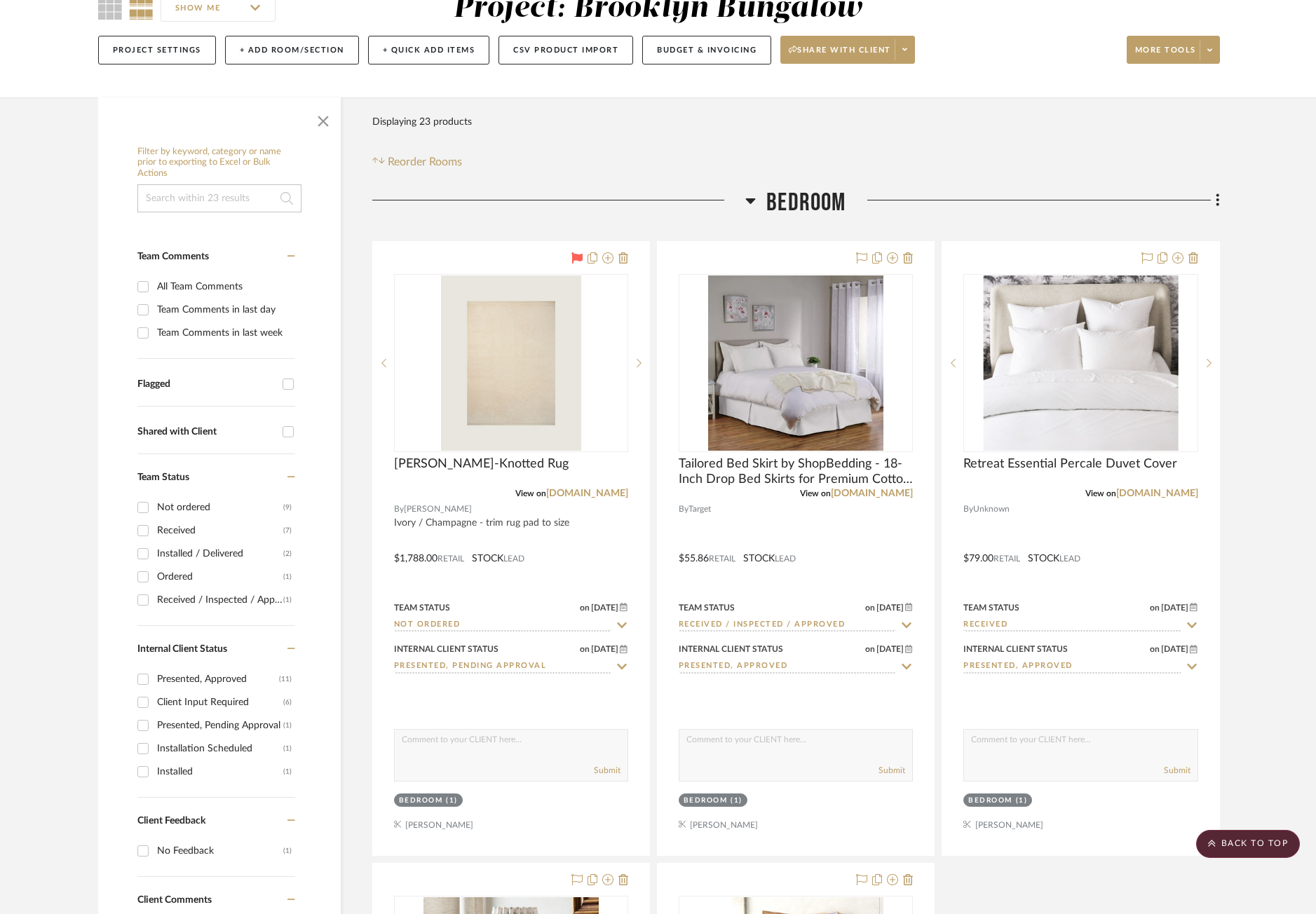
scroll to position [0, 0]
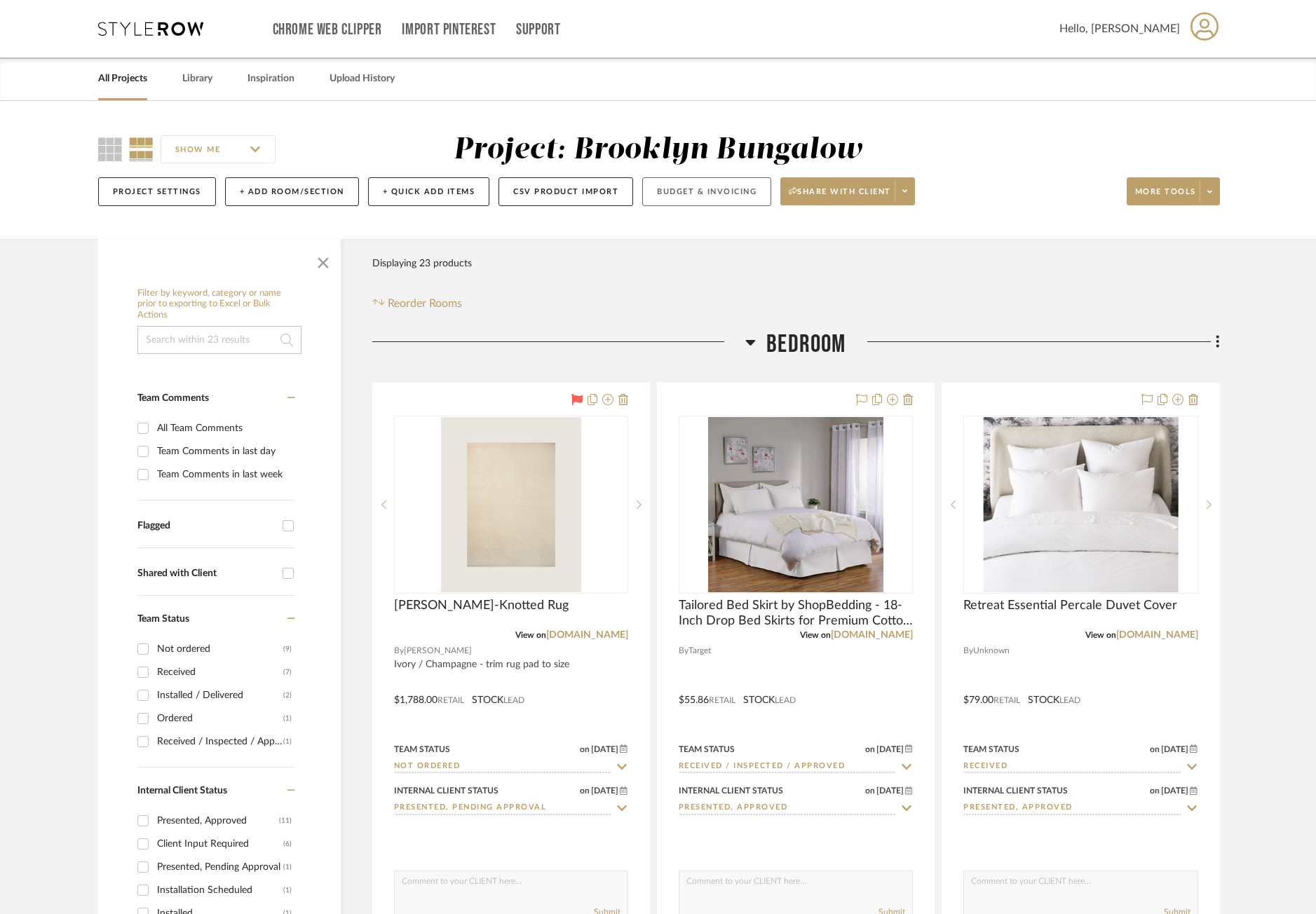
click at [680, 190] on button "Budget & Invoicing" at bounding box center [707, 191] width 129 height 29
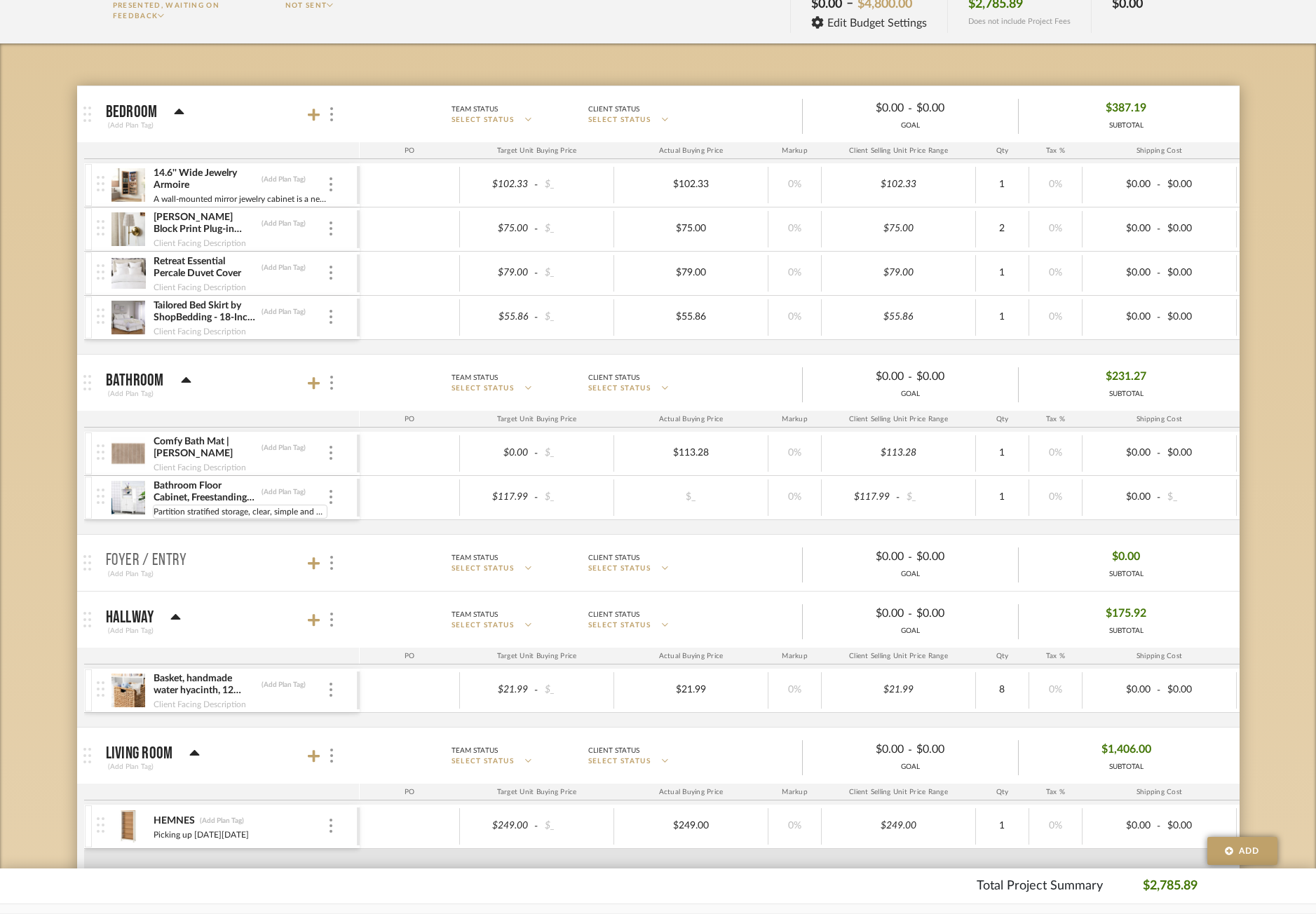
scroll to position [211, 0]
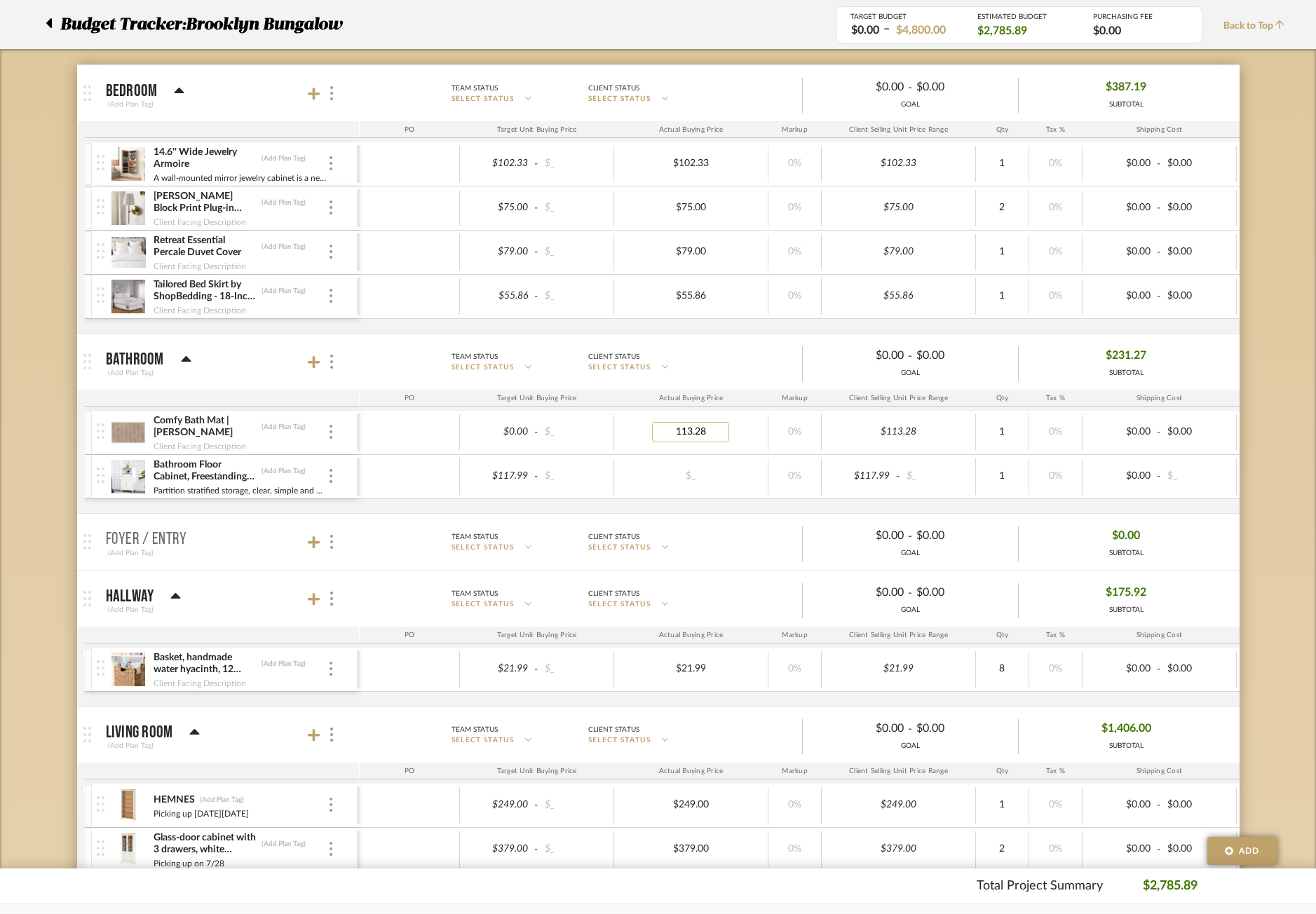
type input "0"
click at [1271, 343] on body "Chrome Web Clipper Import Pinterest Support All Projects Library Inspiration Up…" at bounding box center [658, 246] width 1316 height 914
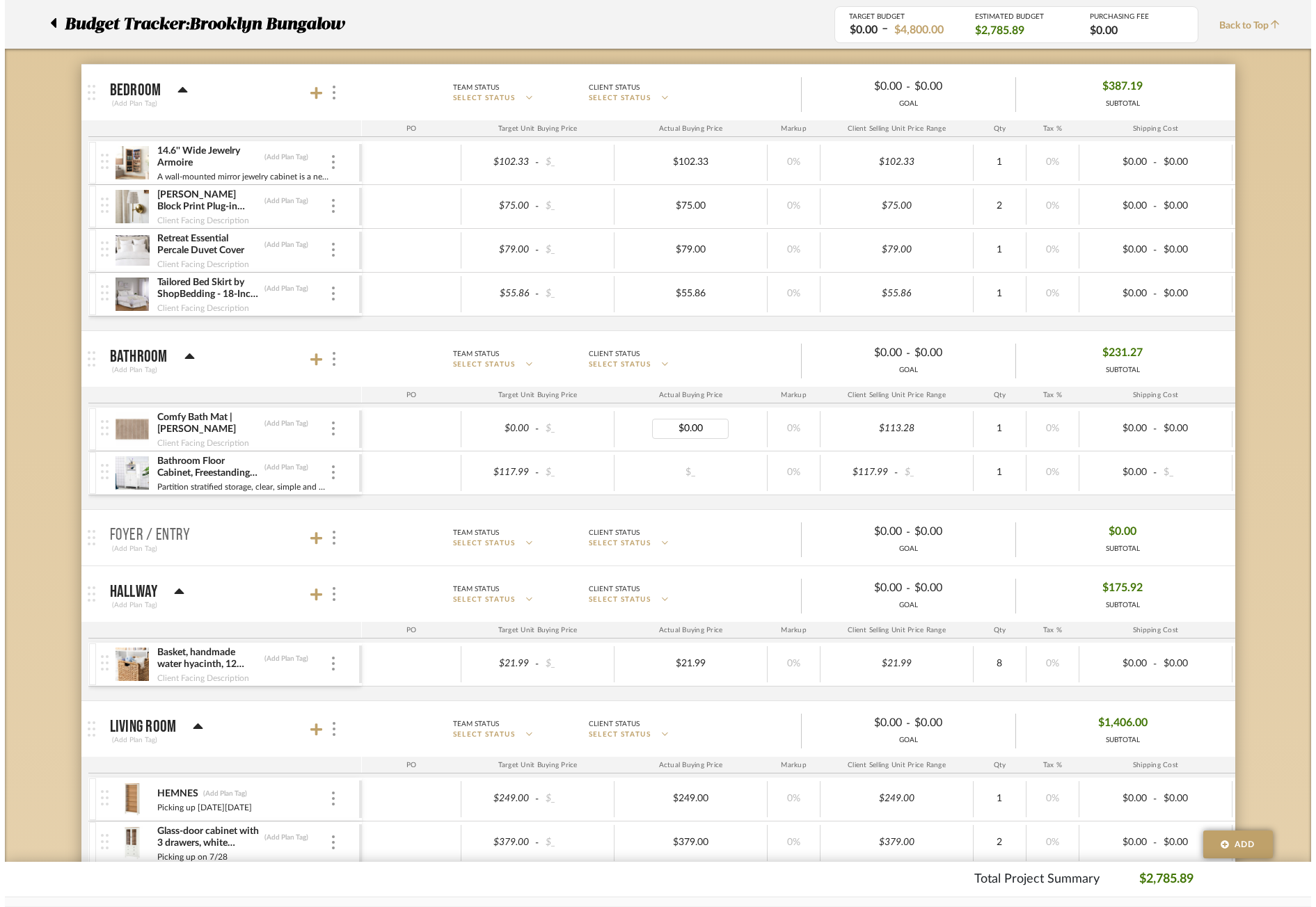
scroll to position [0, 0]
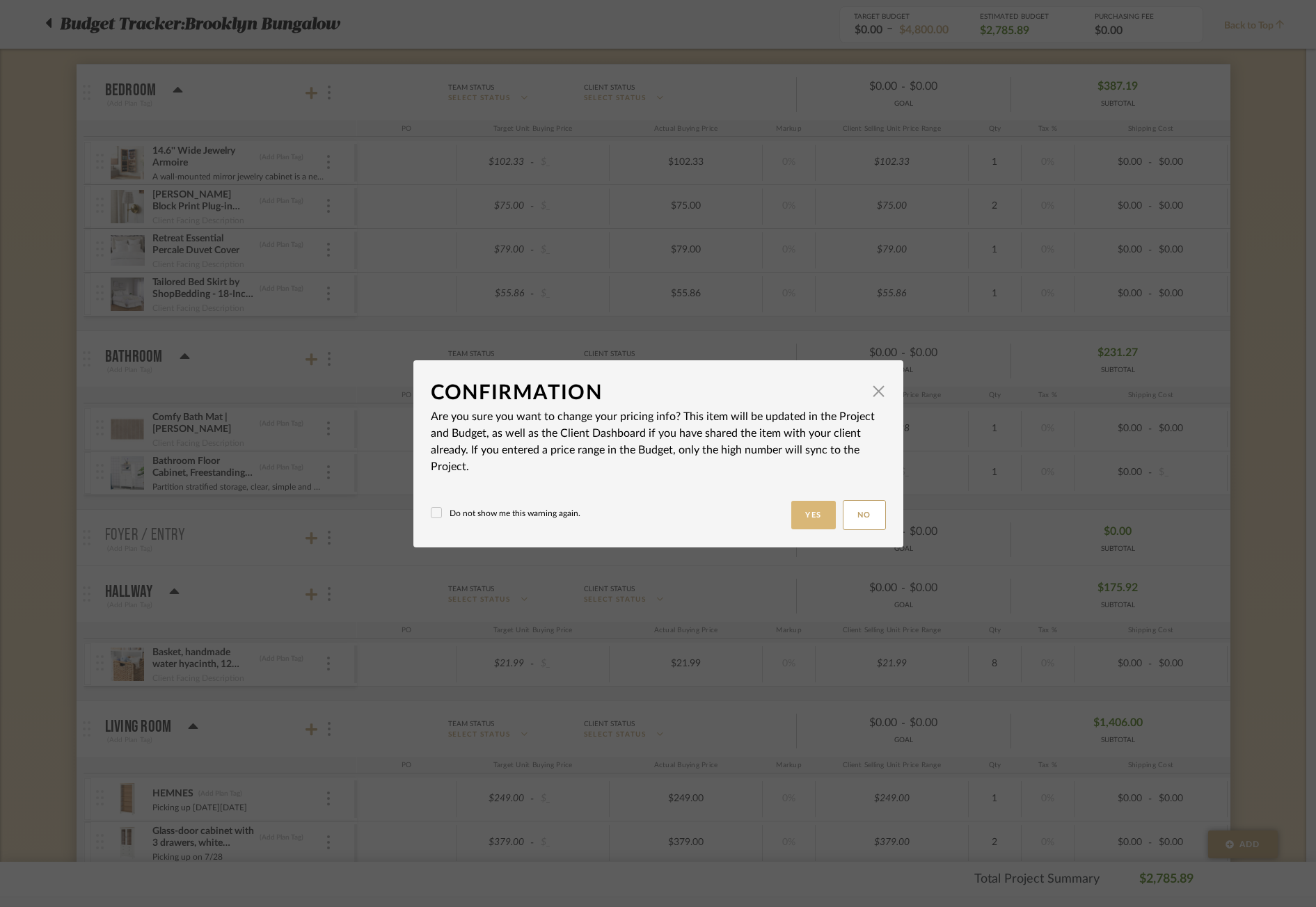
click at [809, 516] on button "Yes" at bounding box center [814, 516] width 45 height 29
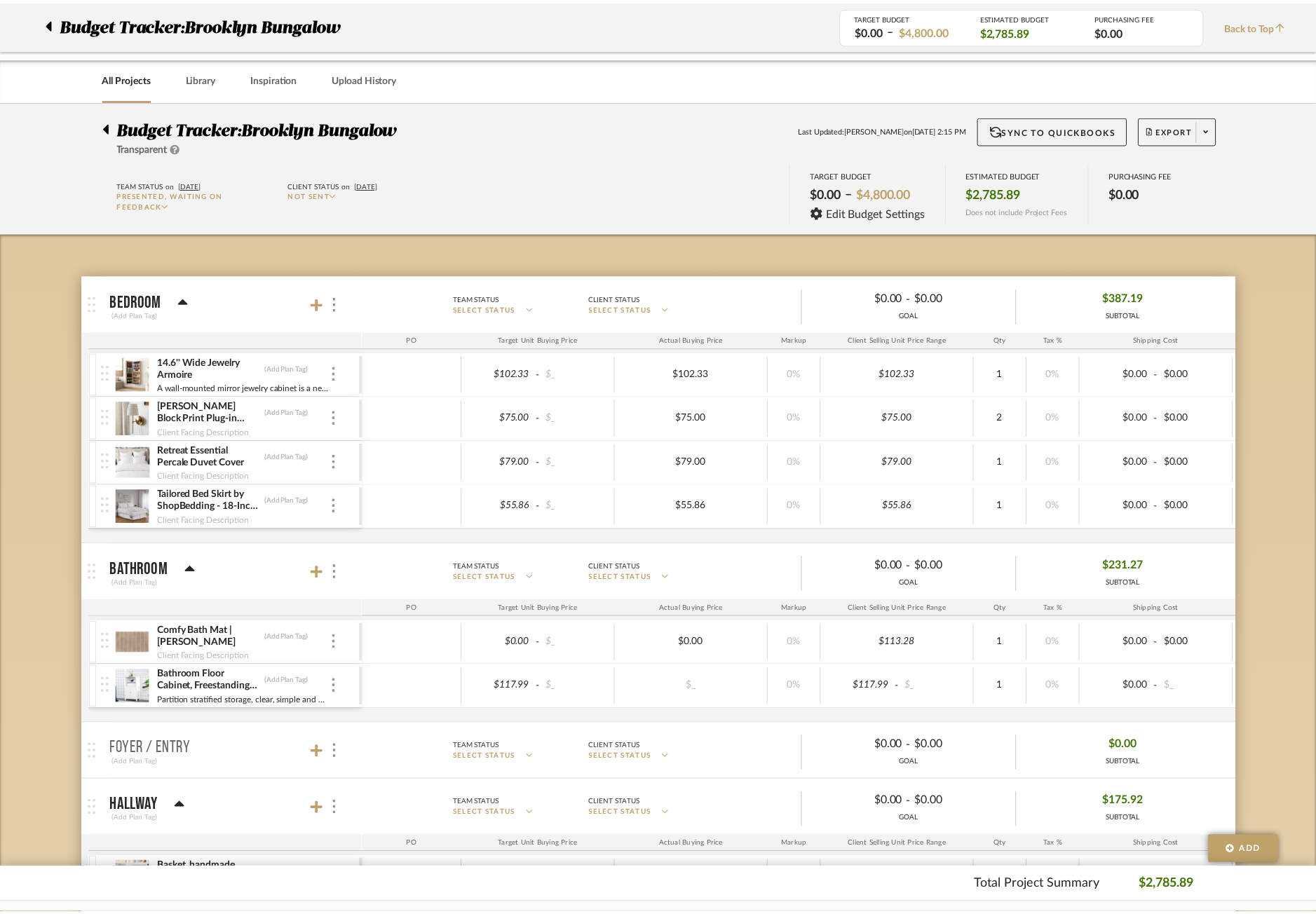
scroll to position [211, 0]
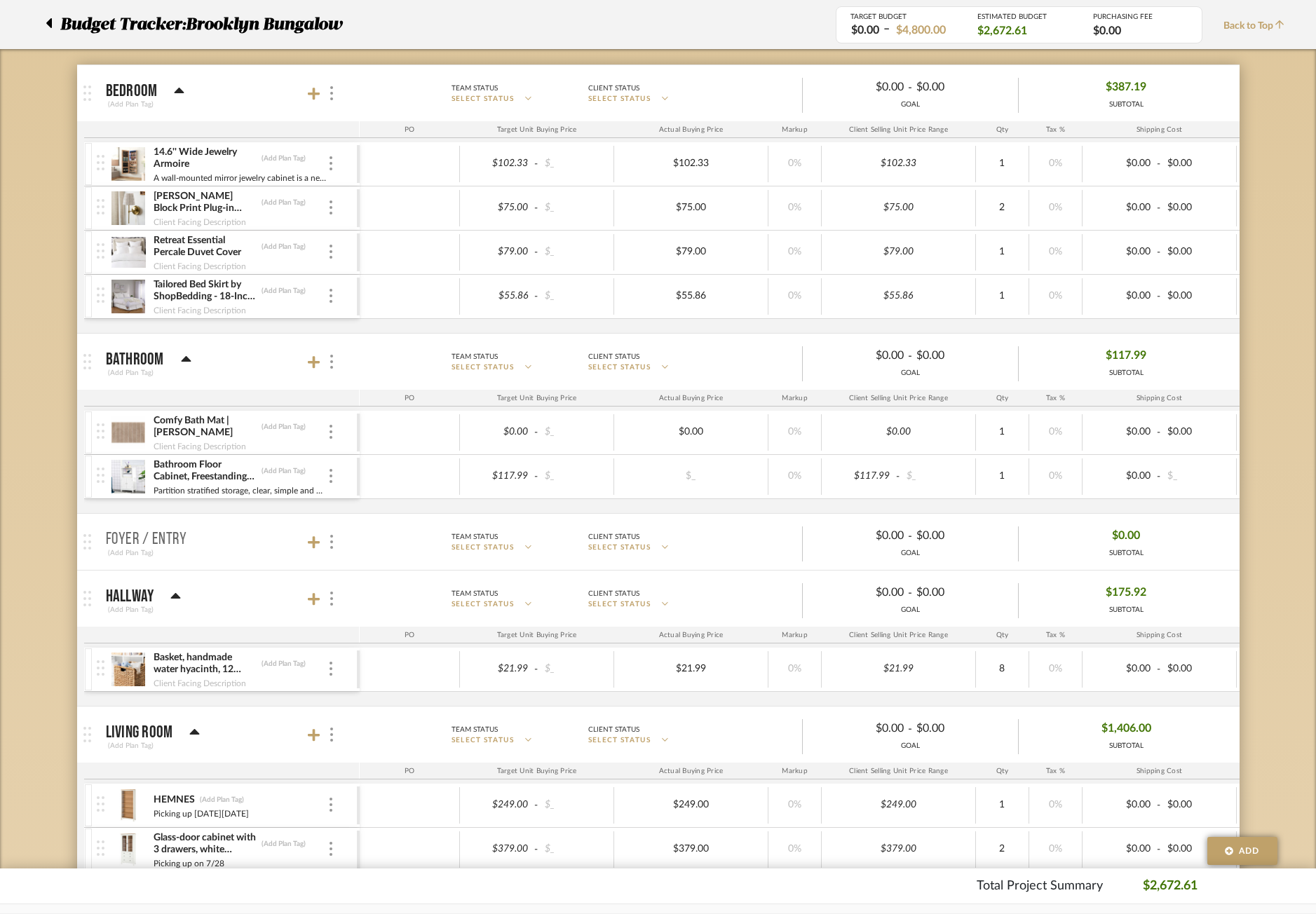
click at [1275, 335] on div "Budget Tracker: Brooklyn Bungalow Transparent Last Updated: Julia Renna on Aug …" at bounding box center [658, 788] width 1316 height 1795
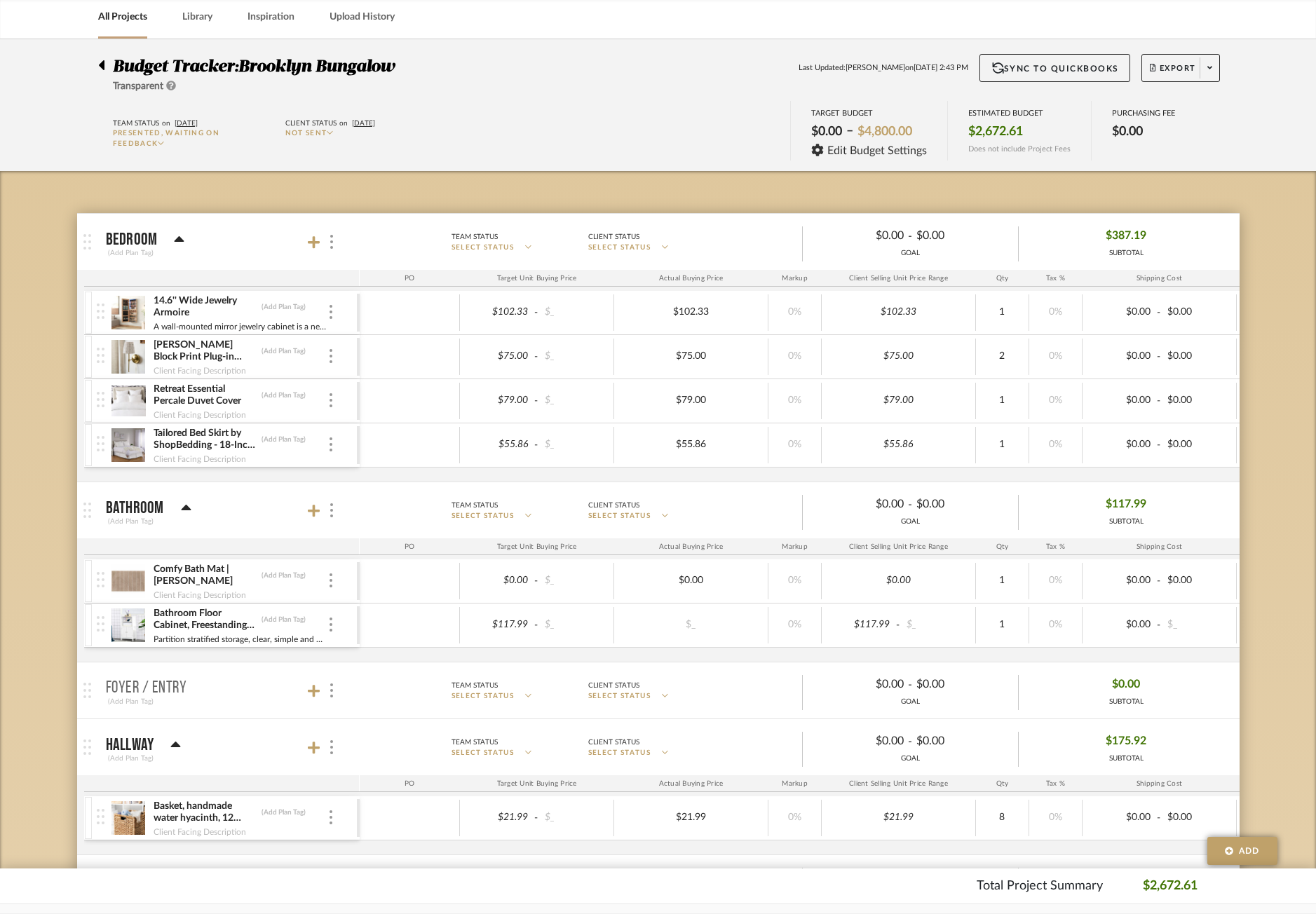
scroll to position [0, 0]
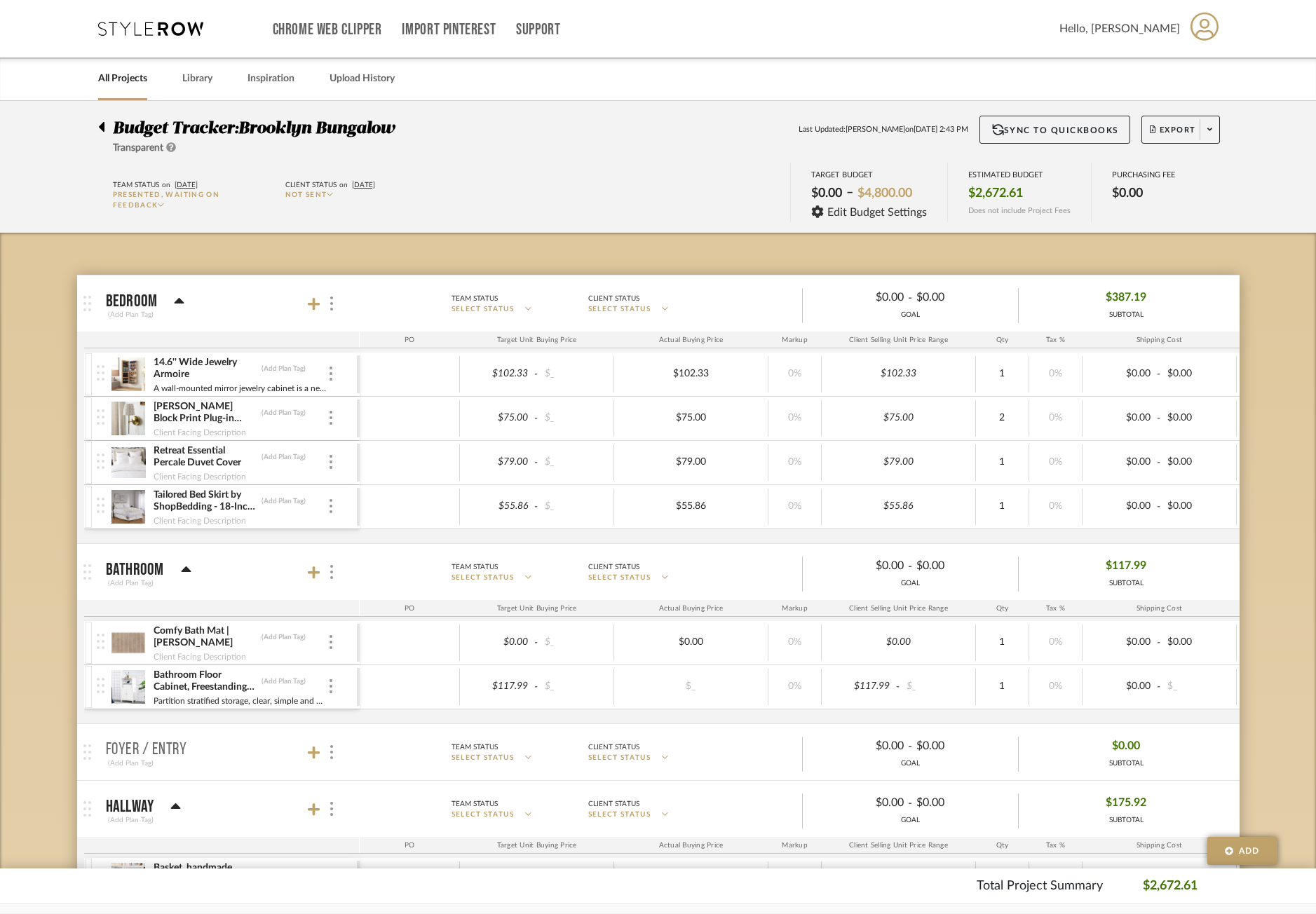
click at [99, 125] on icon at bounding box center [101, 126] width 7 height 16
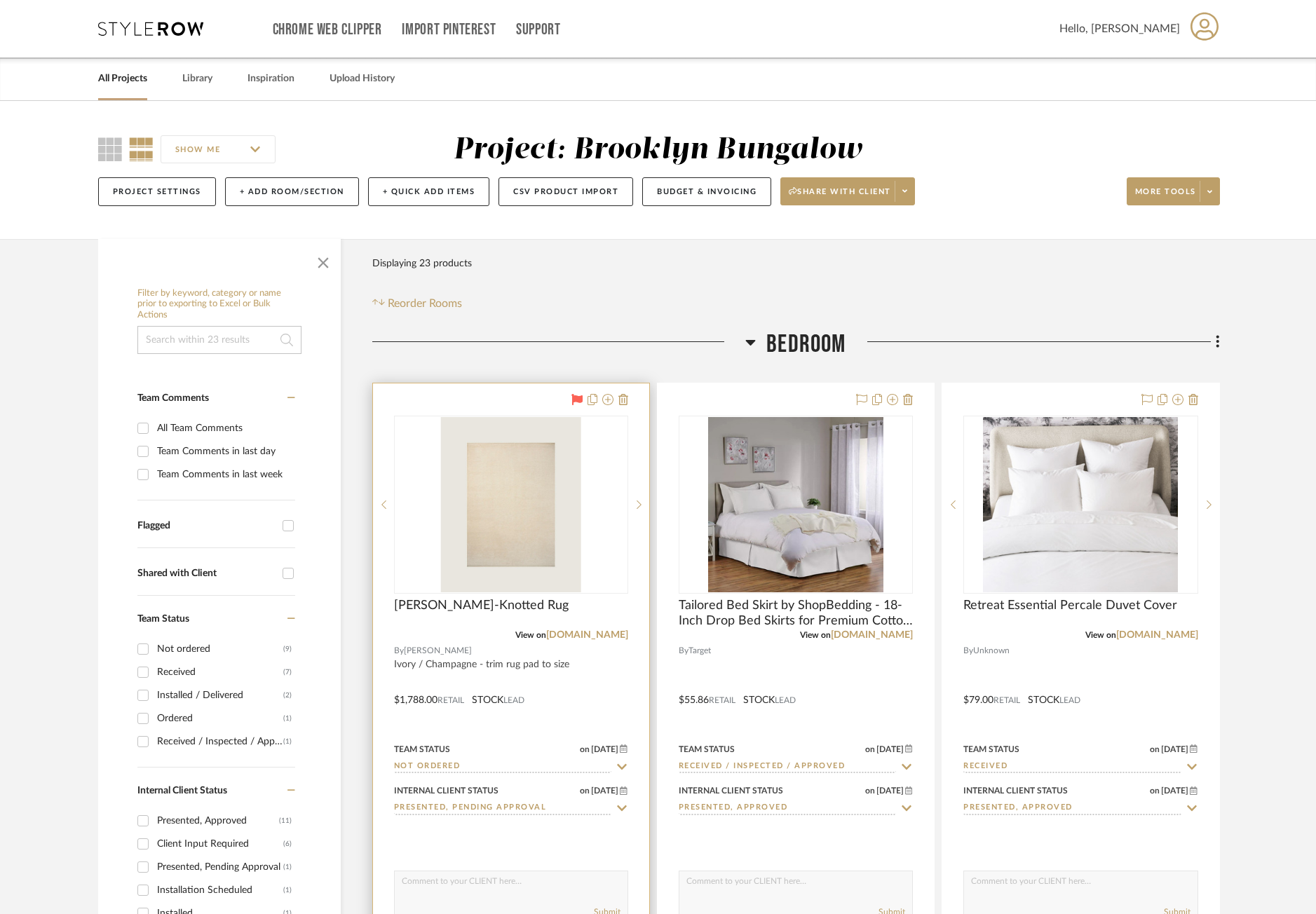
click at [465, 625] on div "[PERSON_NAME]-Knotted Rug" at bounding box center [511, 614] width 234 height 31
click at [463, 406] on div at bounding box center [511, 691] width 276 height 614
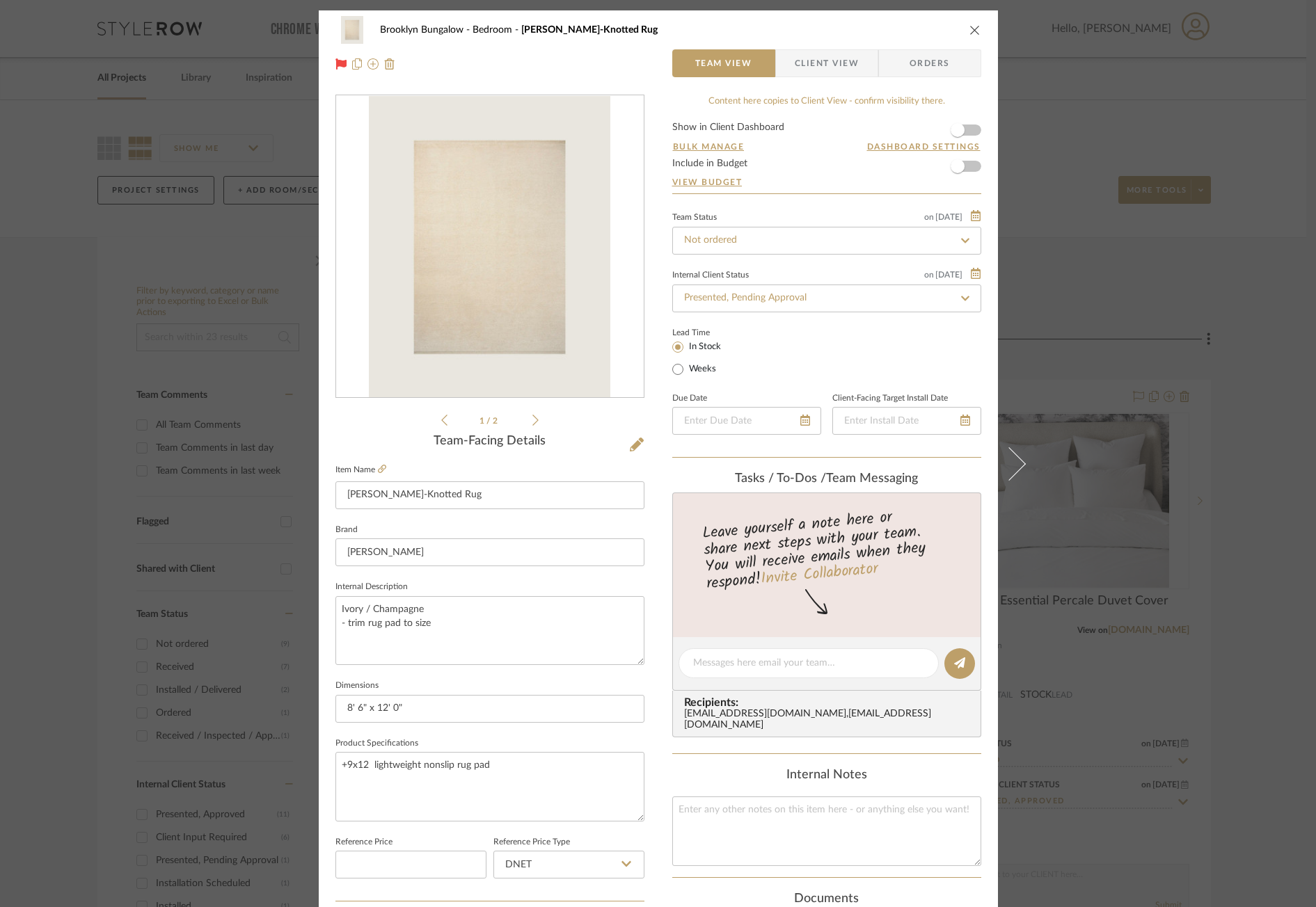
click at [1136, 240] on div "Brooklyn Bungalow Bedroom Quentin Hand-Knotted Rug Team View Client View Orders…" at bounding box center [658, 454] width 1316 height 907
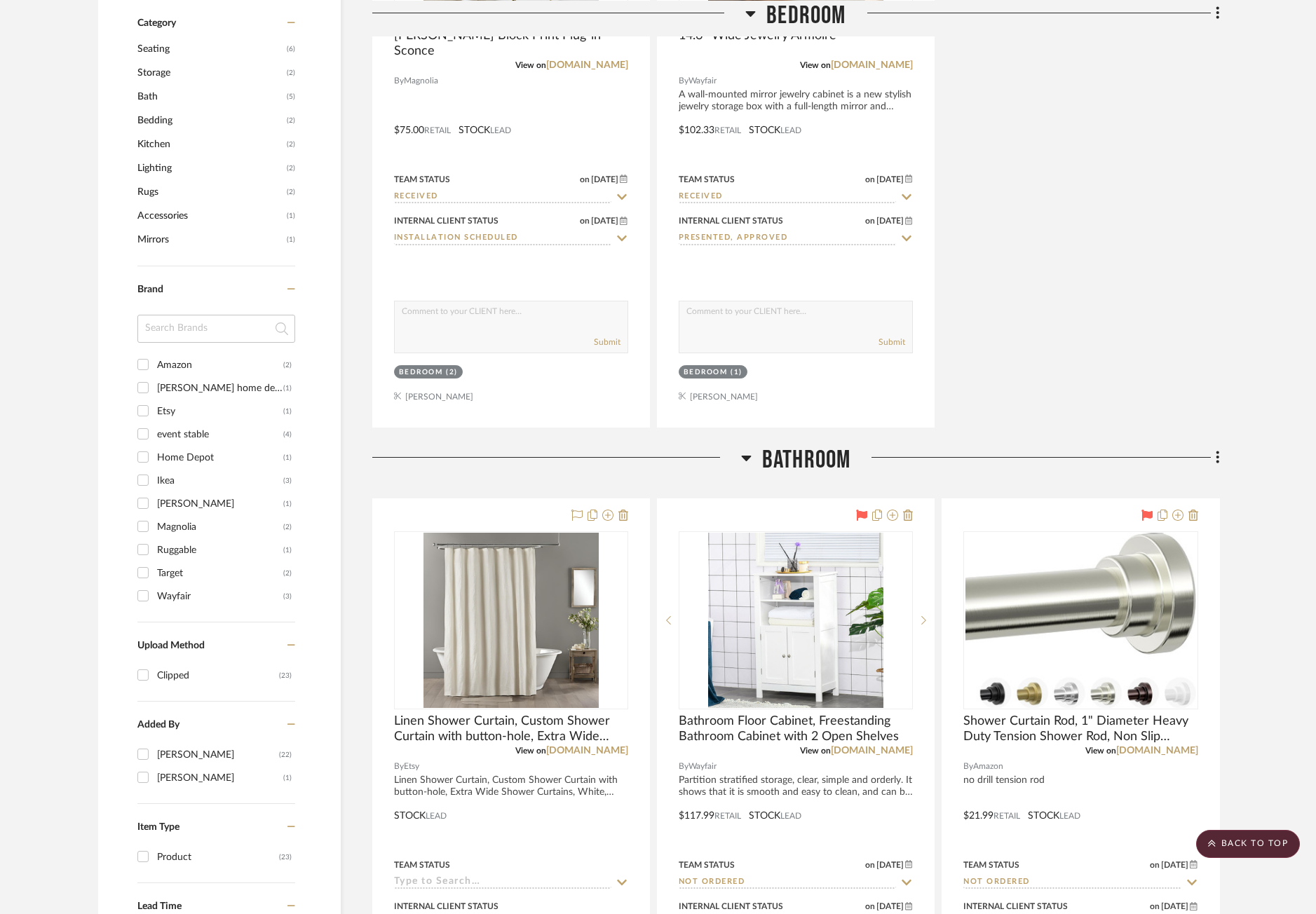
scroll to position [1542, 0]
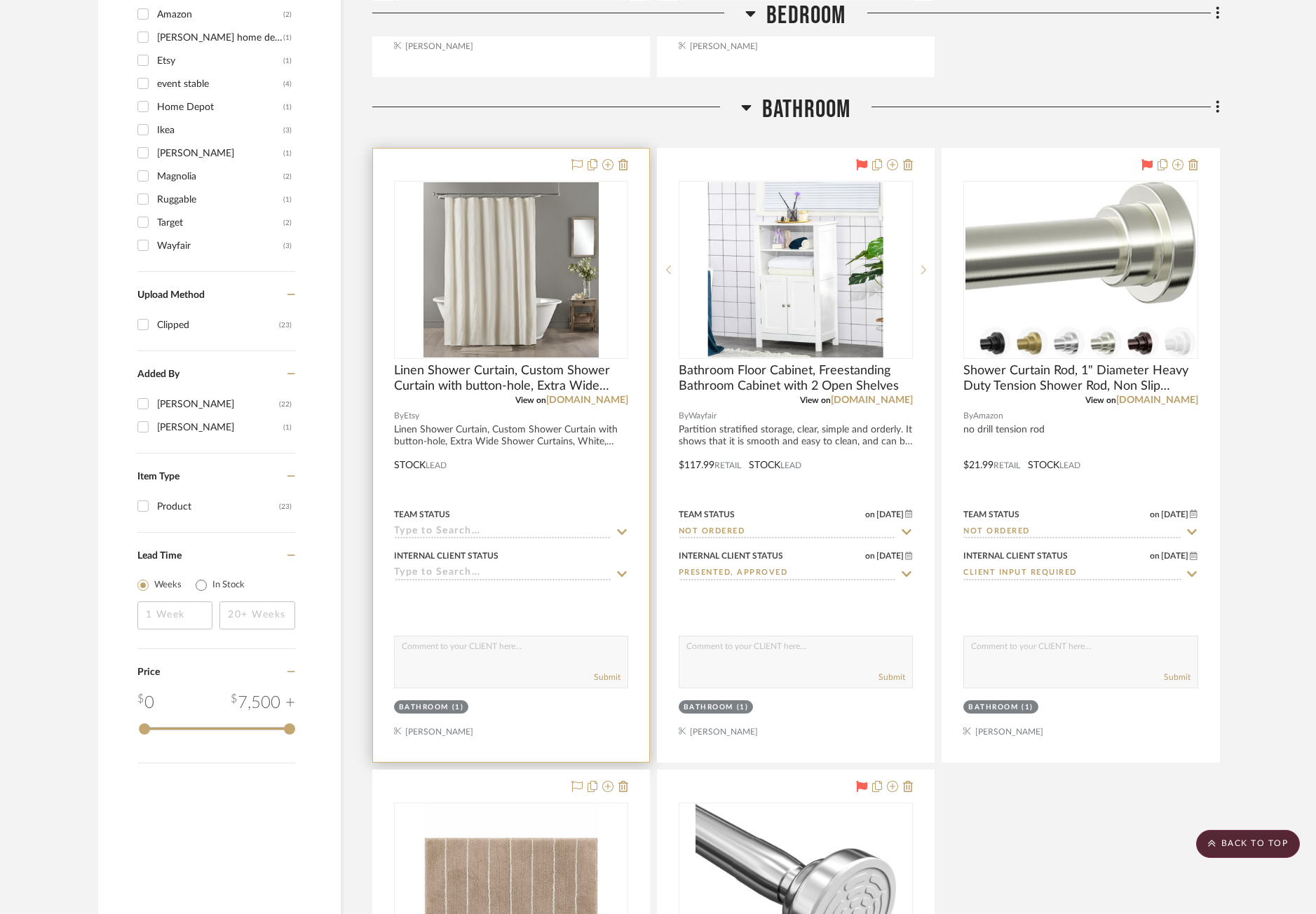
click at [478, 170] on div at bounding box center [511, 456] width 276 height 614
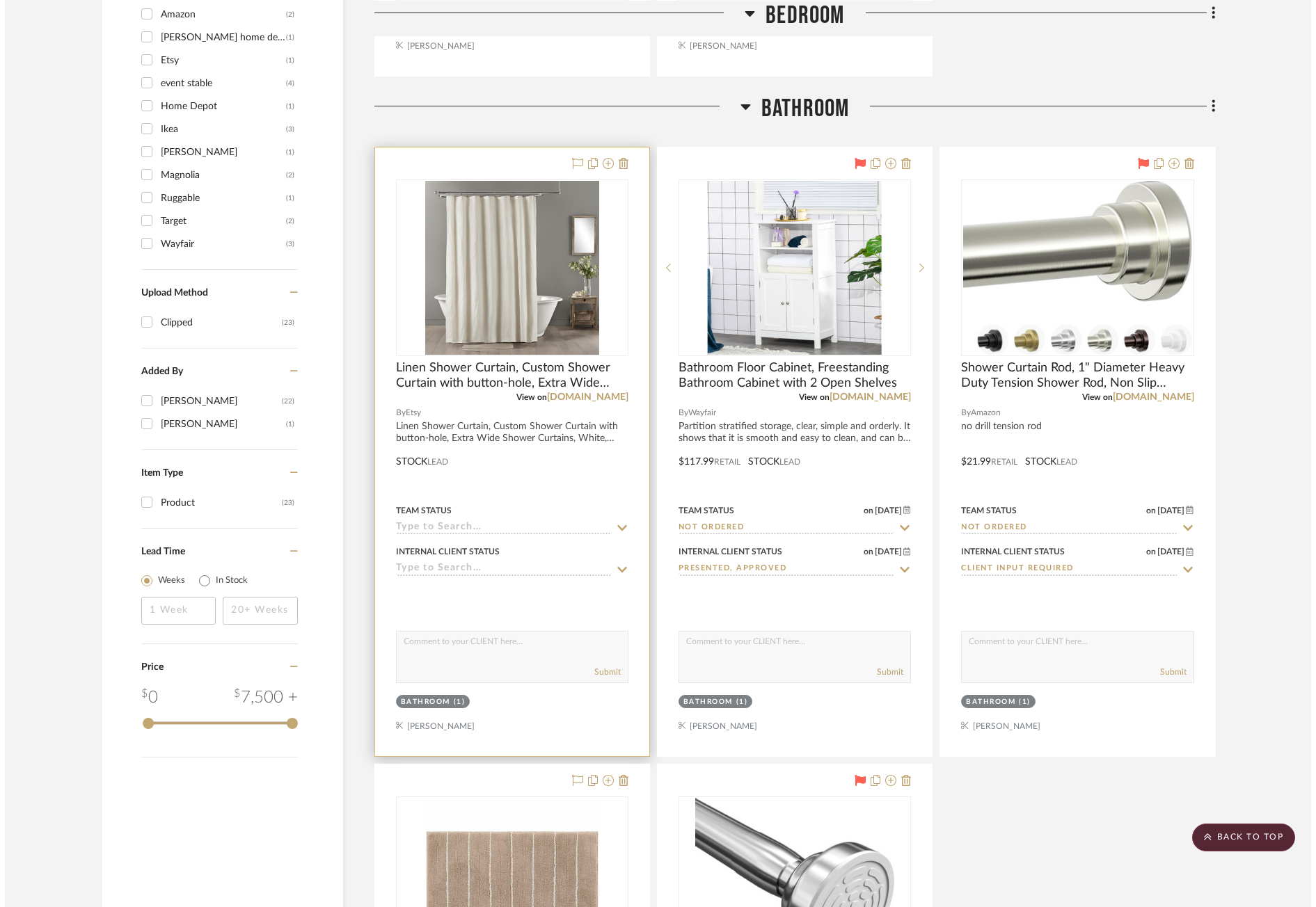
scroll to position [0, 0]
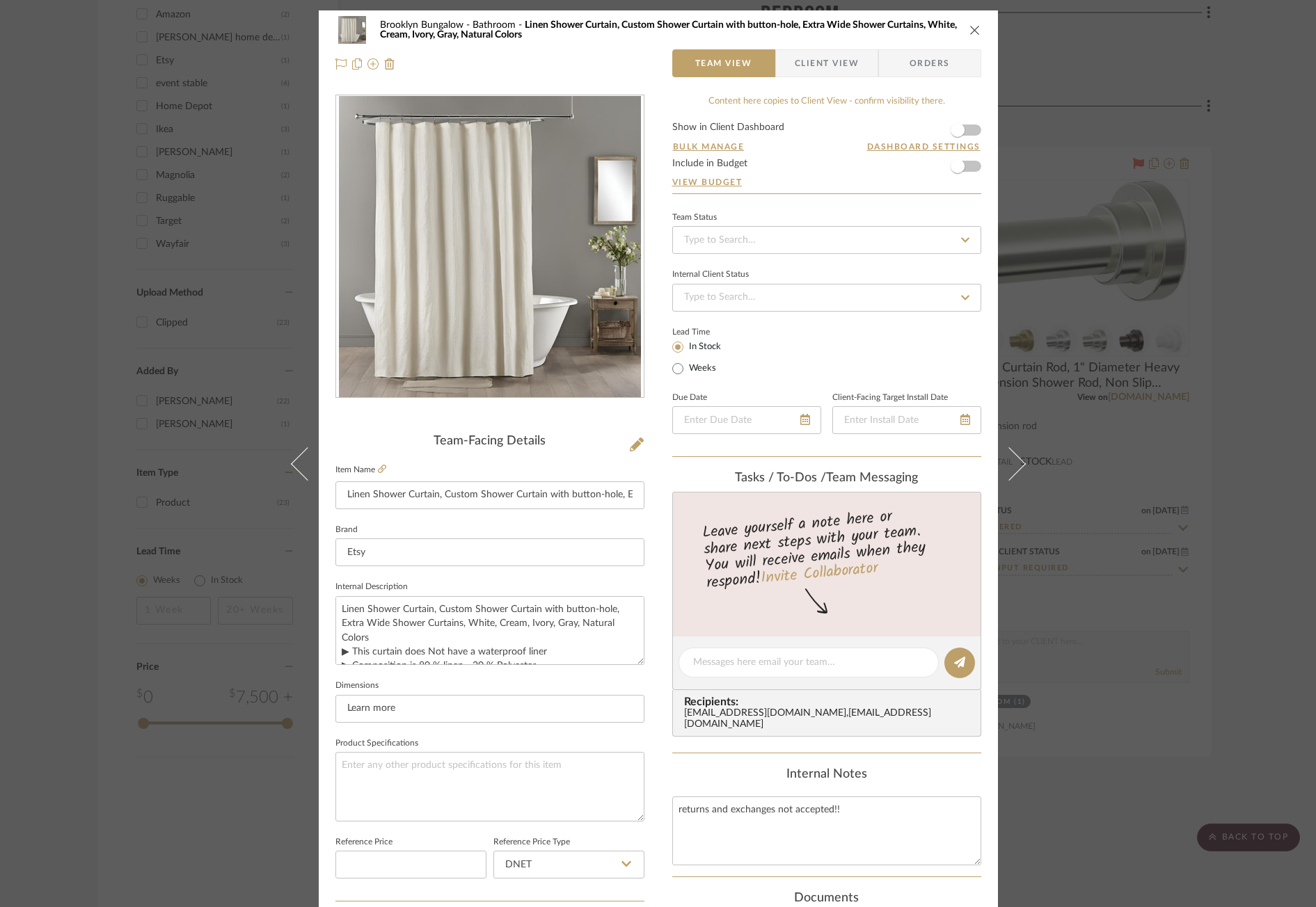
click at [1179, 212] on div "Brooklyn Bungalow Bathroom Linen Shower Curtain, Custom Shower Curtain with but…" at bounding box center [658, 454] width 1316 height 907
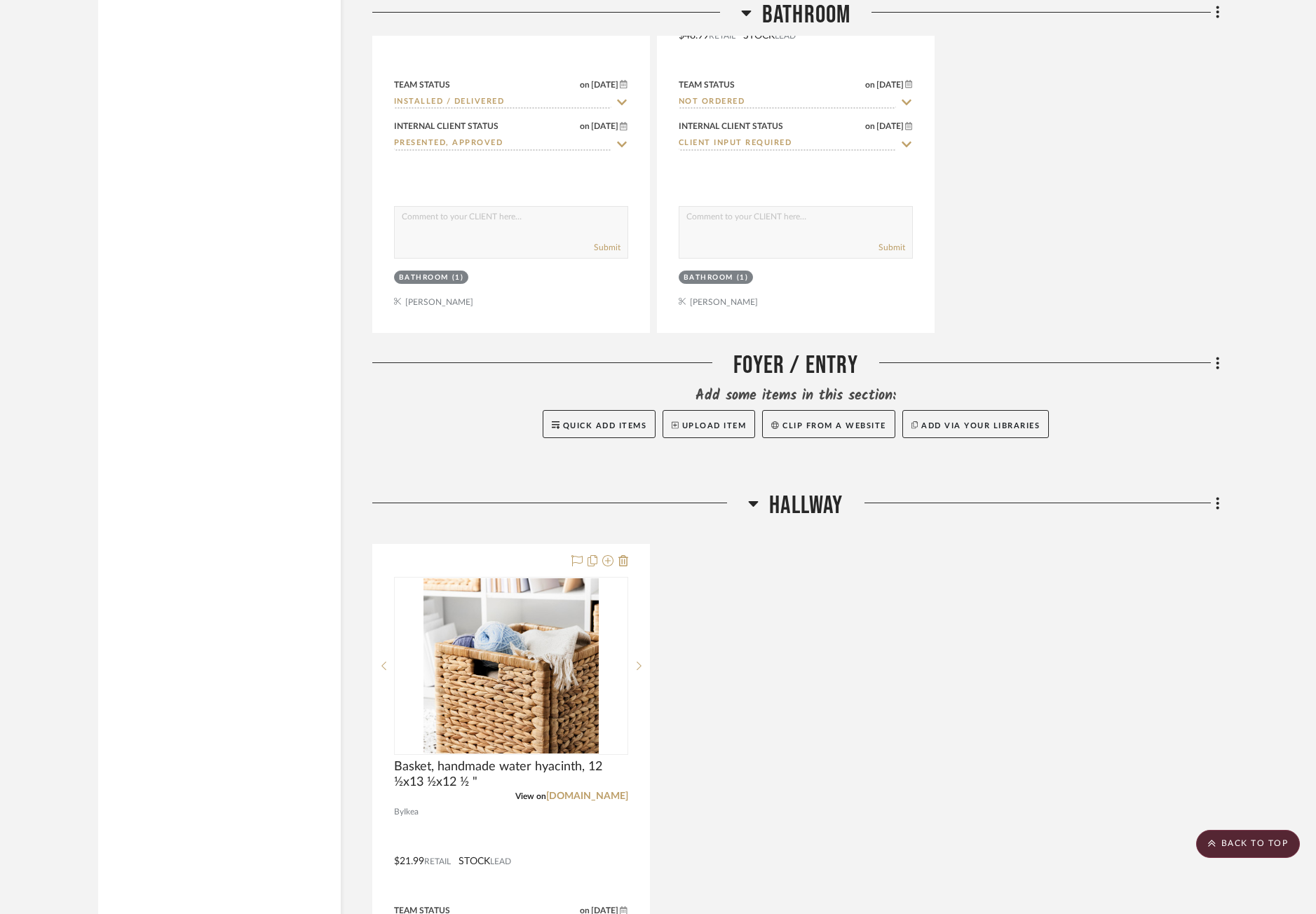
scroll to position [2103, 0]
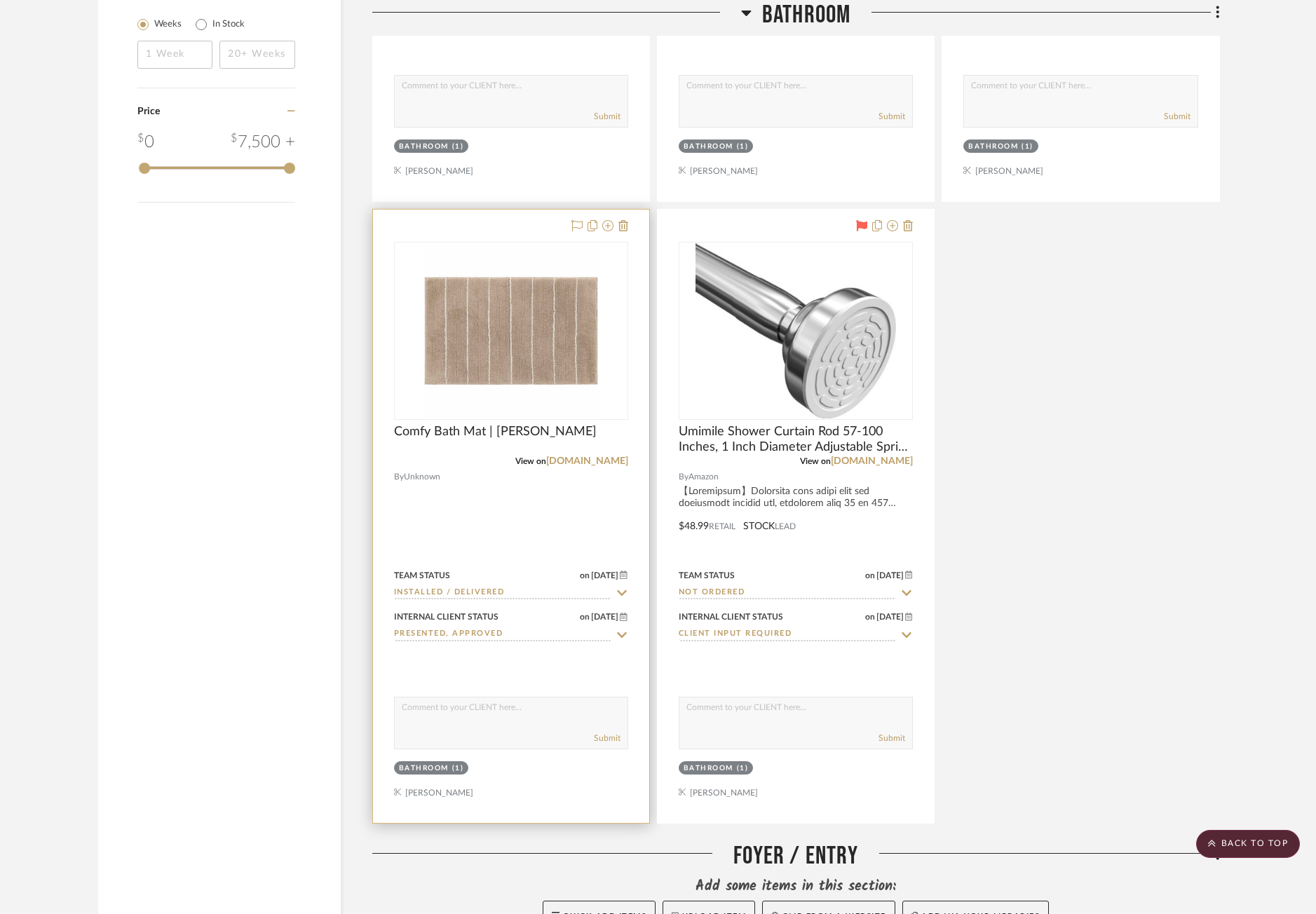
click at [518, 511] on div at bounding box center [511, 517] width 276 height 614
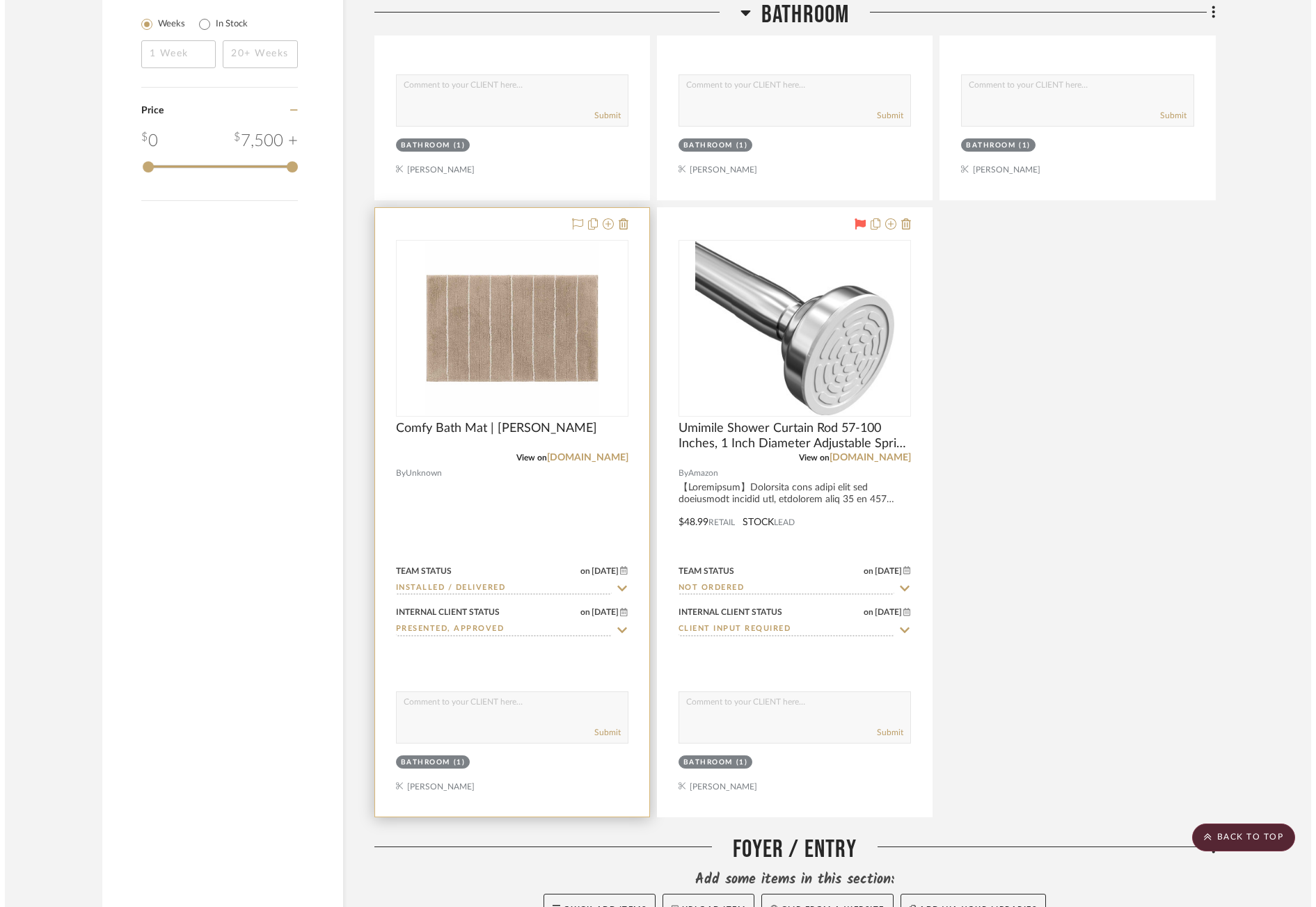
scroll to position [0, 0]
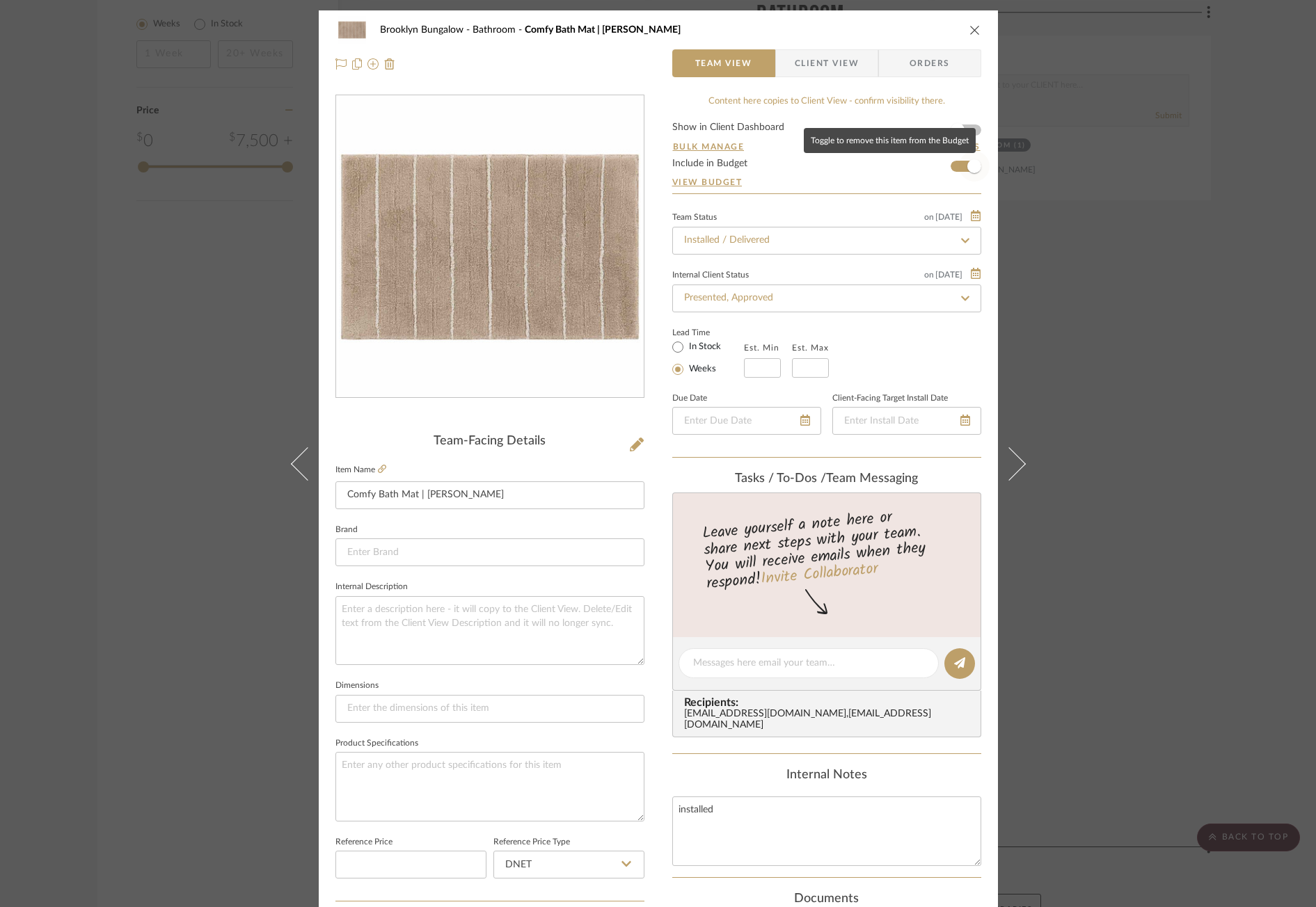
click at [959, 165] on span "button" at bounding box center [974, 166] width 31 height 31
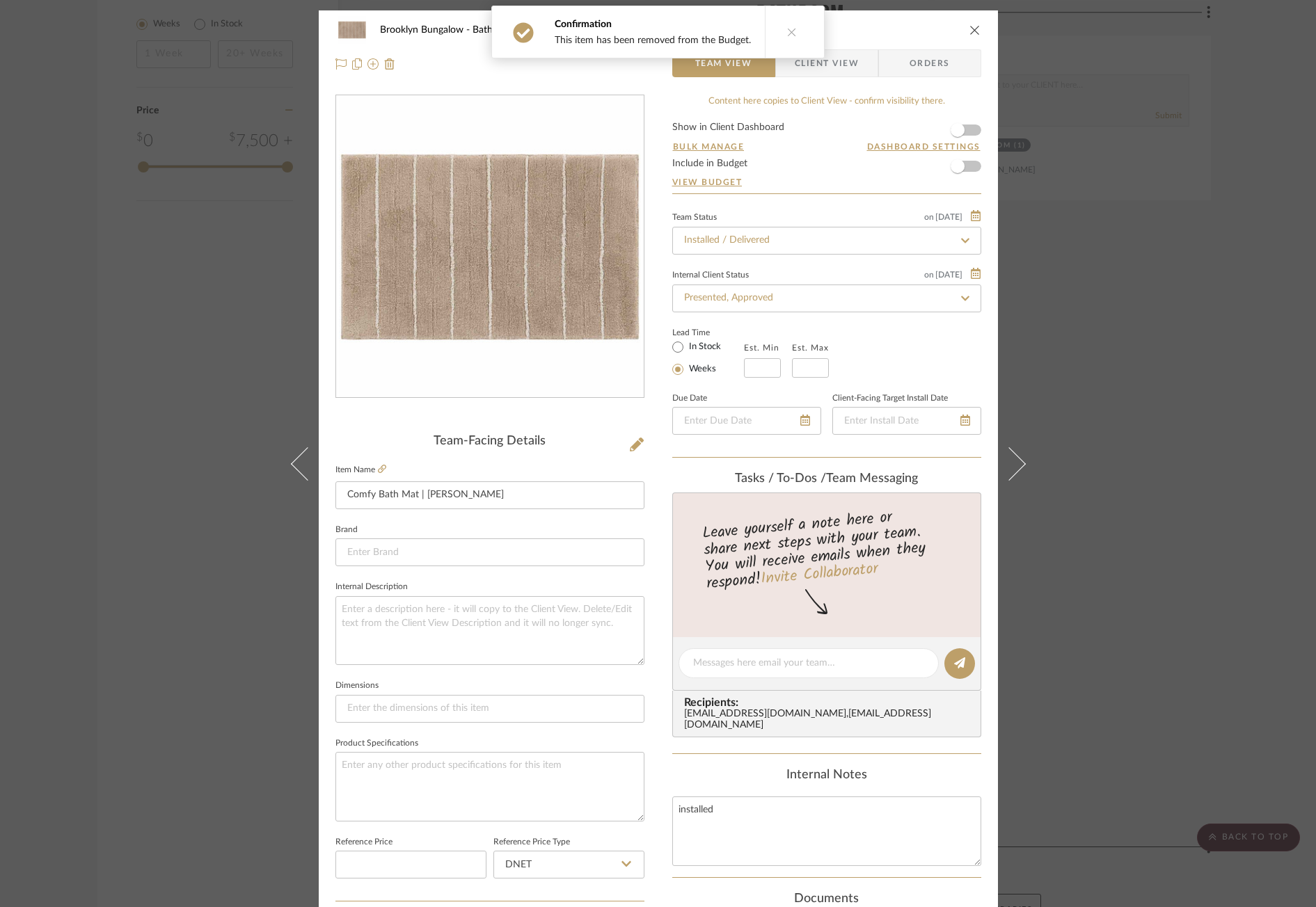
click at [1219, 414] on div "Brooklyn Bungalow Bathroom Comfy Bath Mat | Darby Team View Client View Orders …" at bounding box center [658, 454] width 1316 height 907
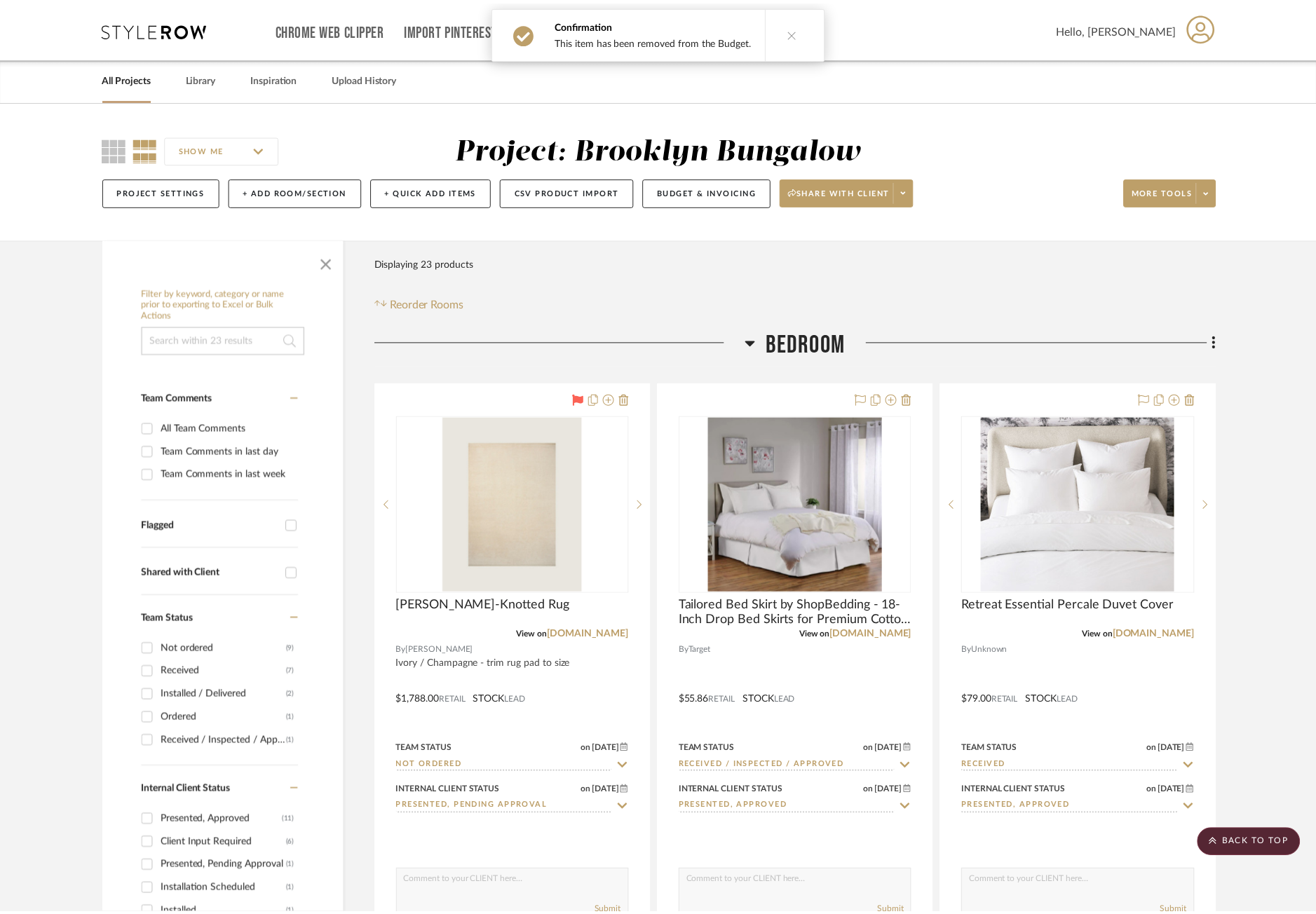
scroll to position [2103, 0]
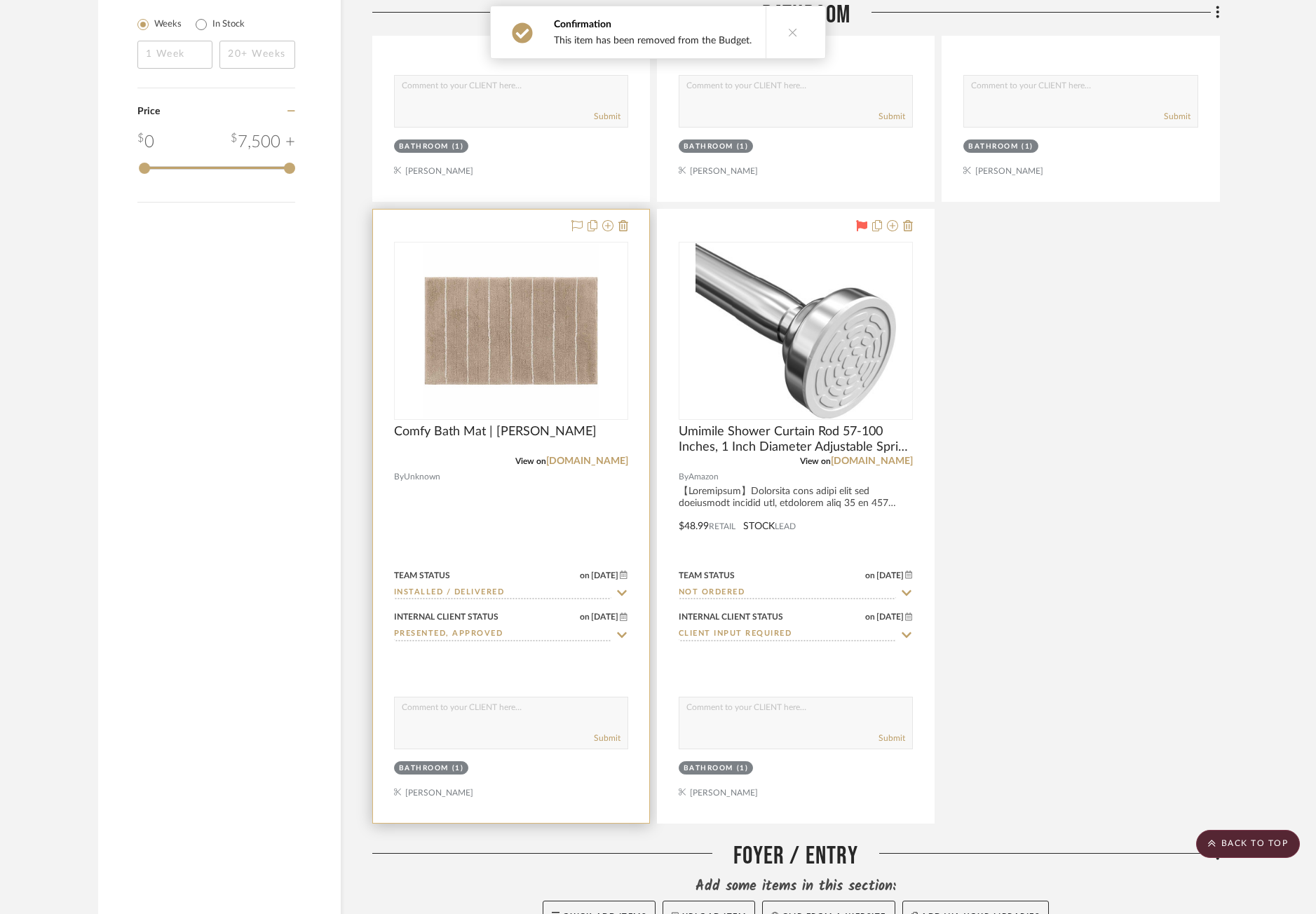
click at [484, 224] on div at bounding box center [511, 517] width 276 height 614
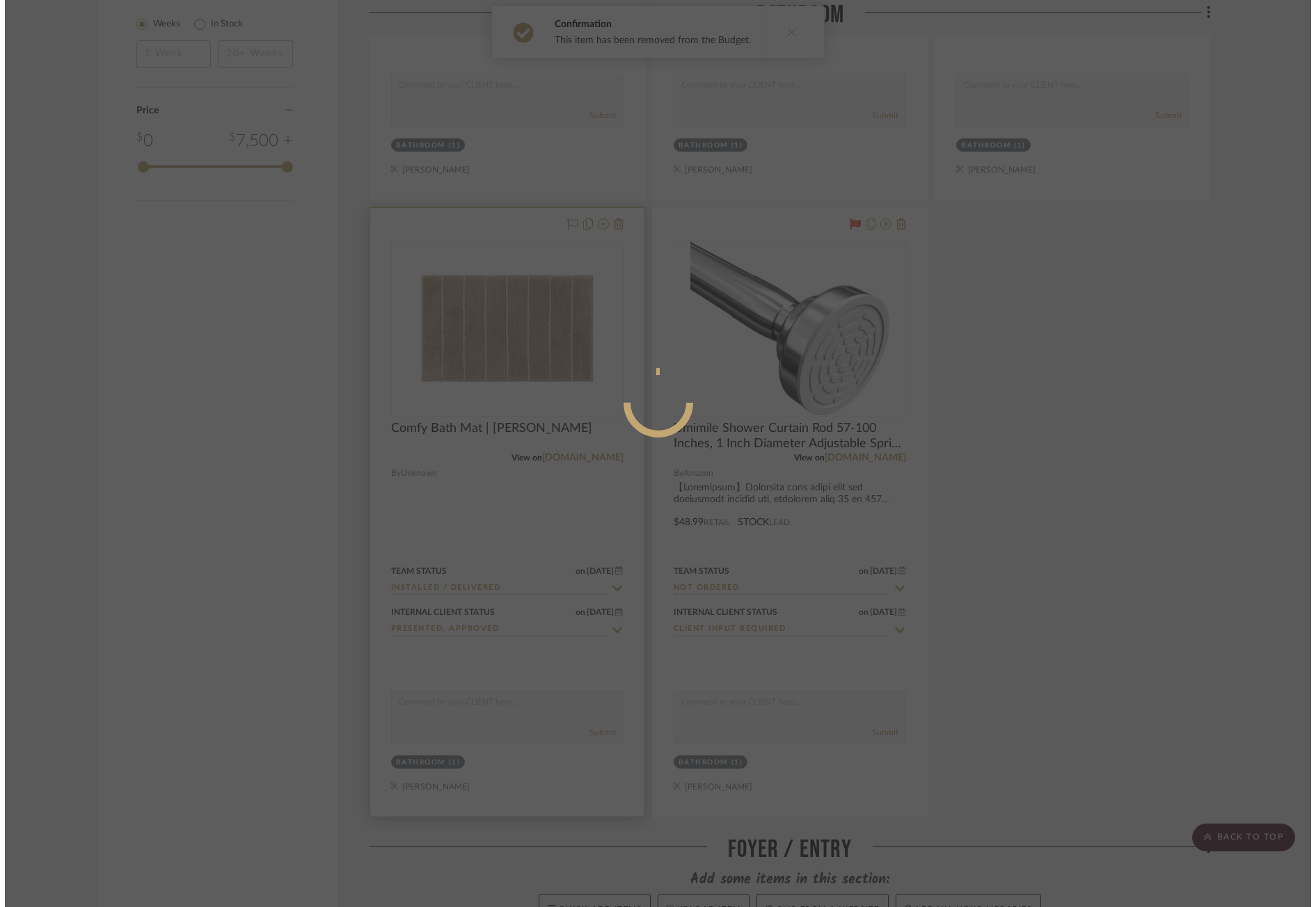
scroll to position [0, 0]
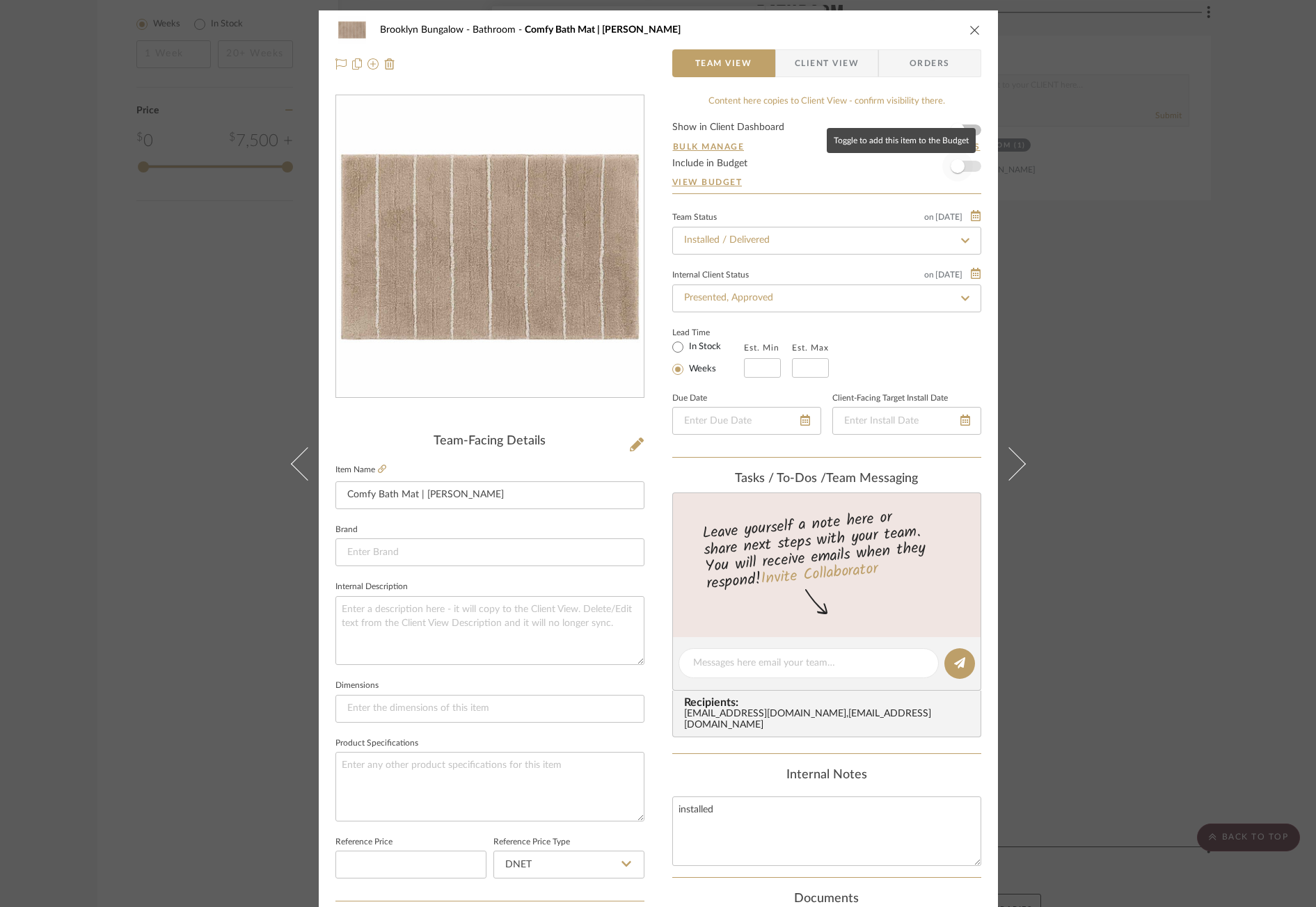
click at [960, 168] on span "button" at bounding box center [958, 166] width 31 height 31
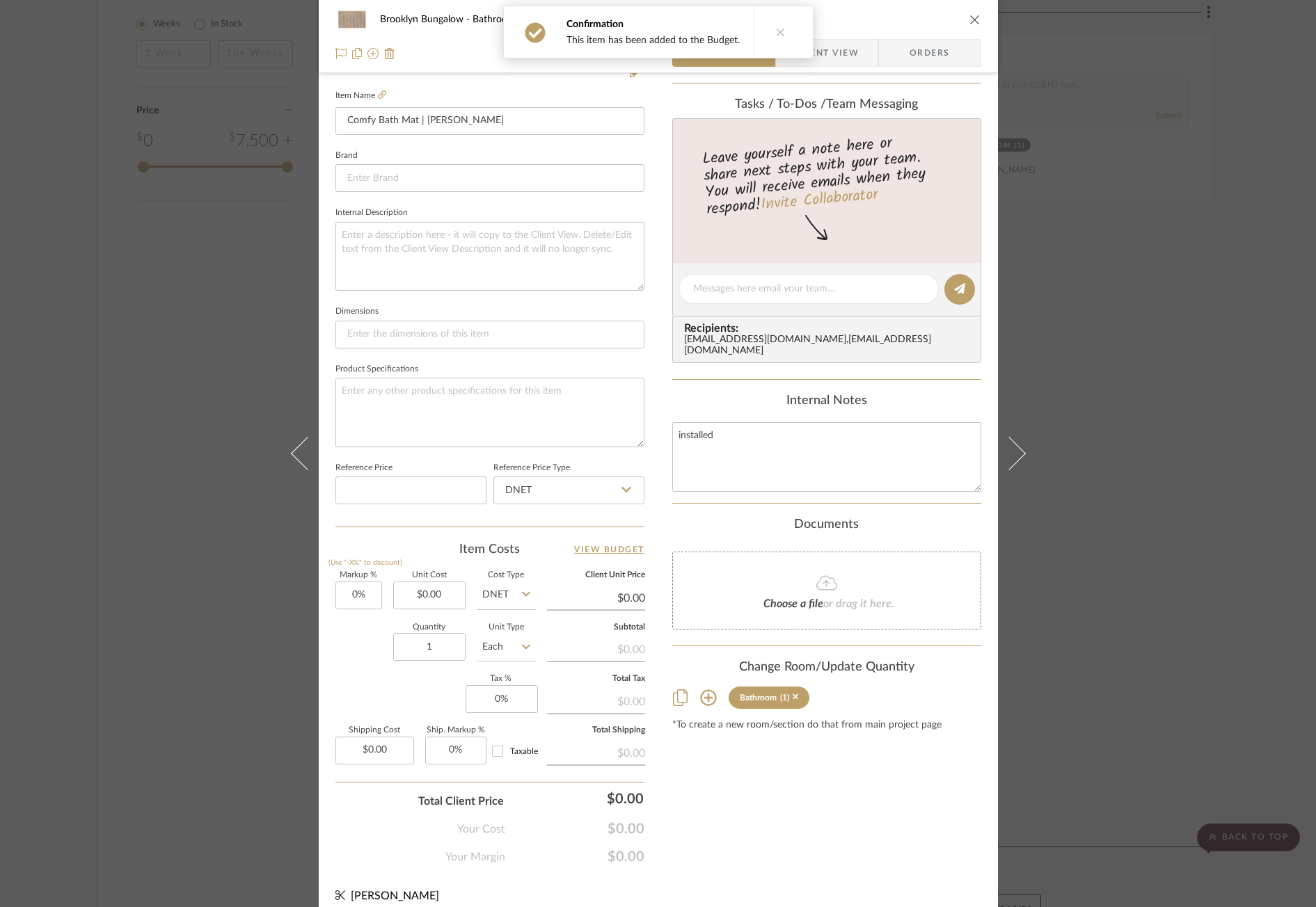
scroll to position [389, 0]
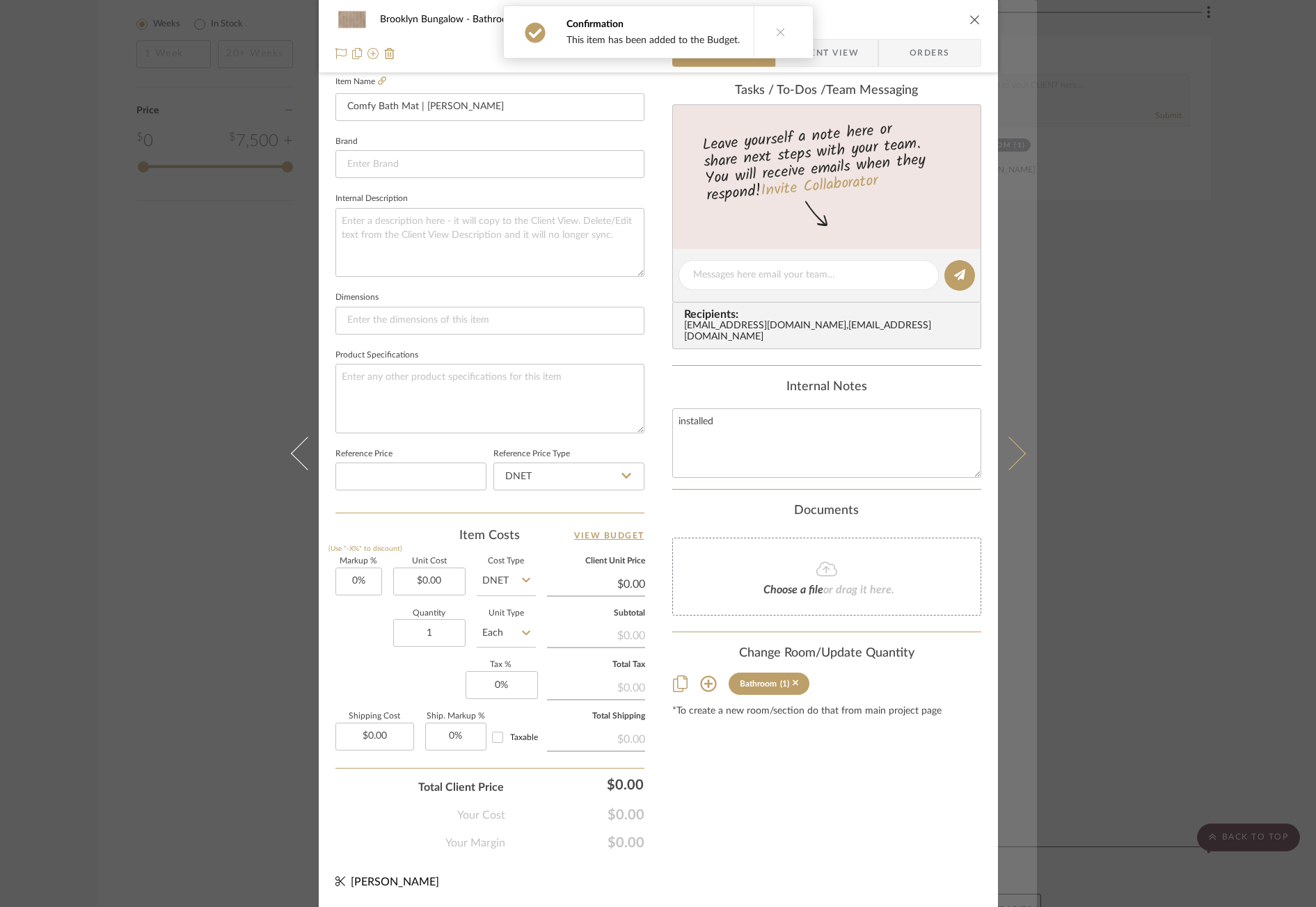
click at [1021, 466] on button at bounding box center [1017, 454] width 39 height 907
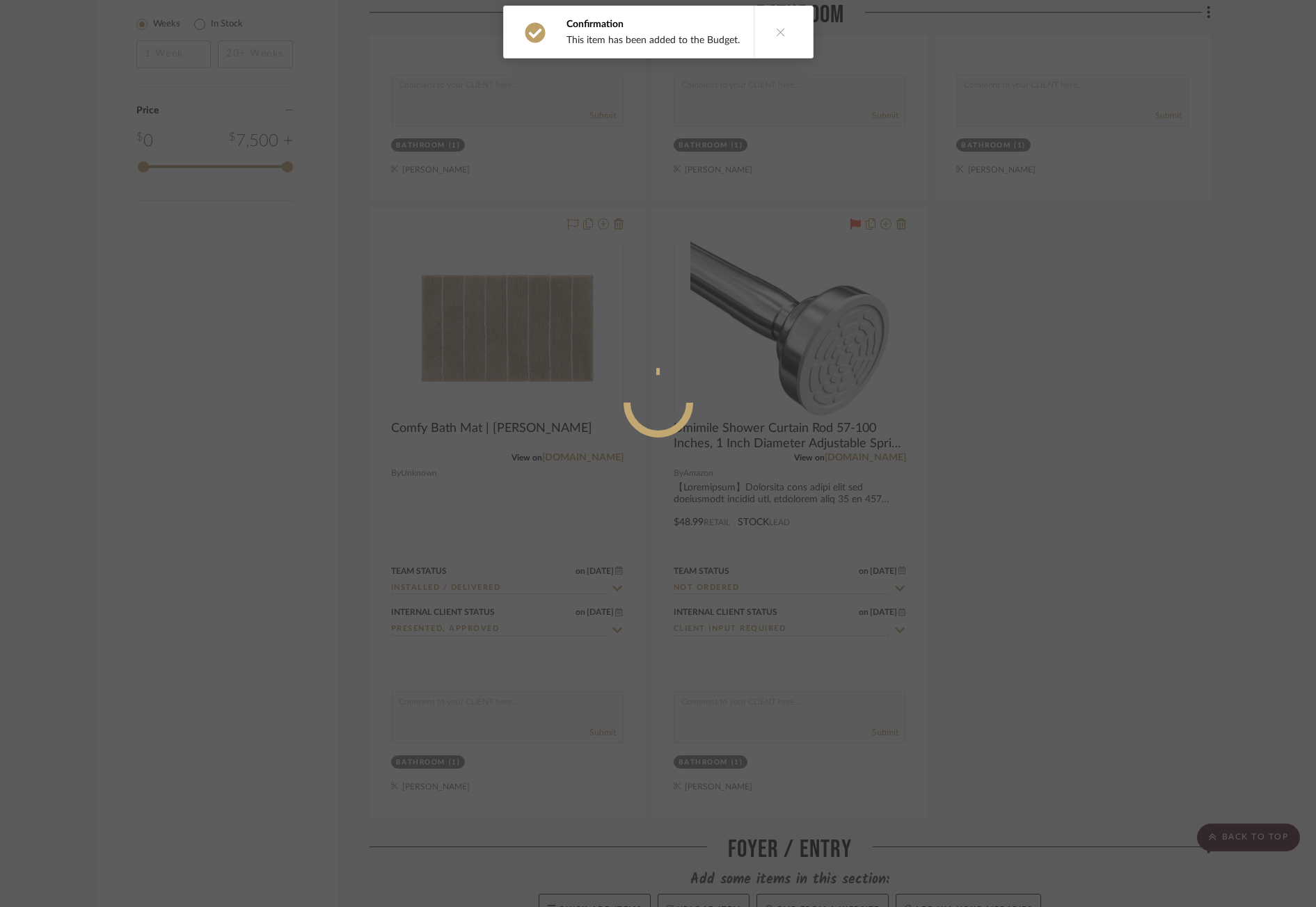
scroll to position [0, 0]
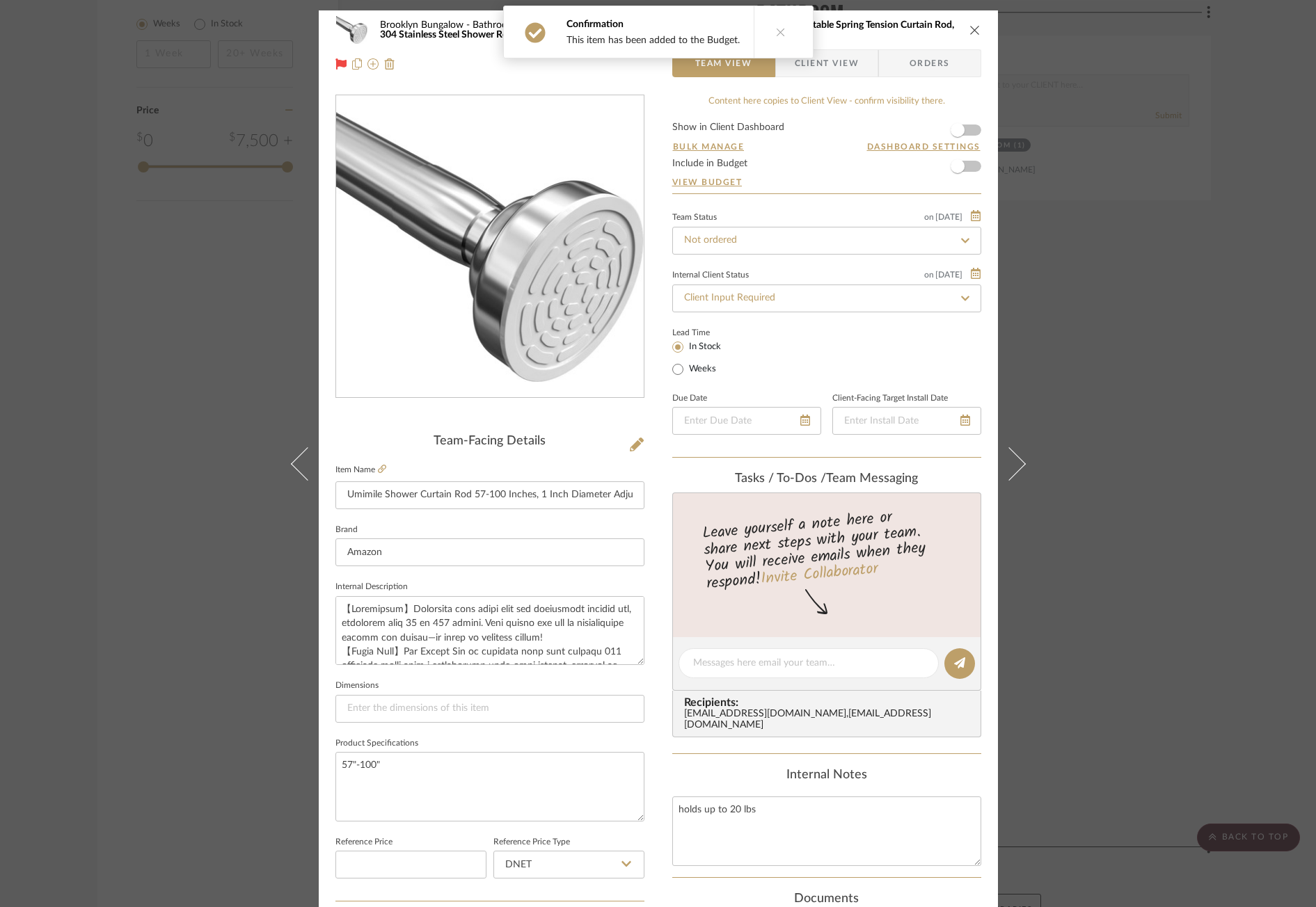
click at [1147, 362] on div "Brooklyn Bungalow Bathroom Umimile Shower Curtain Rod 57-100 Inches, 1 Inch Dia…" at bounding box center [658, 454] width 1316 height 907
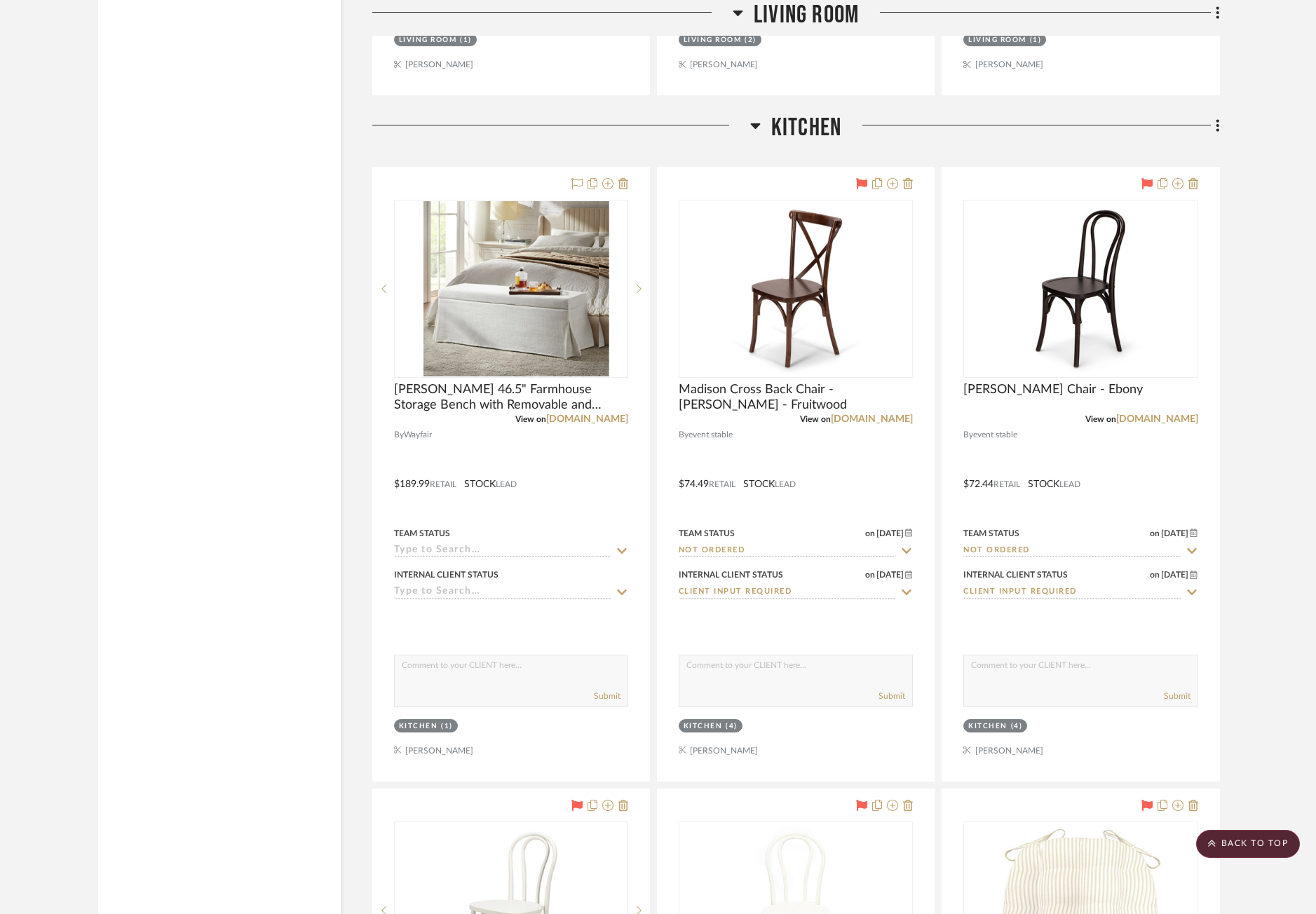
scroll to position [4348, 0]
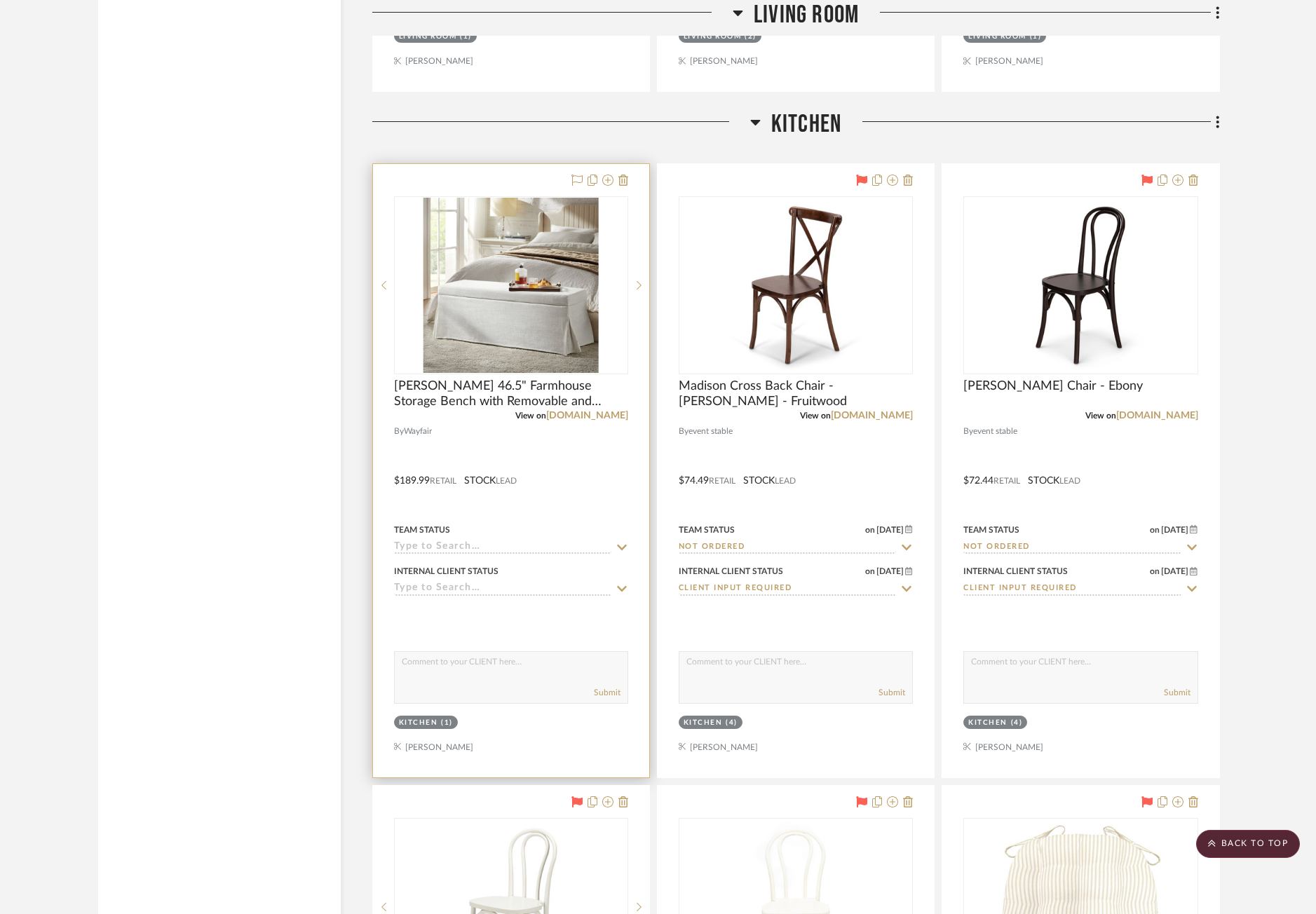
click at [578, 482] on div at bounding box center [511, 471] width 276 height 614
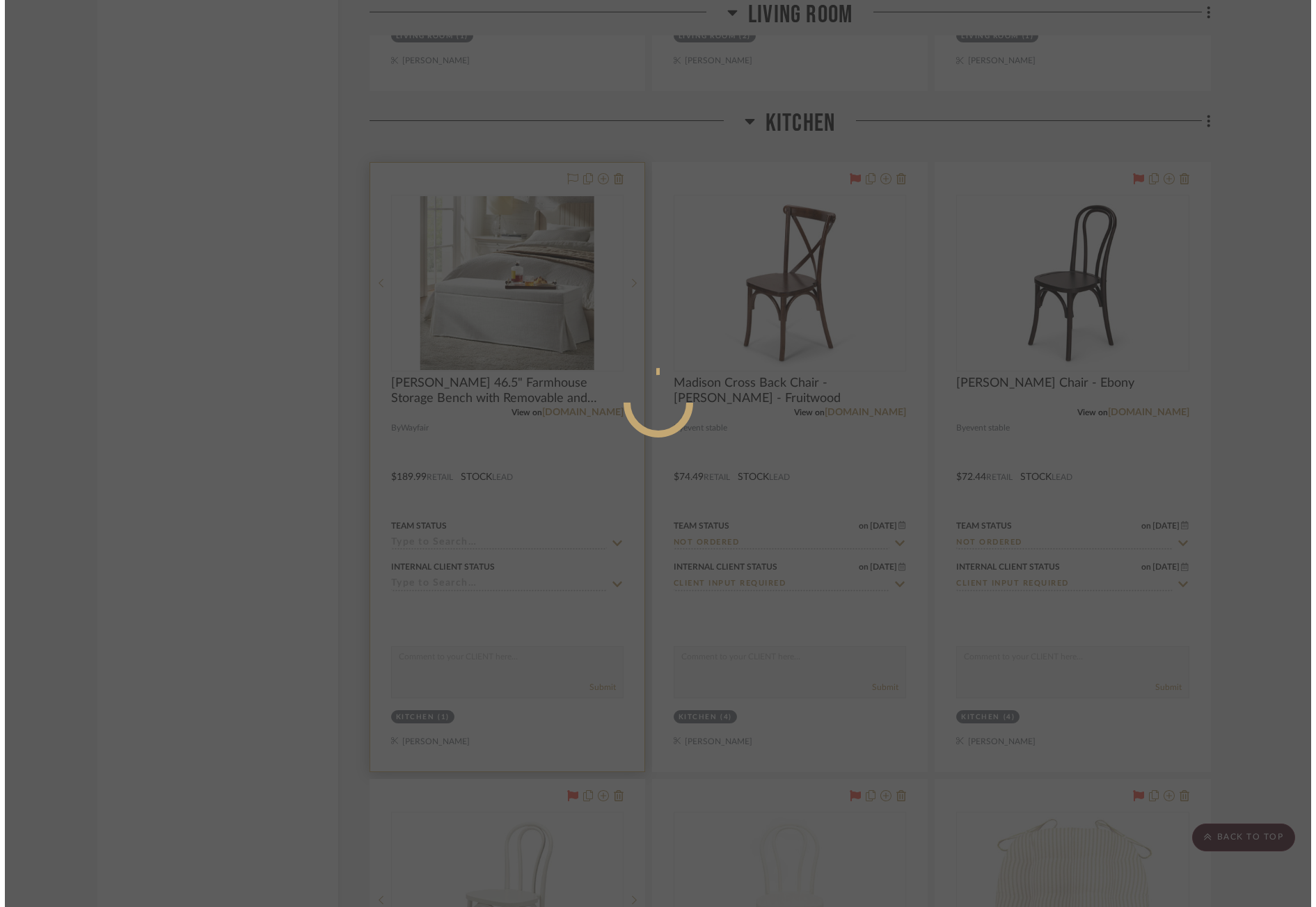
scroll to position [0, 0]
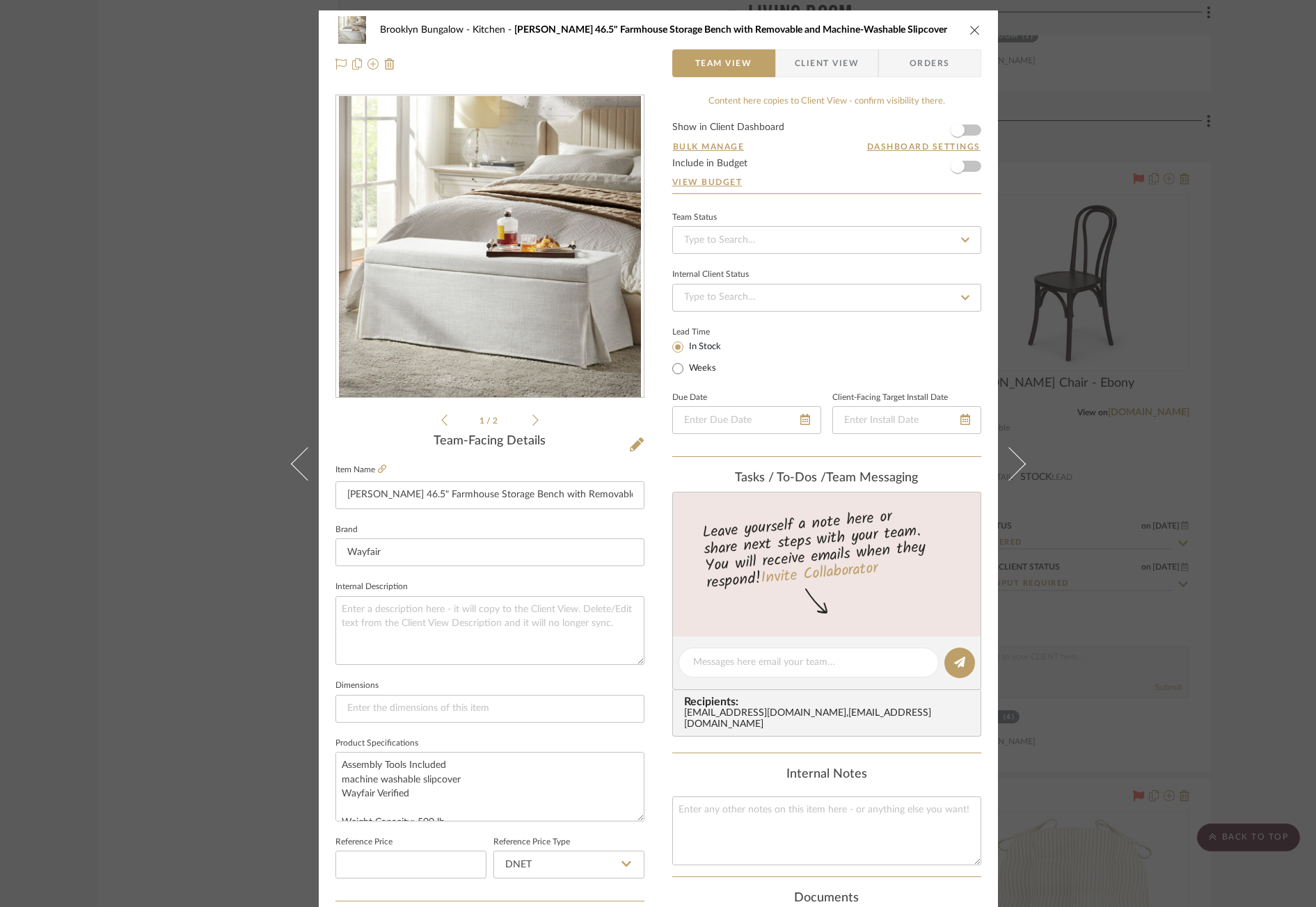
click at [1257, 248] on div "Brooklyn Bungalow Kitchen Lessman 46.5" Farmhouse Storage Bench with Removable …" at bounding box center [658, 454] width 1316 height 907
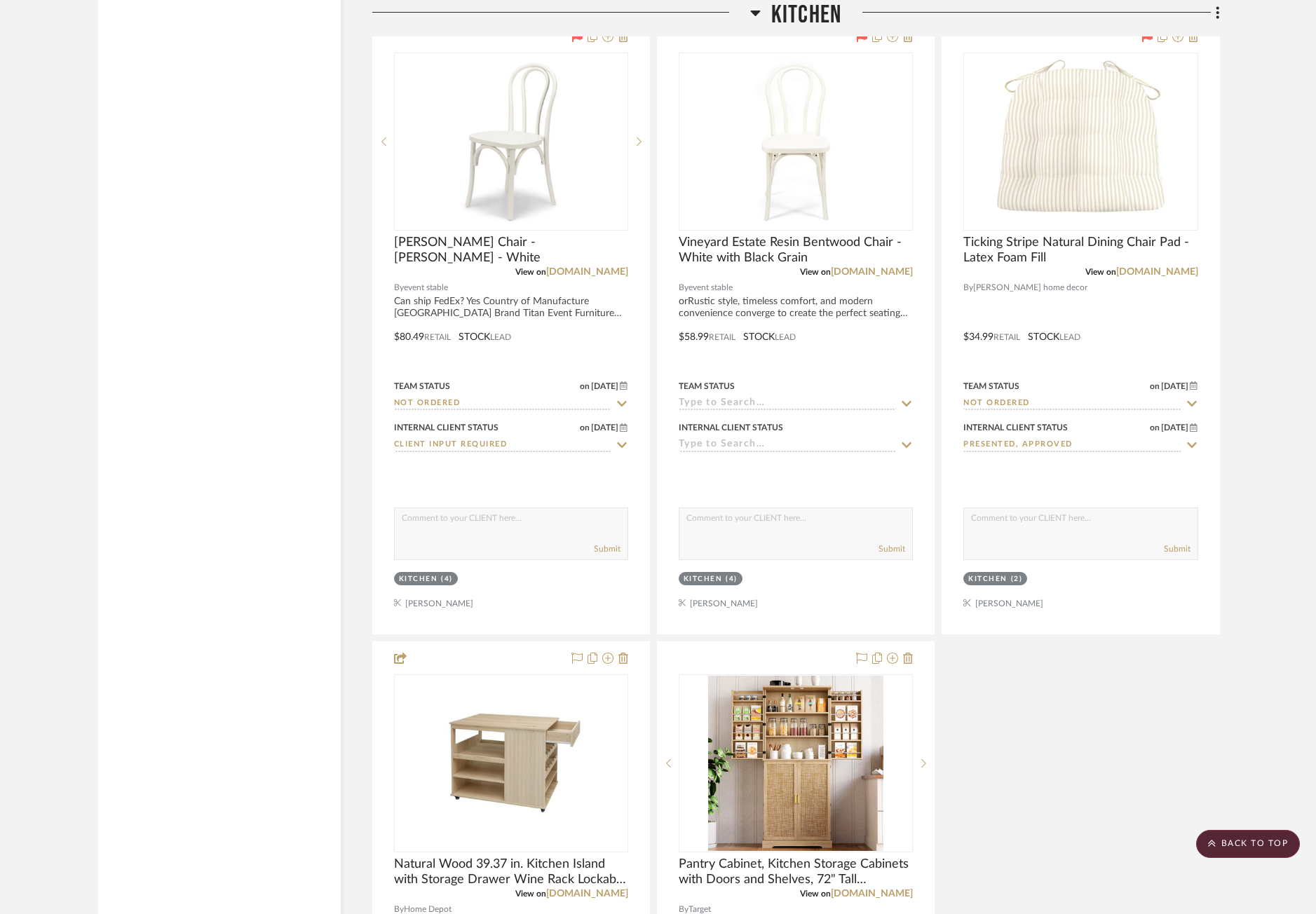
scroll to position [4973, 0]
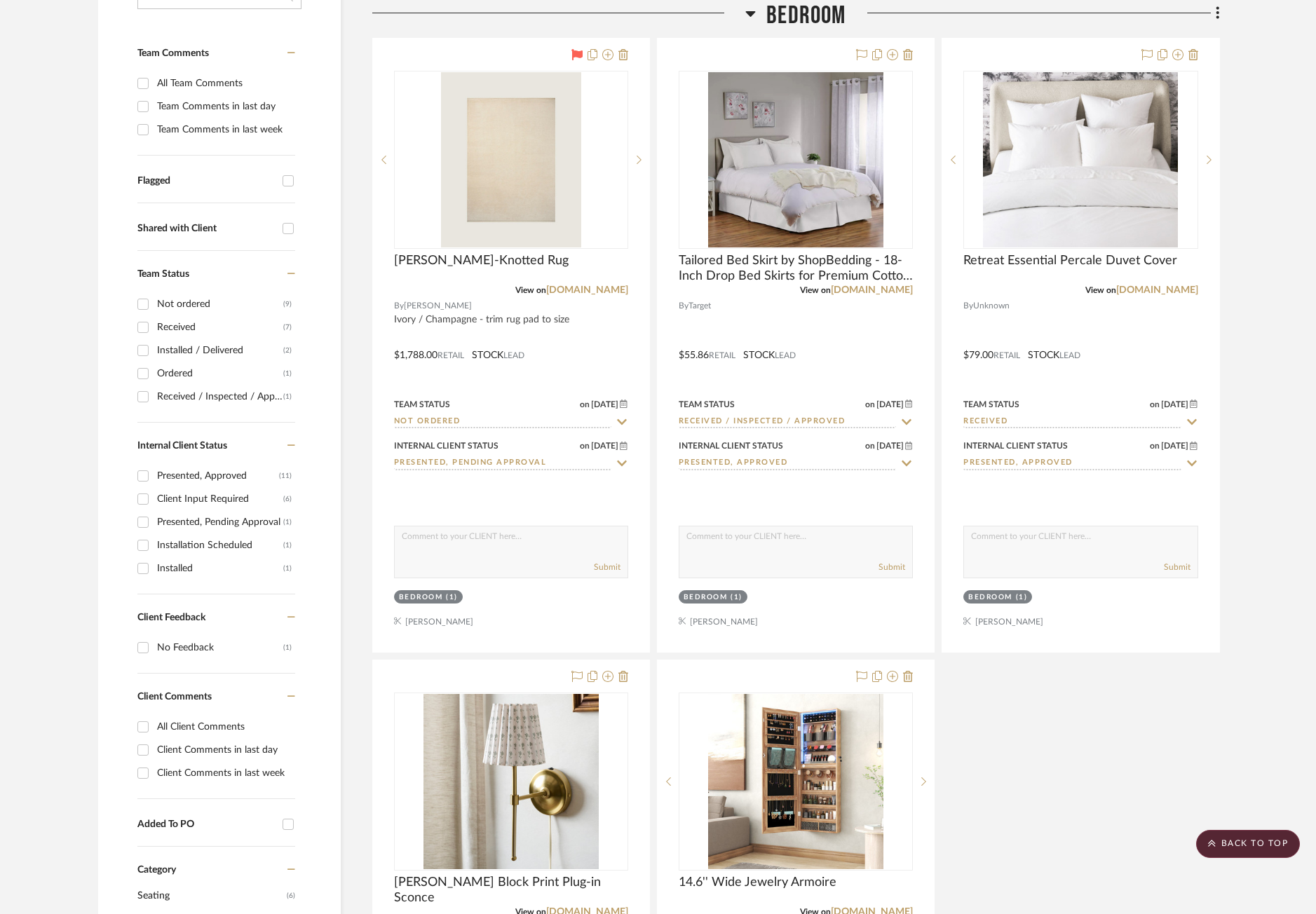
scroll to position [70, 0]
